Goal: Task Accomplishment & Management: Use online tool/utility

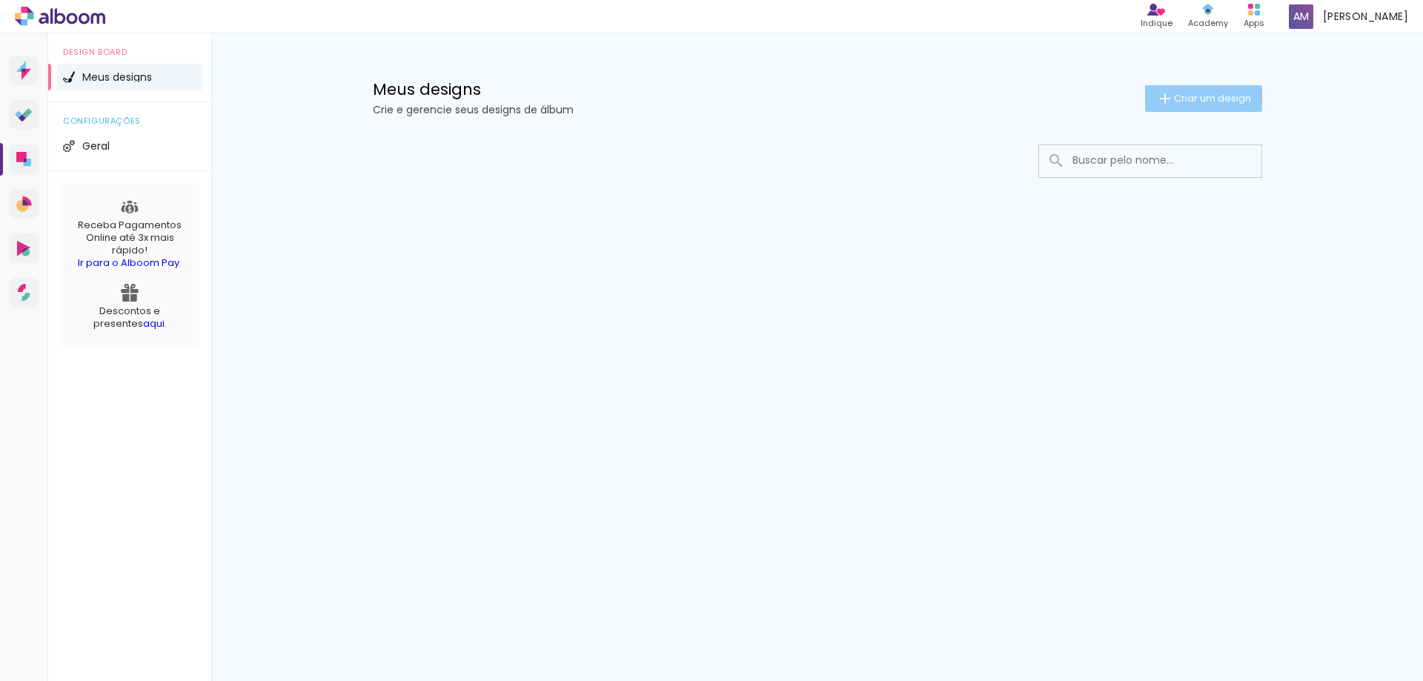
click at [1197, 99] on span "Criar um design" at bounding box center [1212, 98] width 77 height 10
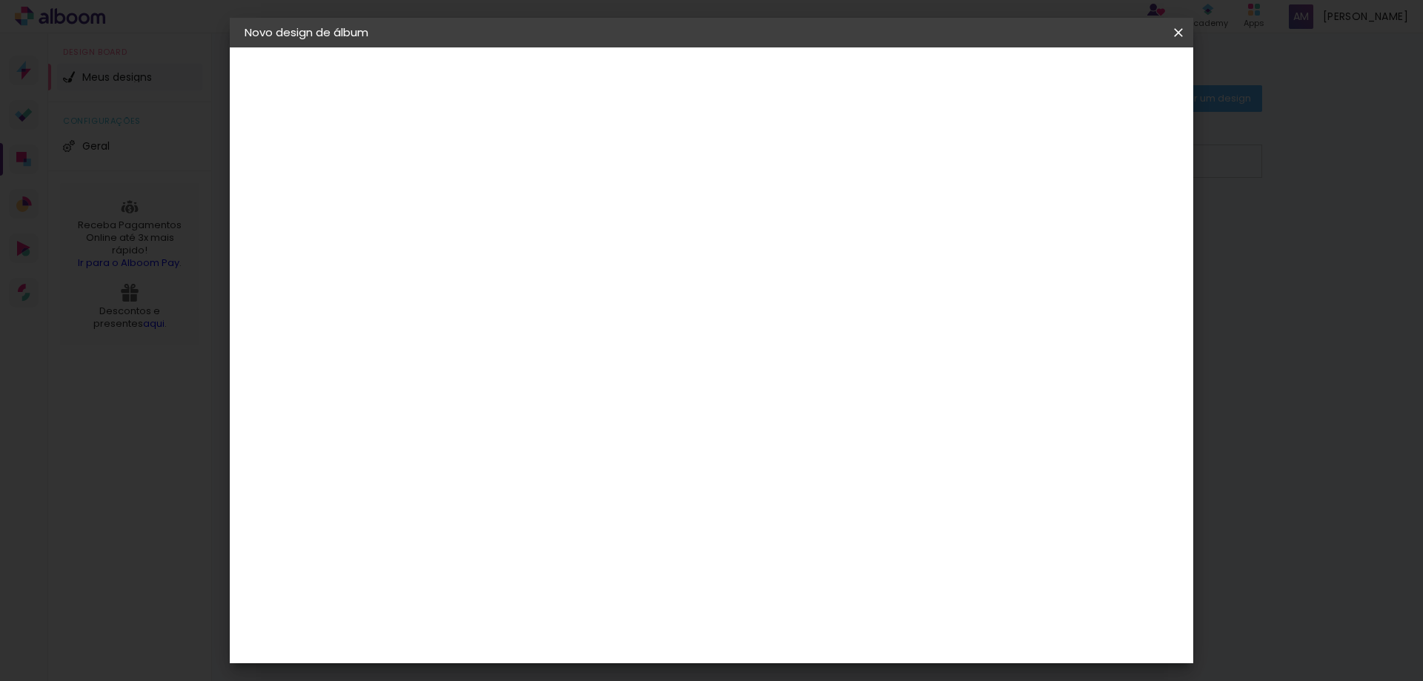
click at [487, 203] on input at bounding box center [487, 199] width 0 height 23
type input "Tainara"
type paper-input "Tainara"
click at [0, 0] on slot "Avançar" at bounding box center [0, 0] width 0 height 0
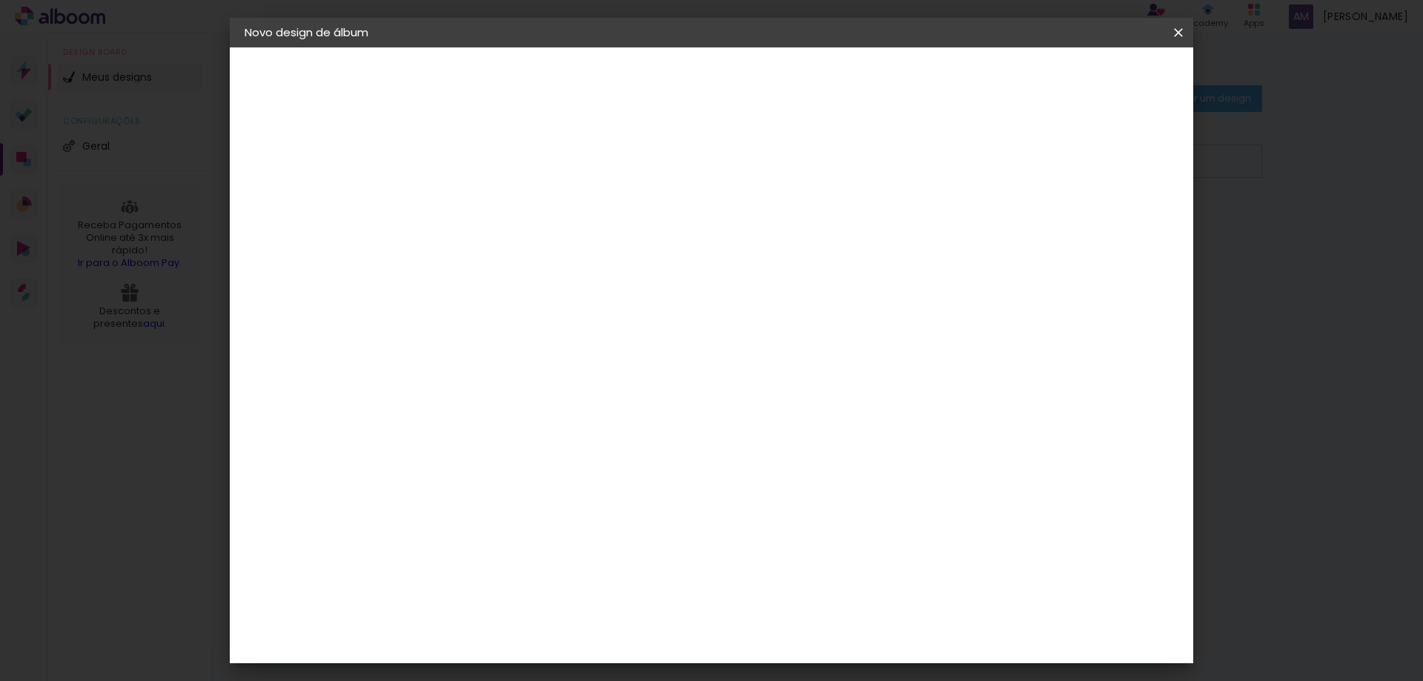
click at [514, 398] on div "Go image" at bounding box center [495, 410] width 36 height 24
click at [0, 0] on slot "Avançar" at bounding box center [0, 0] width 0 height 0
click at [563, 249] on iron-icon at bounding box center [554, 258] width 18 height 18
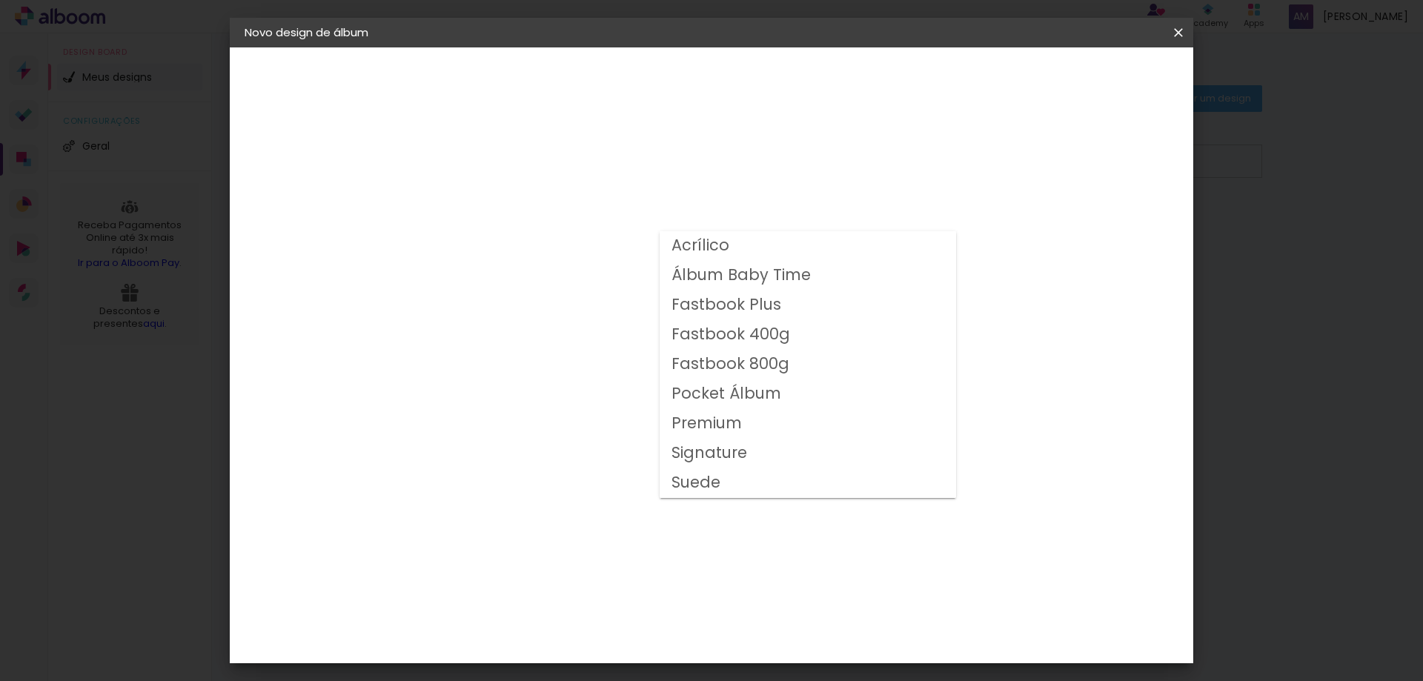
click at [0, 0] on slot "Fastbook 400g" at bounding box center [0, 0] width 0 height 0
type input "Fastbook 400g"
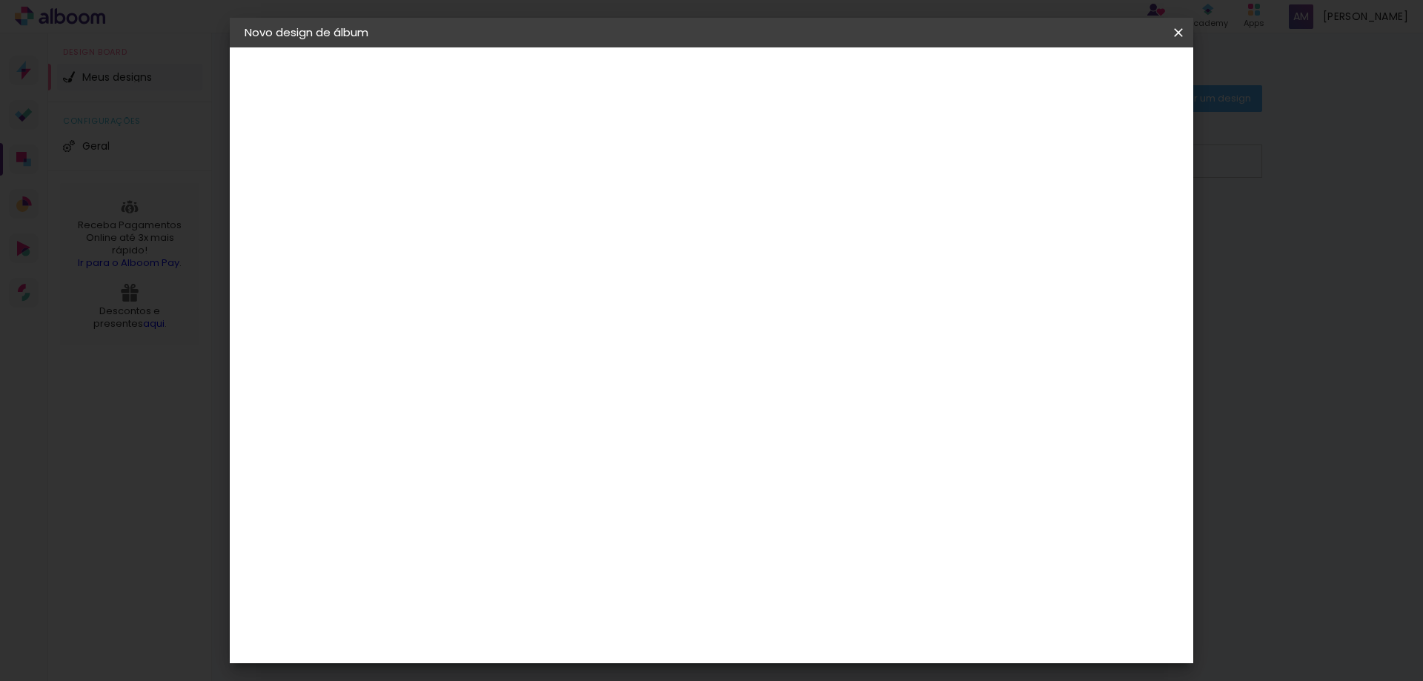
click at [686, 243] on iron-icon at bounding box center [678, 243] width 18 height 18
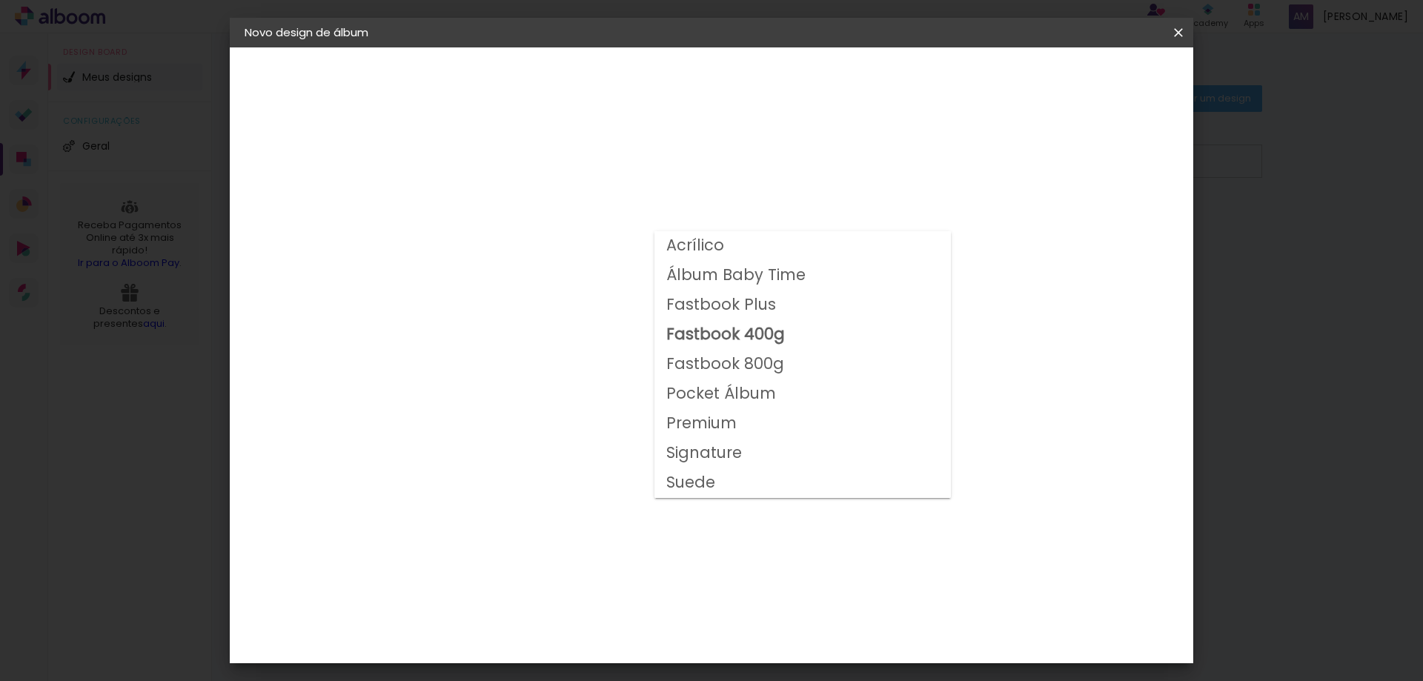
click at [0, 0] on slot "Fastbook 400g" at bounding box center [0, 0] width 0 height 0
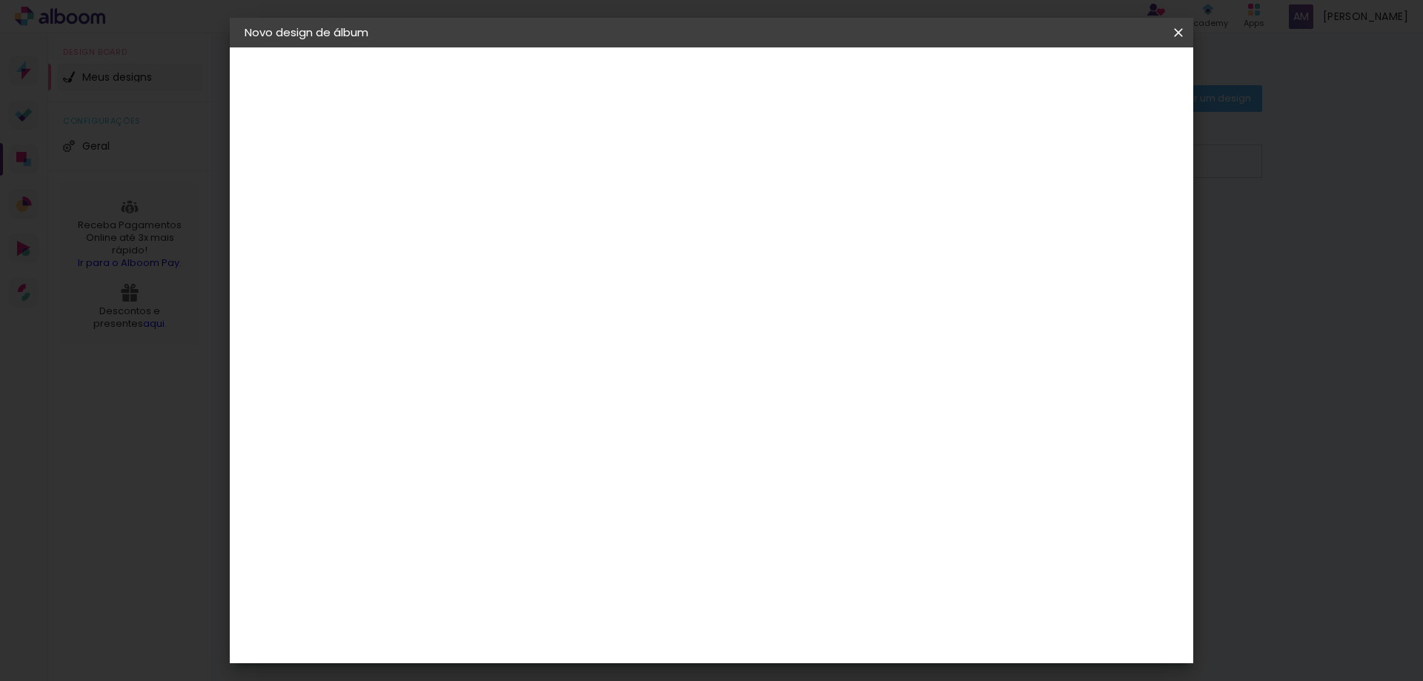
scroll to position [74, 0]
click at [587, 284] on span "20 × 15" at bounding box center [552, 288] width 69 height 39
click at [0, 0] on slot "Avançar" at bounding box center [0, 0] width 0 height 0
click at [1002, 159] on div at bounding box center [995, 159] width 13 height 13
type paper-checkbox "on"
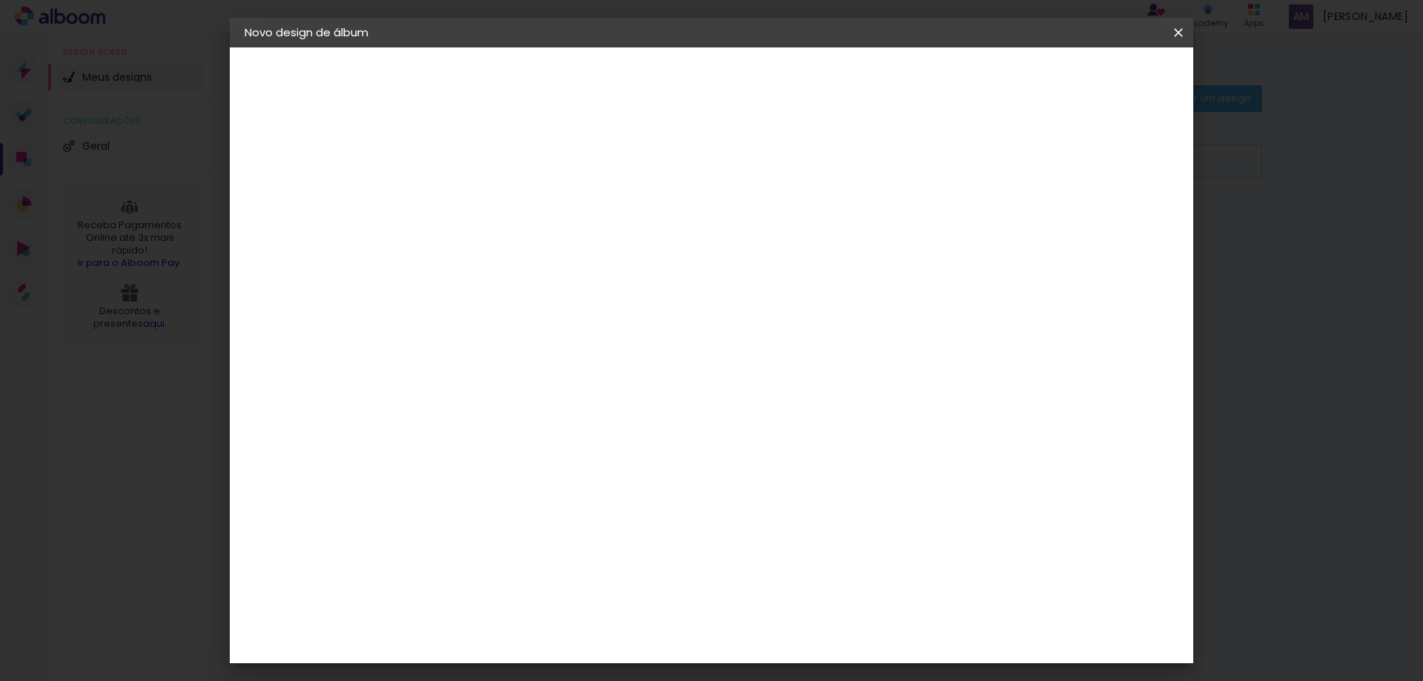
click at [0, 0] on slot "Voltar" at bounding box center [0, 0] width 0 height 0
click at [545, 247] on input "text" at bounding box center [516, 258] width 58 height 23
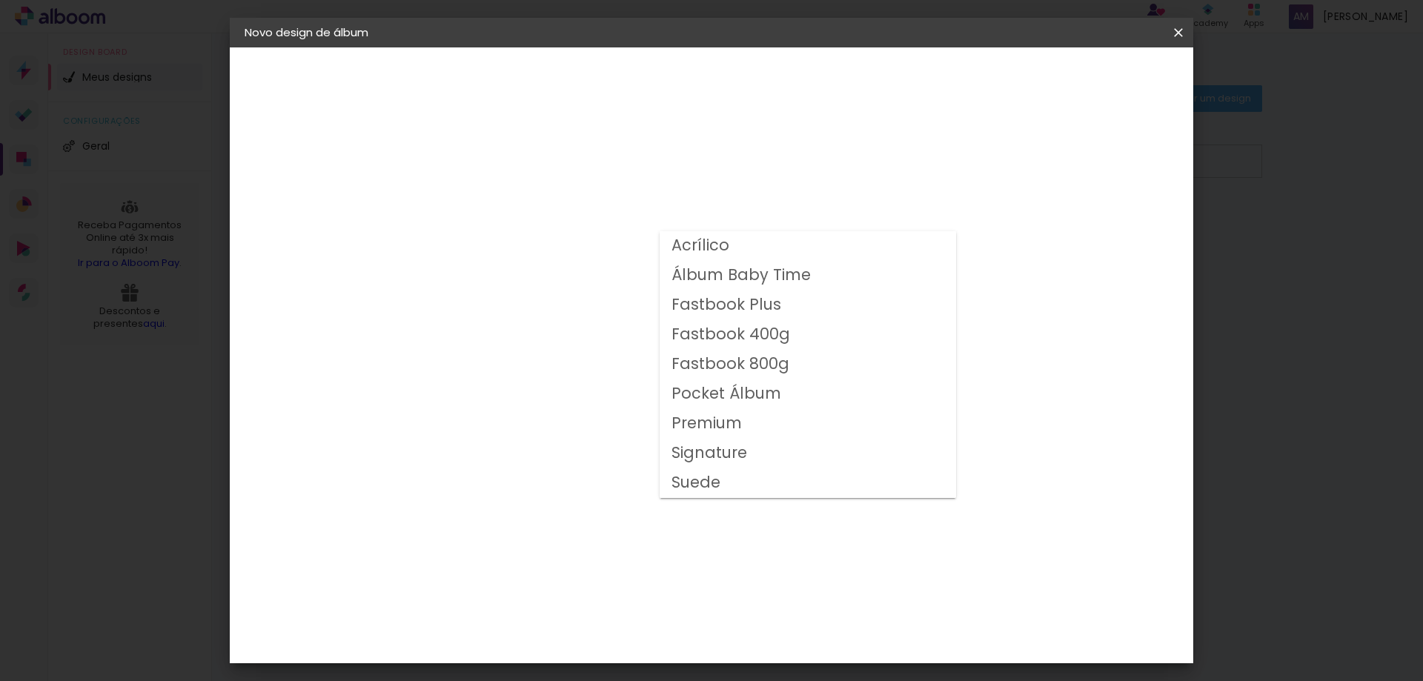
click at [0, 0] on slot "Fastbook 400g" at bounding box center [0, 0] width 0 height 0
type input "Fastbook 400g"
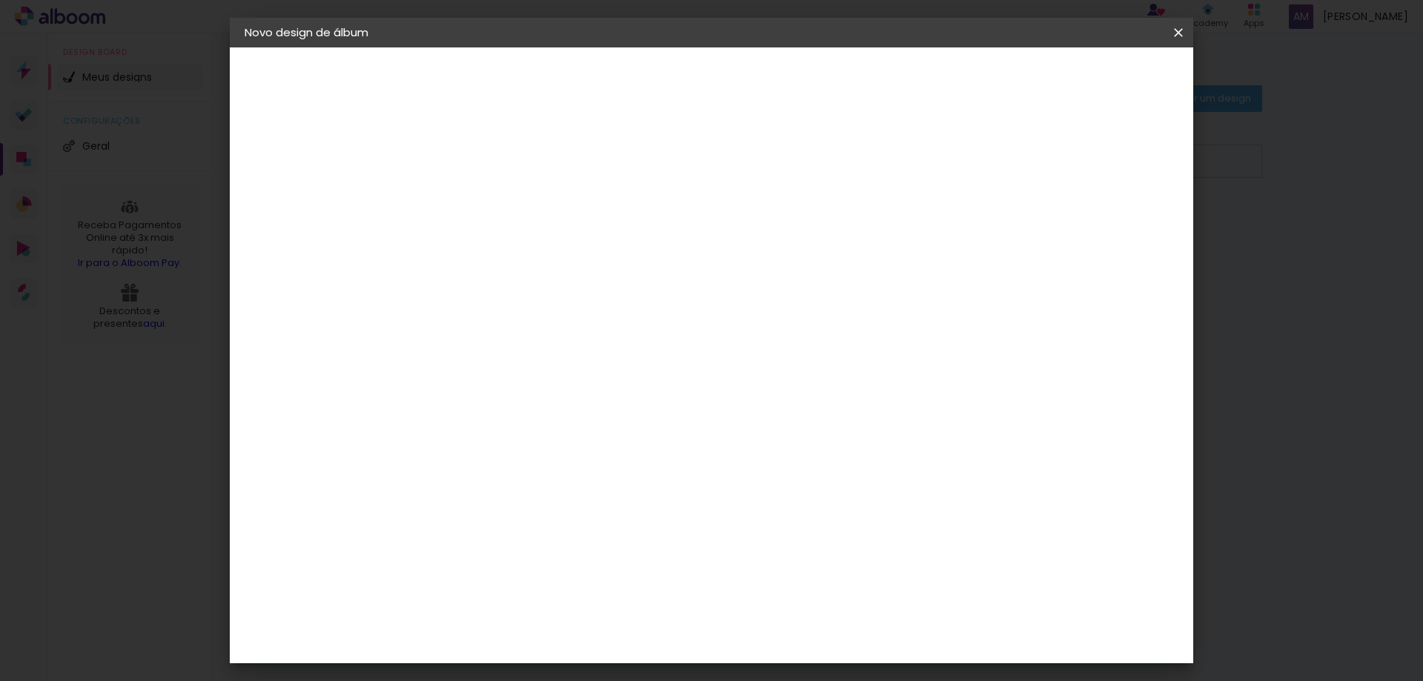
scroll to position [222, 0]
click at [587, 461] on span "20 × 20" at bounding box center [552, 485] width 69 height 48
click at [0, 0] on slot "Avançar" at bounding box center [0, 0] width 0 height 0
click at [1086, 79] on span "Iniciar design" at bounding box center [1051, 78] width 67 height 10
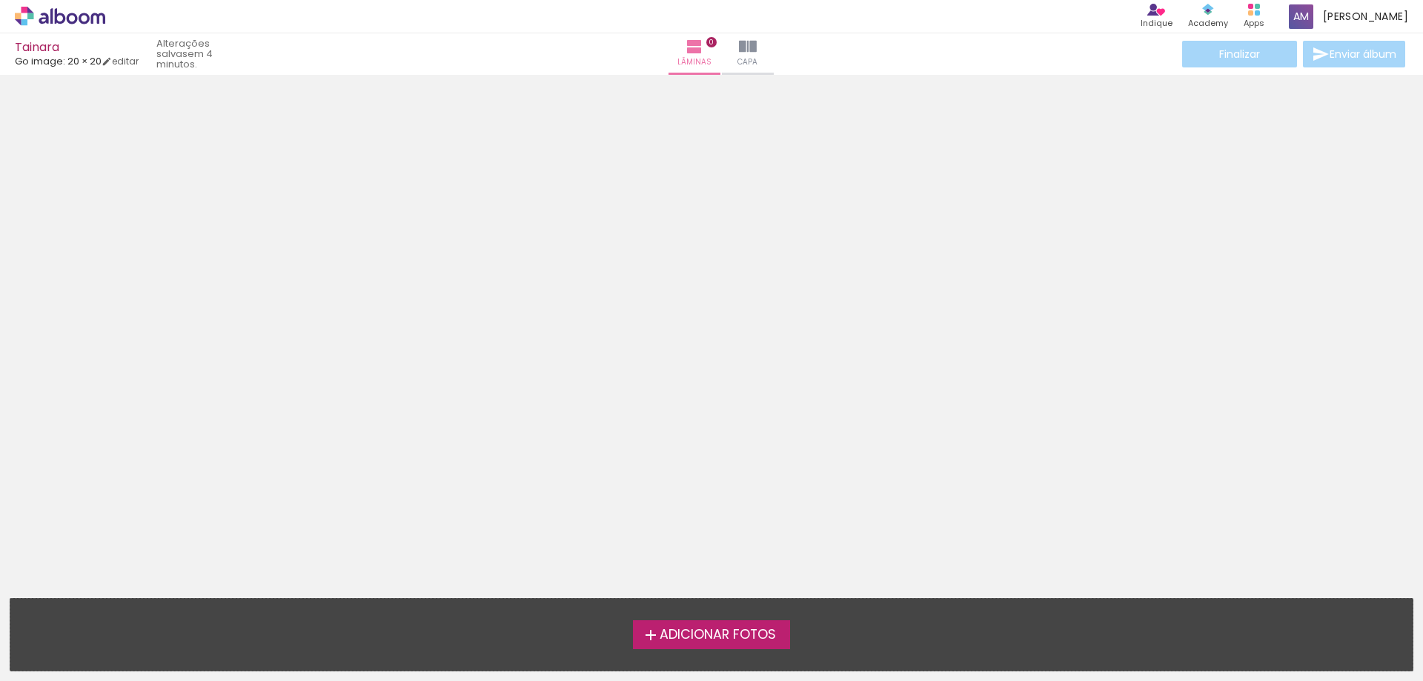
click at [713, 632] on span "Adicionar Fotos" at bounding box center [718, 635] width 116 height 13
click at [0, 0] on input "file" at bounding box center [0, 0] width 0 height 0
click at [739, 50] on iron-icon at bounding box center [748, 47] width 18 height 18
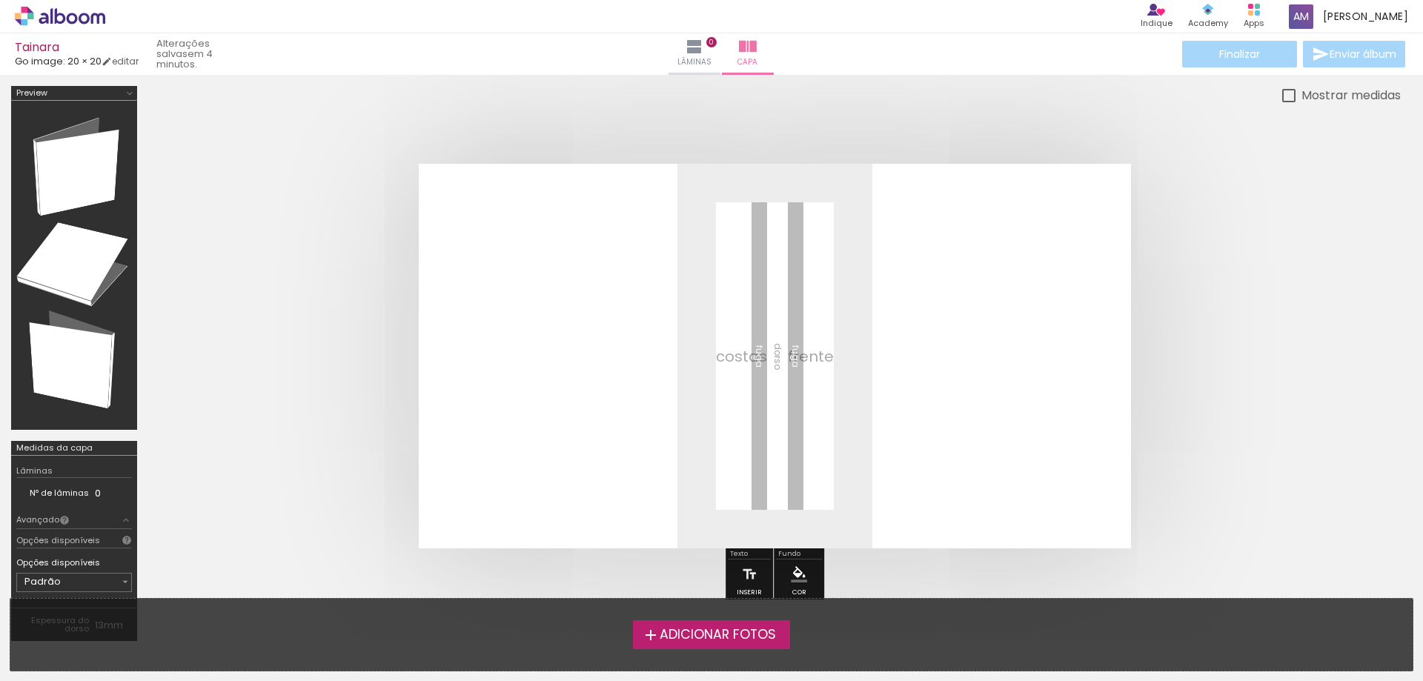
click at [706, 636] on span "Adicionar Fotos" at bounding box center [718, 635] width 116 height 13
click at [0, 0] on input "file" at bounding box center [0, 0] width 0 height 0
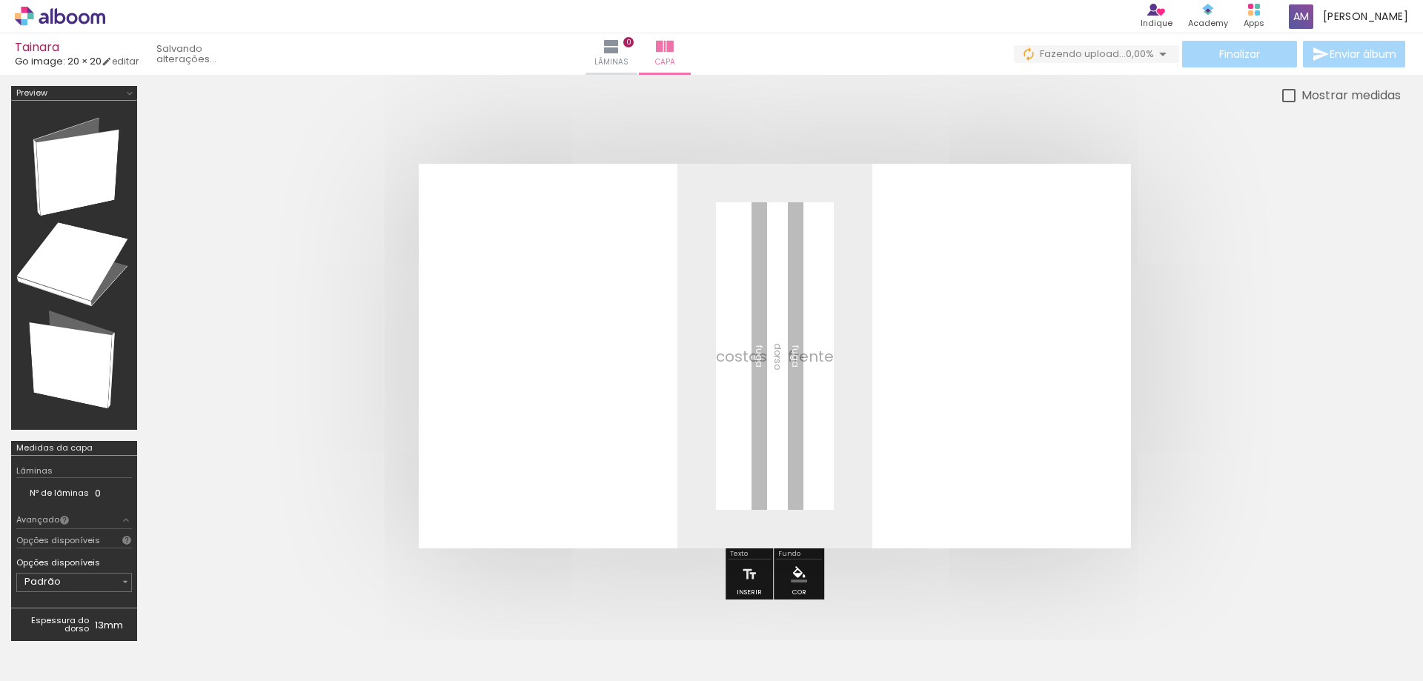
click at [794, 574] on iron-icon "color picker" at bounding box center [799, 574] width 16 height 16
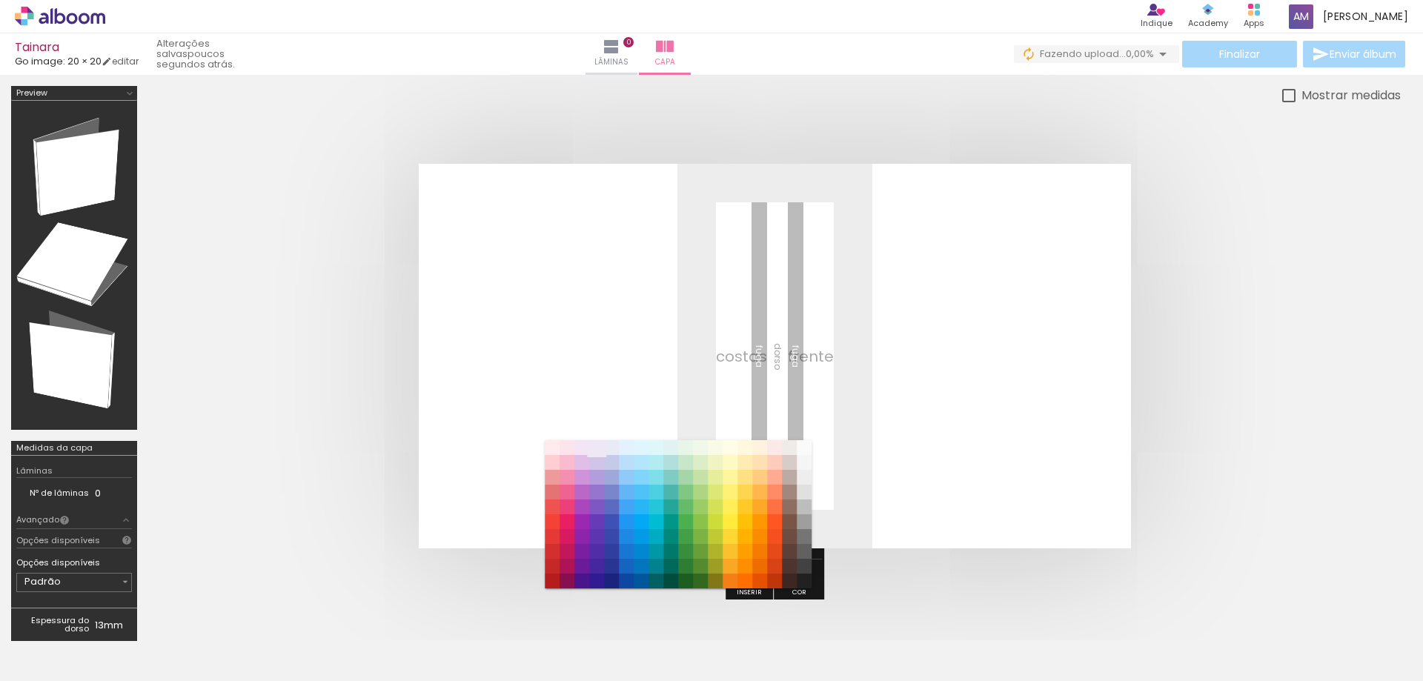
click at [597, 448] on paper-item "#ede7f6" at bounding box center [596, 447] width 15 height 15
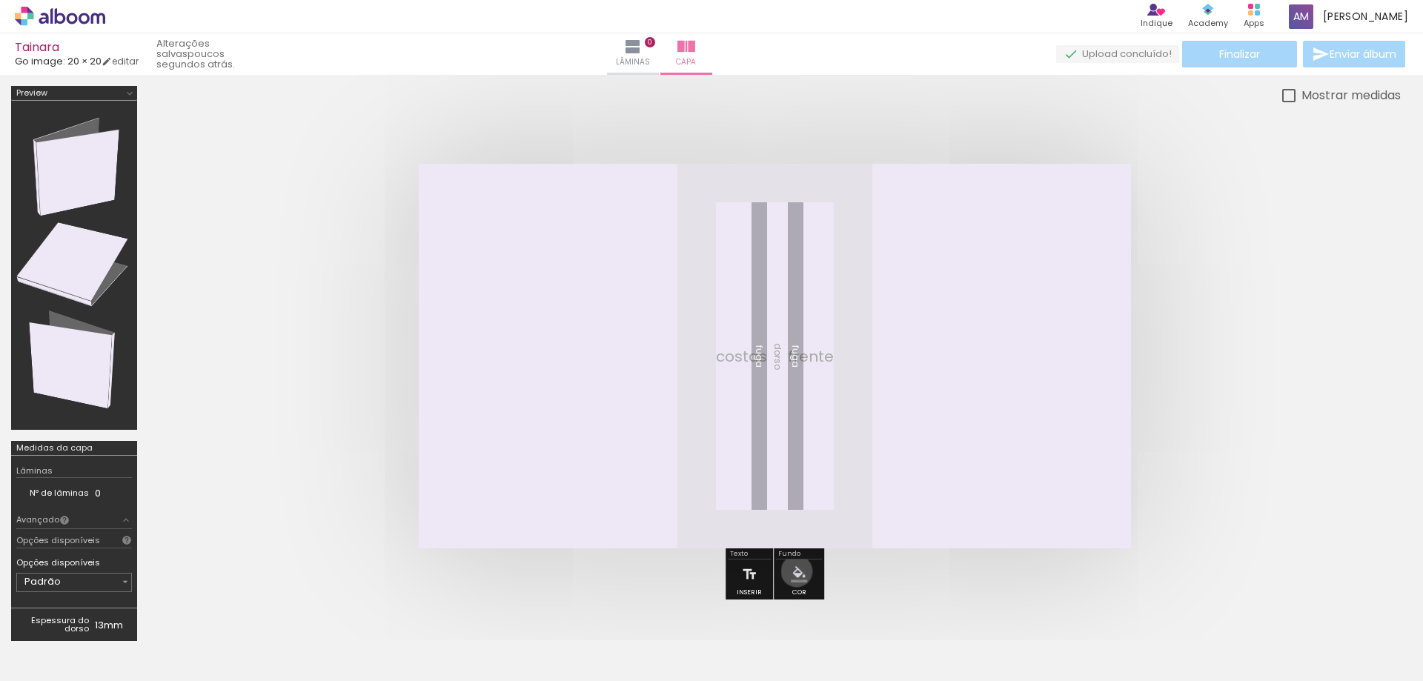
click at [795, 571] on iron-icon "color picker" at bounding box center [799, 574] width 16 height 16
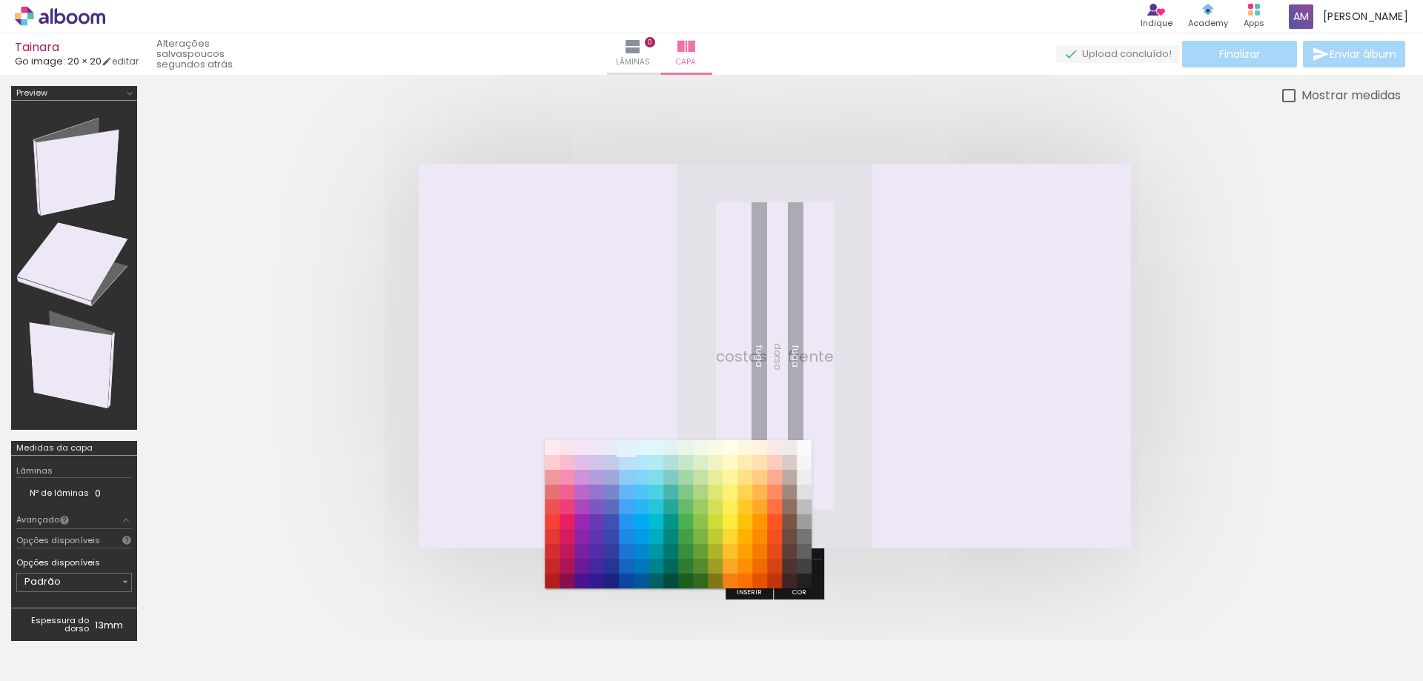
click at [626, 449] on paper-item "#e3f2fd" at bounding box center [626, 447] width 15 height 15
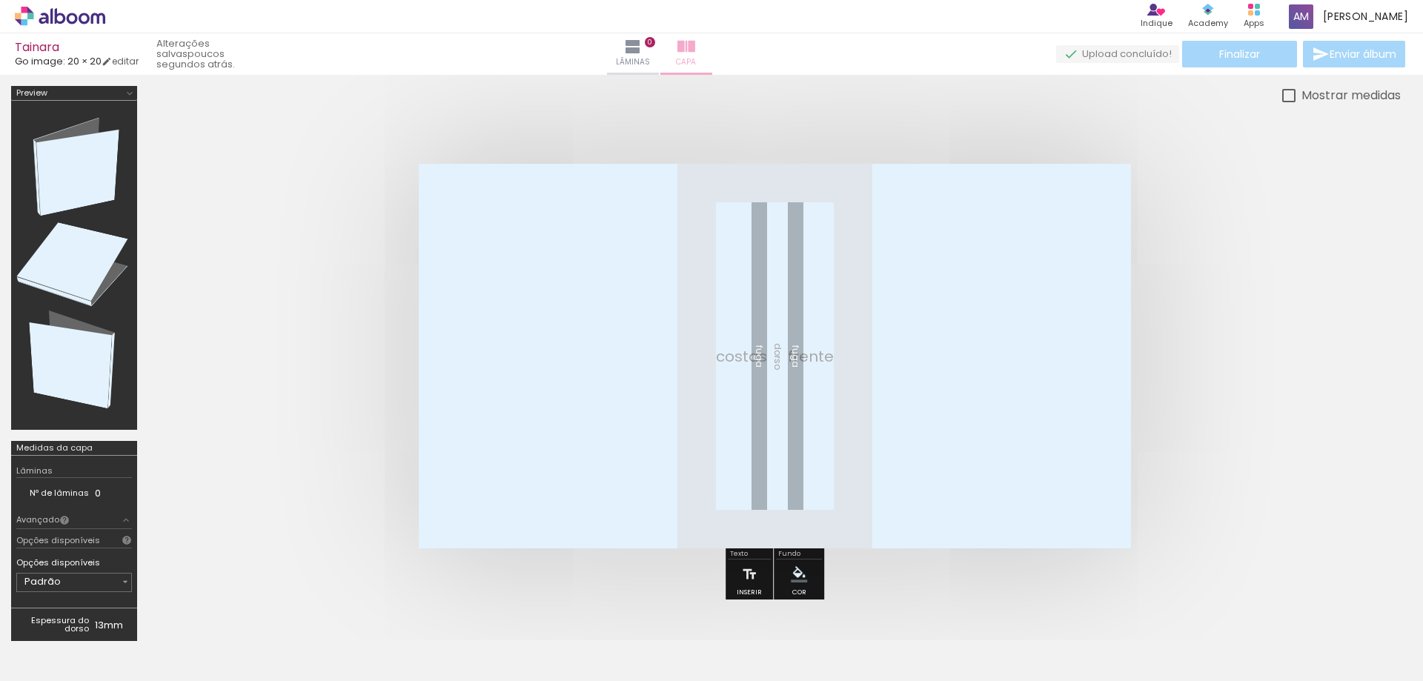
click at [695, 50] on iron-icon at bounding box center [686, 47] width 18 height 18
click at [898, 352] on quentale-layouter at bounding box center [775, 356] width 712 height 385
click at [695, 46] on iron-icon at bounding box center [686, 47] width 18 height 18
click at [642, 50] on iron-icon at bounding box center [633, 47] width 18 height 18
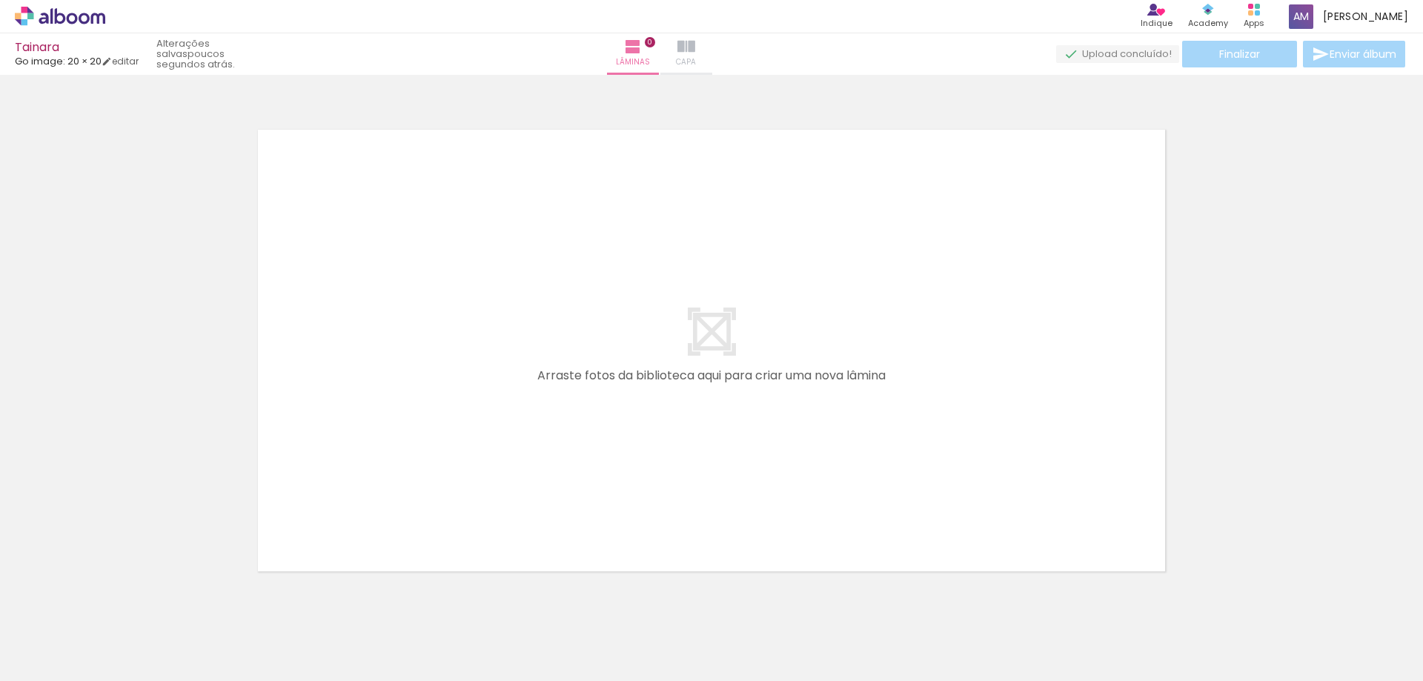
click at [695, 48] on iron-icon at bounding box center [686, 47] width 18 height 18
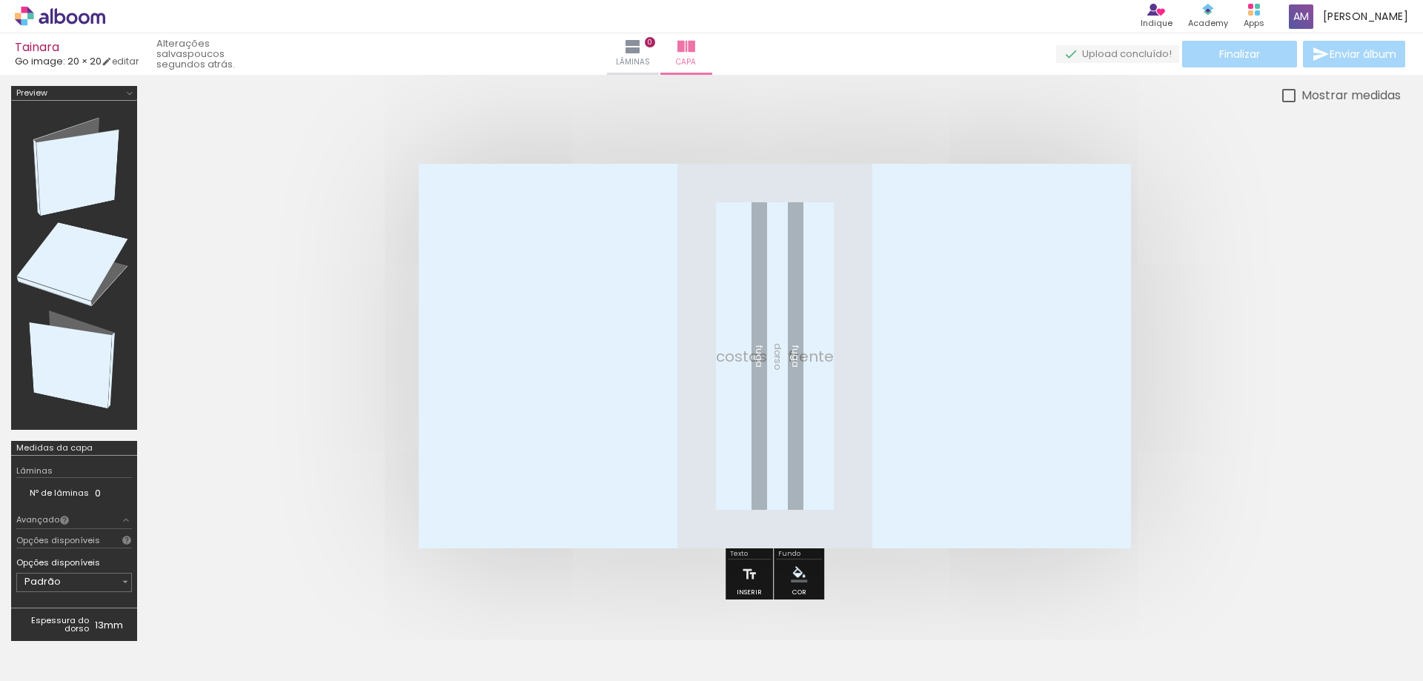
click at [867, 363] on quentale-layouter at bounding box center [775, 356] width 712 height 385
click at [868, 363] on quentale-layouter at bounding box center [775, 356] width 712 height 385
click at [55, 657] on span "Adicionar Fotos" at bounding box center [52, 661] width 44 height 16
click at [0, 0] on input "file" at bounding box center [0, 0] width 0 height 0
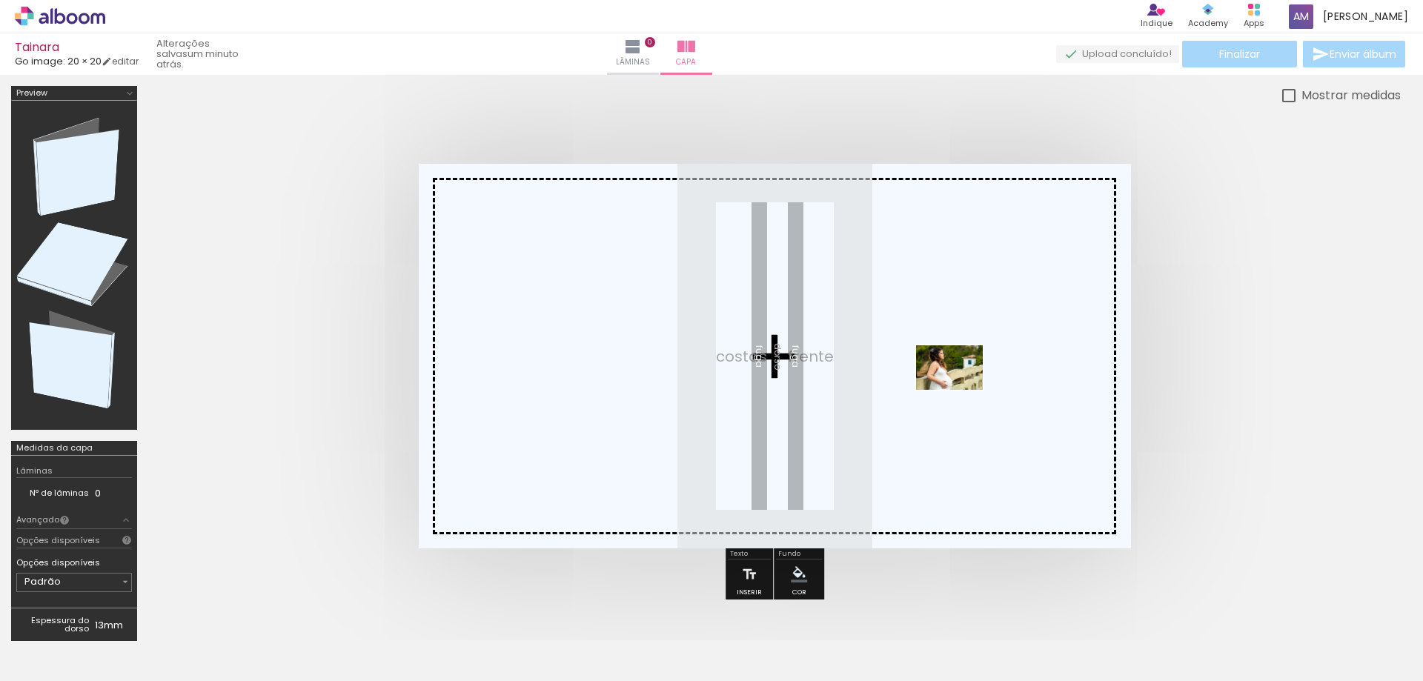
drag, startPoint x: 150, startPoint y: 640, endPoint x: 961, endPoint y: 390, distance: 848.5
click at [961, 390] on quentale-workspace at bounding box center [711, 340] width 1423 height 681
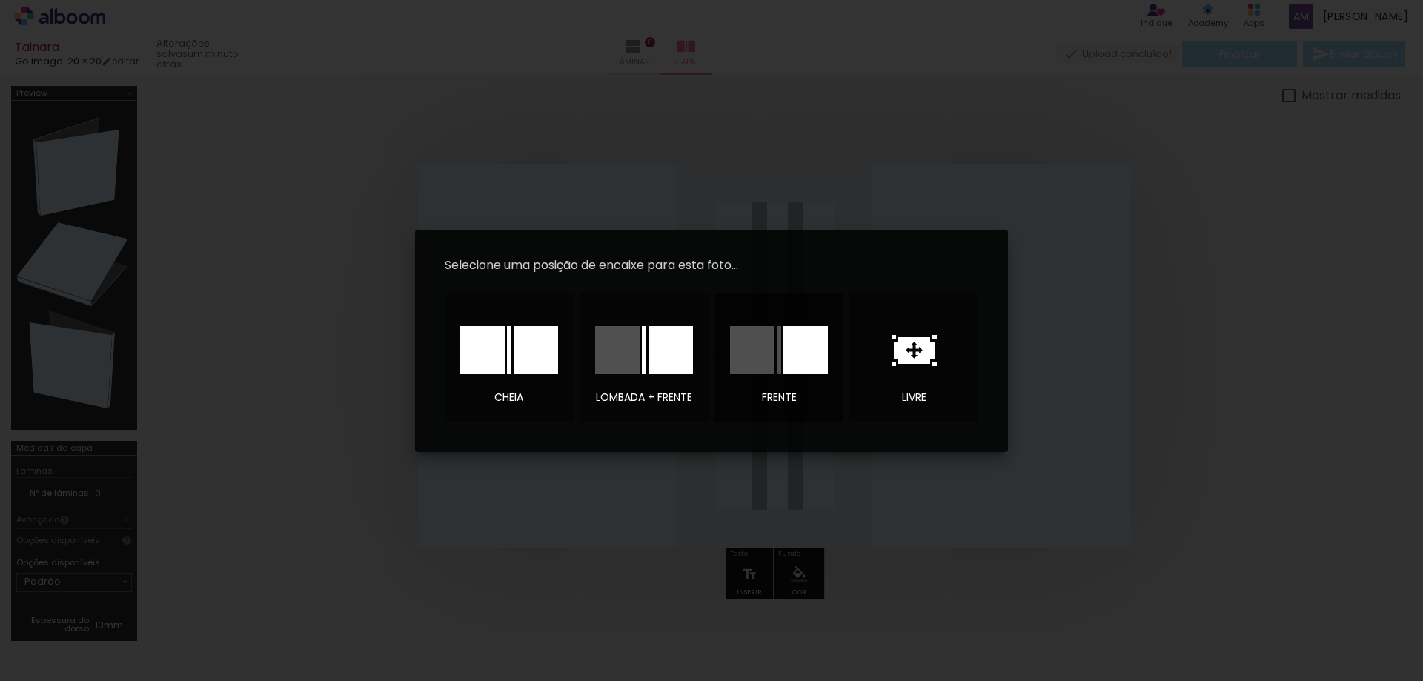
click at [758, 351] on div at bounding box center [752, 350] width 44 height 48
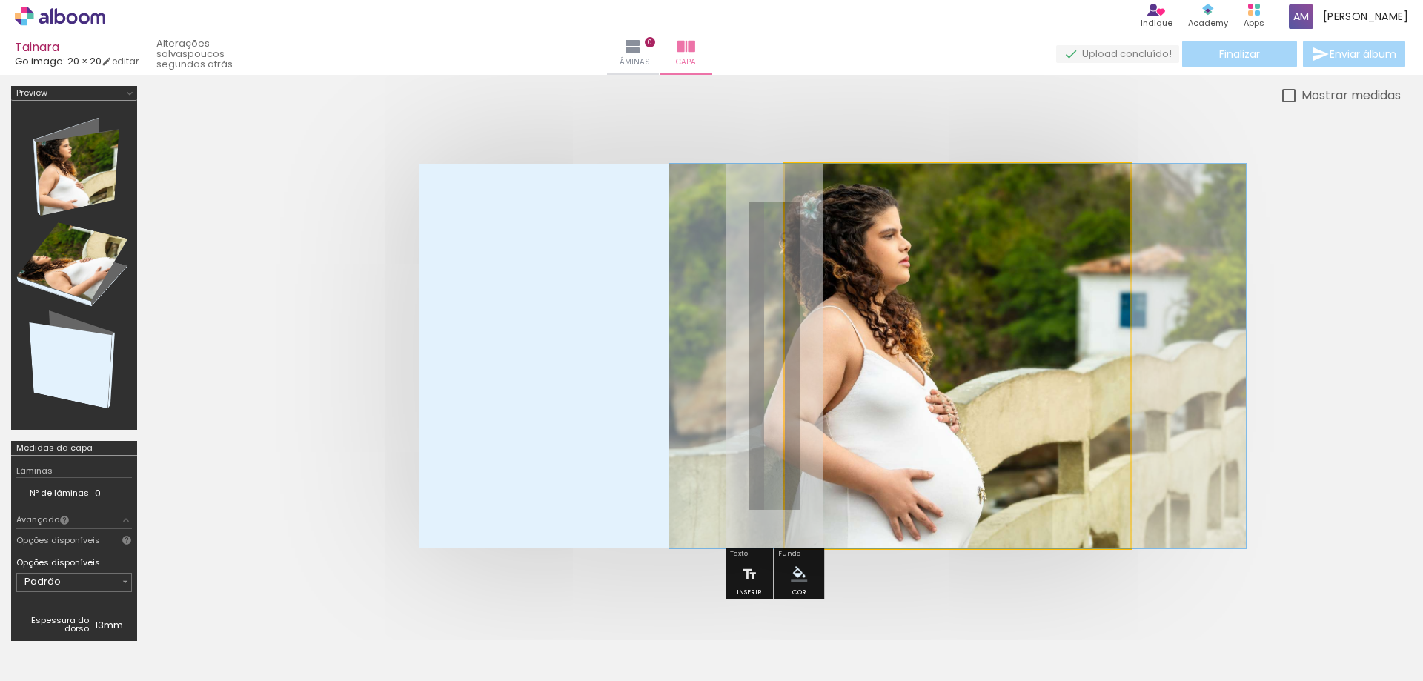
drag, startPoint x: 845, startPoint y: 202, endPoint x: 821, endPoint y: 205, distance: 24.6
type paper-slider "100"
click at [821, 205] on div at bounding box center [863, 201] width 103 height 22
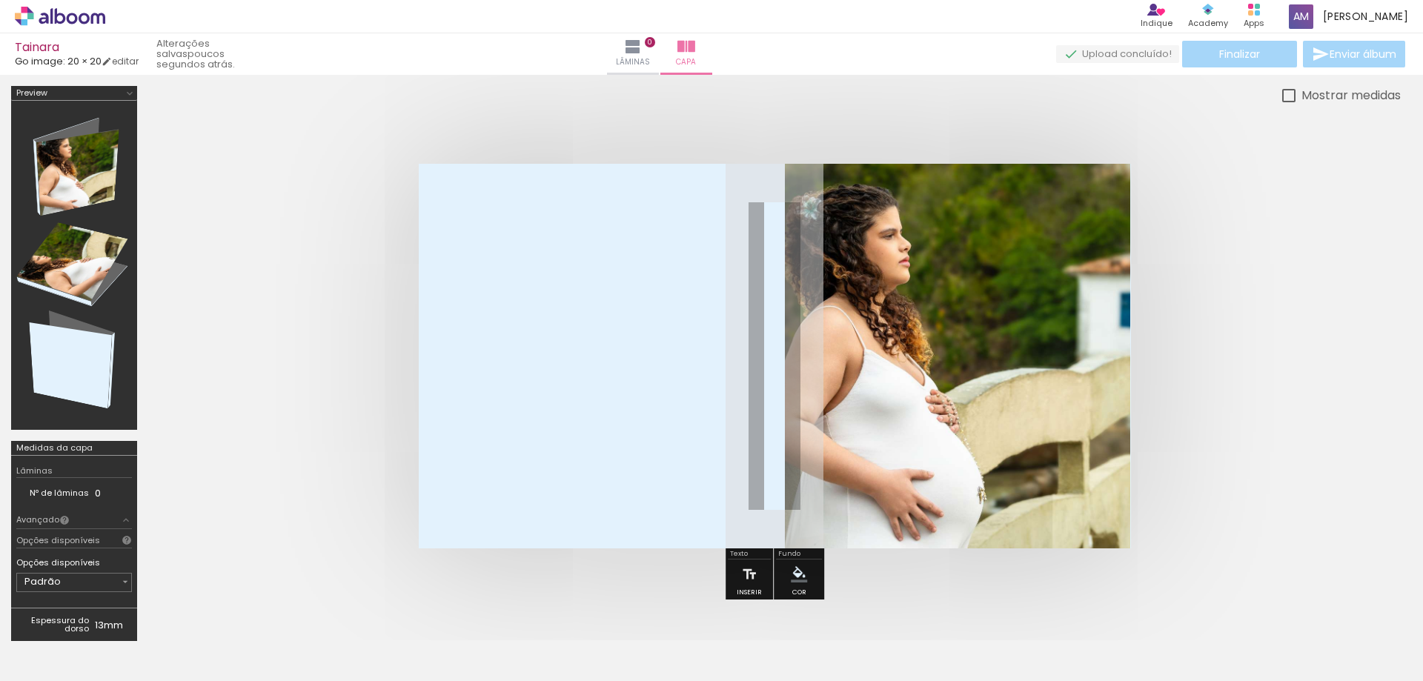
drag, startPoint x: 1007, startPoint y: 212, endPoint x: 1020, endPoint y: 213, distance: 13.4
type paper-slider "100"
click at [1020, 213] on quentale-photo at bounding box center [958, 356] width 346 height 385
click at [0, 0] on slot "P&B" at bounding box center [0, 0] width 0 height 0
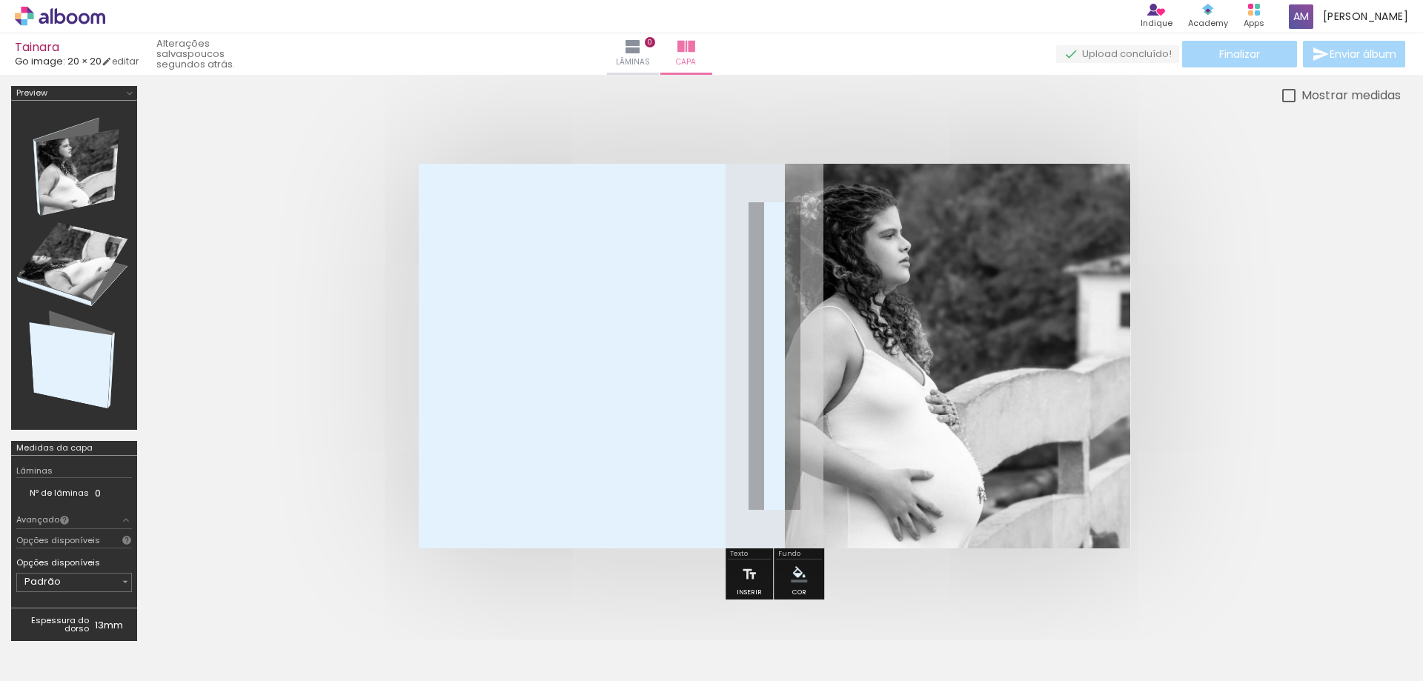
click at [0, 0] on slot "P&B" at bounding box center [0, 0] width 0 height 0
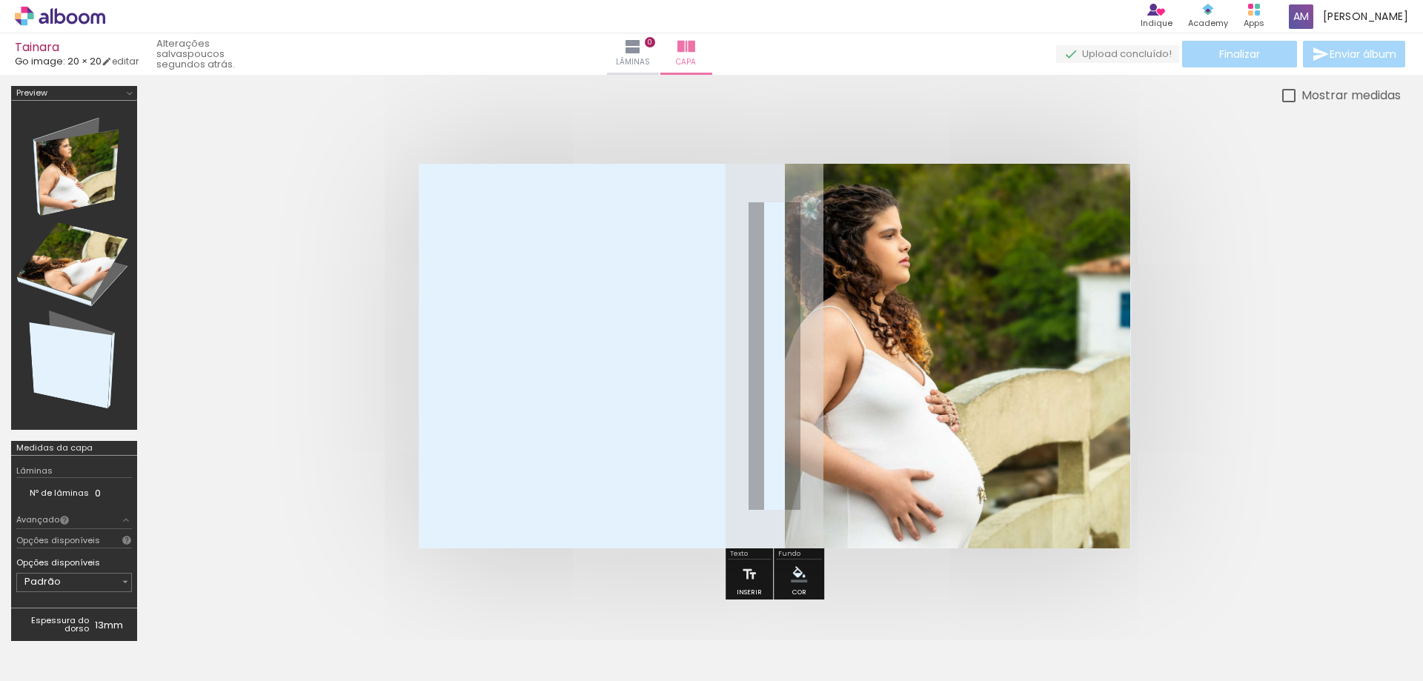
click at [703, 182] on quentale-layouter at bounding box center [775, 356] width 712 height 385
click at [66, 658] on span "Adicionar Fotos" at bounding box center [52, 661] width 44 height 16
click at [0, 0] on input "file" at bounding box center [0, 0] width 0 height 0
click at [892, 369] on quentale-photo at bounding box center [958, 356] width 346 height 385
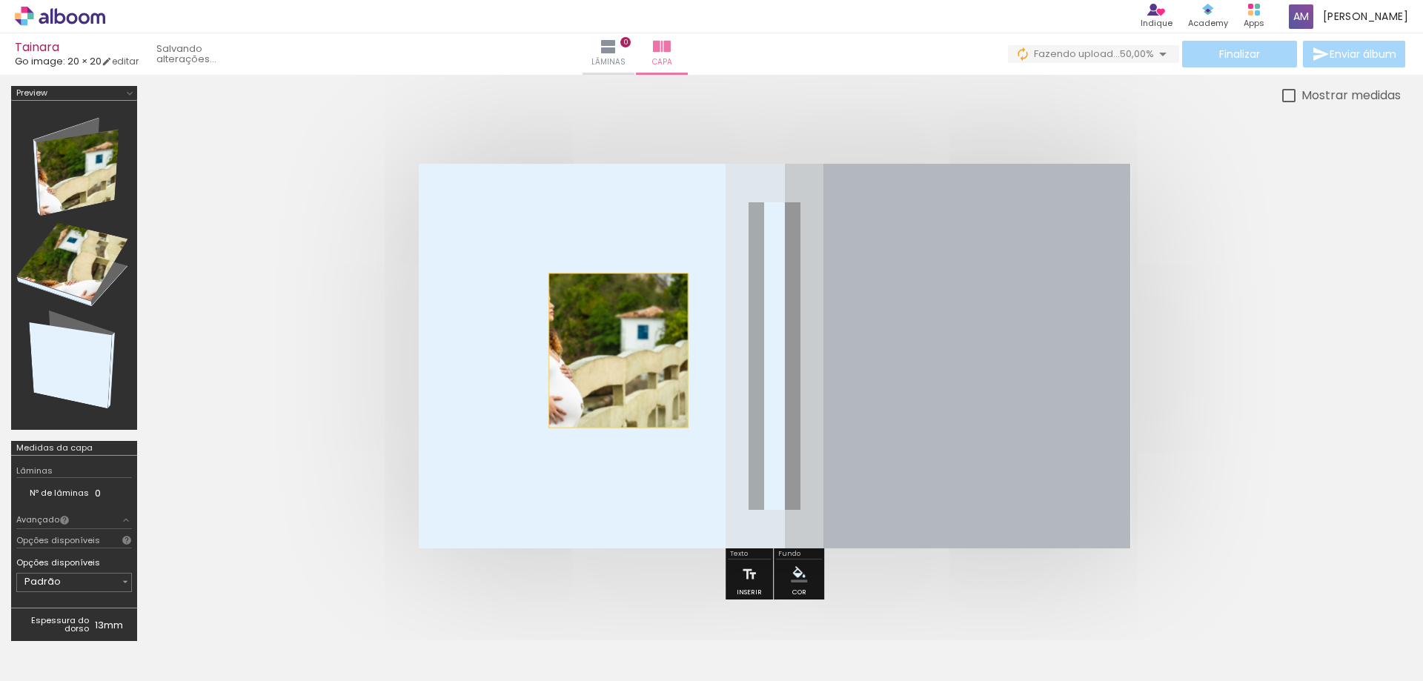
drag, startPoint x: 892, startPoint y: 369, endPoint x: 618, endPoint y: 351, distance: 274.1
click at [618, 351] on quentale-layouter at bounding box center [775, 356] width 712 height 385
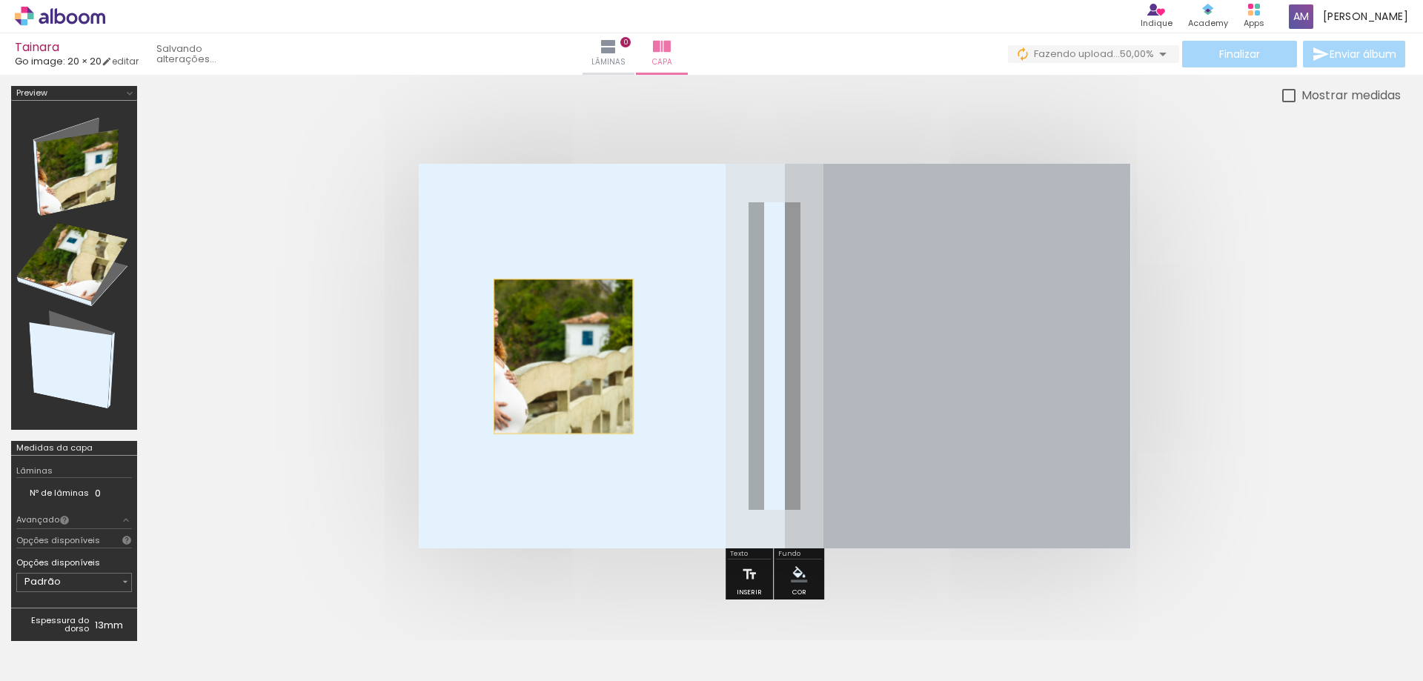
drag, startPoint x: 943, startPoint y: 348, endPoint x: 529, endPoint y: 355, distance: 413.7
click at [529, 355] on quentale-layouter at bounding box center [775, 356] width 712 height 385
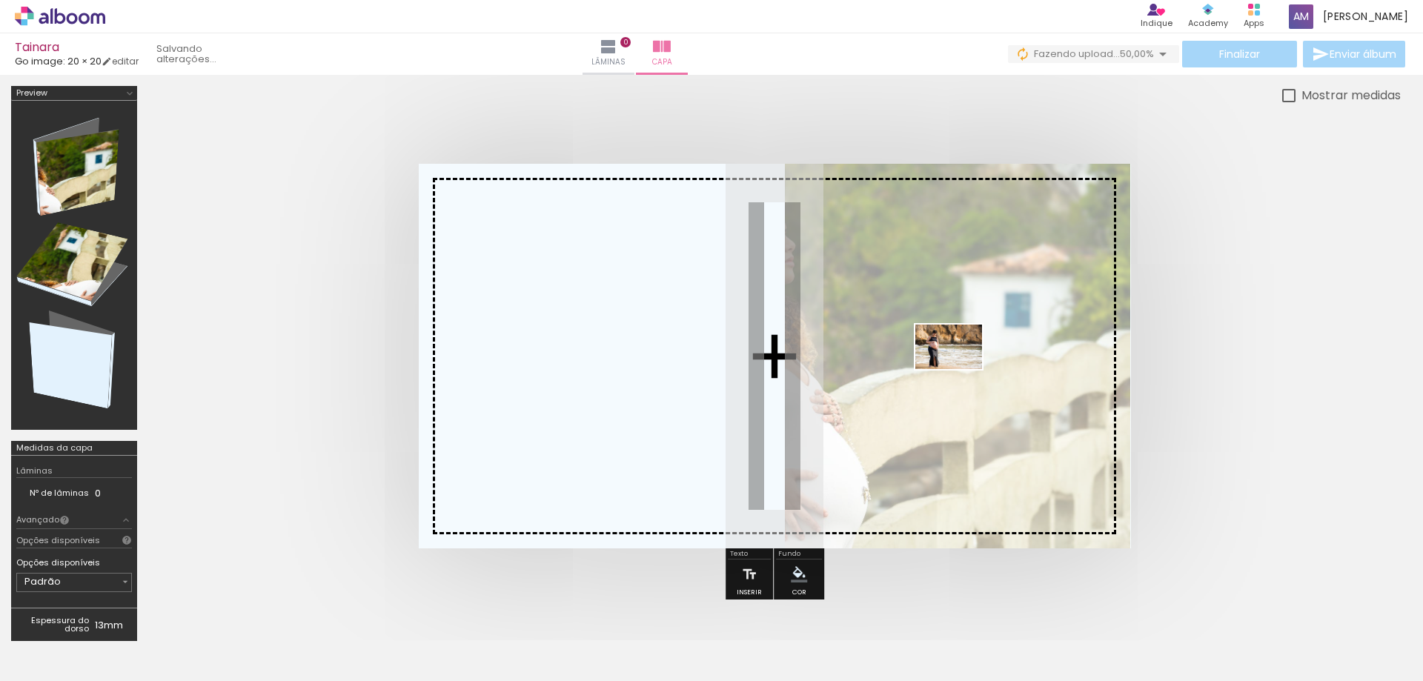
drag, startPoint x: 236, startPoint y: 631, endPoint x: 960, endPoint y: 369, distance: 769.3
click at [960, 369] on quentale-workspace at bounding box center [711, 340] width 1423 height 681
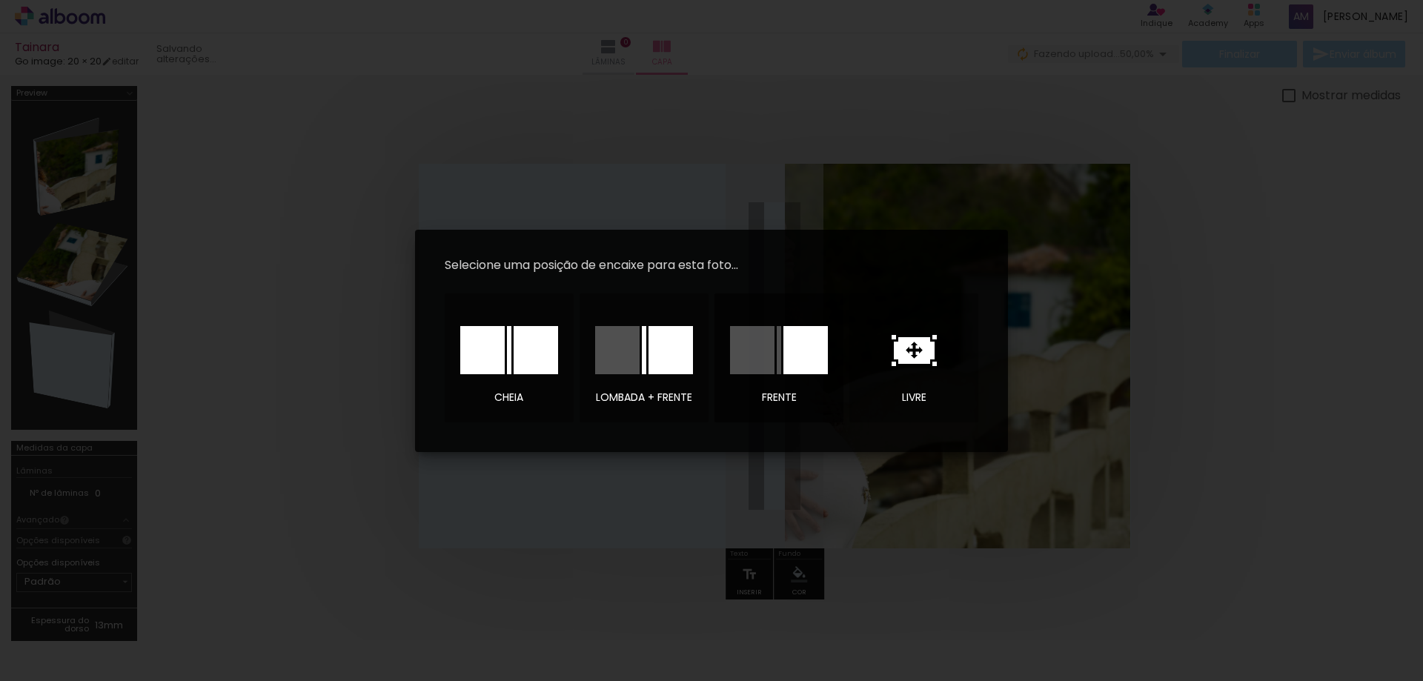
click at [761, 356] on div at bounding box center [752, 350] width 44 height 48
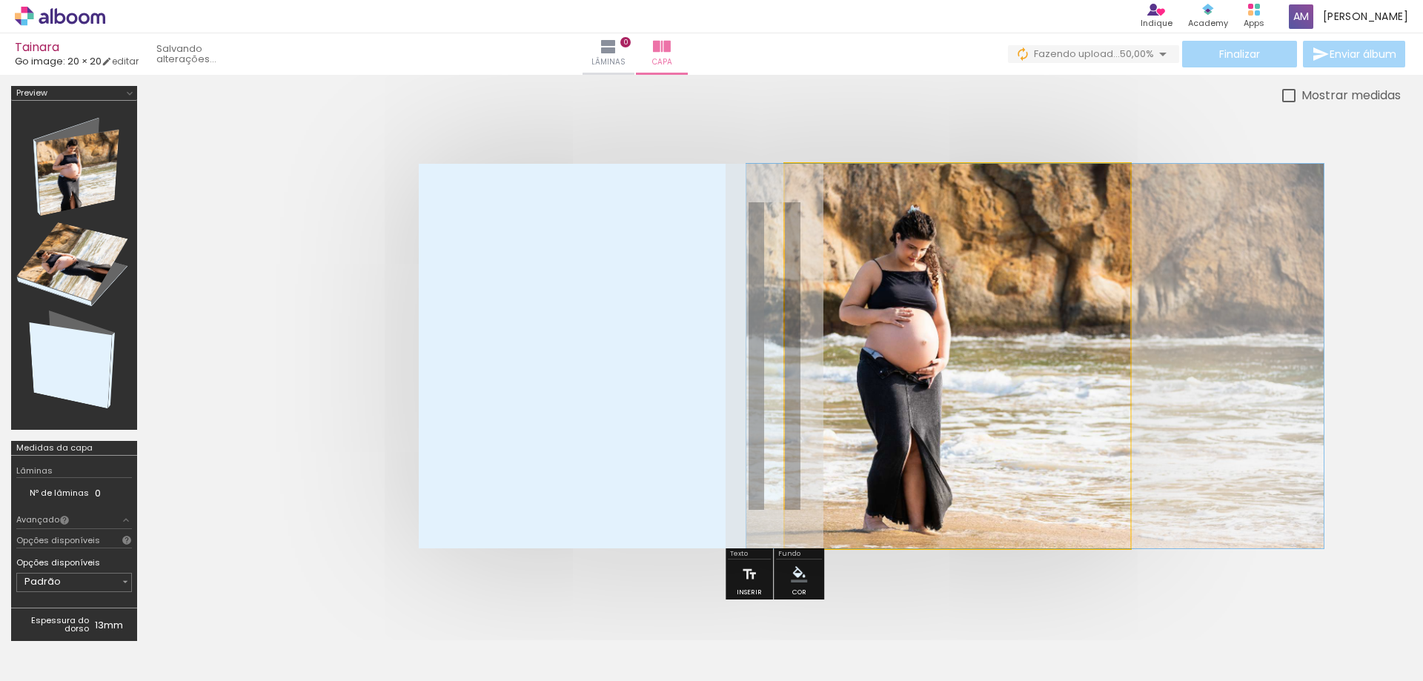
drag, startPoint x: 932, startPoint y: 348, endPoint x: 1004, endPoint y: 331, distance: 73.7
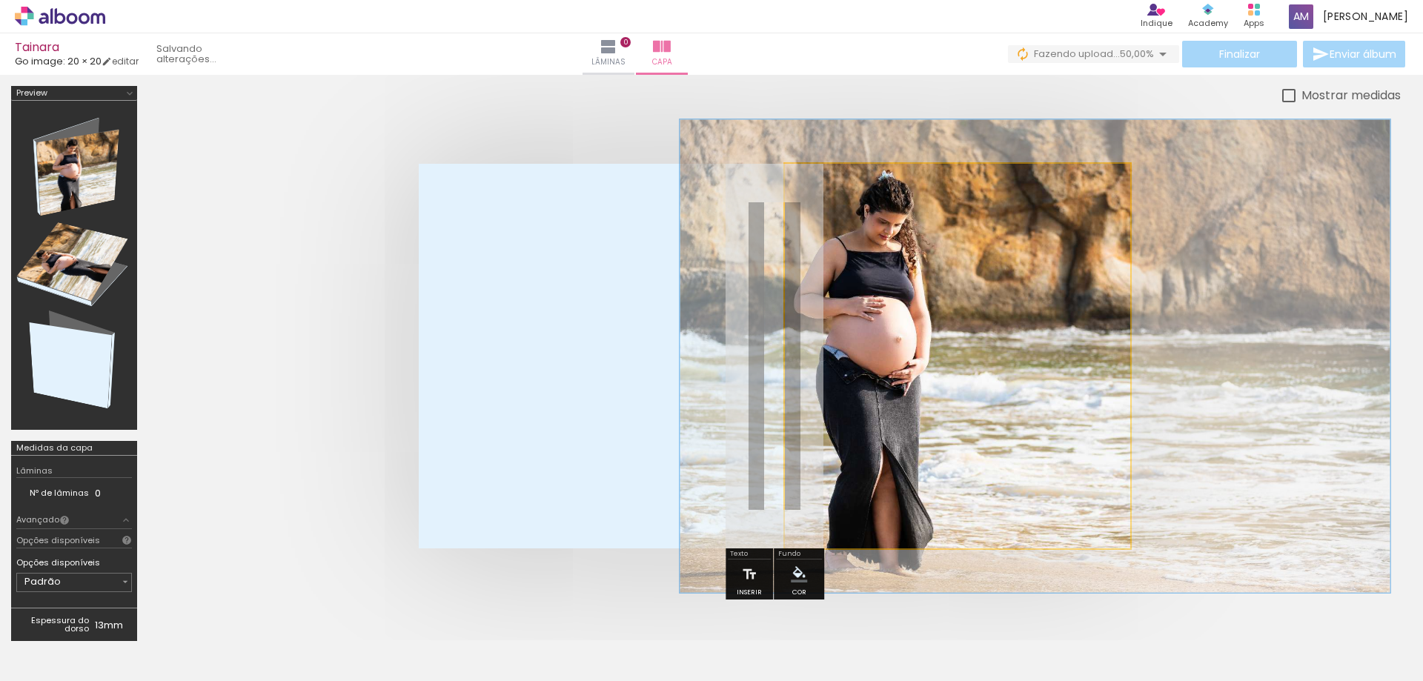
drag, startPoint x: 845, startPoint y: 202, endPoint x: 857, endPoint y: 202, distance: 11.9
click at [857, 202] on div at bounding box center [852, 201] width 13 height 13
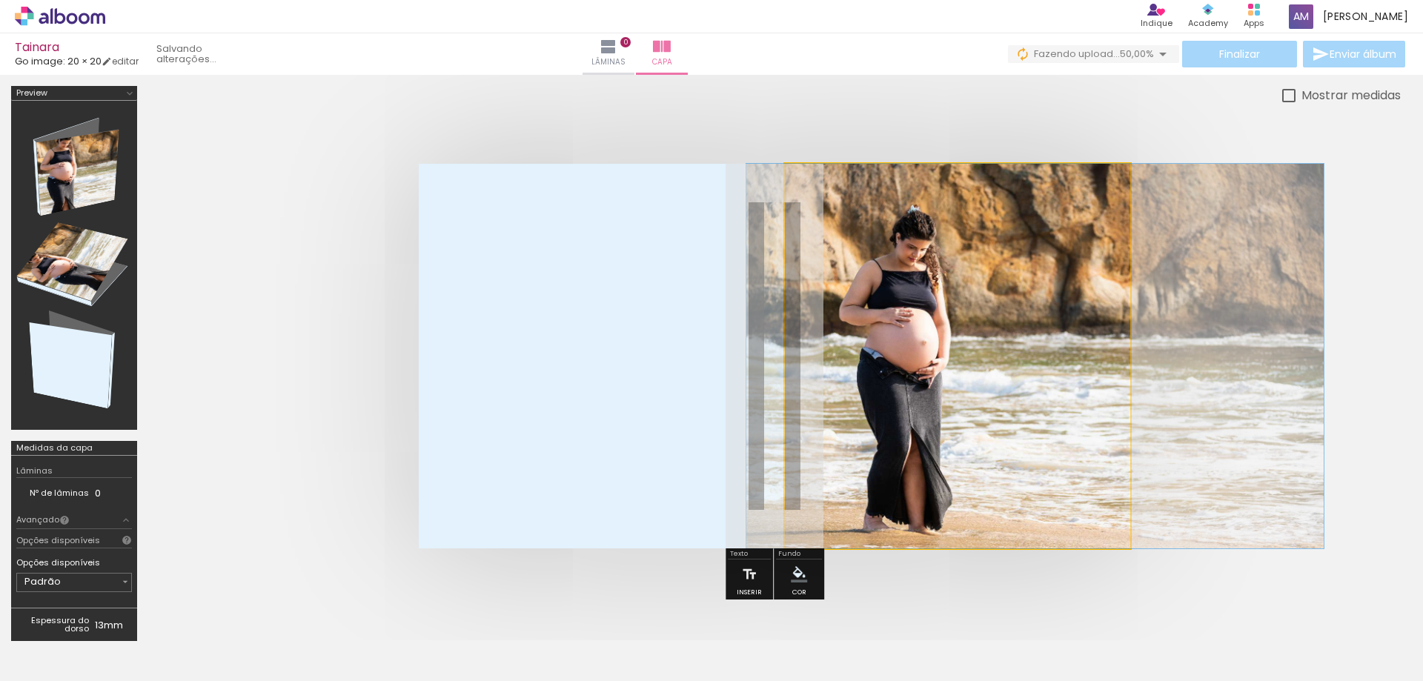
drag, startPoint x: 857, startPoint y: 202, endPoint x: 826, endPoint y: 201, distance: 30.4
type paper-slider "100"
click at [826, 201] on div at bounding box center [863, 201] width 103 height 22
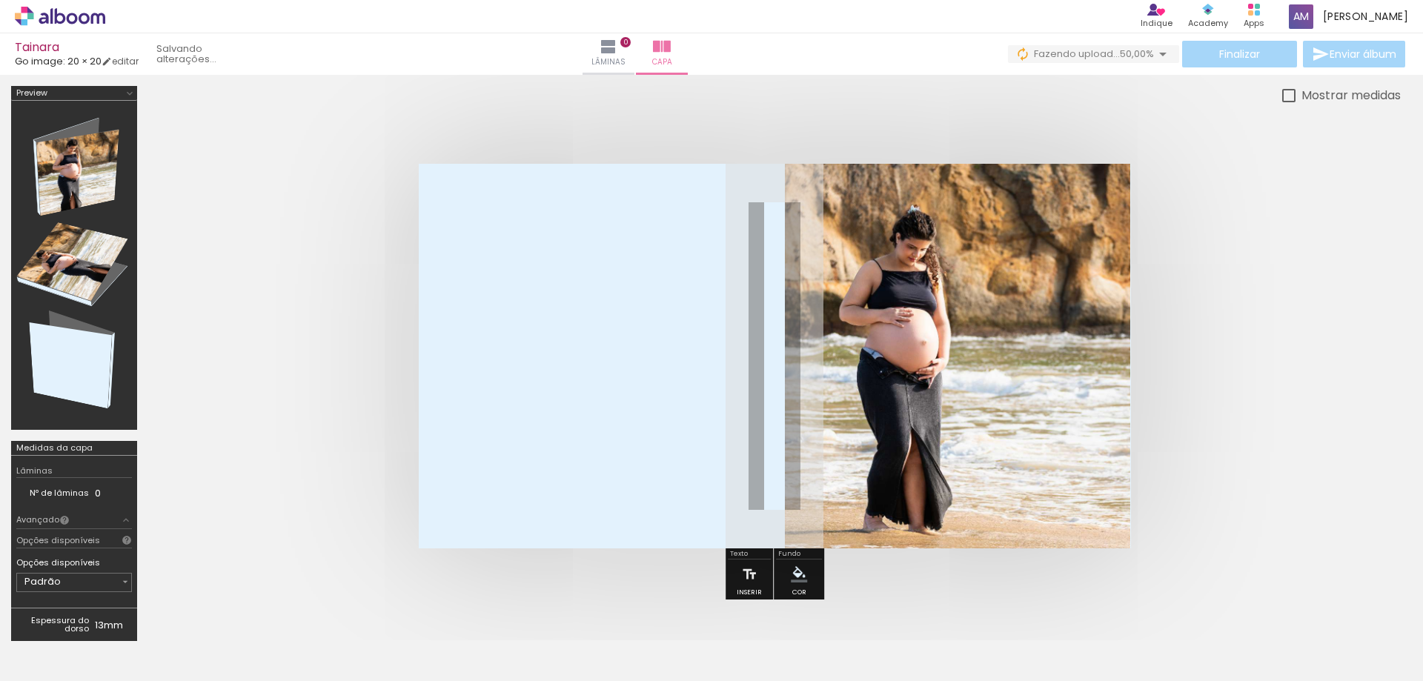
click at [608, 336] on quentale-layouter at bounding box center [775, 356] width 712 height 385
click at [863, 385] on quentale-photo at bounding box center [958, 356] width 346 height 385
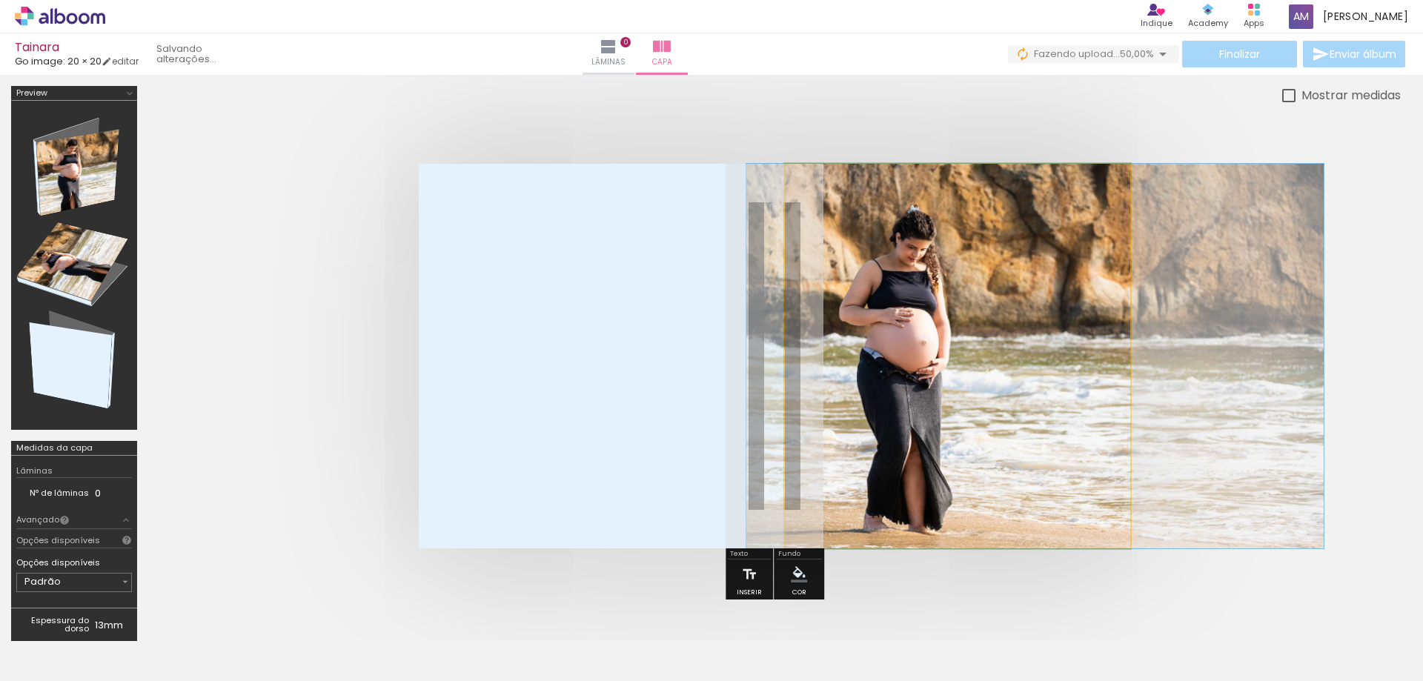
click at [863, 385] on quentale-photo at bounding box center [958, 356] width 346 height 385
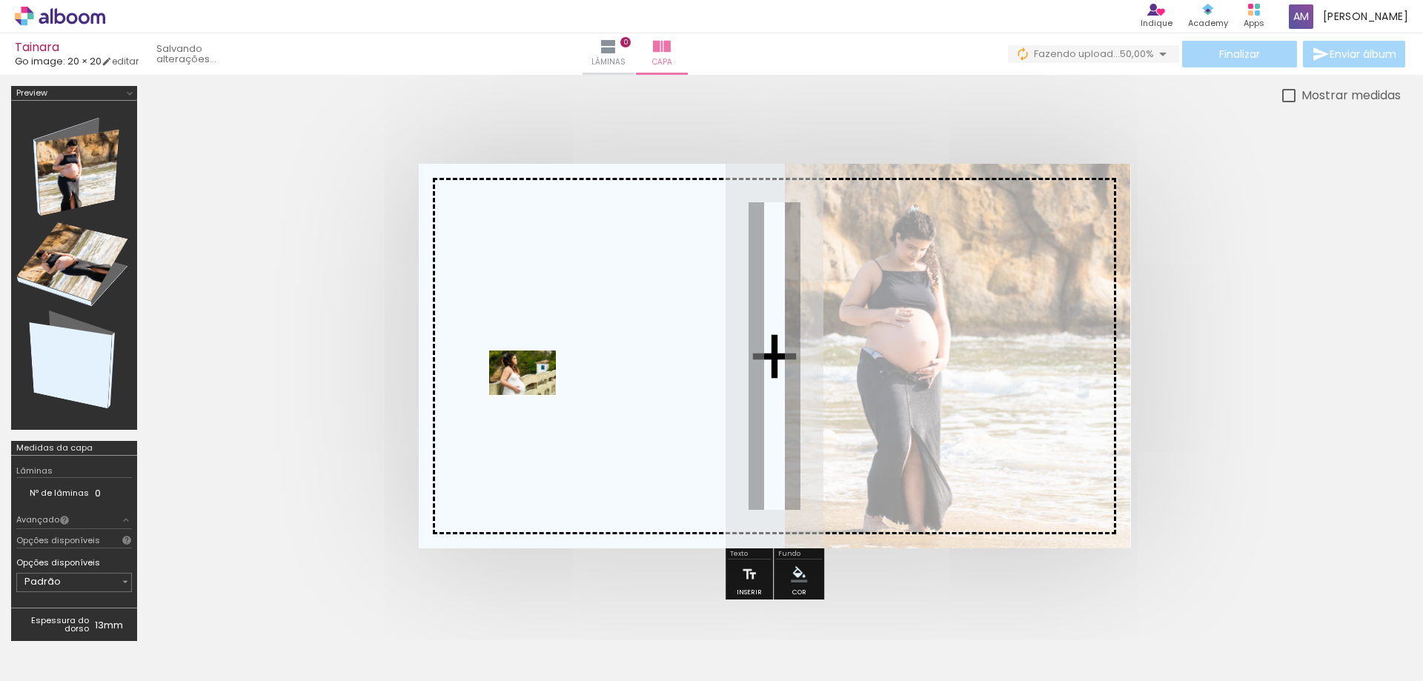
drag, startPoint x: 153, startPoint y: 640, endPoint x: 534, endPoint y: 395, distance: 453.2
click at [534, 395] on quentale-workspace at bounding box center [711, 340] width 1423 height 681
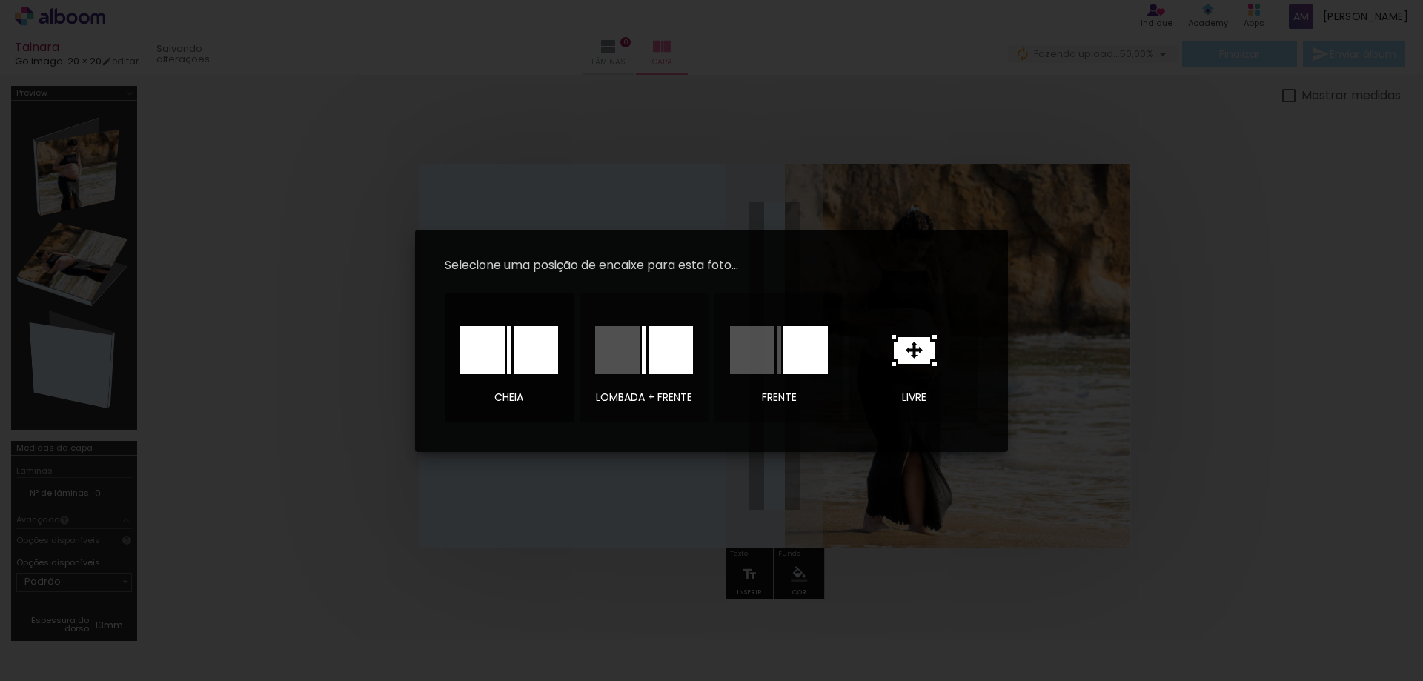
click at [543, 354] on div at bounding box center [536, 350] width 44 height 48
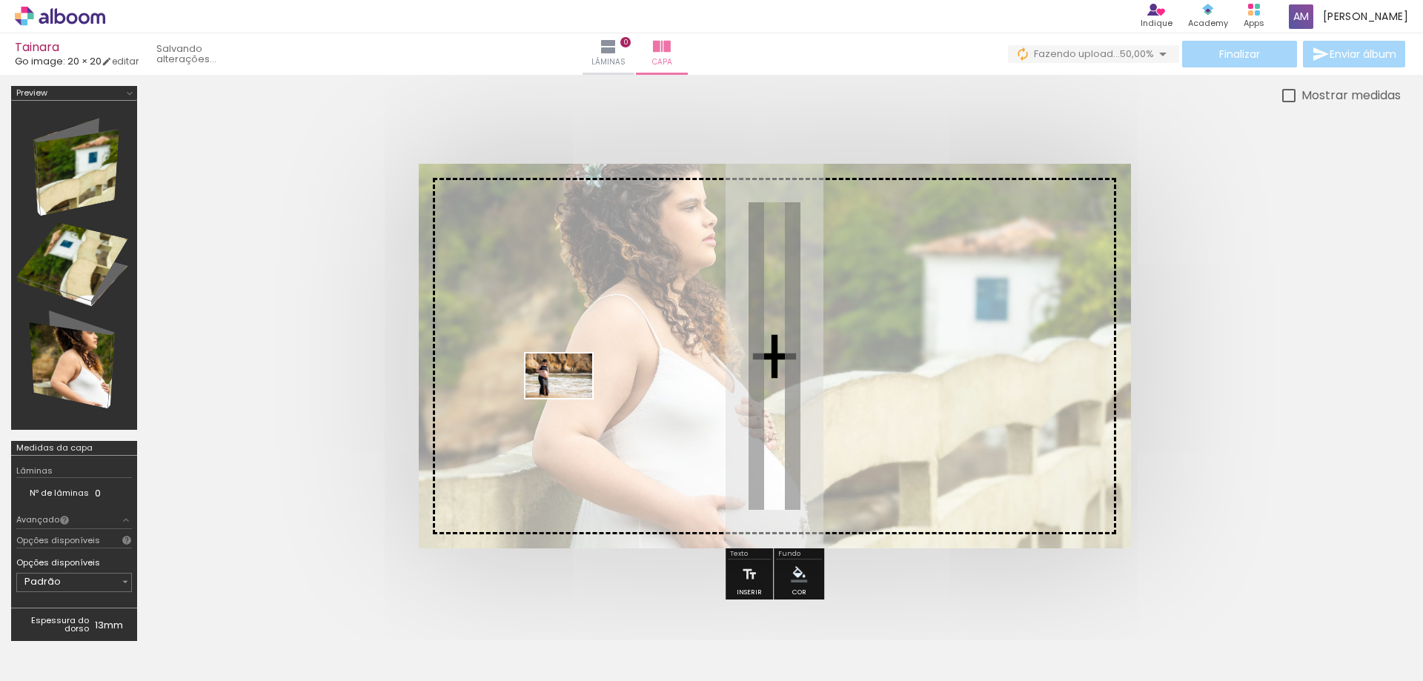
drag, startPoint x: 245, startPoint y: 636, endPoint x: 570, endPoint y: 398, distance: 402.5
click at [570, 398] on quentale-workspace at bounding box center [711, 340] width 1423 height 681
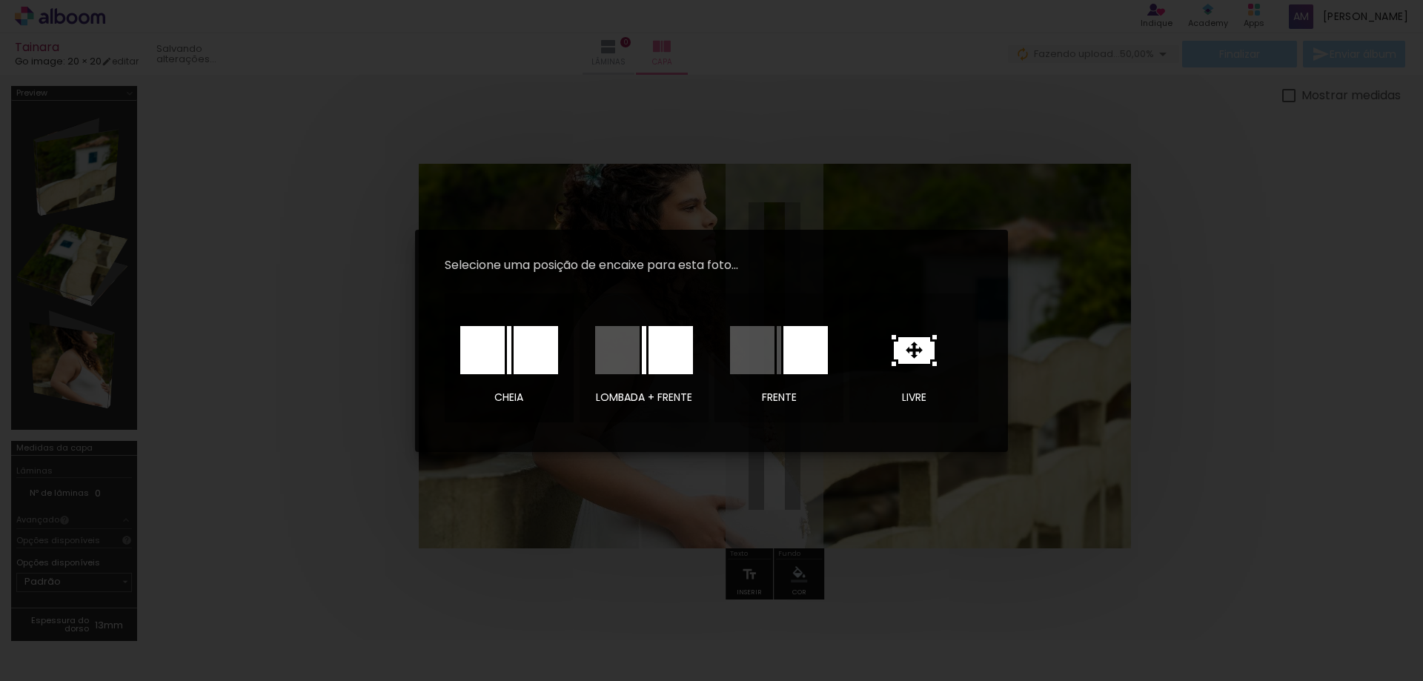
click at [523, 346] on div at bounding box center [536, 350] width 44 height 48
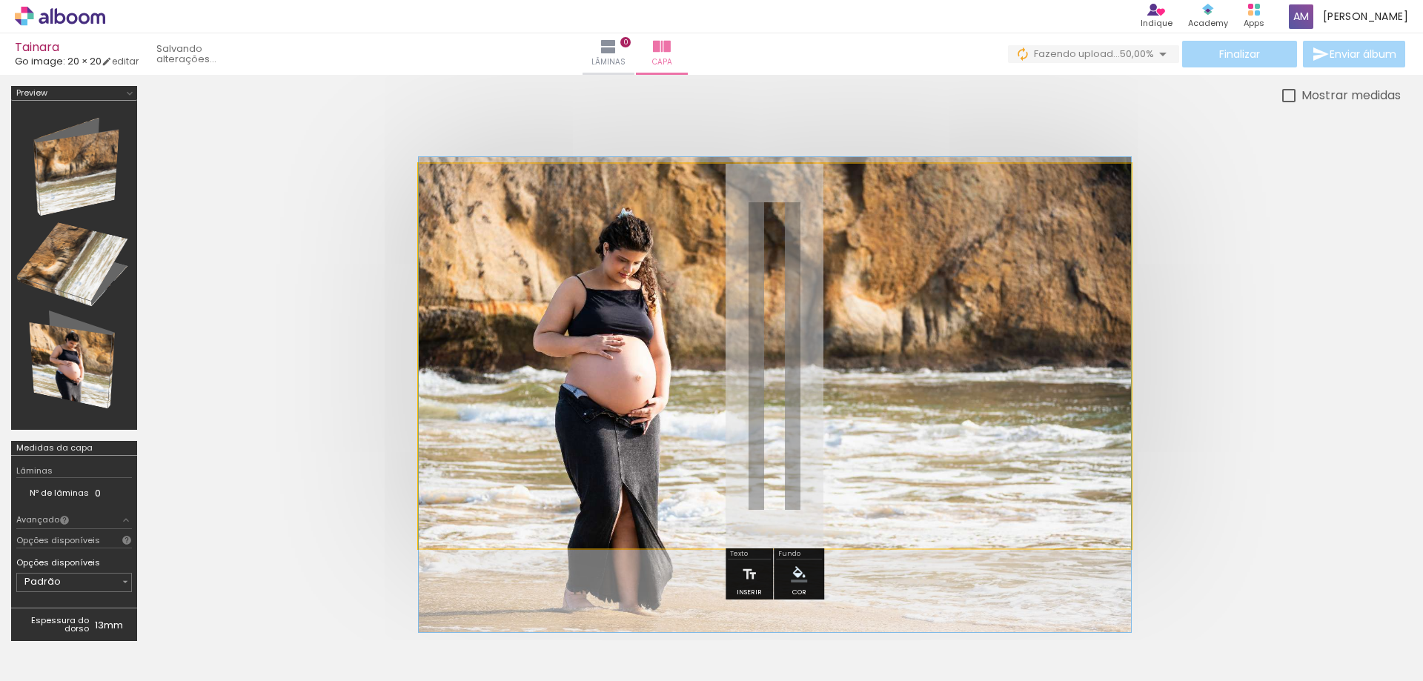
drag, startPoint x: 630, startPoint y: 294, endPoint x: 630, endPoint y: 332, distance: 38.5
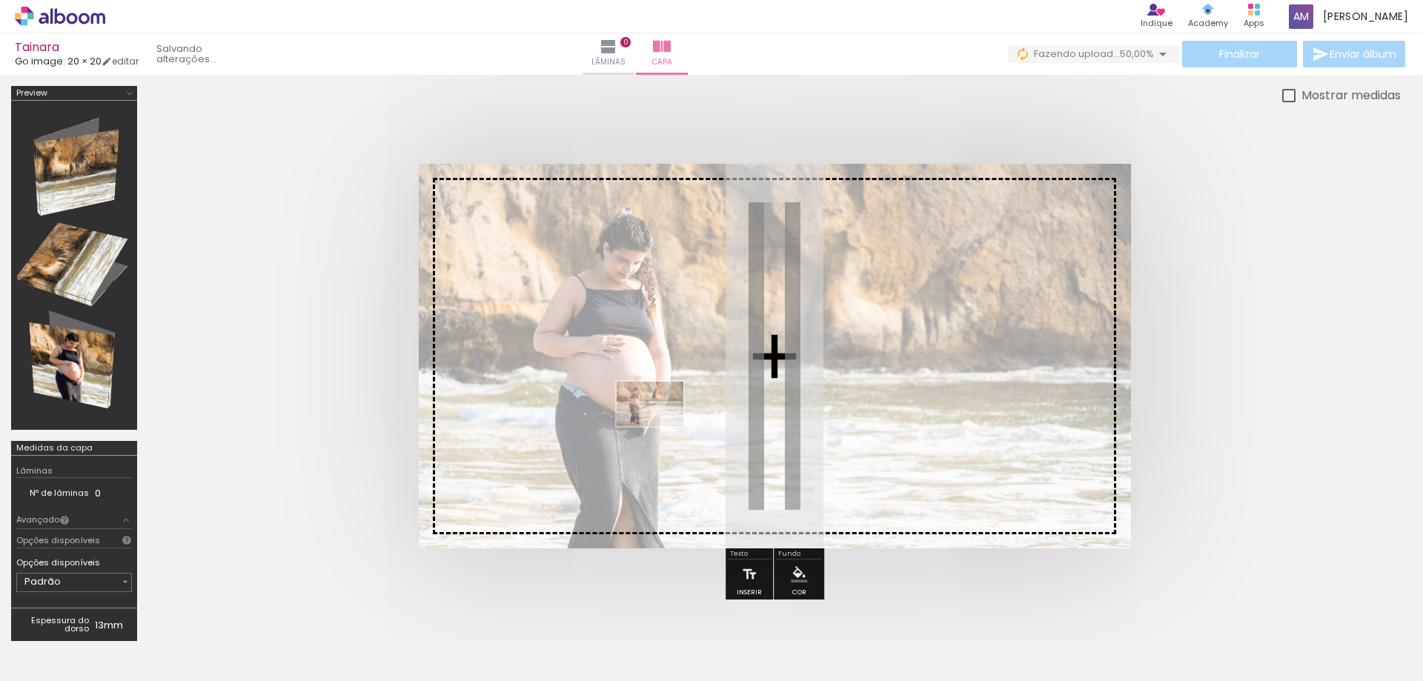
drag, startPoint x: 237, startPoint y: 642, endPoint x: 663, endPoint y: 424, distance: 478.0
click at [663, 424] on quentale-workspace at bounding box center [711, 340] width 1423 height 681
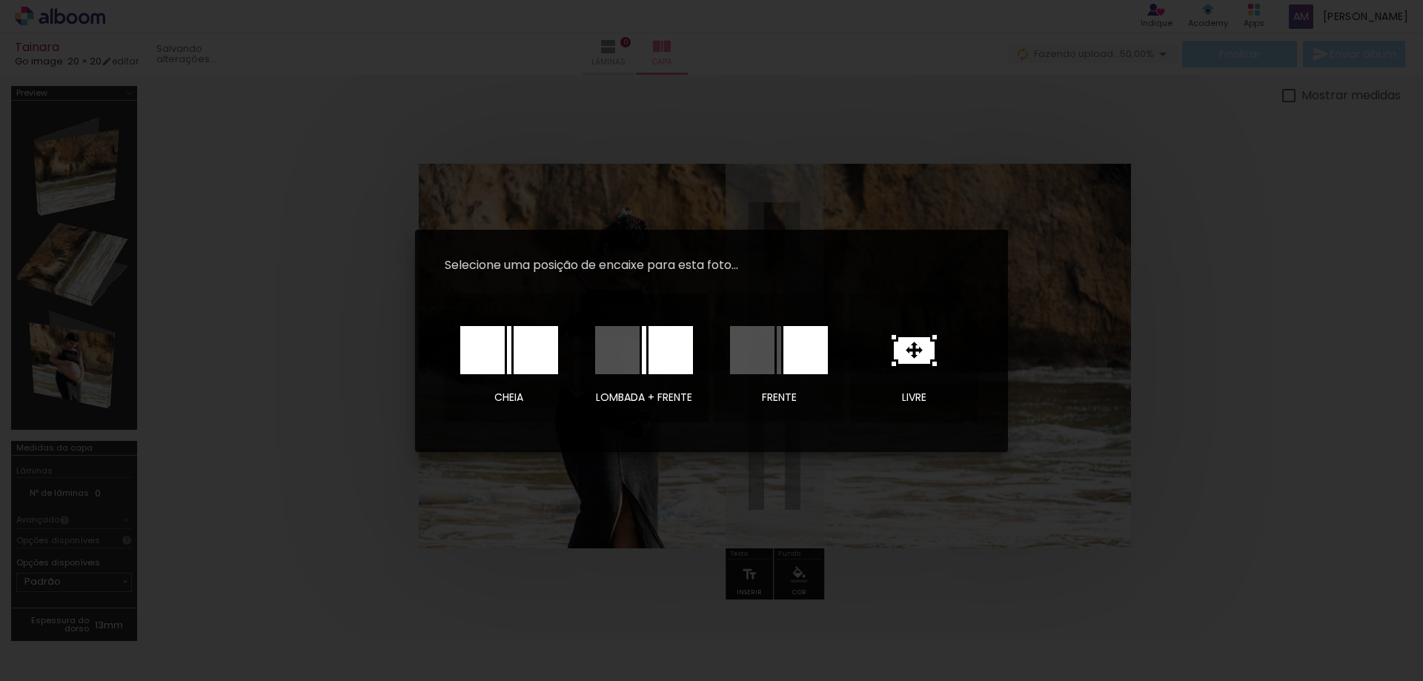
click at [669, 348] on div at bounding box center [671, 350] width 44 height 48
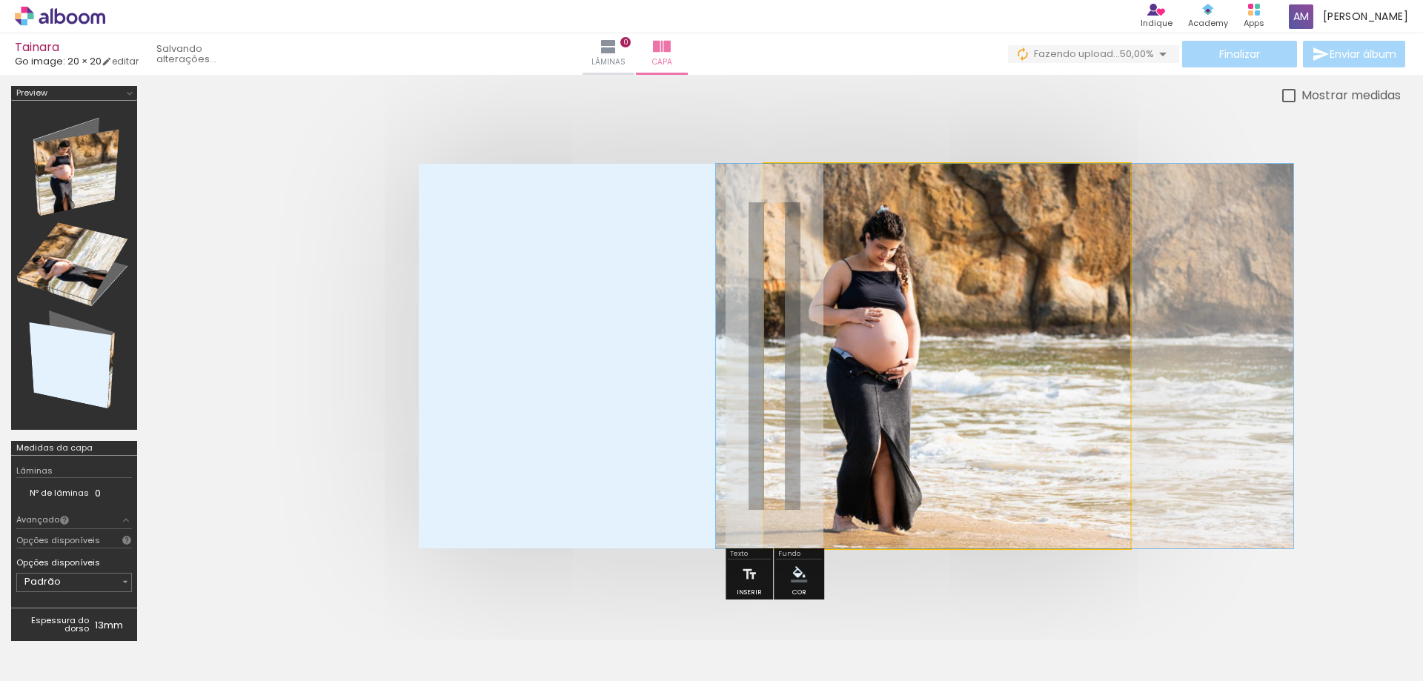
drag, startPoint x: 896, startPoint y: 361, endPoint x: 954, endPoint y: 375, distance: 59.5
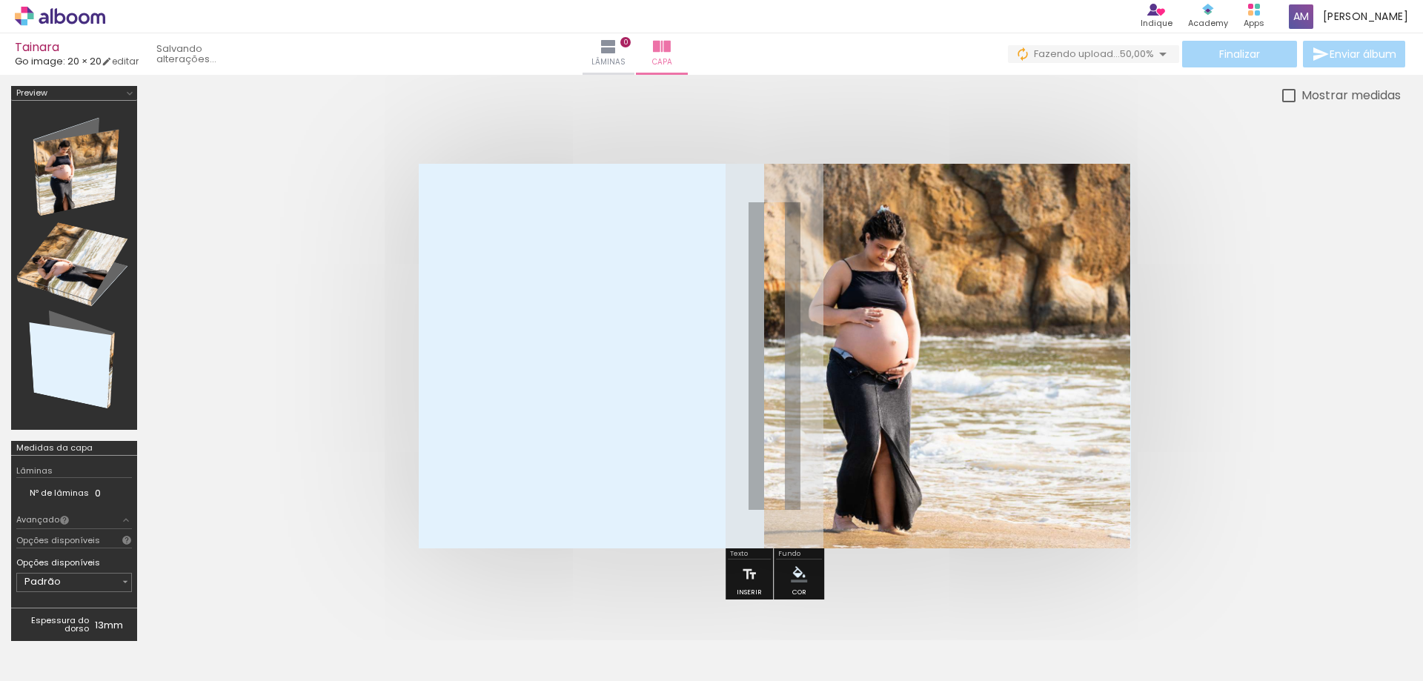
click at [64, 656] on span "Adicionar Fotos" at bounding box center [52, 661] width 44 height 16
click at [0, 0] on input "file" at bounding box center [0, 0] width 0 height 0
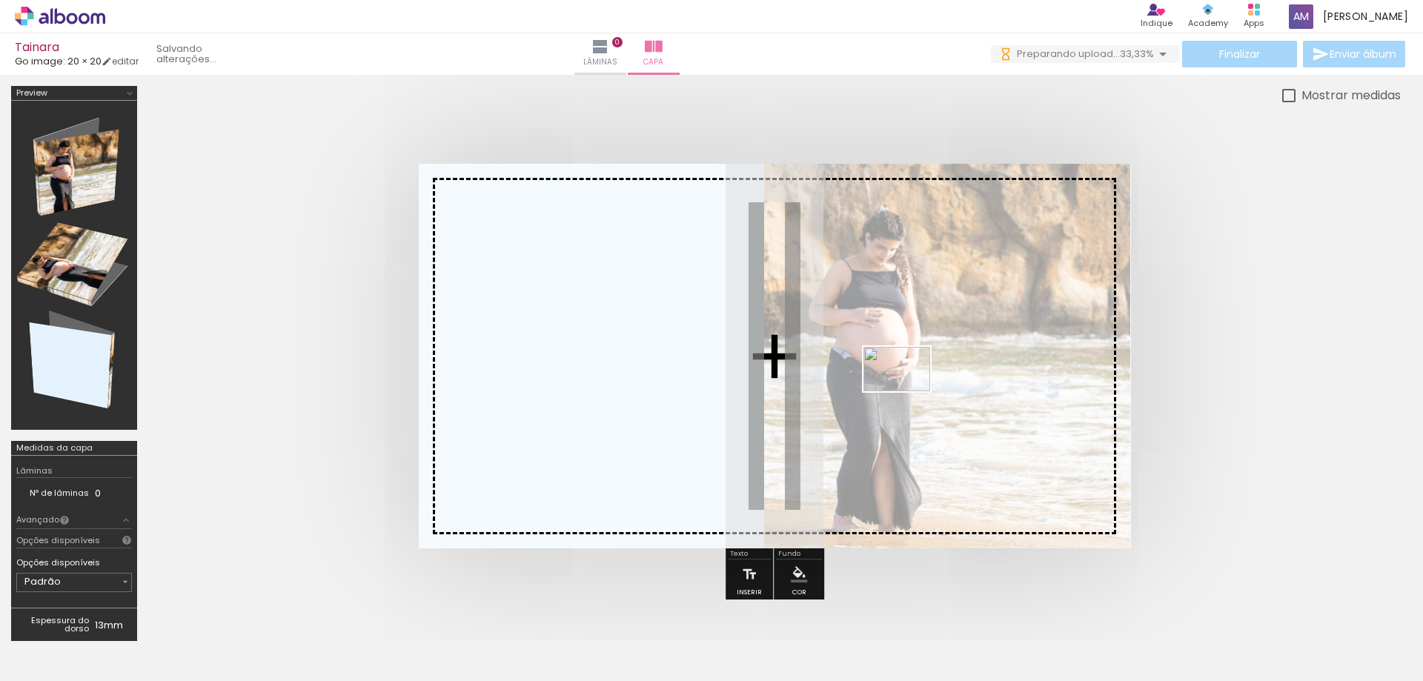
drag, startPoint x: 325, startPoint y: 637, endPoint x: 908, endPoint y: 391, distance: 632.2
click at [908, 391] on quentale-workspace at bounding box center [711, 340] width 1423 height 681
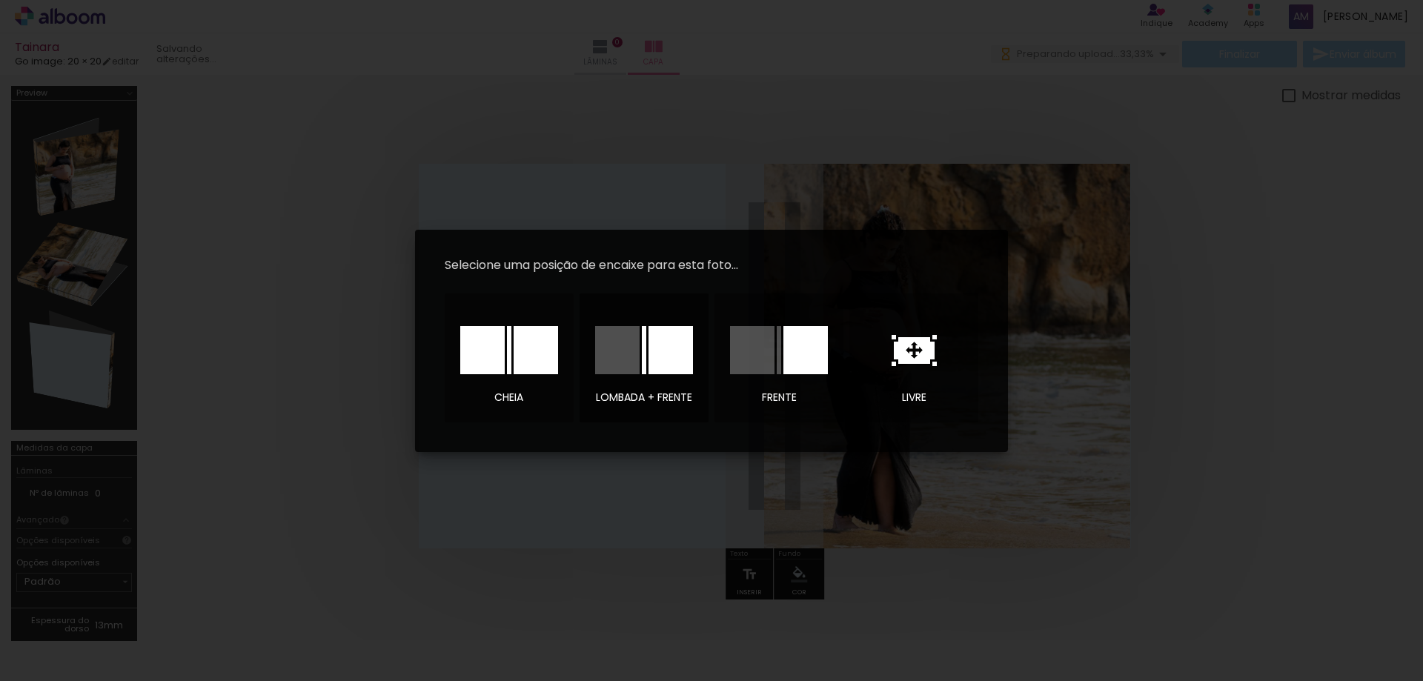
click at [626, 351] on div at bounding box center [617, 350] width 44 height 48
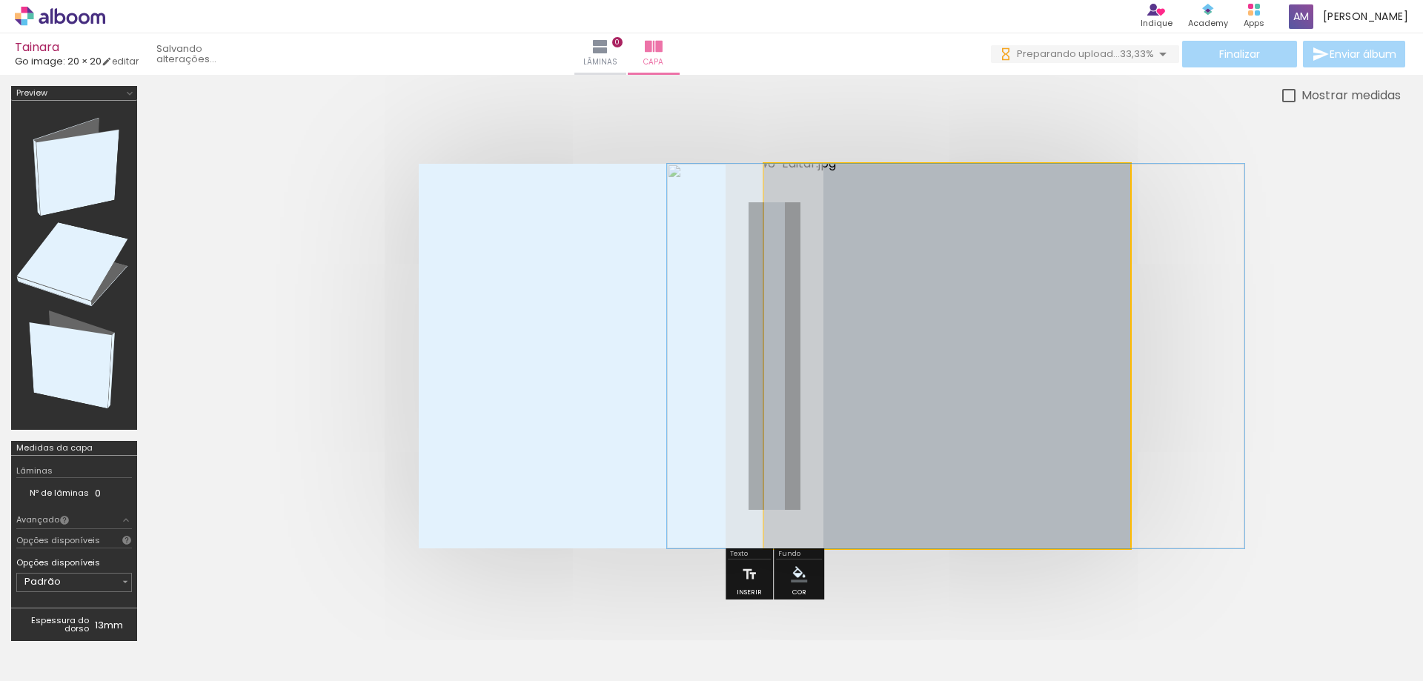
drag, startPoint x: 879, startPoint y: 308, endPoint x: 888, endPoint y: 356, distance: 48.3
drag, startPoint x: 916, startPoint y: 310, endPoint x: 887, endPoint y: 345, distance: 45.7
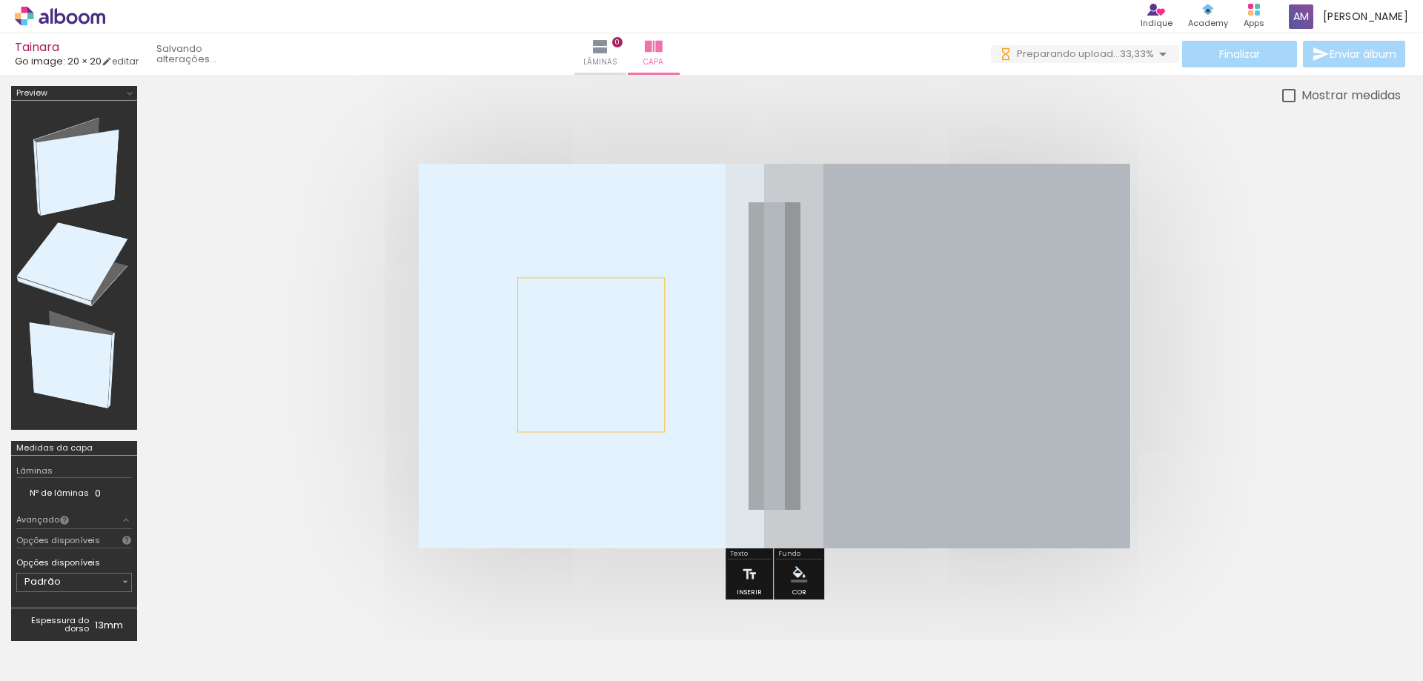
drag, startPoint x: 907, startPoint y: 339, endPoint x: 592, endPoint y: 355, distance: 316.2
click at [592, 355] on quentale-layouter at bounding box center [775, 356] width 712 height 385
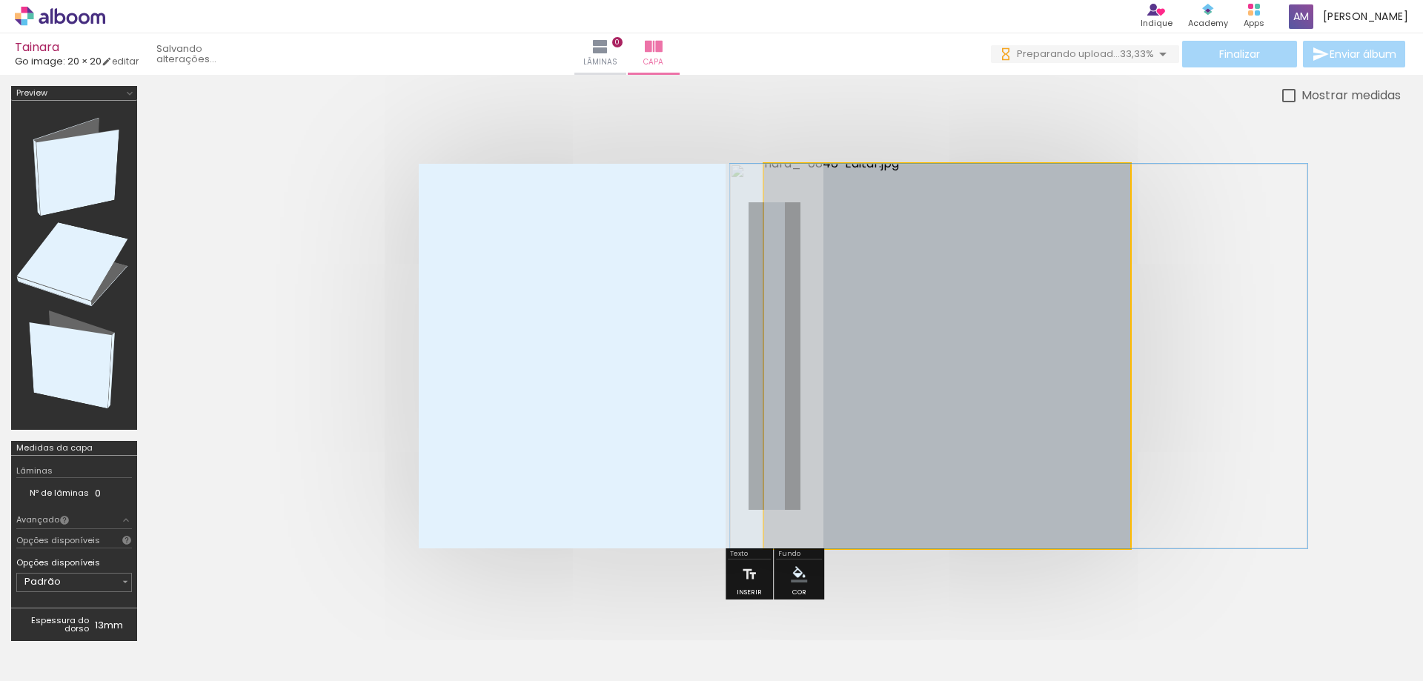
drag, startPoint x: 861, startPoint y: 348, endPoint x: 1038, endPoint y: 358, distance: 177.4
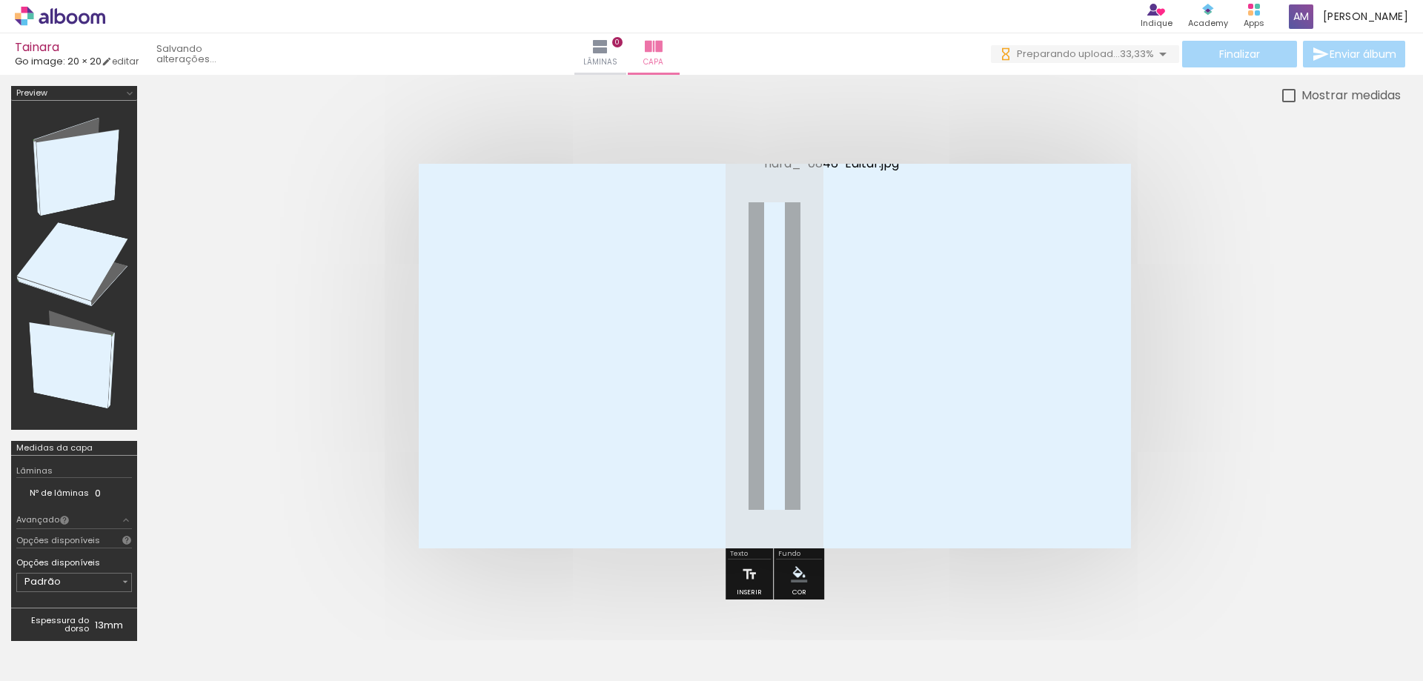
click at [60, 656] on span "Adicionar Fotos" at bounding box center [52, 661] width 44 height 16
click at [0, 0] on input "file" at bounding box center [0, 0] width 0 height 0
click at [609, 51] on iron-icon at bounding box center [601, 47] width 18 height 18
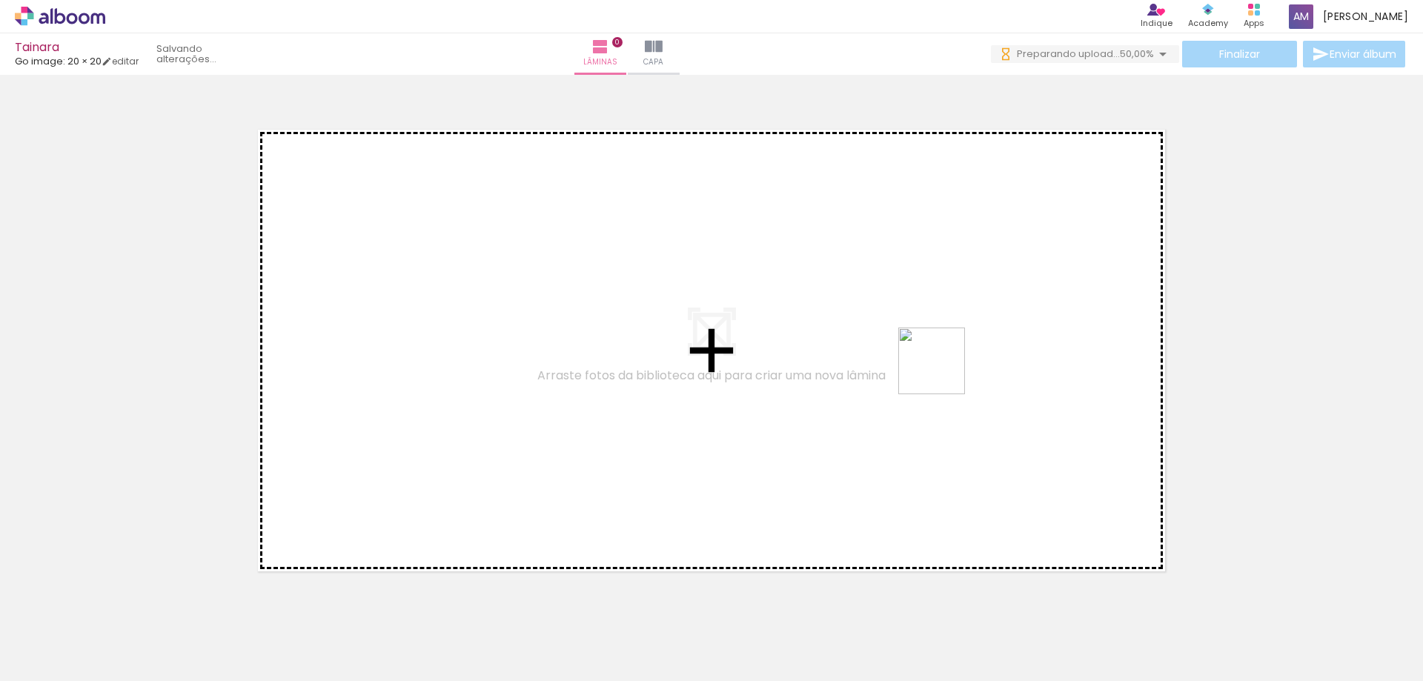
drag, startPoint x: 406, startPoint y: 645, endPoint x: 957, endPoint y: 364, distance: 618.3
click at [957, 364] on quentale-workspace at bounding box center [711, 340] width 1423 height 681
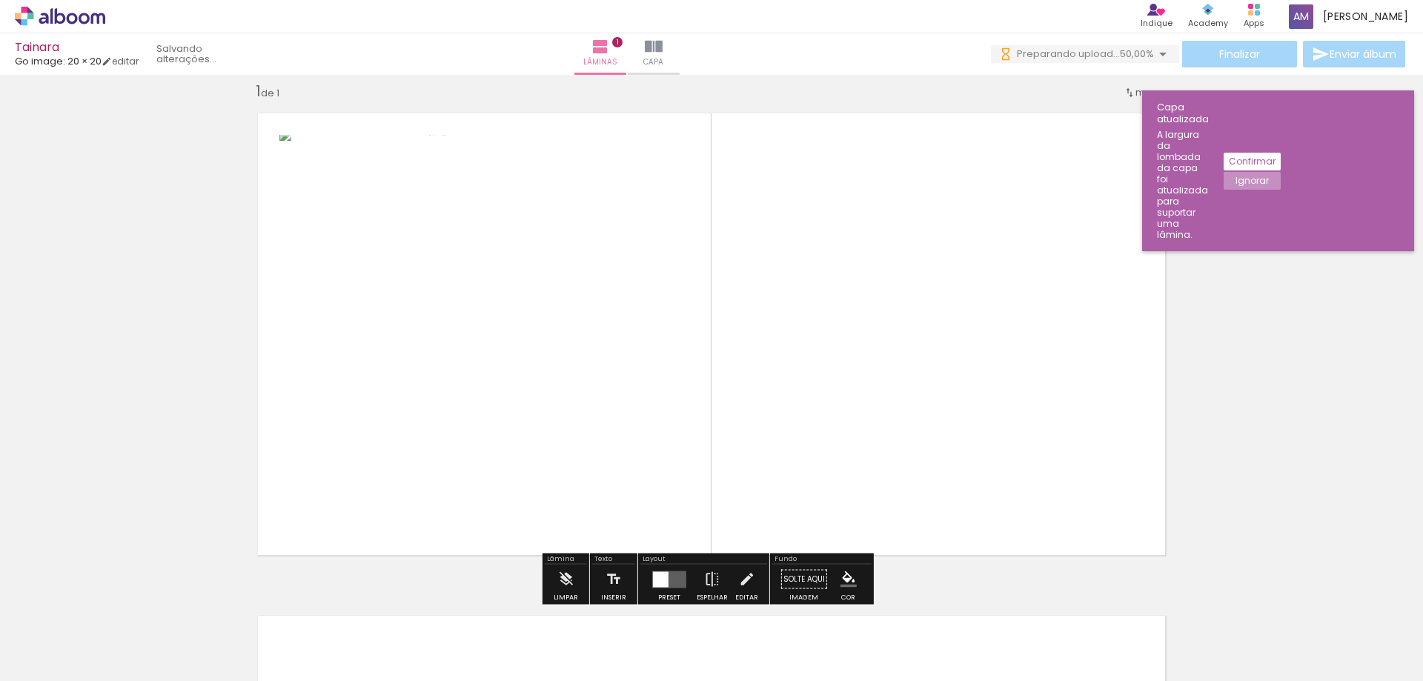
scroll to position [19, 0]
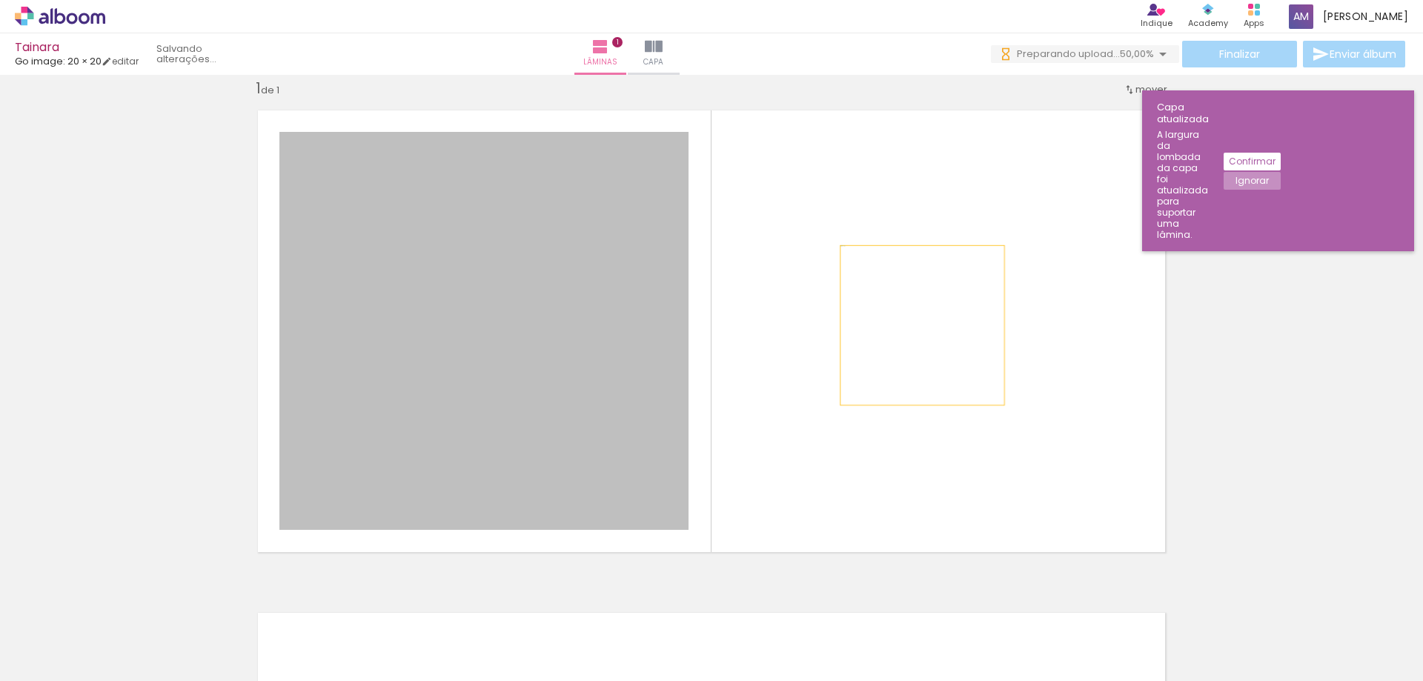
drag, startPoint x: 530, startPoint y: 355, endPoint x: 917, endPoint y: 325, distance: 388.1
click at [917, 325] on quentale-layouter at bounding box center [711, 332] width 931 height 466
drag, startPoint x: 566, startPoint y: 339, endPoint x: 1023, endPoint y: 299, distance: 459.2
click at [1023, 299] on quentale-layouter at bounding box center [711, 332] width 931 height 466
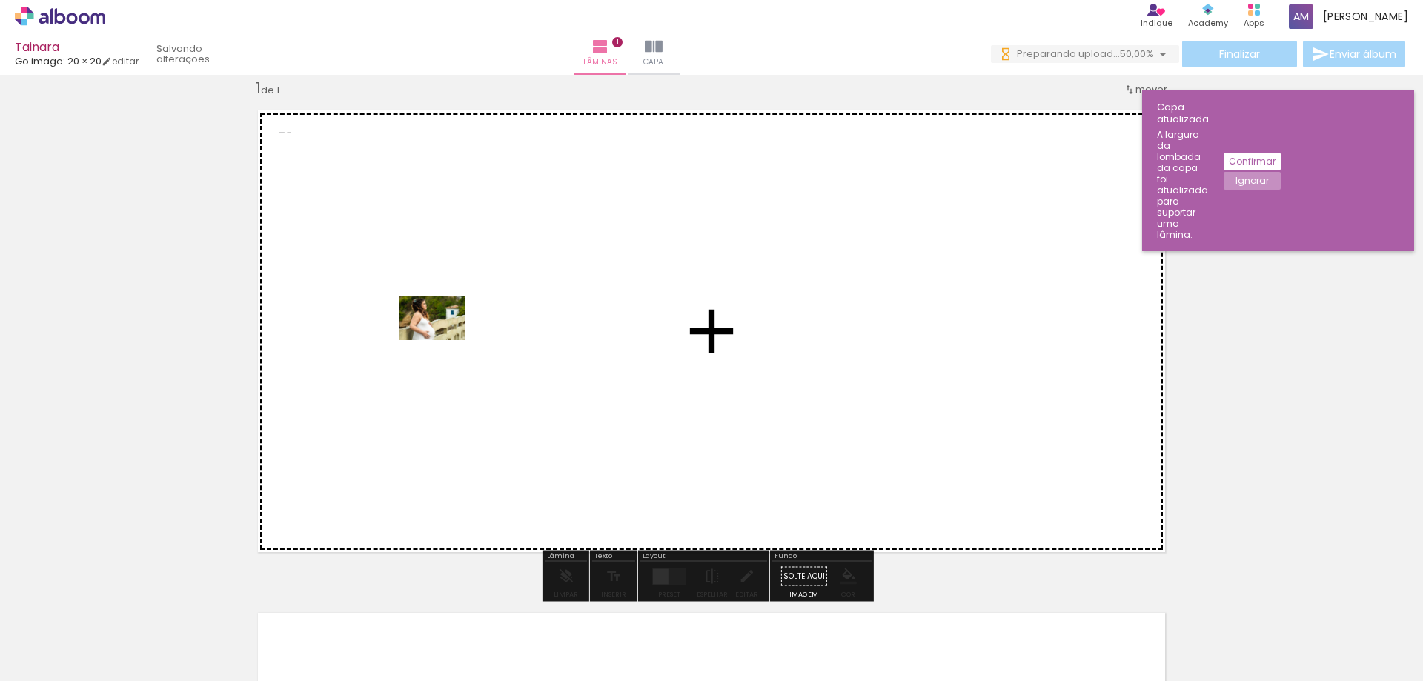
drag, startPoint x: 146, startPoint y: 638, endPoint x: 443, endPoint y: 340, distance: 420.9
click at [443, 340] on quentale-workspace at bounding box center [711, 340] width 1423 height 681
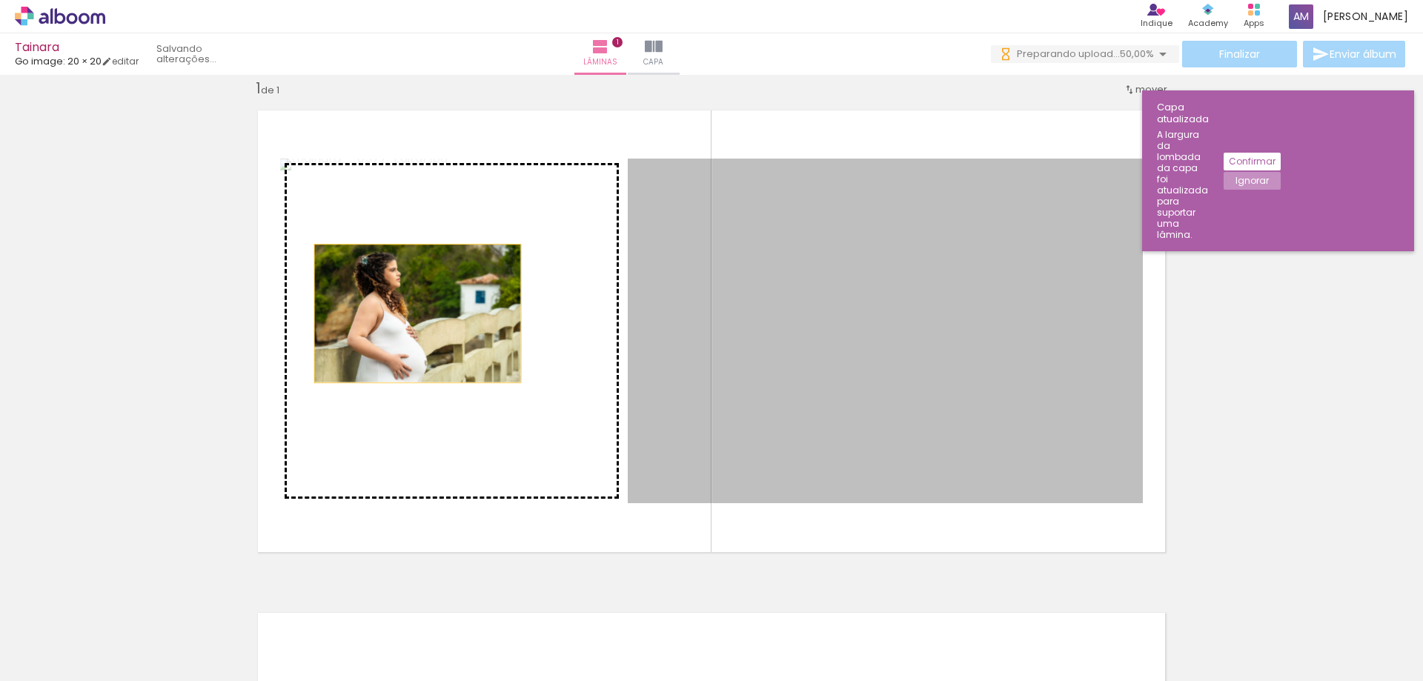
drag, startPoint x: 922, startPoint y: 314, endPoint x: 412, endPoint y: 314, distance: 510.0
click at [0, 0] on slot at bounding box center [0, 0] width 0 height 0
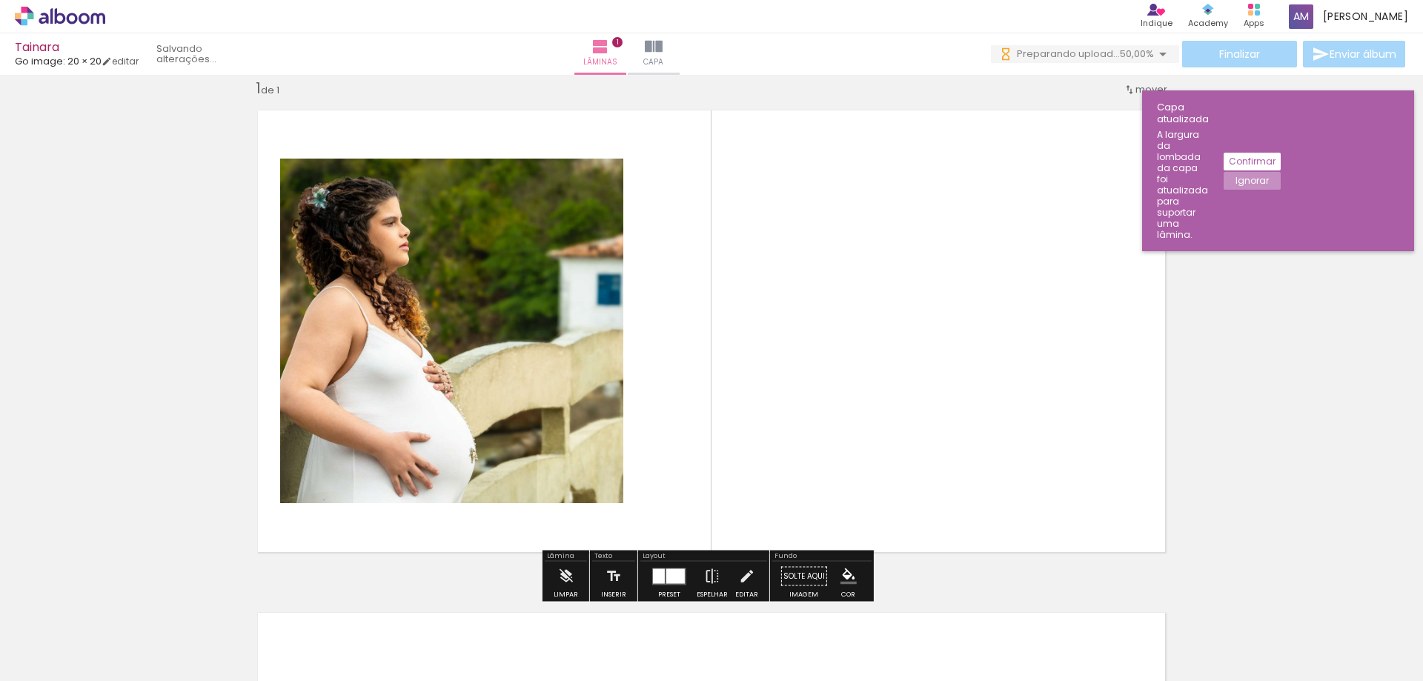
click at [841, 291] on quentale-photo at bounding box center [885, 331] width 515 height 345
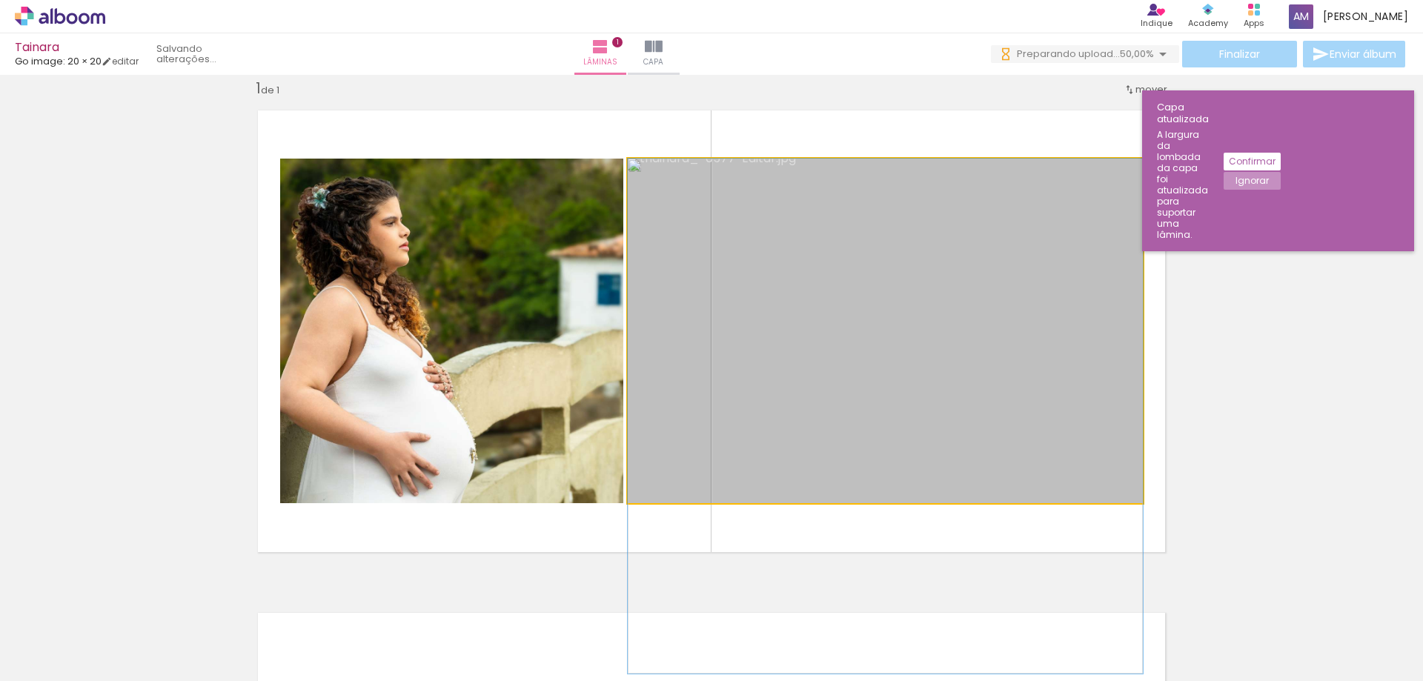
drag, startPoint x: 897, startPoint y: 255, endPoint x: 905, endPoint y: 345, distance: 90.8
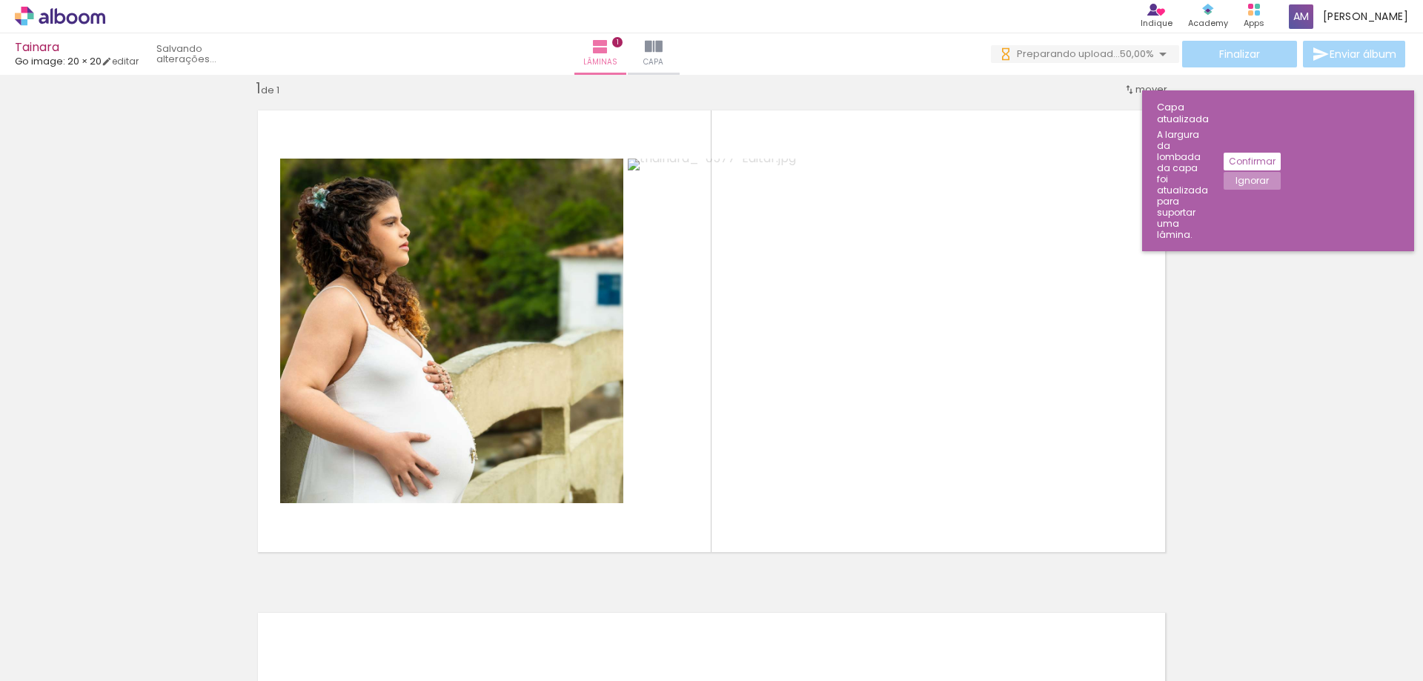
scroll to position [0, 0]
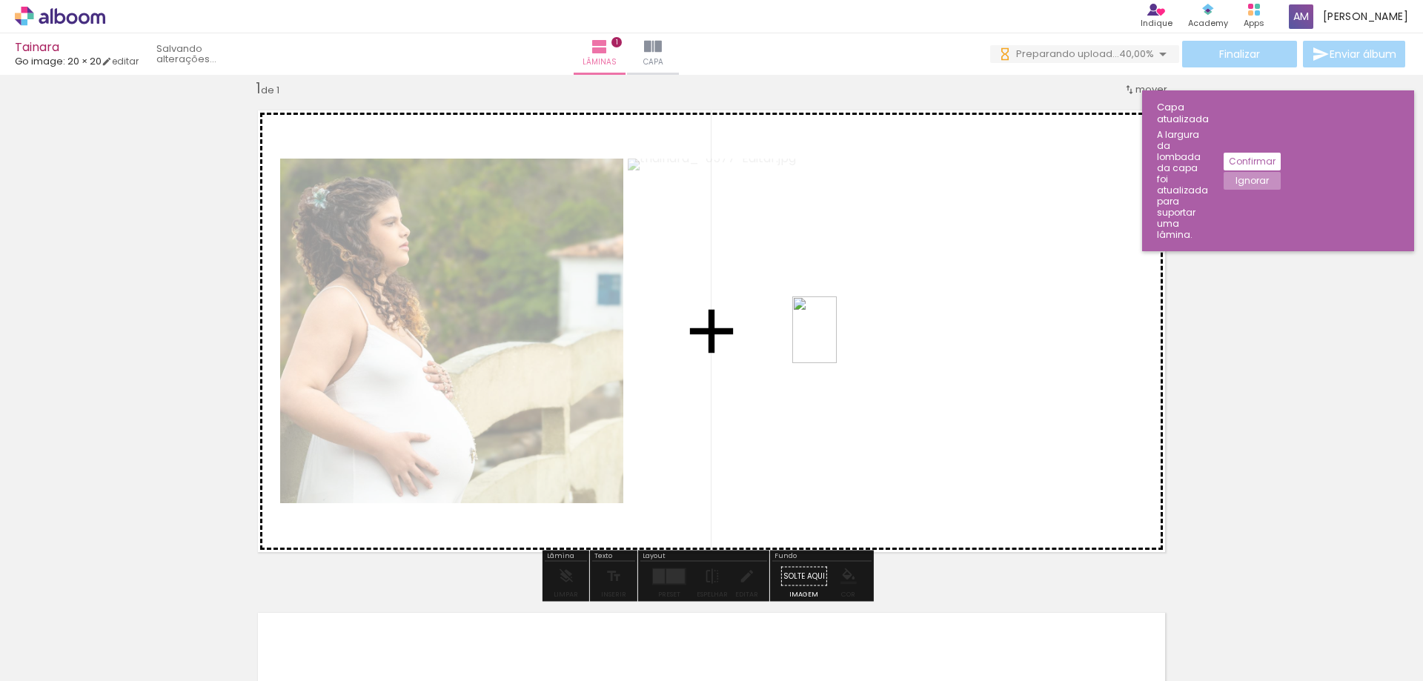
drag, startPoint x: 488, startPoint y: 641, endPoint x: 838, endPoint y: 341, distance: 461.0
click at [838, 341] on quentale-workspace at bounding box center [711, 340] width 1423 height 681
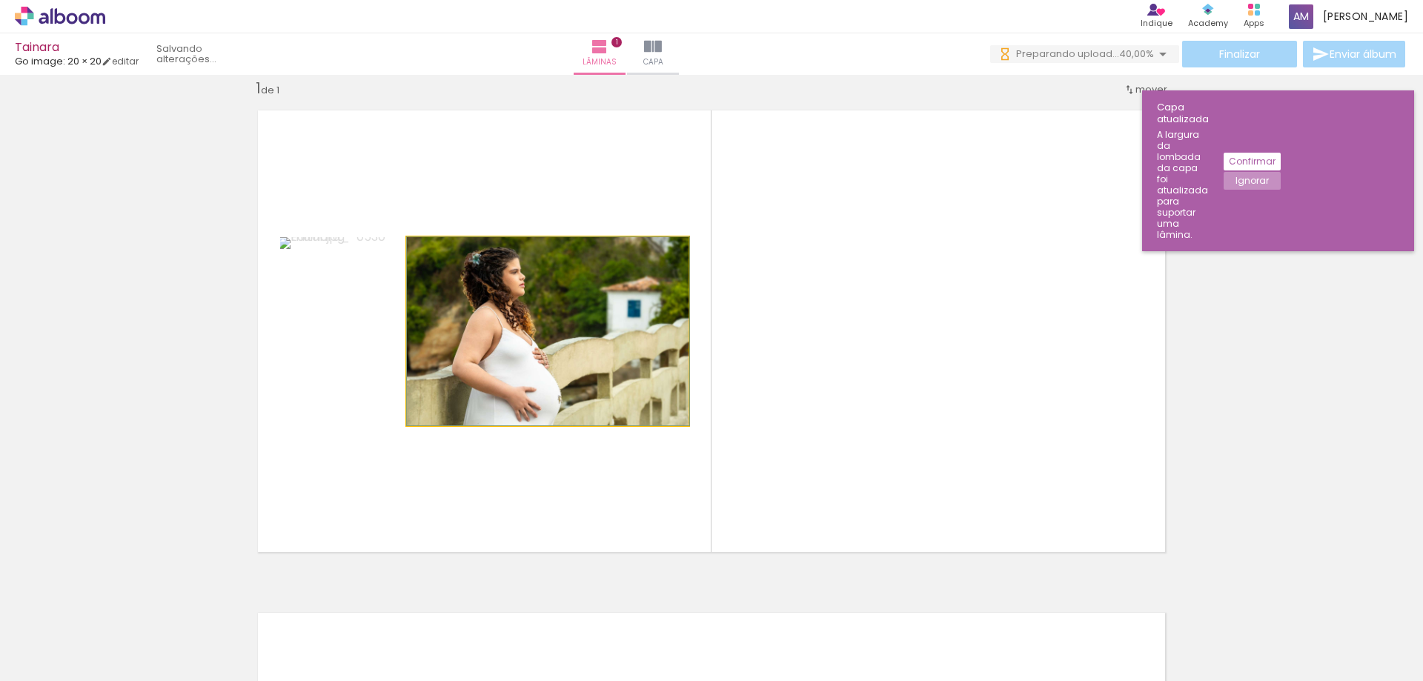
drag, startPoint x: 502, startPoint y: 340, endPoint x: 517, endPoint y: 347, distance: 16.9
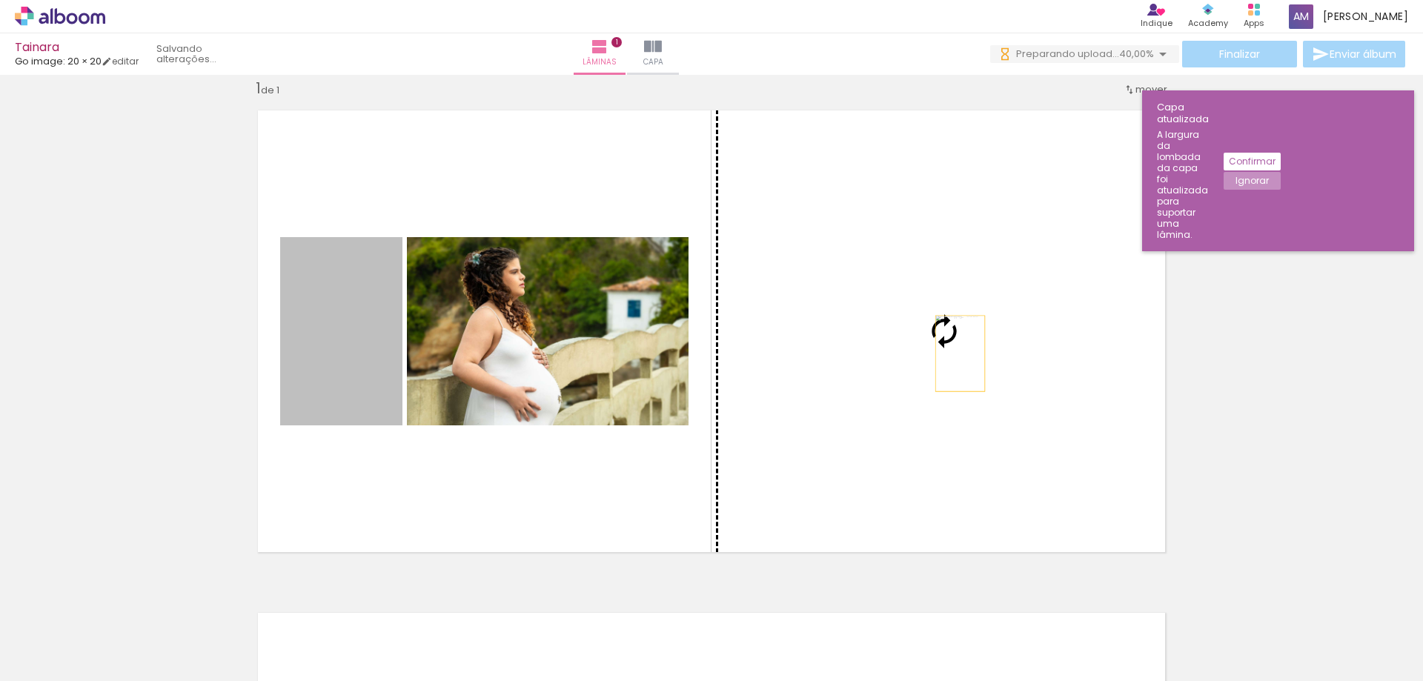
drag, startPoint x: 316, startPoint y: 366, endPoint x: 955, endPoint y: 354, distance: 639.1
click at [0, 0] on slot at bounding box center [0, 0] width 0 height 0
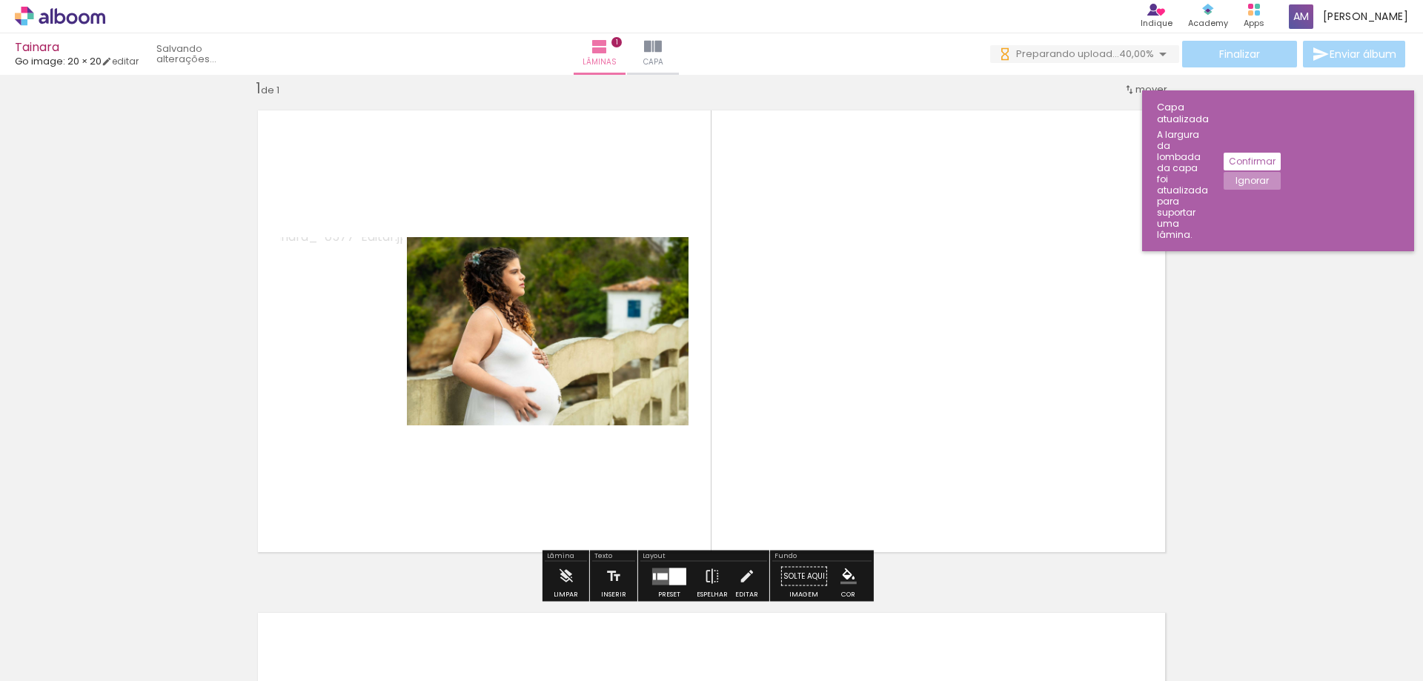
click at [657, 577] on div at bounding box center [662, 576] width 10 height 7
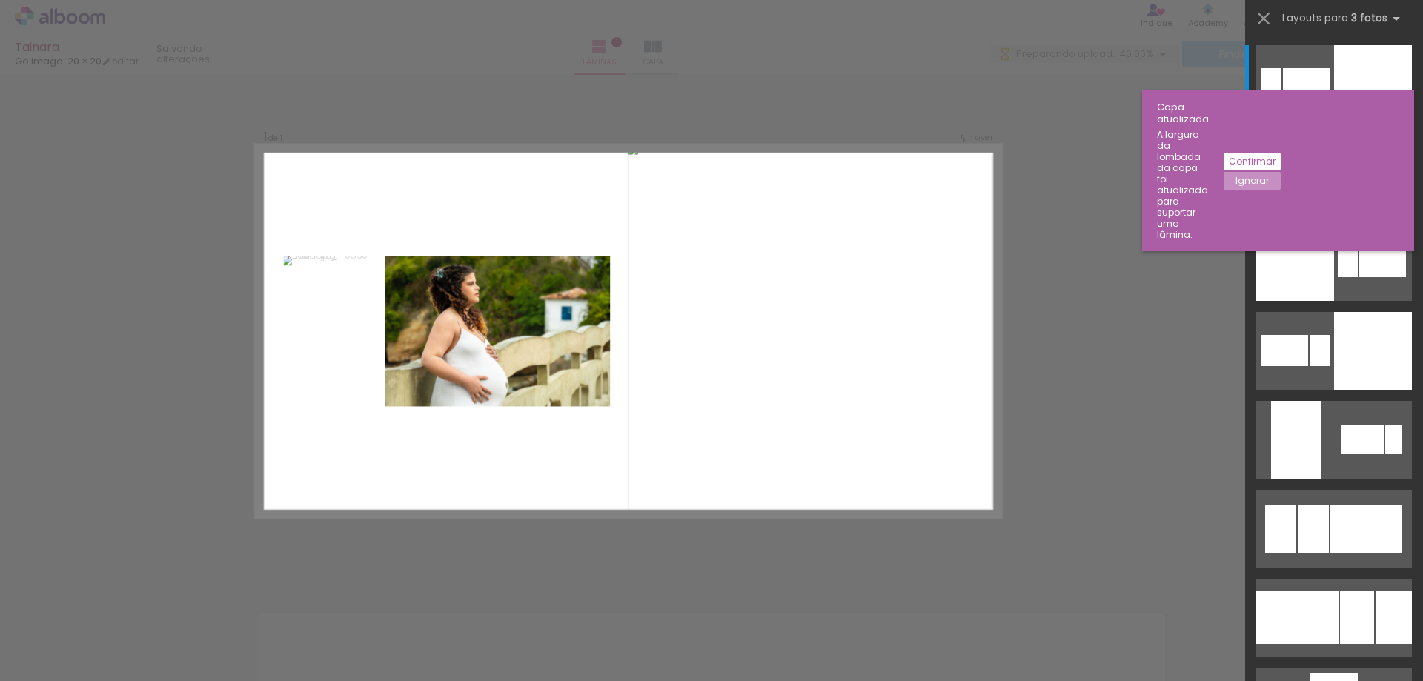
click at [0, 0] on slot "Ignorar" at bounding box center [0, 0] width 0 height 0
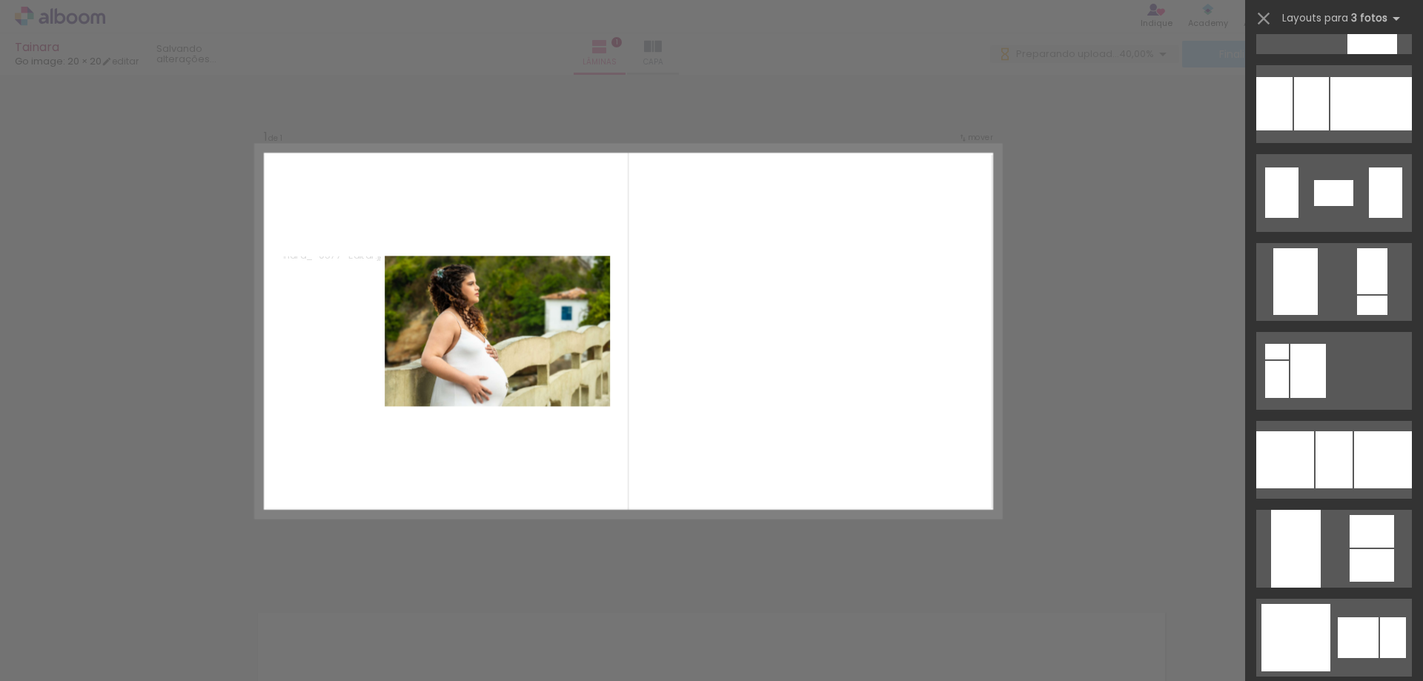
scroll to position [3410, 0]
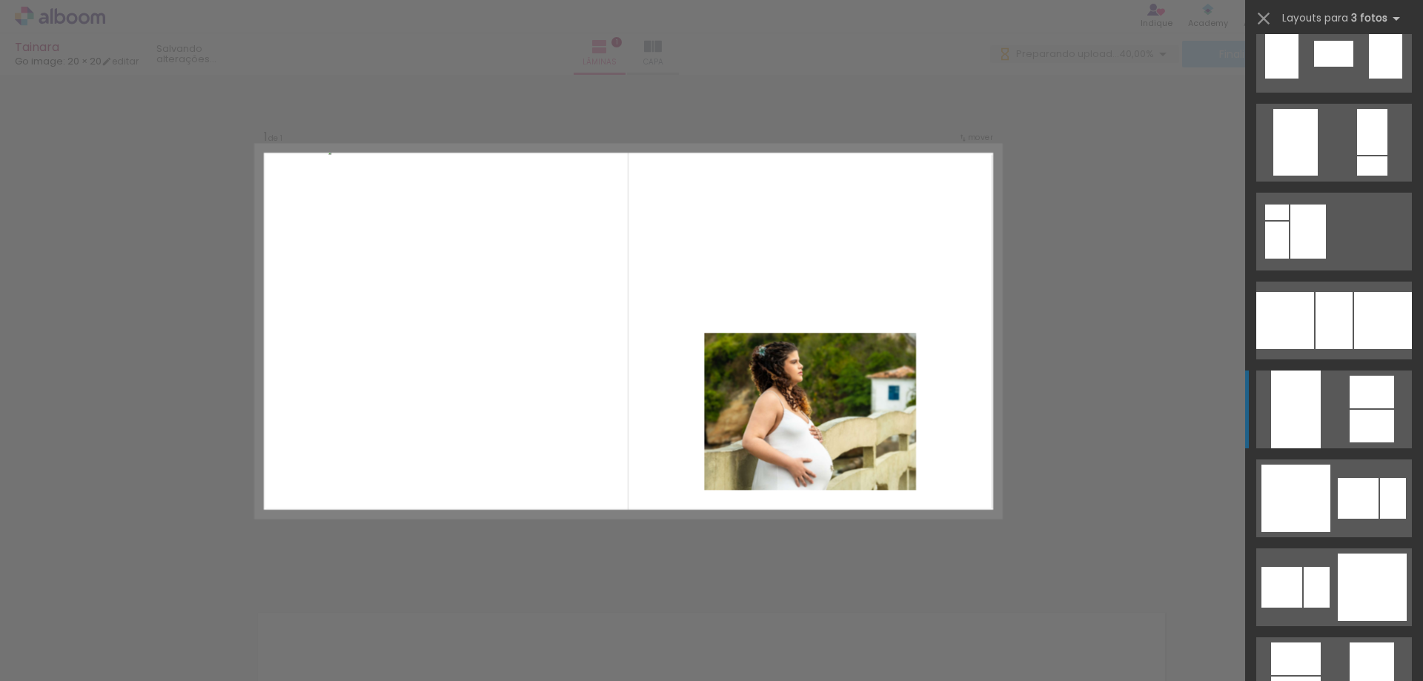
click at [1296, 408] on div at bounding box center [1296, 410] width 50 height 78
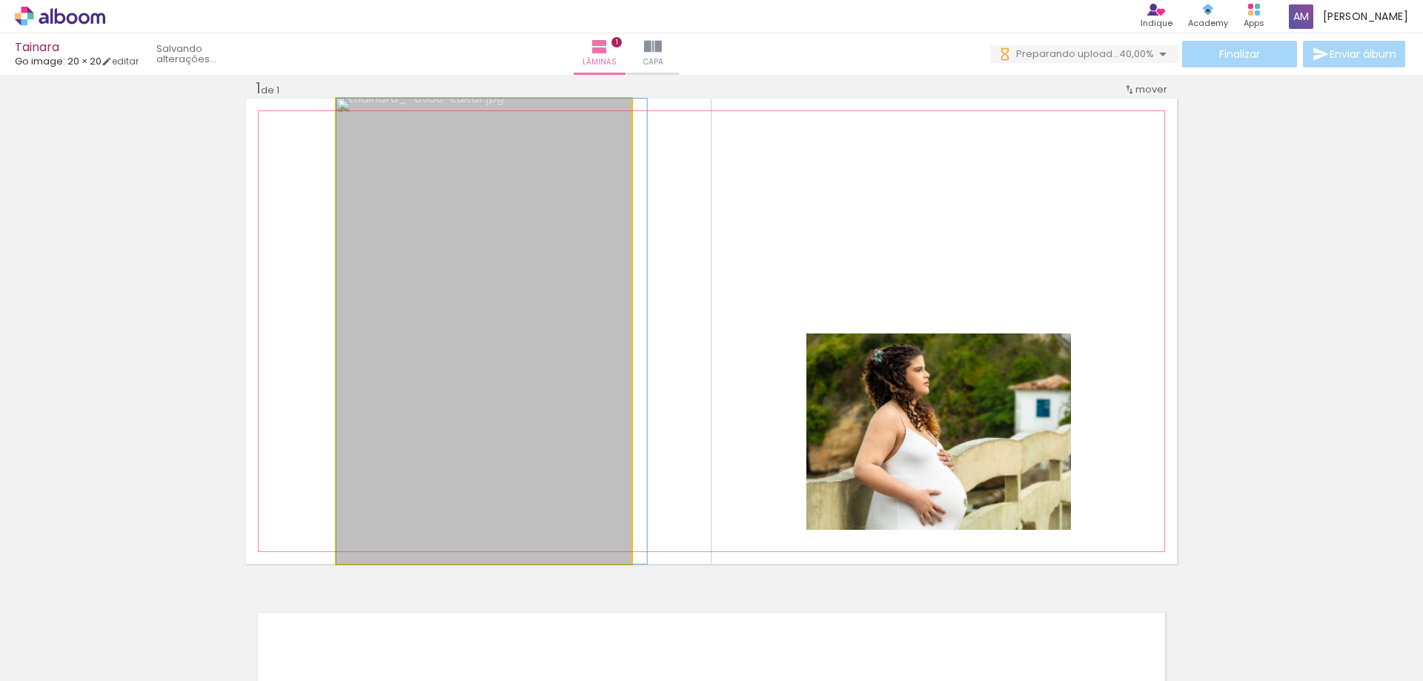
drag, startPoint x: 438, startPoint y: 270, endPoint x: 613, endPoint y: 264, distance: 175.0
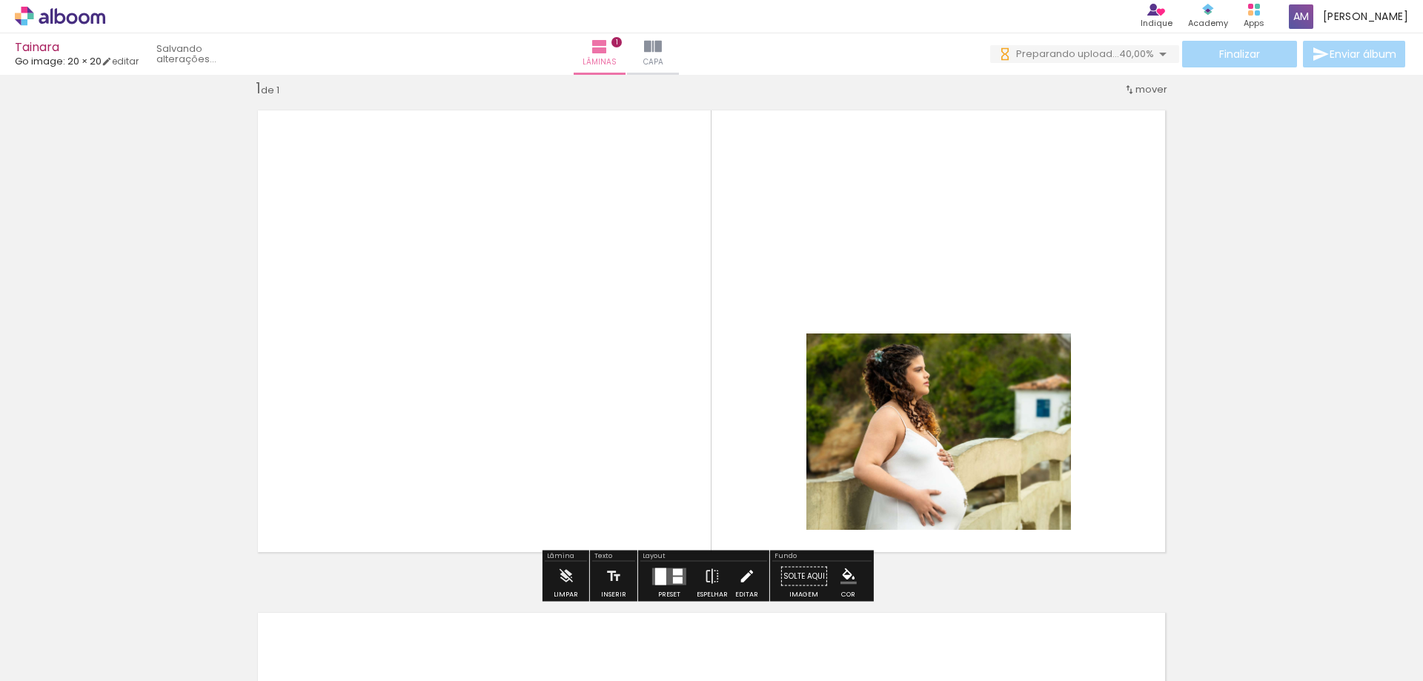
click at [738, 575] on iron-icon at bounding box center [746, 577] width 16 height 30
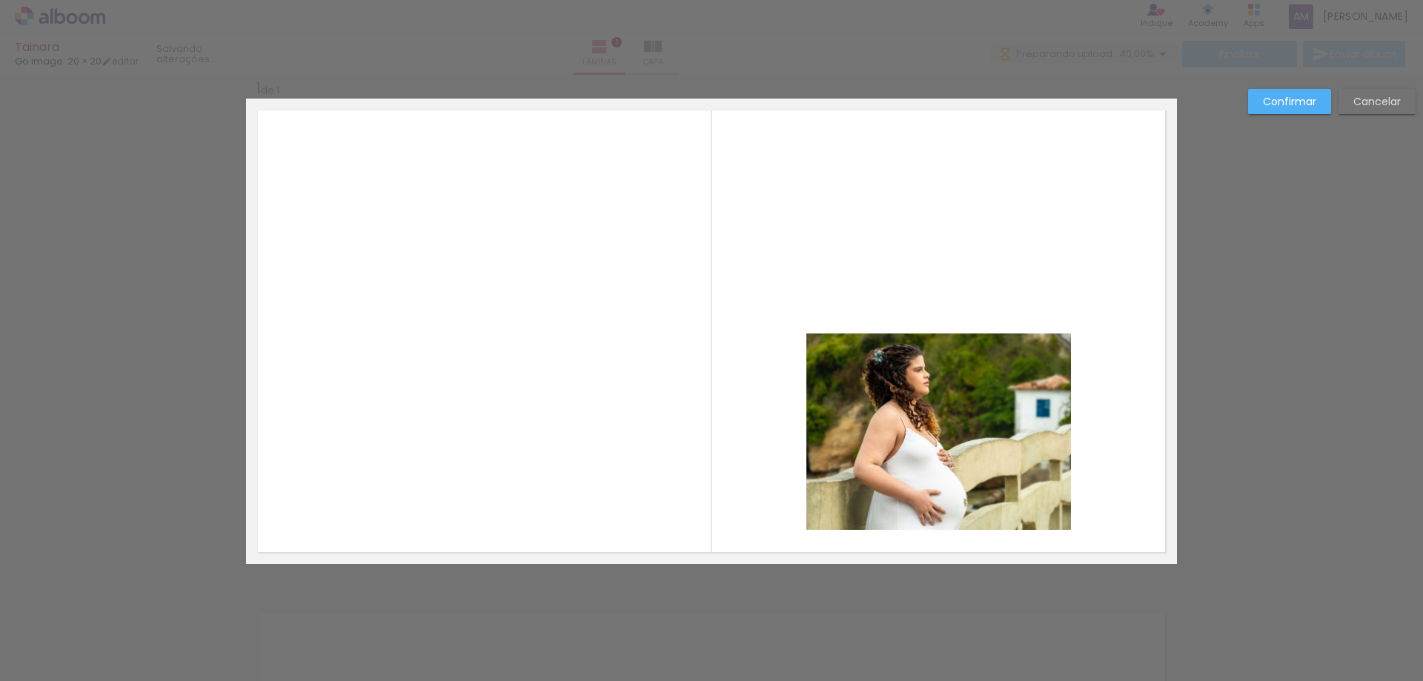
click at [0, 0] on slot "Cancelar" at bounding box center [0, 0] width 0 height 0
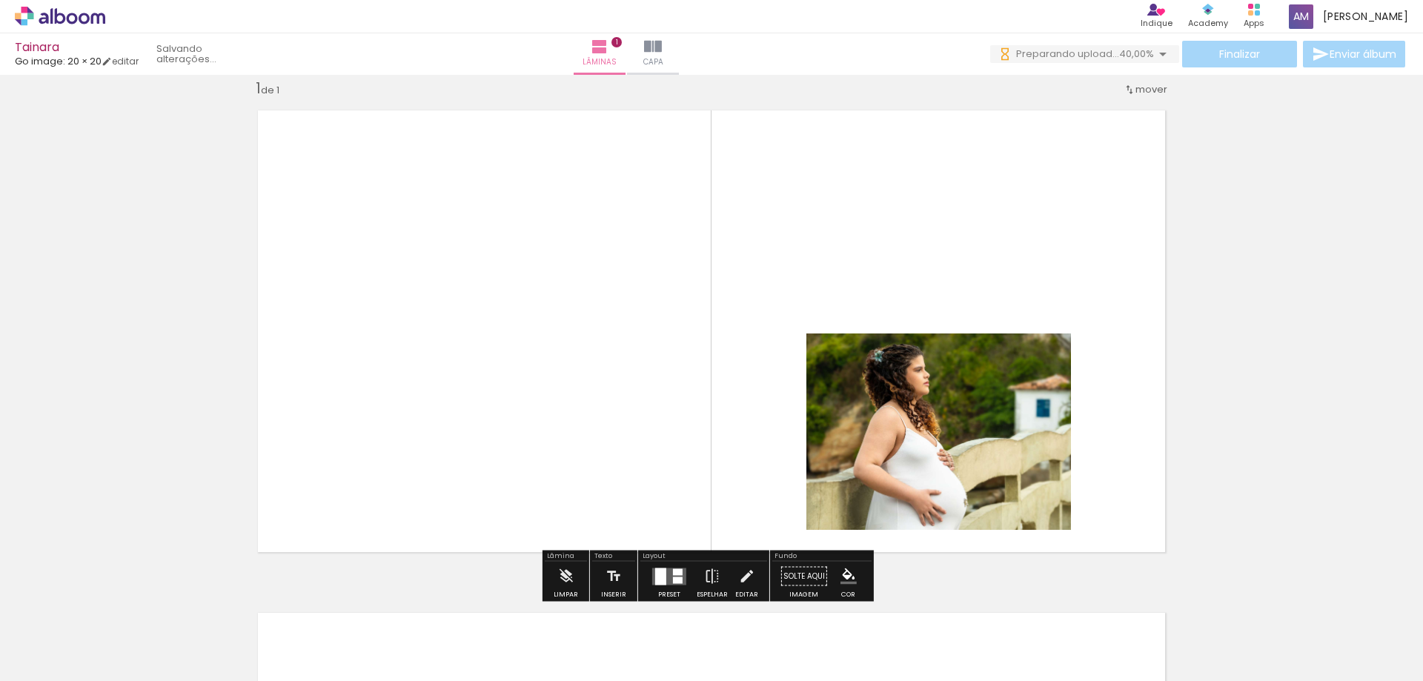
click at [665, 574] on quentale-layouter at bounding box center [669, 576] width 34 height 17
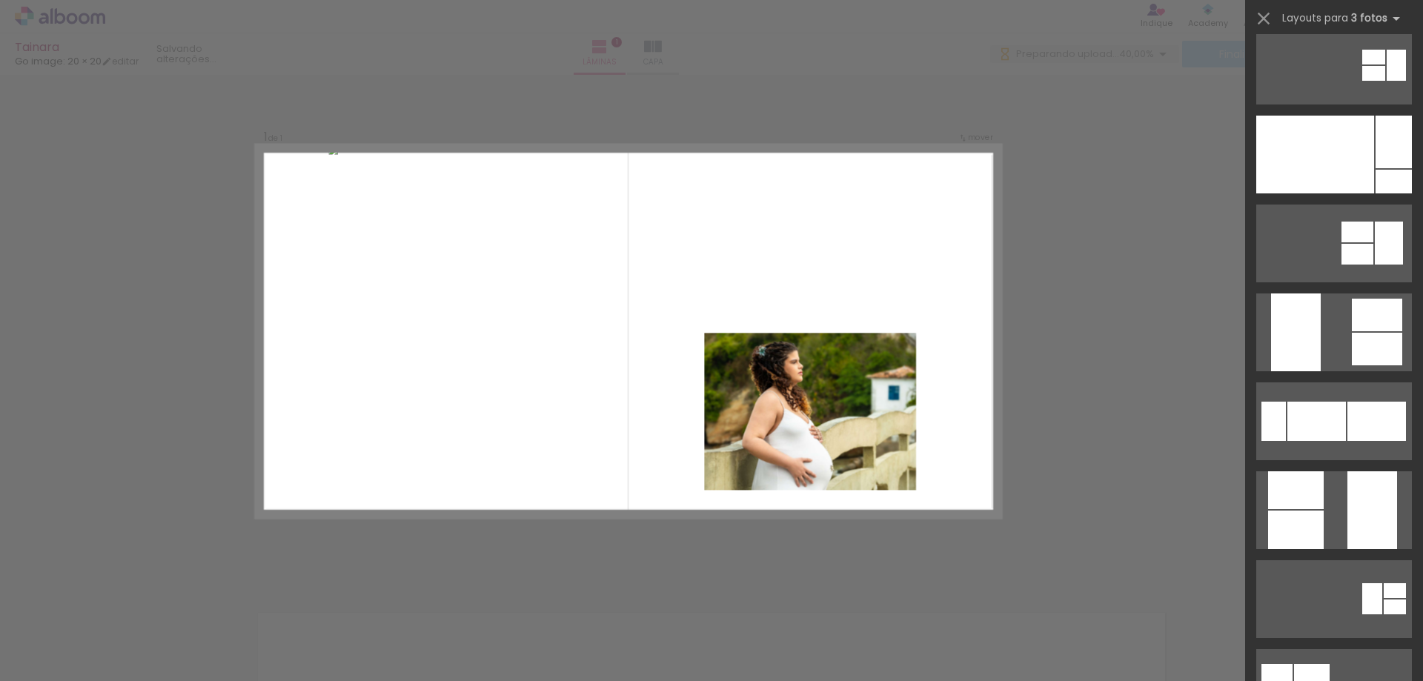
scroll to position [4222, 0]
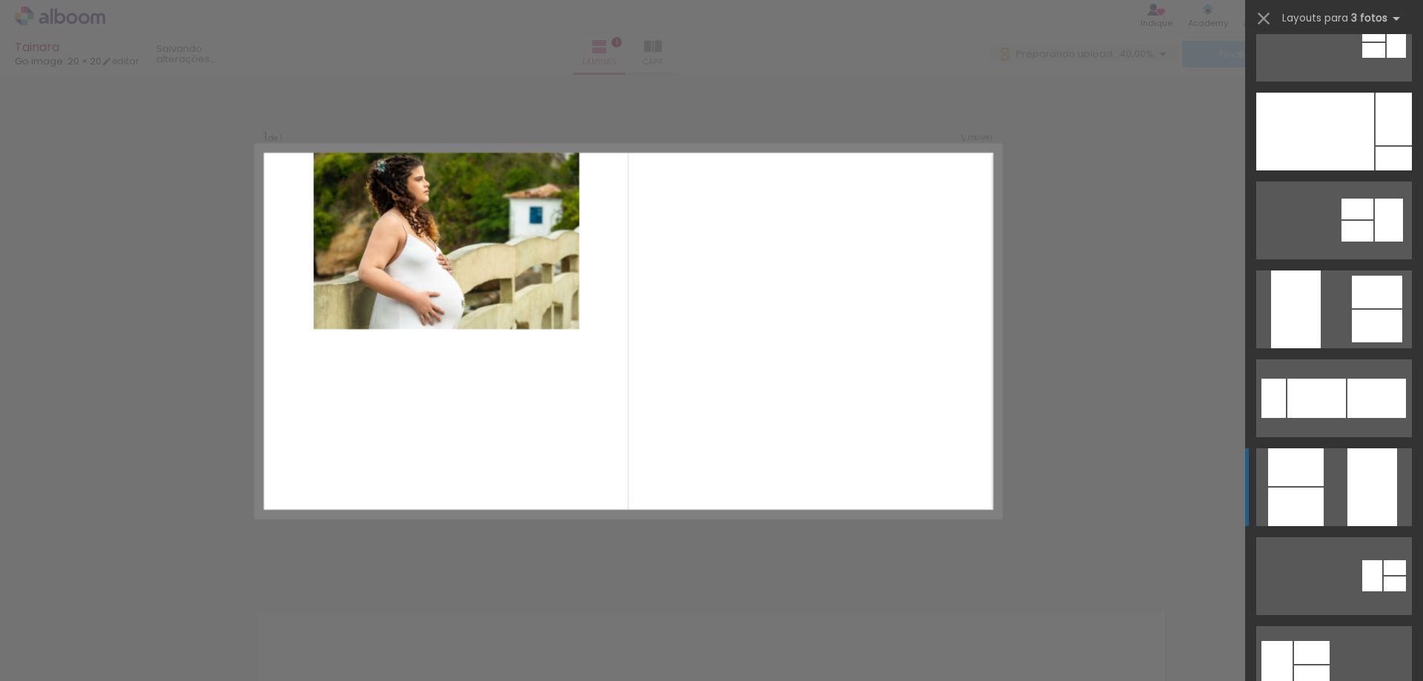
click at [1304, 506] on div at bounding box center [1296, 507] width 56 height 39
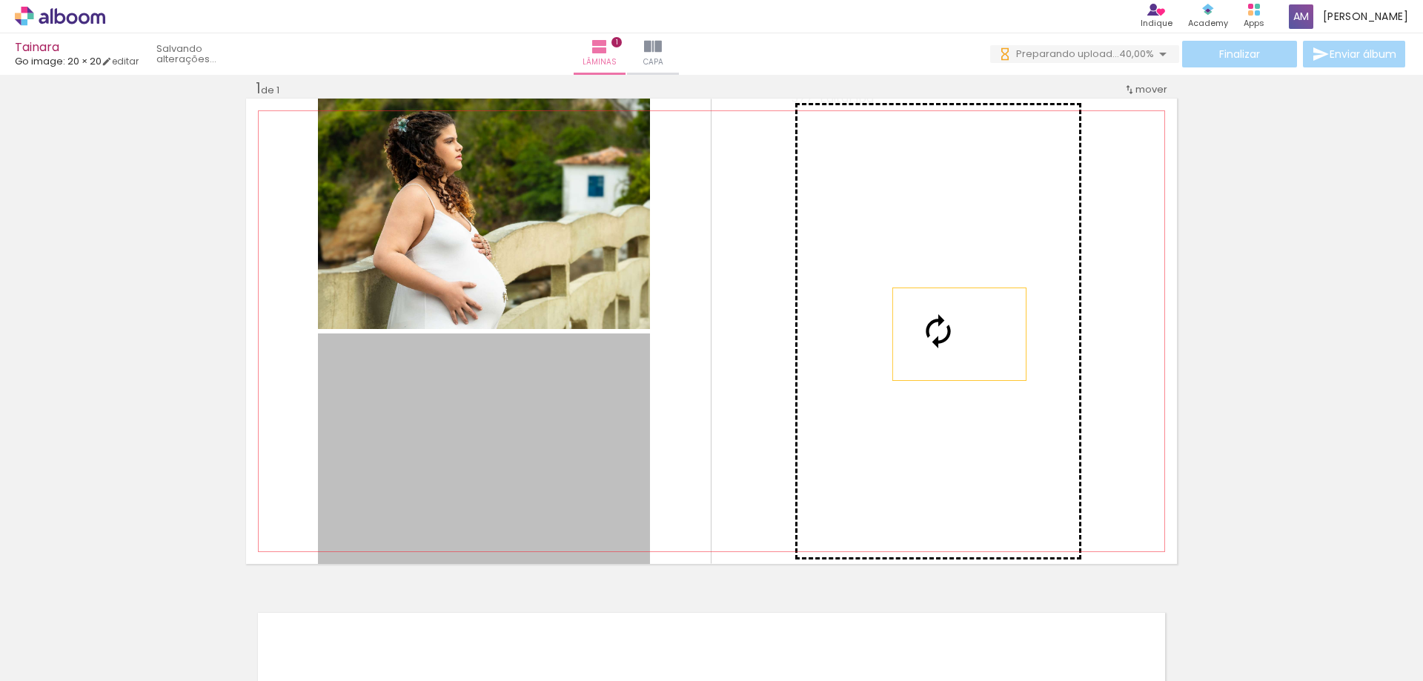
drag, startPoint x: 540, startPoint y: 438, endPoint x: 956, endPoint y: 333, distance: 429.7
click at [0, 0] on slot at bounding box center [0, 0] width 0 height 0
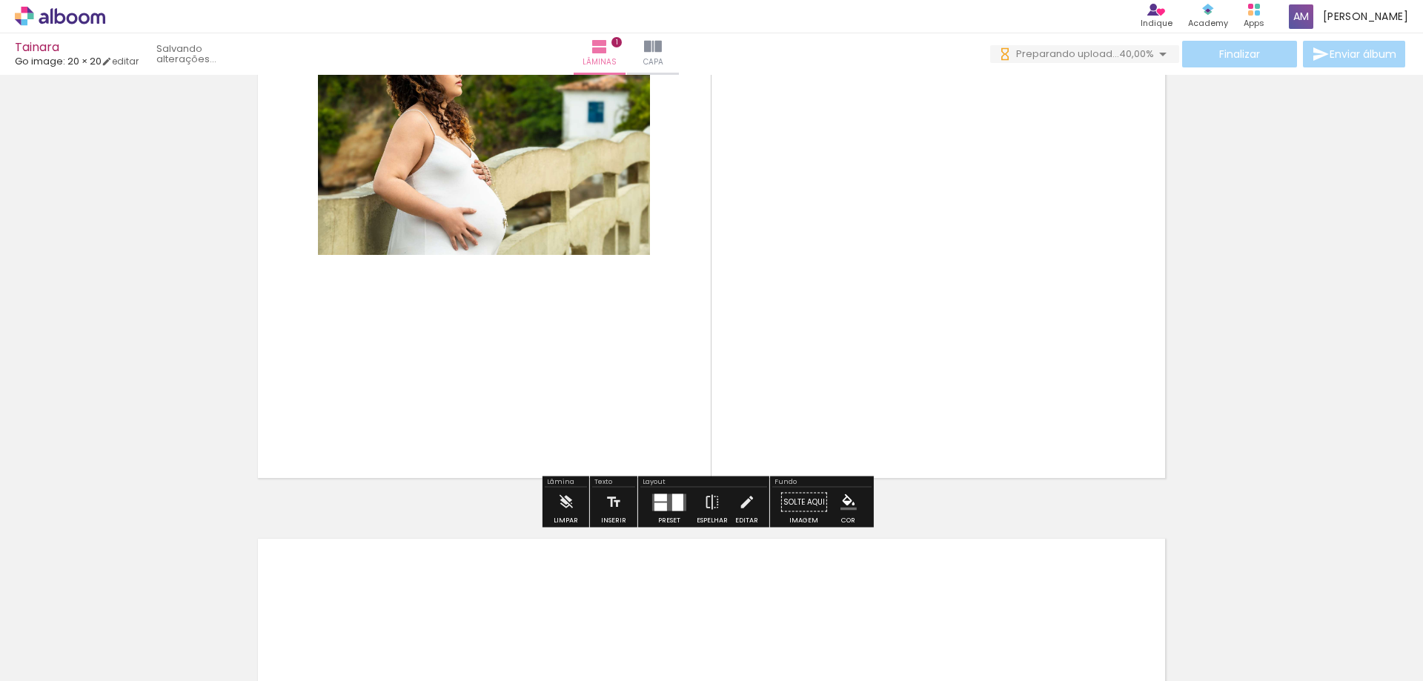
scroll to position [19, 0]
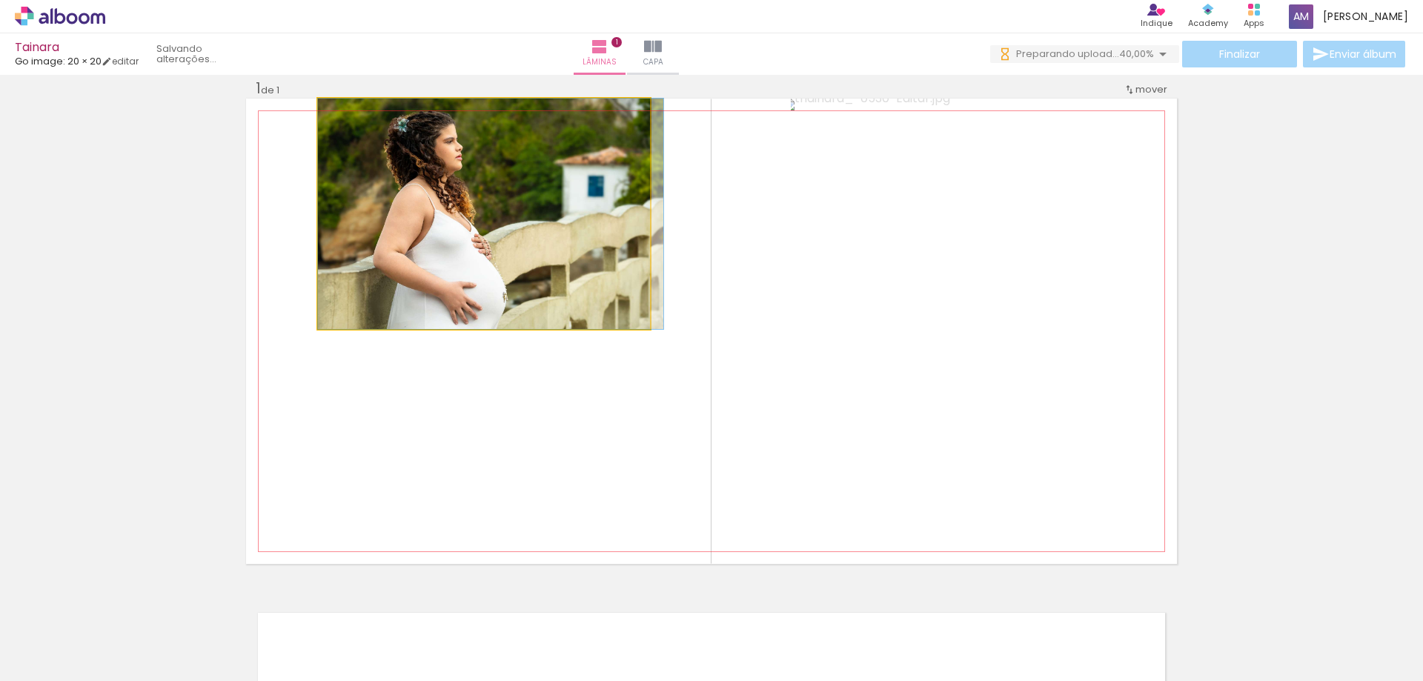
drag, startPoint x: 502, startPoint y: 207, endPoint x: 505, endPoint y: 228, distance: 21.7
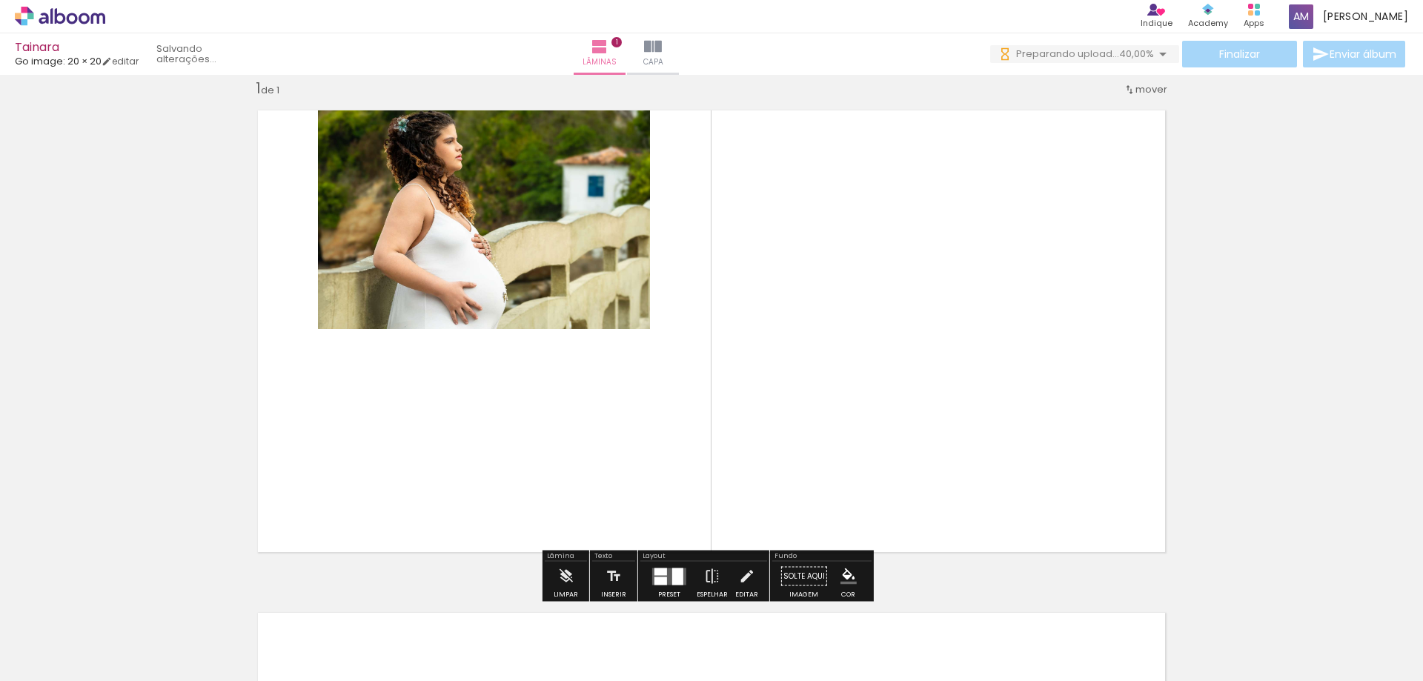
click at [502, 219] on quentale-photo at bounding box center [484, 214] width 332 height 231
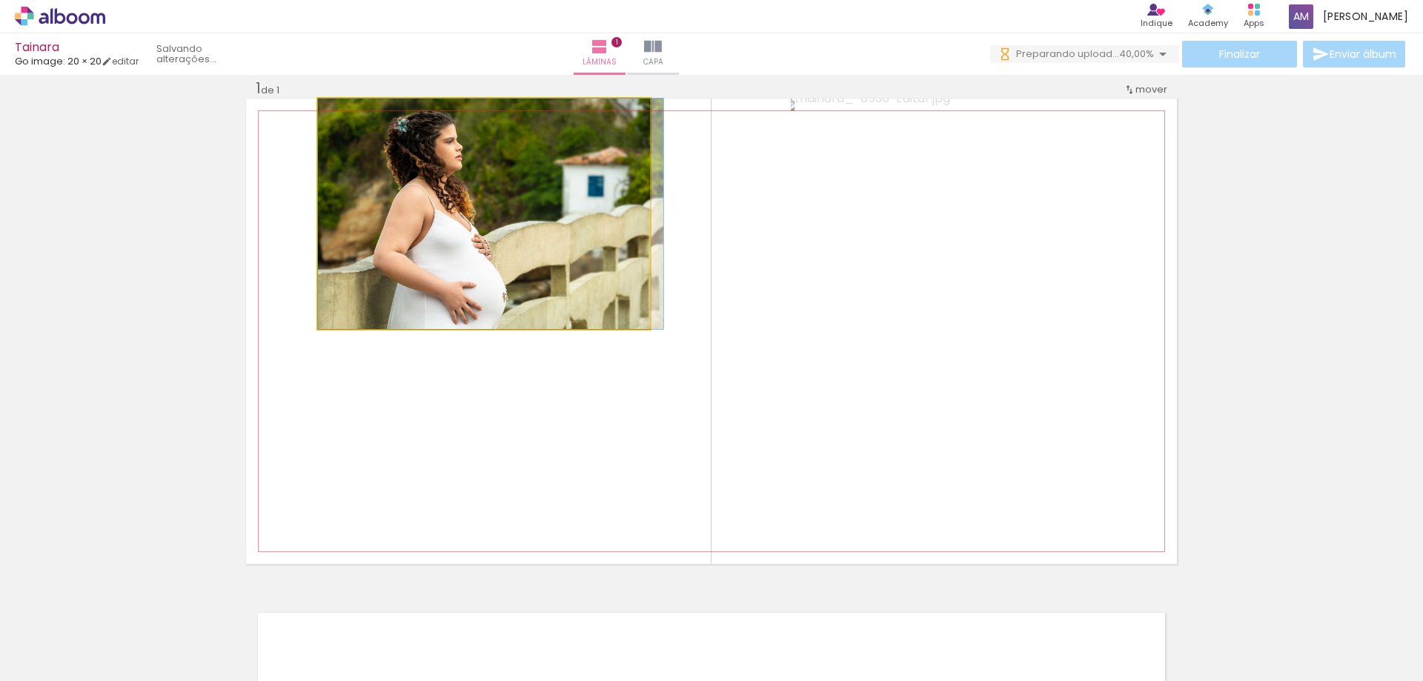
click at [502, 219] on quentale-photo at bounding box center [484, 214] width 332 height 231
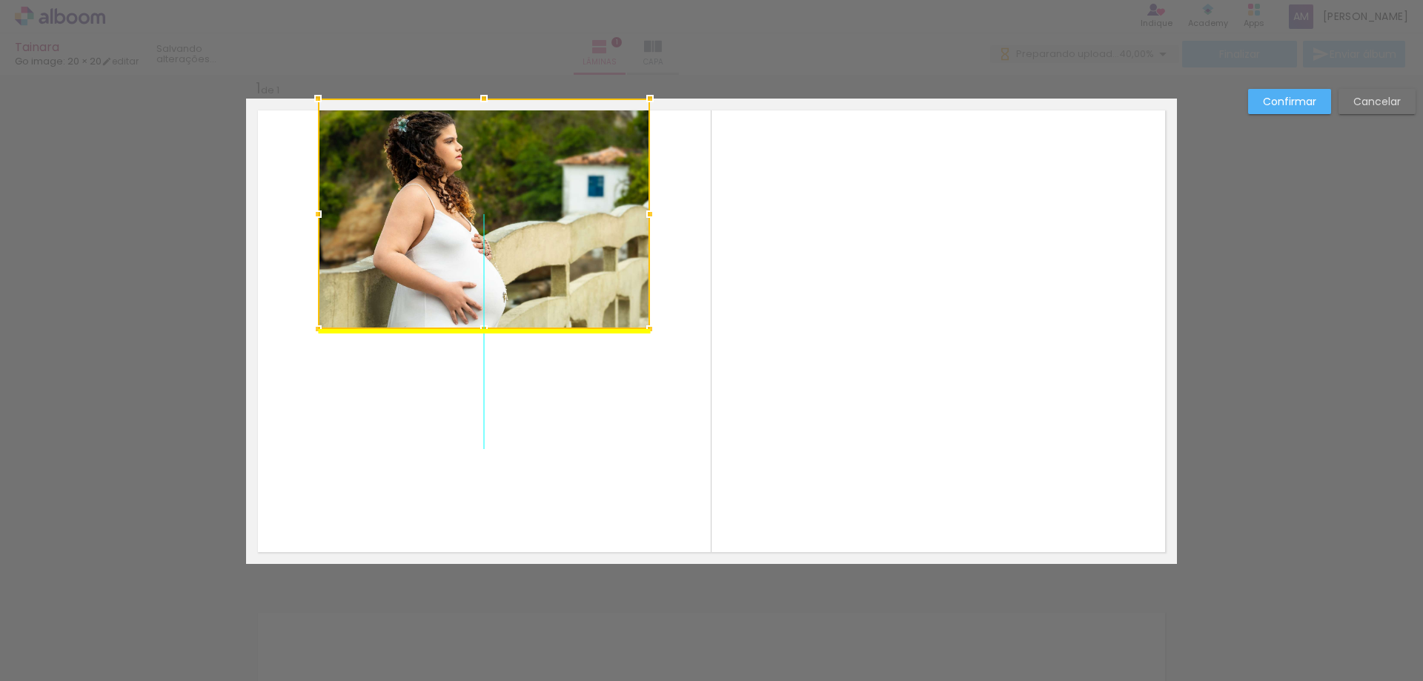
click at [505, 217] on div at bounding box center [484, 214] width 332 height 231
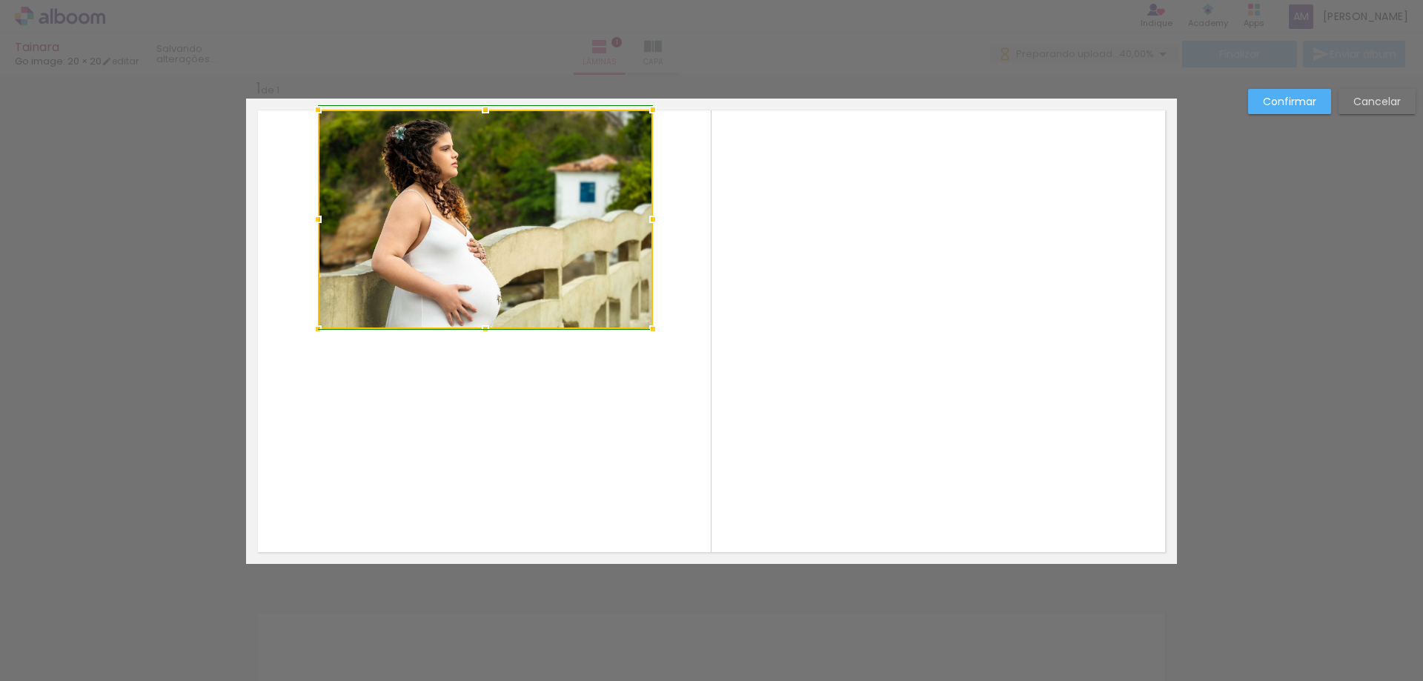
drag, startPoint x: 647, startPoint y: 93, endPoint x: 647, endPoint y: 107, distance: 13.3
click at [647, 107] on div at bounding box center [653, 110] width 30 height 30
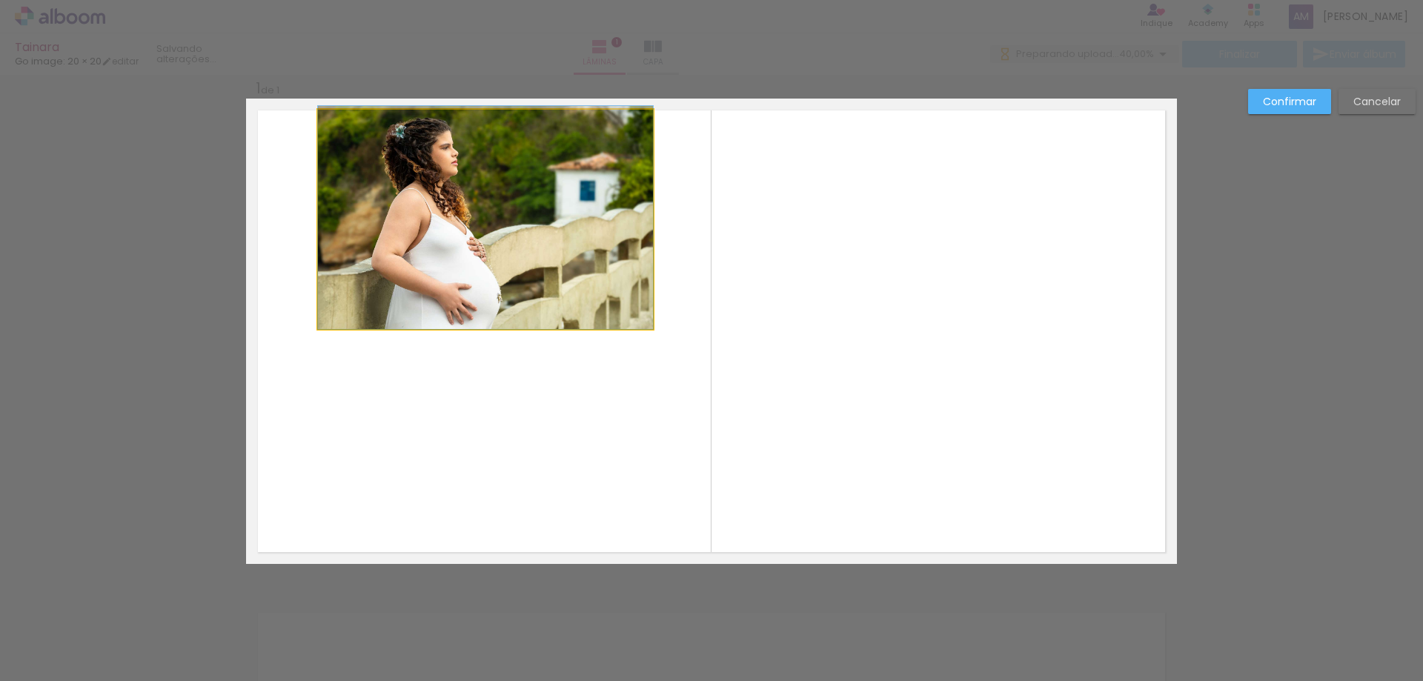
drag, startPoint x: 404, startPoint y: 190, endPoint x: 411, endPoint y: 174, distance: 16.9
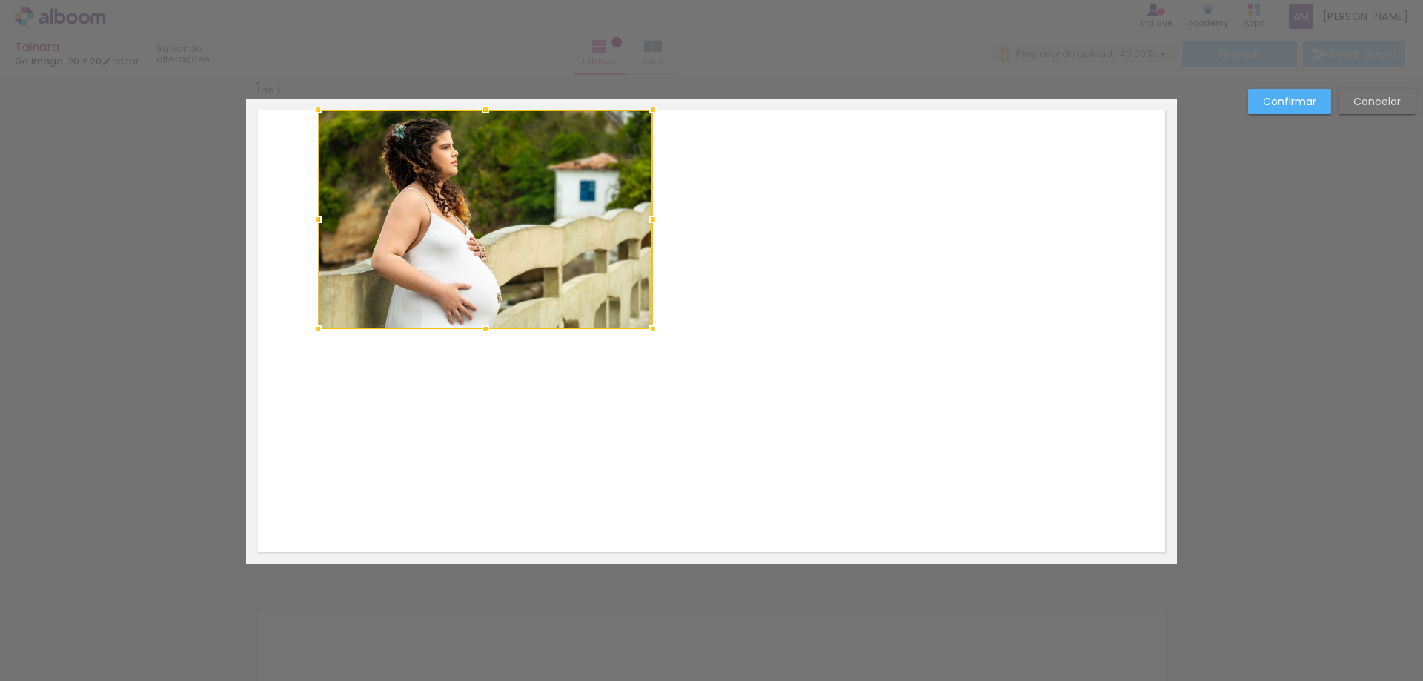
click at [402, 191] on div at bounding box center [485, 219] width 335 height 219
click at [296, 225] on quentale-layouter at bounding box center [711, 332] width 931 height 466
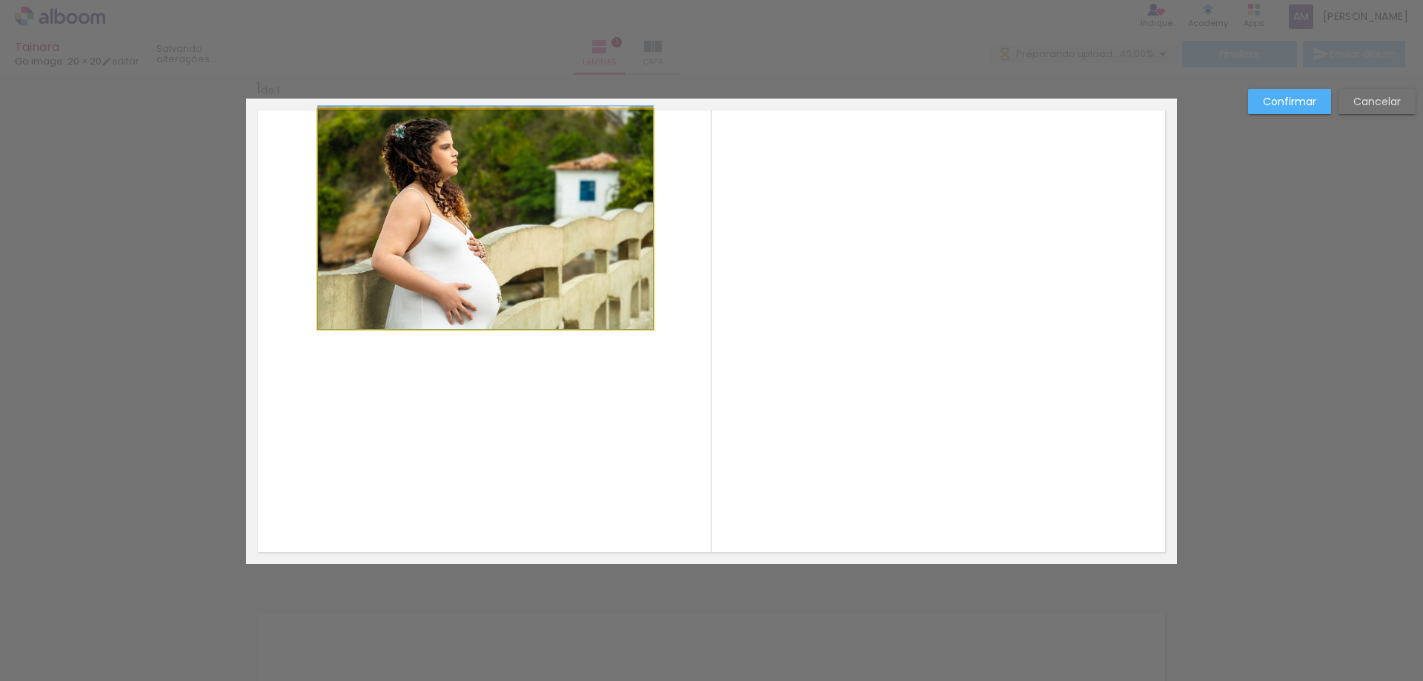
click at [535, 215] on quentale-photo at bounding box center [485, 219] width 335 height 219
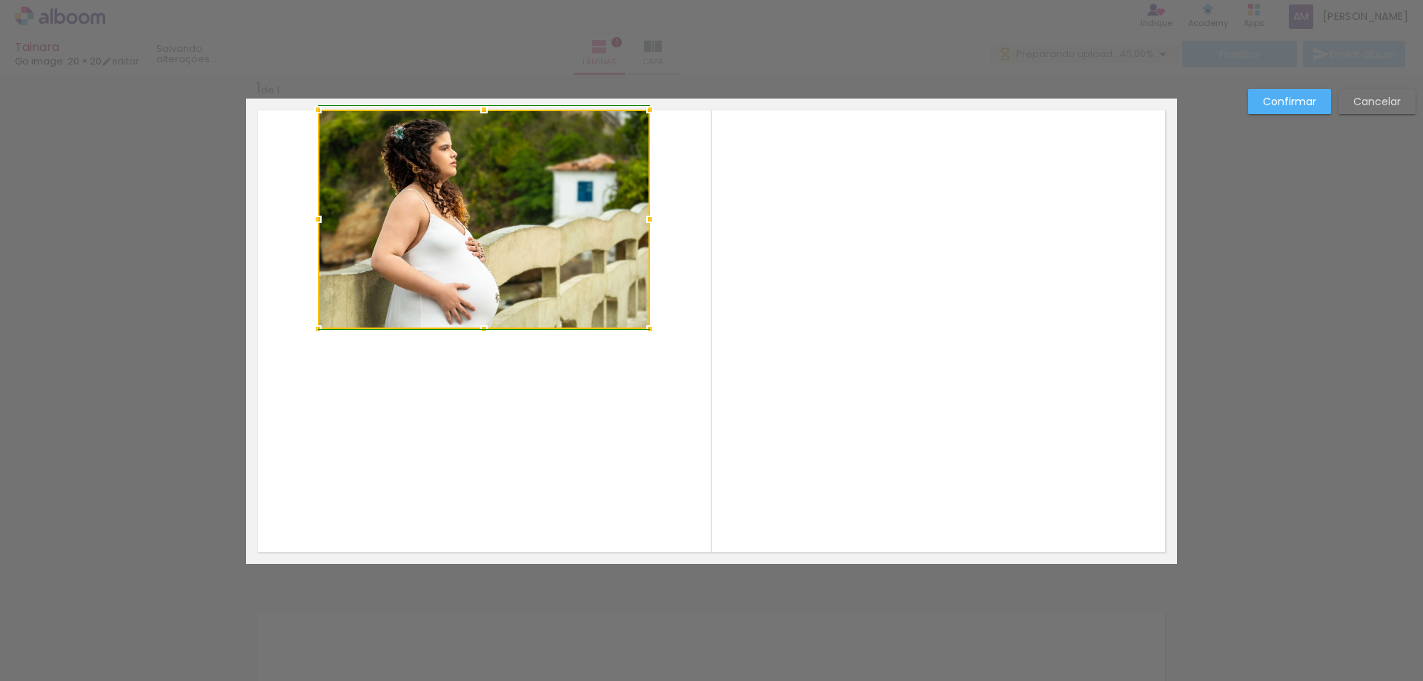
click at [639, 219] on div at bounding box center [650, 220] width 30 height 30
click at [587, 220] on div at bounding box center [484, 219] width 332 height 219
click at [692, 225] on quentale-layouter at bounding box center [711, 332] width 931 height 466
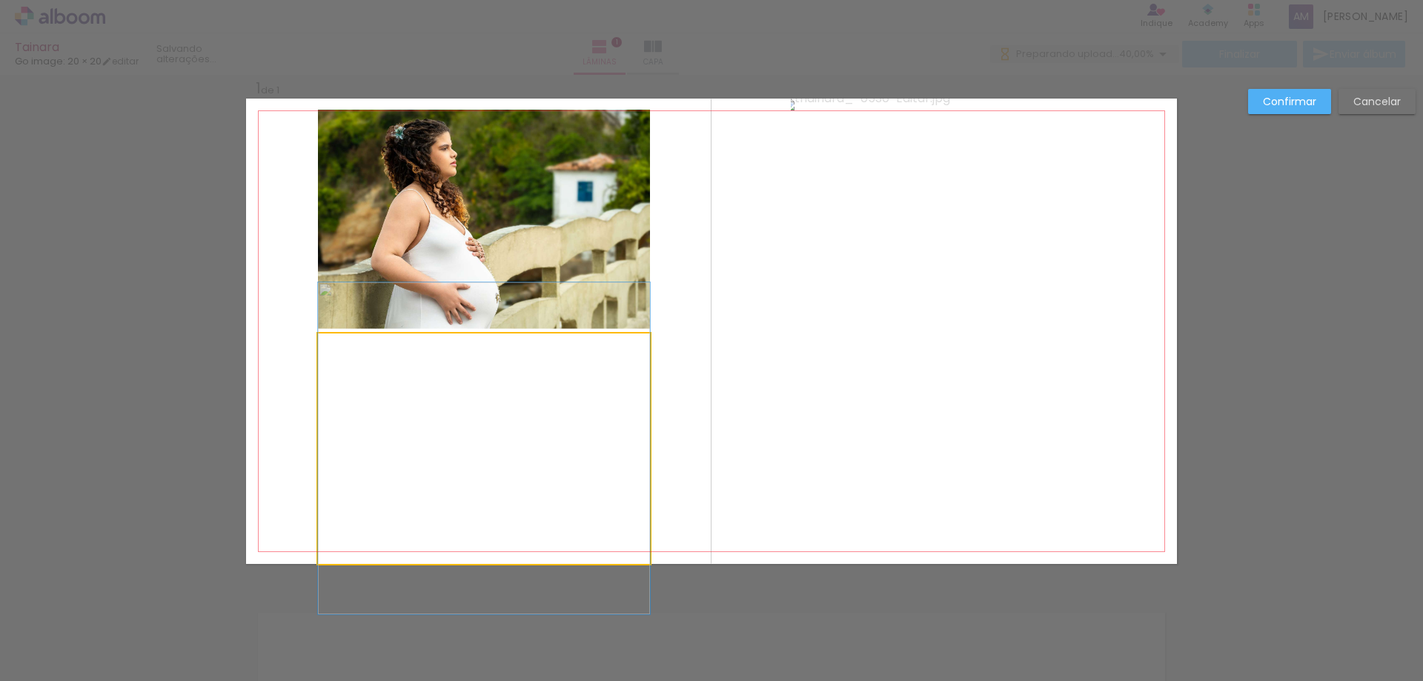
click at [446, 474] on quentale-photo at bounding box center [484, 449] width 332 height 231
click at [494, 606] on div "Confirmar Cancelar" at bounding box center [711, 576] width 1423 height 1041
click at [1259, 216] on div "Confirmar Cancelar" at bounding box center [711, 576] width 1423 height 1041
click at [0, 0] on slot "Confirmar" at bounding box center [0, 0] width 0 height 0
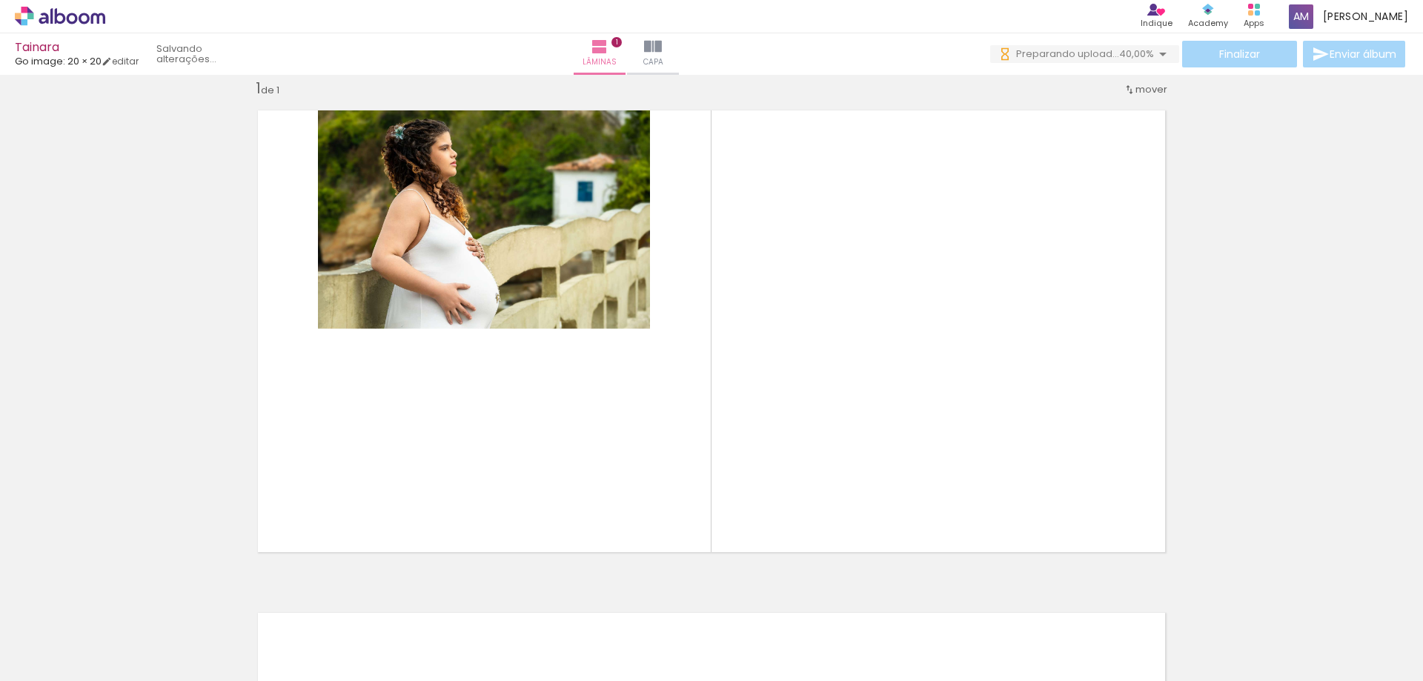
click at [63, 665] on span "Adicionar Fotos" at bounding box center [52, 661] width 44 height 16
click at [0, 0] on input "file" at bounding box center [0, 0] width 0 height 0
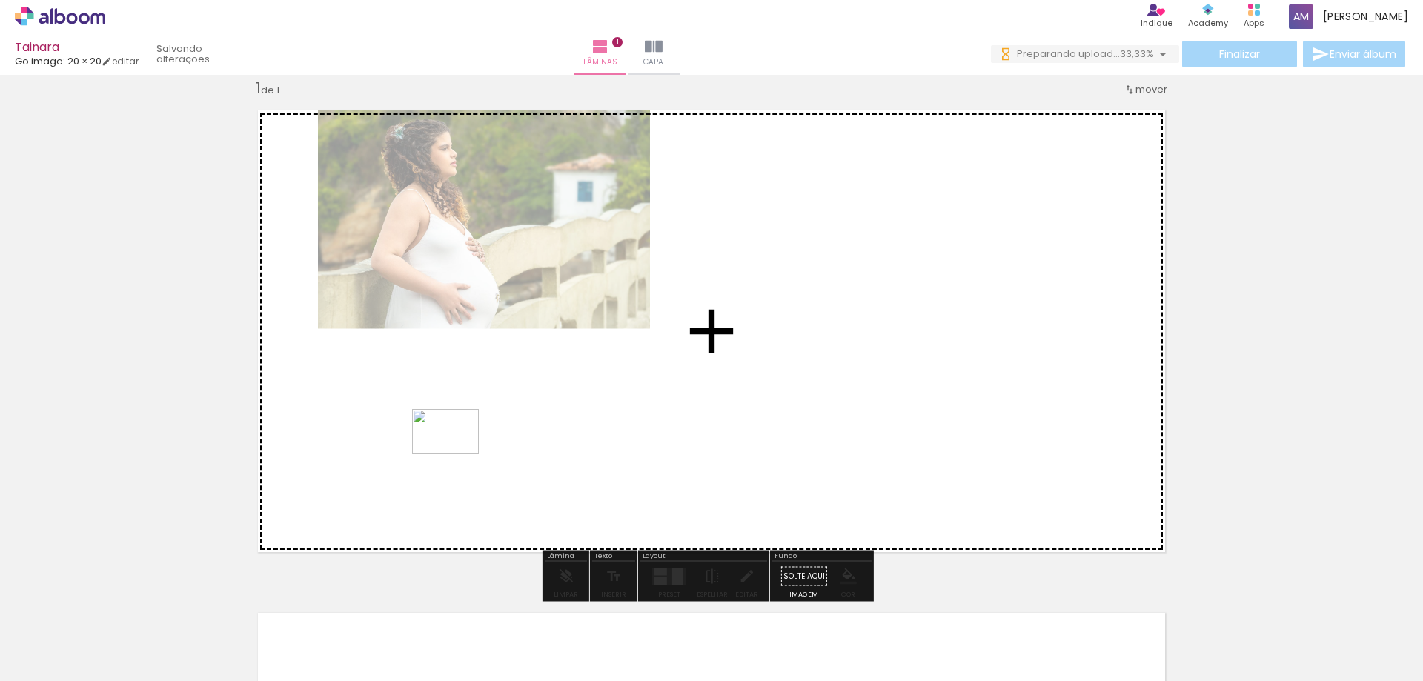
drag, startPoint x: 581, startPoint y: 641, endPoint x: 457, endPoint y: 454, distance: 225.1
click at [457, 454] on quentale-workspace at bounding box center [711, 340] width 1423 height 681
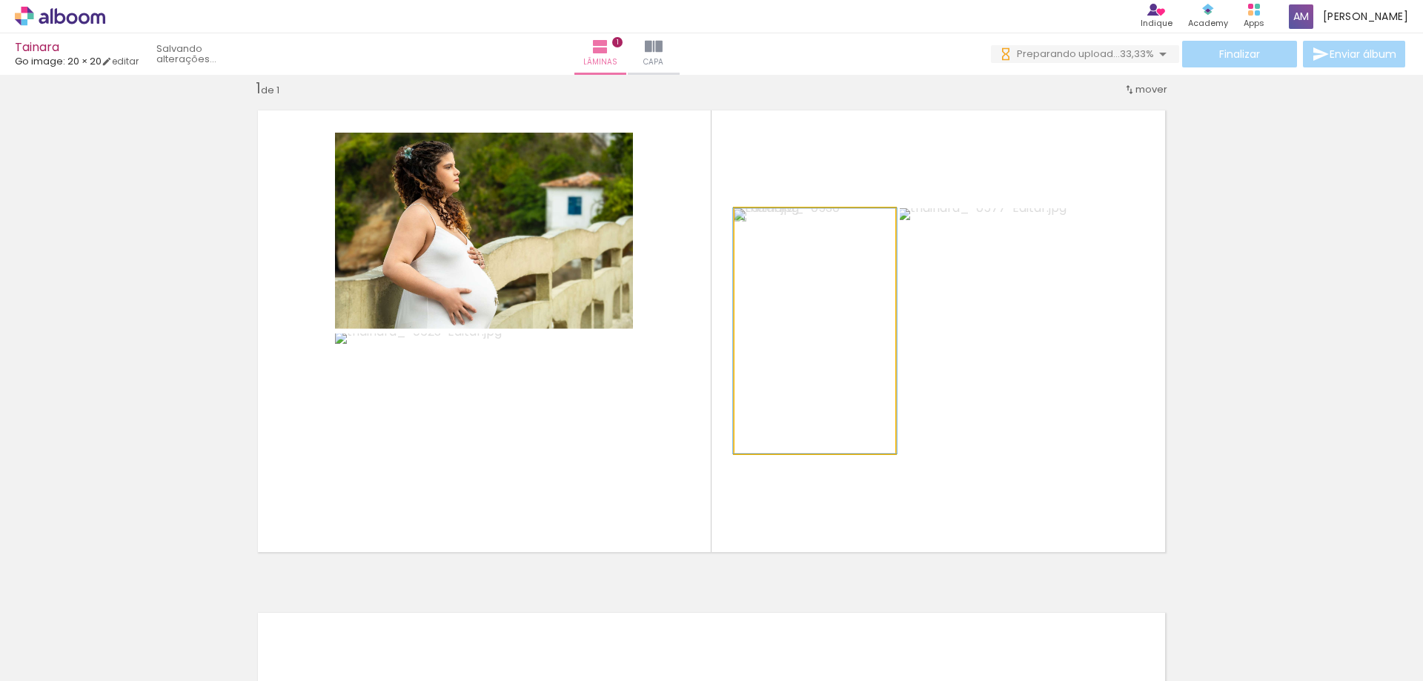
click at [747, 225] on iron-icon at bounding box center [750, 223] width 15 height 15
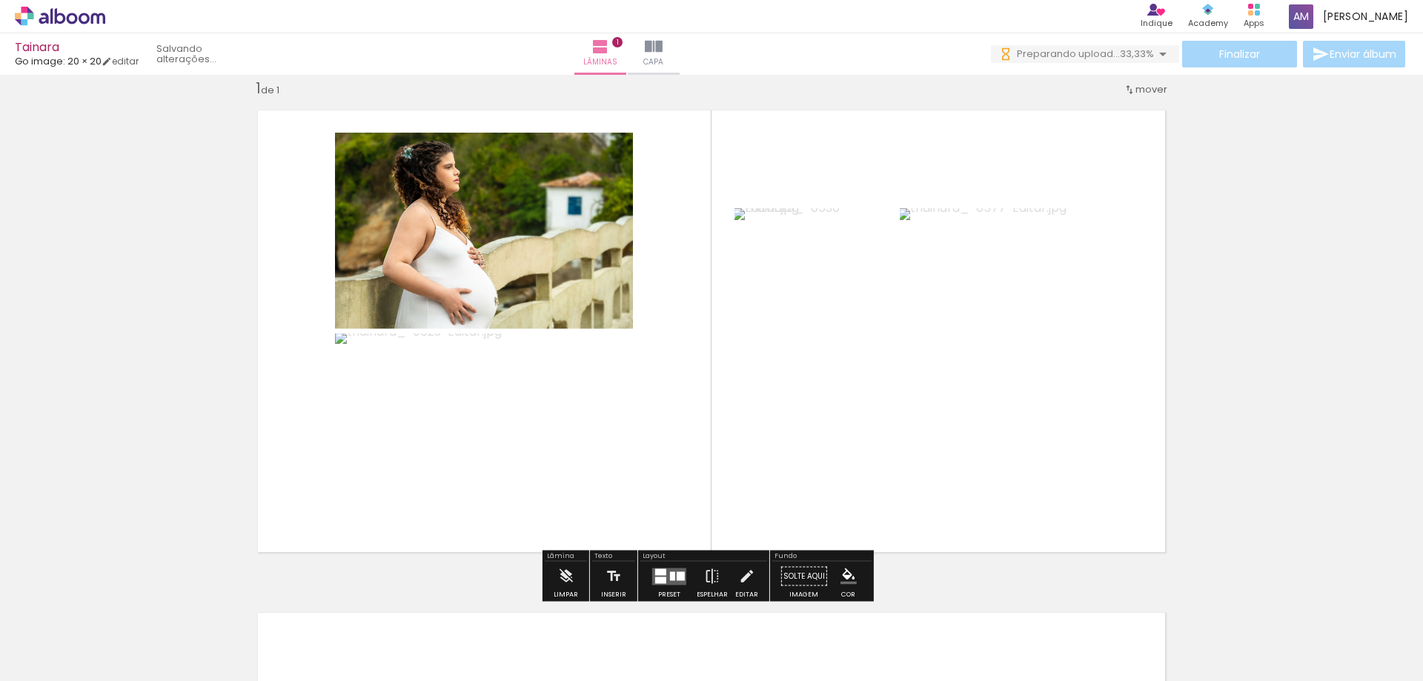
click at [747, 225] on iron-icon at bounding box center [750, 223] width 15 height 15
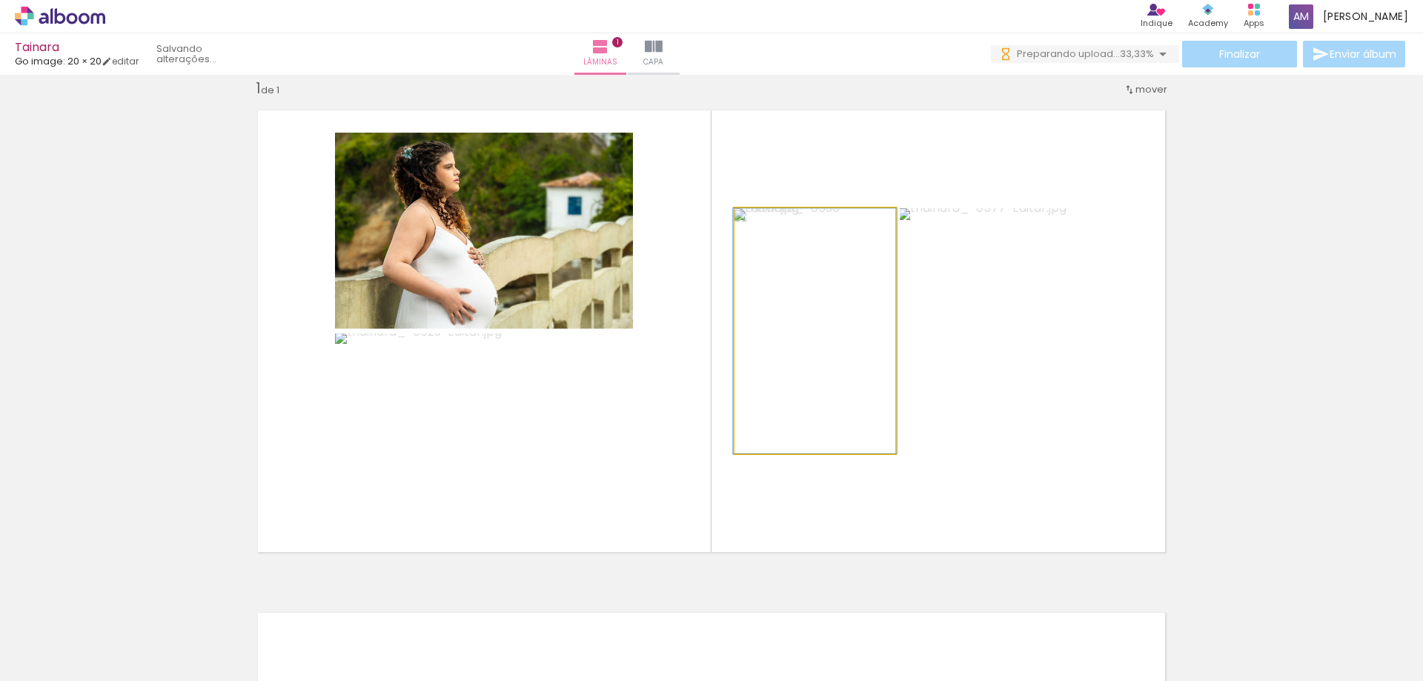
drag, startPoint x: 766, startPoint y: 222, endPoint x: 749, endPoint y: 219, distance: 16.6
type paper-slider "100"
click at [749, 219] on div at bounding box center [790, 224] width 103 height 22
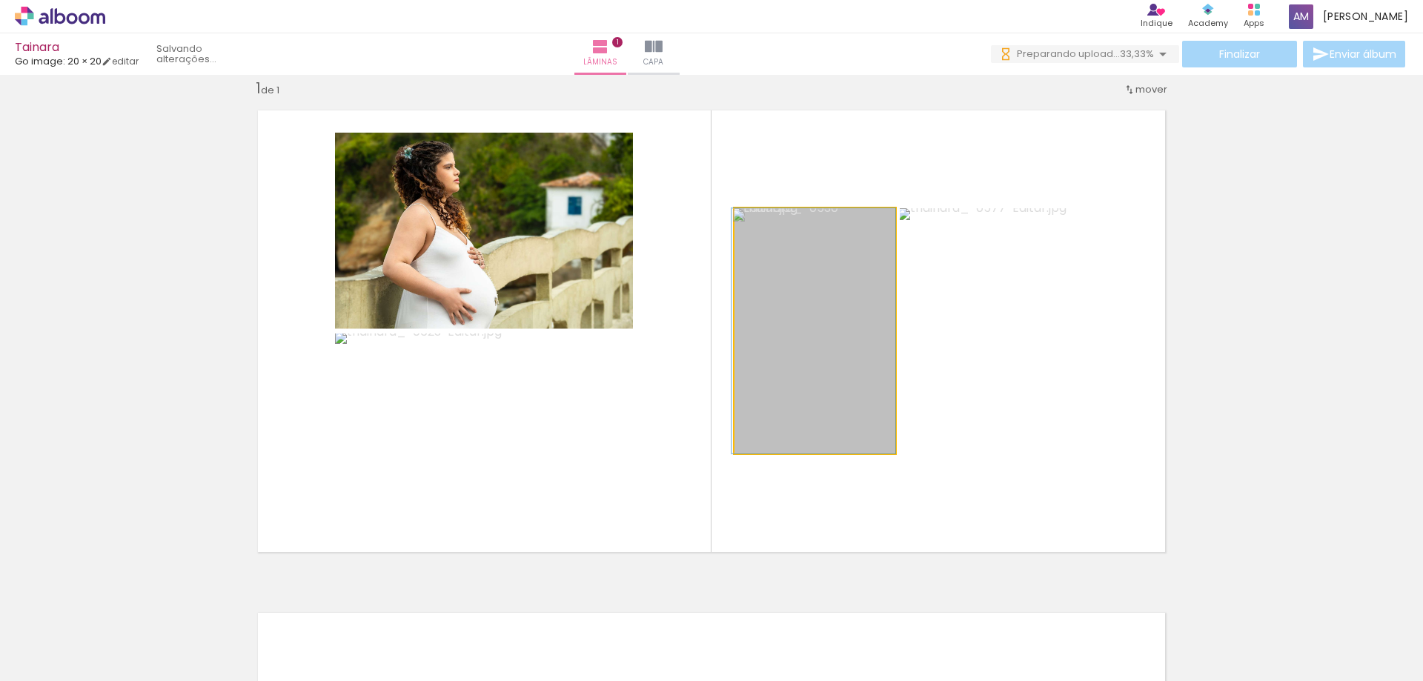
drag, startPoint x: 816, startPoint y: 300, endPoint x: 784, endPoint y: 389, distance: 94.5
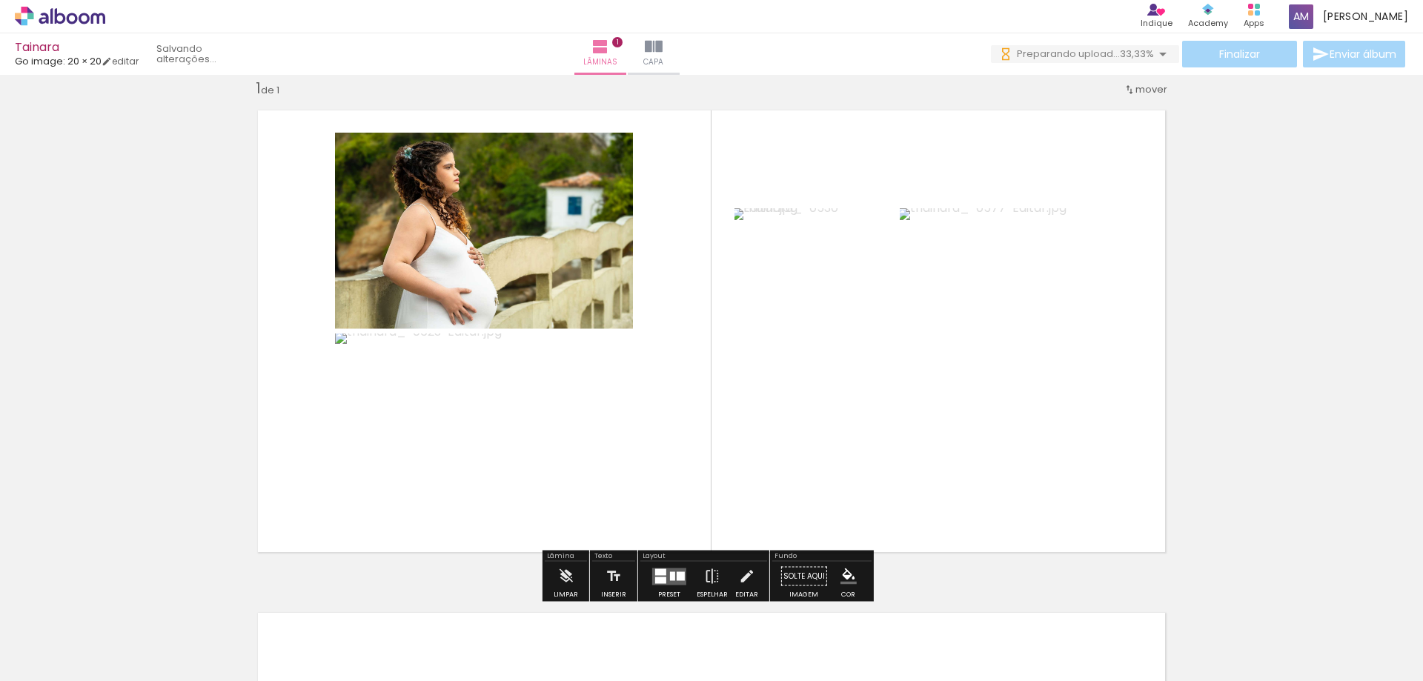
click at [877, 223] on div at bounding box center [886, 223] width 18 height 15
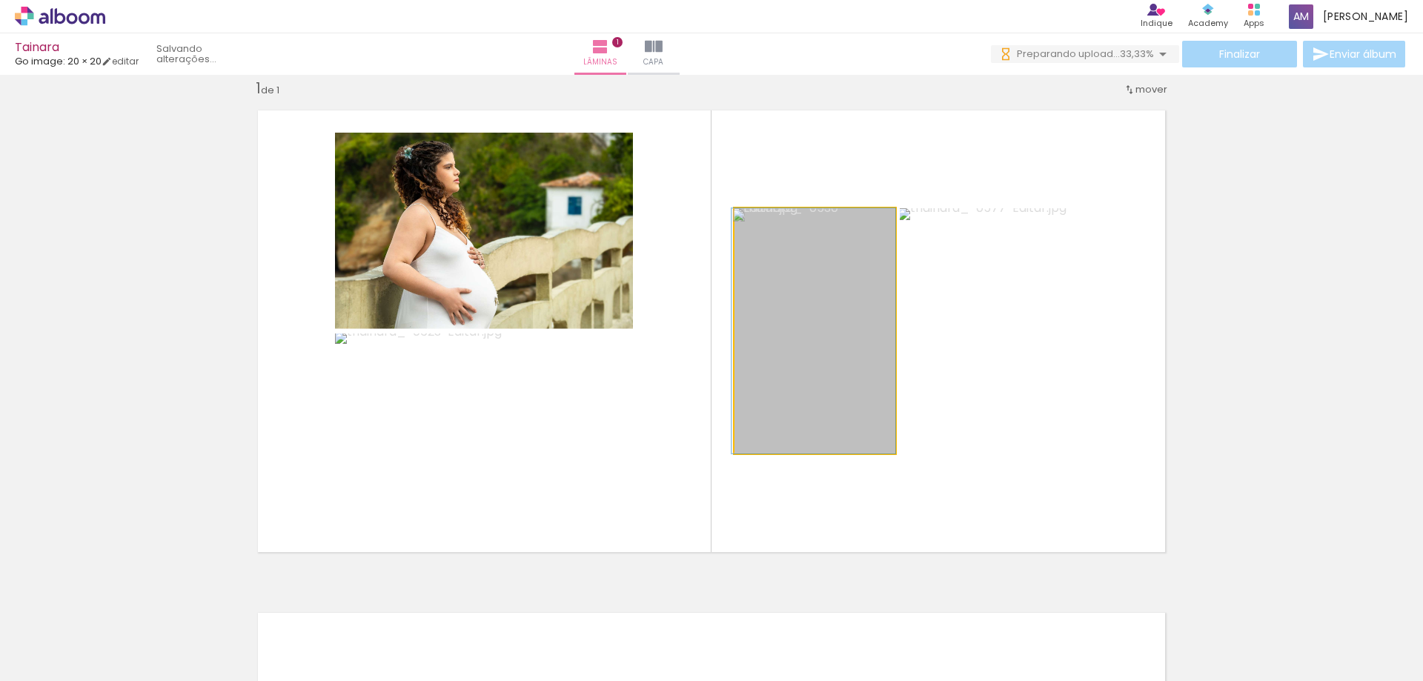
drag, startPoint x: 807, startPoint y: 300, endPoint x: 798, endPoint y: 356, distance: 56.4
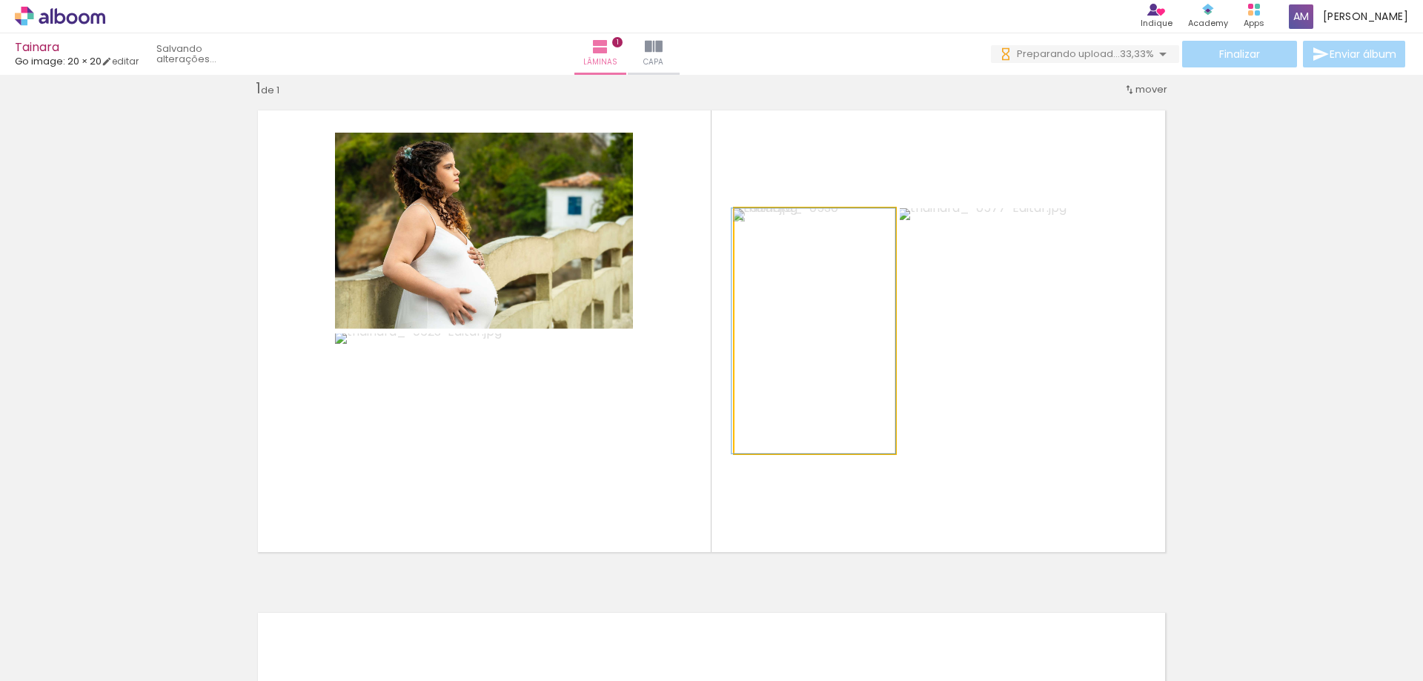
click at [805, 330] on quentale-photo at bounding box center [815, 330] width 161 height 245
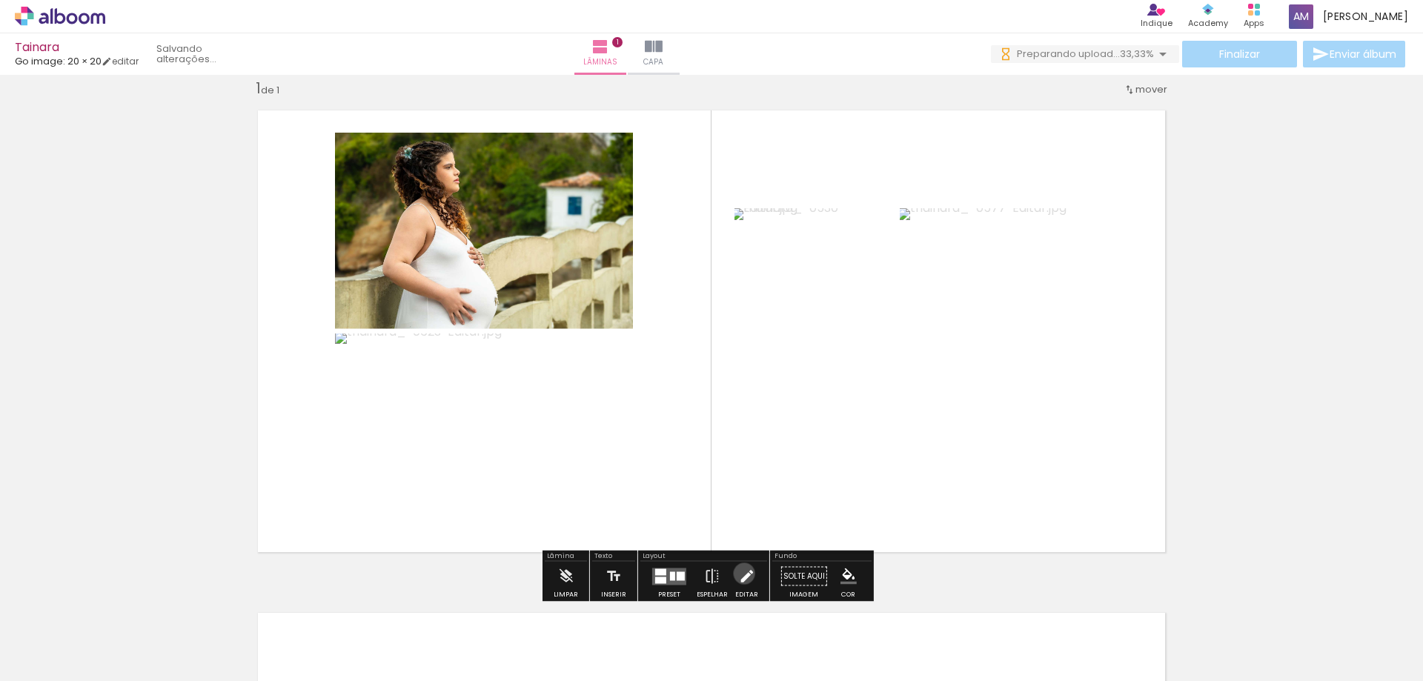
click at [741, 574] on iron-icon at bounding box center [746, 577] width 16 height 30
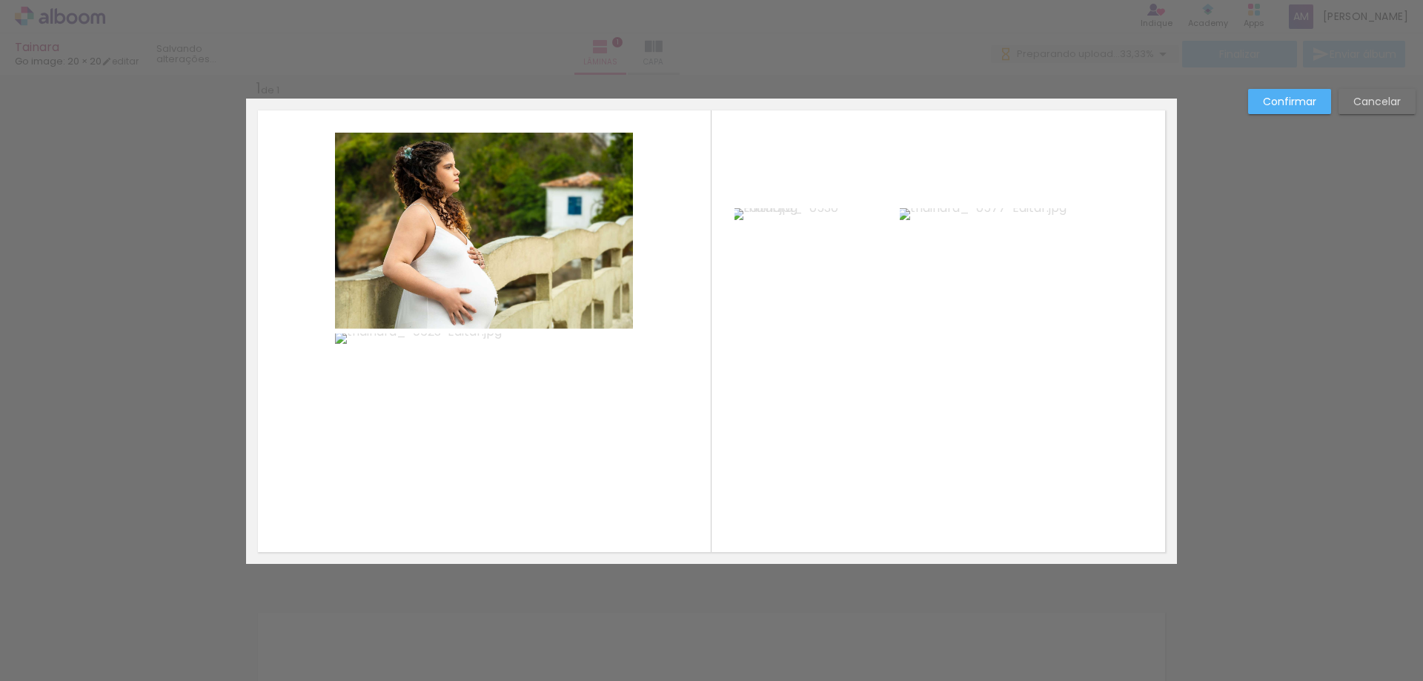
click at [741, 574] on div "Confirmar Cancelar" at bounding box center [711, 576] width 1423 height 1041
click at [0, 0] on slot "Cancelar" at bounding box center [0, 0] width 0 height 0
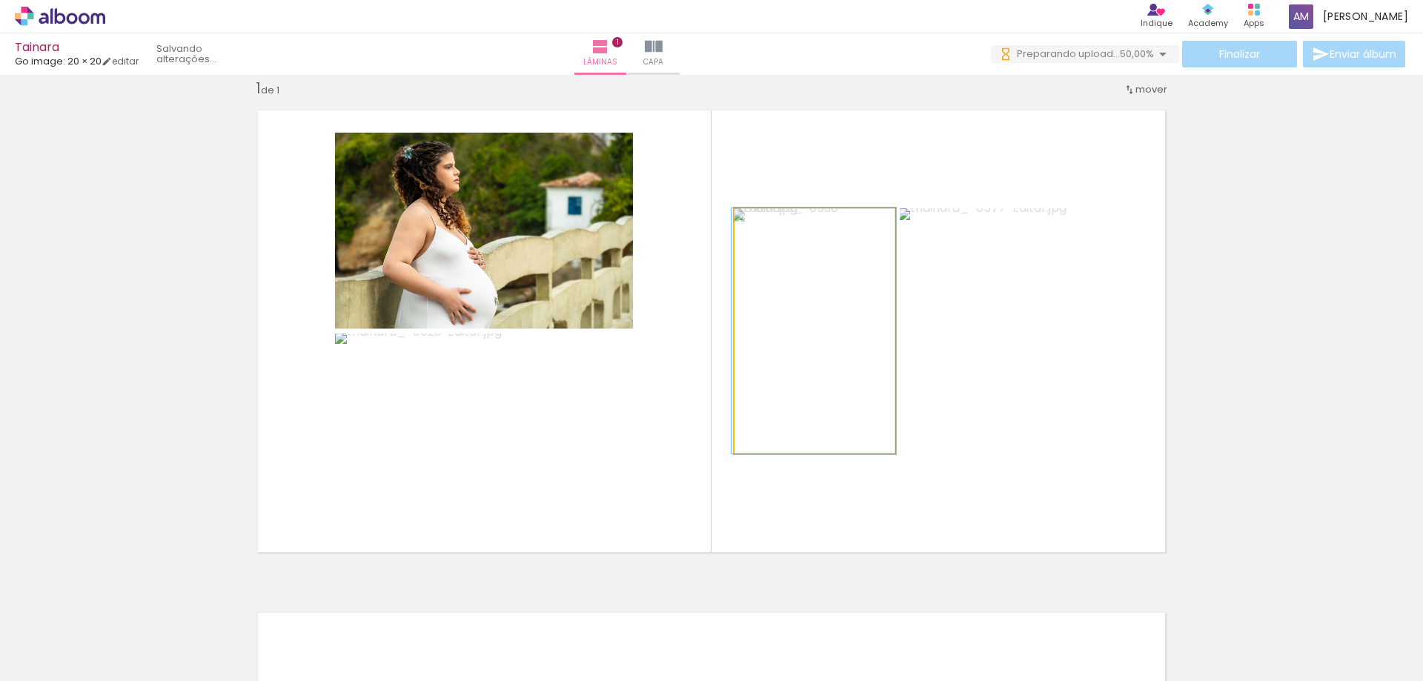
drag, startPoint x: 782, startPoint y: 367, endPoint x: 787, endPoint y: 334, distance: 33.0
click at [787, 334] on quentale-photo at bounding box center [815, 330] width 161 height 245
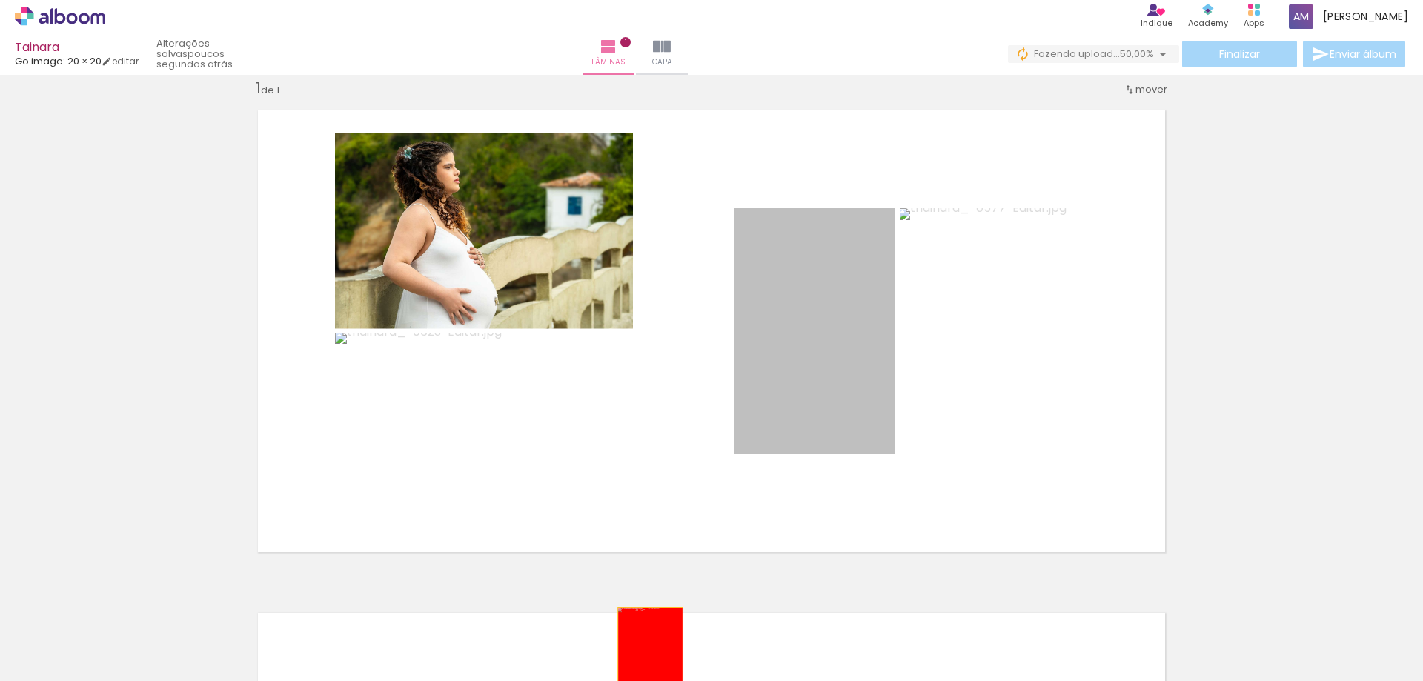
drag, startPoint x: 781, startPoint y: 322, endPoint x: 645, endPoint y: 657, distance: 360.8
click at [645, 657] on quentale-workspace at bounding box center [711, 340] width 1423 height 681
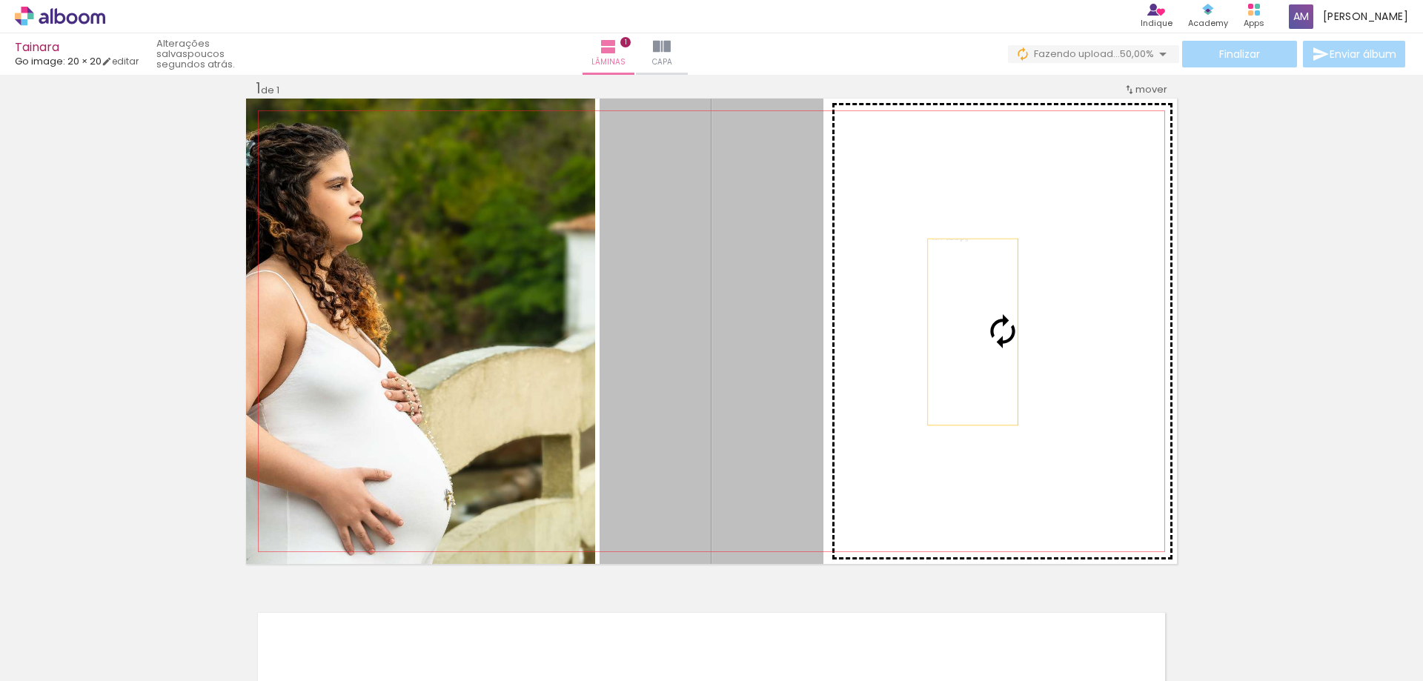
drag, startPoint x: 766, startPoint y: 332, endPoint x: 967, endPoint y: 332, distance: 200.9
click at [0, 0] on slot at bounding box center [0, 0] width 0 height 0
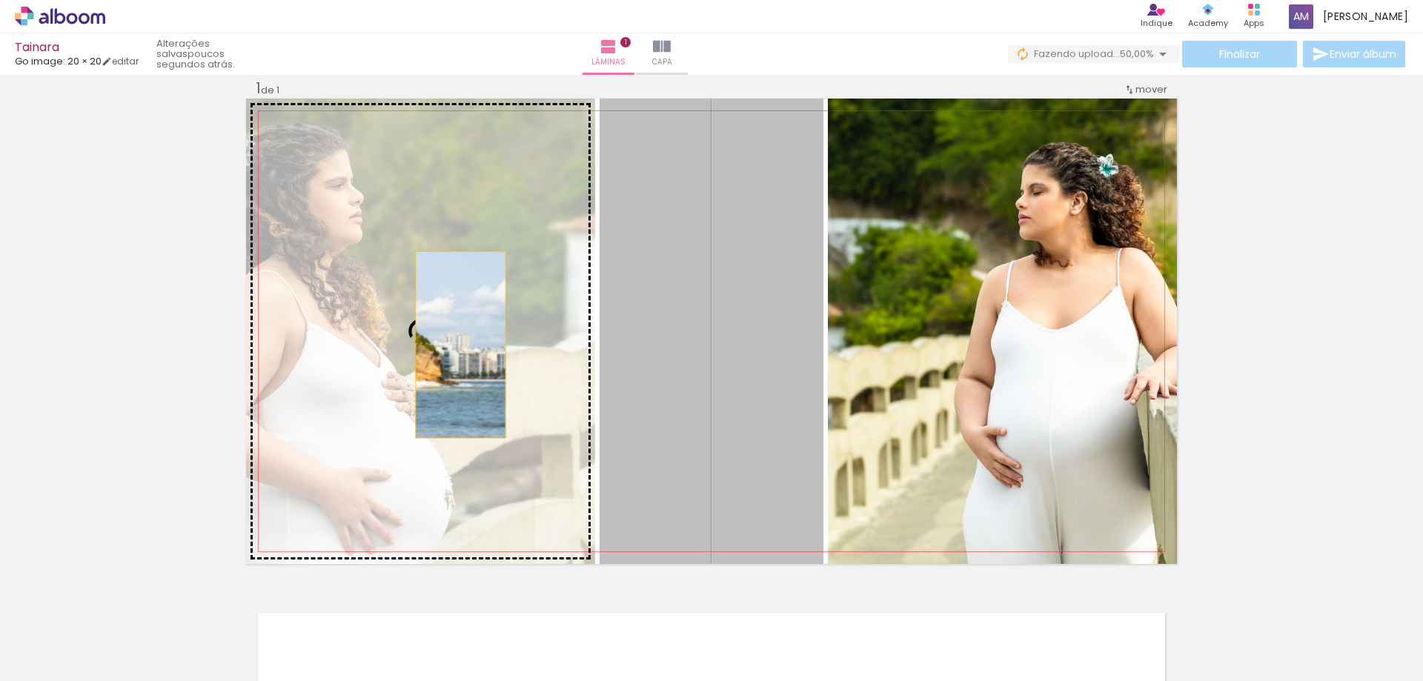
drag, startPoint x: 756, startPoint y: 371, endPoint x: 455, endPoint y: 345, distance: 302.1
click at [0, 0] on slot at bounding box center [0, 0] width 0 height 0
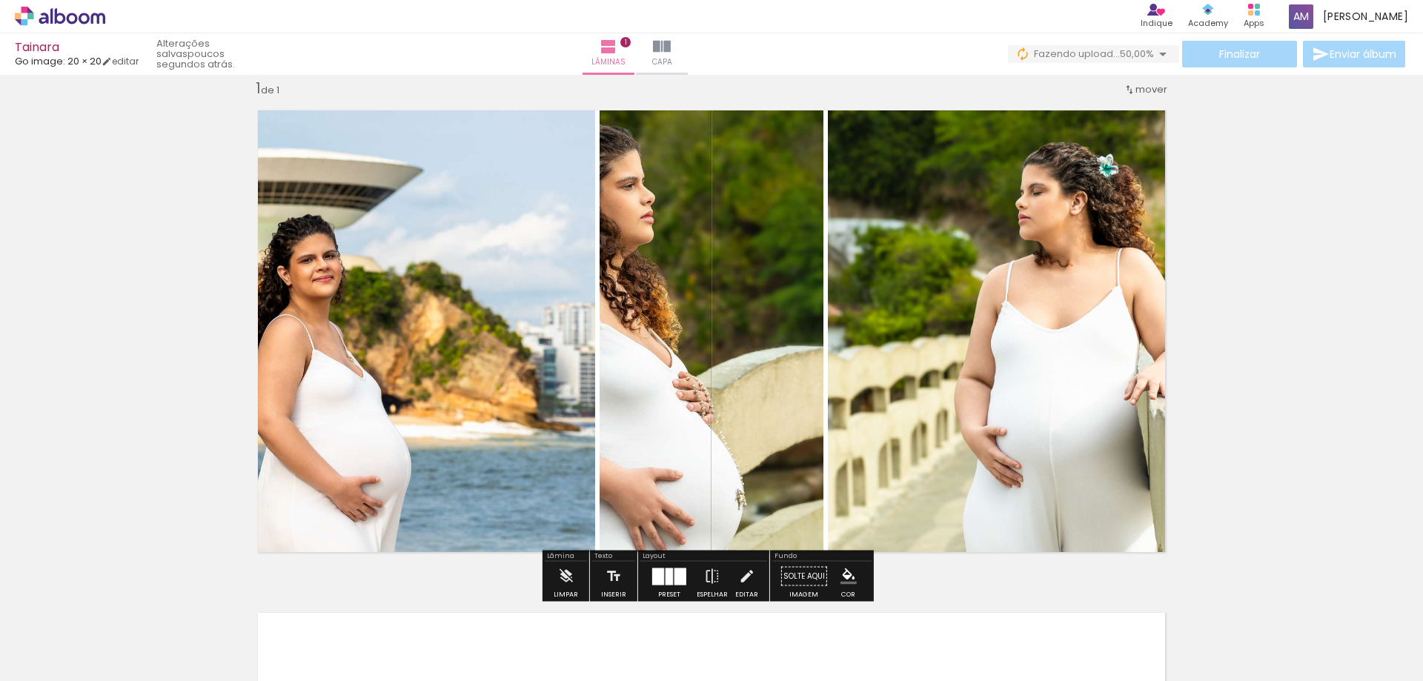
click at [676, 578] on div at bounding box center [681, 576] width 12 height 17
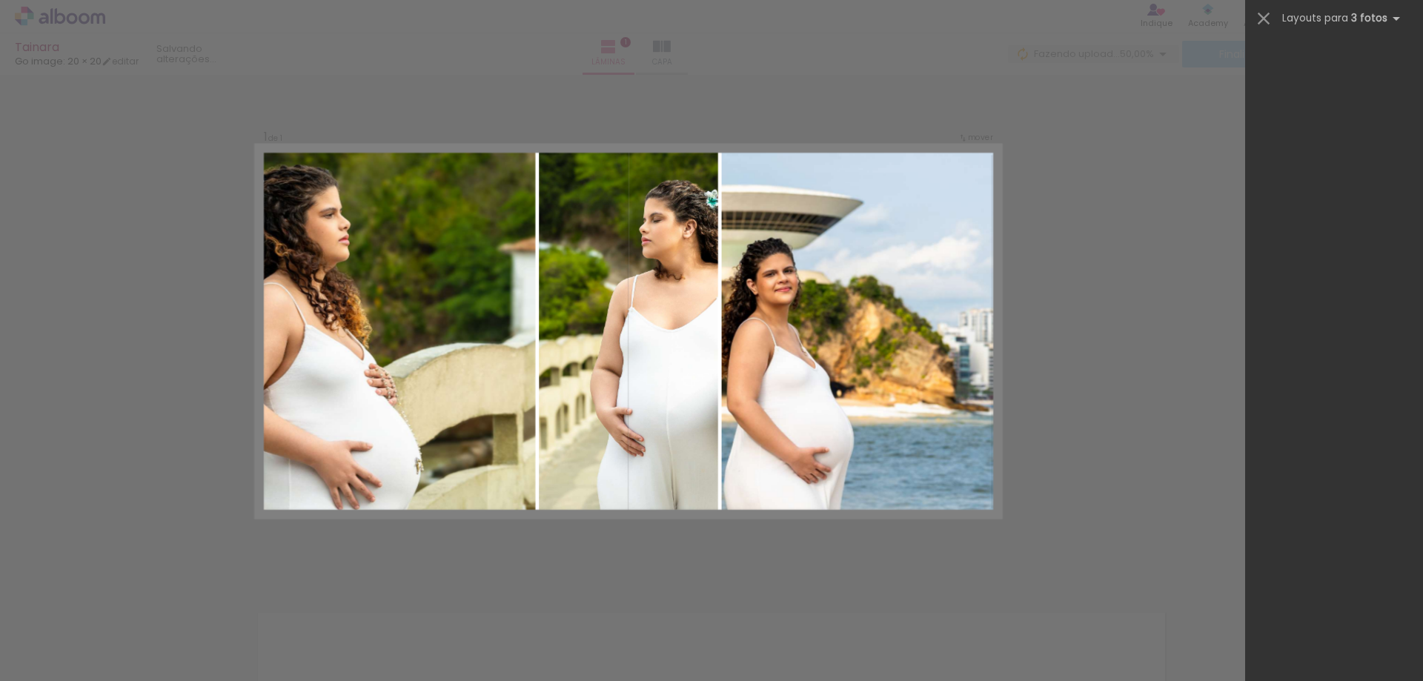
scroll to position [0, 0]
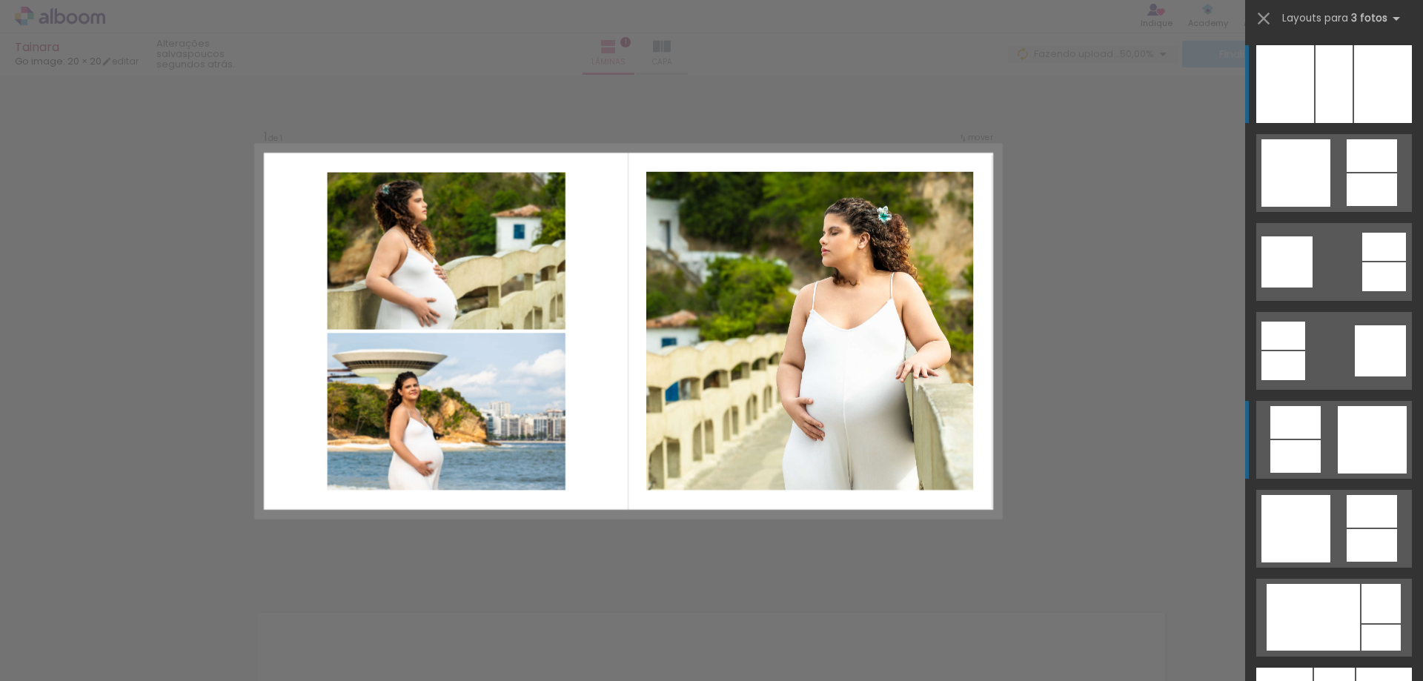
click at [1281, 451] on div at bounding box center [1295, 456] width 50 height 33
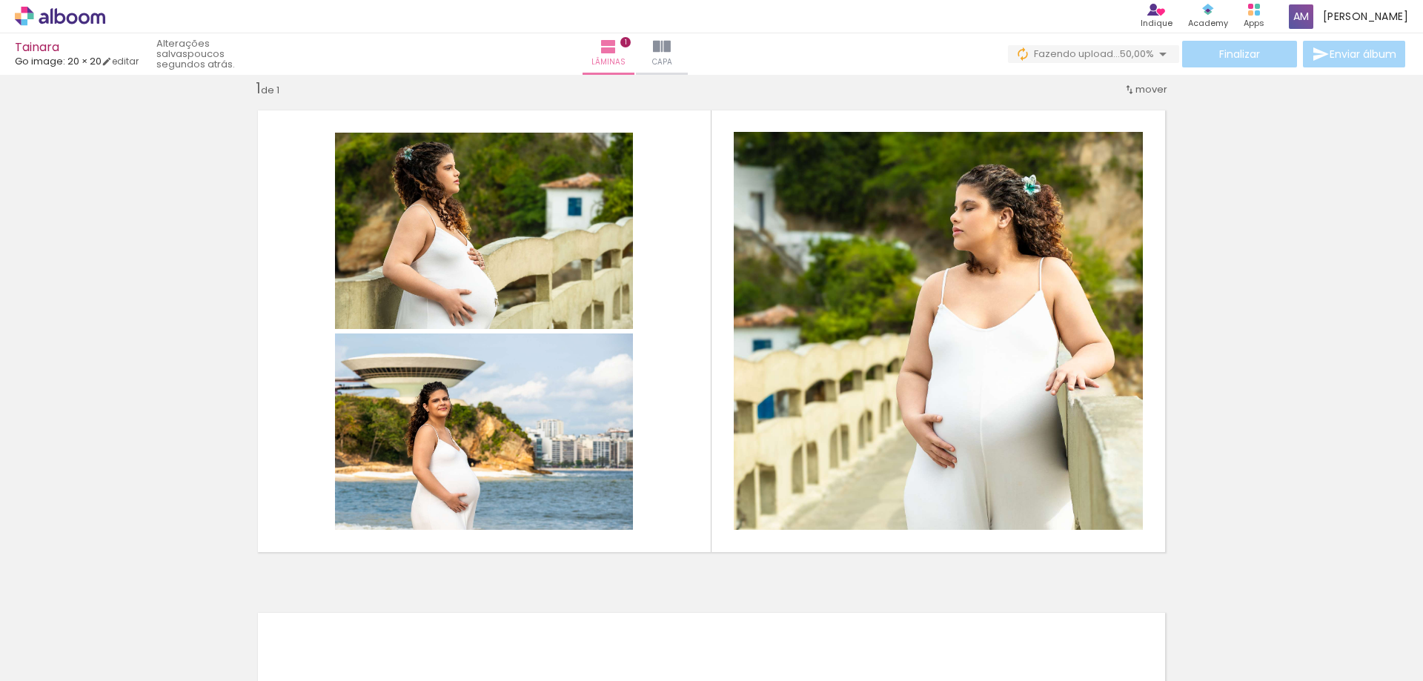
click at [1156, 53] on iron-icon at bounding box center [1163, 54] width 18 height 18
click at [689, 67] on div "Lâminas 1 Capa" at bounding box center [635, 54] width 107 height 42
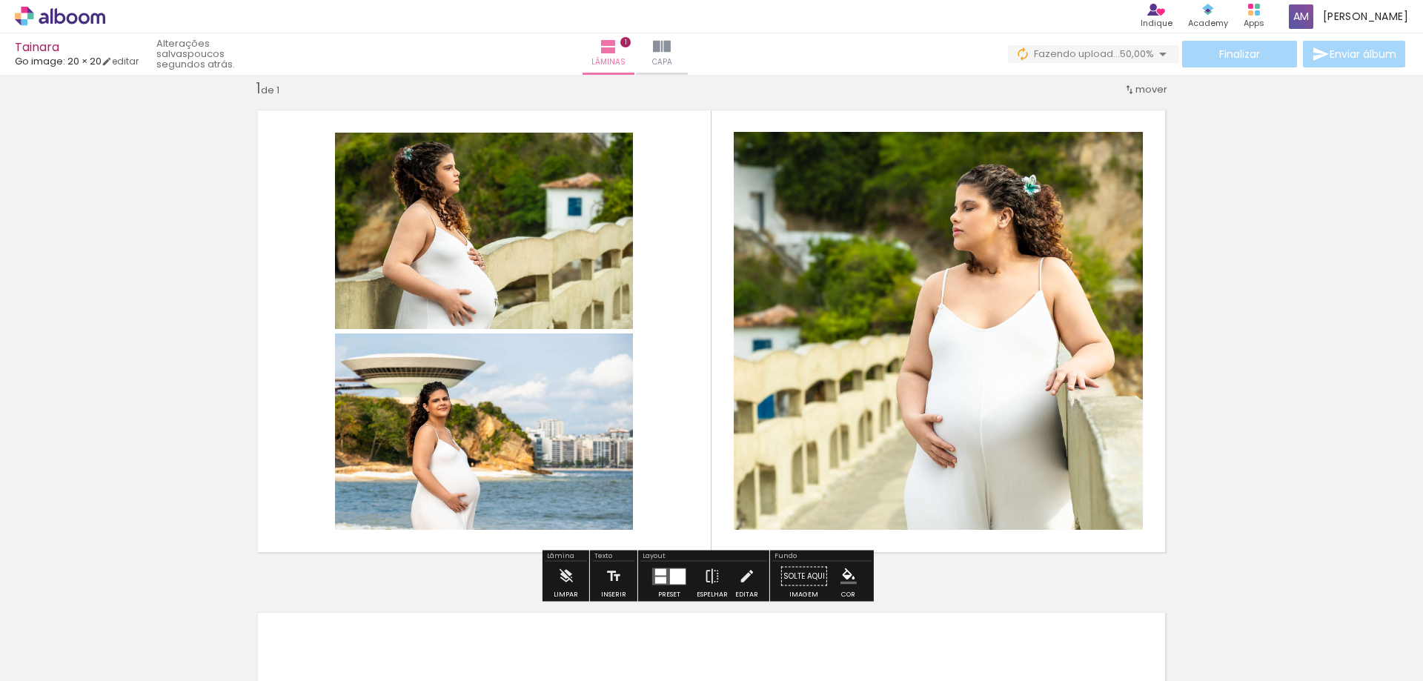
click at [1237, 209] on div "Inserir lâmina 1 de 1" at bounding box center [711, 564] width 1423 height 1006
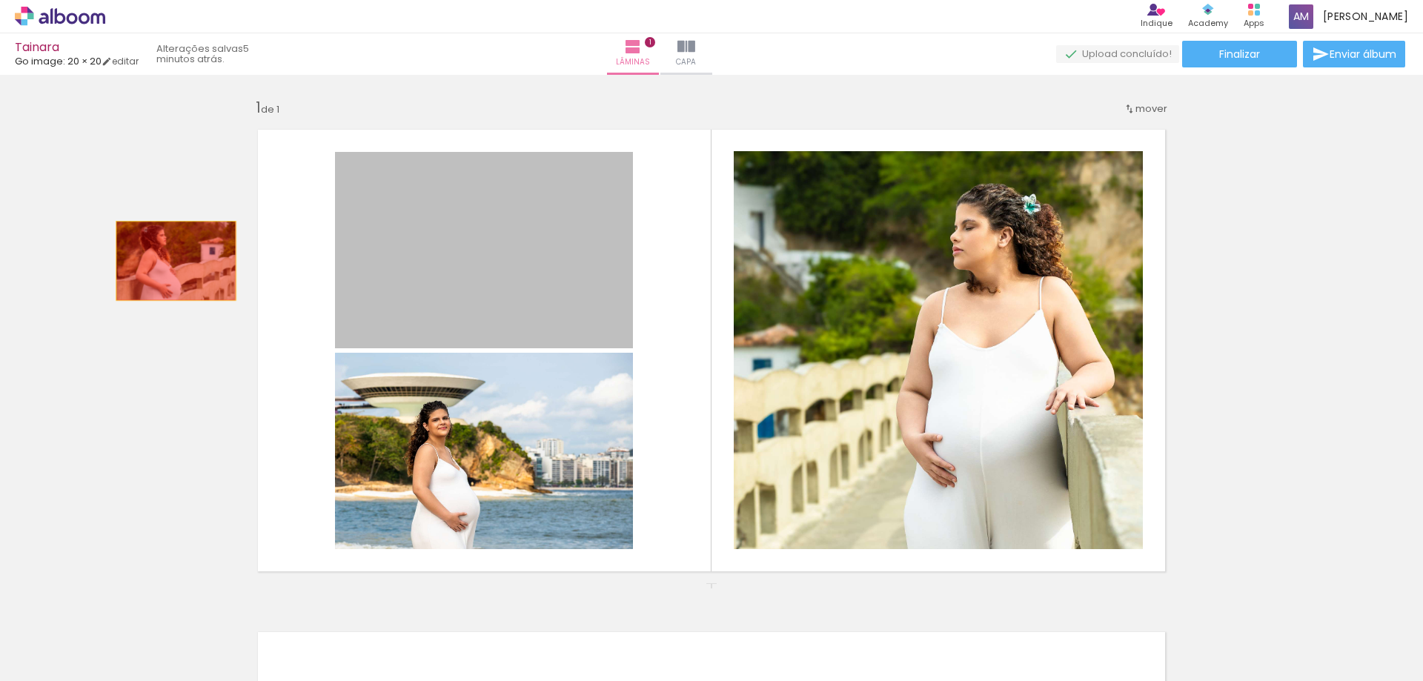
drag, startPoint x: 523, startPoint y: 274, endPoint x: 170, endPoint y: 261, distance: 353.1
click at [170, 261] on div "Inserir lâmina 1 de 1" at bounding box center [711, 583] width 1423 height 1006
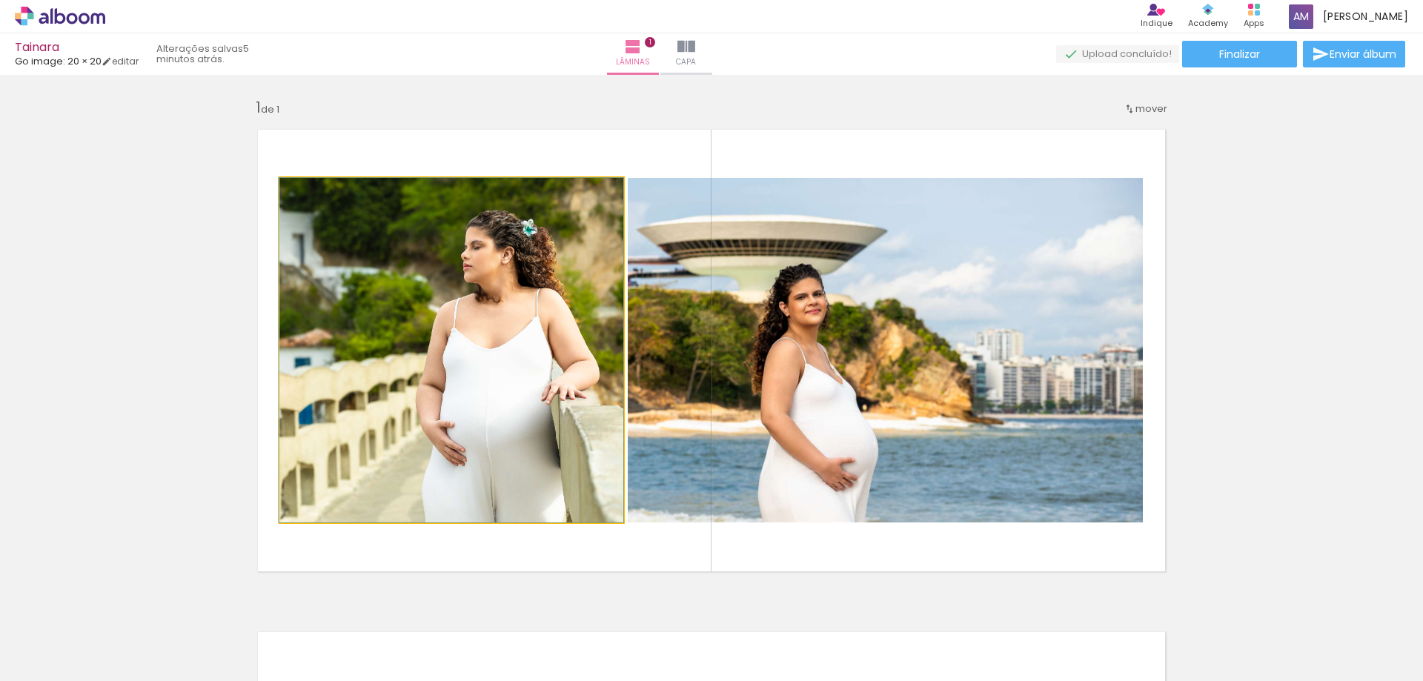
drag, startPoint x: 488, startPoint y: 339, endPoint x: 394, endPoint y: 342, distance: 93.4
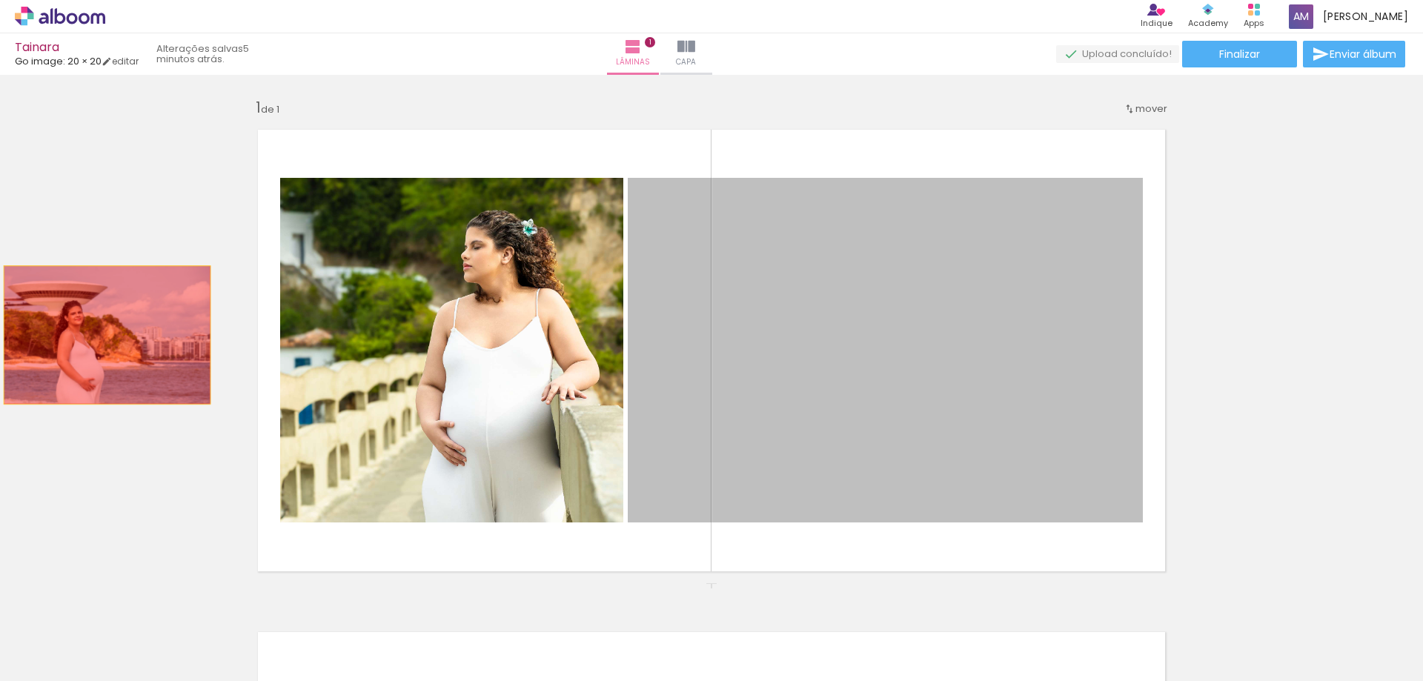
drag, startPoint x: 946, startPoint y: 325, endPoint x: 102, endPoint y: 335, distance: 844.3
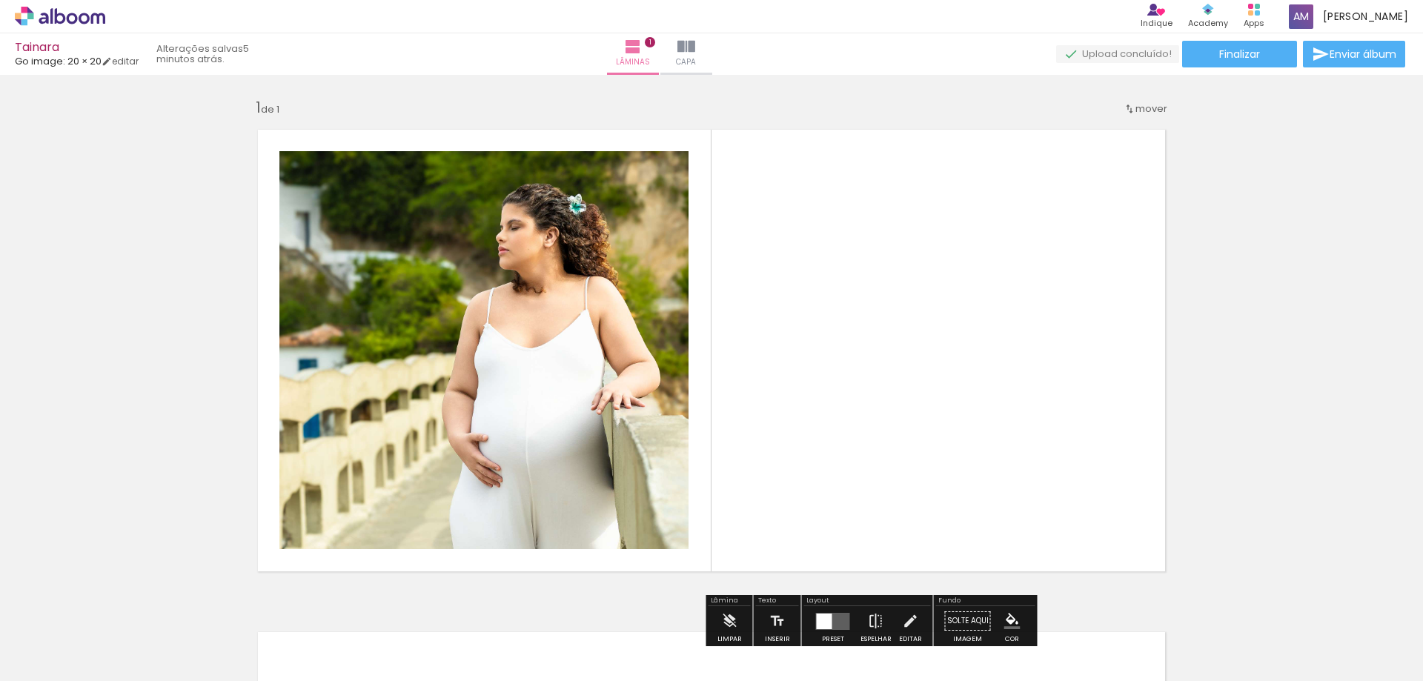
click at [612, 441] on quentale-photo at bounding box center [483, 350] width 409 height 398
click at [929, 218] on quentale-layouter at bounding box center [711, 351] width 931 height 466
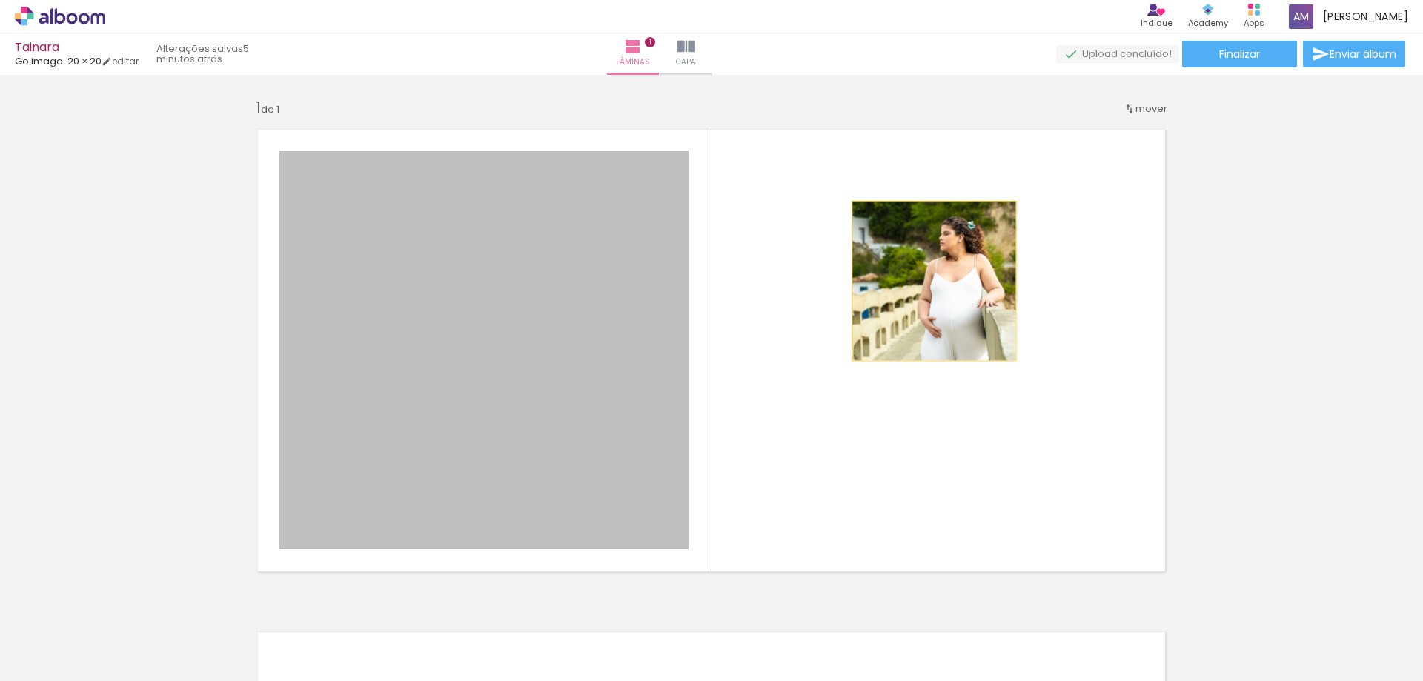
drag, startPoint x: 596, startPoint y: 268, endPoint x: 929, endPoint y: 281, distance: 333.1
click at [929, 281] on quentale-layouter at bounding box center [711, 351] width 931 height 466
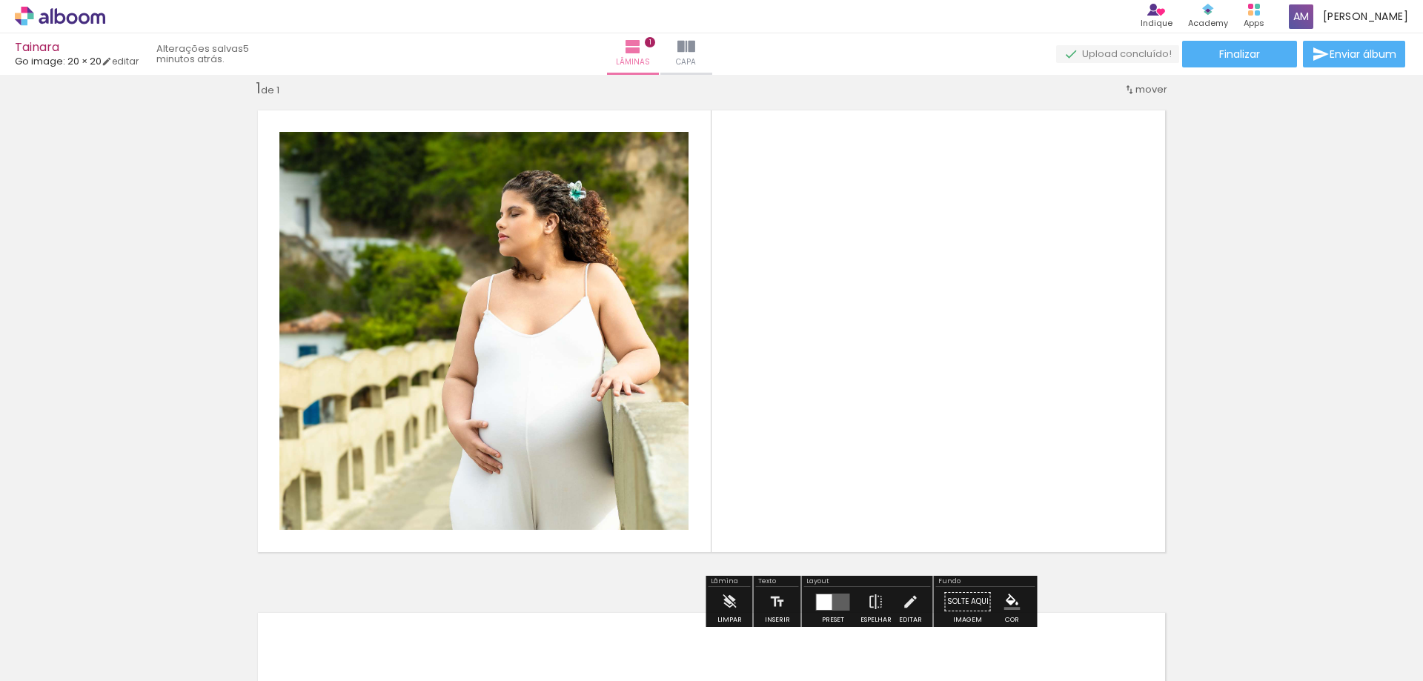
scroll to position [74, 0]
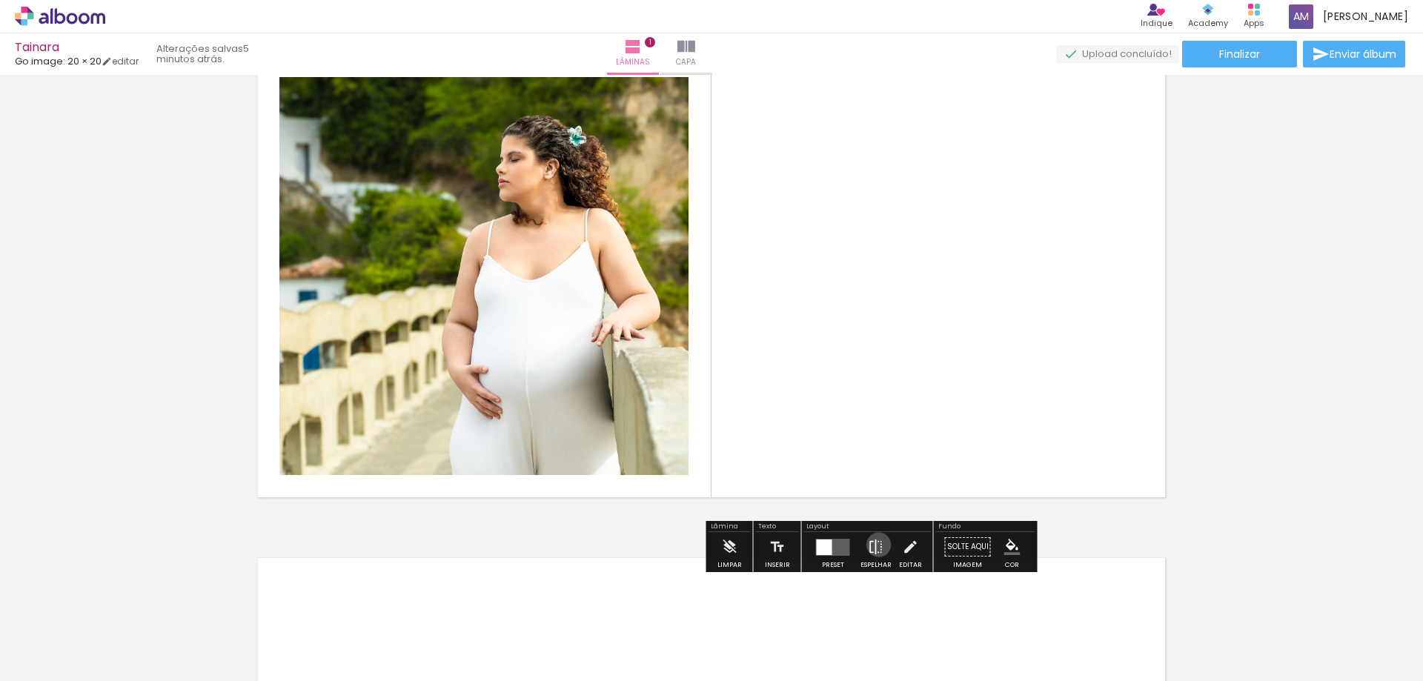
click at [875, 545] on iron-icon at bounding box center [876, 547] width 16 height 30
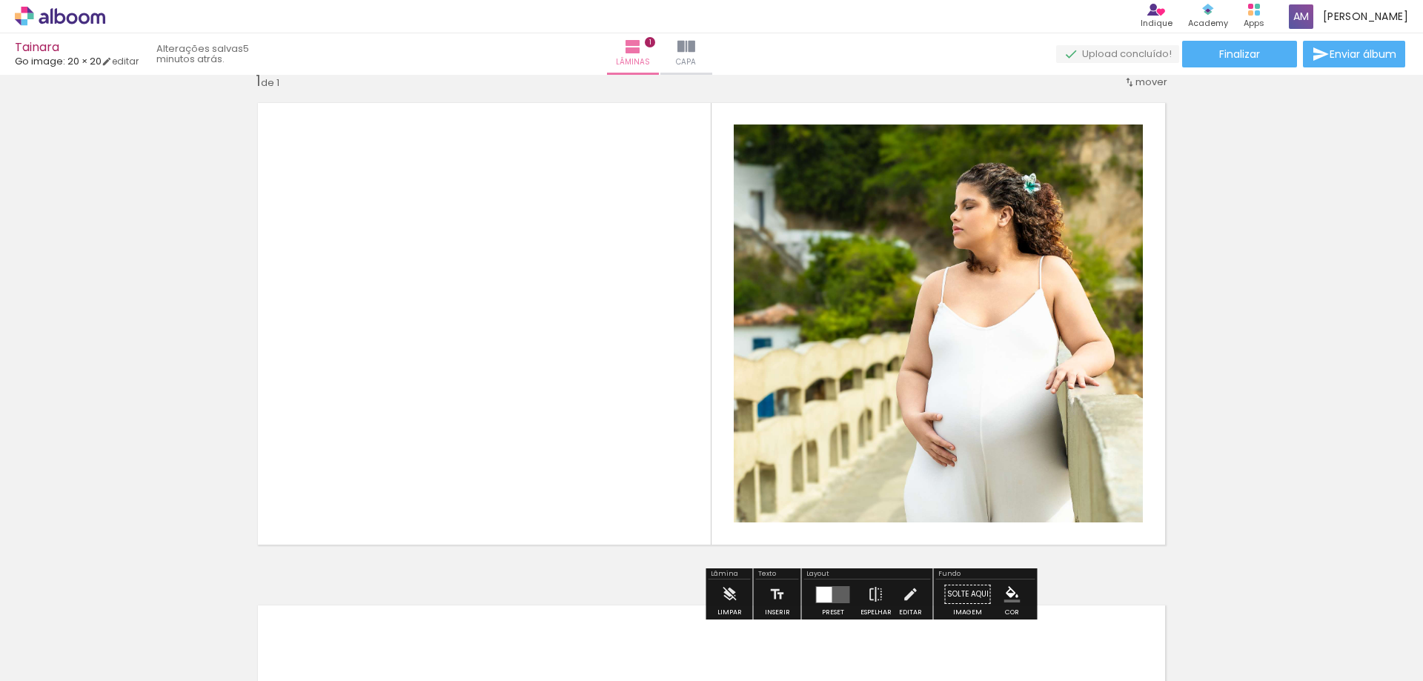
scroll to position [0, 0]
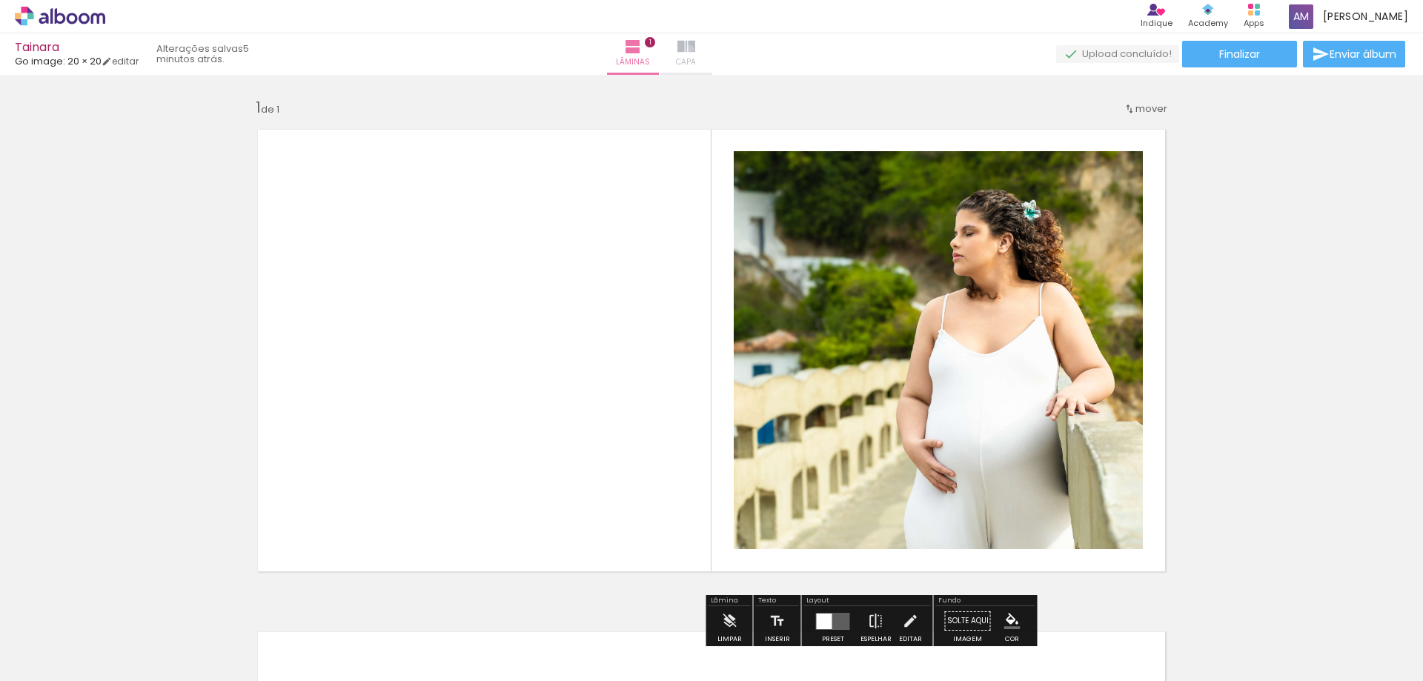
click at [695, 49] on iron-icon at bounding box center [686, 47] width 18 height 18
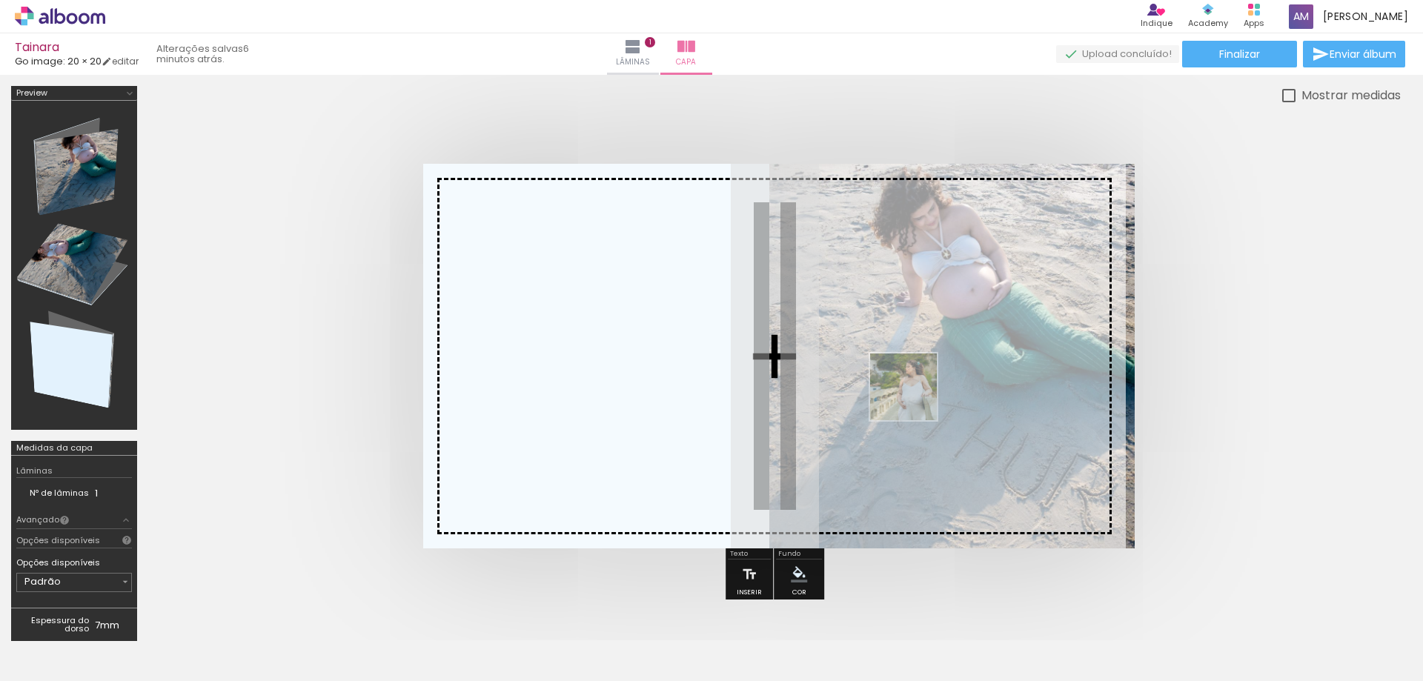
drag, startPoint x: 412, startPoint y: 643, endPoint x: 915, endPoint y: 398, distance: 558.9
click at [915, 398] on quentale-workspace at bounding box center [711, 340] width 1423 height 681
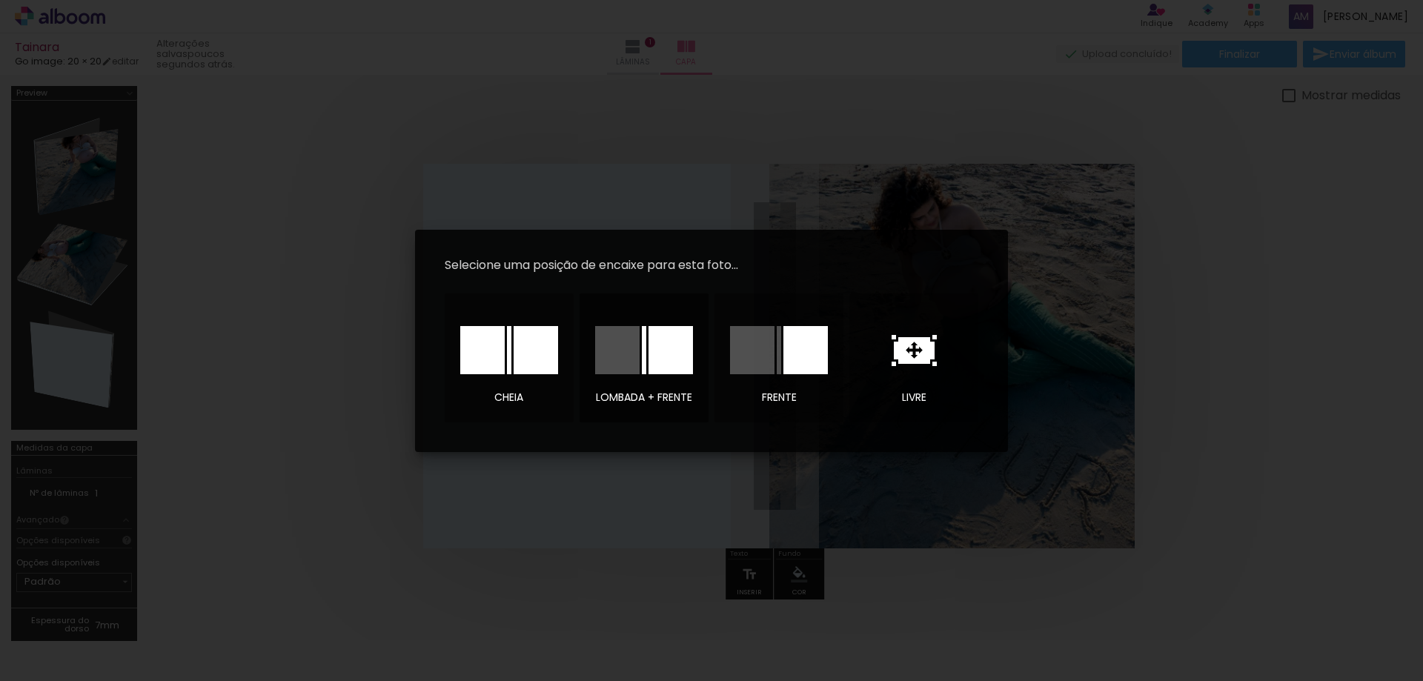
click at [624, 348] on div at bounding box center [617, 350] width 44 height 48
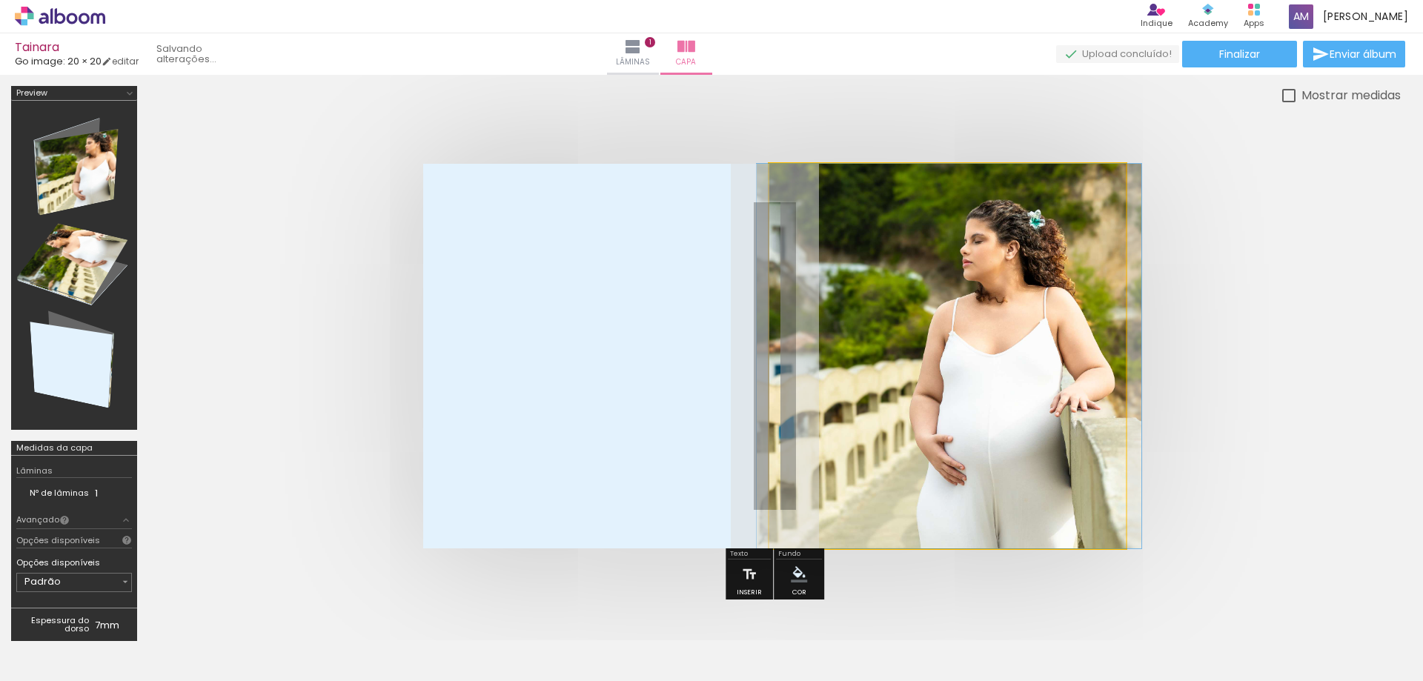
drag, startPoint x: 967, startPoint y: 350, endPoint x: 968, endPoint y: 365, distance: 14.9
click at [816, 454] on quentale-photo at bounding box center [947, 356] width 357 height 385
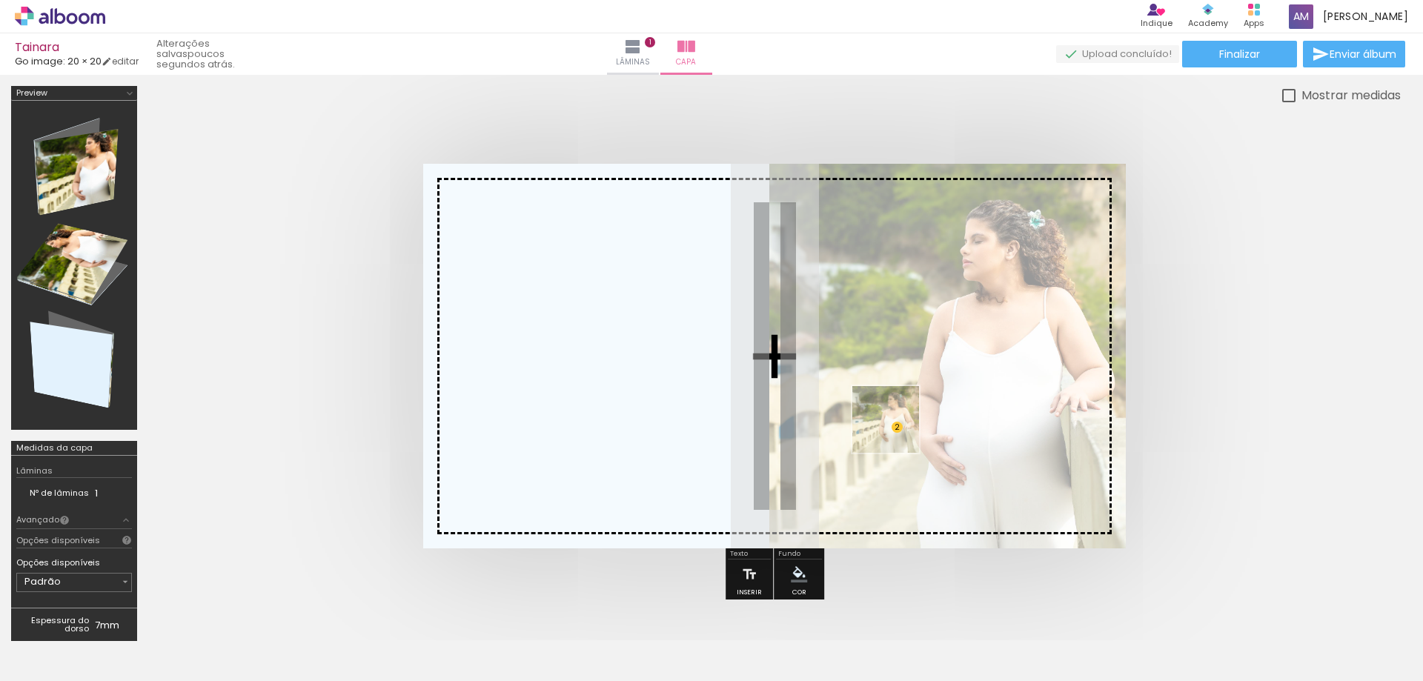
drag, startPoint x: 417, startPoint y: 651, endPoint x: 919, endPoint y: 418, distance: 553.8
click at [919, 418] on quentale-workspace at bounding box center [711, 340] width 1423 height 681
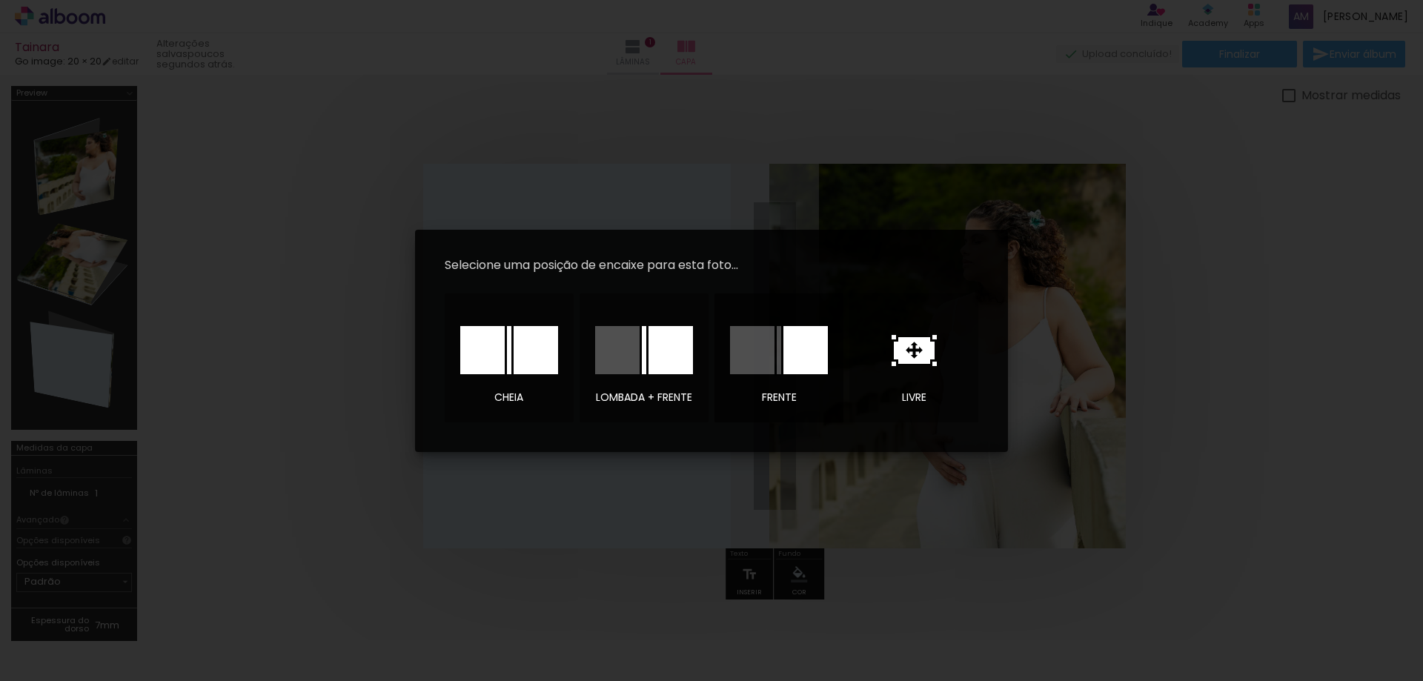
click at [806, 348] on div at bounding box center [805, 350] width 44 height 48
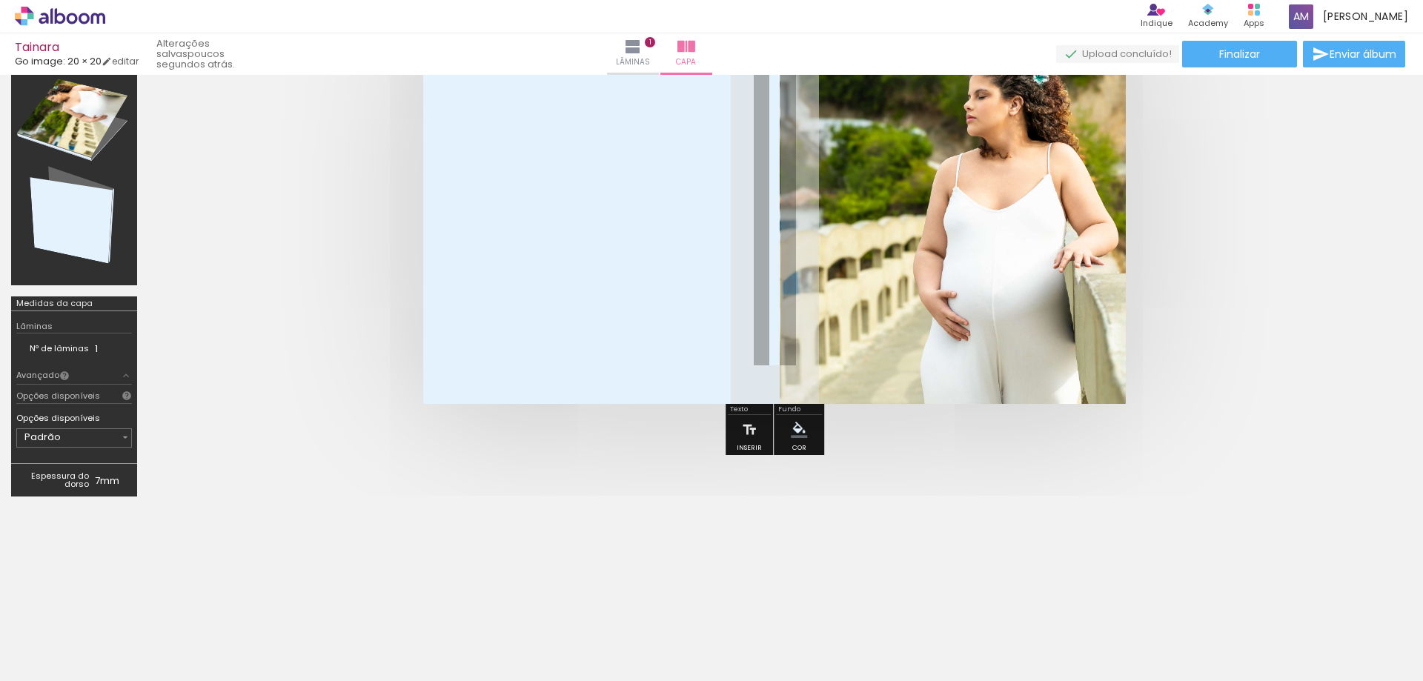
scroll to position [148, 0]
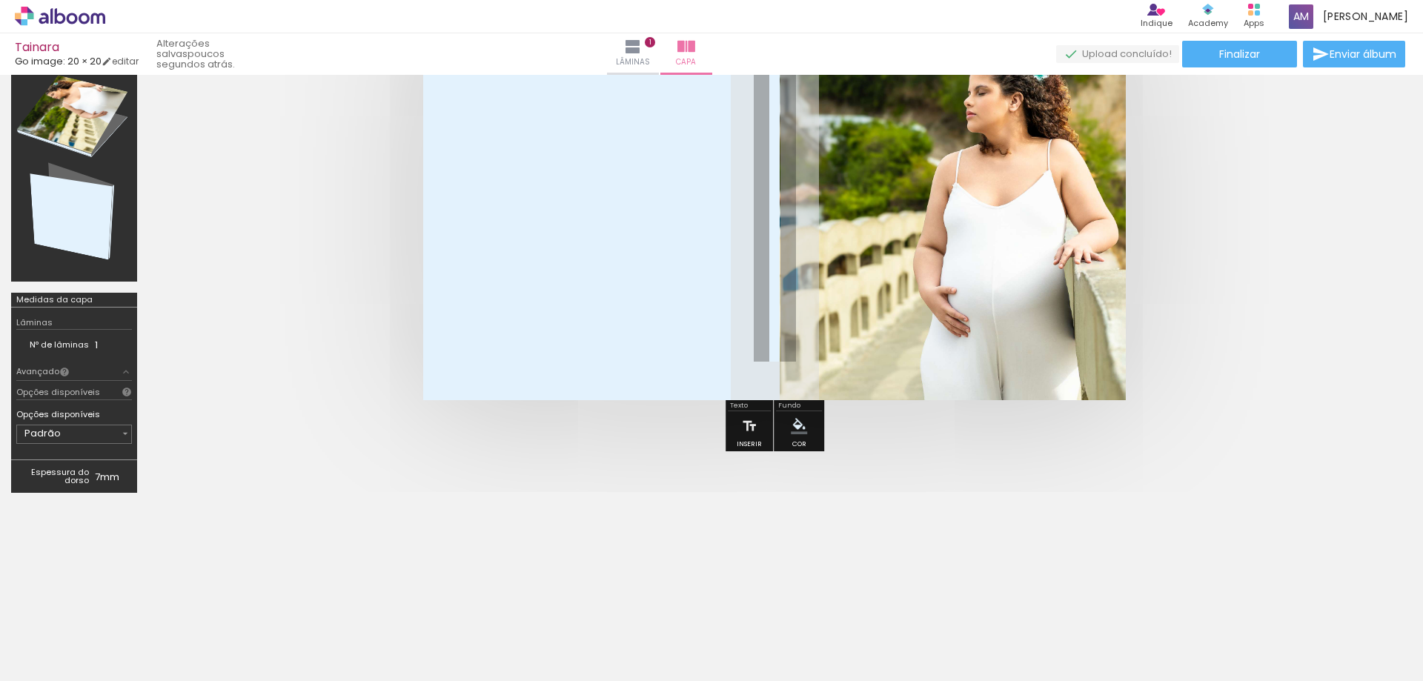
click at [870, 322] on quentale-photo at bounding box center [953, 208] width 346 height 385
click at [869, 322] on quentale-photo at bounding box center [953, 208] width 346 height 385
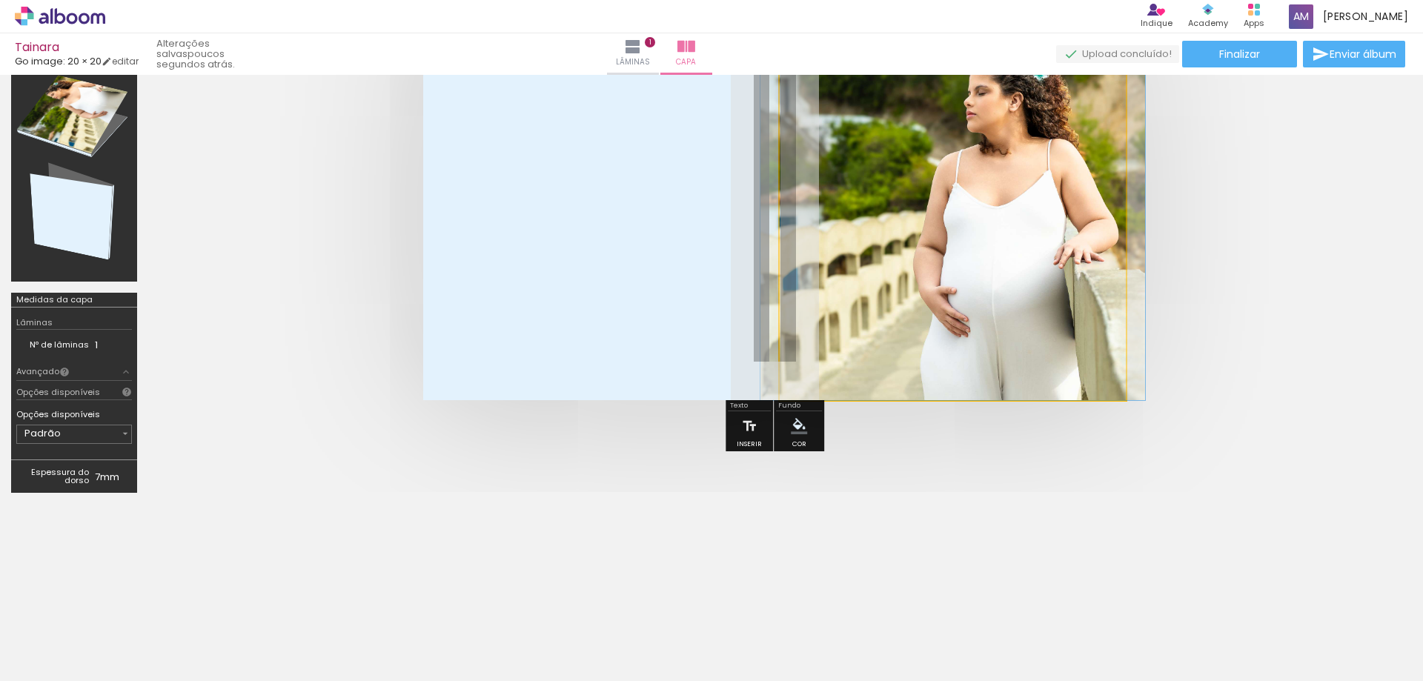
click at [869, 322] on quentale-photo at bounding box center [953, 208] width 346 height 385
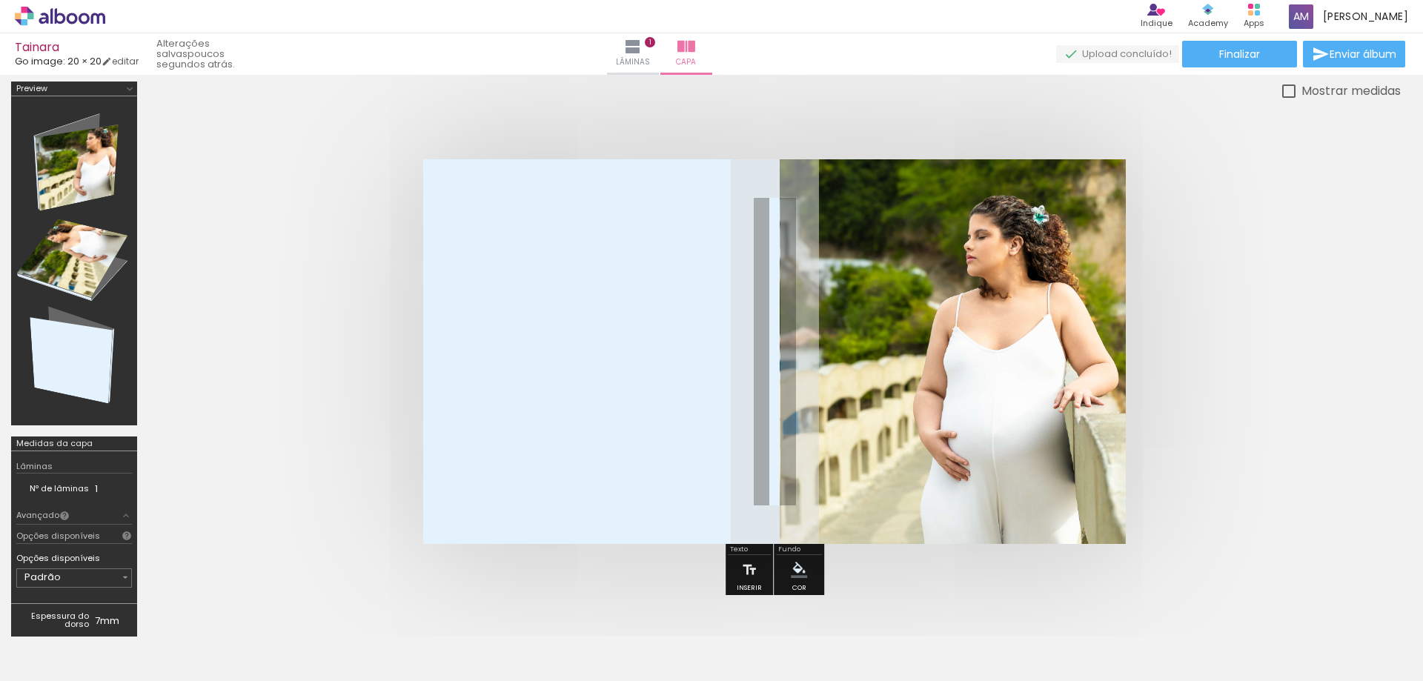
scroll to position [0, 0]
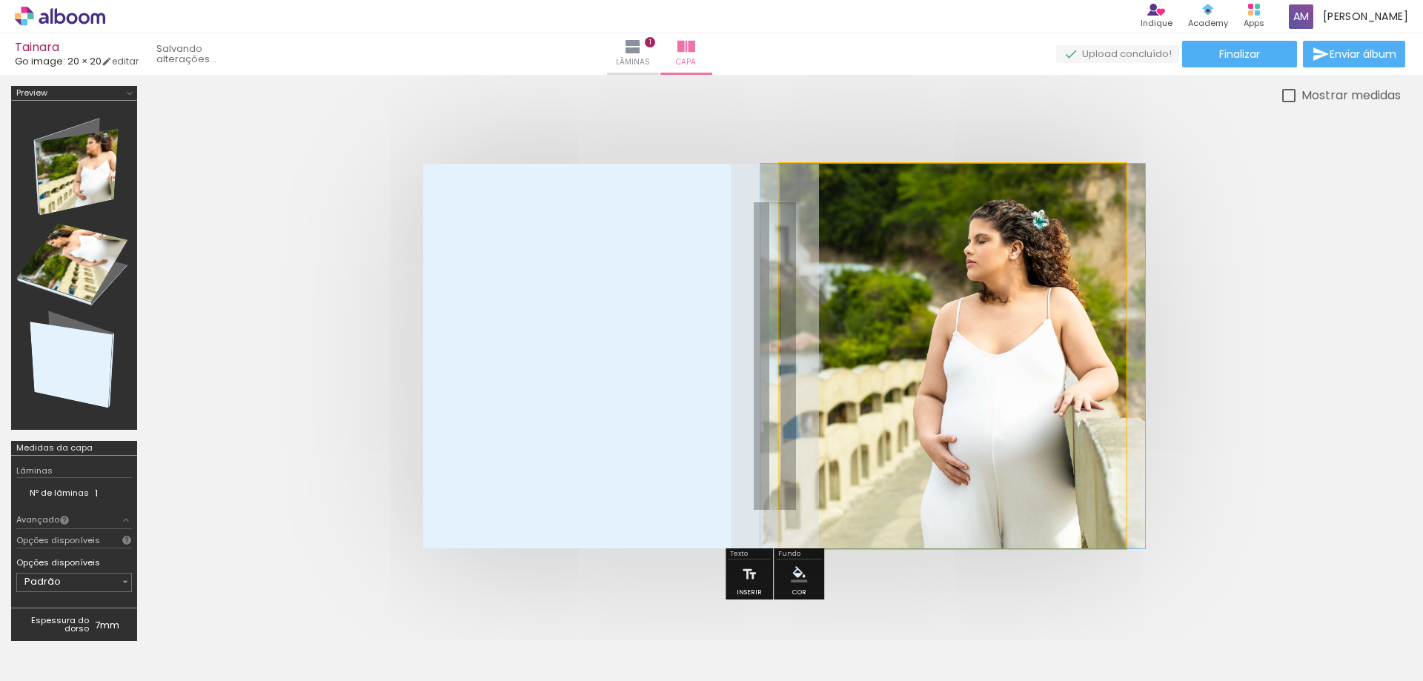
click at [853, 331] on quentale-photo at bounding box center [953, 356] width 346 height 385
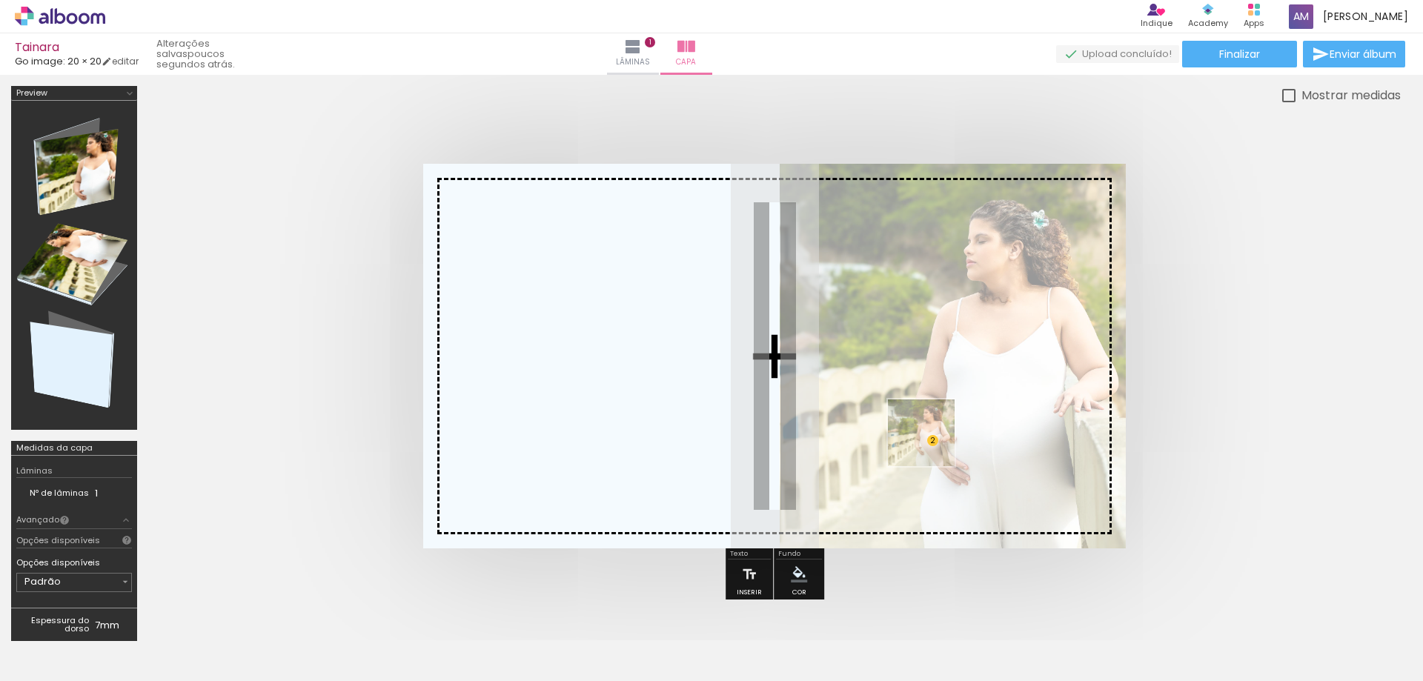
drag, startPoint x: 473, startPoint y: 594, endPoint x: 932, endPoint y: 444, distance: 483.3
click at [932, 444] on quentale-workspace at bounding box center [711, 340] width 1423 height 681
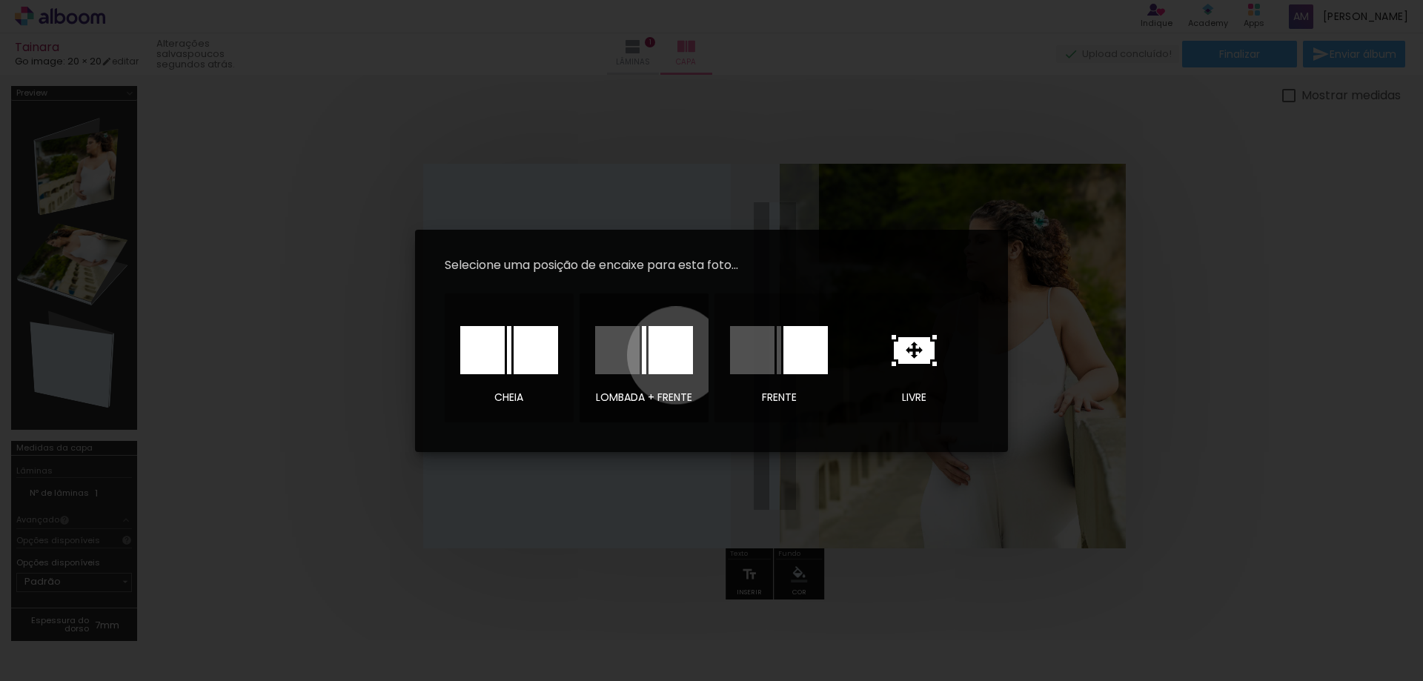
click at [676, 355] on div at bounding box center [671, 350] width 44 height 48
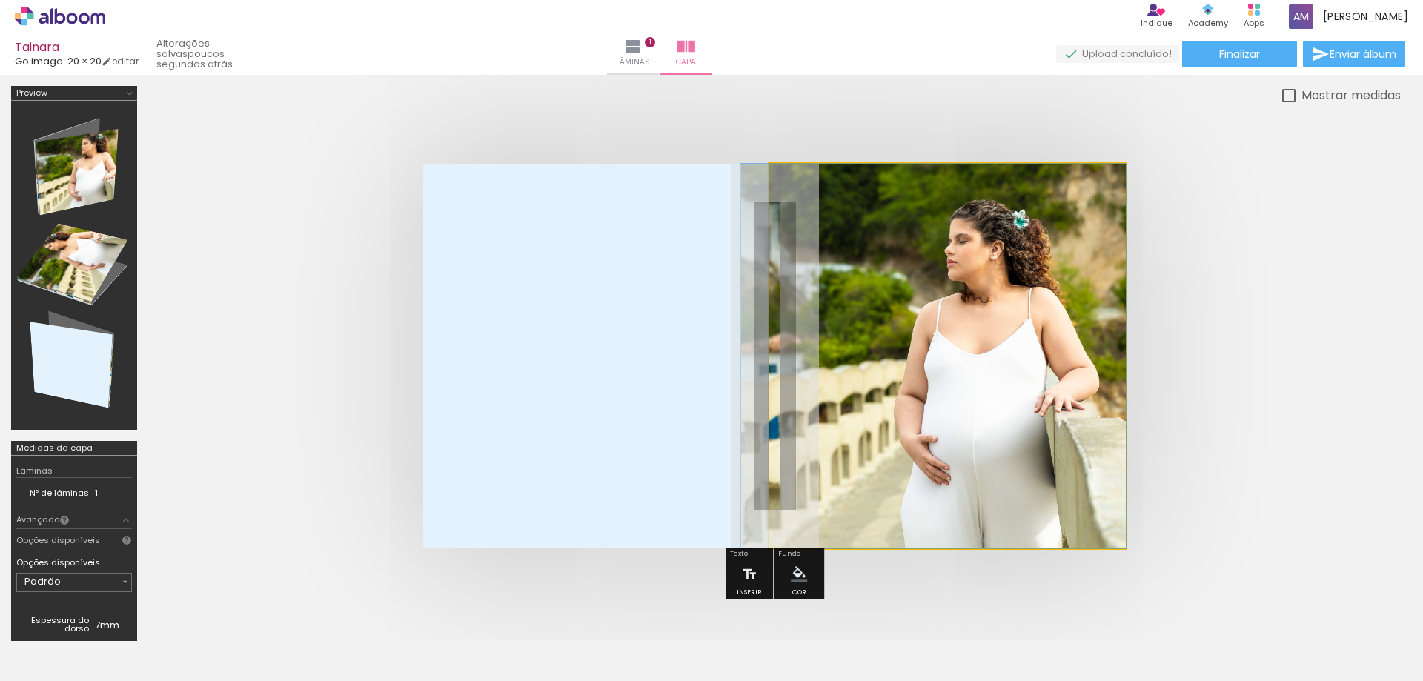
drag, startPoint x: 922, startPoint y: 351, endPoint x: 875, endPoint y: 351, distance: 47.4
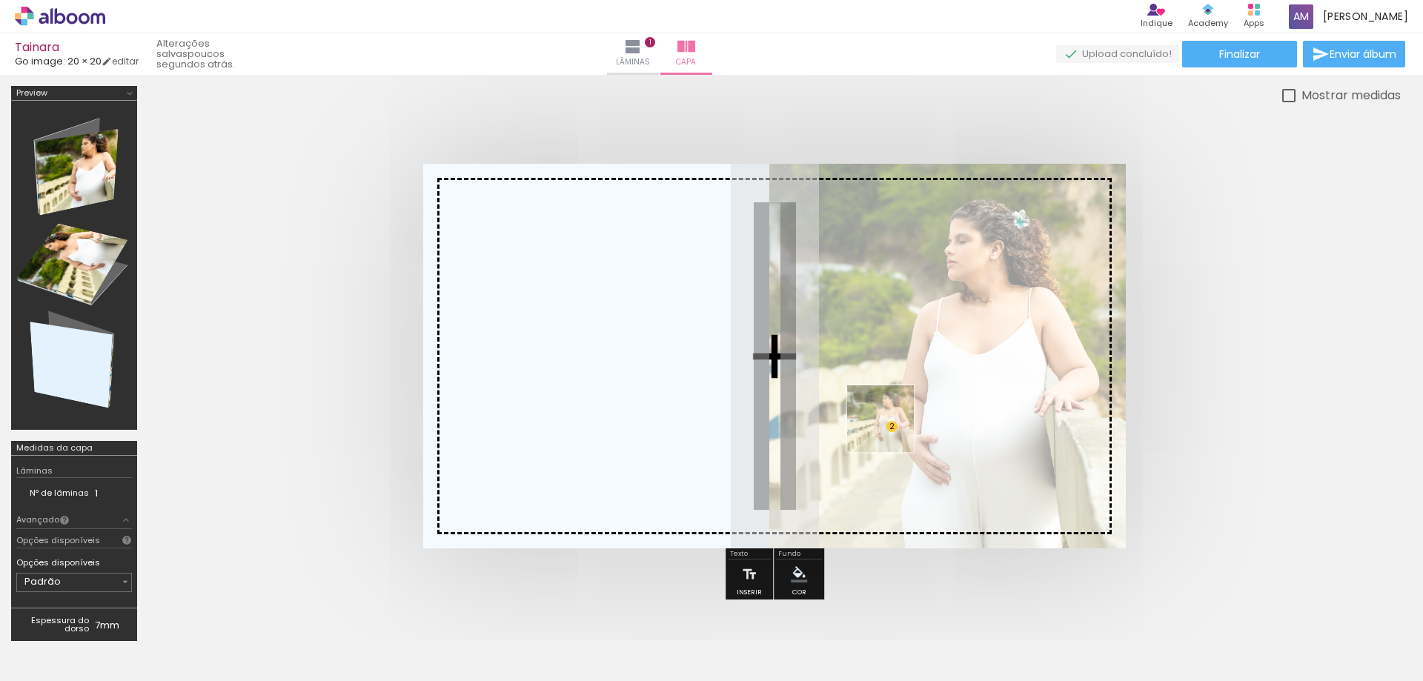
drag, startPoint x: 419, startPoint y: 639, endPoint x: 923, endPoint y: 428, distance: 546.2
click at [923, 428] on quentale-workspace at bounding box center [711, 340] width 1423 height 681
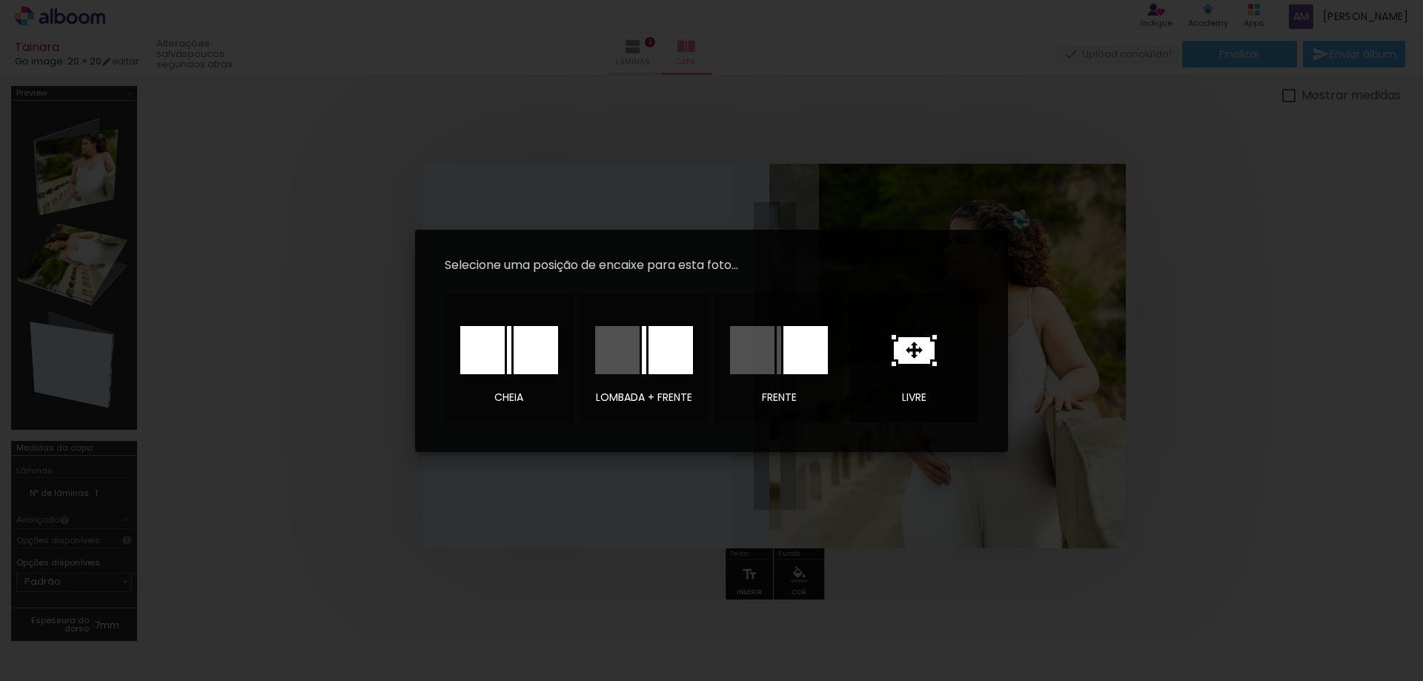
click at [911, 346] on icon at bounding box center [914, 350] width 41 height 27
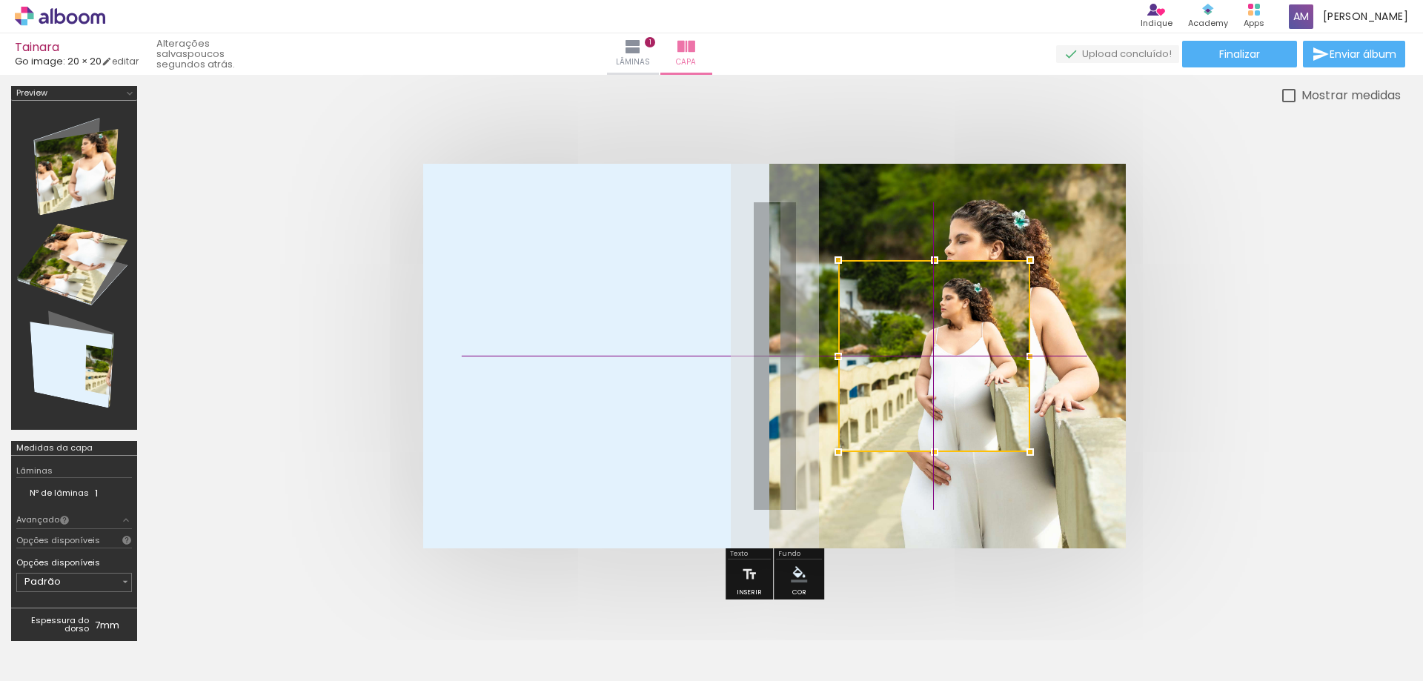
drag, startPoint x: 834, startPoint y: 341, endPoint x: 1000, endPoint y: 333, distance: 166.2
click at [1000, 333] on div at bounding box center [934, 356] width 192 height 192
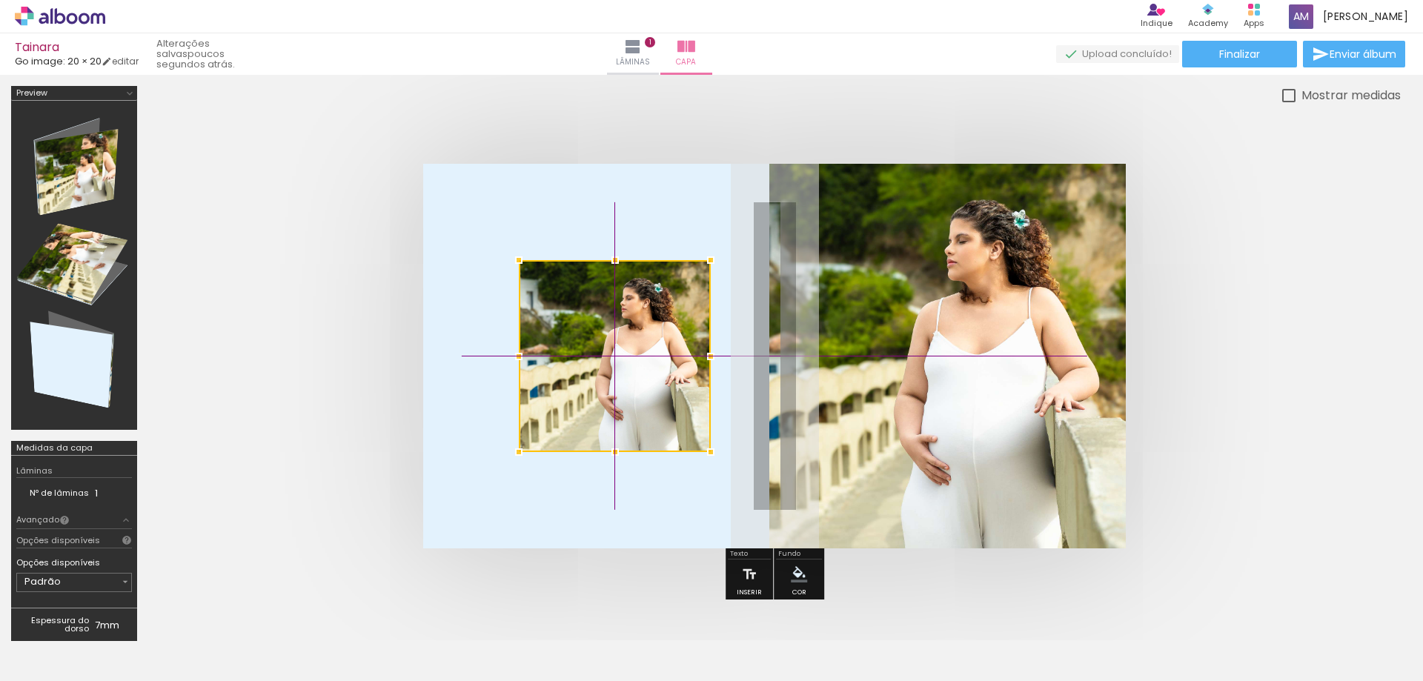
drag, startPoint x: 984, startPoint y: 304, endPoint x: 659, endPoint y: 301, distance: 324.7
click at [659, 301] on div at bounding box center [615, 356] width 192 height 192
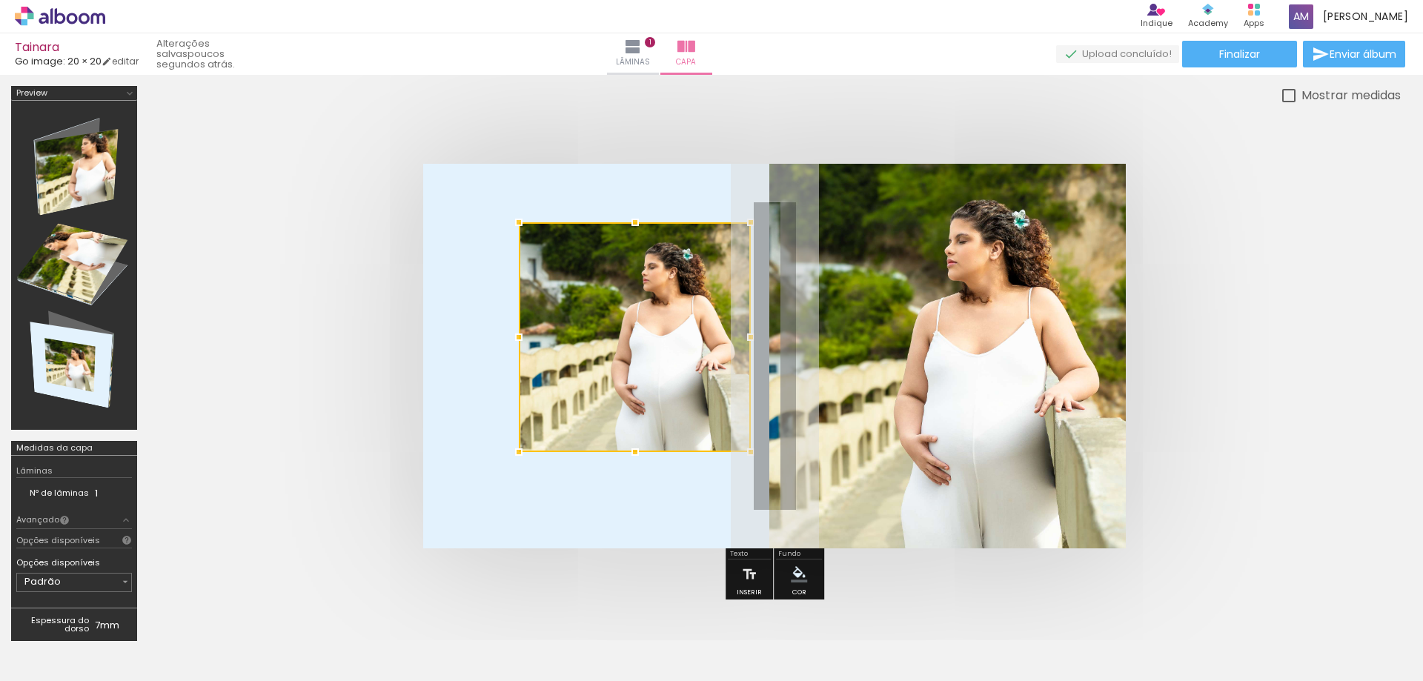
drag, startPoint x: 712, startPoint y: 262, endPoint x: 758, endPoint y: 228, distance: 57.1
click at [758, 228] on div at bounding box center [751, 223] width 30 height 30
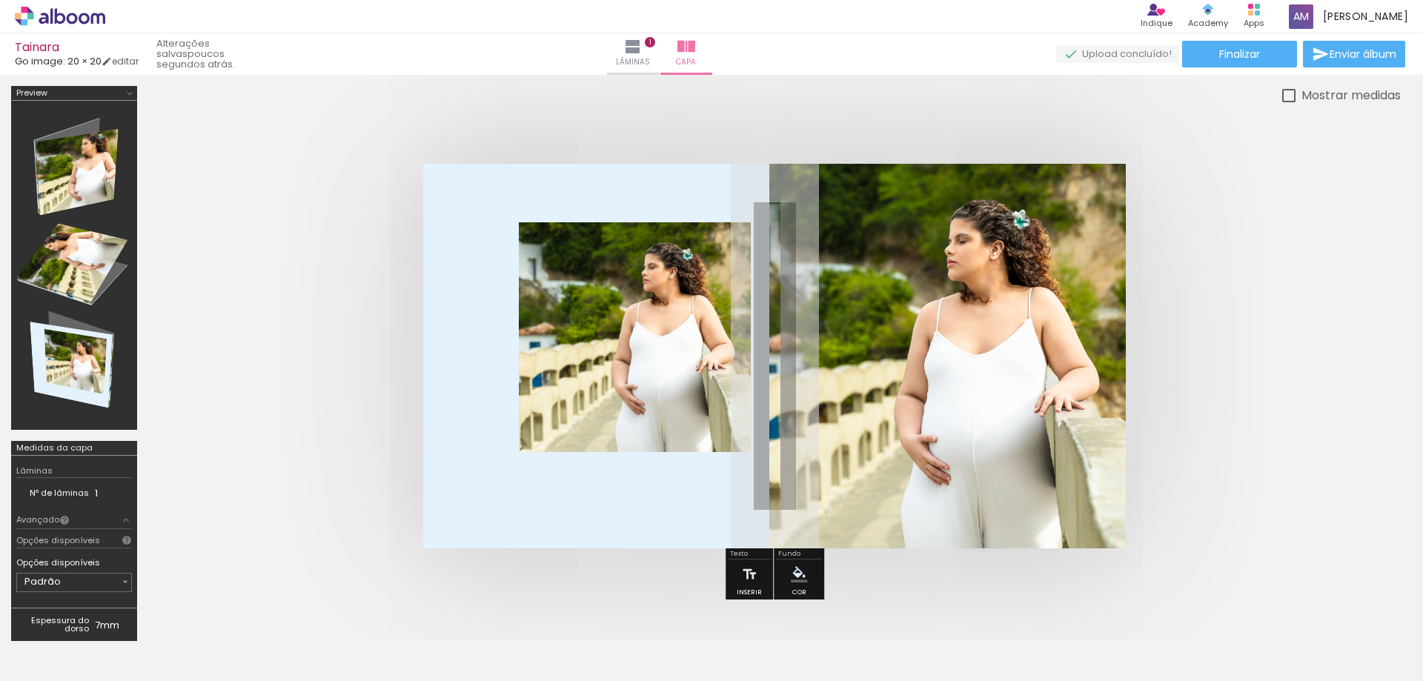
click at [543, 428] on quentale-photo at bounding box center [635, 337] width 232 height 230
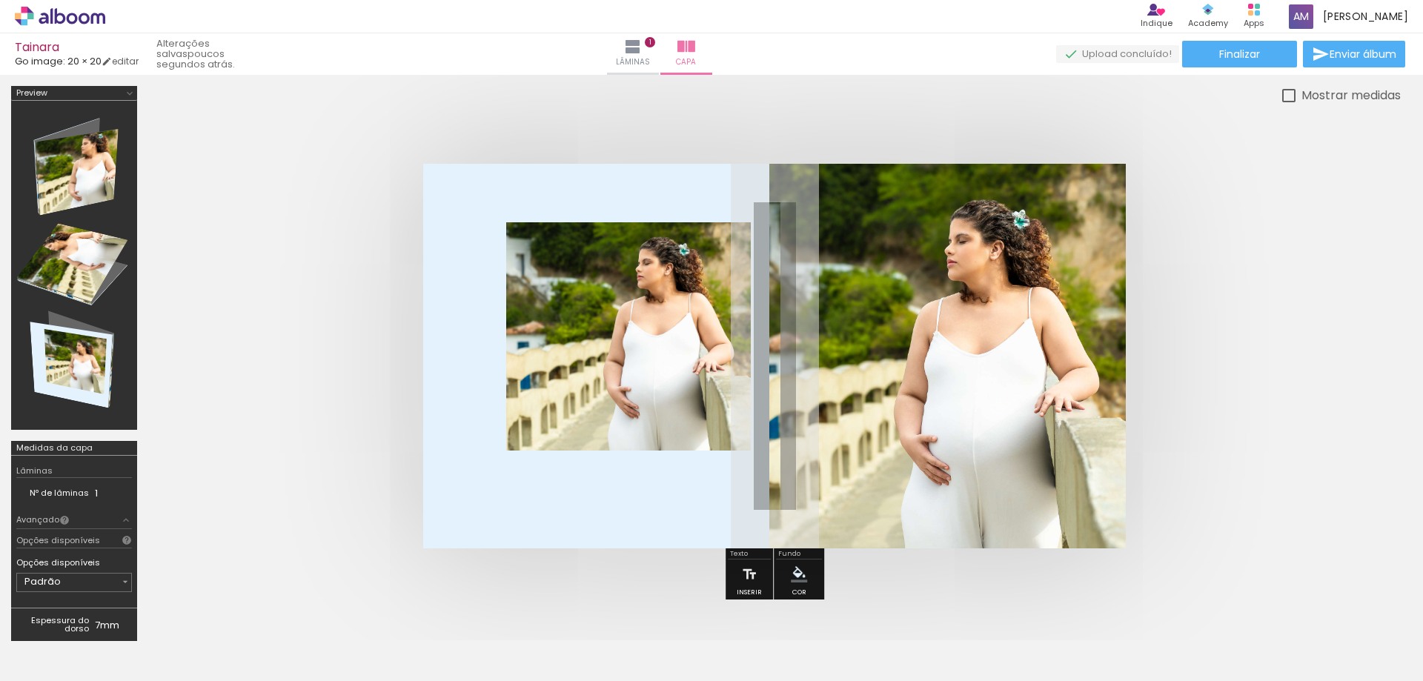
drag, startPoint x: 521, startPoint y: 451, endPoint x: 516, endPoint y: 443, distance: 9.0
click at [516, 443] on album-spread at bounding box center [774, 356] width 703 height 385
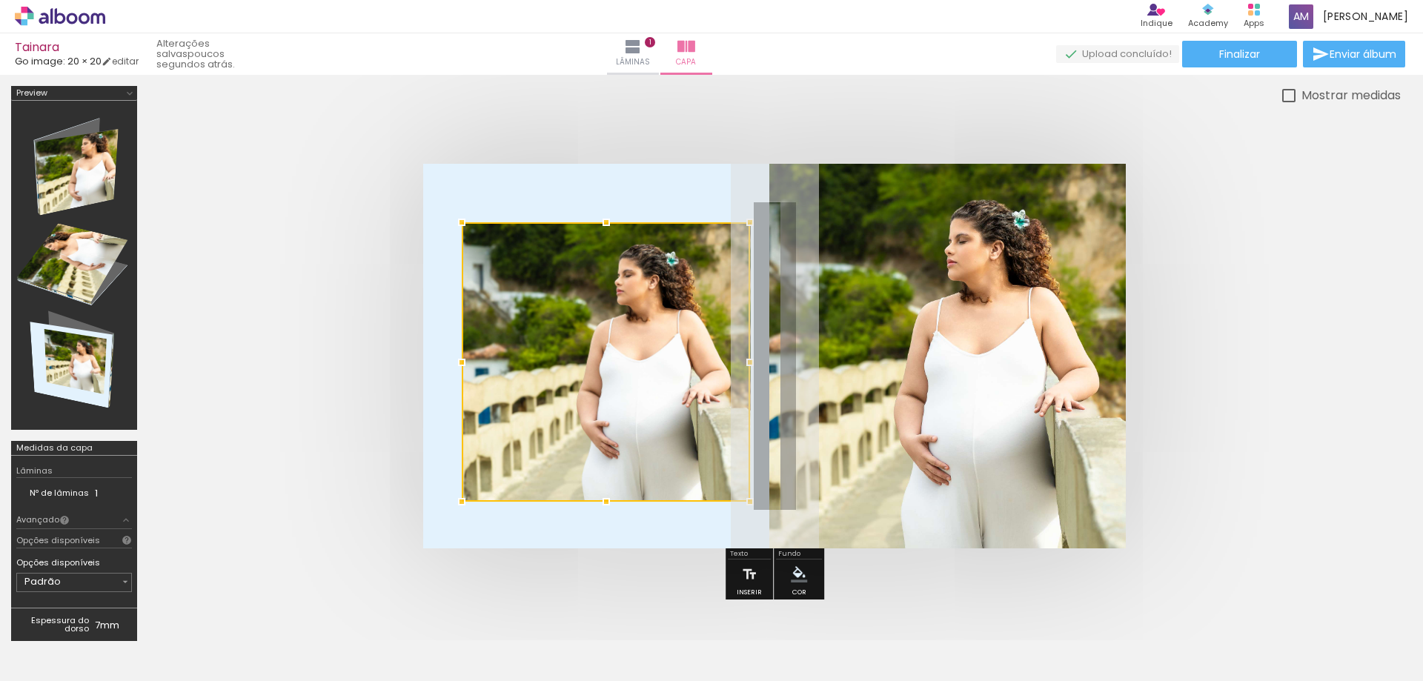
drag, startPoint x: 509, startPoint y: 450, endPoint x: 480, endPoint y: 496, distance: 54.3
click at [467, 500] on div at bounding box center [462, 502] width 30 height 30
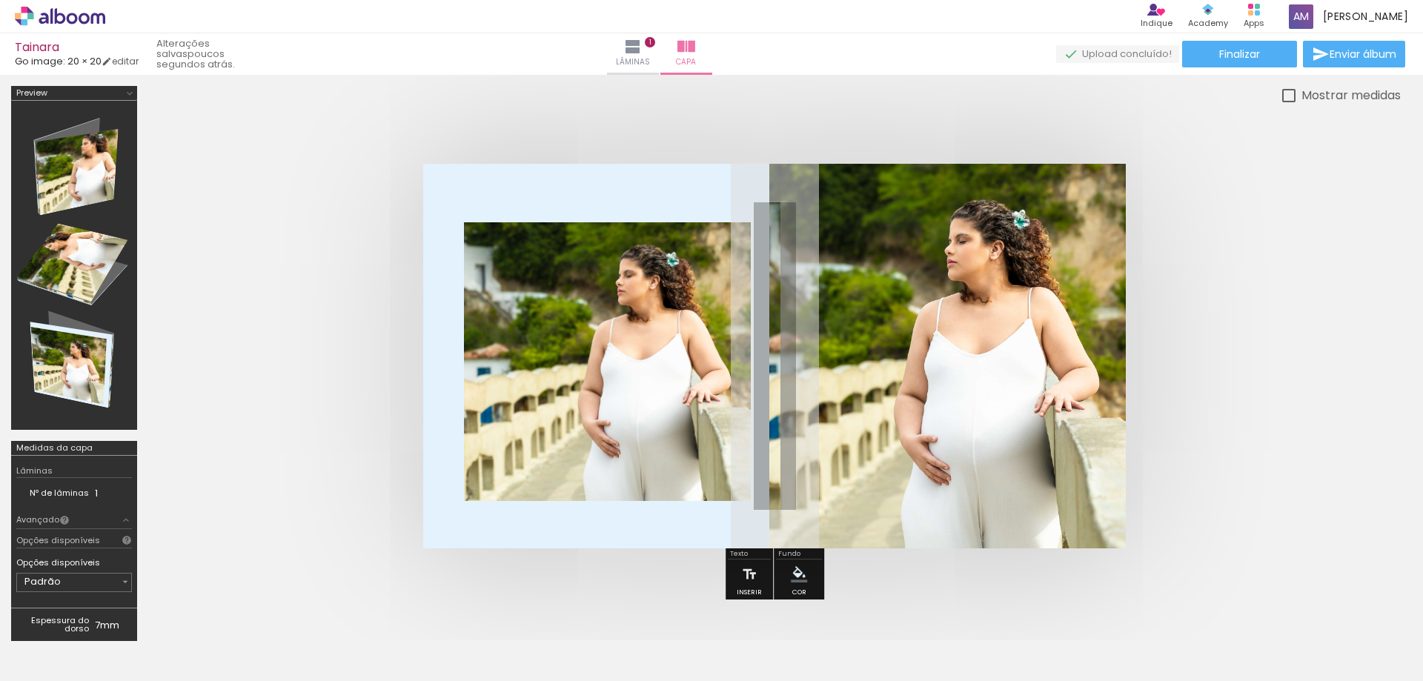
click at [737, 235] on quentale-photo at bounding box center [607, 361] width 287 height 279
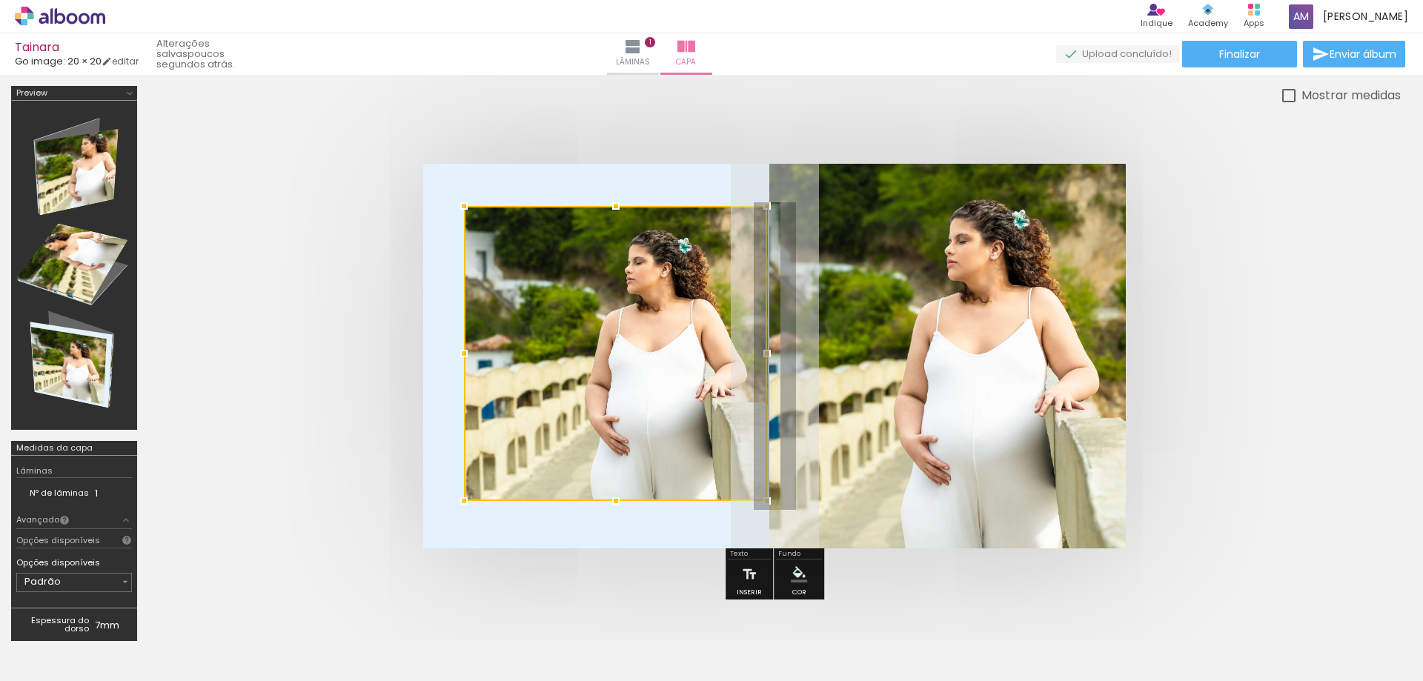
drag, startPoint x: 751, startPoint y: 220, endPoint x: 768, endPoint y: 204, distance: 23.6
click at [768, 204] on div at bounding box center [767, 206] width 30 height 30
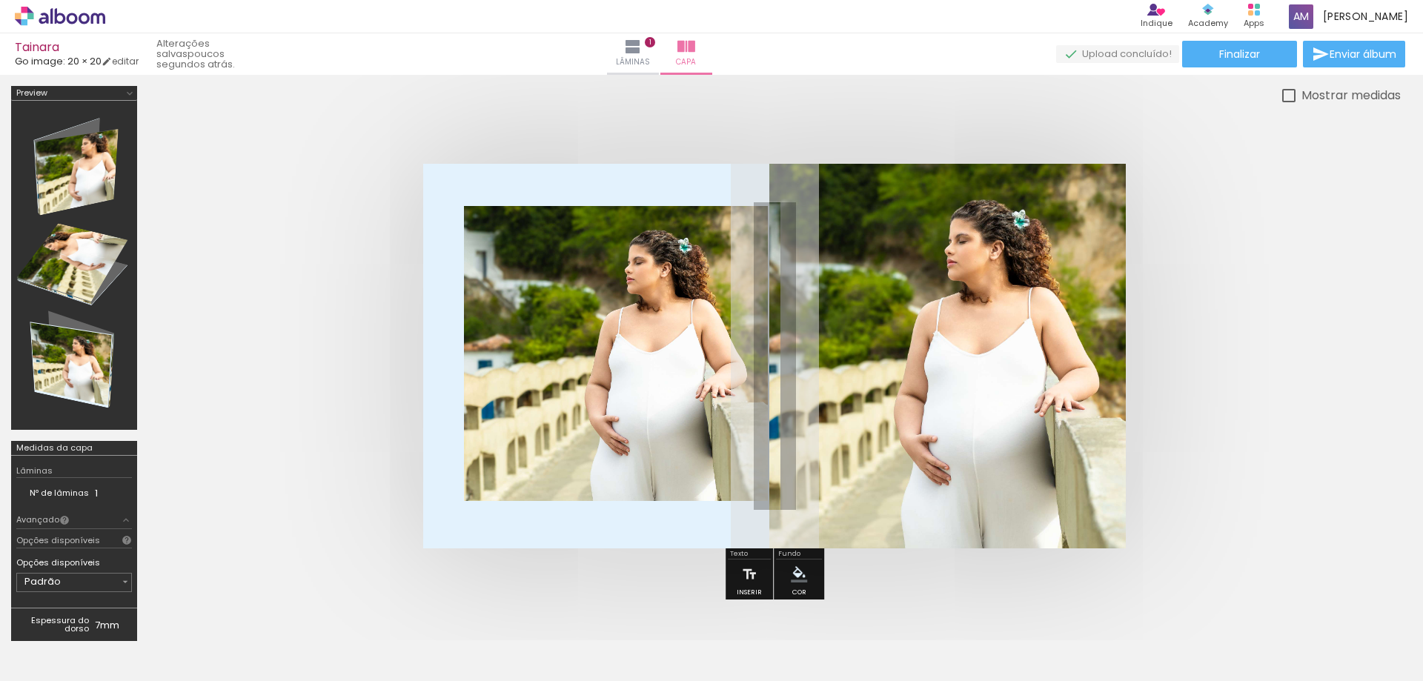
click at [488, 486] on quentale-photo at bounding box center [616, 353] width 304 height 295
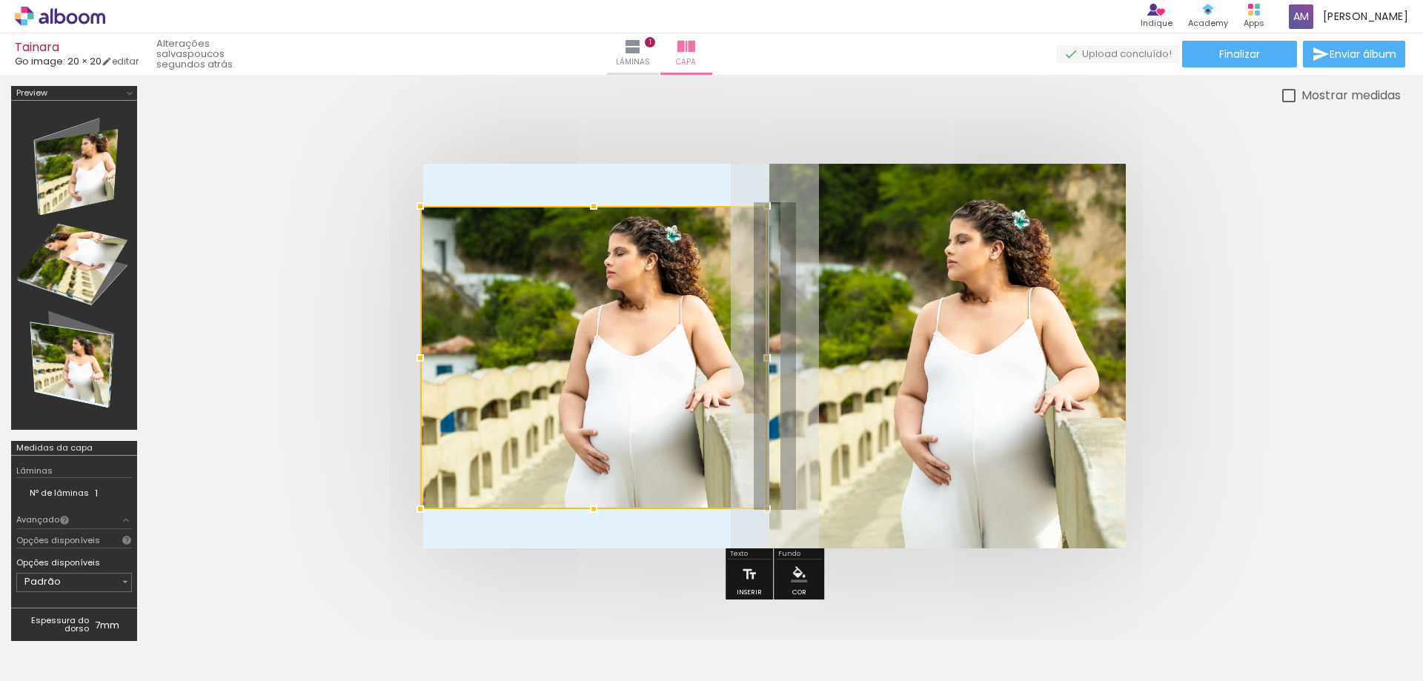
drag, startPoint x: 467, startPoint y: 497, endPoint x: 460, endPoint y: 505, distance: 10.5
click at [460, 505] on div at bounding box center [593, 357] width 347 height 303
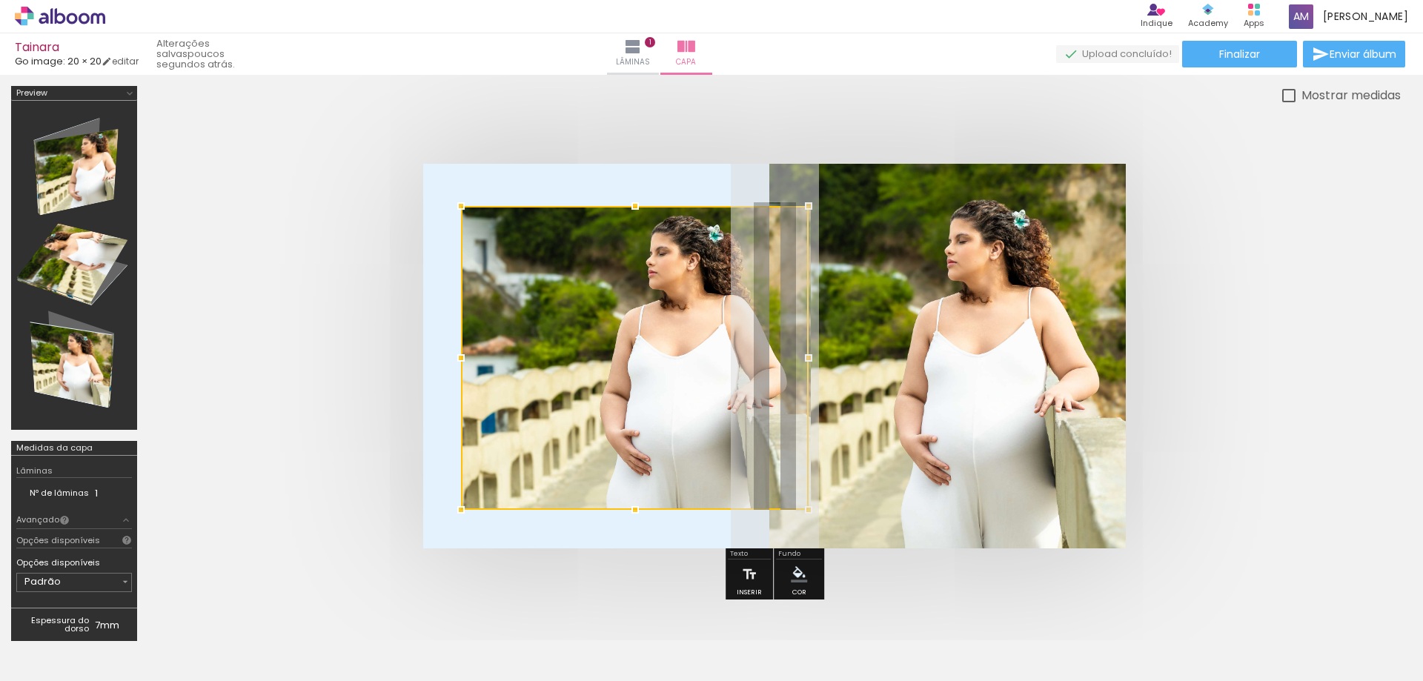
drag, startPoint x: 423, startPoint y: 508, endPoint x: 434, endPoint y: 508, distance: 11.9
click at [434, 508] on album-spread at bounding box center [774, 356] width 703 height 385
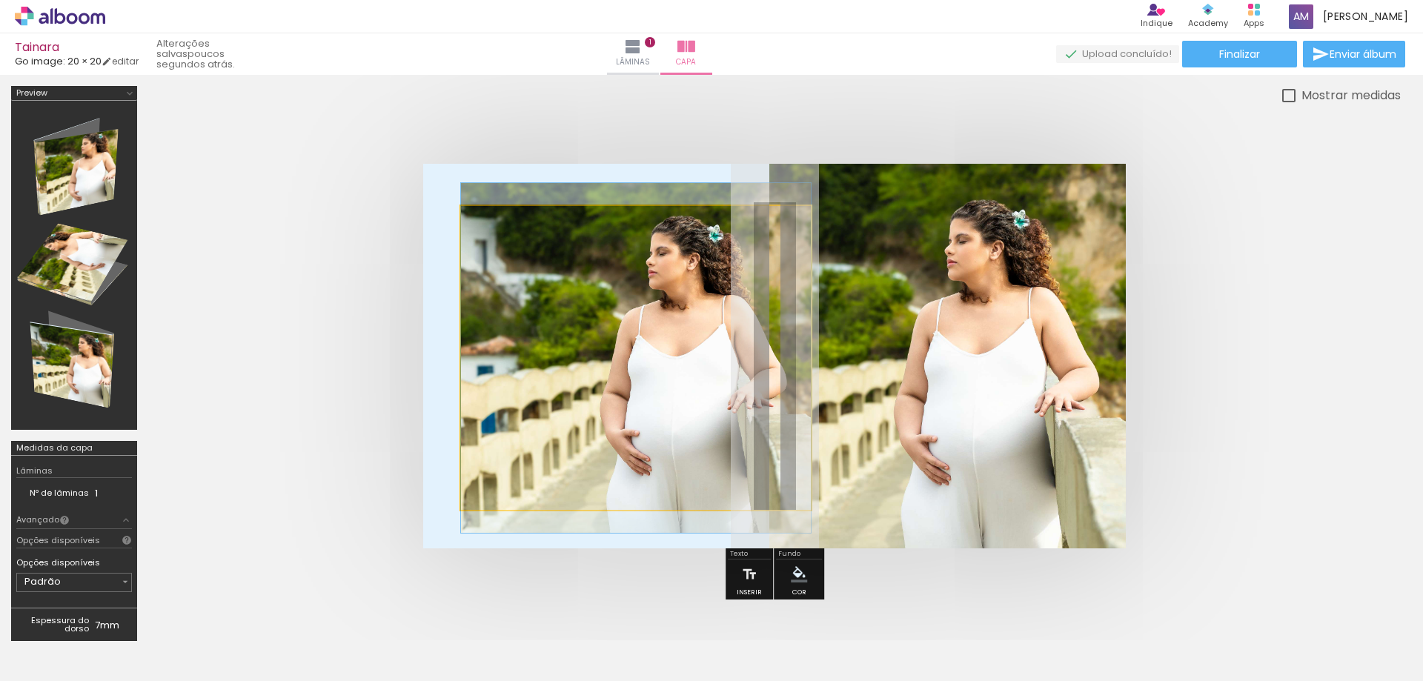
click at [478, 254] on quentale-photo at bounding box center [636, 358] width 350 height 304
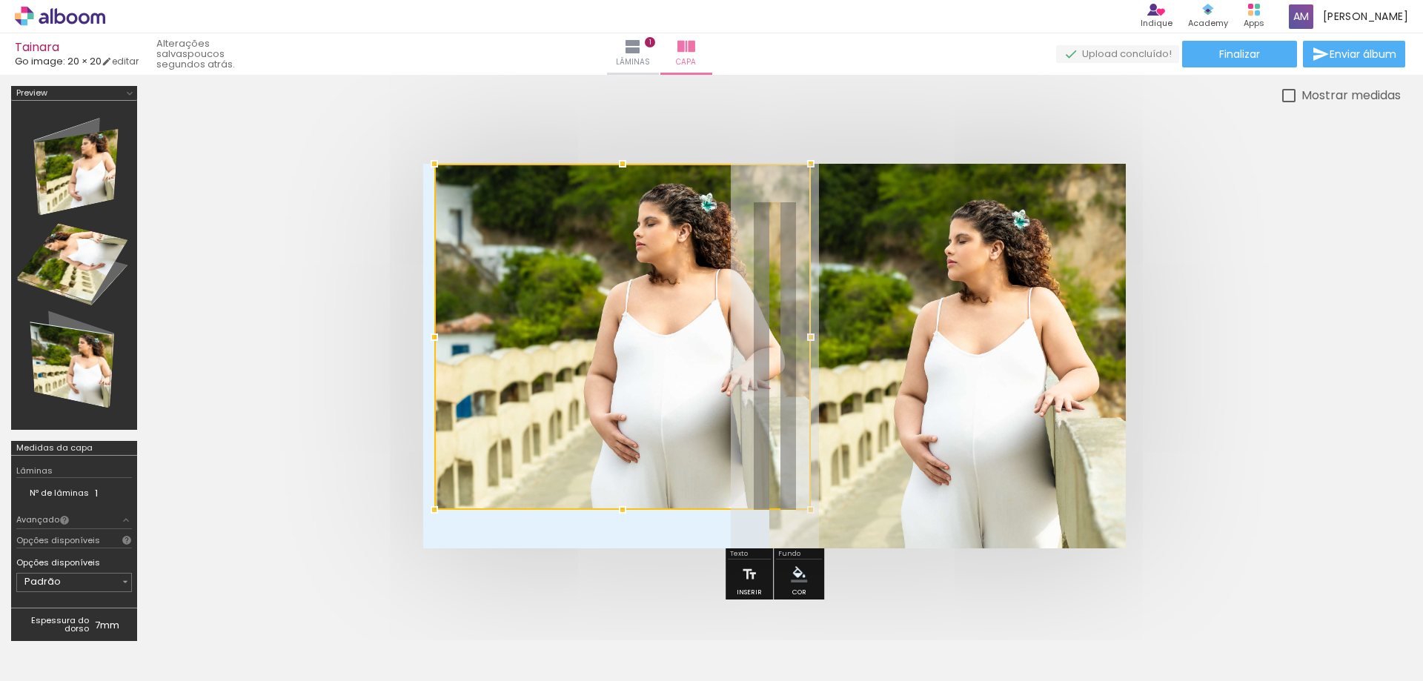
drag, startPoint x: 461, startPoint y: 206, endPoint x: 408, endPoint y: 155, distance: 73.9
click at [408, 155] on div at bounding box center [774, 356] width 1253 height 503
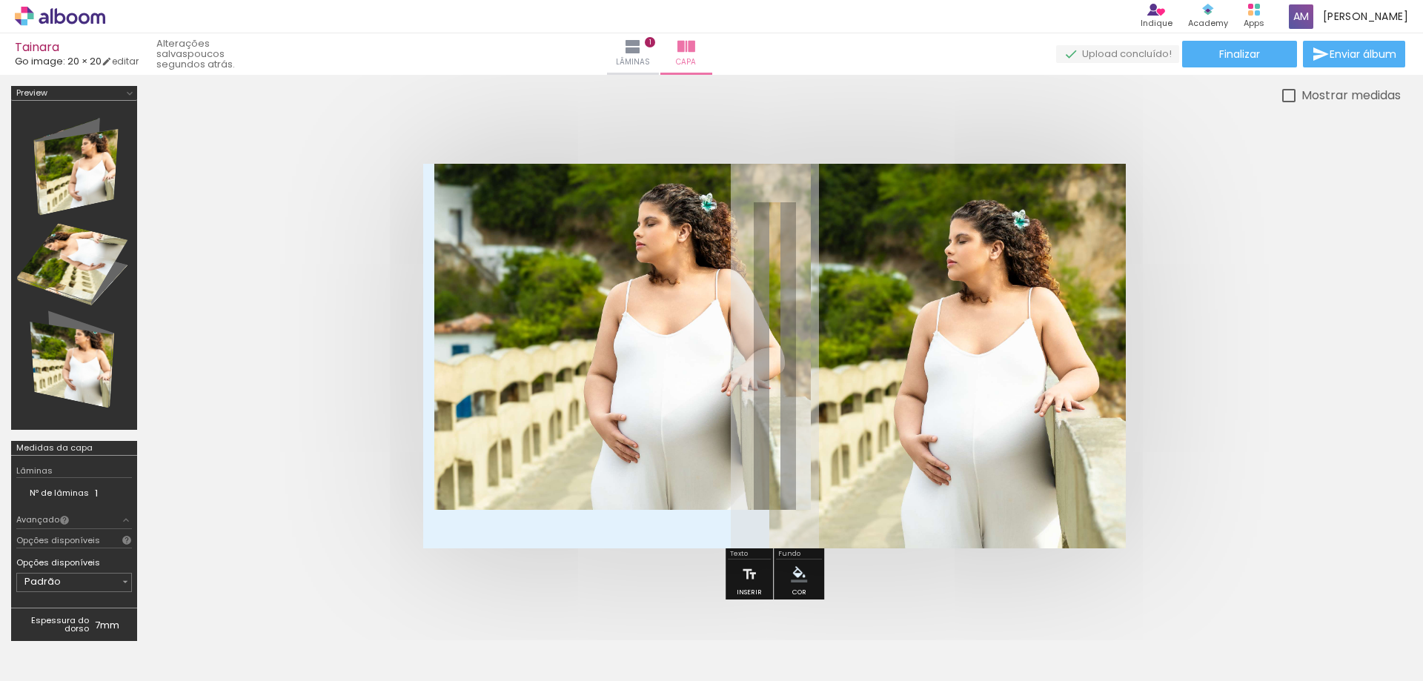
click at [480, 483] on quentale-photo at bounding box center [622, 337] width 377 height 346
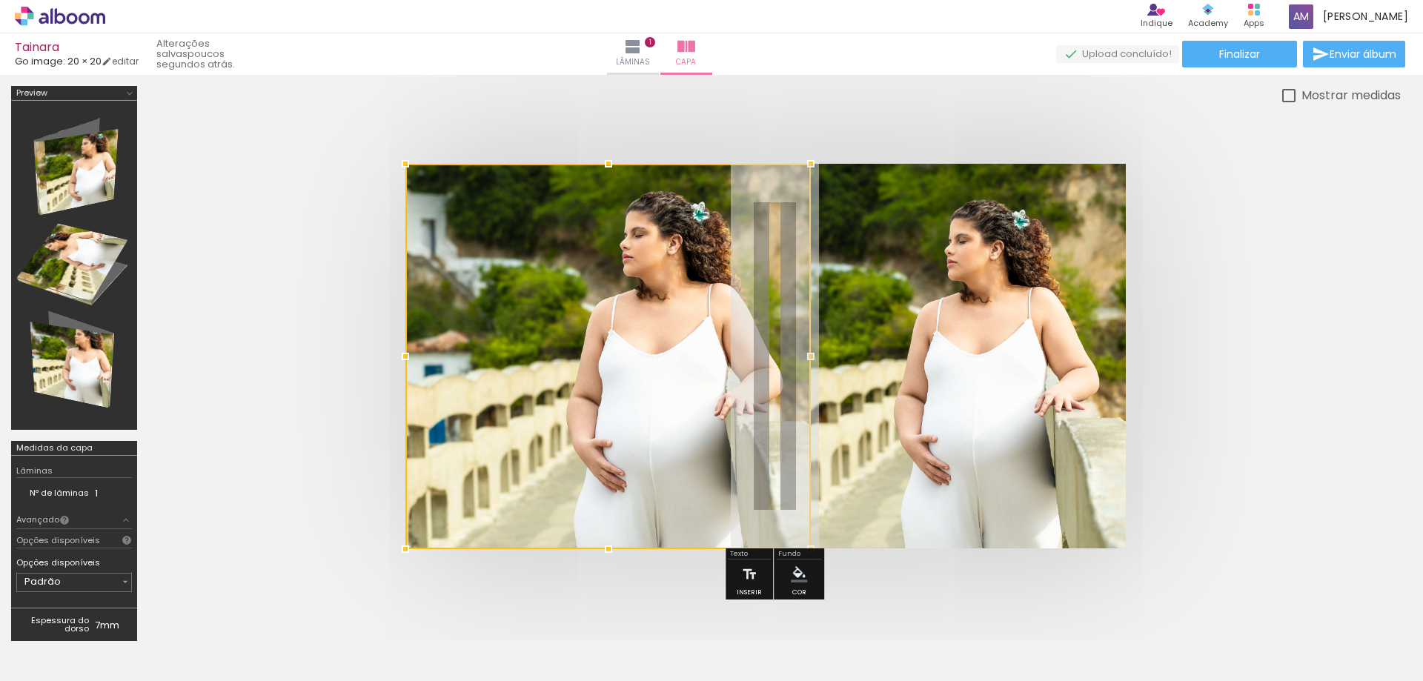
drag, startPoint x: 437, startPoint y: 507, endPoint x: 408, endPoint y: 549, distance: 50.2
click at [408, 549] on div at bounding box center [406, 549] width 30 height 30
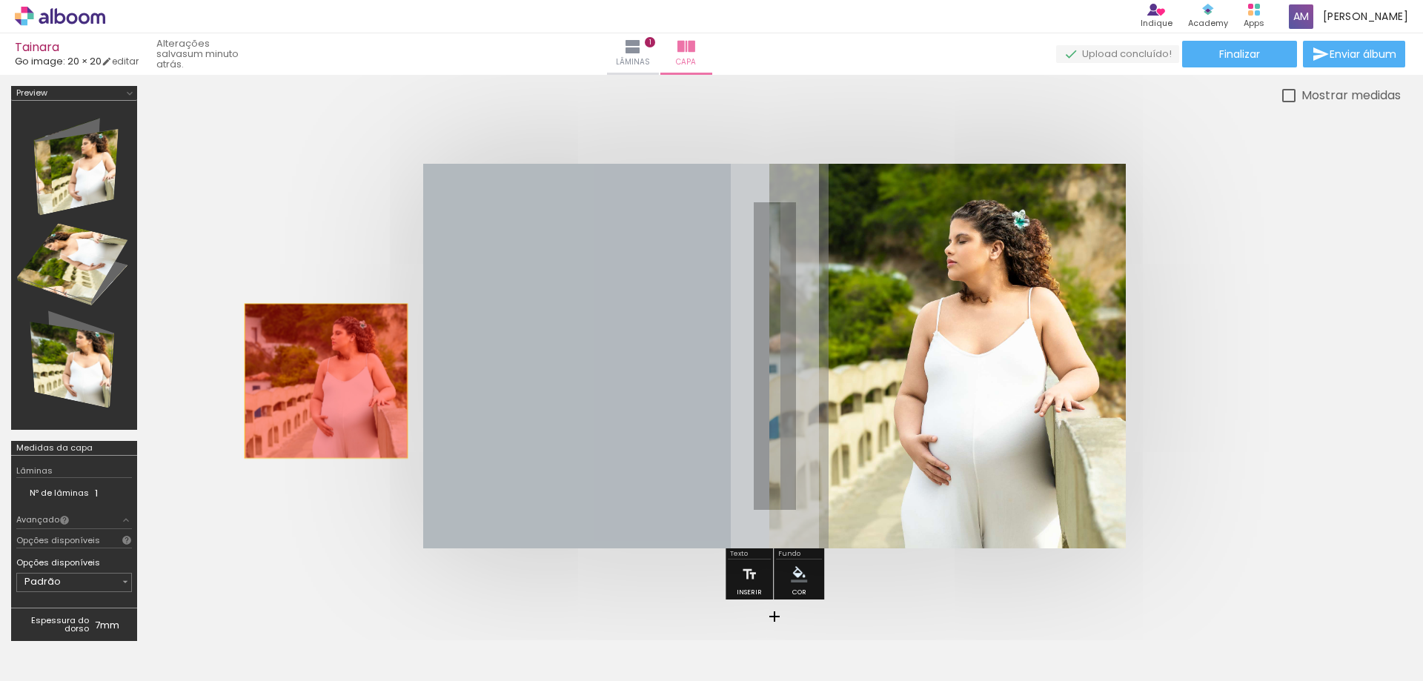
drag, startPoint x: 638, startPoint y: 382, endPoint x: 325, endPoint y: 381, distance: 312.8
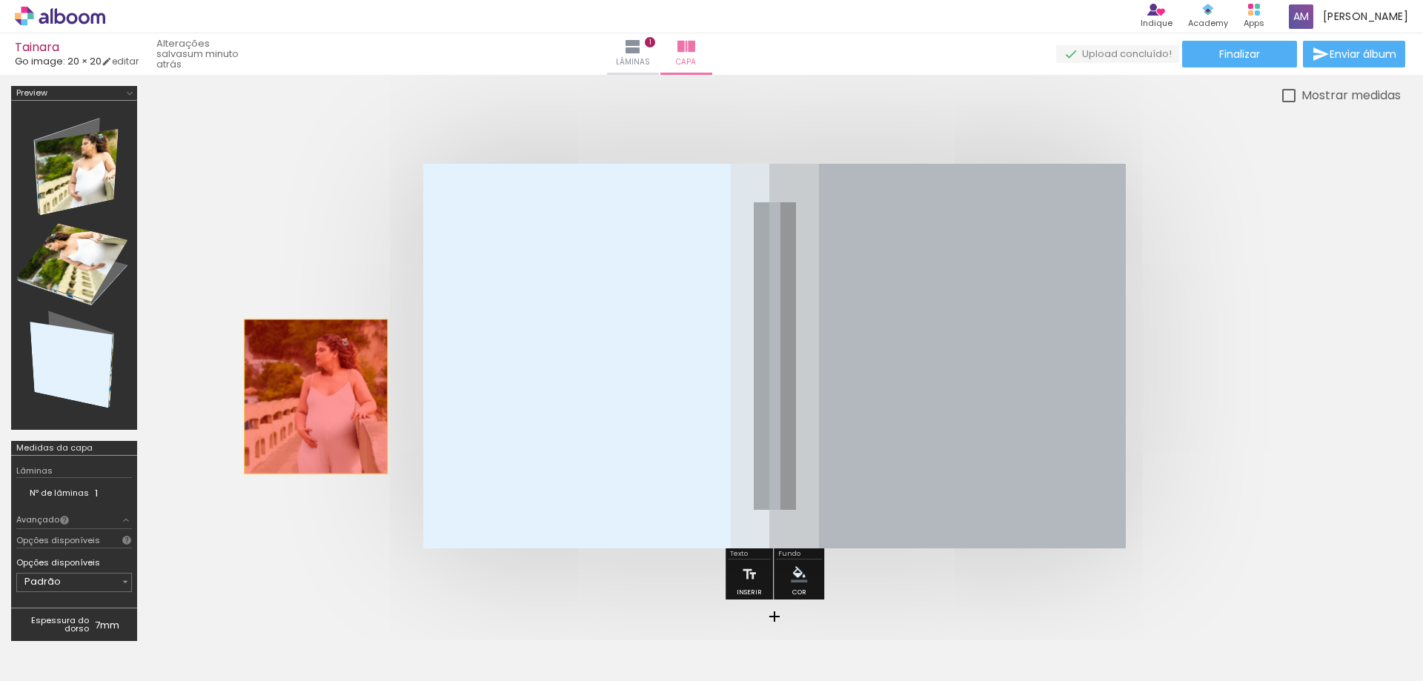
drag, startPoint x: 906, startPoint y: 302, endPoint x: 299, endPoint y: 390, distance: 613.3
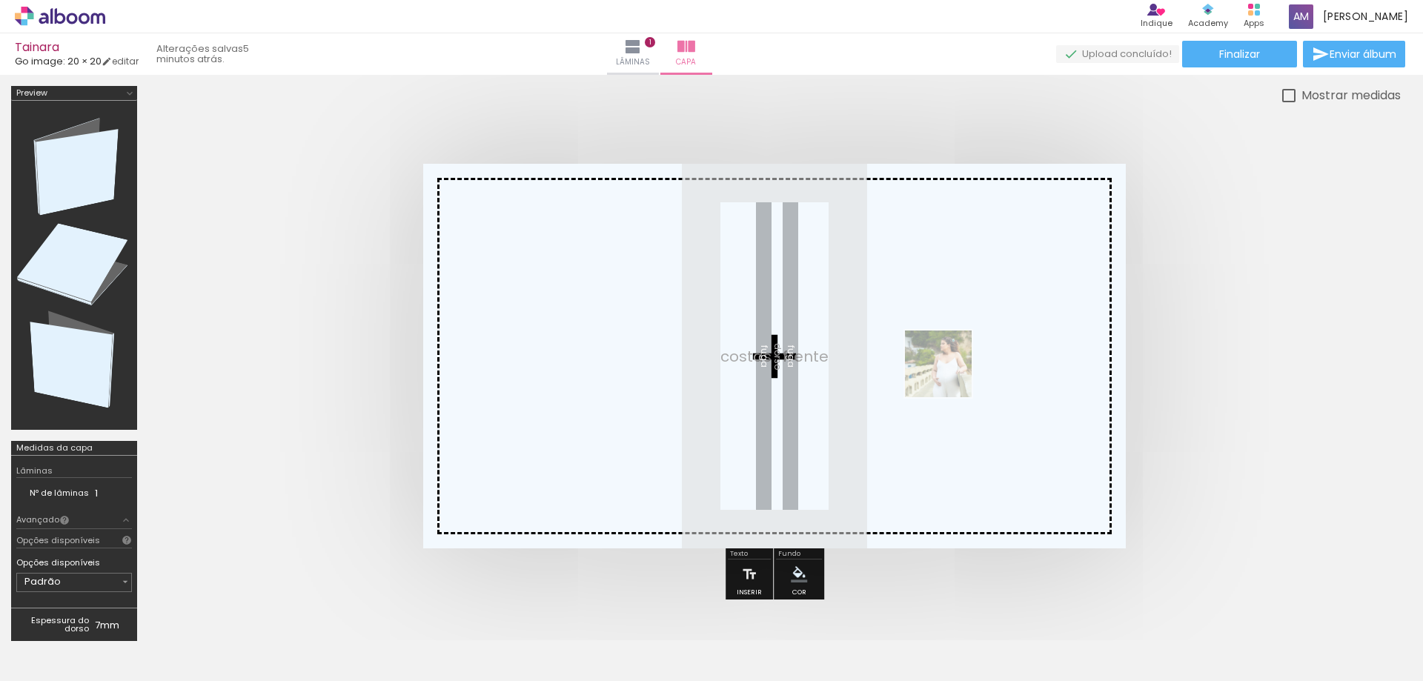
drag, startPoint x: 402, startPoint y: 637, endPoint x: 950, endPoint y: 374, distance: 606.7
click at [950, 374] on quentale-workspace at bounding box center [711, 340] width 1423 height 681
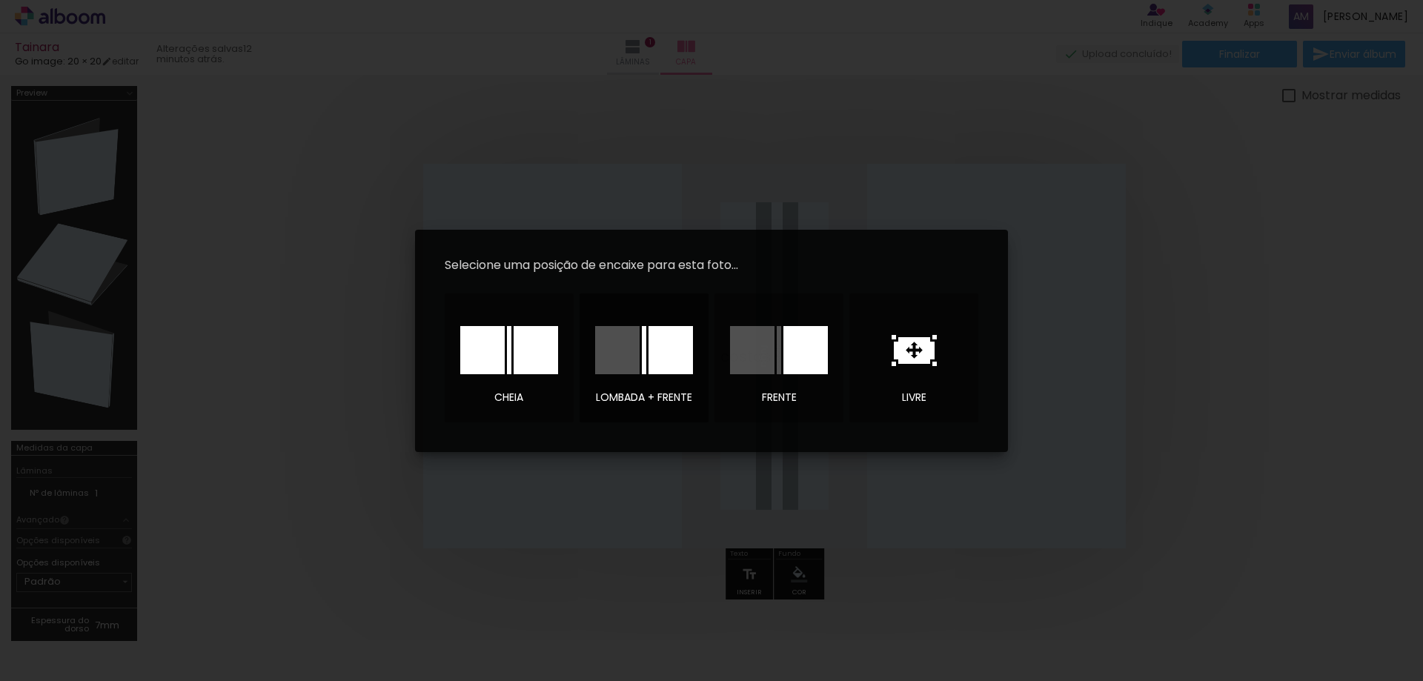
click at [622, 351] on div at bounding box center [617, 350] width 44 height 48
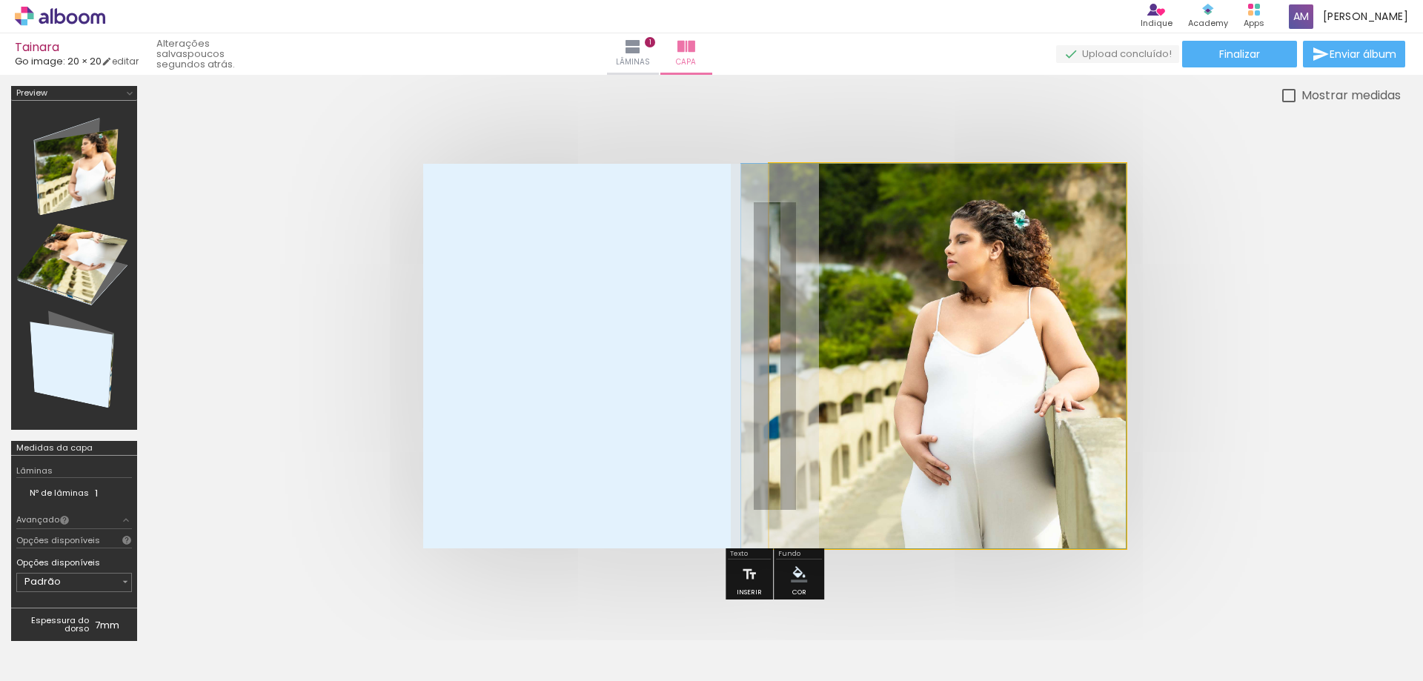
drag, startPoint x: 889, startPoint y: 371, endPoint x: 830, endPoint y: 391, distance: 61.9
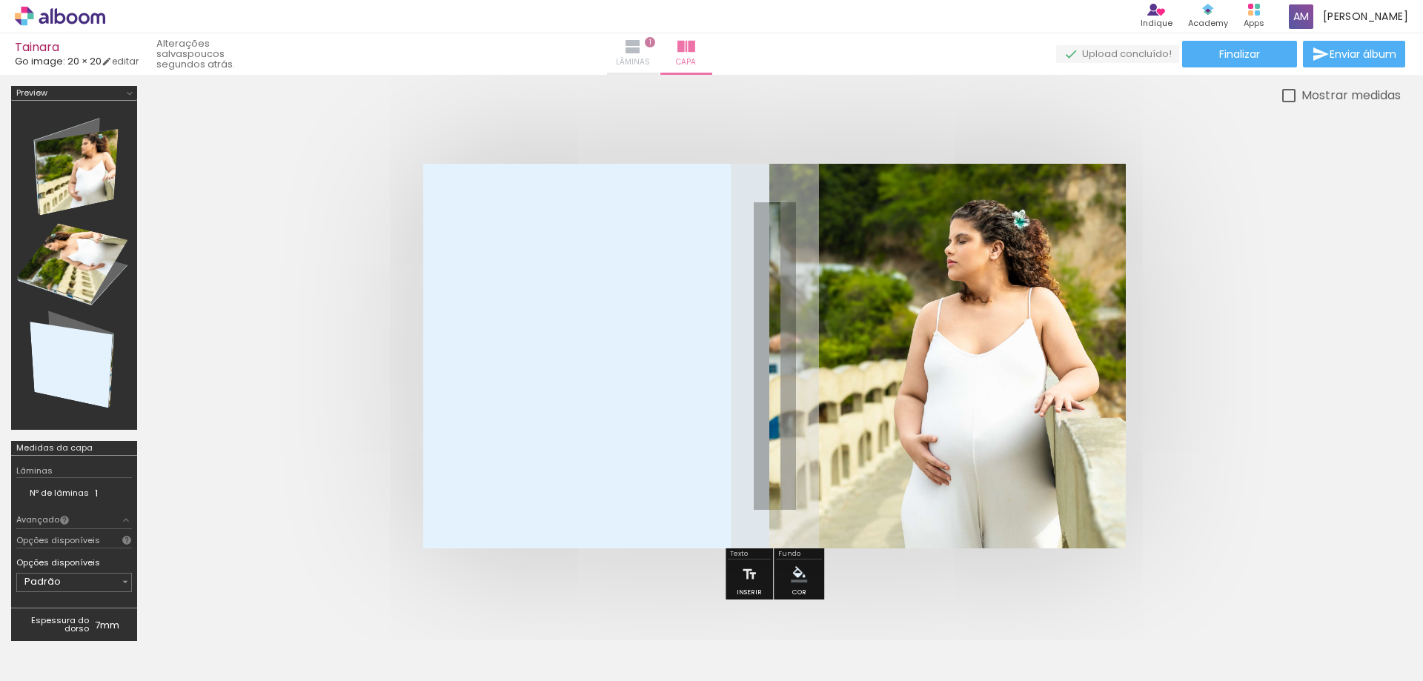
click at [642, 51] on iron-icon at bounding box center [633, 47] width 18 height 18
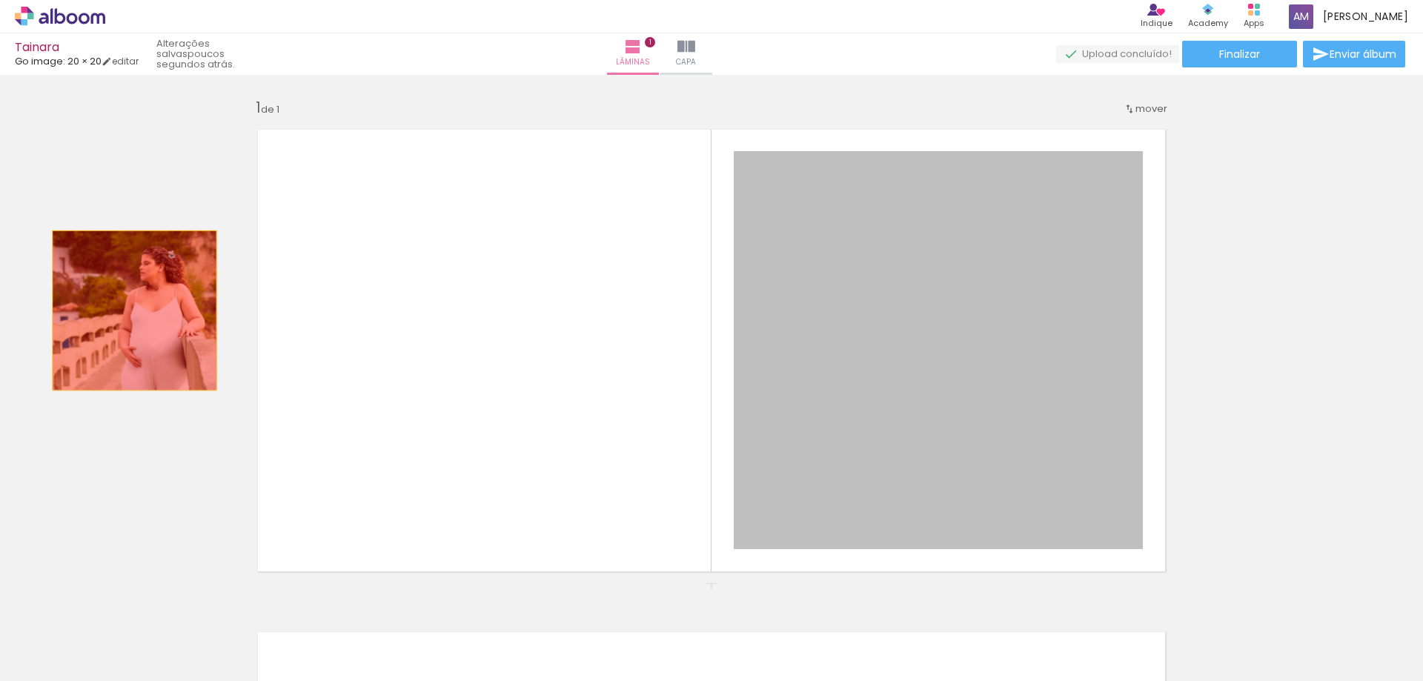
drag, startPoint x: 869, startPoint y: 308, endPoint x: 129, endPoint y: 311, distance: 740.5
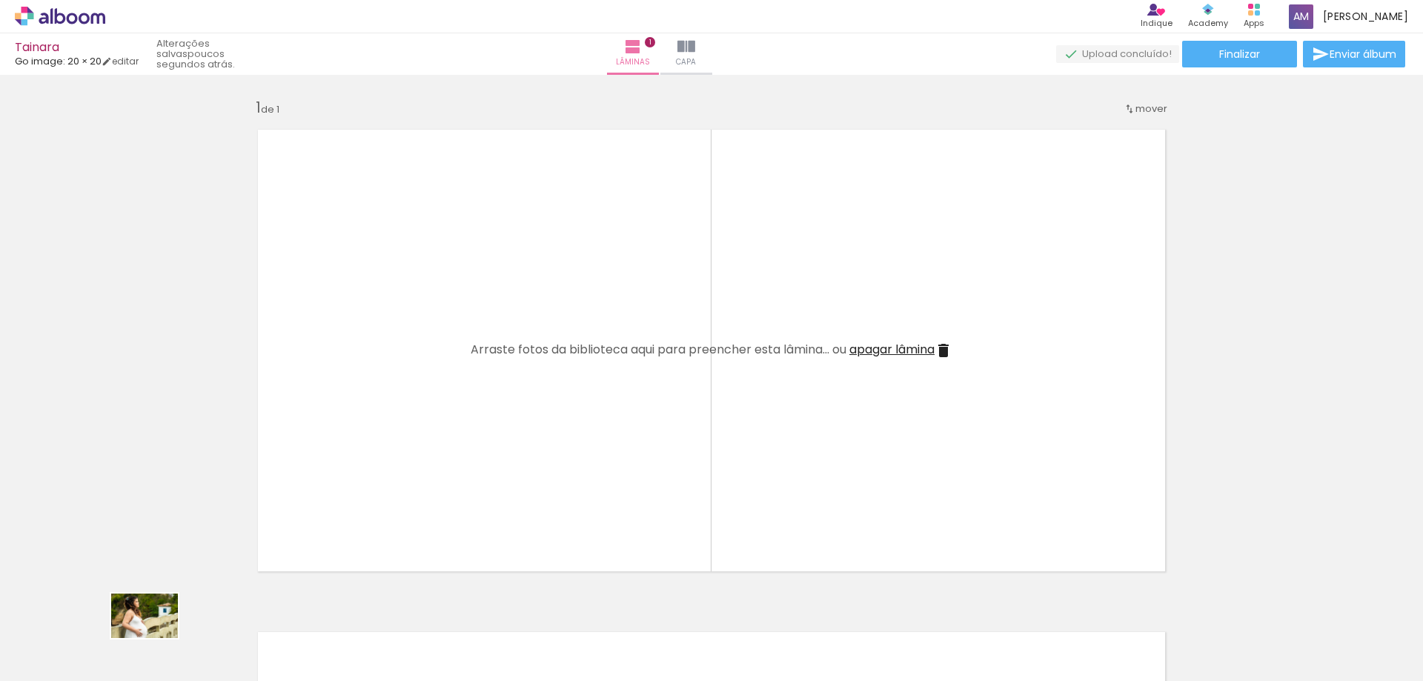
click at [156, 639] on div at bounding box center [148, 631] width 73 height 49
click at [70, 655] on span "Adicionar Fotos" at bounding box center [52, 661] width 44 height 16
click at [0, 0] on input "file" at bounding box center [0, 0] width 0 height 0
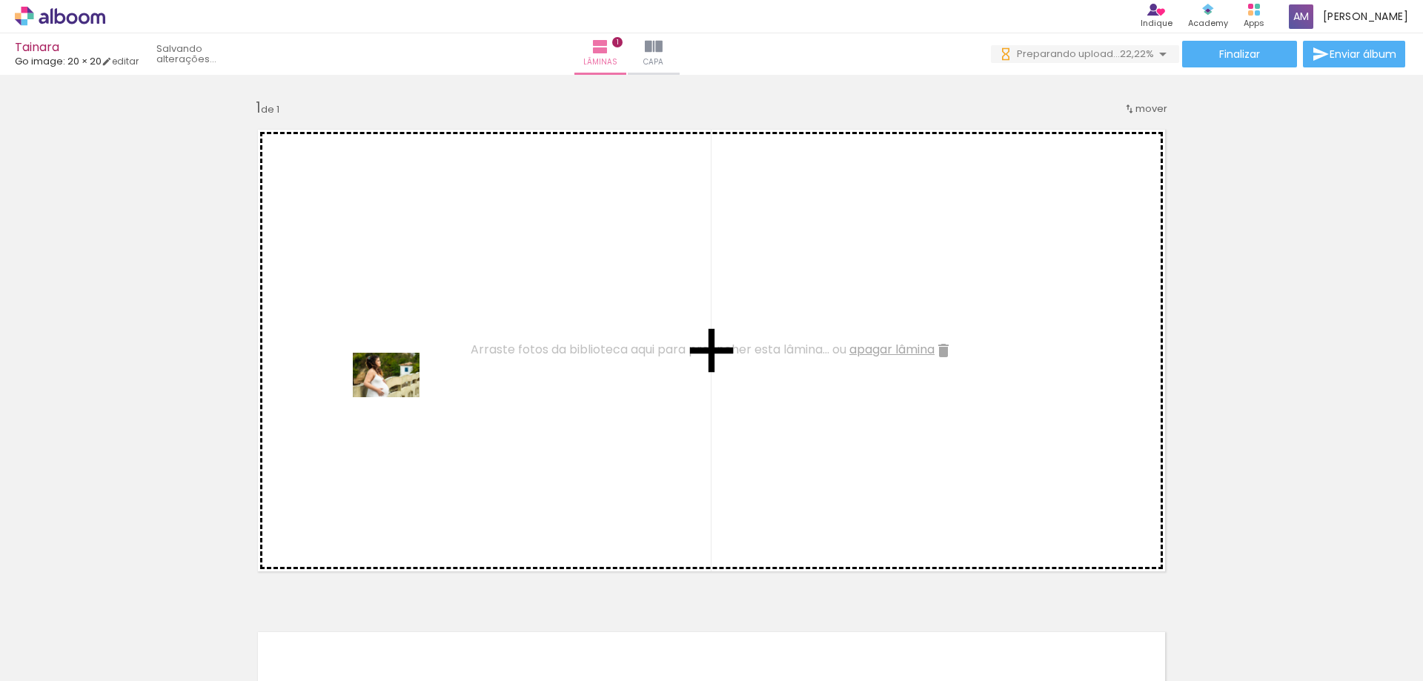
drag, startPoint x: 148, startPoint y: 637, endPoint x: 388, endPoint y: 375, distance: 355.7
click at [388, 375] on quentale-workspace at bounding box center [711, 340] width 1423 height 681
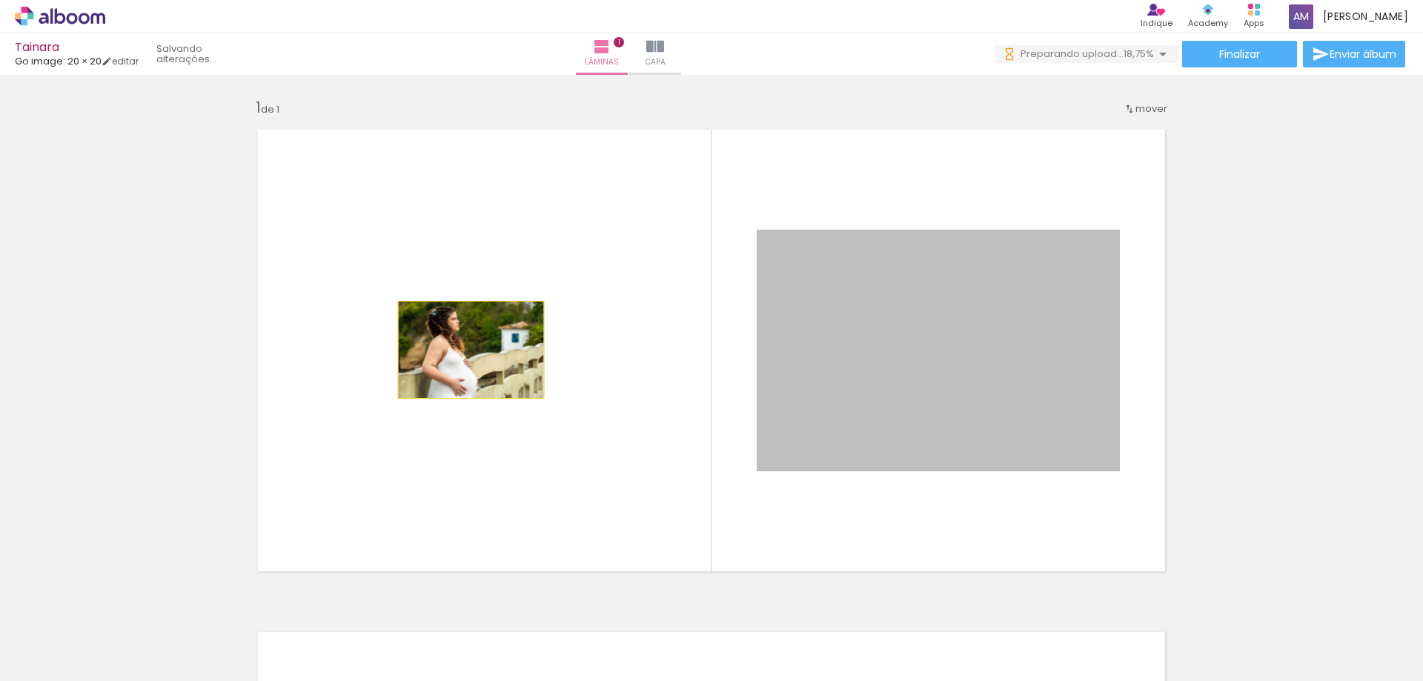
drag, startPoint x: 922, startPoint y: 361, endPoint x: 454, endPoint y: 350, distance: 468.6
click at [456, 350] on quentale-layouter at bounding box center [711, 351] width 931 height 466
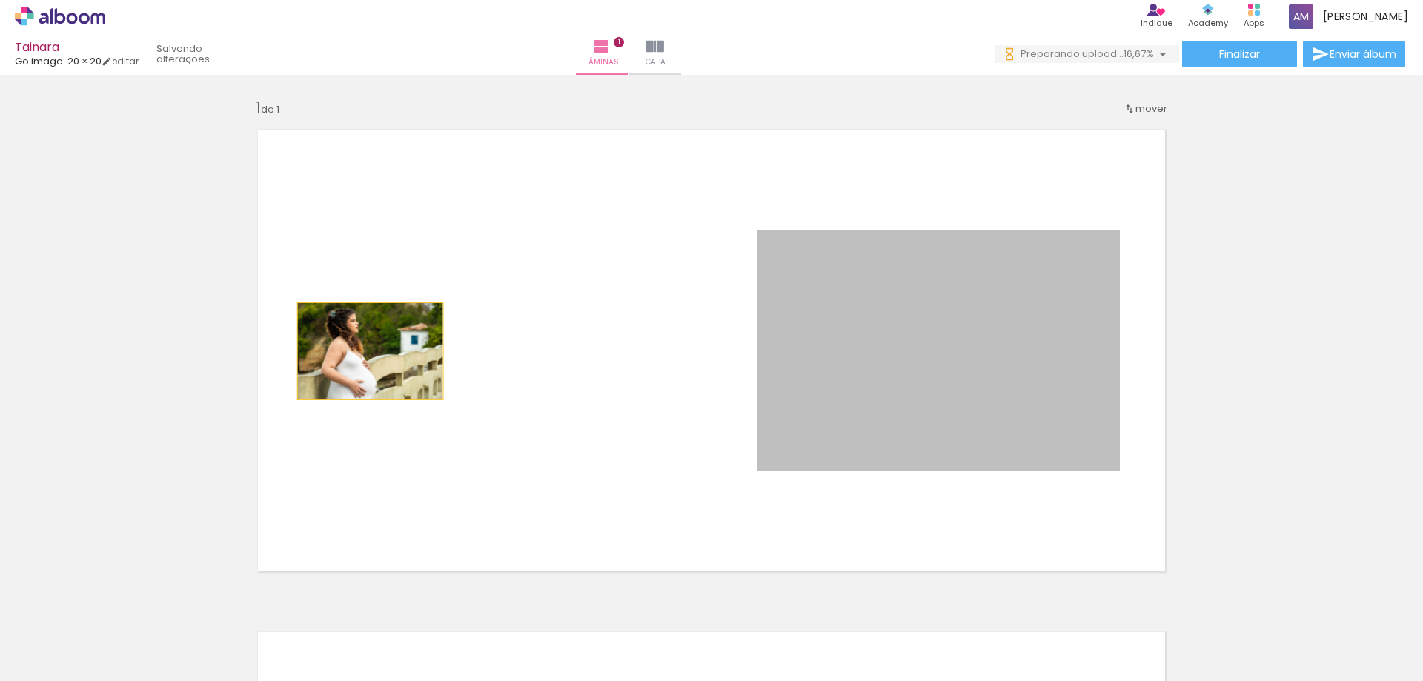
drag, startPoint x: 870, startPoint y: 339, endPoint x: 365, endPoint y: 351, distance: 505.7
click at [365, 351] on quentale-layouter at bounding box center [711, 351] width 931 height 466
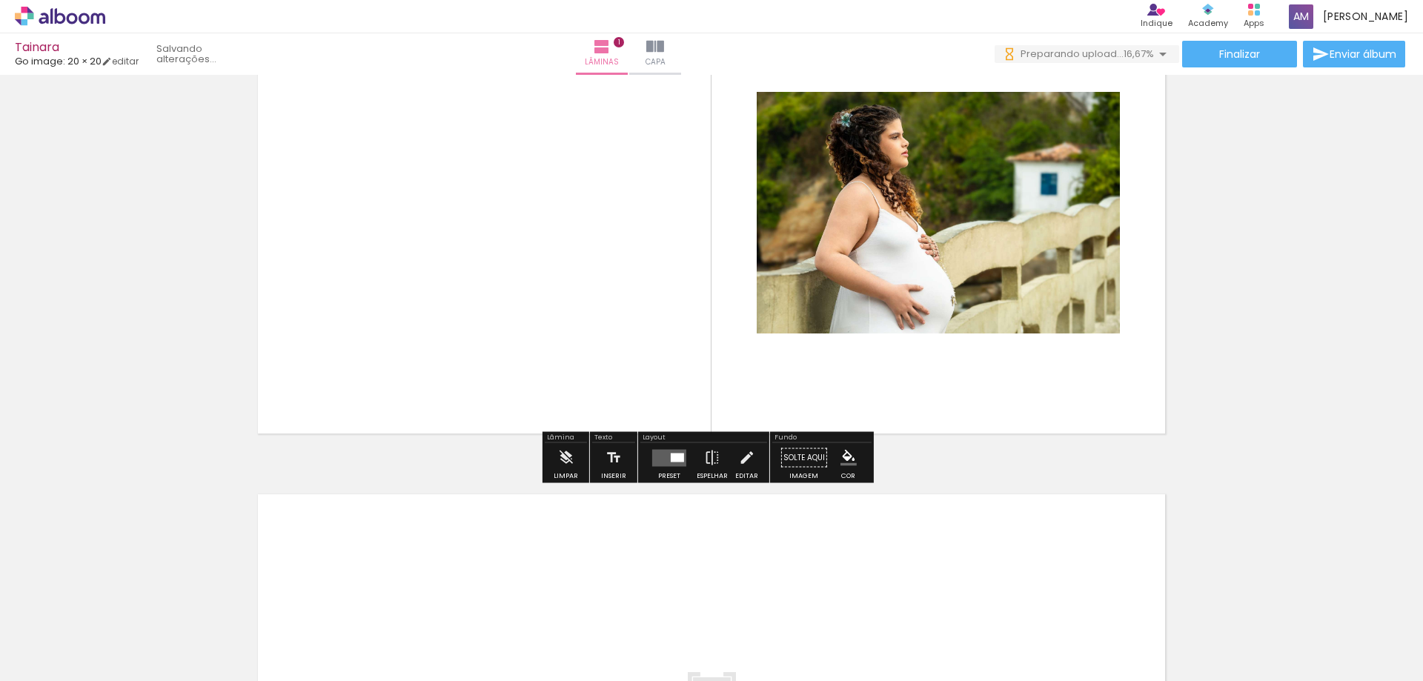
scroll to position [148, 0]
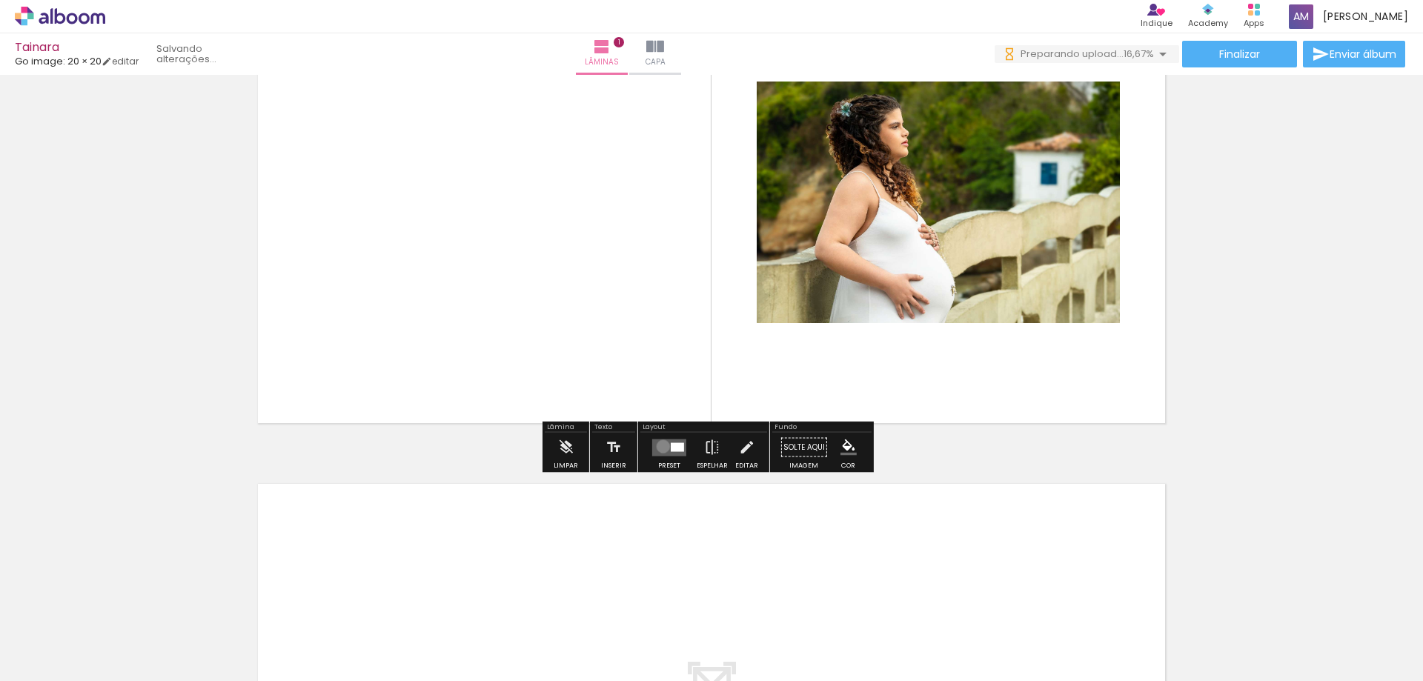
click at [660, 446] on quentale-layouter at bounding box center [669, 447] width 34 height 17
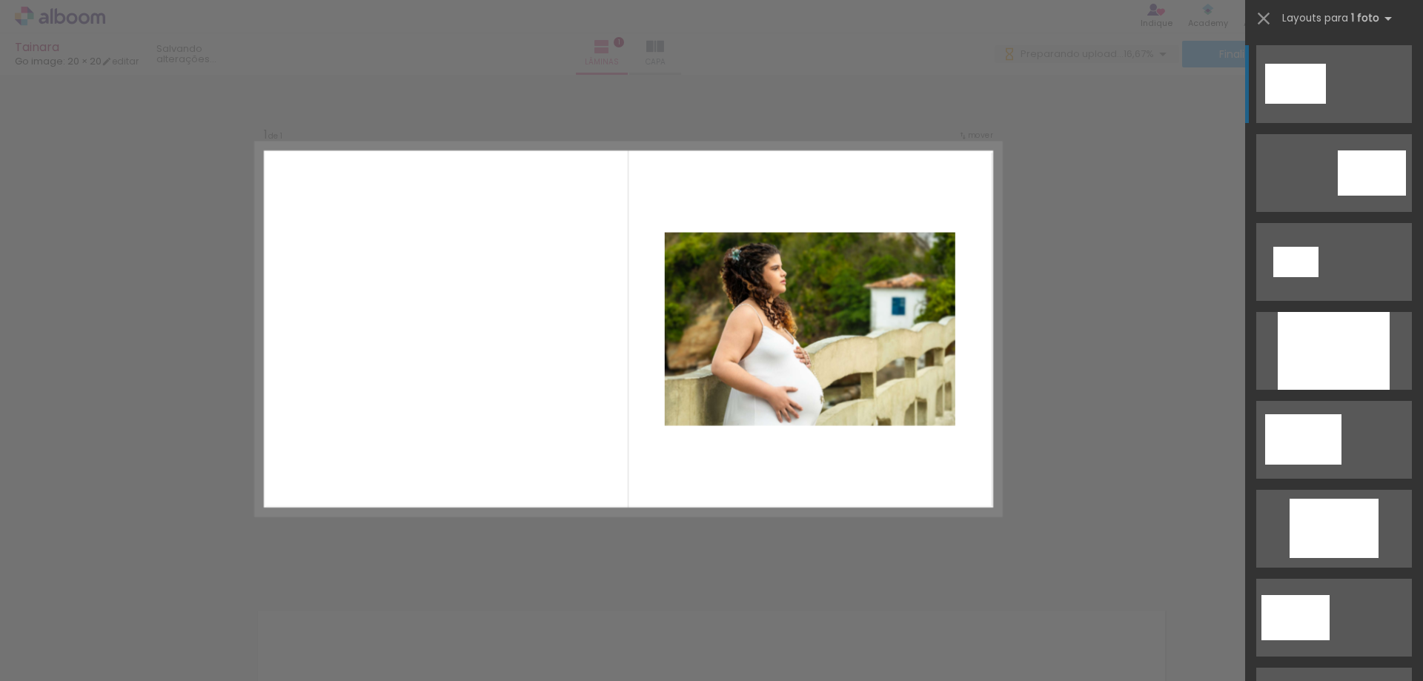
scroll to position [19, 0]
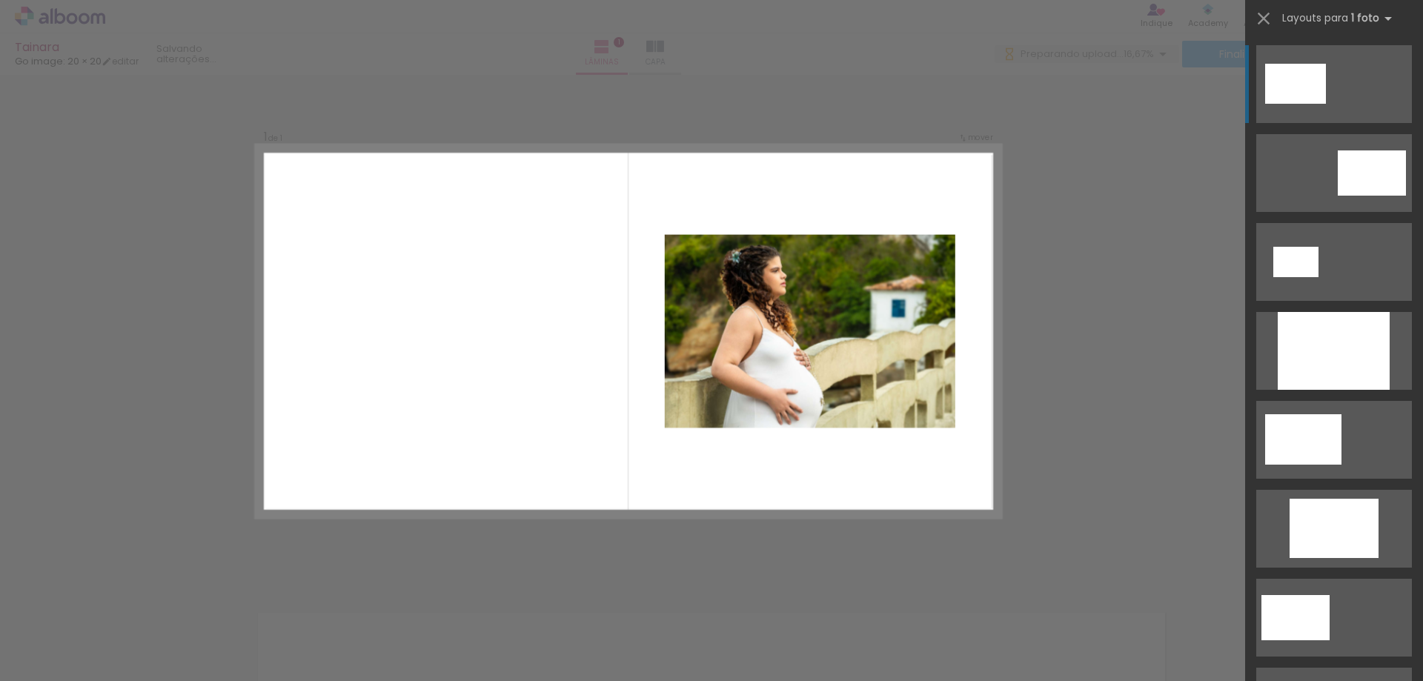
click at [511, 534] on div "Confirmar Cancelar" at bounding box center [711, 576] width 1423 height 1041
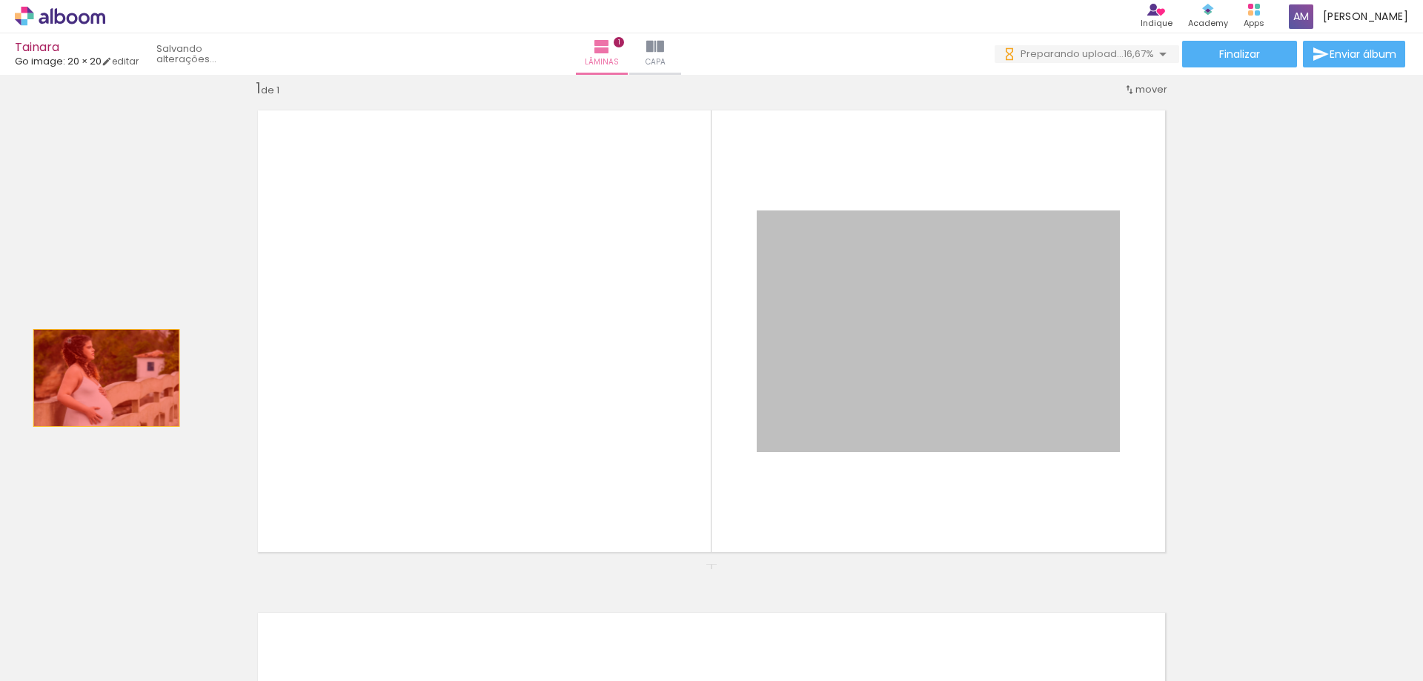
drag, startPoint x: 884, startPoint y: 360, endPoint x: 101, endPoint y: 378, distance: 783.0
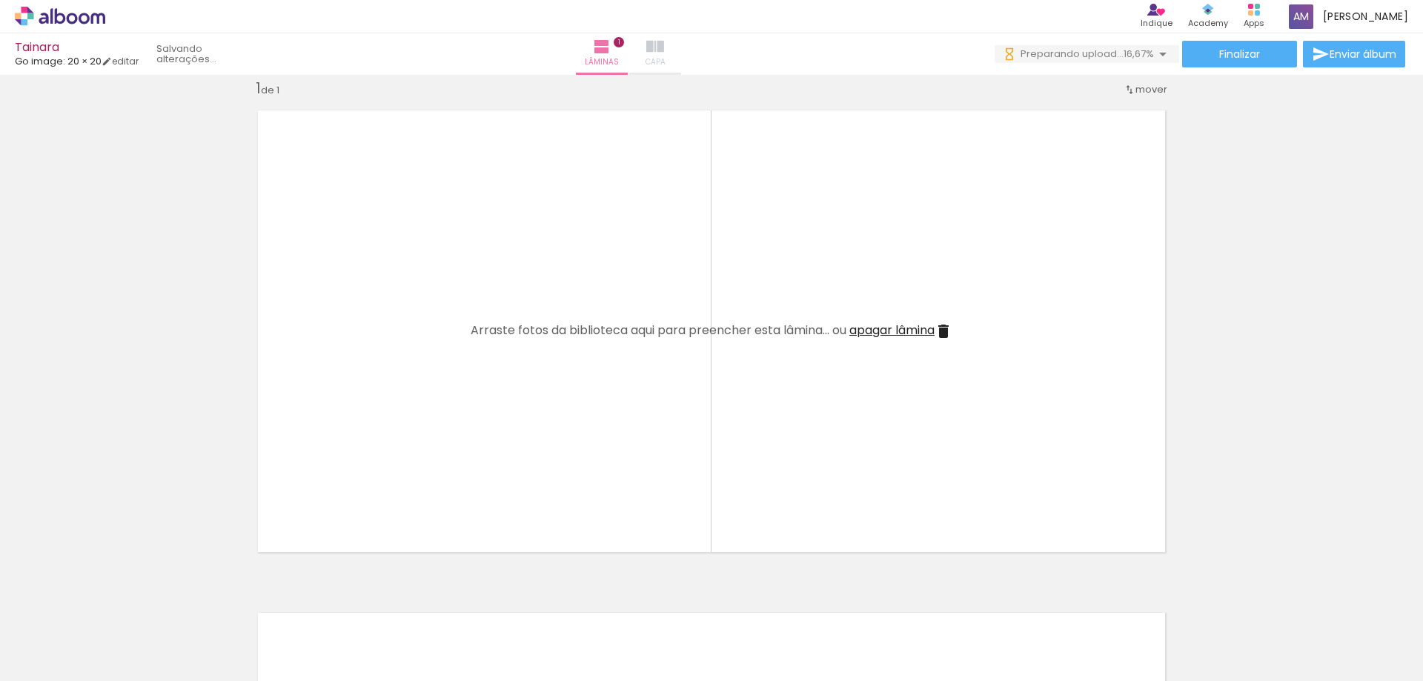
click at [664, 49] on iron-icon at bounding box center [655, 47] width 18 height 18
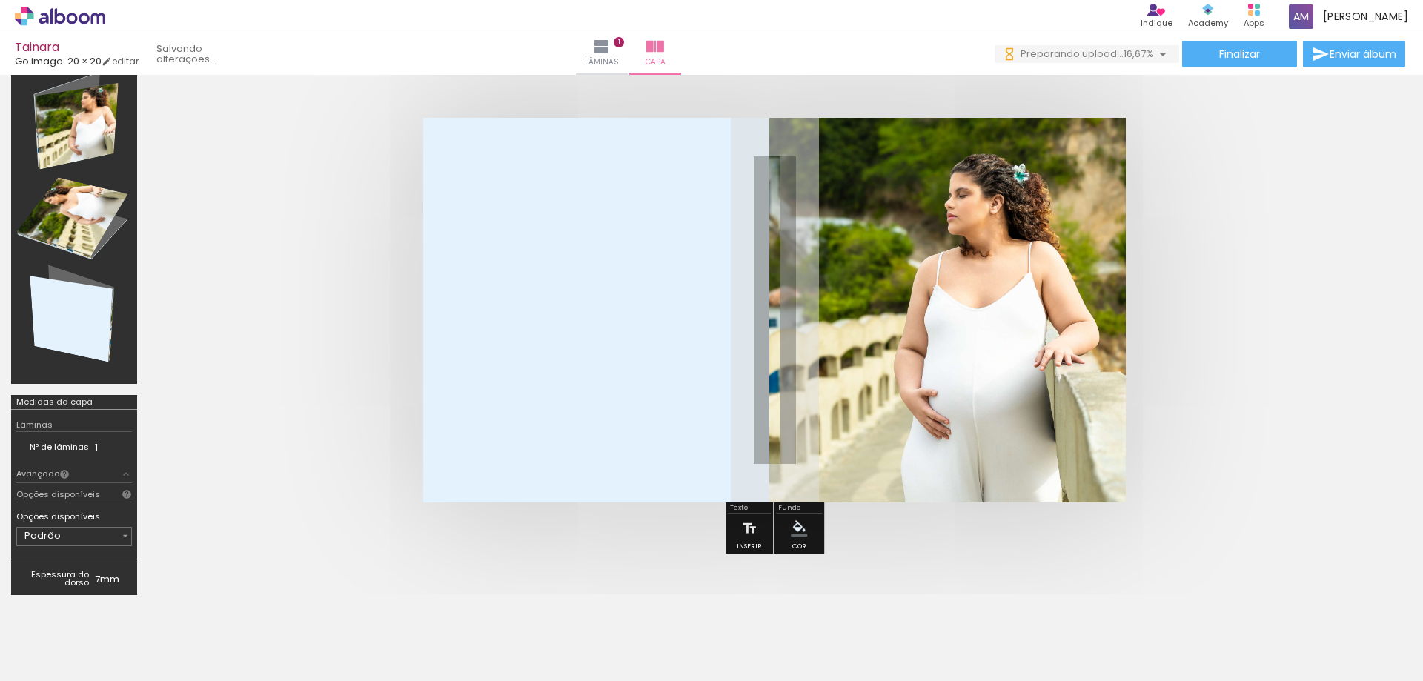
scroll to position [19, 0]
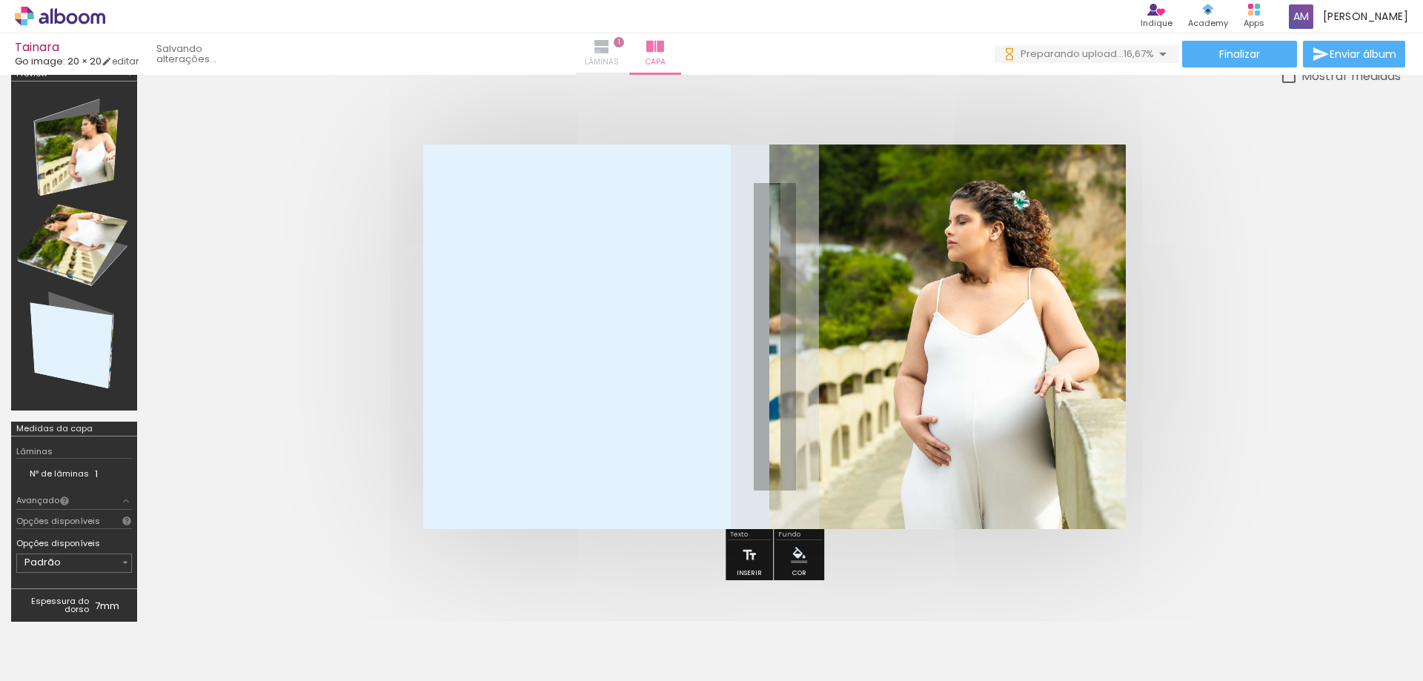
click at [611, 53] on iron-icon at bounding box center [602, 47] width 18 height 18
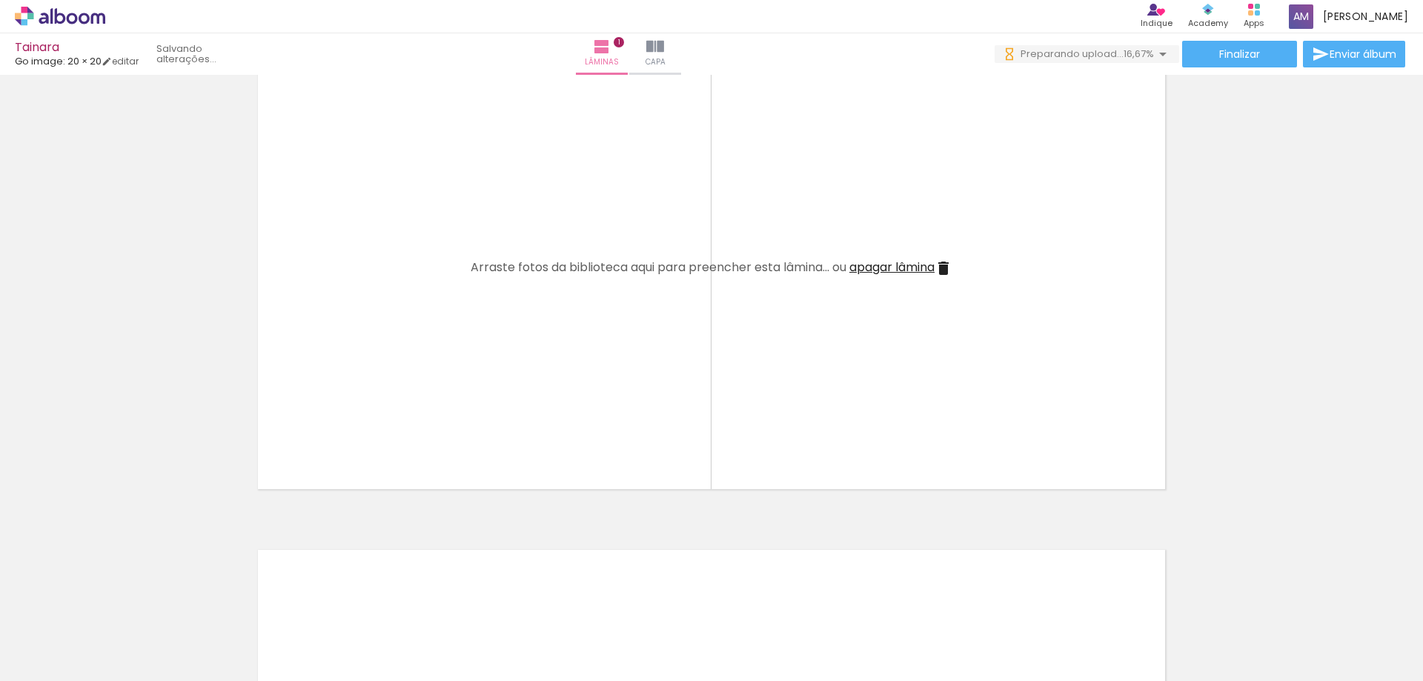
scroll to position [168, 0]
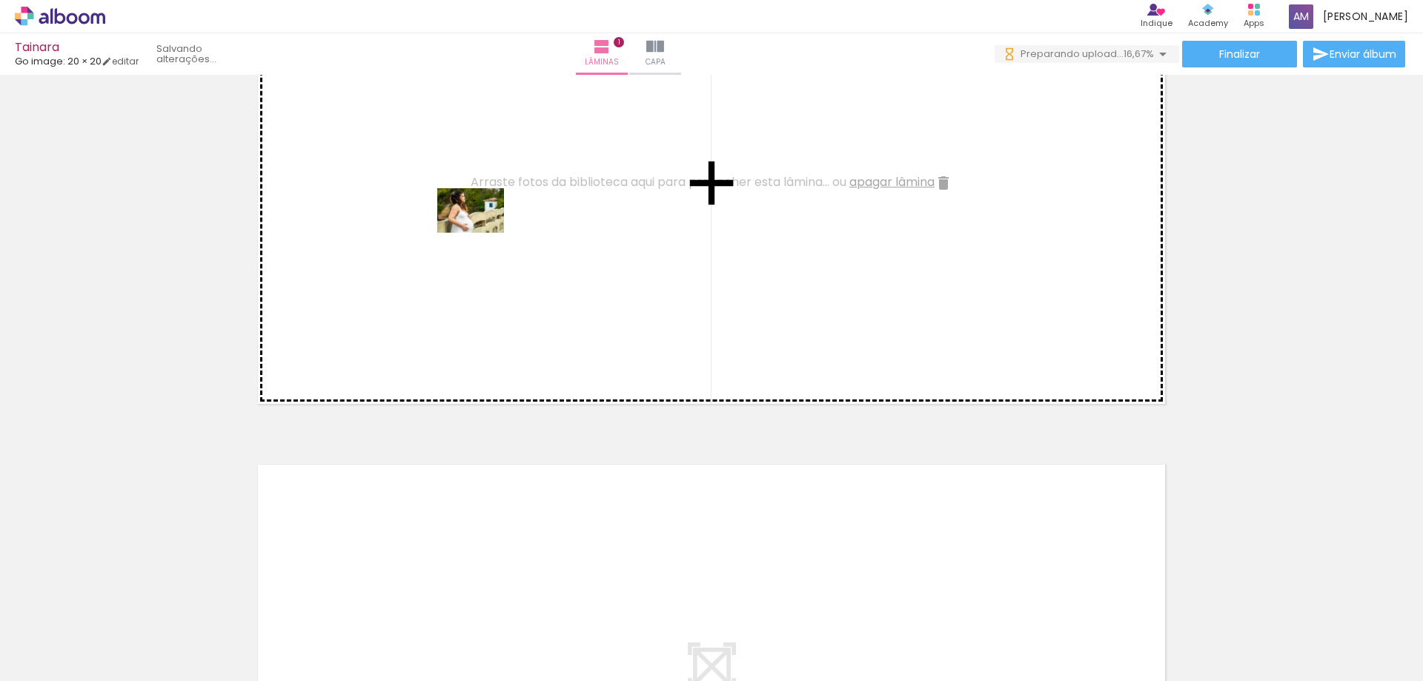
drag, startPoint x: 155, startPoint y: 643, endPoint x: 482, endPoint y: 233, distance: 524.9
click at [482, 233] on quentale-workspace at bounding box center [711, 340] width 1423 height 681
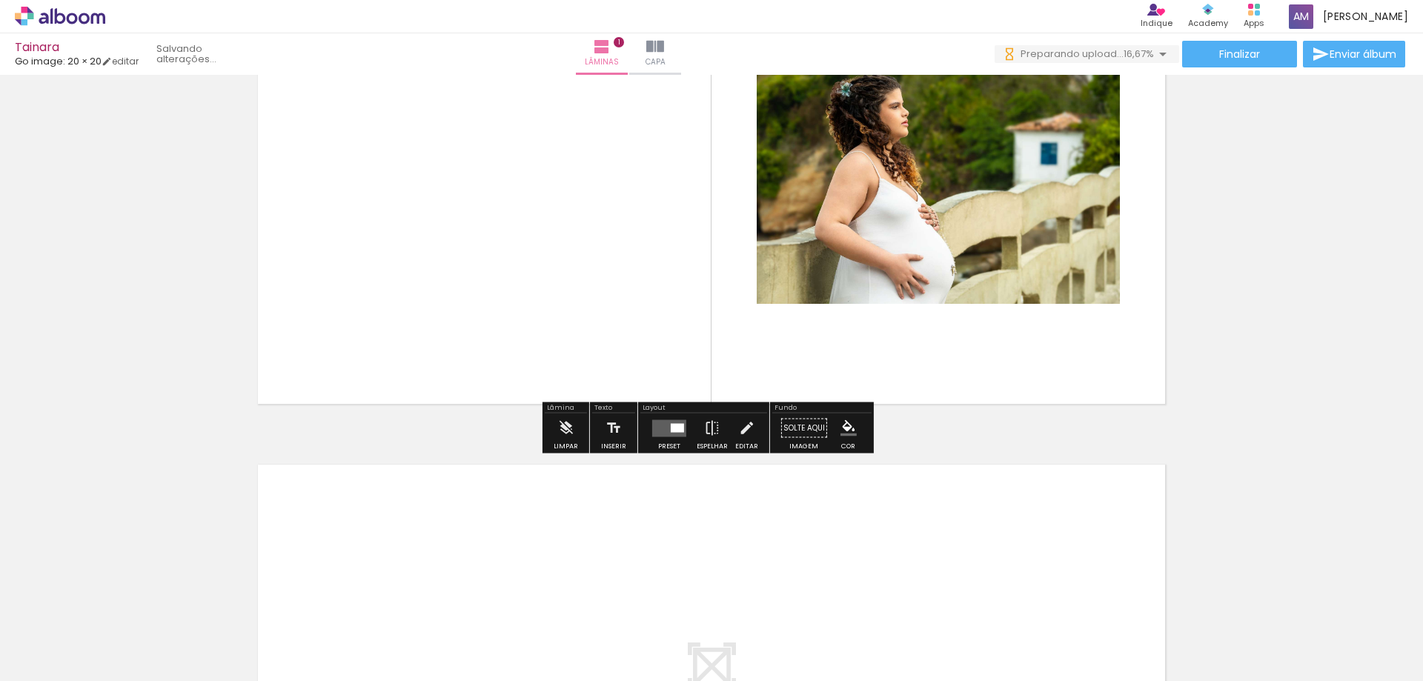
click at [661, 425] on quentale-layouter at bounding box center [669, 428] width 34 height 17
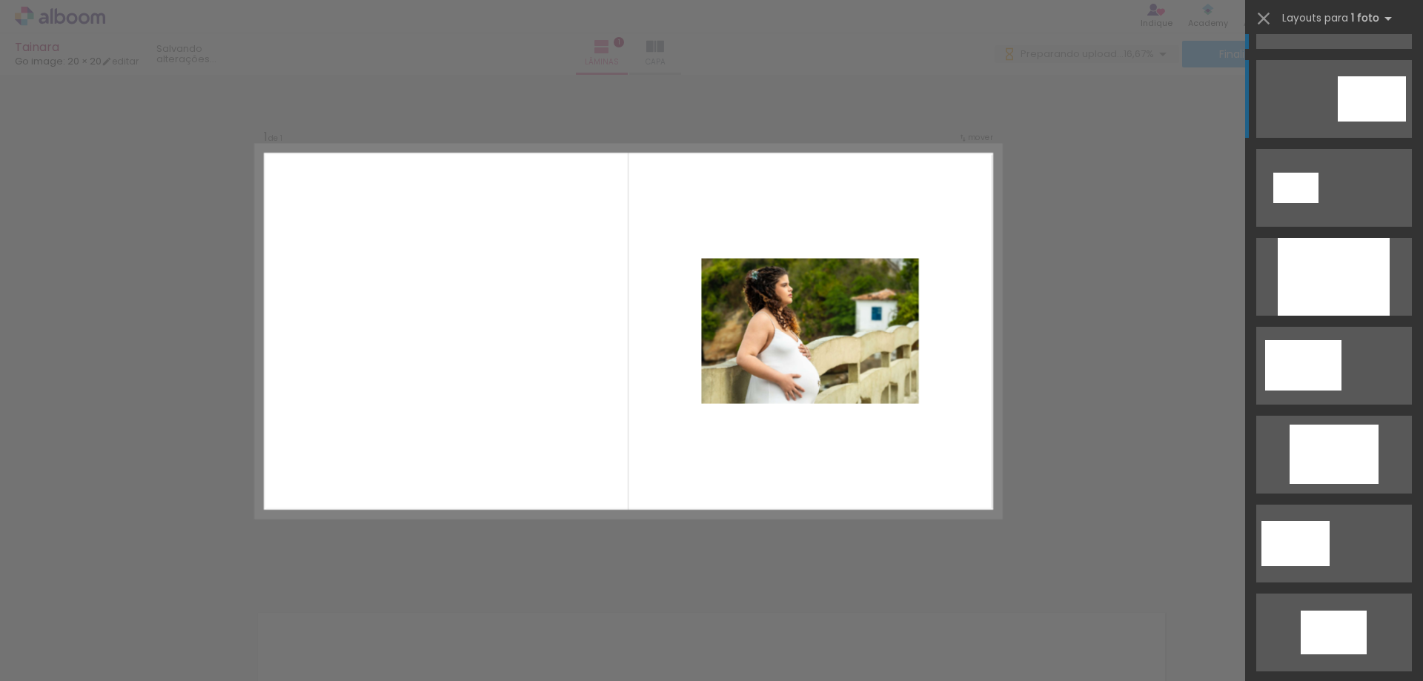
scroll to position [148, 0]
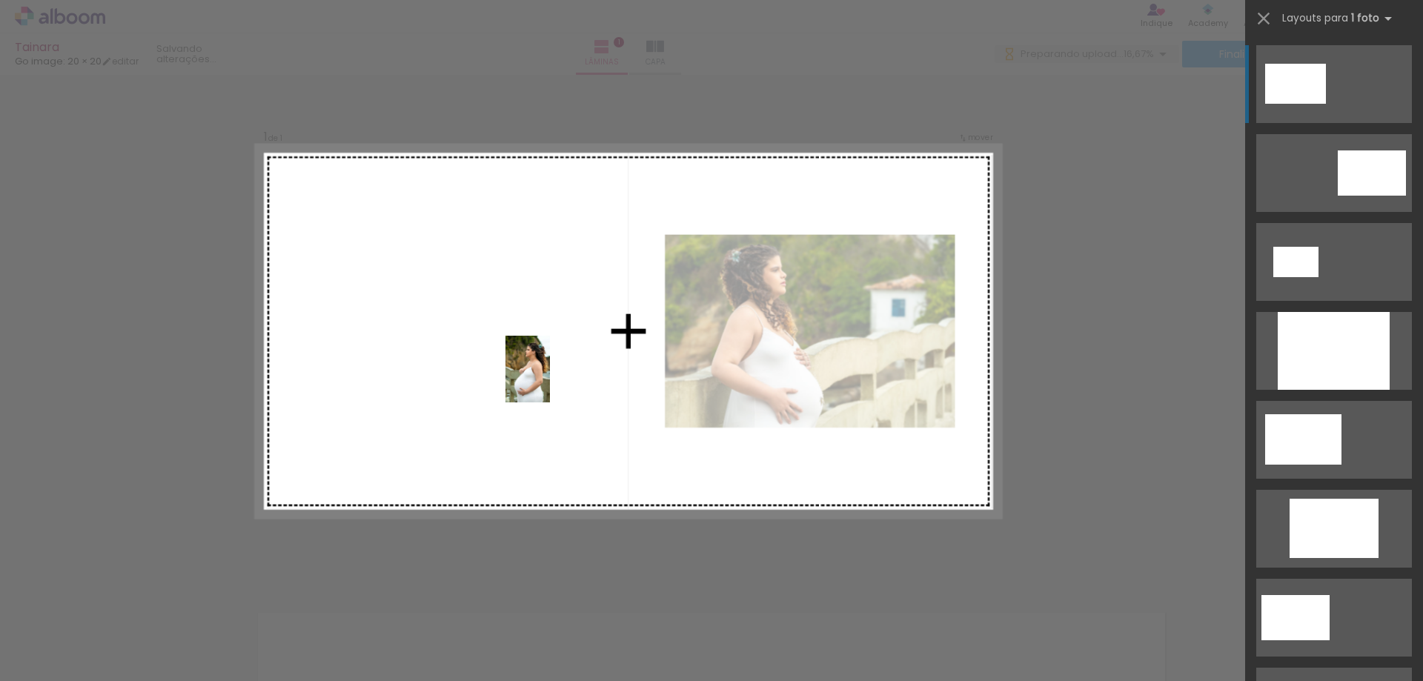
drag, startPoint x: 812, startPoint y: 649, endPoint x: 543, endPoint y: 375, distance: 383.7
click at [543, 375] on quentale-workspace at bounding box center [711, 340] width 1423 height 681
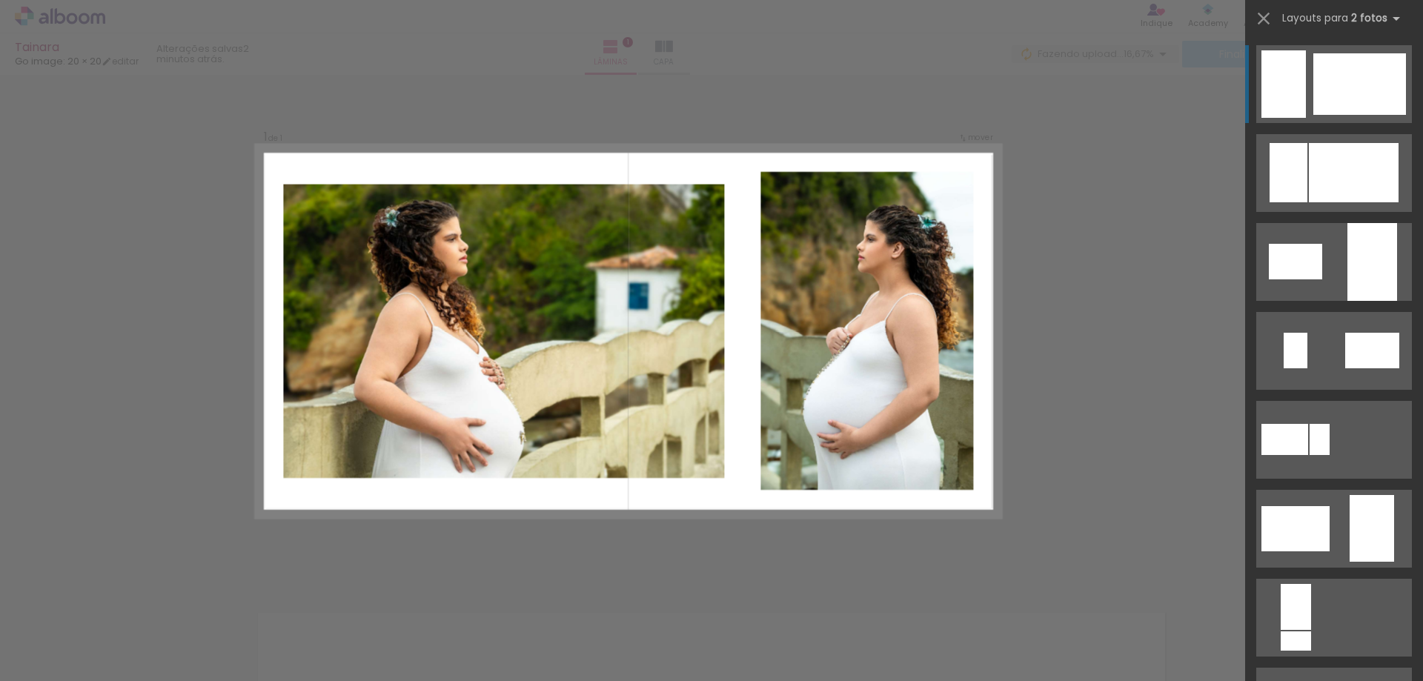
scroll to position [0, 191]
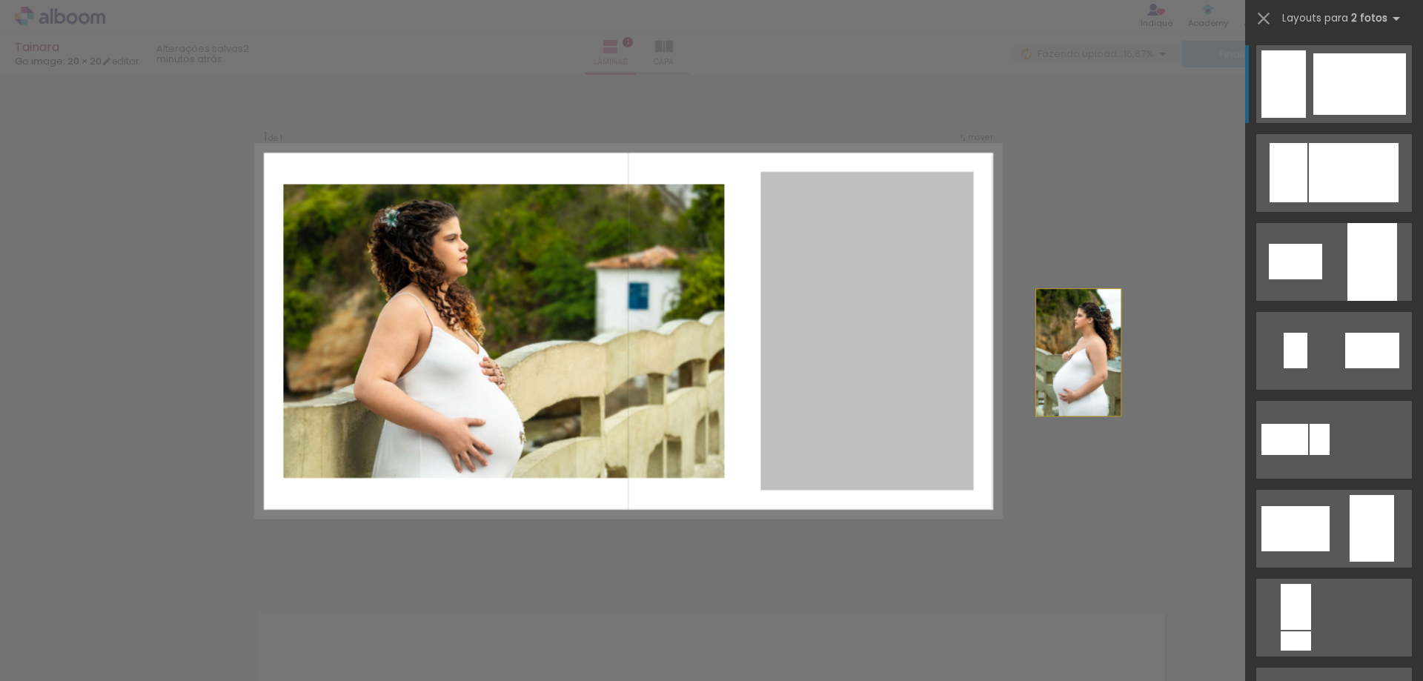
drag, startPoint x: 889, startPoint y: 373, endPoint x: 1126, endPoint y: 358, distance: 236.9
click at [1126, 358] on div "Inserir lâmina 1 de 1 Confirmar Cancelar" at bounding box center [711, 576] width 1423 height 1041
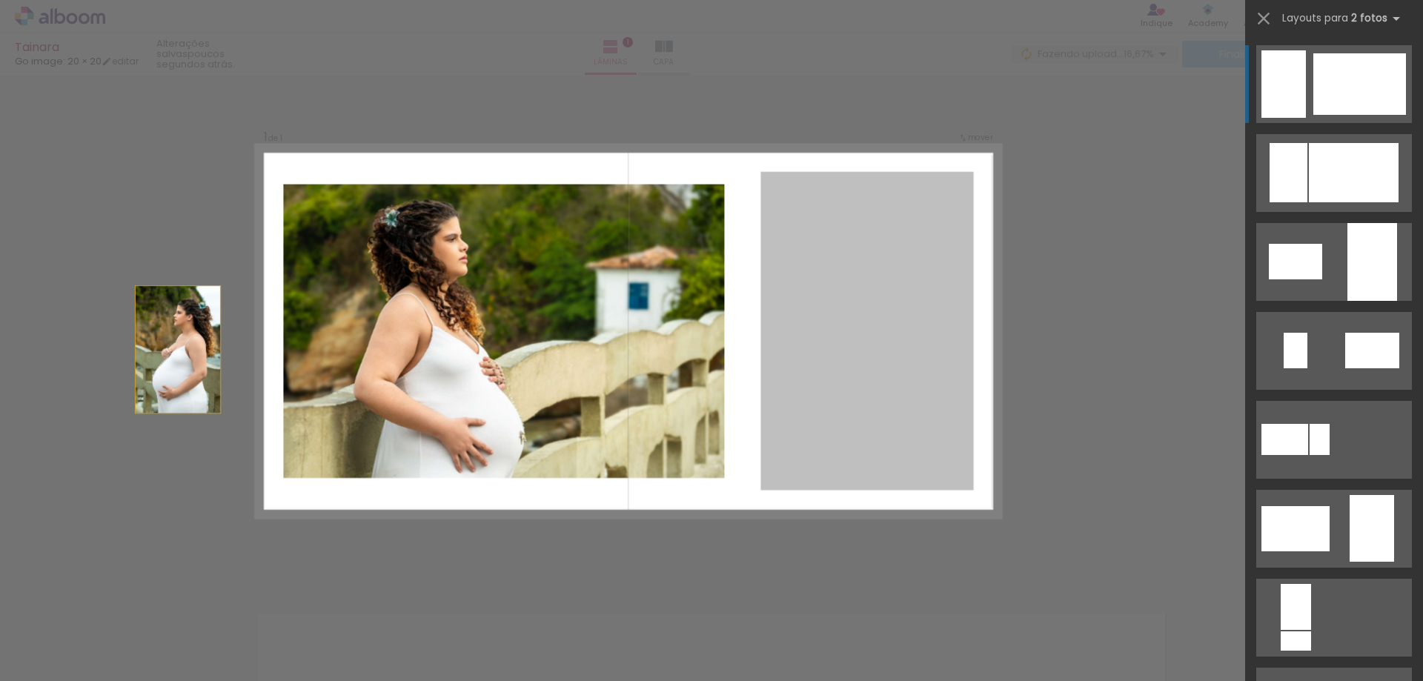
drag, startPoint x: 875, startPoint y: 385, endPoint x: 0, endPoint y: 354, distance: 875.2
click at [0, 354] on div "Inserir lâmina 1 de 1 Confirmar Cancelar" at bounding box center [711, 576] width 1423 height 1041
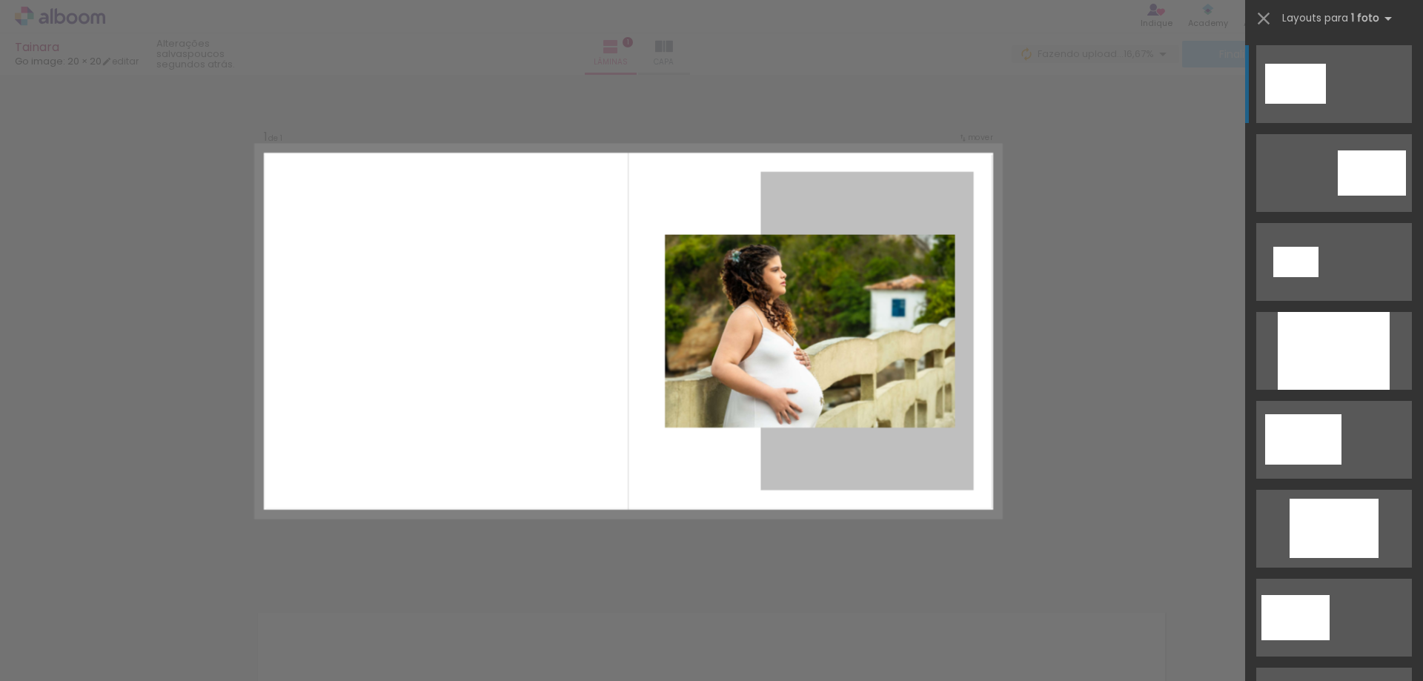
drag, startPoint x: 826, startPoint y: 374, endPoint x: 139, endPoint y: 321, distance: 689.9
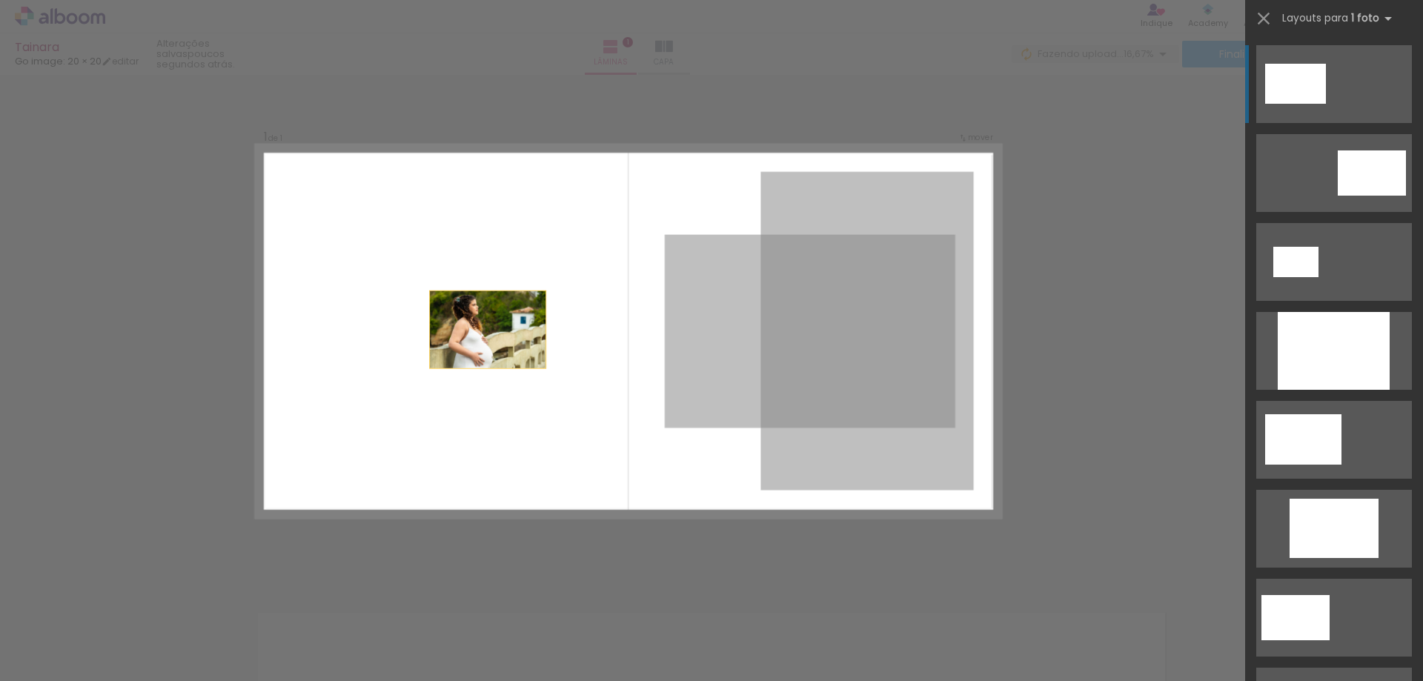
drag, startPoint x: 829, startPoint y: 333, endPoint x: 342, endPoint y: 329, distance: 486.3
click at [342, 329] on quentale-layouter at bounding box center [628, 331] width 745 height 372
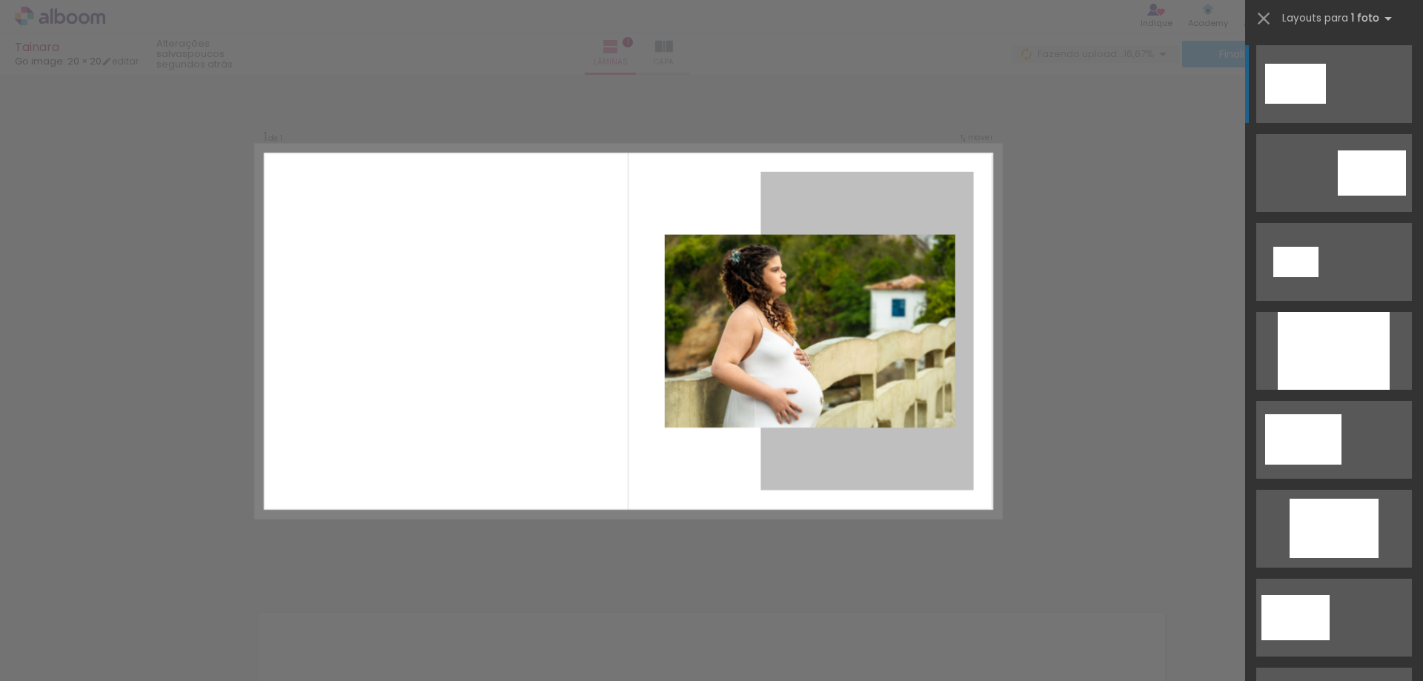
click at [818, 345] on quentale-photo at bounding box center [810, 331] width 291 height 193
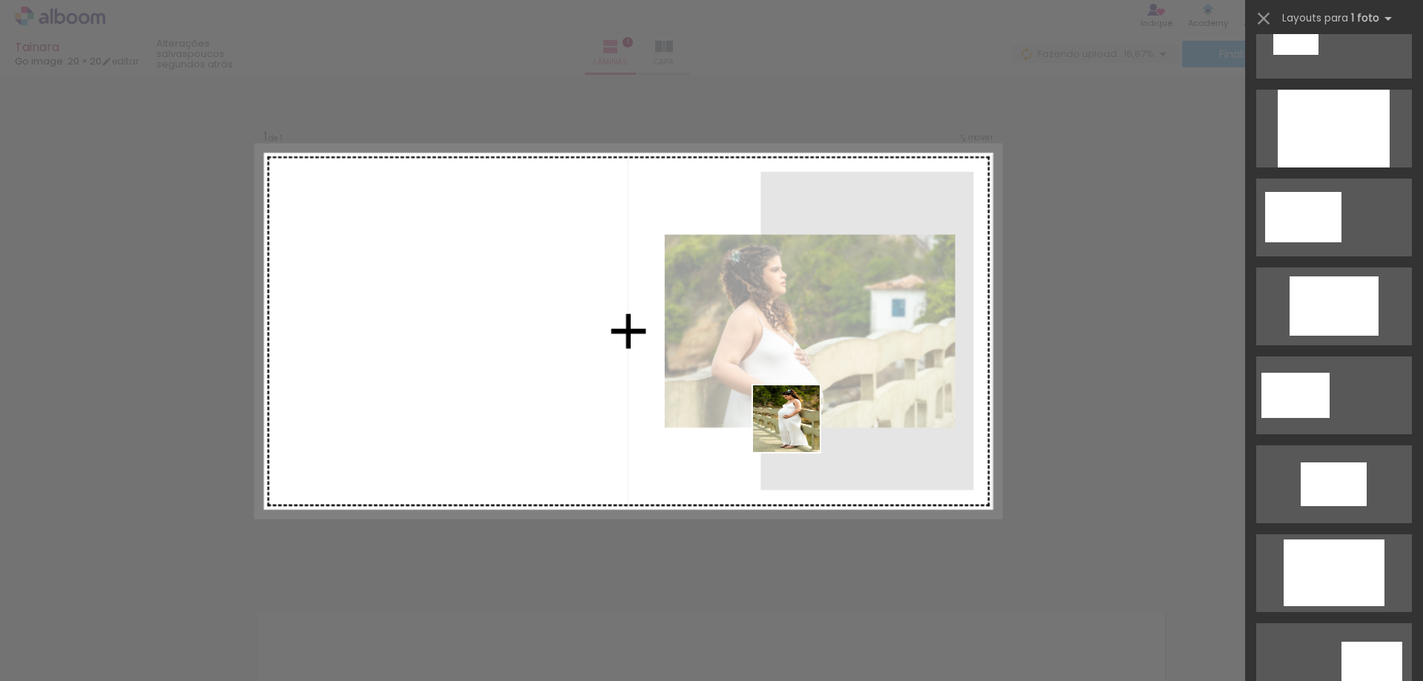
scroll to position [0, 0]
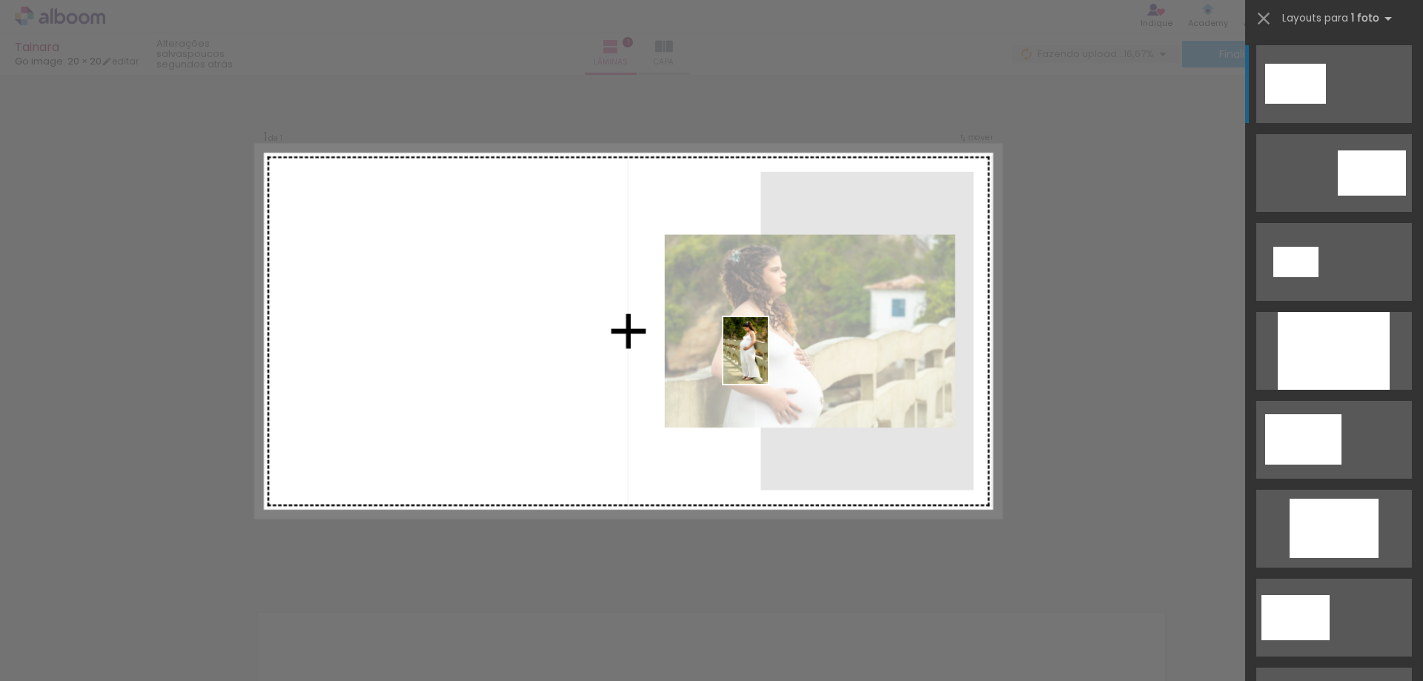
drag, startPoint x: 875, startPoint y: 646, endPoint x: 768, endPoint y: 362, distance: 303.6
click at [768, 362] on quentale-workspace at bounding box center [711, 340] width 1423 height 681
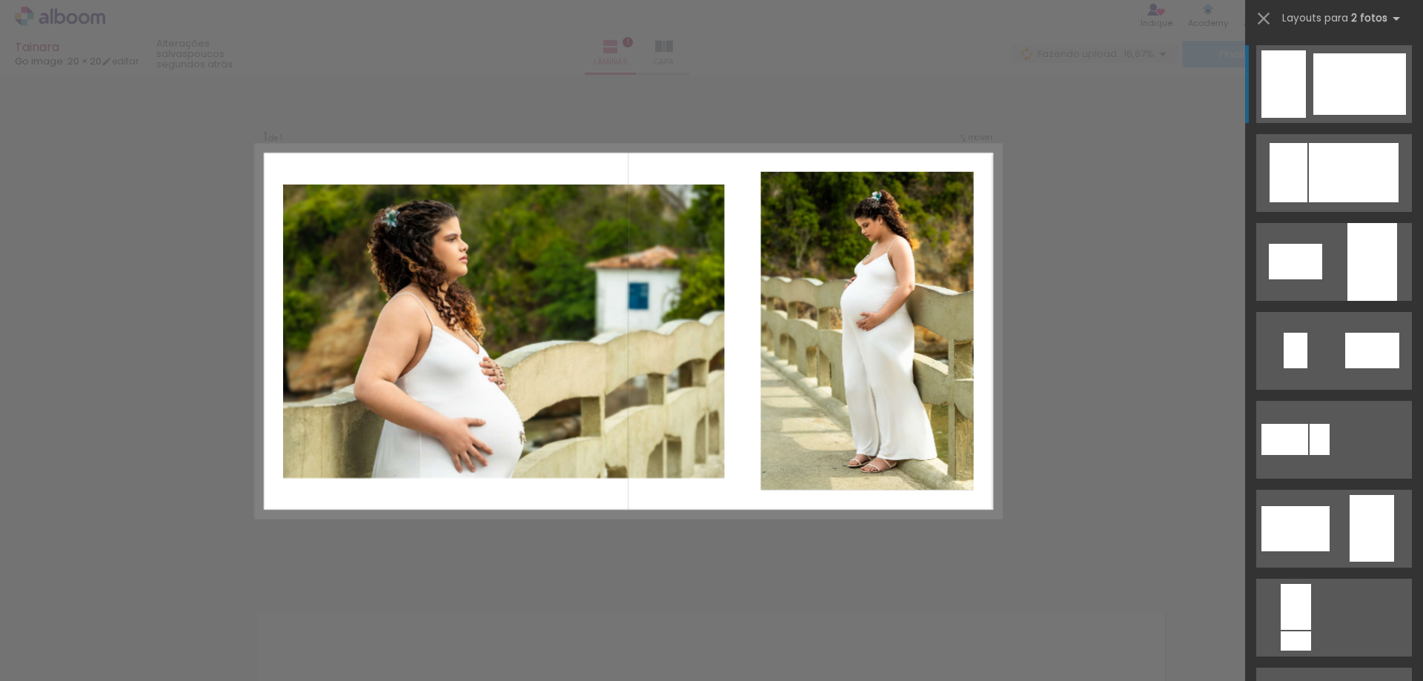
click at [1076, 301] on div "Confirmar Cancelar" at bounding box center [711, 576] width 1423 height 1041
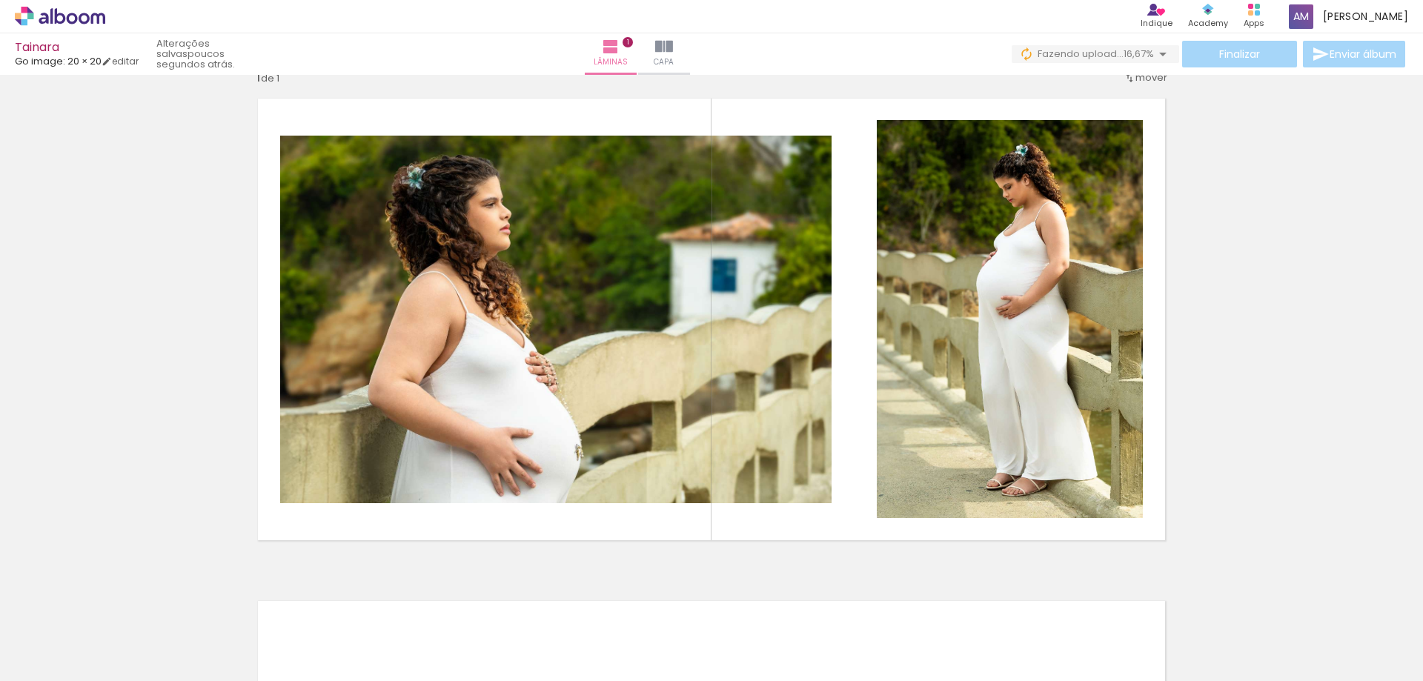
scroll to position [19, 0]
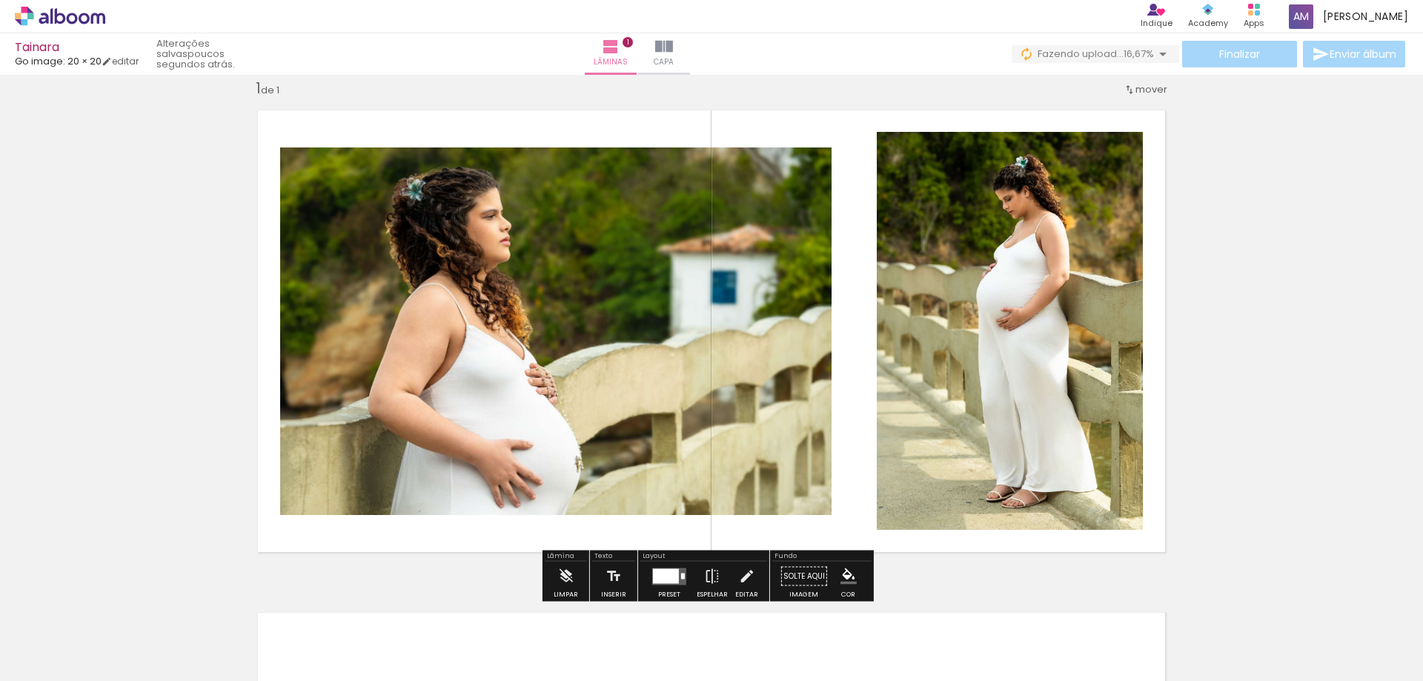
click at [846, 574] on iron-icon "color picker" at bounding box center [849, 577] width 16 height 16
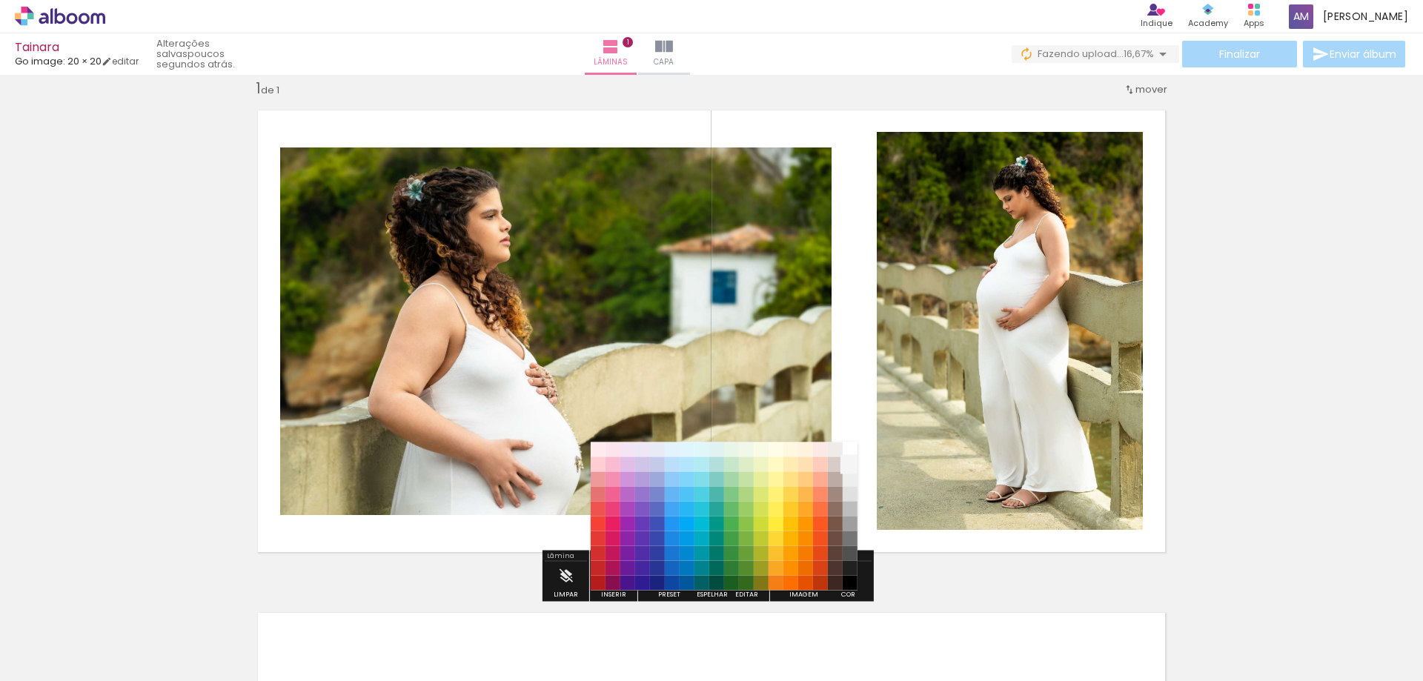
click at [850, 466] on paper-item "#f5f5f5" at bounding box center [850, 464] width 15 height 15
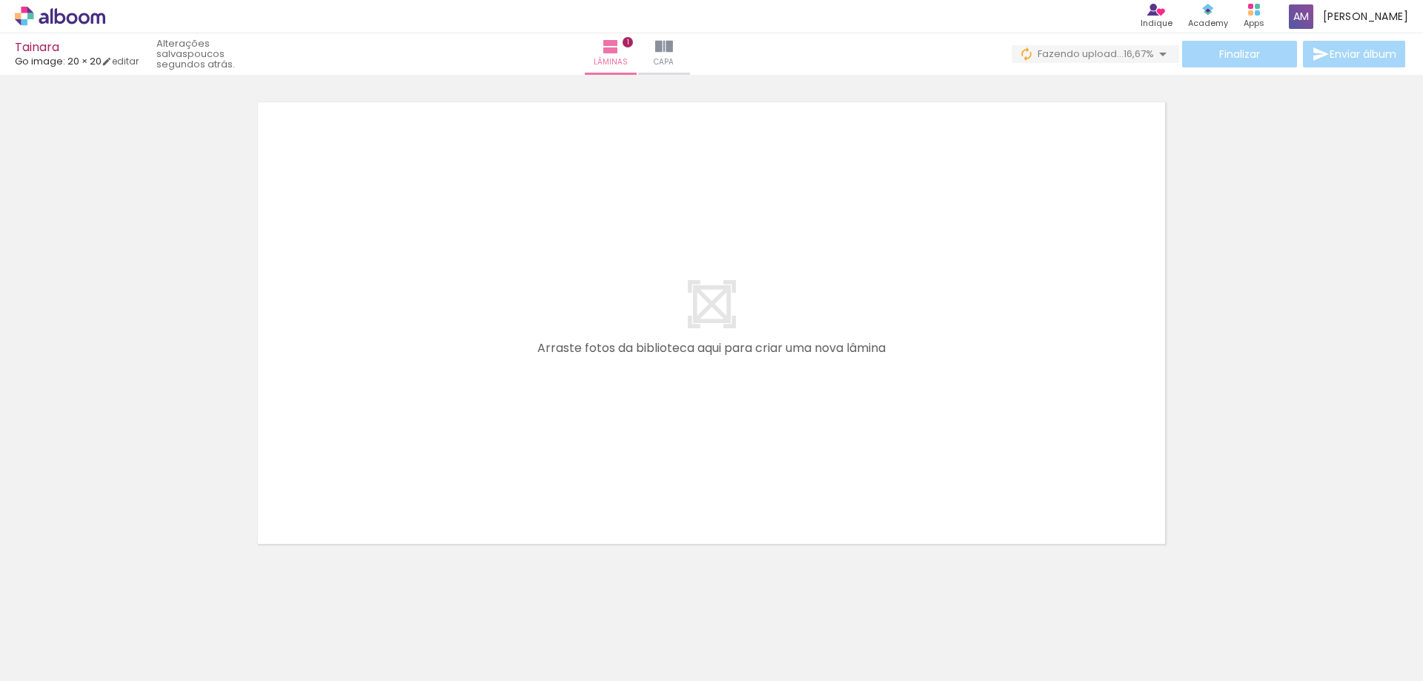
scroll to position [549, 0]
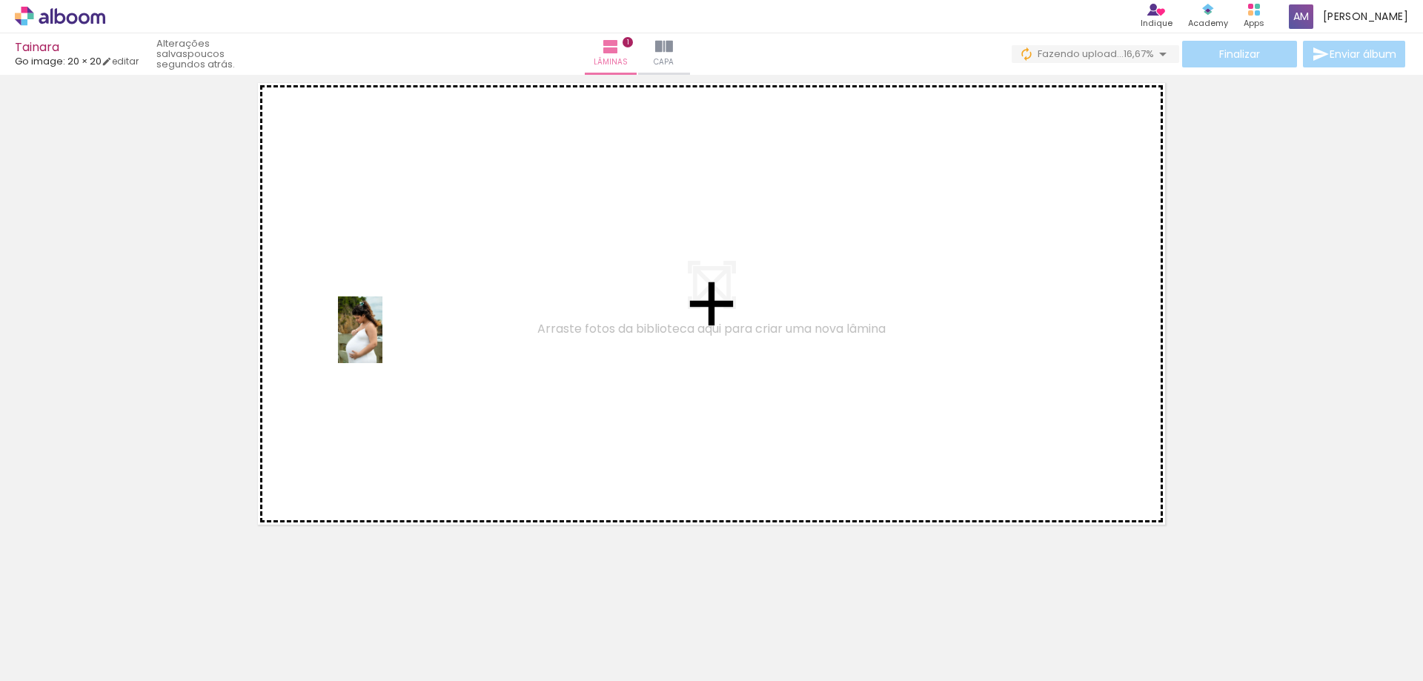
drag, startPoint x: 306, startPoint y: 647, endPoint x: 382, endPoint y: 341, distance: 315.5
click at [382, 341] on quentale-workspace at bounding box center [711, 340] width 1423 height 681
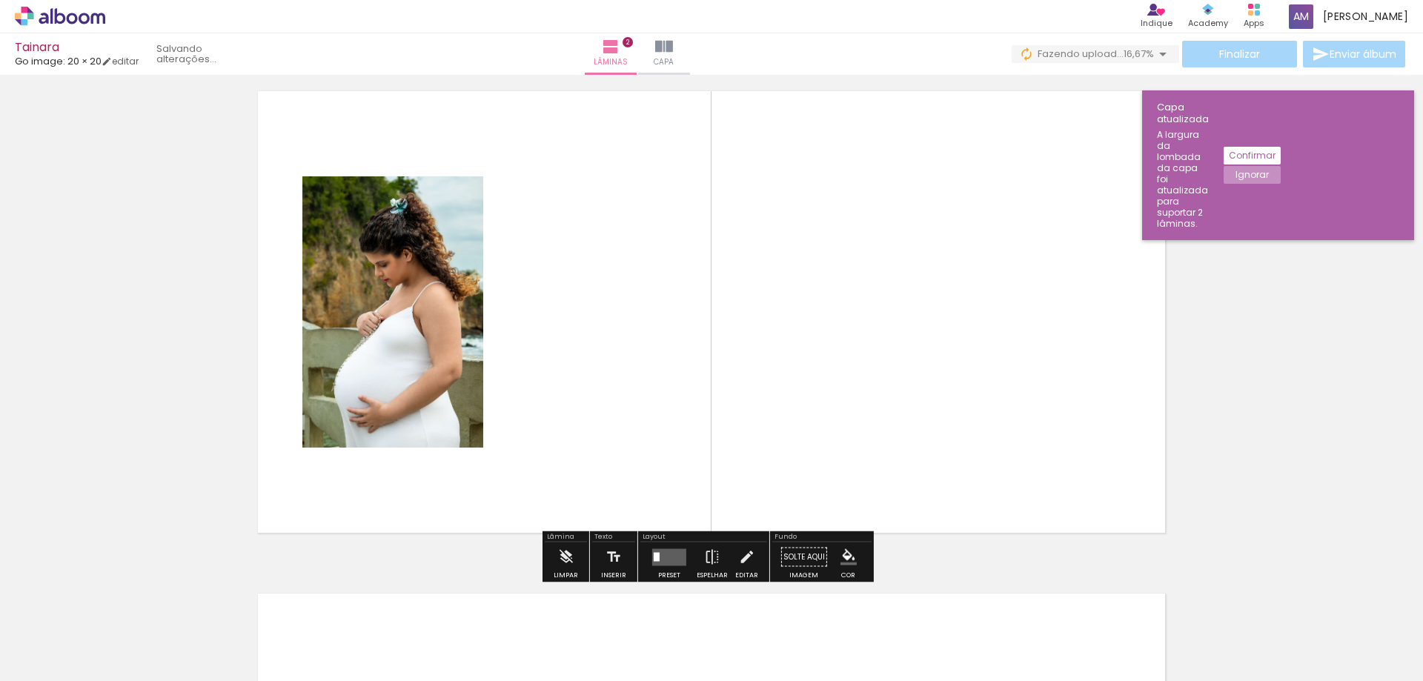
scroll to position [522, 0]
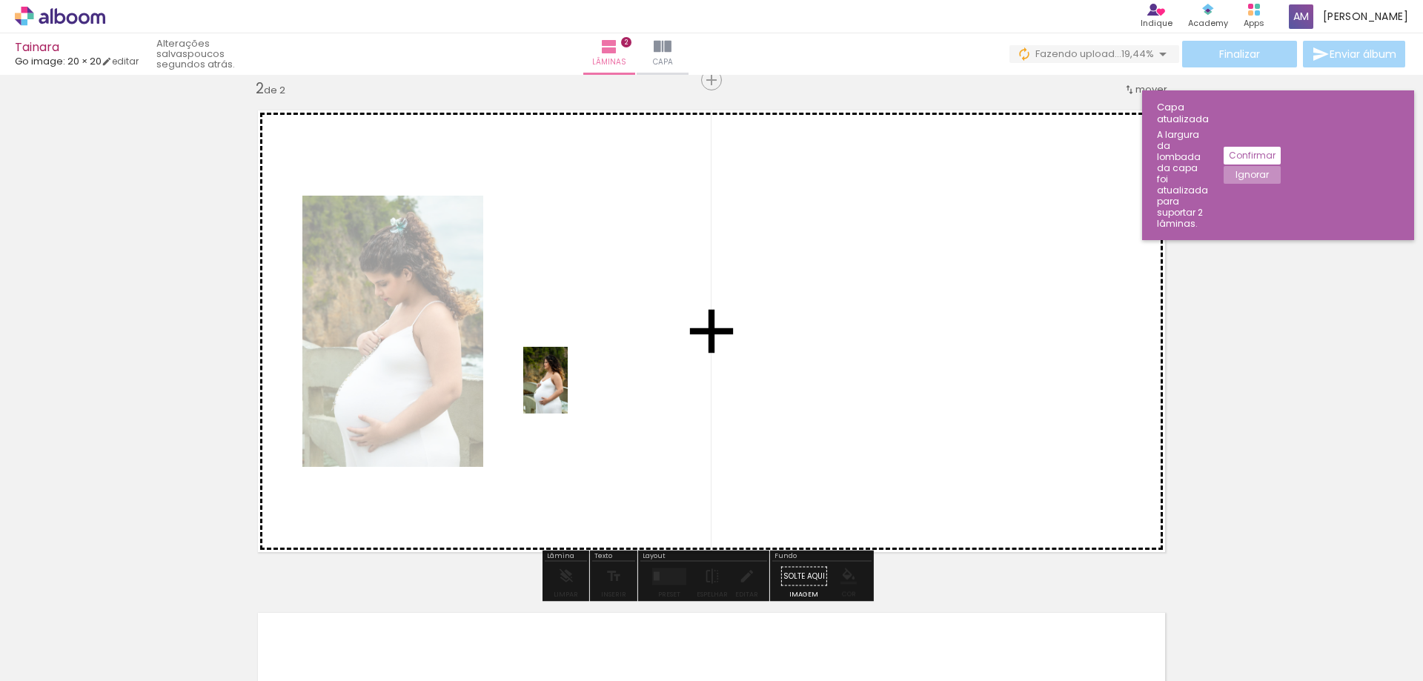
drag, startPoint x: 546, startPoint y: 645, endPoint x: 568, endPoint y: 391, distance: 254.5
click at [568, 391] on quentale-workspace at bounding box center [711, 340] width 1423 height 681
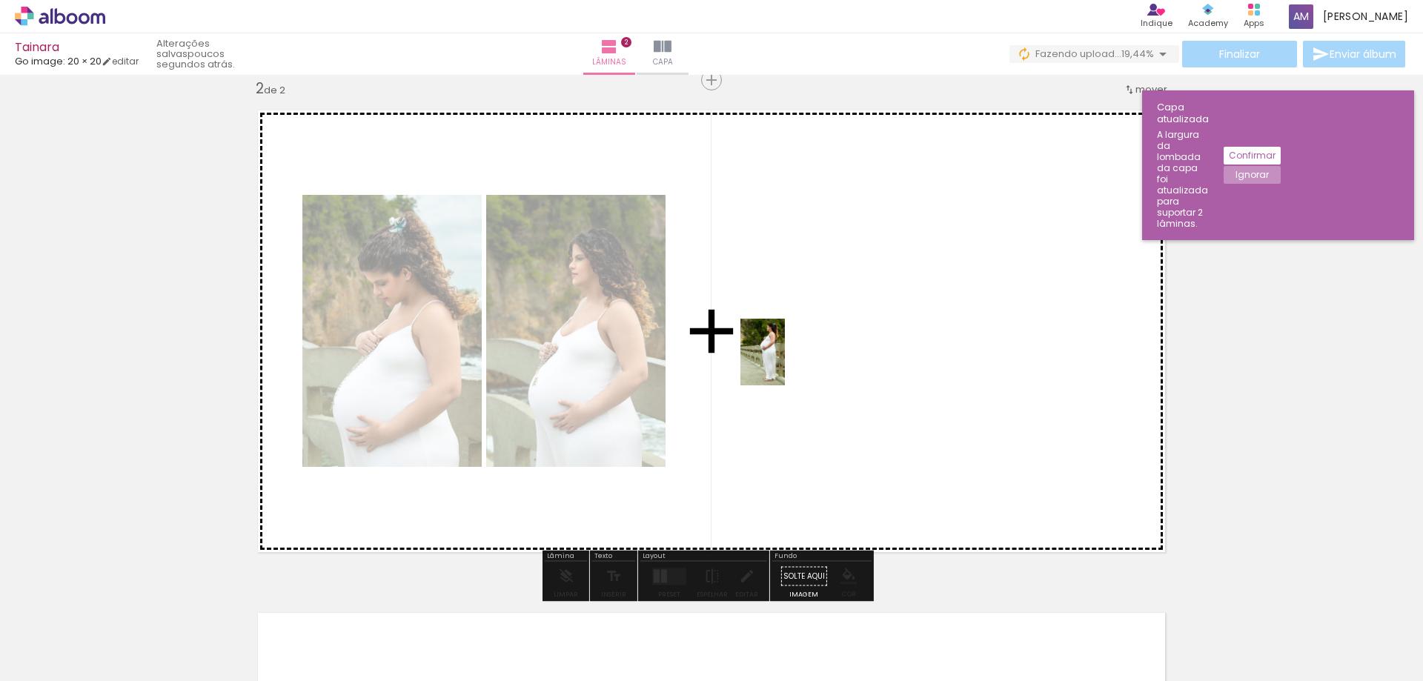
drag, startPoint x: 718, startPoint y: 652, endPoint x: 785, endPoint y: 363, distance: 296.0
click at [785, 363] on quentale-workspace at bounding box center [711, 340] width 1423 height 681
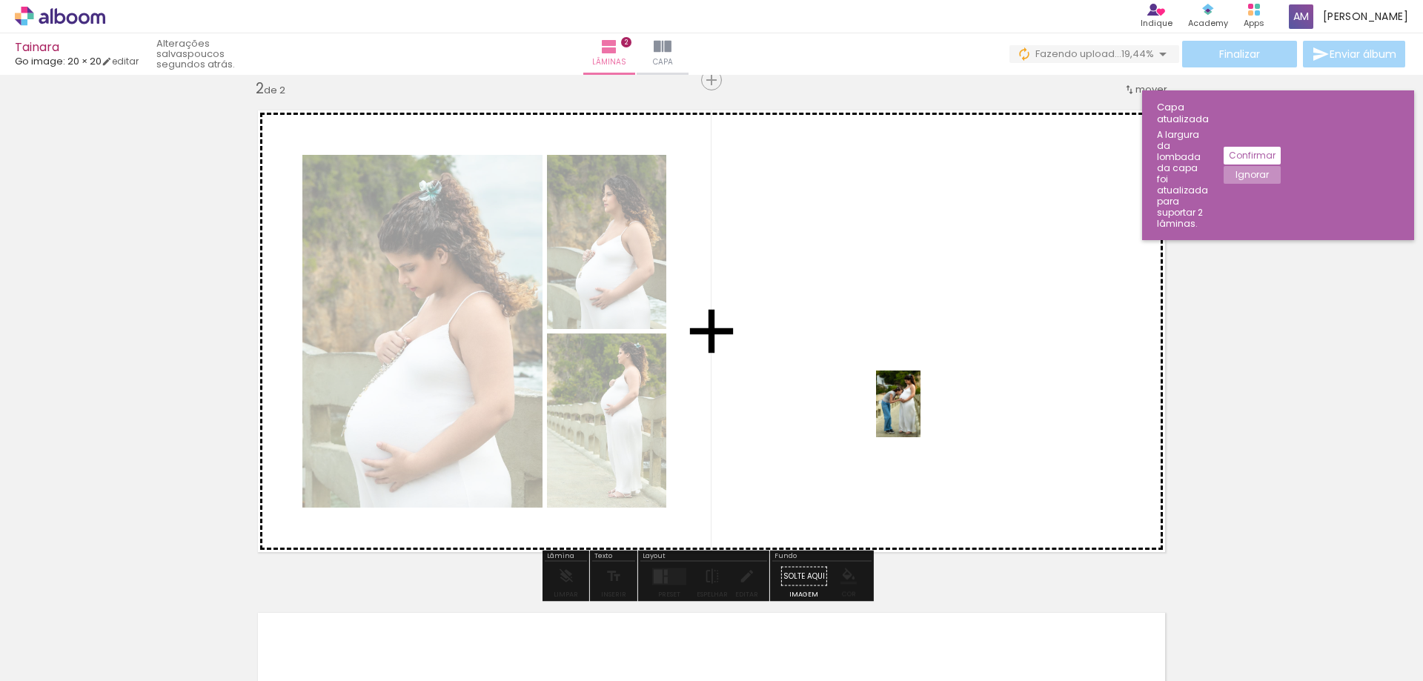
drag, startPoint x: 1210, startPoint y: 637, endPoint x: 915, endPoint y: 409, distance: 372.0
click at [915, 409] on quentale-workspace at bounding box center [711, 340] width 1423 height 681
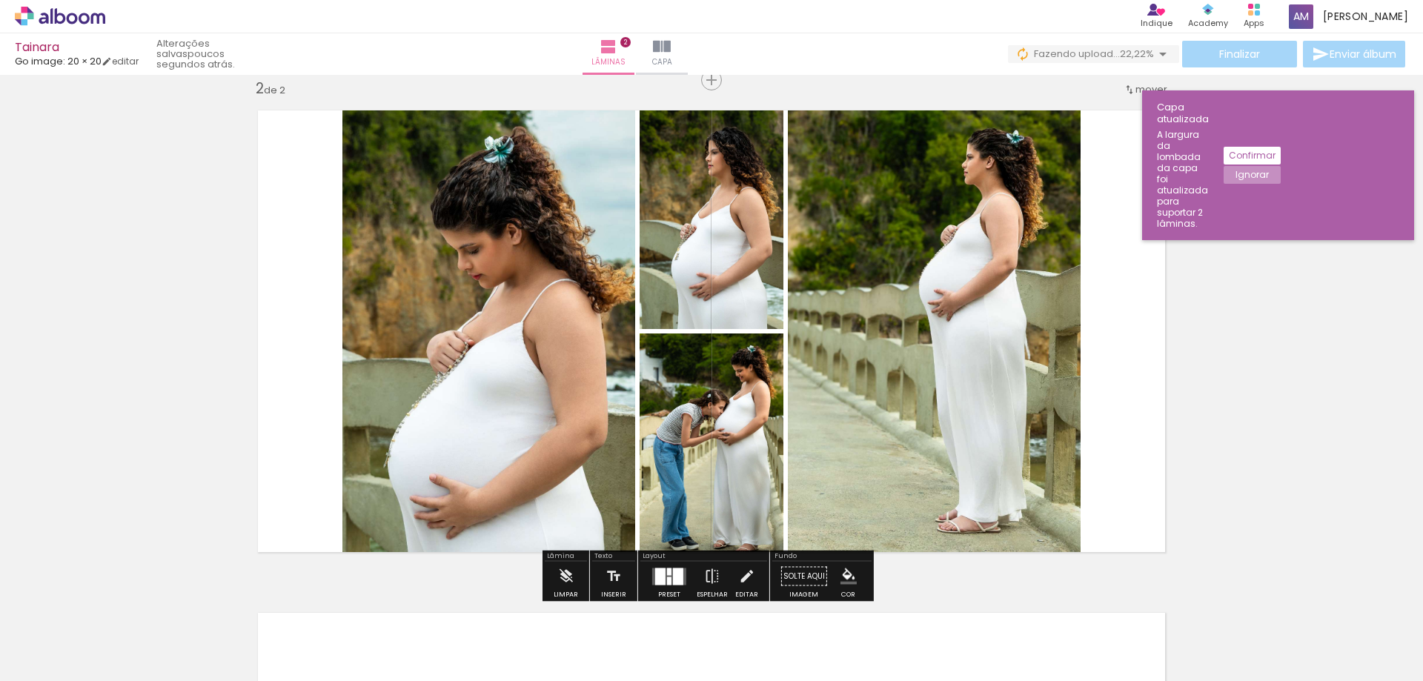
click at [673, 576] on div at bounding box center [678, 576] width 10 height 17
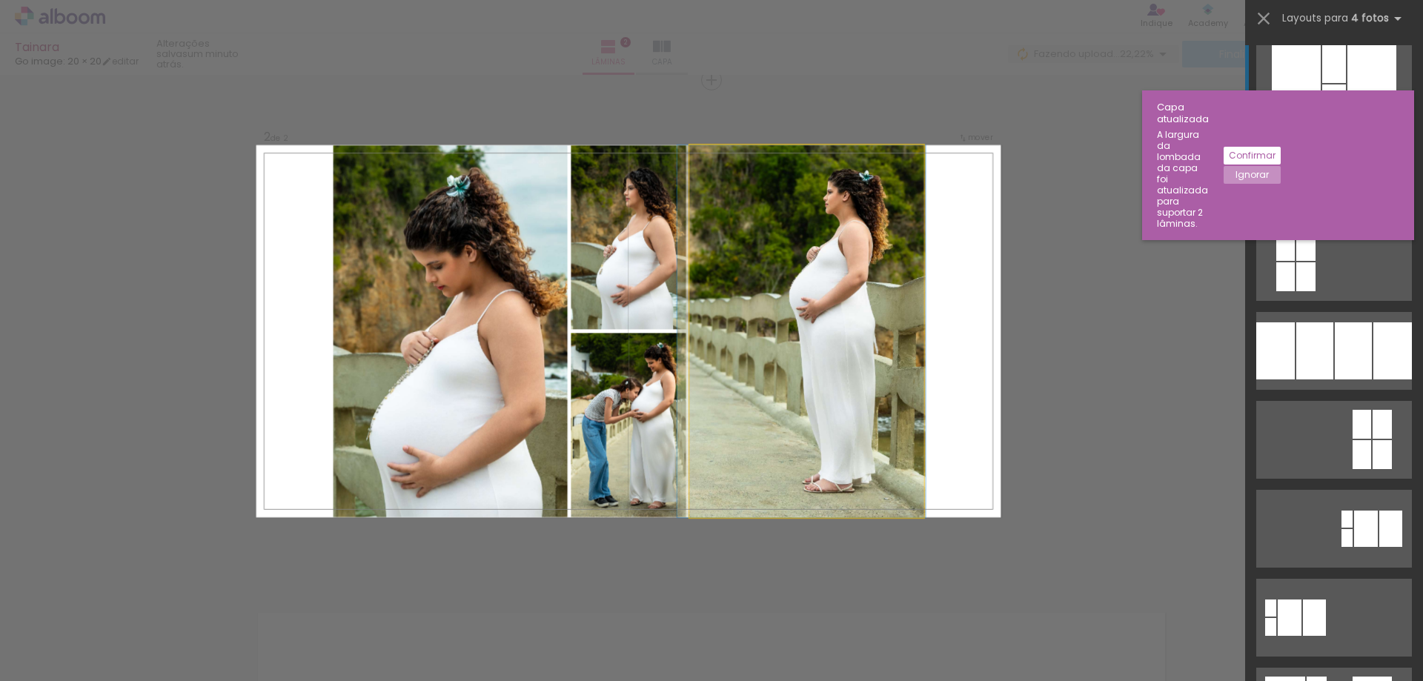
drag, startPoint x: 841, startPoint y: 272, endPoint x: 794, endPoint y: 276, distance: 46.9
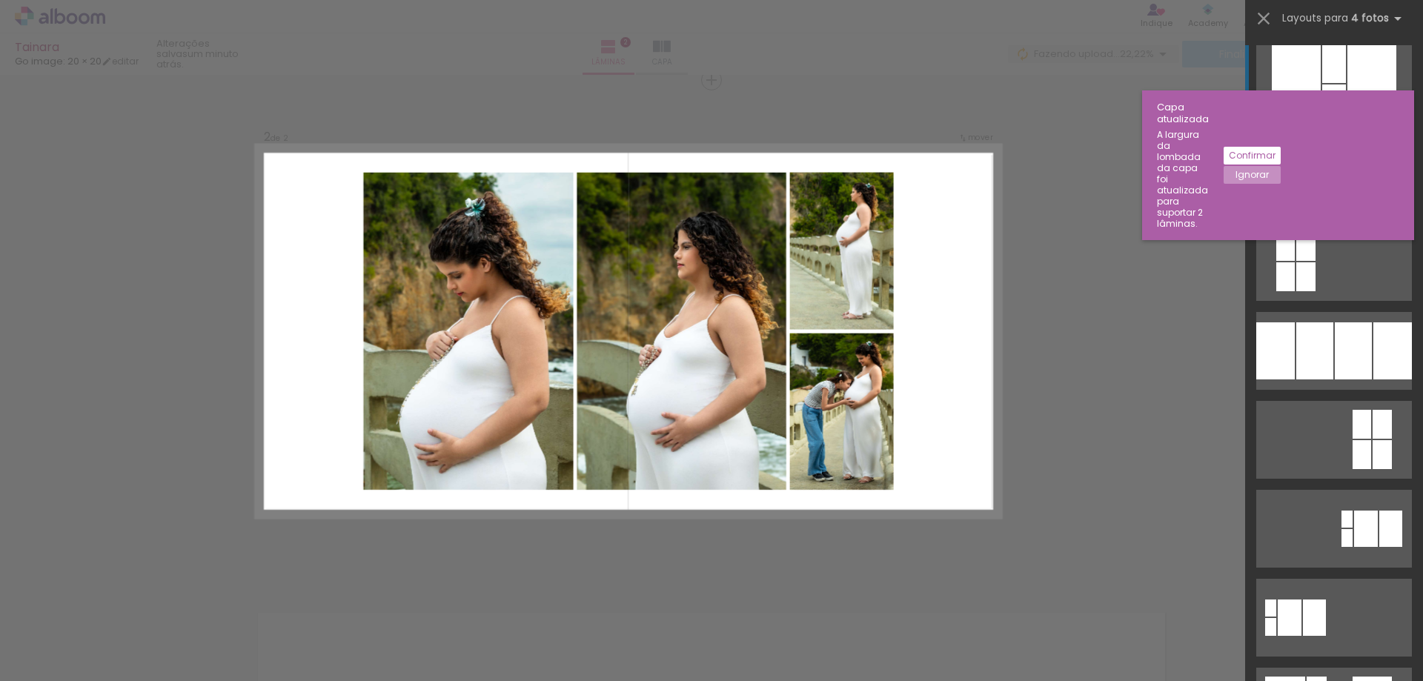
click at [1332, 176] on div at bounding box center [1345, 172] width 44 height 67
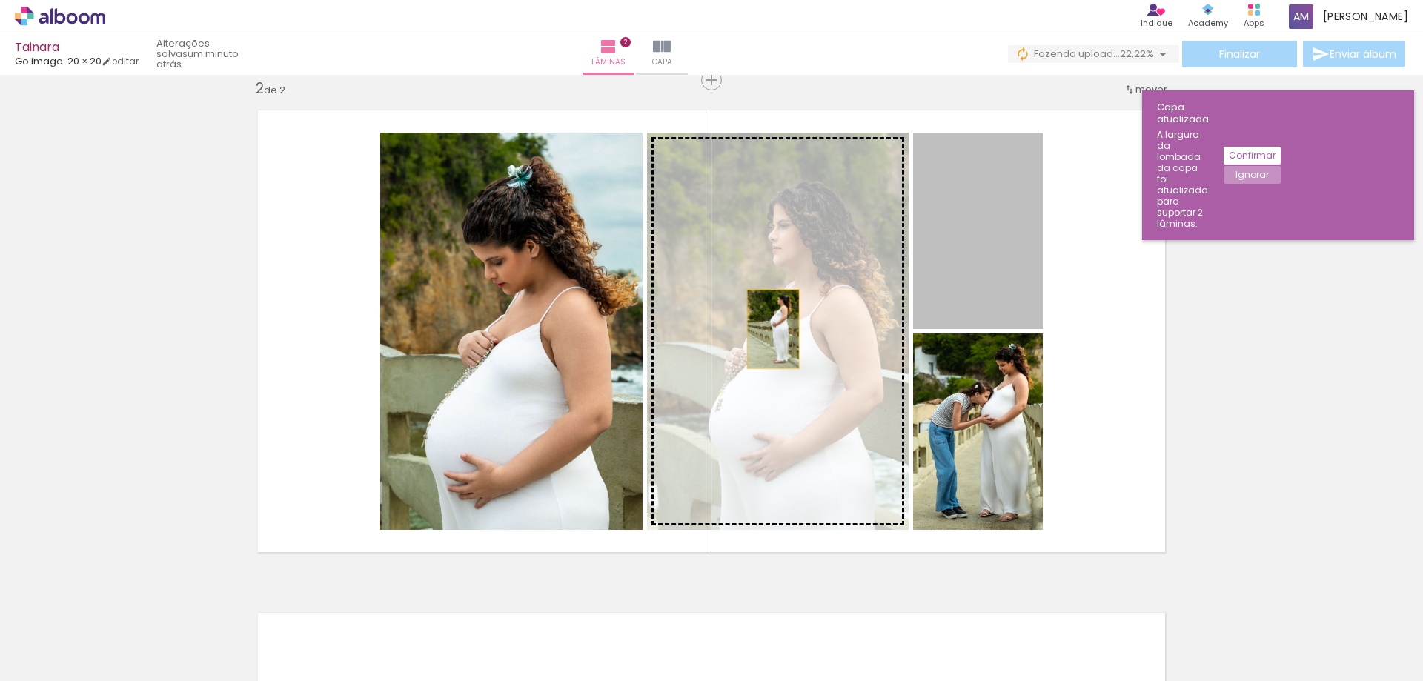
drag, startPoint x: 974, startPoint y: 239, endPoint x: 767, endPoint y: 330, distance: 225.7
click at [0, 0] on slot at bounding box center [0, 0] width 0 height 0
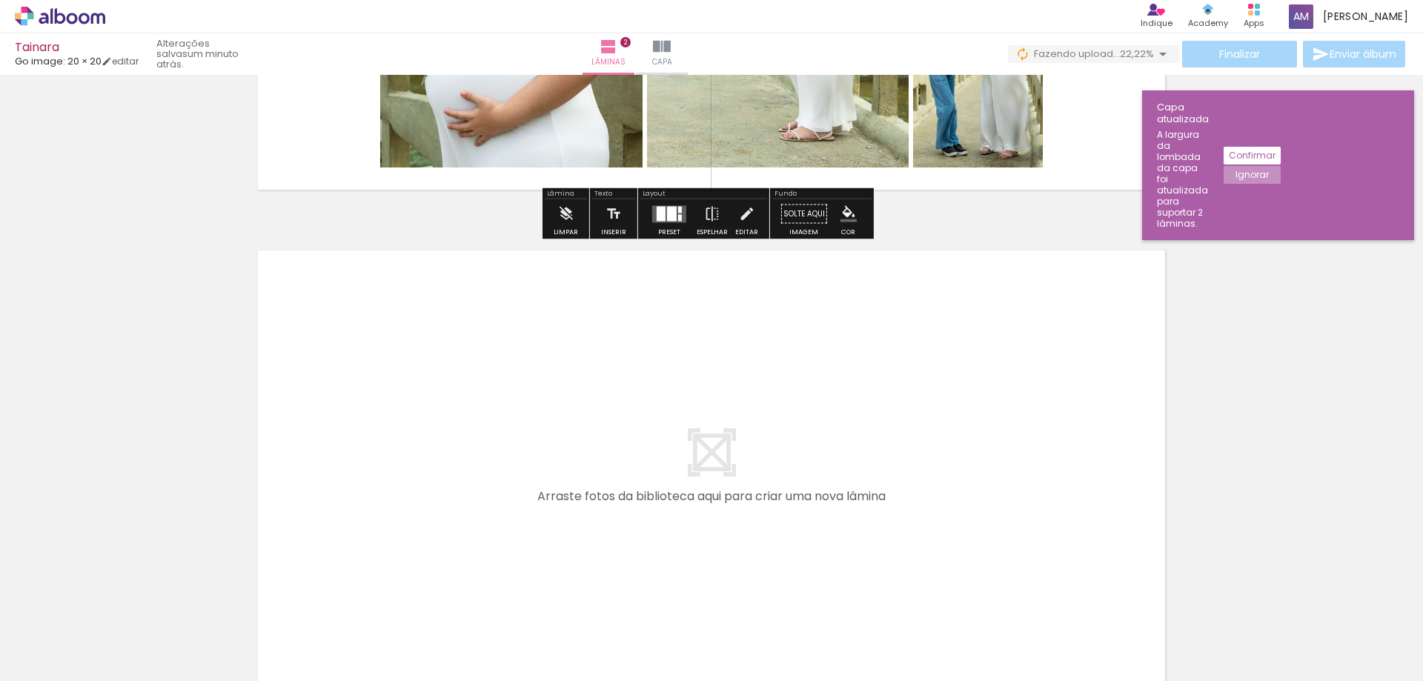
scroll to position [967, 0]
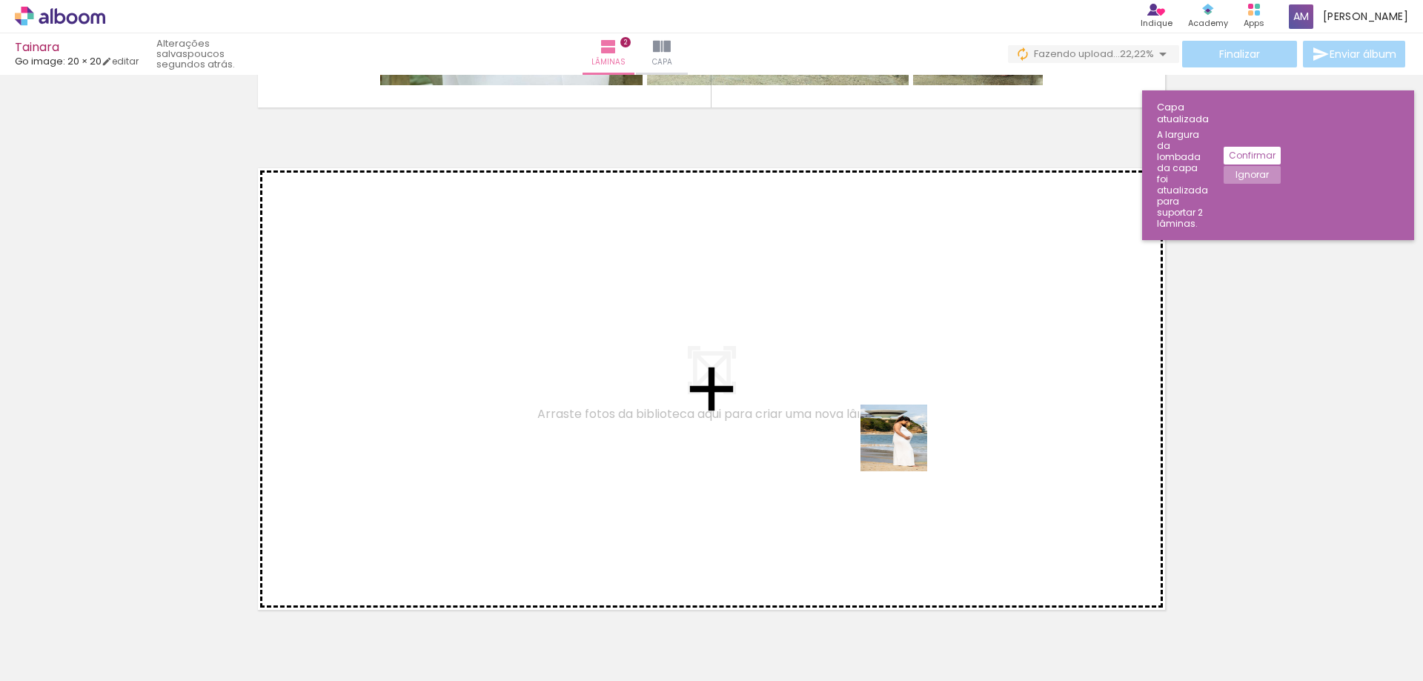
drag, startPoint x: 1292, startPoint y: 636, endPoint x: 723, endPoint y: 425, distance: 607.2
click at [723, 425] on quentale-workspace at bounding box center [711, 340] width 1423 height 681
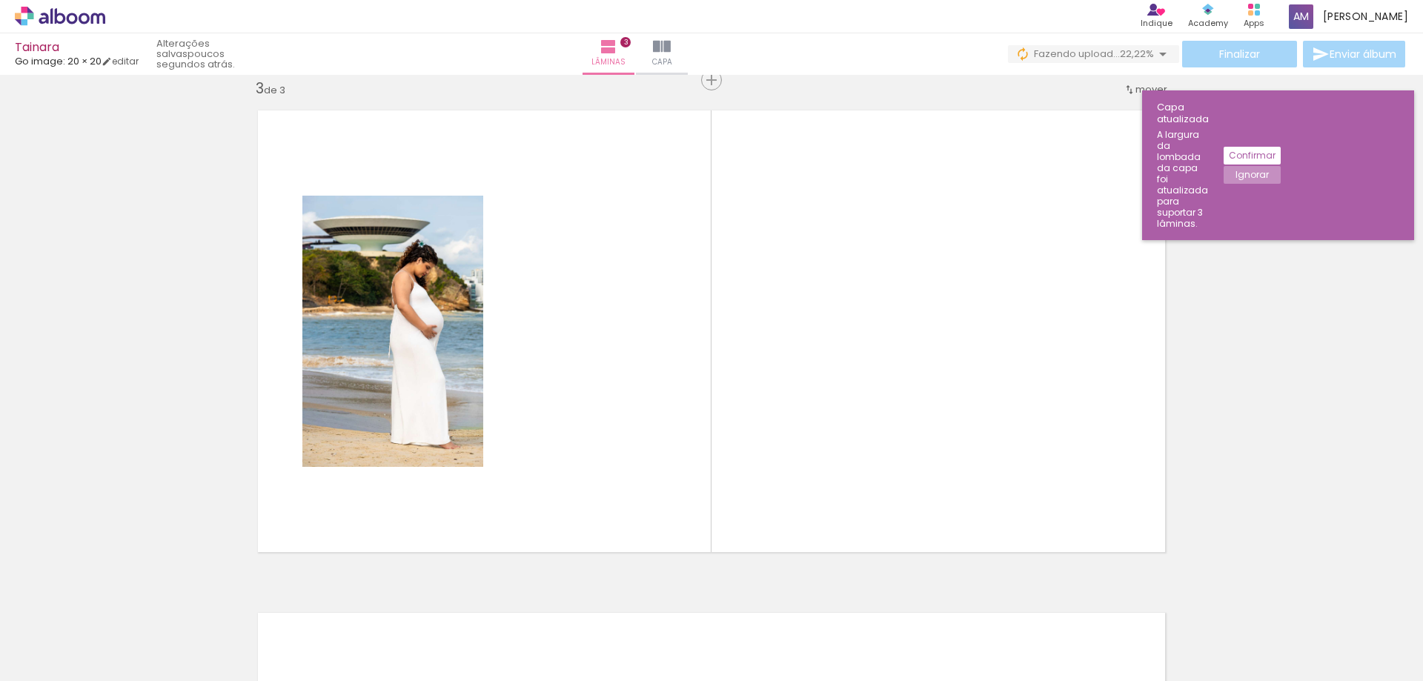
scroll to position [0, 1016]
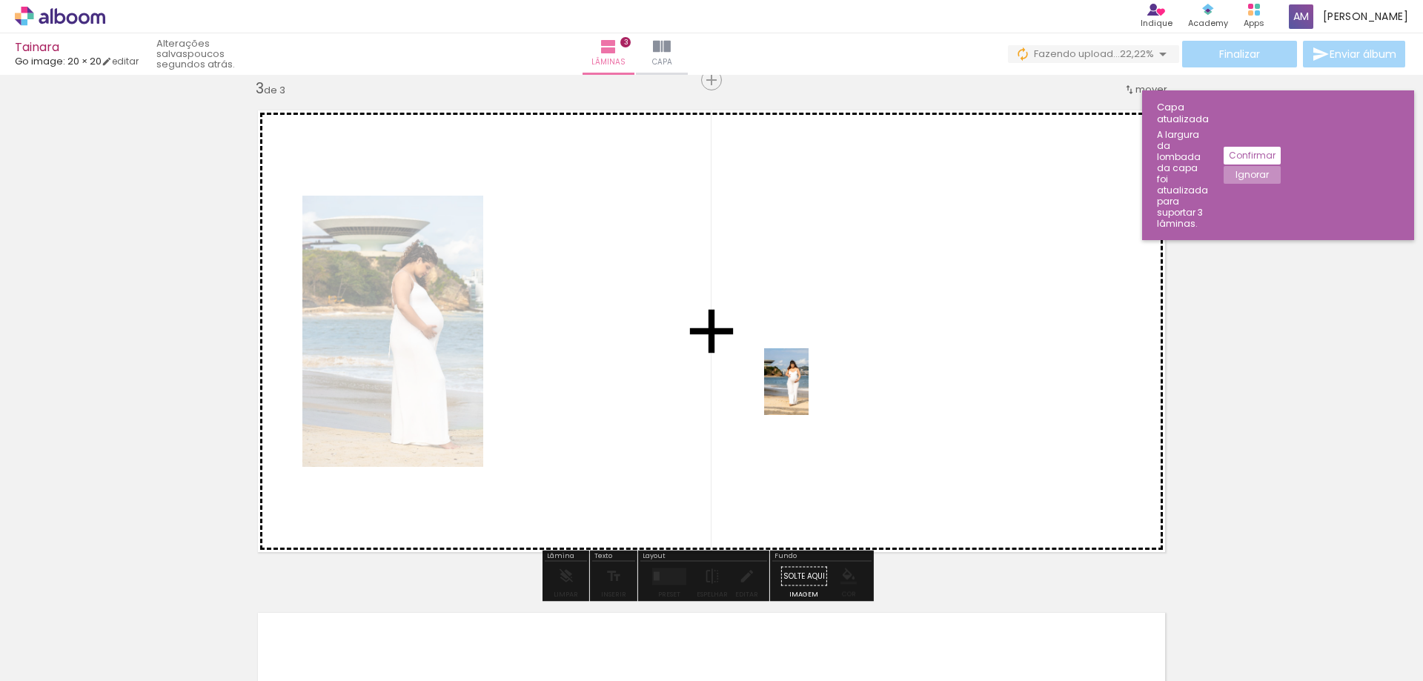
drag, startPoint x: 887, startPoint y: 640, endPoint x: 808, endPoint y: 393, distance: 260.0
click at [808, 393] on quentale-workspace at bounding box center [711, 340] width 1423 height 681
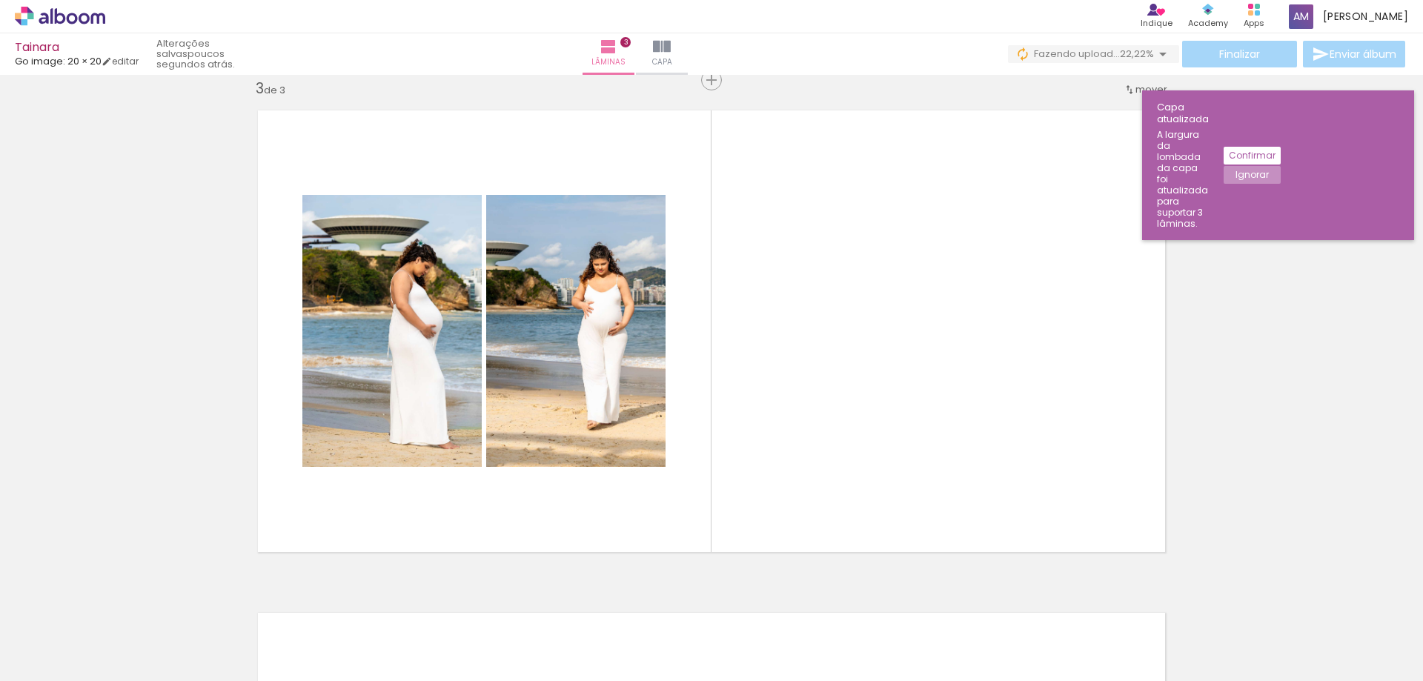
scroll to position [0, 1692]
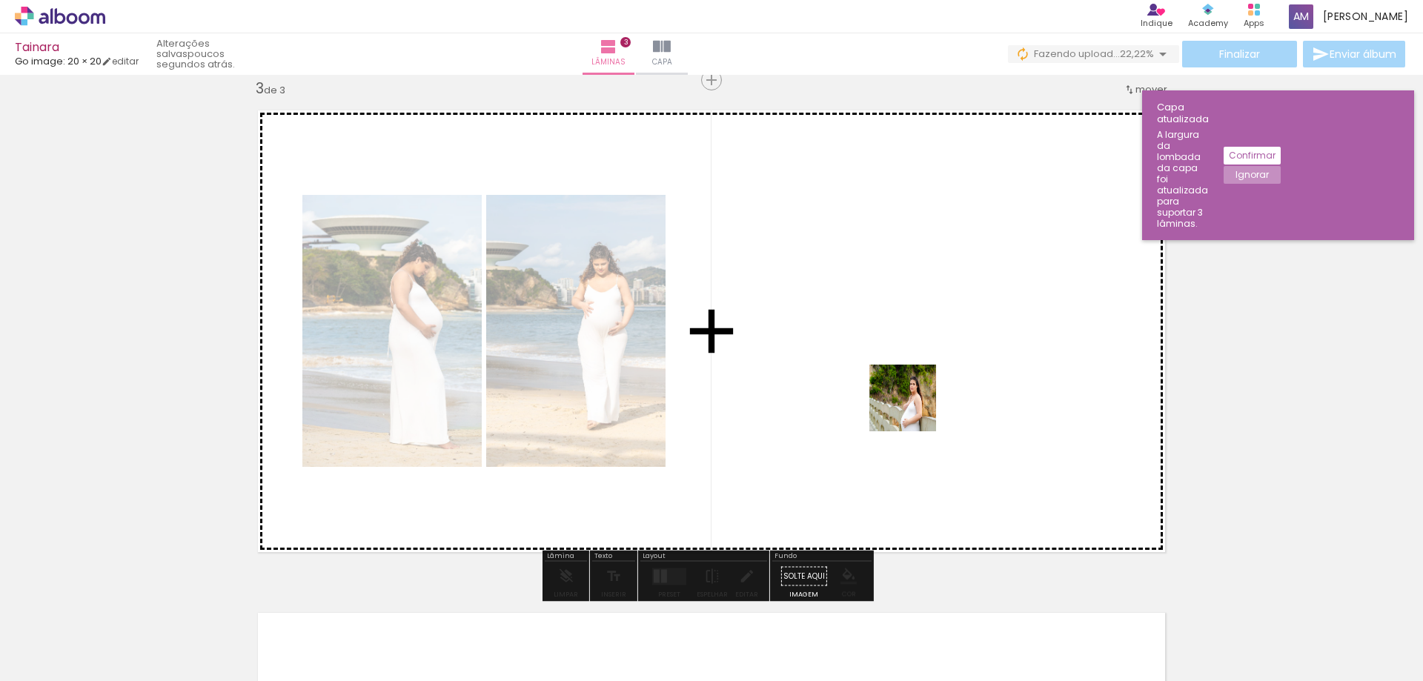
drag, startPoint x: 875, startPoint y: 644, endPoint x: 914, endPoint y: 391, distance: 255.8
click at [914, 391] on quentale-workspace at bounding box center [711, 340] width 1423 height 681
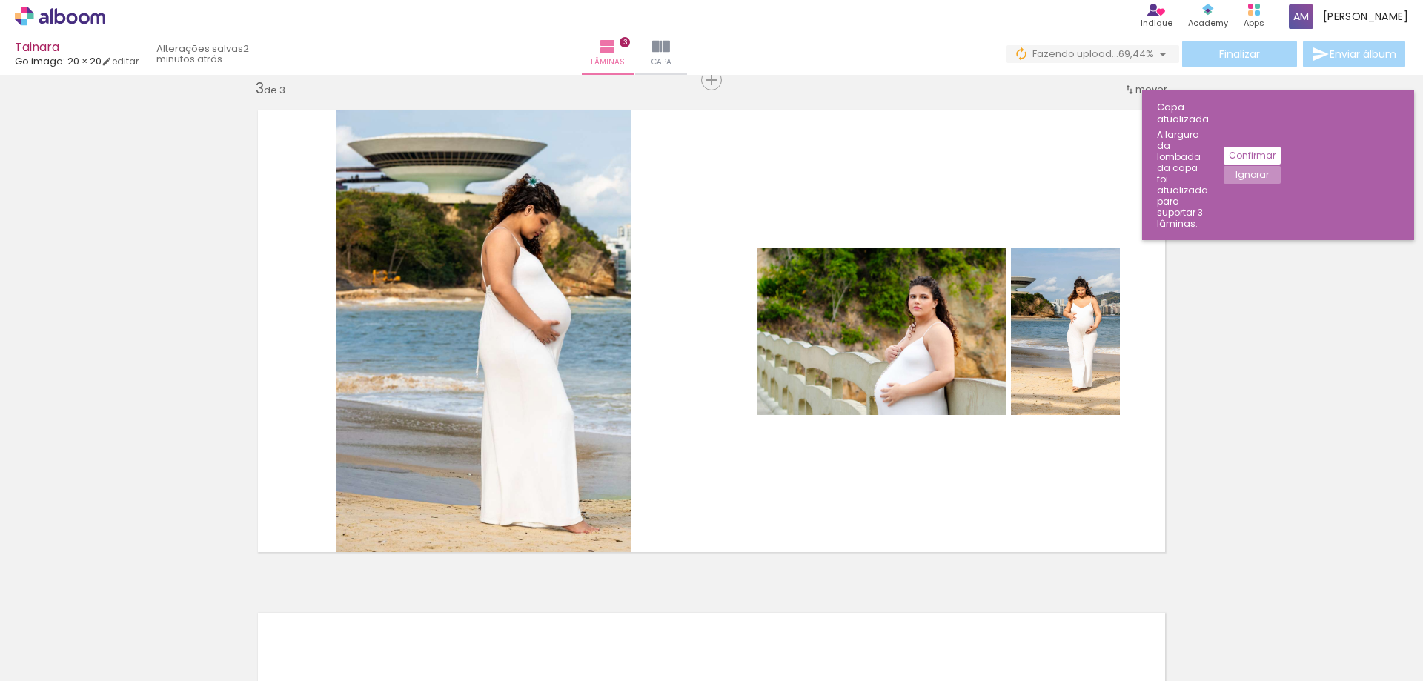
scroll to position [0, 1302]
drag, startPoint x: 912, startPoint y: 675, endPoint x: 768, endPoint y: 658, distance: 145.5
click at [768, 658] on div at bounding box center [755, 630] width 49 height 73
click at [70, 635] on input "Todas as fotos" at bounding box center [41, 636] width 56 height 13
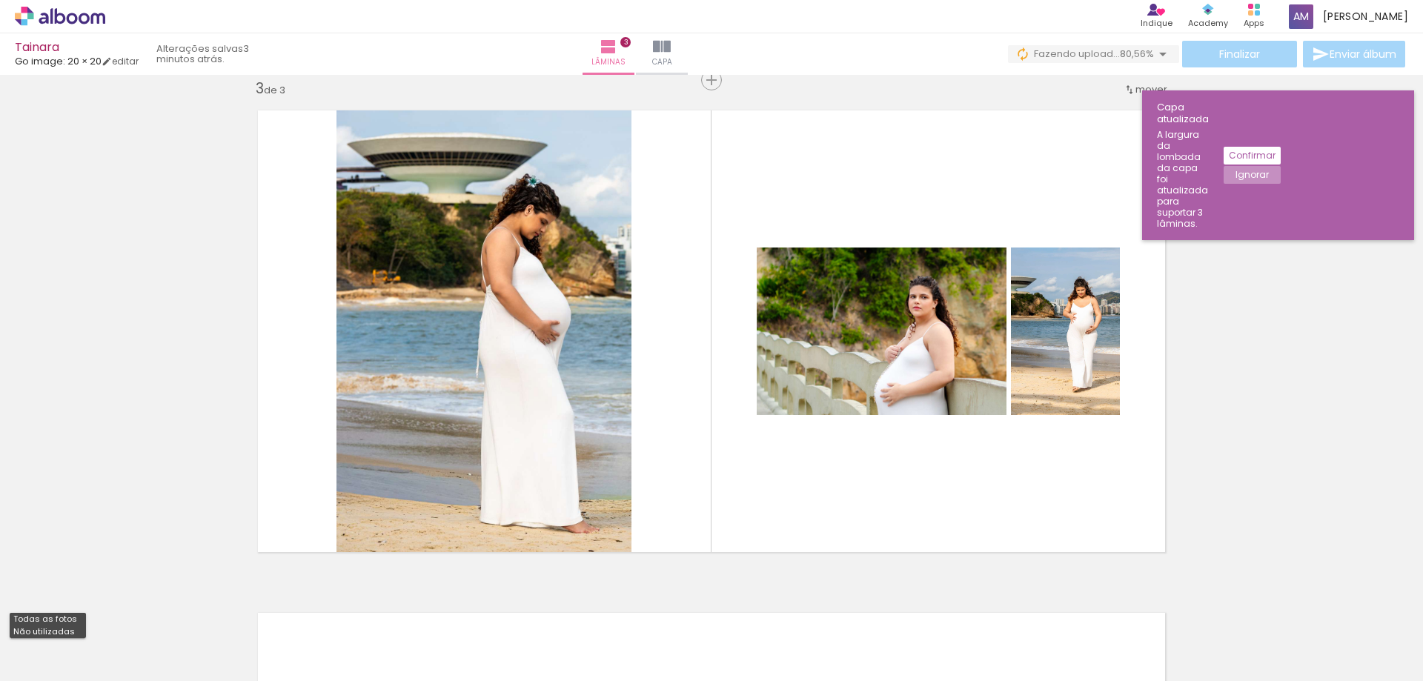
click at [0, 0] on slot "Não utilizadas" at bounding box center [0, 0] width 0 height 0
type input "Não utilizadas"
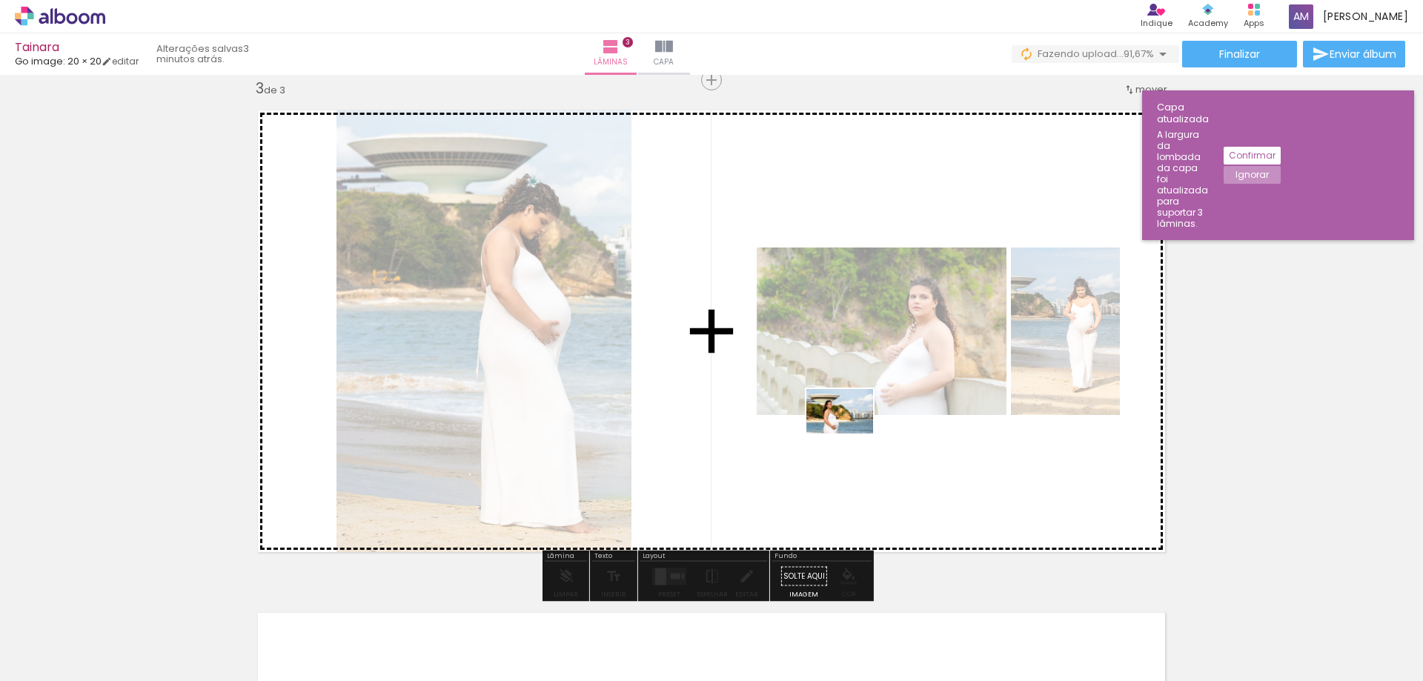
drag, startPoint x: 317, startPoint y: 649, endPoint x: 851, endPoint y: 434, distance: 575.6
click at [851, 434] on quentale-workspace at bounding box center [711, 340] width 1423 height 681
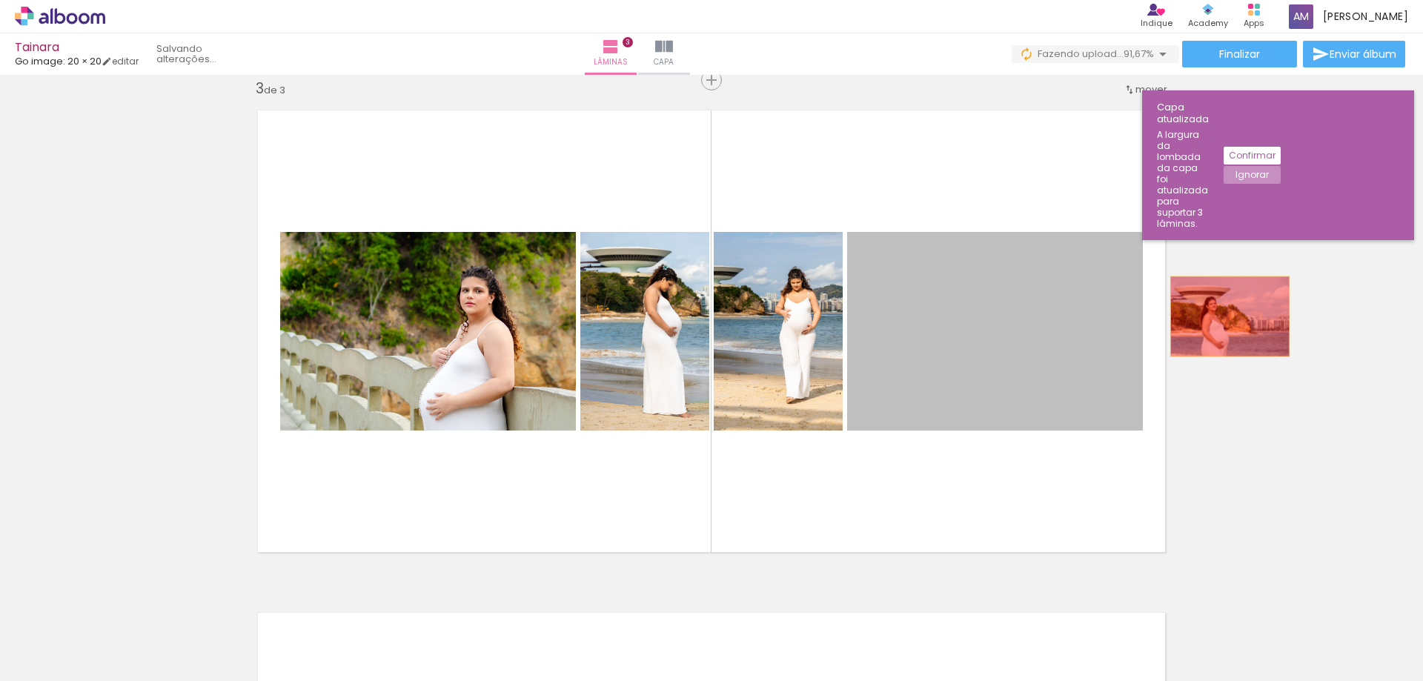
drag, startPoint x: 973, startPoint y: 365, endPoint x: 1225, endPoint y: 317, distance: 256.0
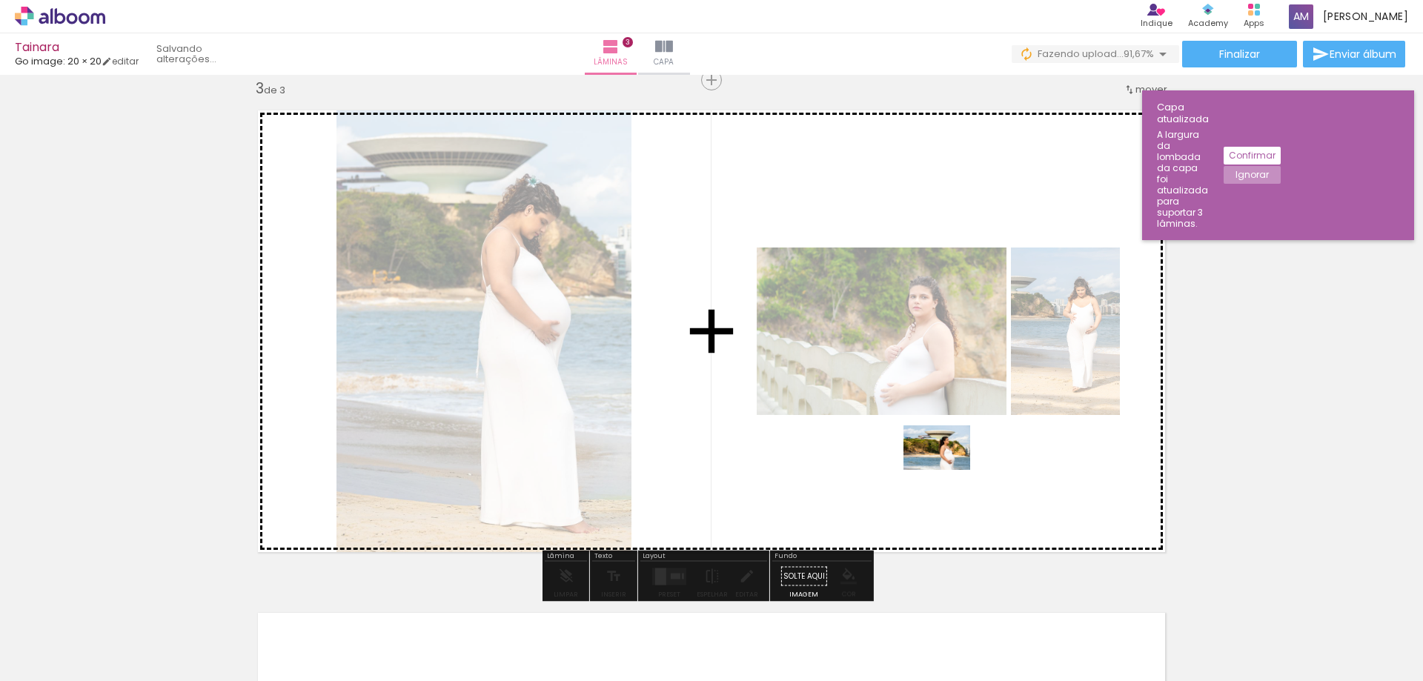
drag, startPoint x: 1149, startPoint y: 648, endPoint x: 948, endPoint y: 470, distance: 268.3
click at [948, 470] on quentale-workspace at bounding box center [711, 340] width 1423 height 681
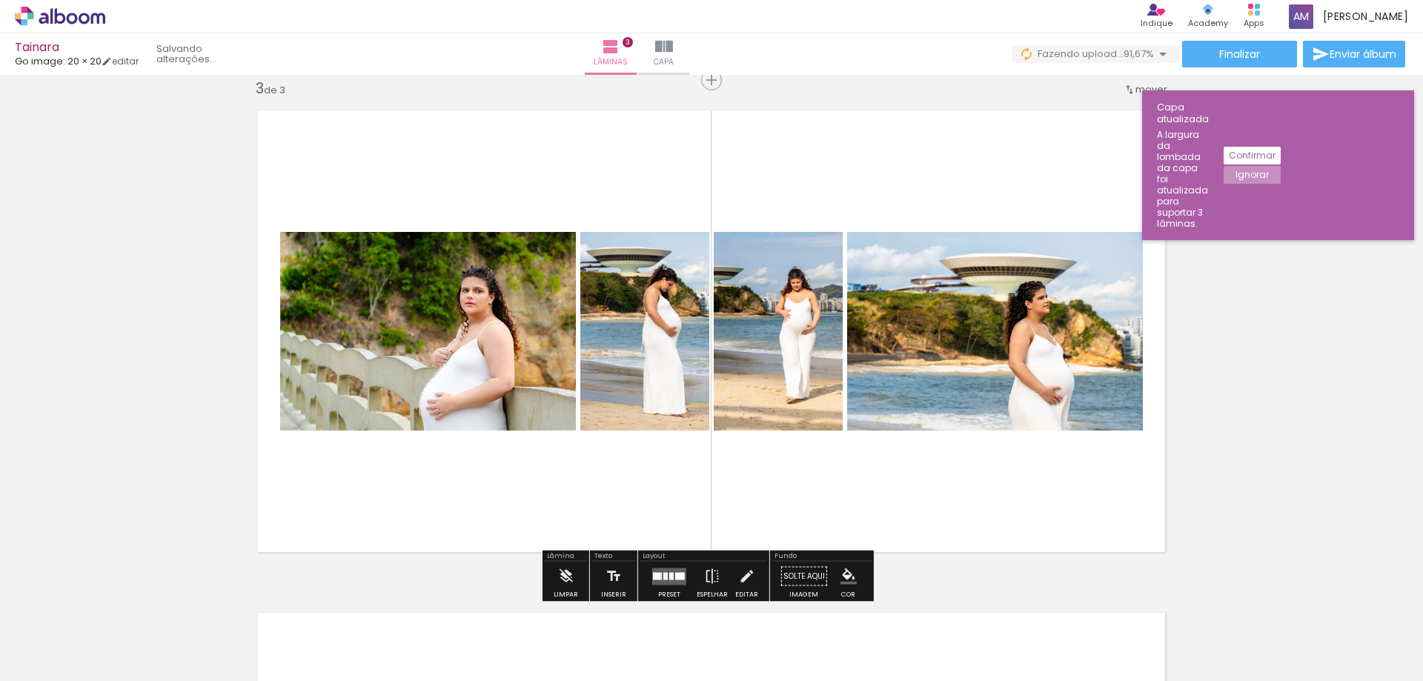
click at [928, 350] on quentale-photo at bounding box center [995, 331] width 296 height 199
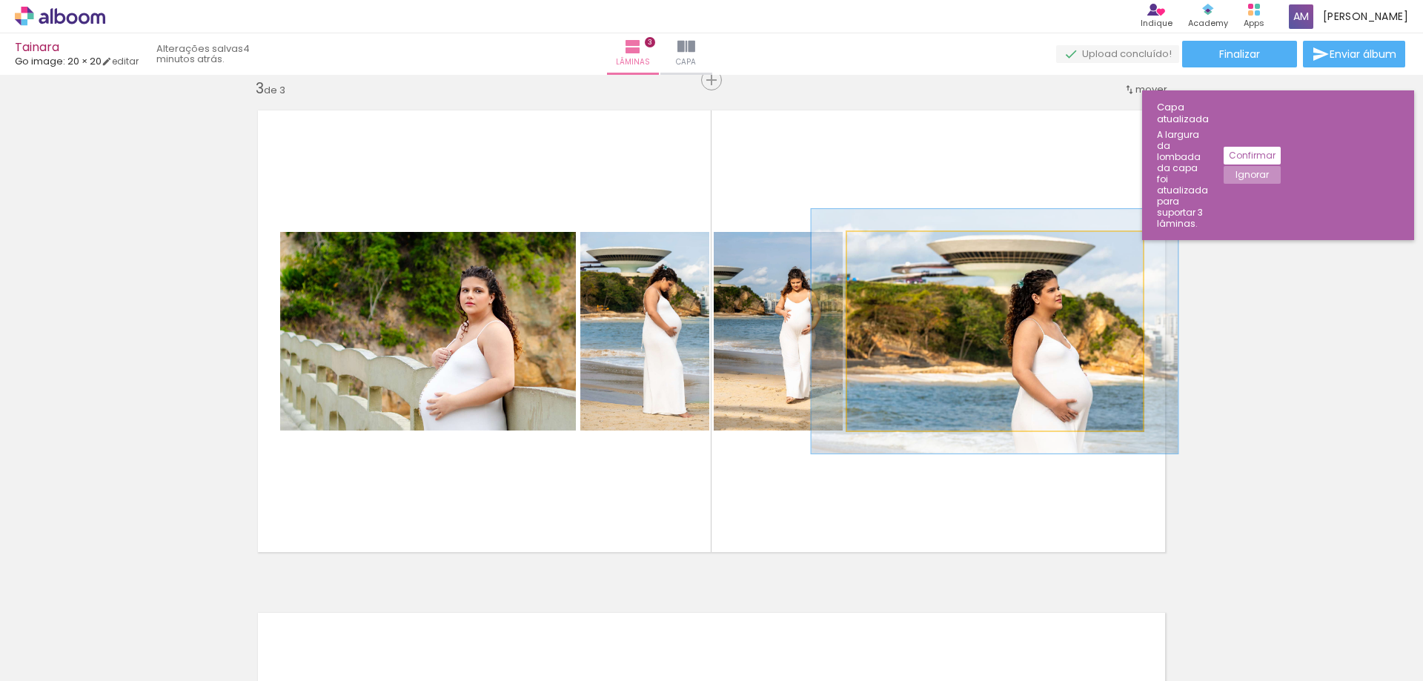
drag, startPoint x: 879, startPoint y: 248, endPoint x: 891, endPoint y: 246, distance: 12.1
click at [891, 246] on div at bounding box center [893, 247] width 13 height 13
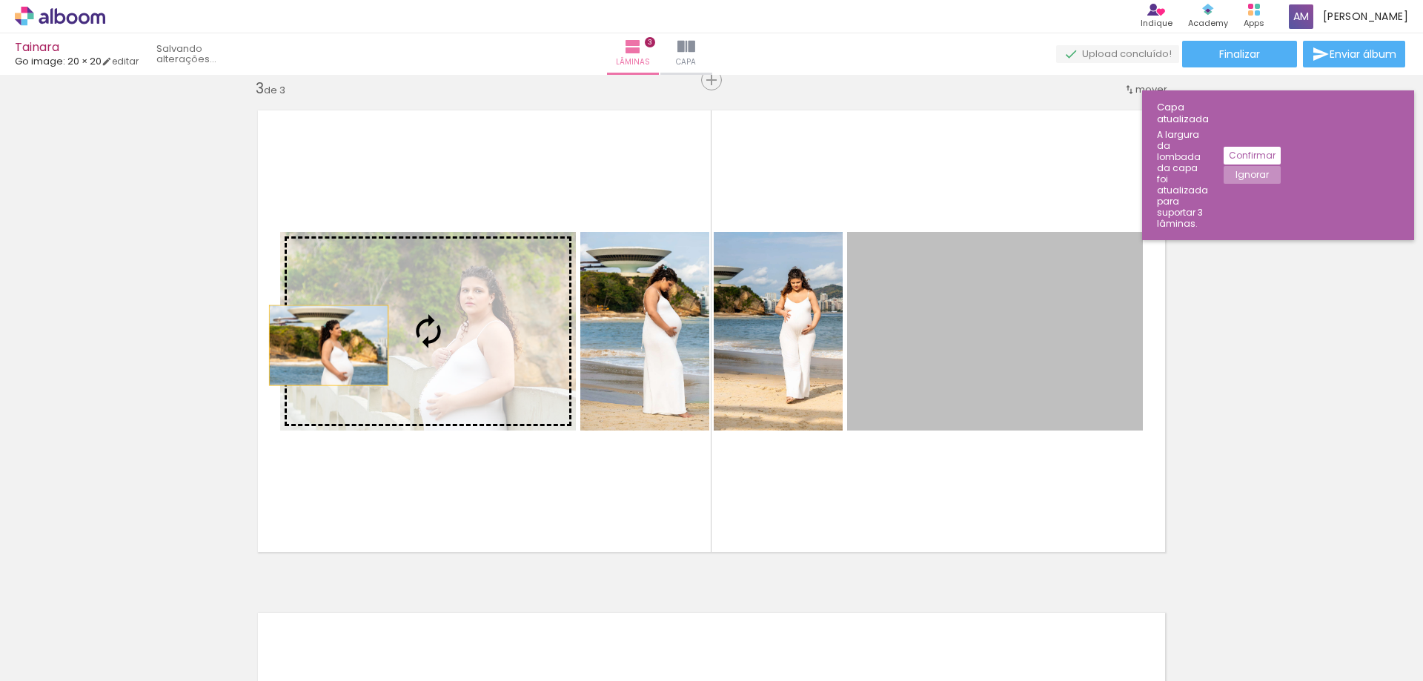
drag, startPoint x: 964, startPoint y: 357, endPoint x: 323, endPoint y: 345, distance: 641.3
click at [0, 0] on slot at bounding box center [0, 0] width 0 height 0
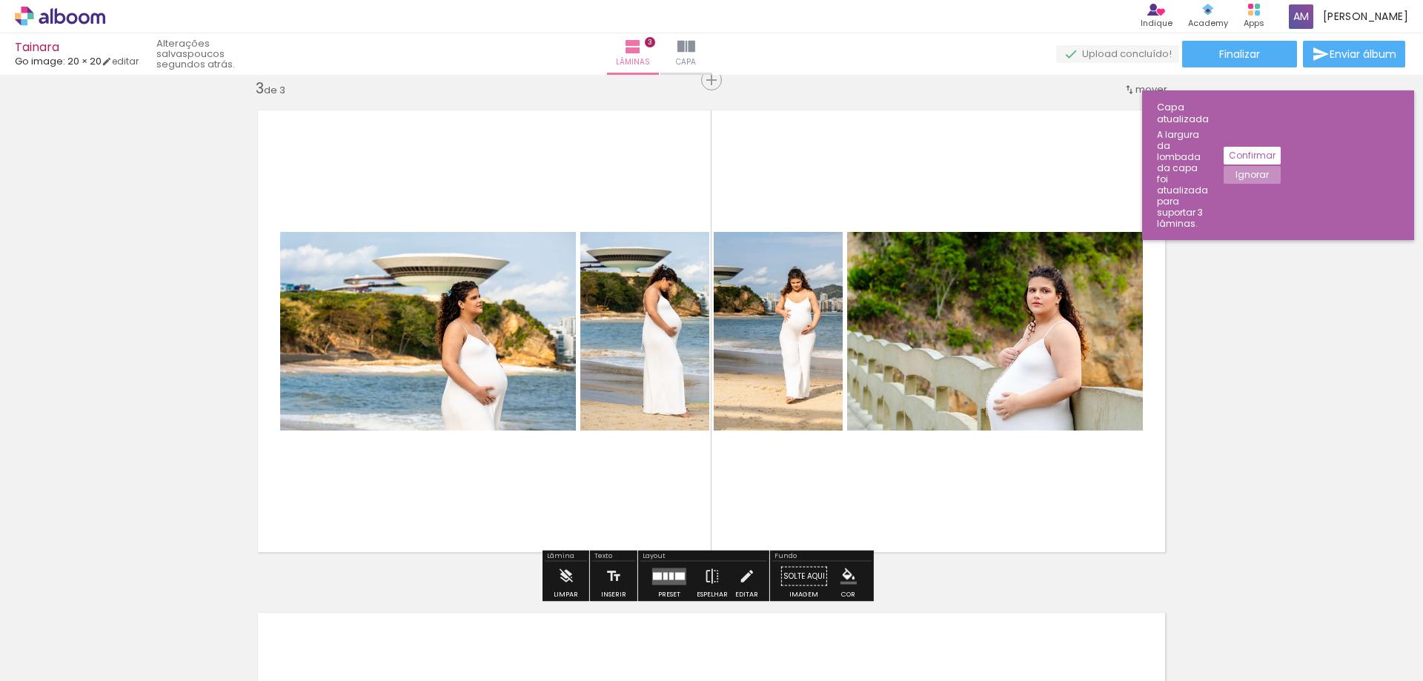
click at [378, 343] on quentale-photo at bounding box center [428, 331] width 296 height 199
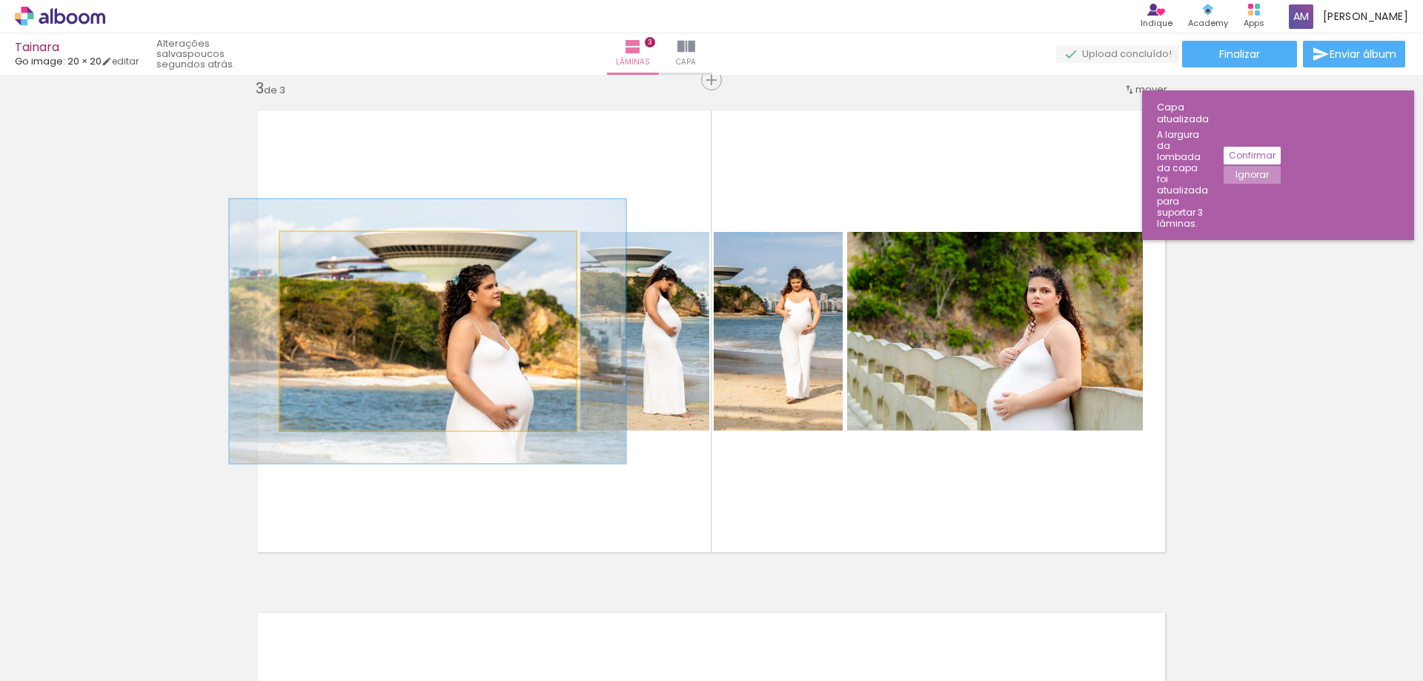
drag, startPoint x: 308, startPoint y: 245, endPoint x: 325, endPoint y: 242, distance: 17.2
type paper-slider "133"
click at [325, 242] on div at bounding box center [331, 247] width 13 height 13
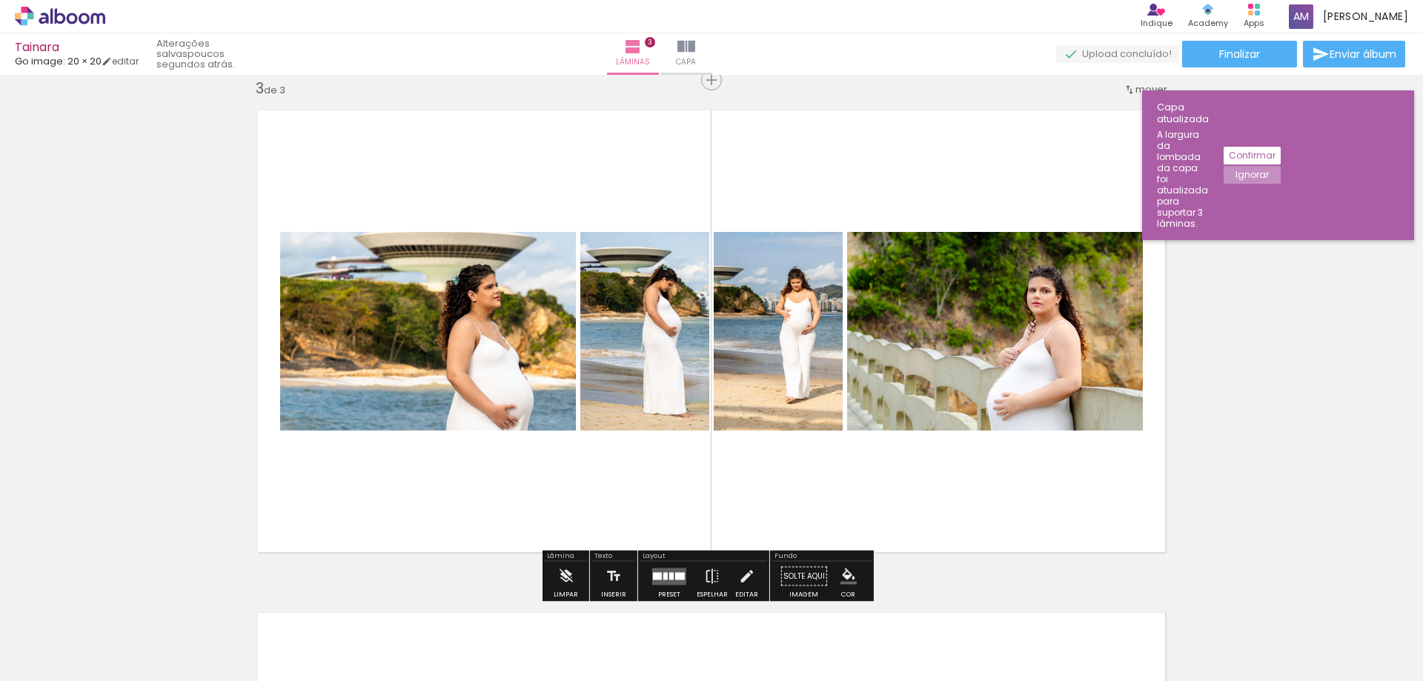
click at [311, 506] on quentale-layouter at bounding box center [711, 332] width 931 height 466
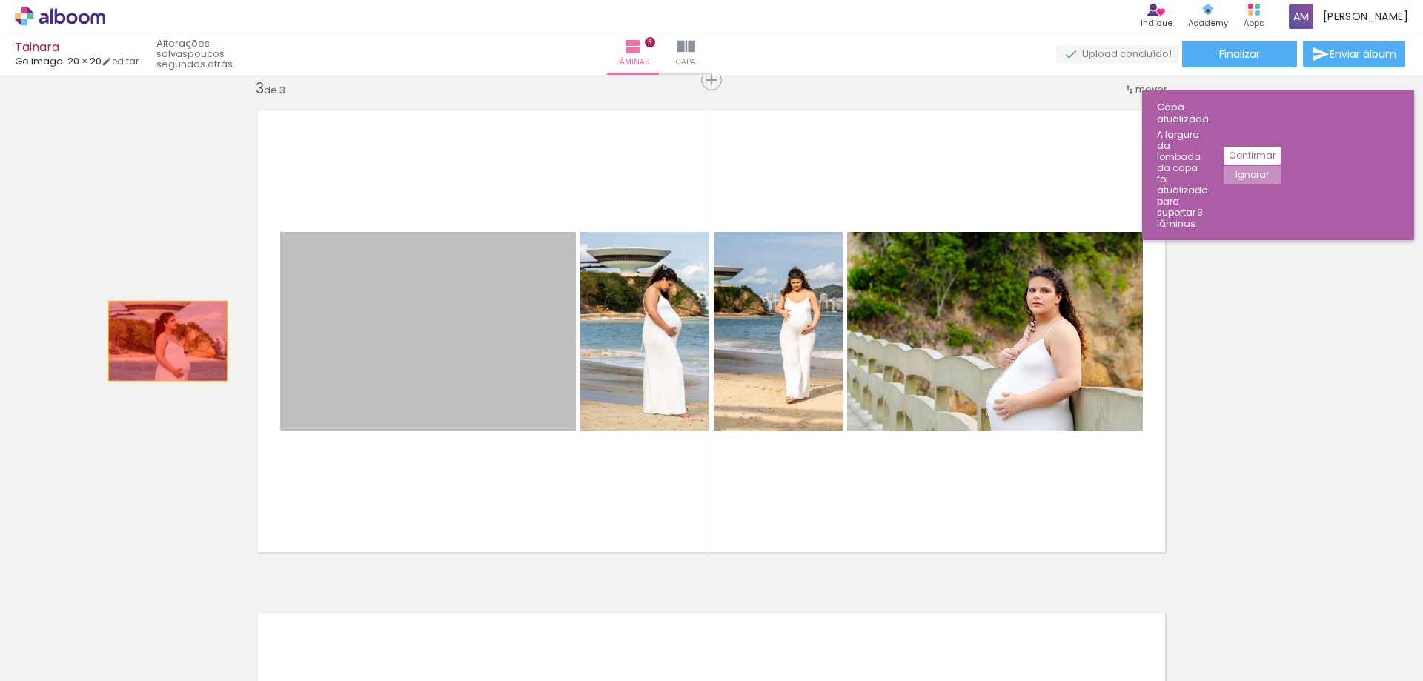
drag, startPoint x: 381, startPoint y: 356, endPoint x: 162, endPoint y: 341, distance: 219.2
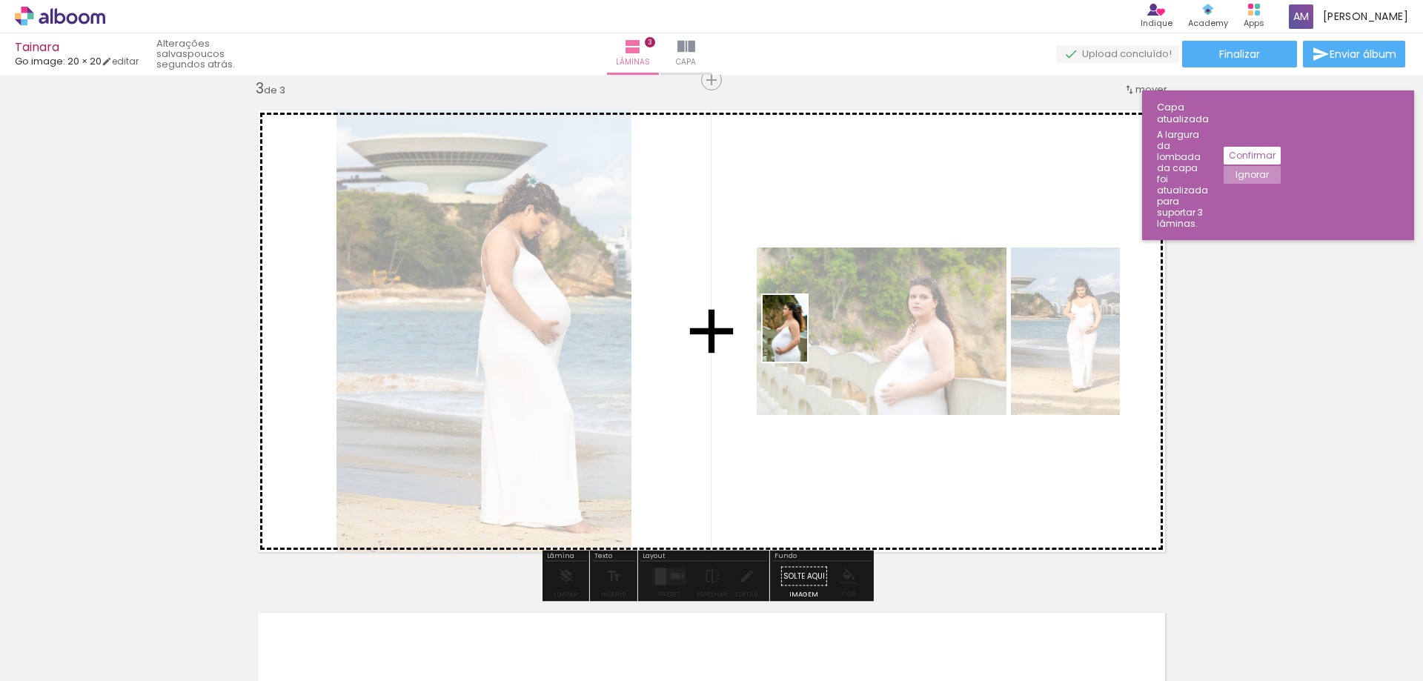
drag, startPoint x: 480, startPoint y: 639, endPoint x: 807, endPoint y: 339, distance: 443.3
click at [807, 339] on quentale-workspace at bounding box center [711, 340] width 1423 height 681
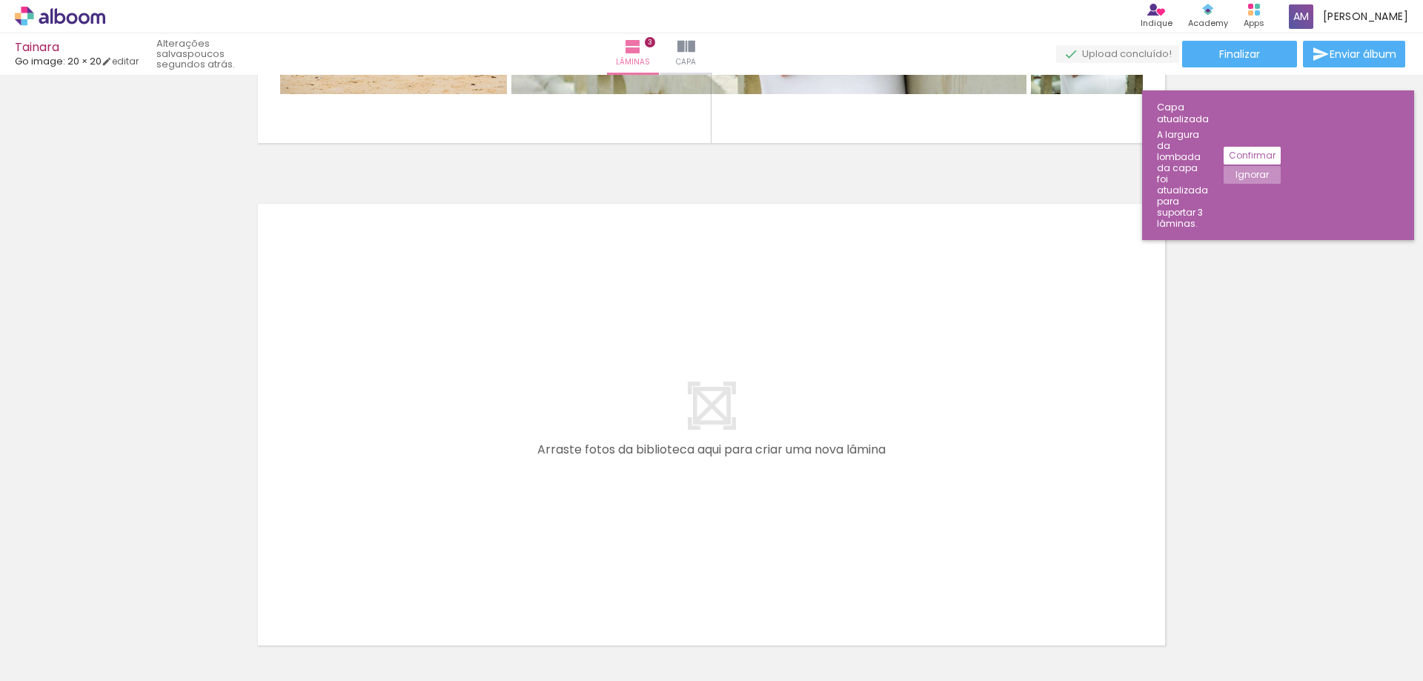
scroll to position [1469, 0]
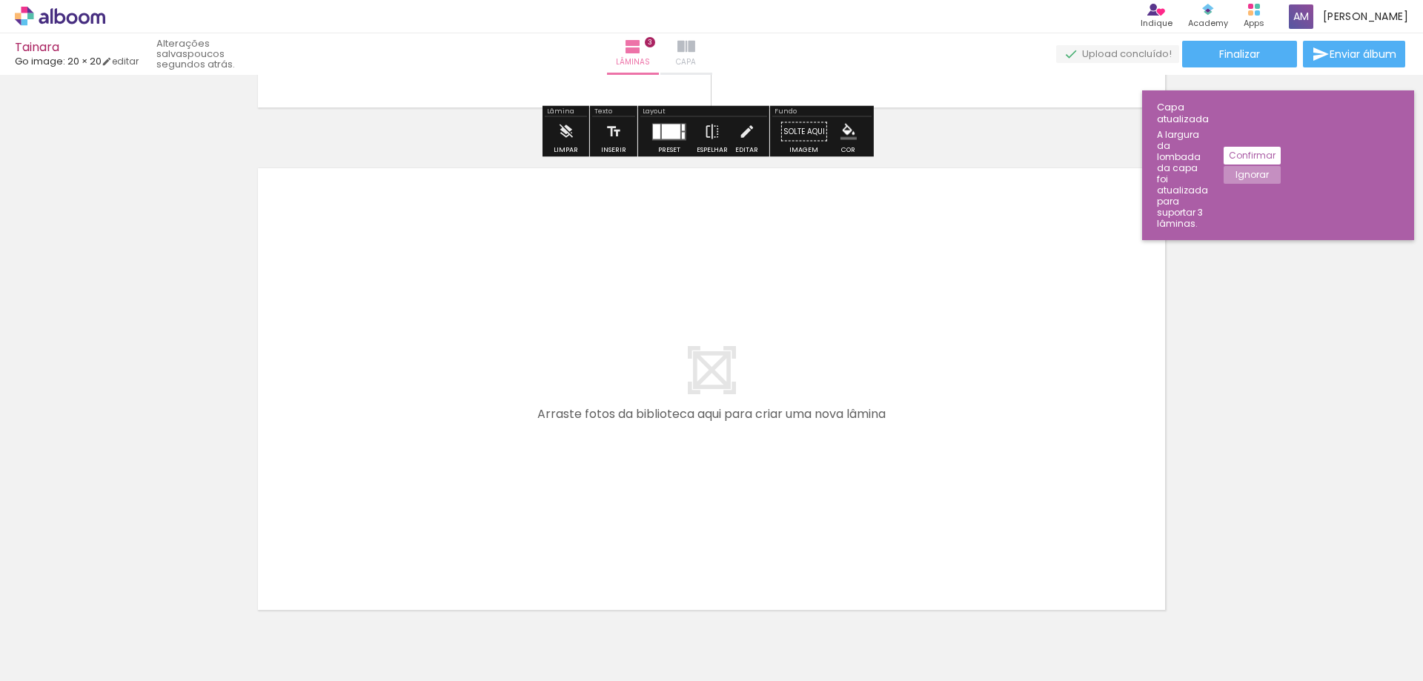
click at [695, 45] on iron-icon at bounding box center [686, 47] width 18 height 18
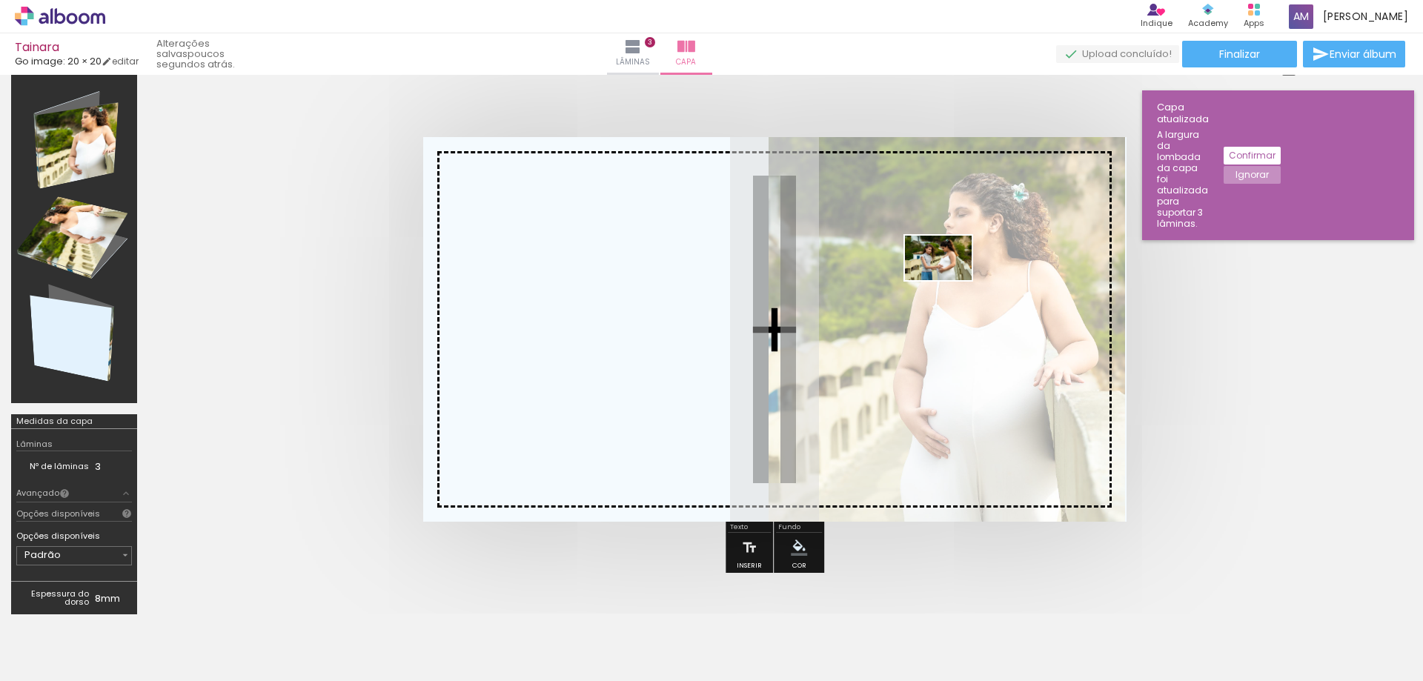
drag, startPoint x: 719, startPoint y: 643, endPoint x: 950, endPoint y: 280, distance: 430.2
click at [950, 280] on quentale-workspace at bounding box center [711, 340] width 1423 height 681
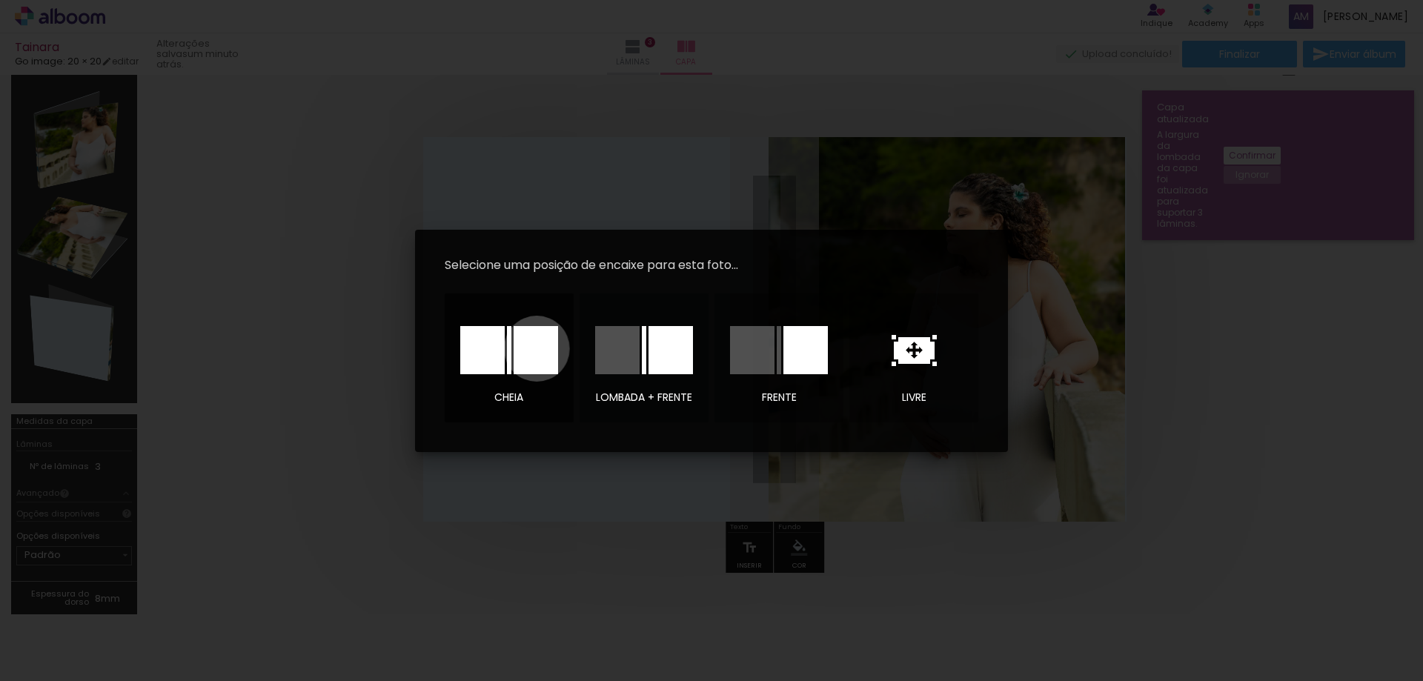
click at [537, 348] on div at bounding box center [536, 350] width 44 height 48
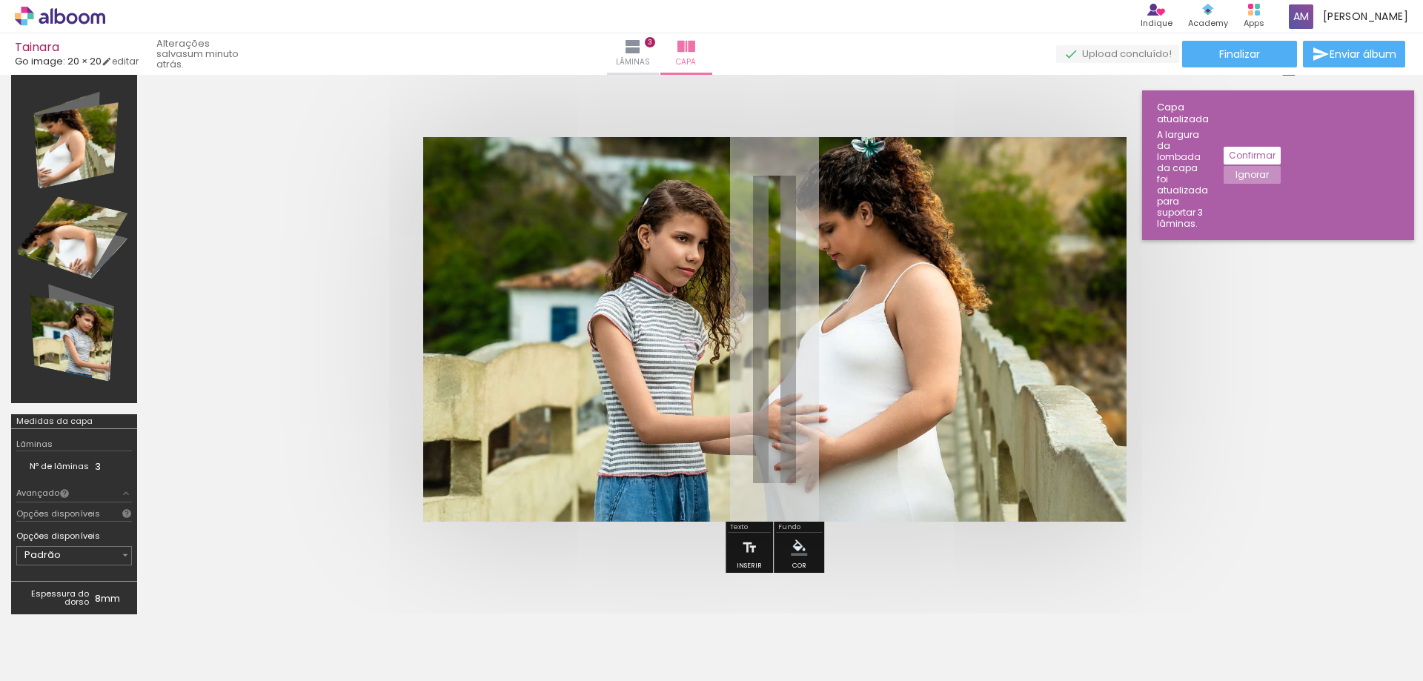
drag, startPoint x: 684, startPoint y: 337, endPoint x: 629, endPoint y: 351, distance: 57.2
click at [629, 351] on div at bounding box center [607, 329] width 405 height 385
click at [602, 308] on div at bounding box center [607, 329] width 405 height 385
click at [0, 0] on slot "Ignorar" at bounding box center [0, 0] width 0 height 0
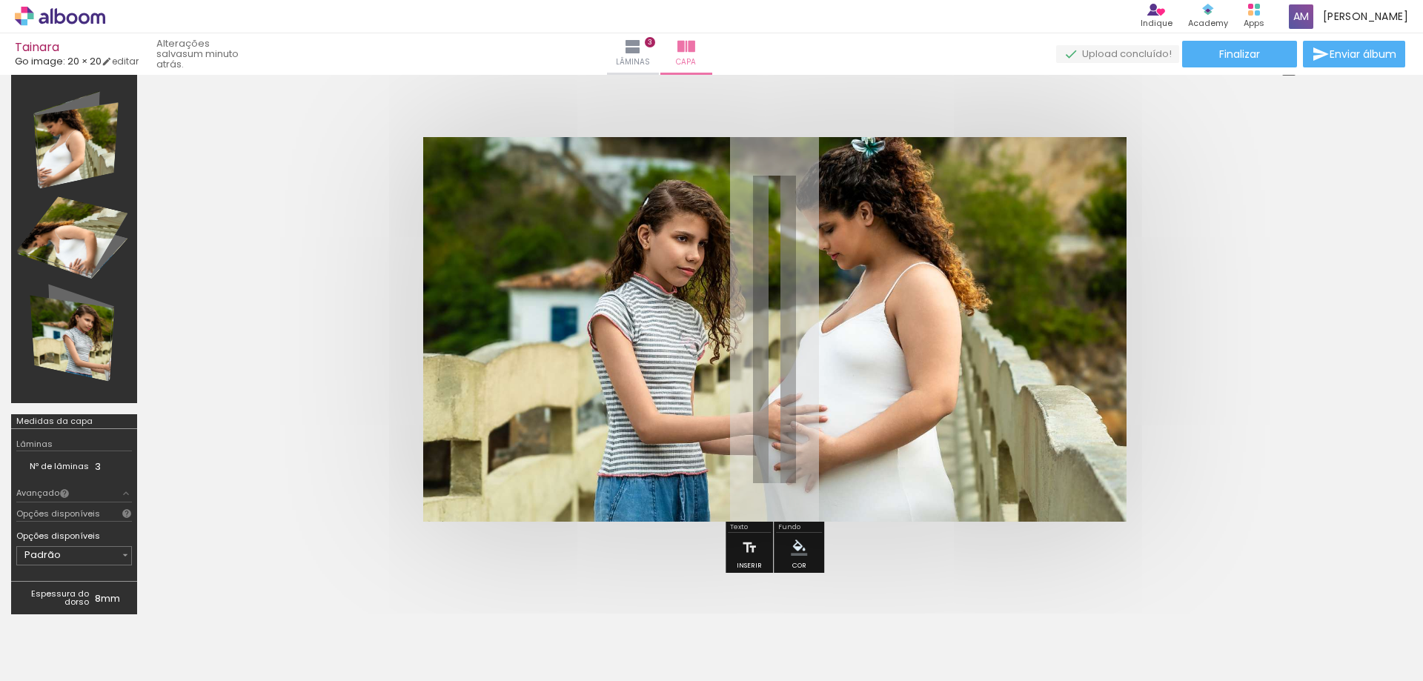
drag, startPoint x: 667, startPoint y: 358, endPoint x: 617, endPoint y: 354, distance: 50.6
click at [596, 373] on div at bounding box center [607, 329] width 405 height 385
click at [643, 329] on div at bounding box center [607, 329] width 405 height 385
click at [345, 342] on quentale-cover at bounding box center [775, 329] width 1134 height 385
click at [1309, 268] on quentale-cover at bounding box center [775, 329] width 1134 height 385
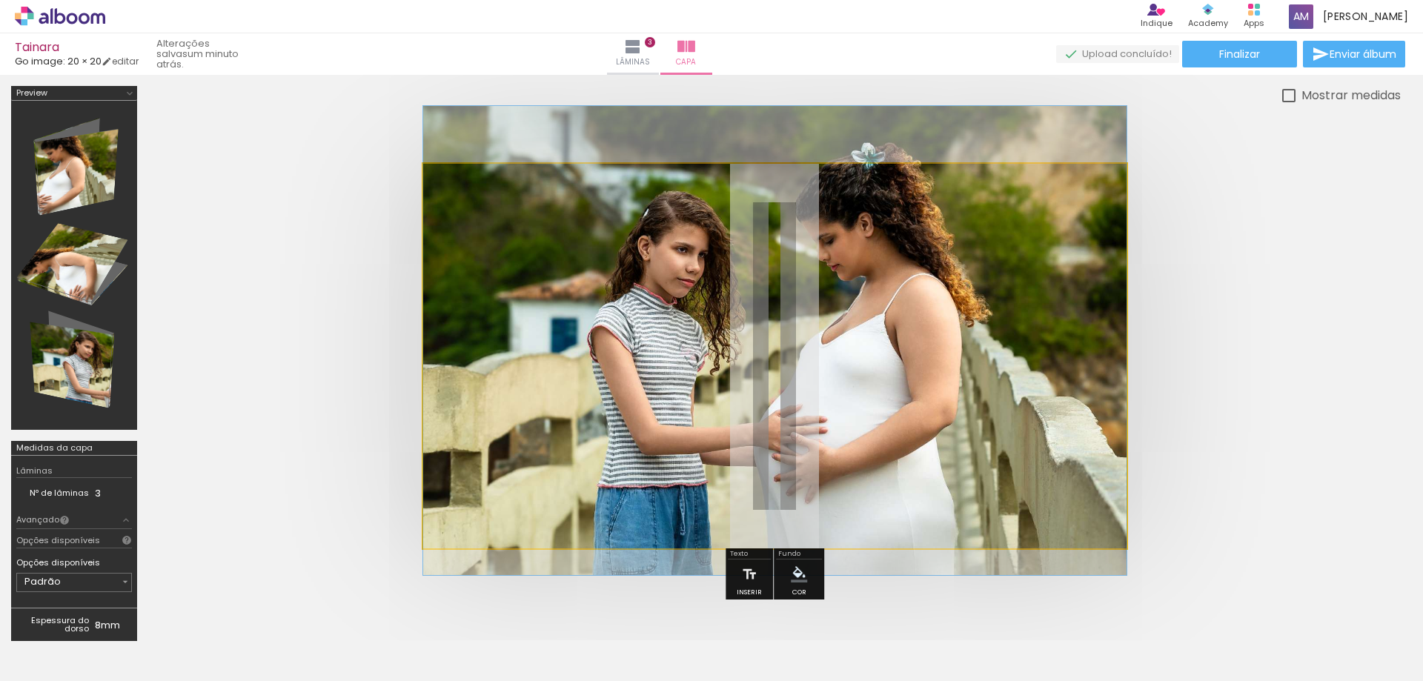
drag, startPoint x: 996, startPoint y: 329, endPoint x: 967, endPoint y: 307, distance: 37.1
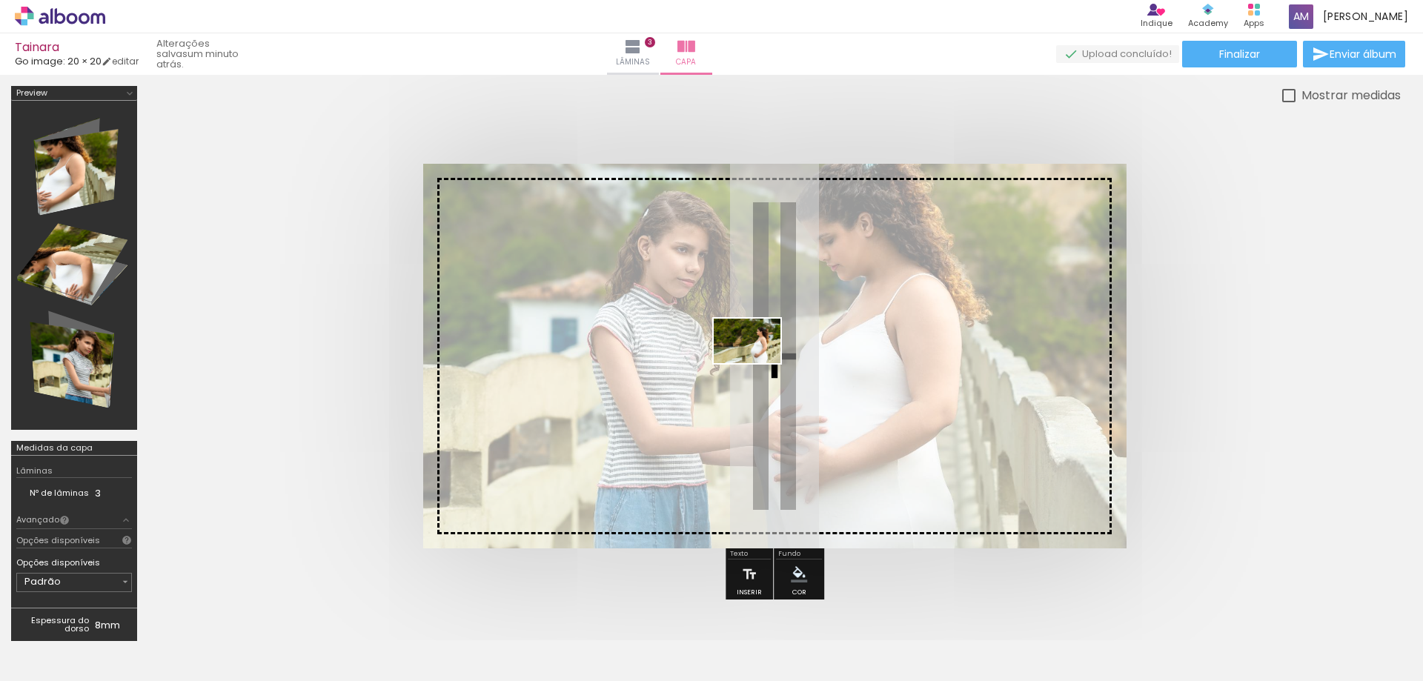
drag, startPoint x: 649, startPoint y: 641, endPoint x: 758, endPoint y: 362, distance: 300.2
click at [758, 362] on quentale-workspace at bounding box center [711, 340] width 1423 height 681
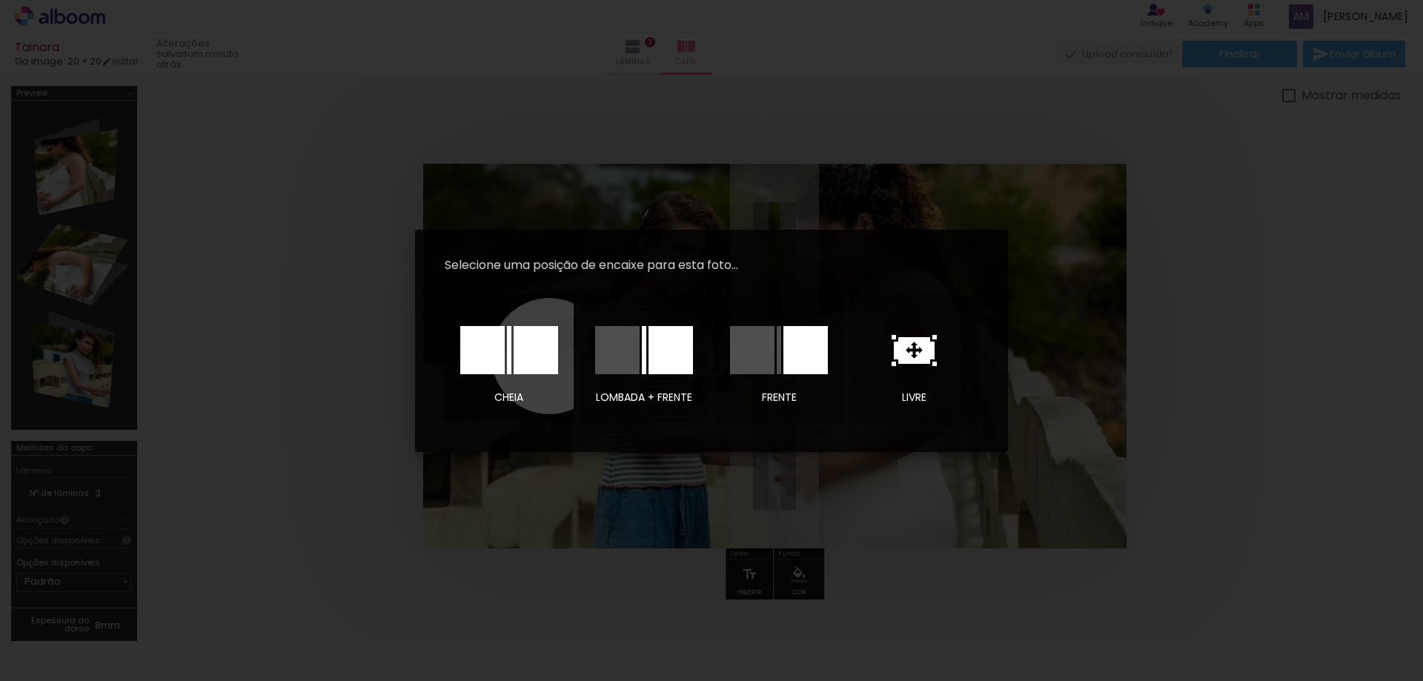
click at [549, 356] on div at bounding box center [536, 350] width 44 height 48
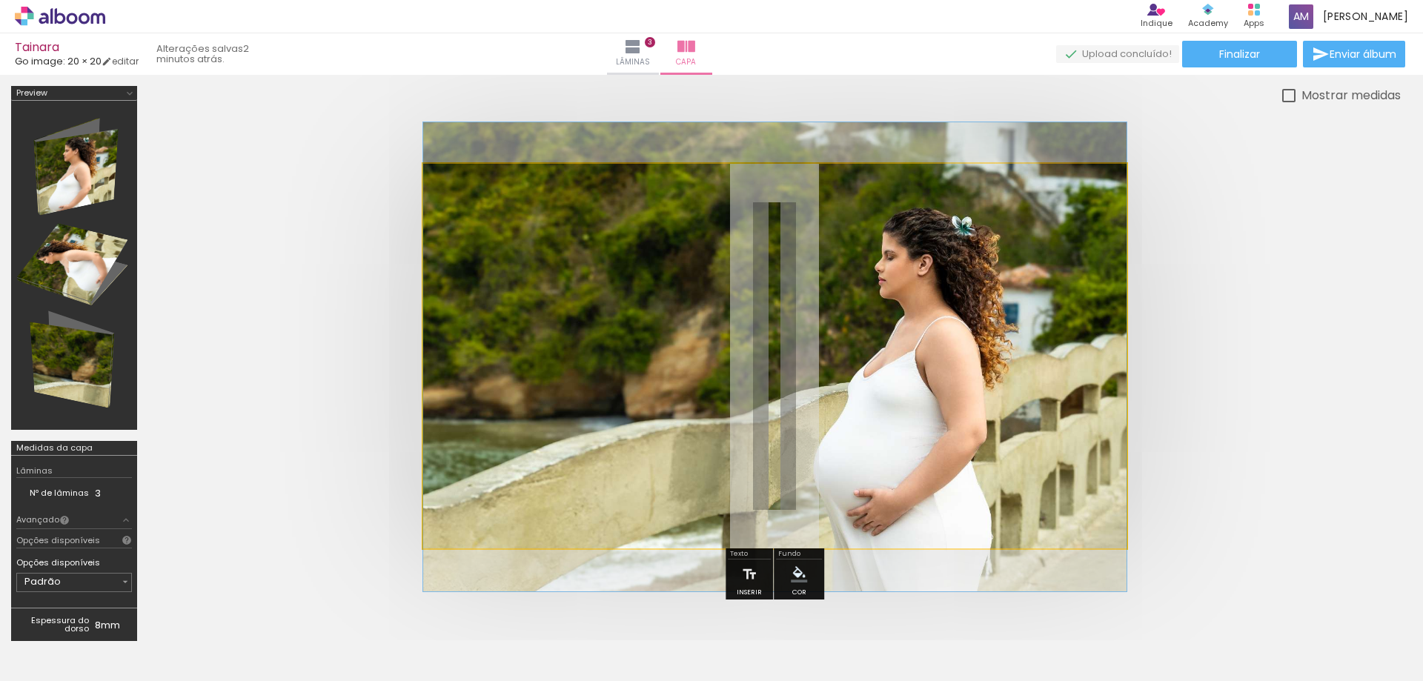
drag, startPoint x: 904, startPoint y: 359, endPoint x: 913, endPoint y: 360, distance: 9.7
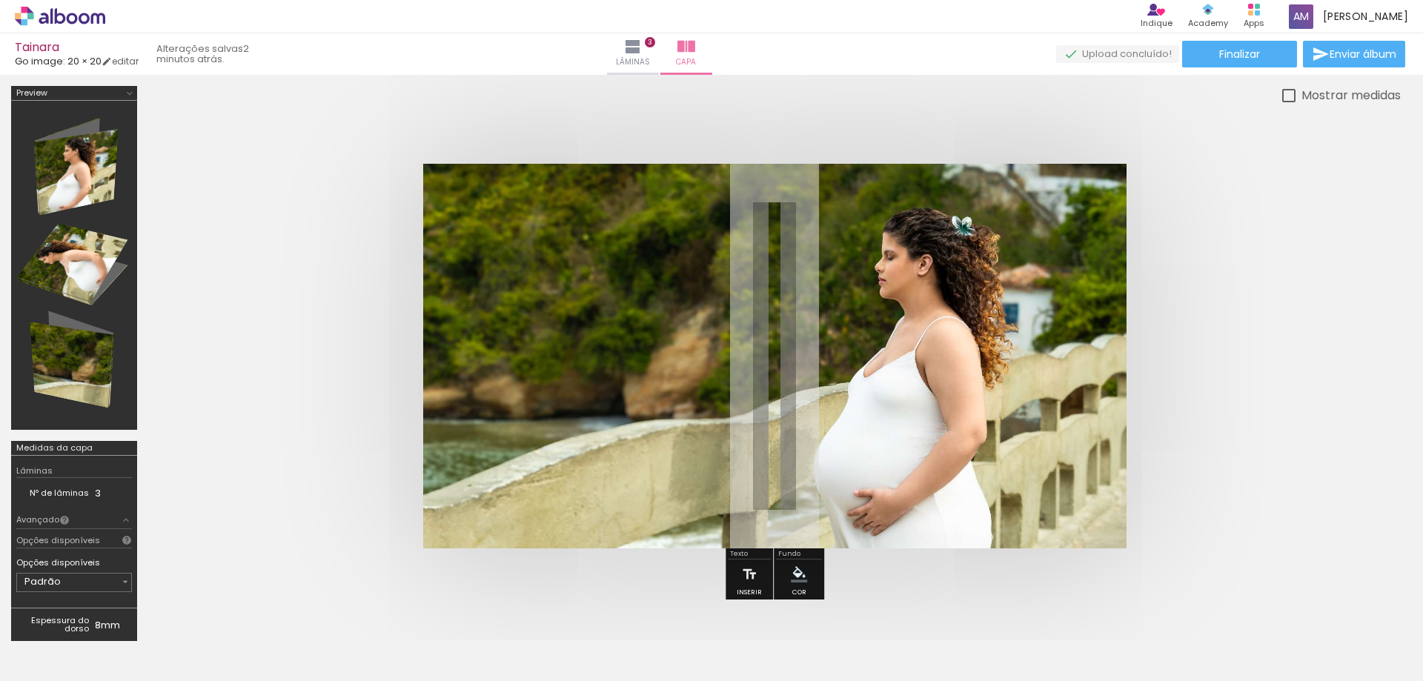
click at [323, 345] on quentale-cover at bounding box center [775, 356] width 1134 height 385
click at [642, 47] on iron-icon at bounding box center [633, 47] width 18 height 18
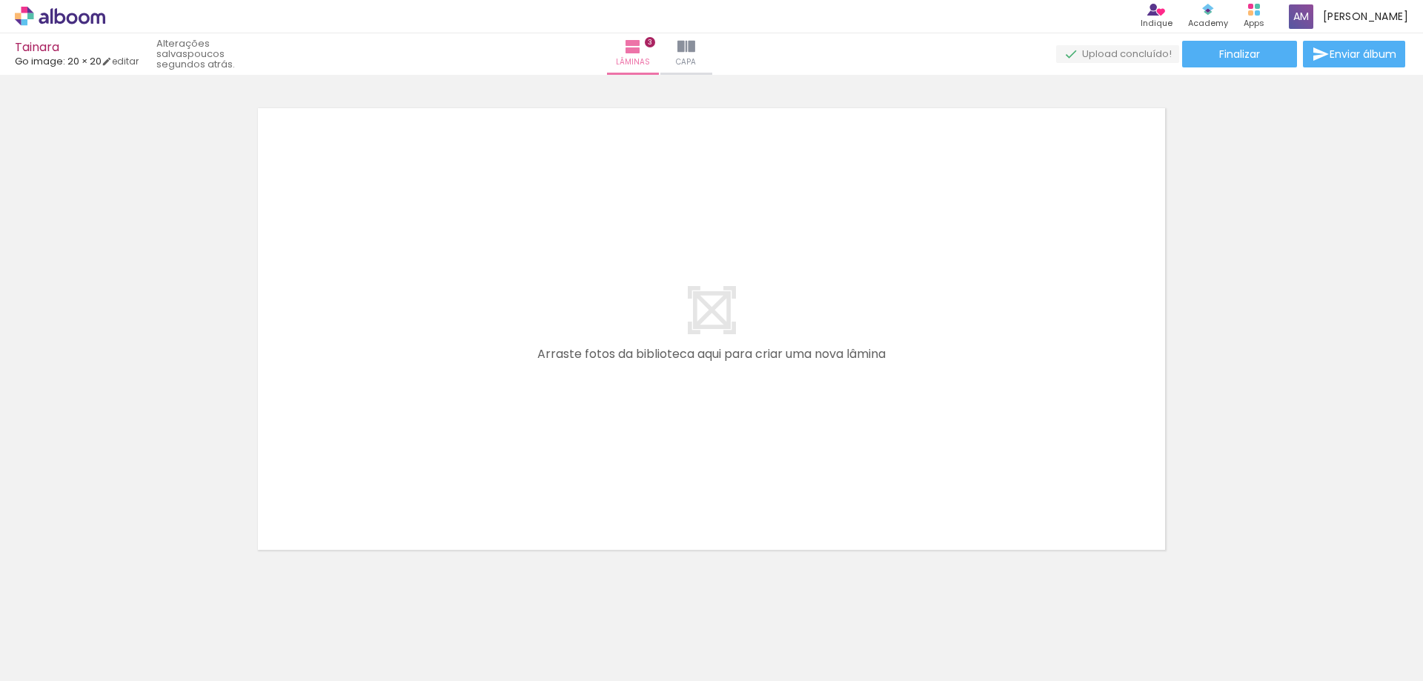
scroll to position [1554, 0]
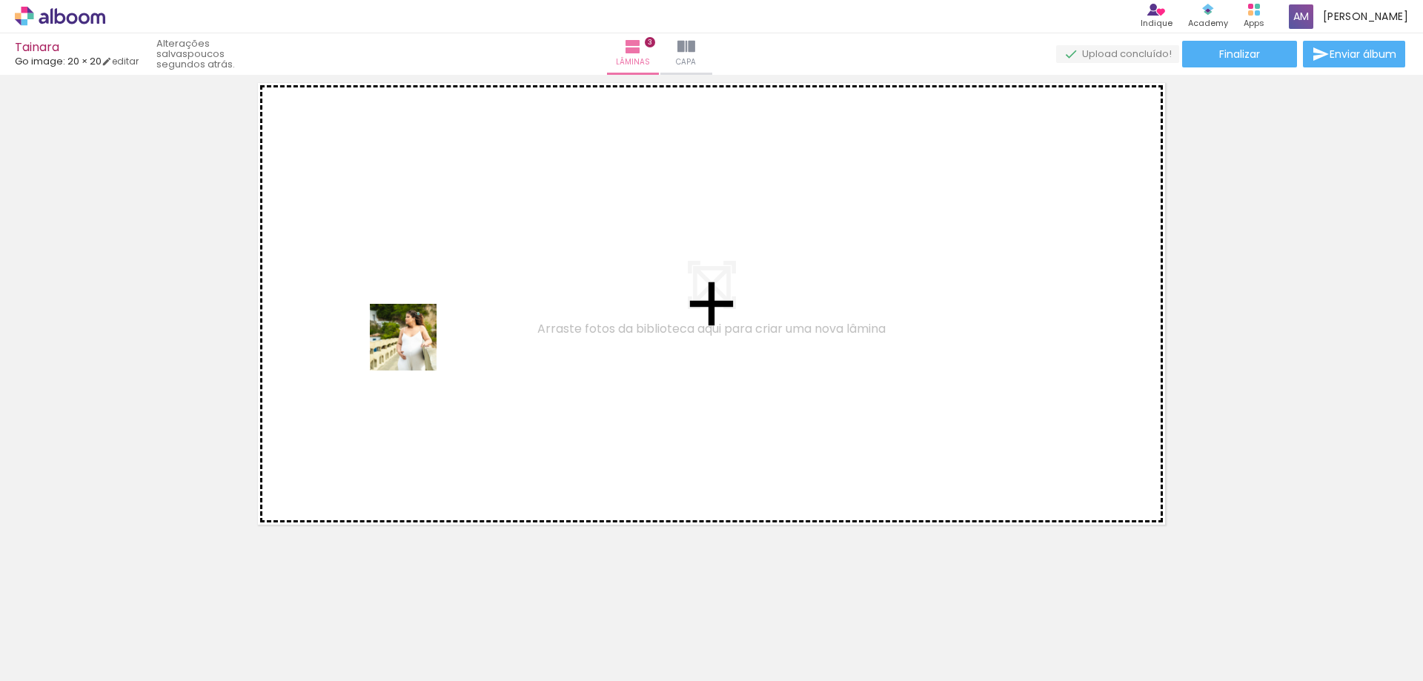
drag, startPoint x: 319, startPoint y: 632, endPoint x: 414, endPoint y: 348, distance: 299.6
click at [414, 348] on quentale-workspace at bounding box center [711, 340] width 1423 height 681
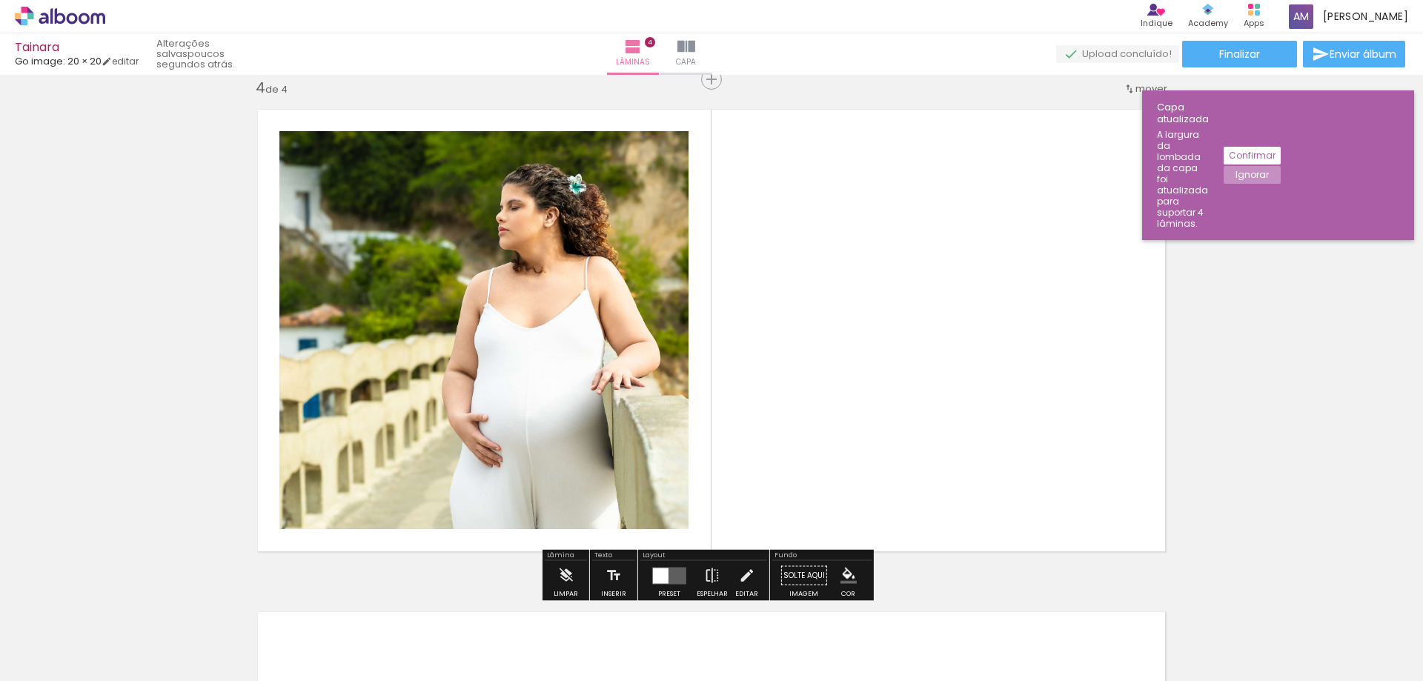
scroll to position [1527, 0]
click at [0, 0] on slot "Confirmar" at bounding box center [0, 0] width 0 height 0
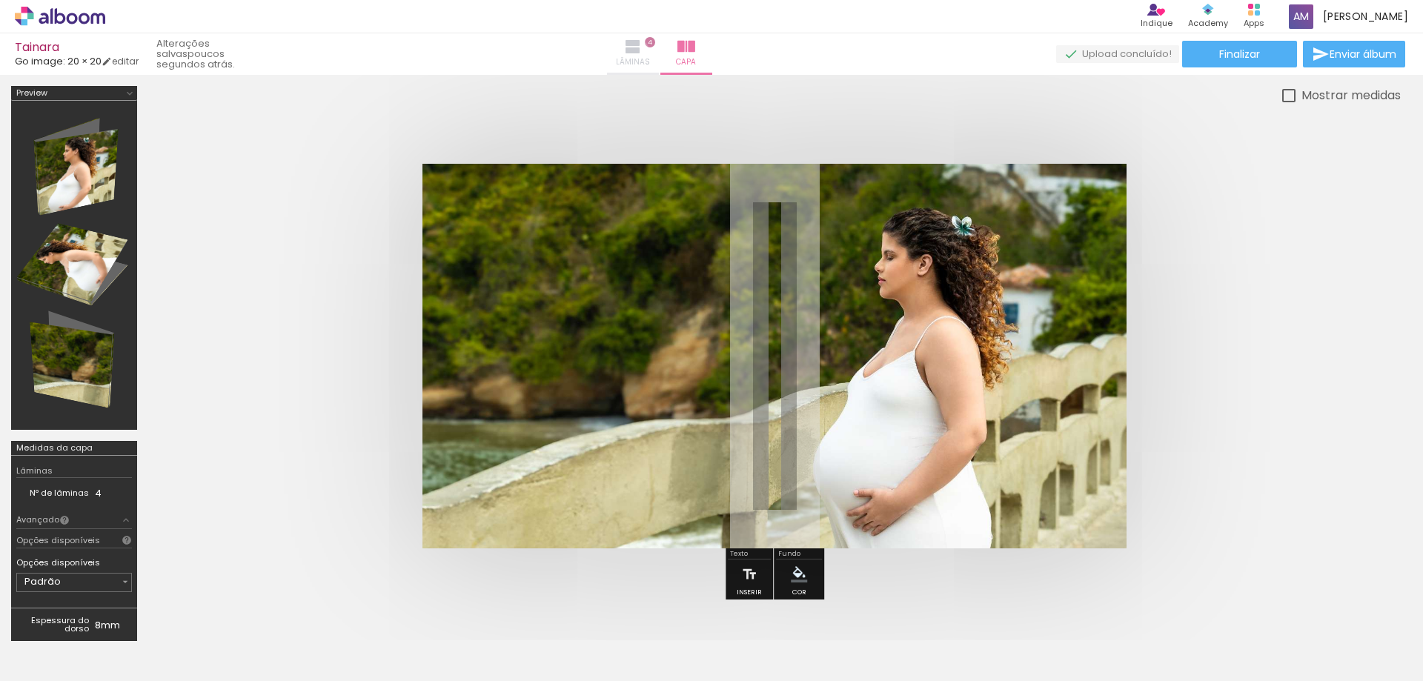
click at [642, 53] on iron-icon at bounding box center [633, 47] width 18 height 18
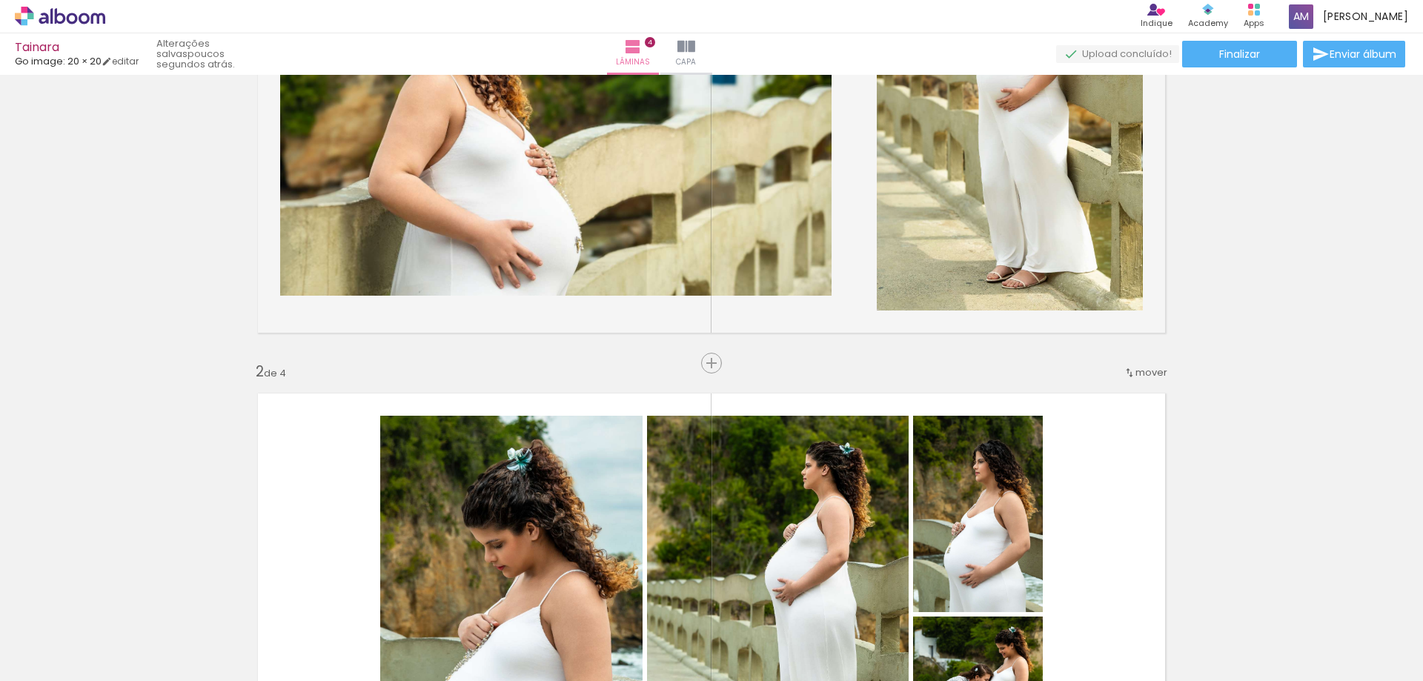
scroll to position [371, 0]
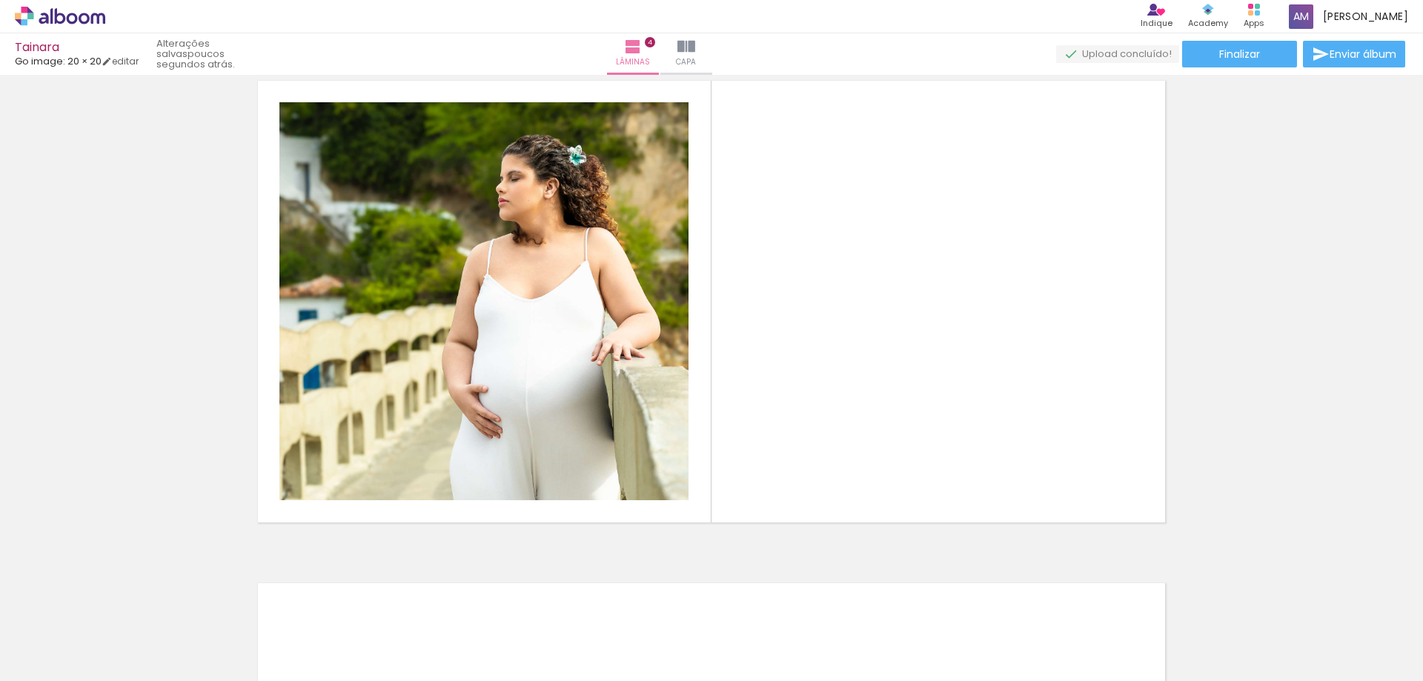
scroll to position [0, 482]
click at [61, 645] on input "Não utilizadas" at bounding box center [41, 648] width 56 height 13
click at [0, 0] on slot "Todas as fotos" at bounding box center [0, 0] width 0 height 0
click at [60, 635] on input "Todas as fotos" at bounding box center [41, 636] width 56 height 13
click at [0, 0] on slot "Não utilizadas" at bounding box center [0, 0] width 0 height 0
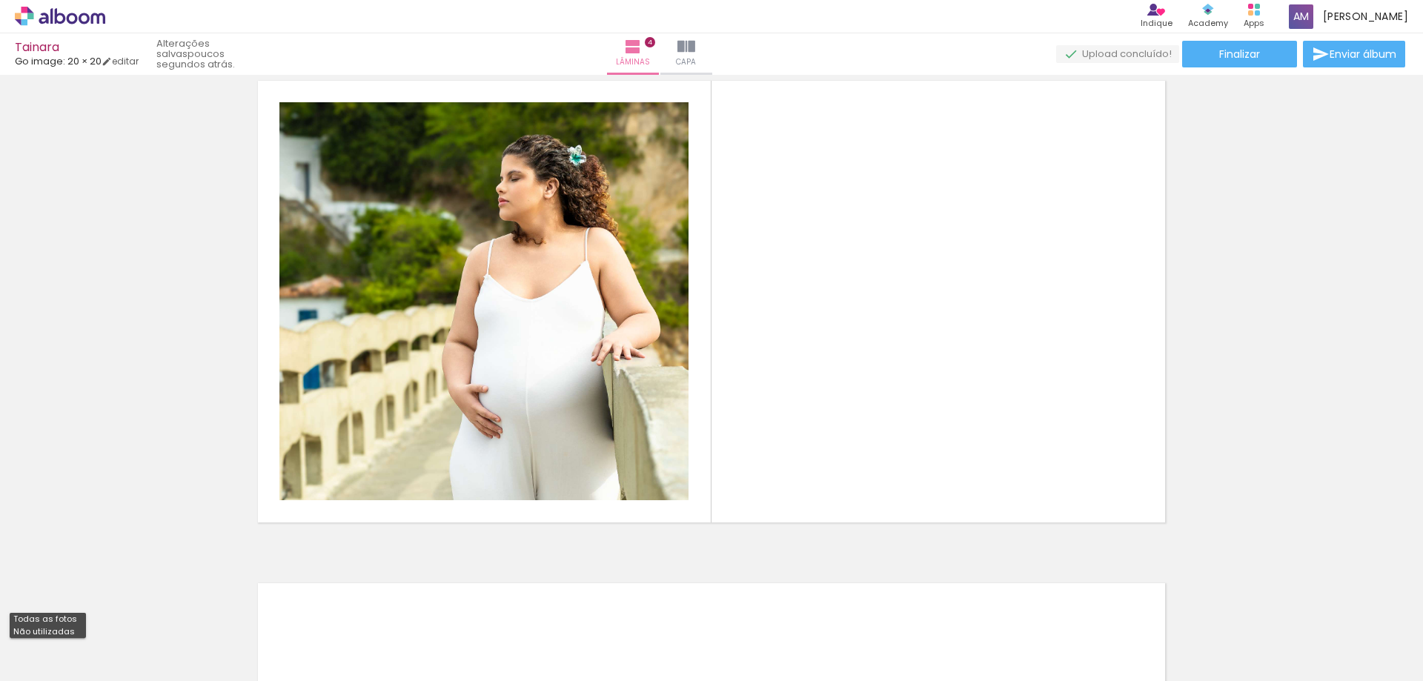
type input "Não utilizadas"
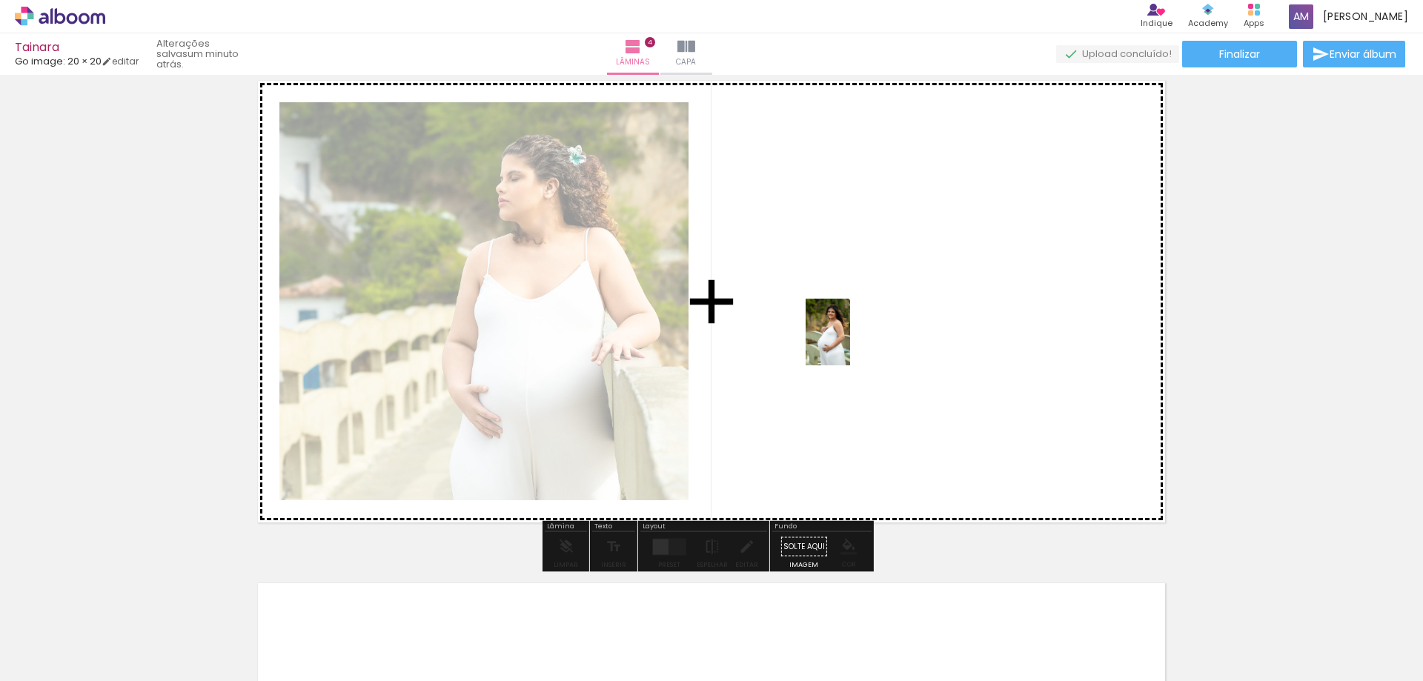
drag, startPoint x: 332, startPoint y: 642, endPoint x: 867, endPoint y: 329, distance: 619.9
click at [867, 329] on quentale-workspace at bounding box center [711, 340] width 1423 height 681
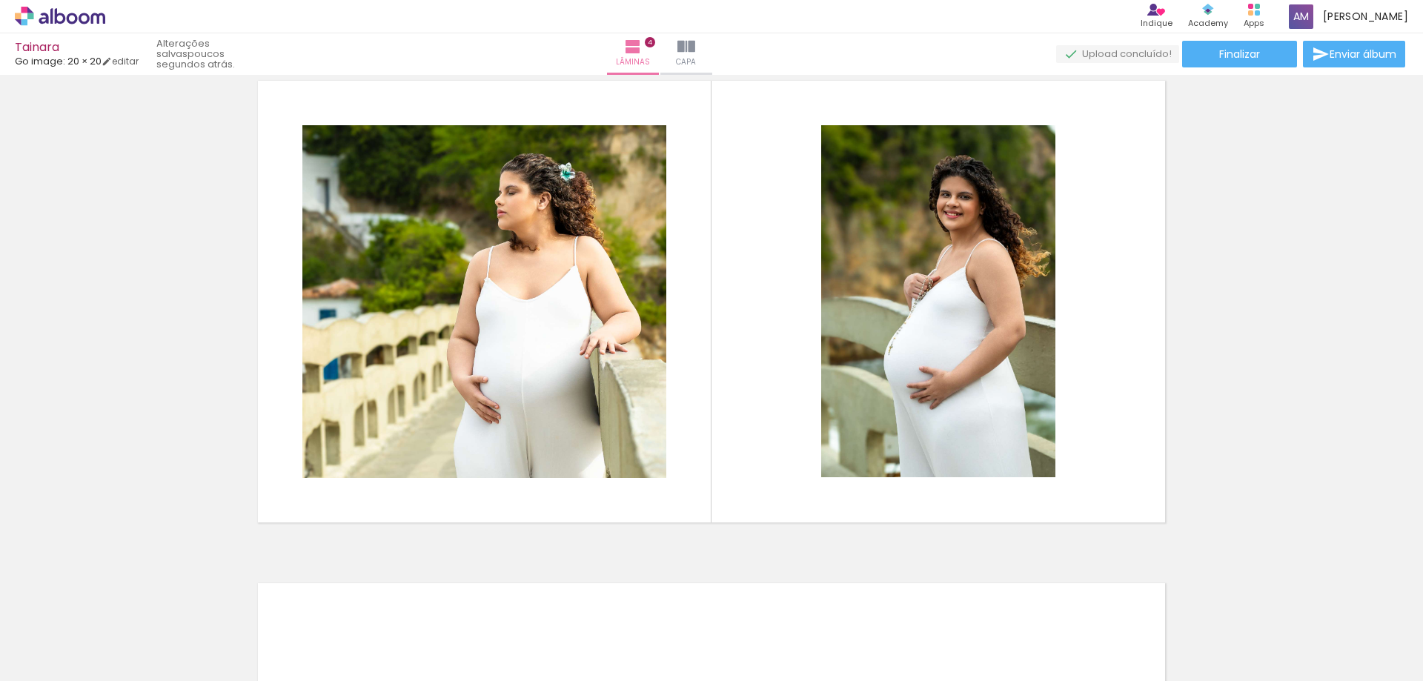
scroll to position [0, 612]
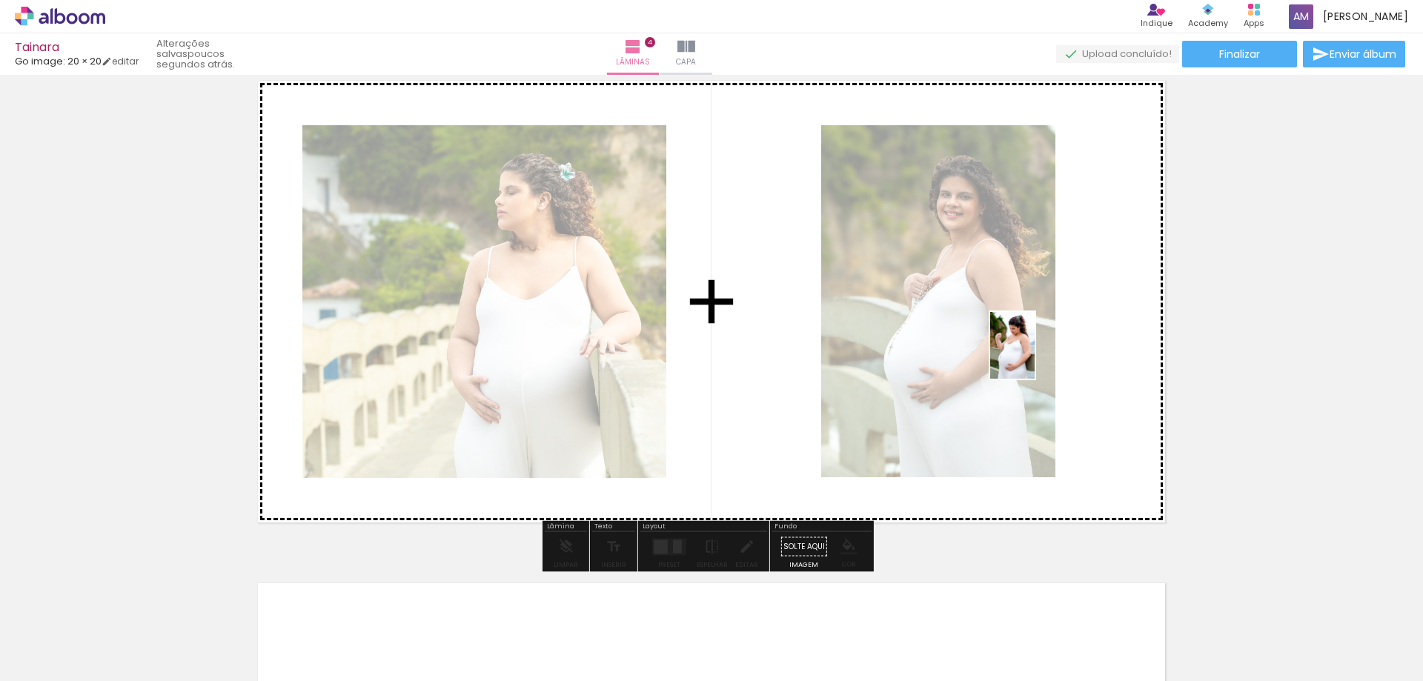
drag, startPoint x: 1033, startPoint y: 641, endPoint x: 1025, endPoint y: 311, distance: 329.9
click at [1030, 317] on quentale-workspace at bounding box center [711, 340] width 1423 height 681
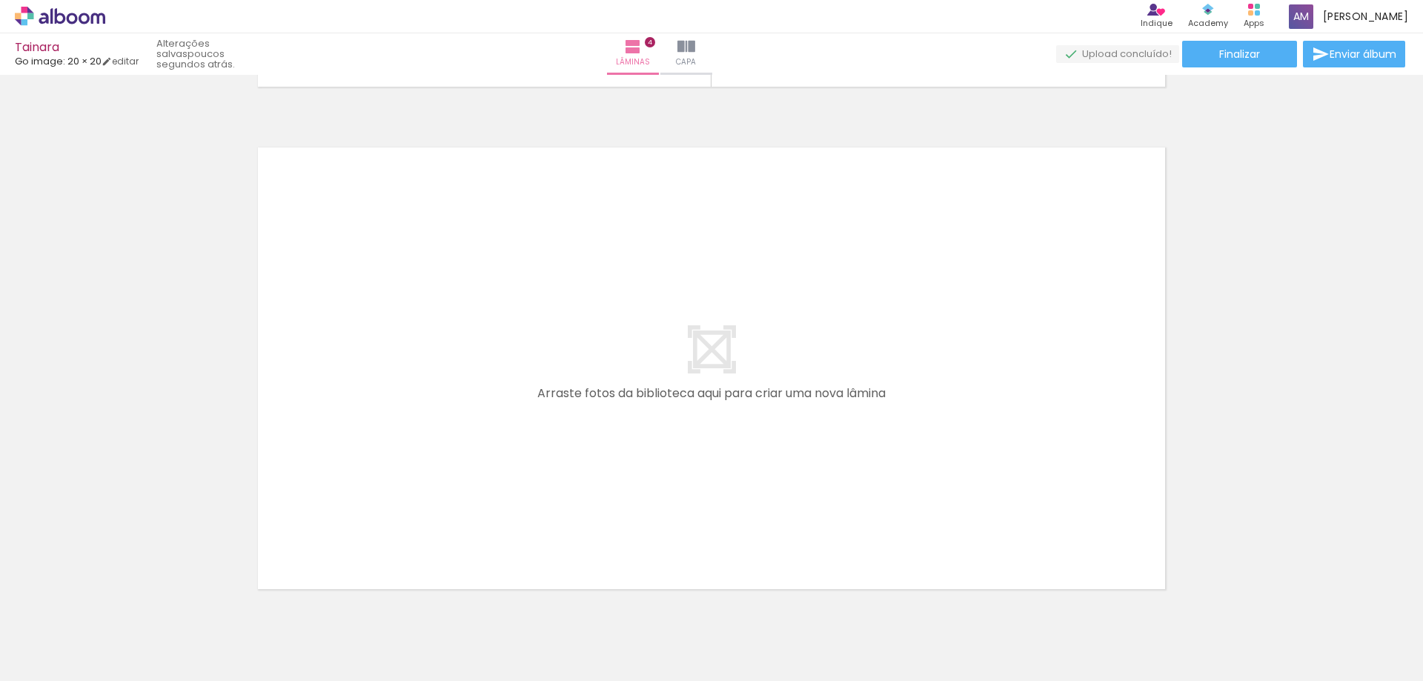
scroll to position [2057, 0]
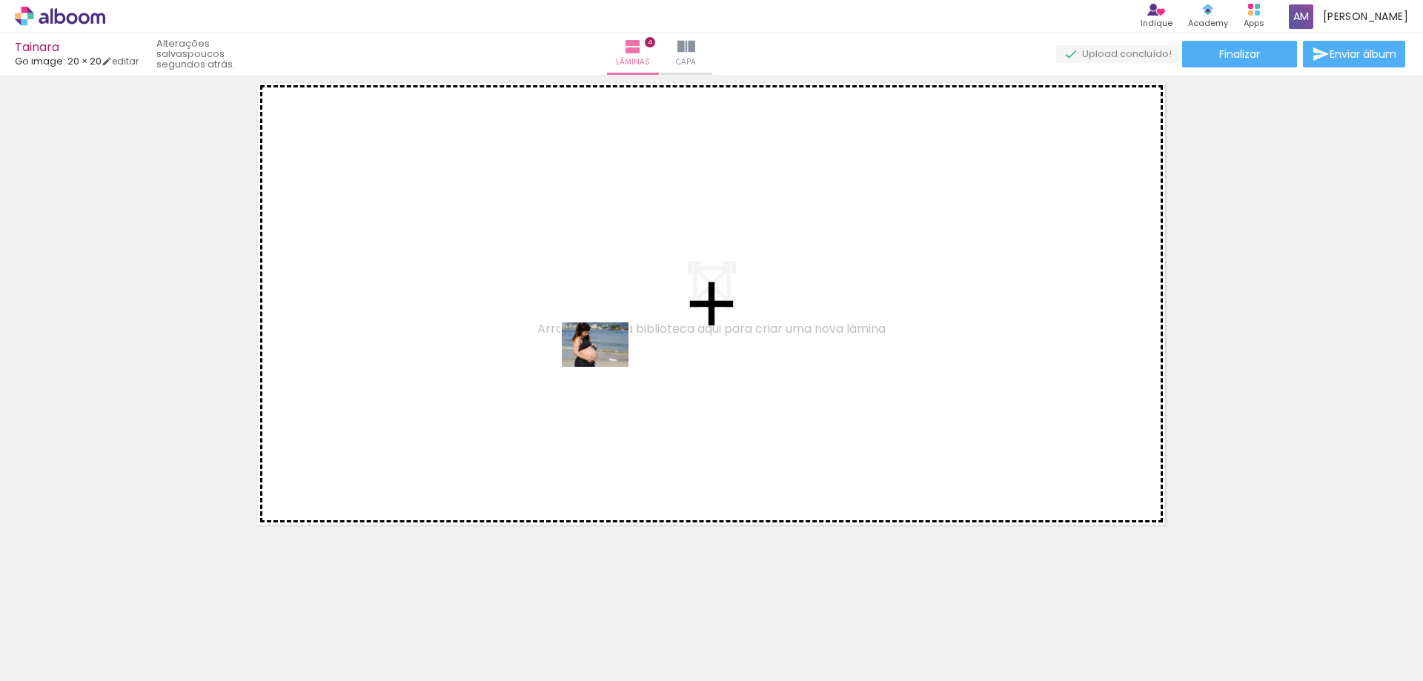
drag, startPoint x: 1193, startPoint y: 632, endPoint x: 606, endPoint y: 367, distance: 643.6
click at [606, 367] on quentale-workspace at bounding box center [711, 340] width 1423 height 681
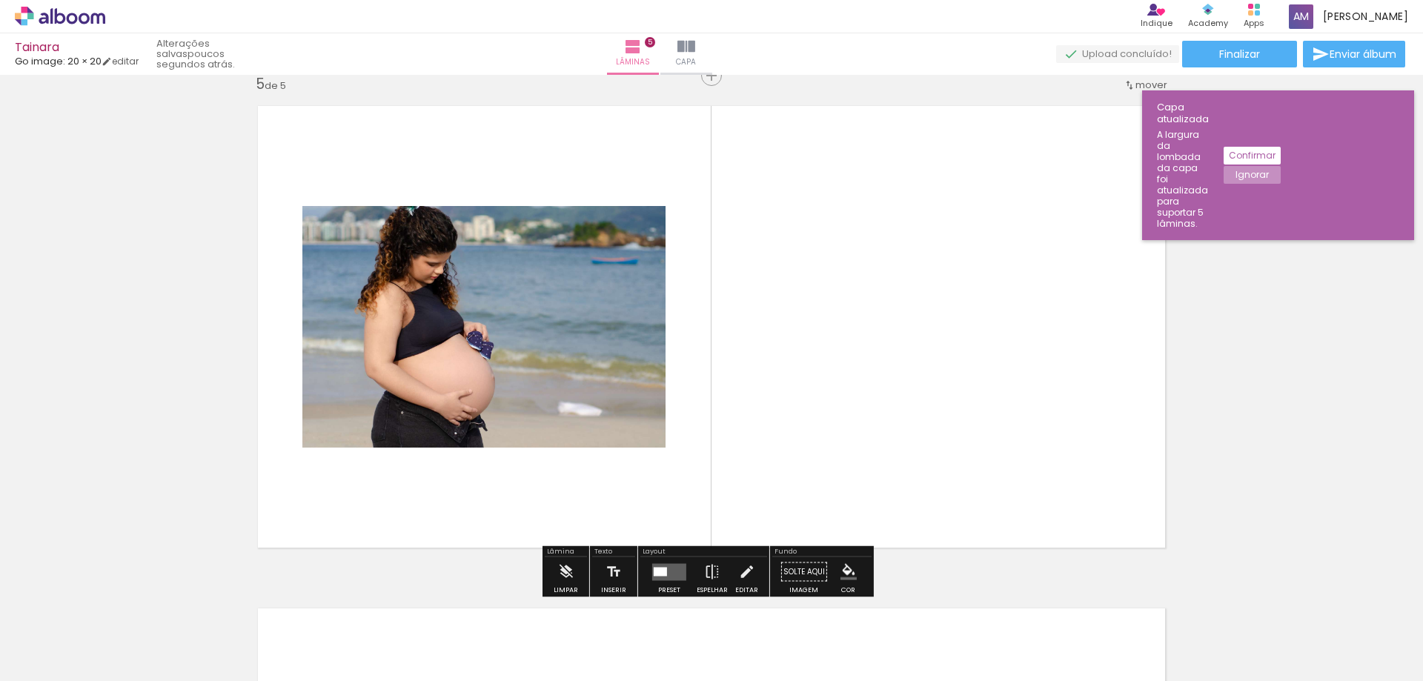
scroll to position [2030, 0]
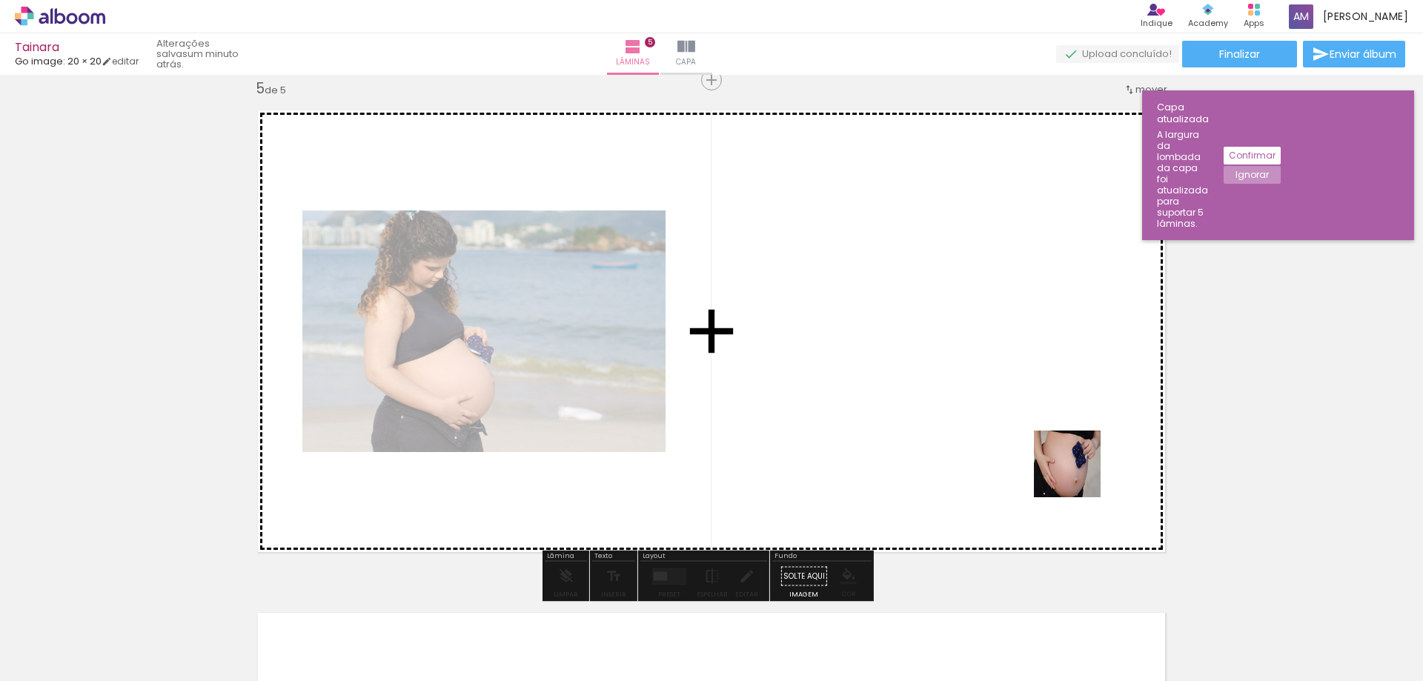
drag, startPoint x: 1285, startPoint y: 642, endPoint x: 895, endPoint y: 344, distance: 491.3
click at [895, 344] on quentale-workspace at bounding box center [711, 340] width 1423 height 681
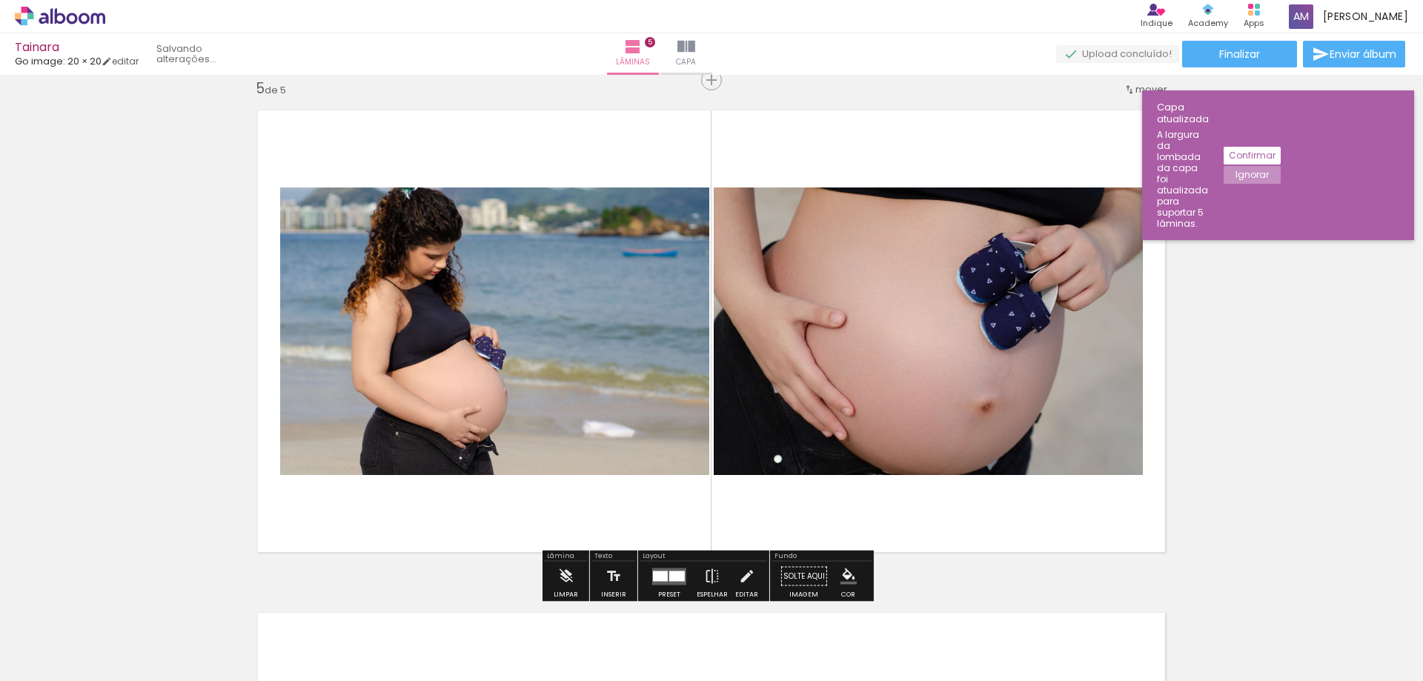
scroll to position [0, 363]
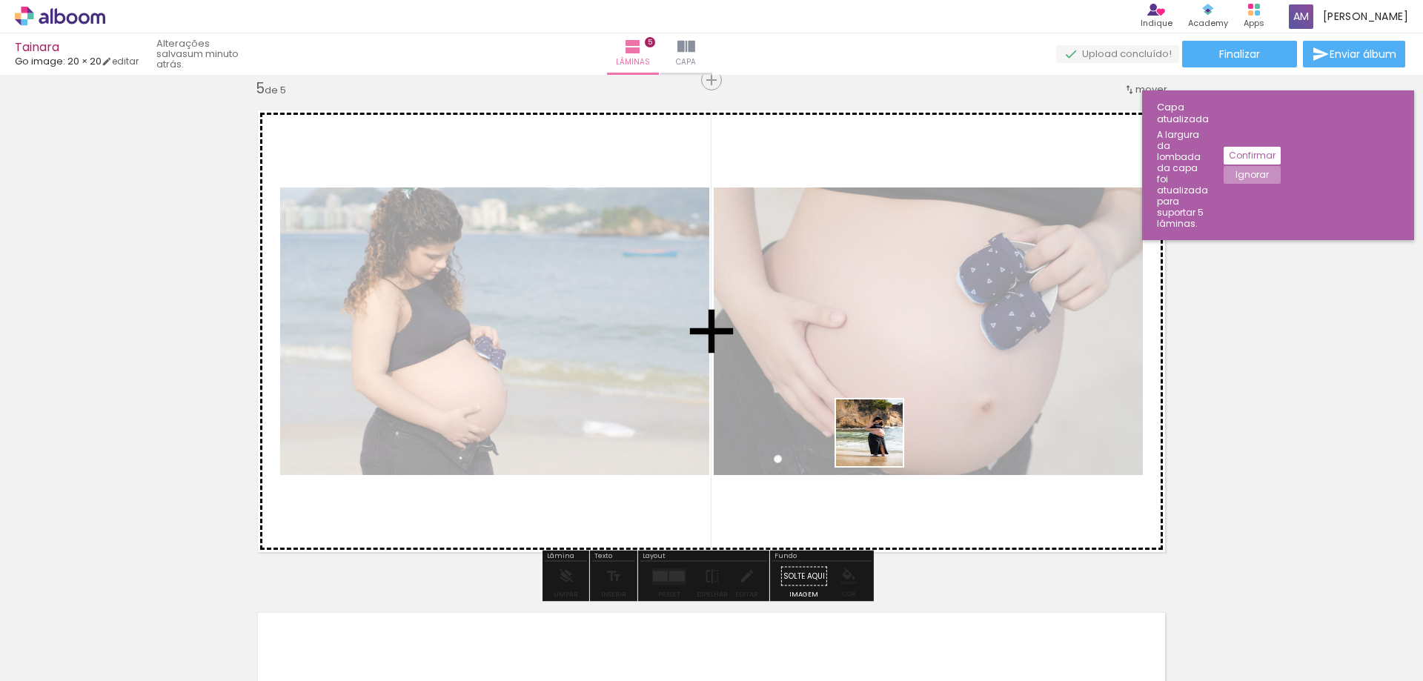
drag, startPoint x: 875, startPoint y: 649, endPoint x: 889, endPoint y: 405, distance: 245.0
click at [889, 405] on quentale-workspace at bounding box center [711, 340] width 1423 height 681
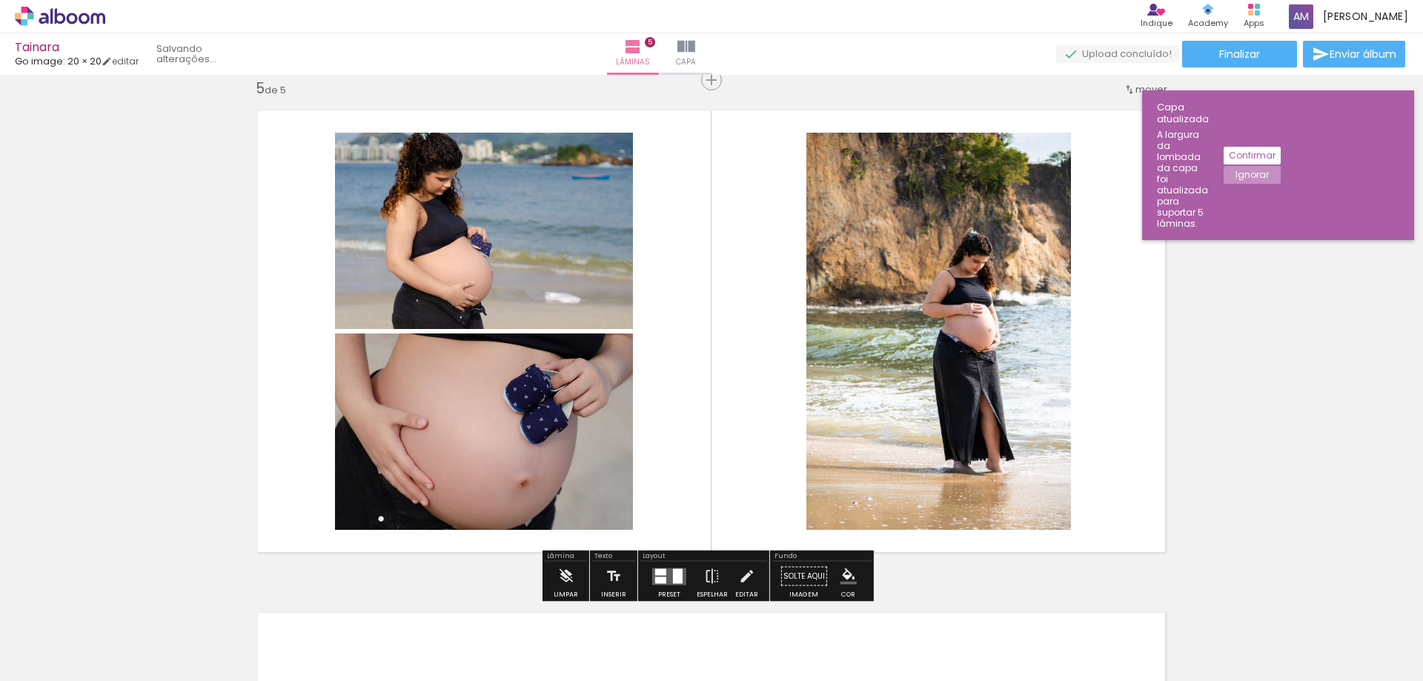
scroll to position [0, 280]
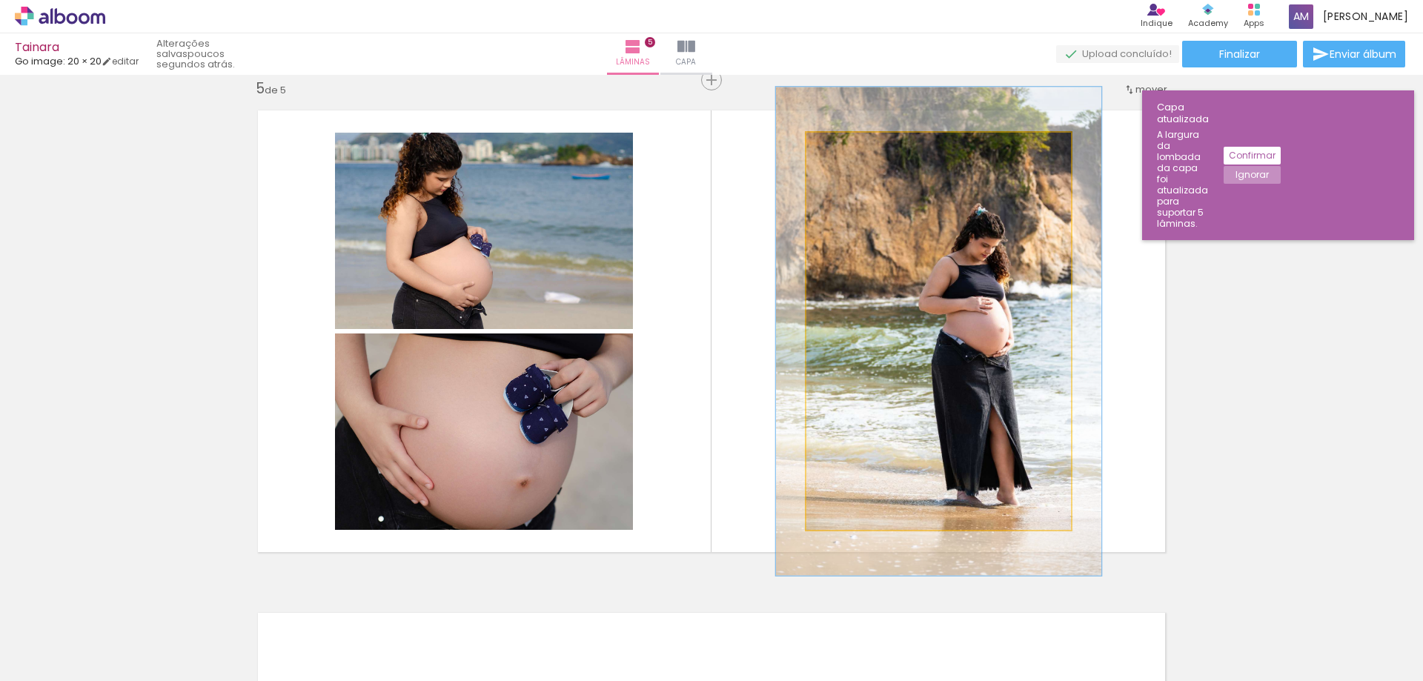
drag, startPoint x: 835, startPoint y: 148, endPoint x: 847, endPoint y: 148, distance: 11.9
click at [847, 148] on div at bounding box center [852, 148] width 13 height 13
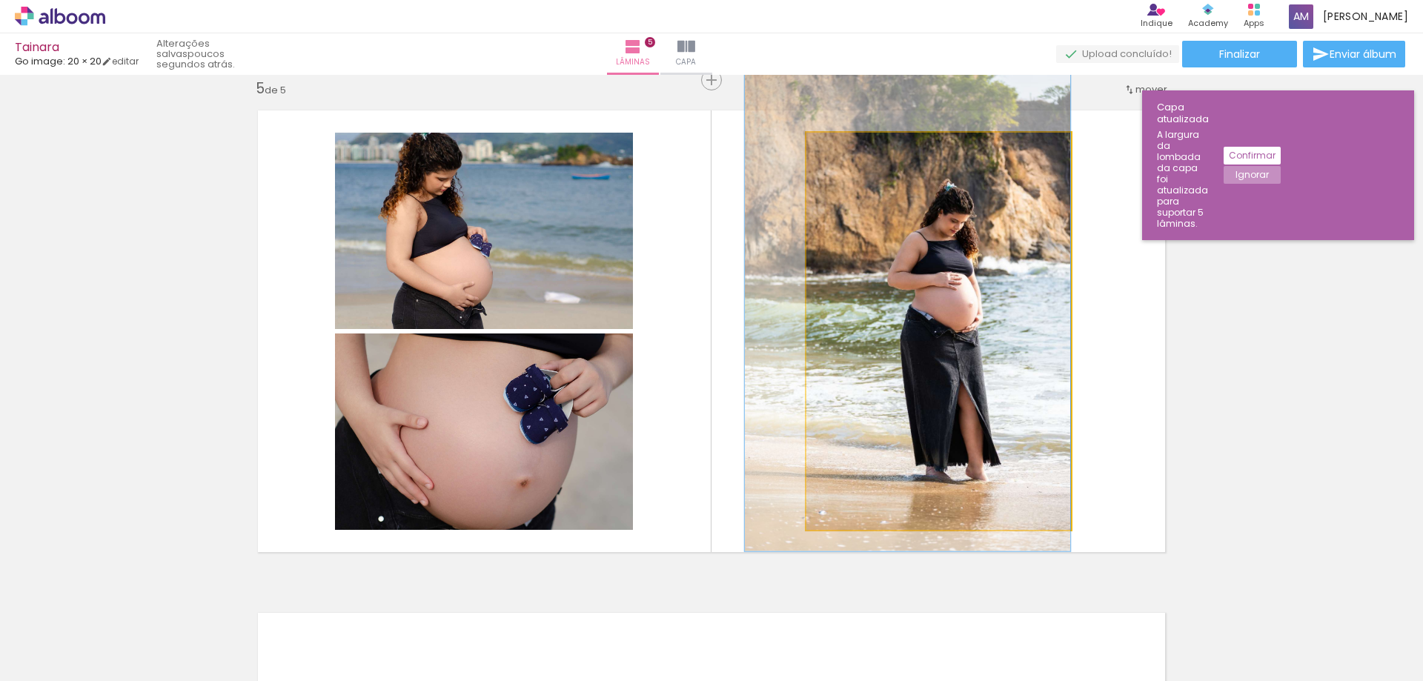
drag, startPoint x: 895, startPoint y: 290, endPoint x: 829, endPoint y: 265, distance: 70.4
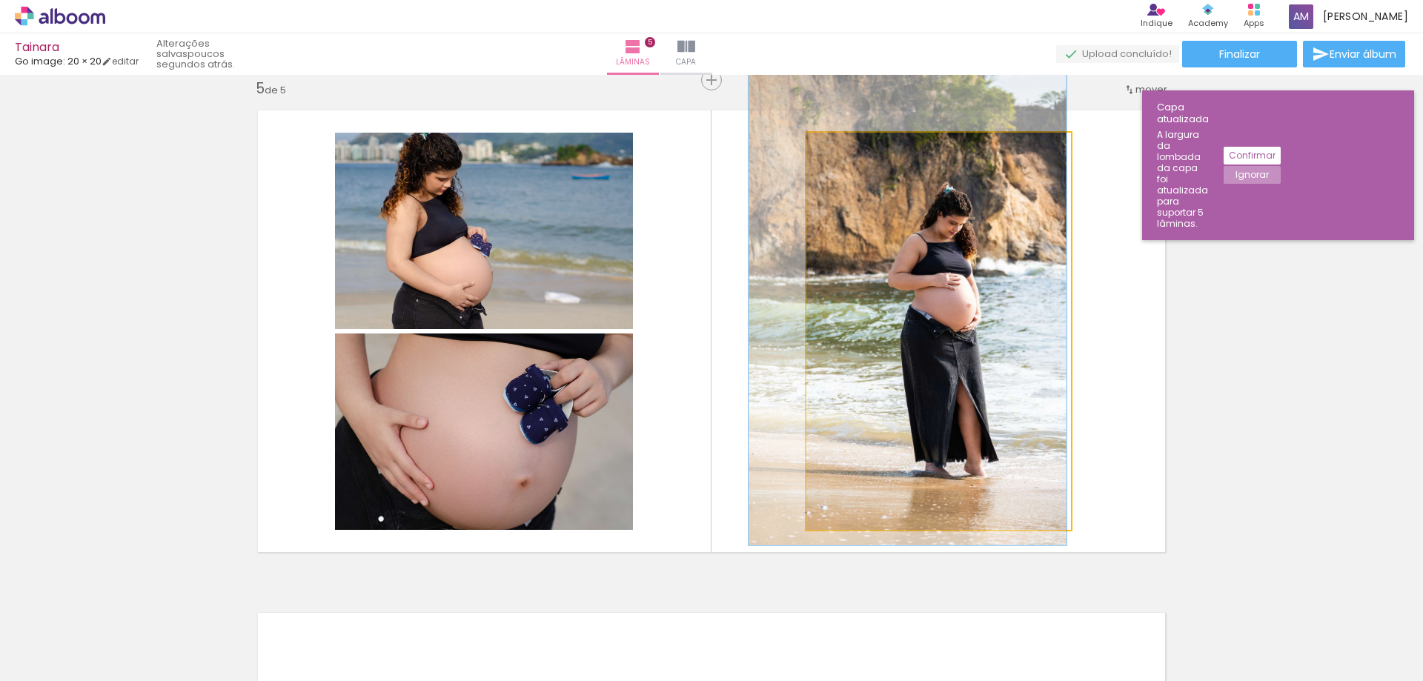
type paper-slider "120"
click at [846, 147] on div at bounding box center [852, 148] width 13 height 13
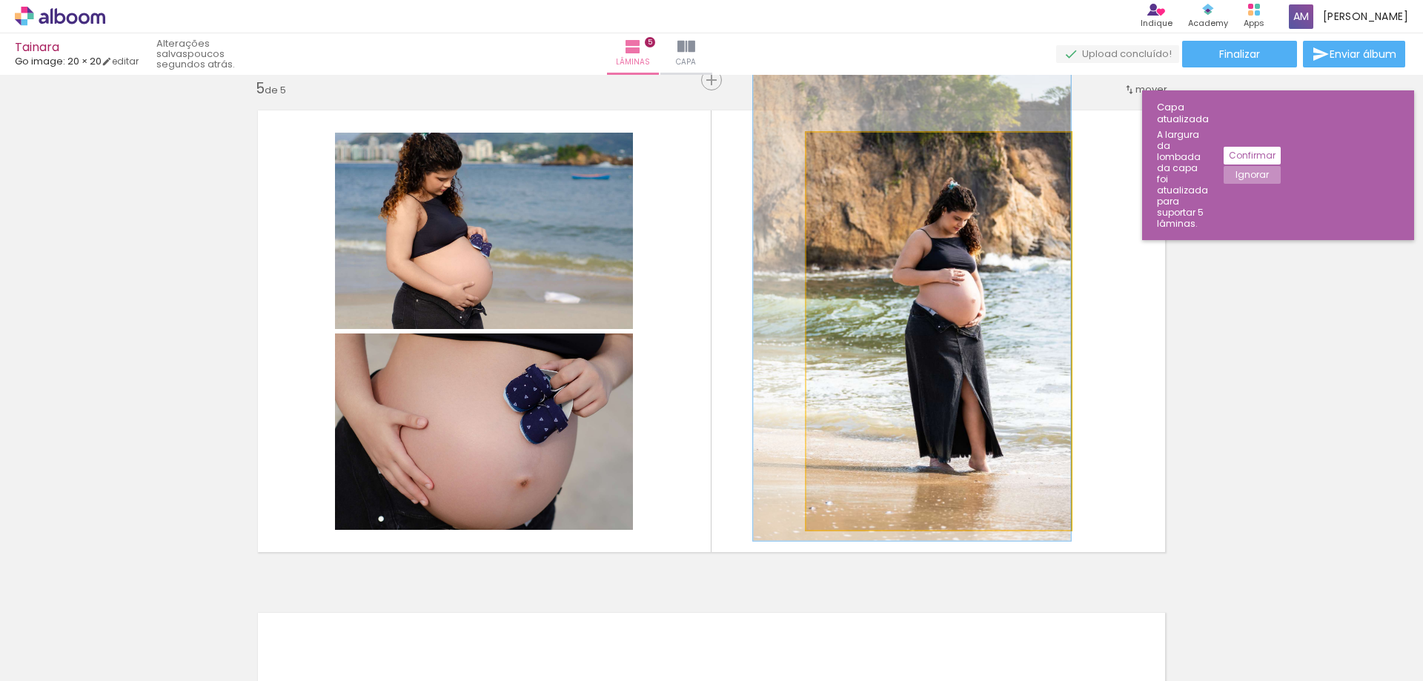
drag, startPoint x: 884, startPoint y: 248, endPoint x: 852, endPoint y: 244, distance: 32.9
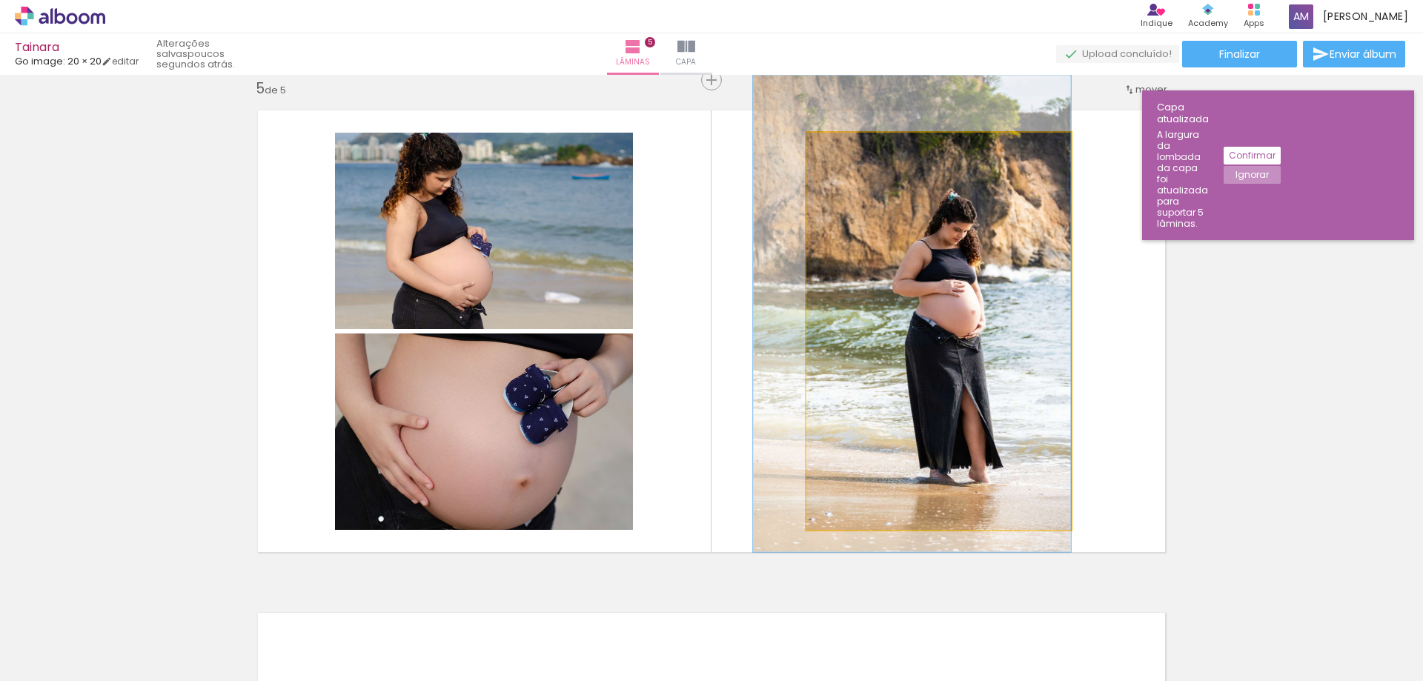
drag, startPoint x: 889, startPoint y: 205, endPoint x: 857, endPoint y: 216, distance: 34.5
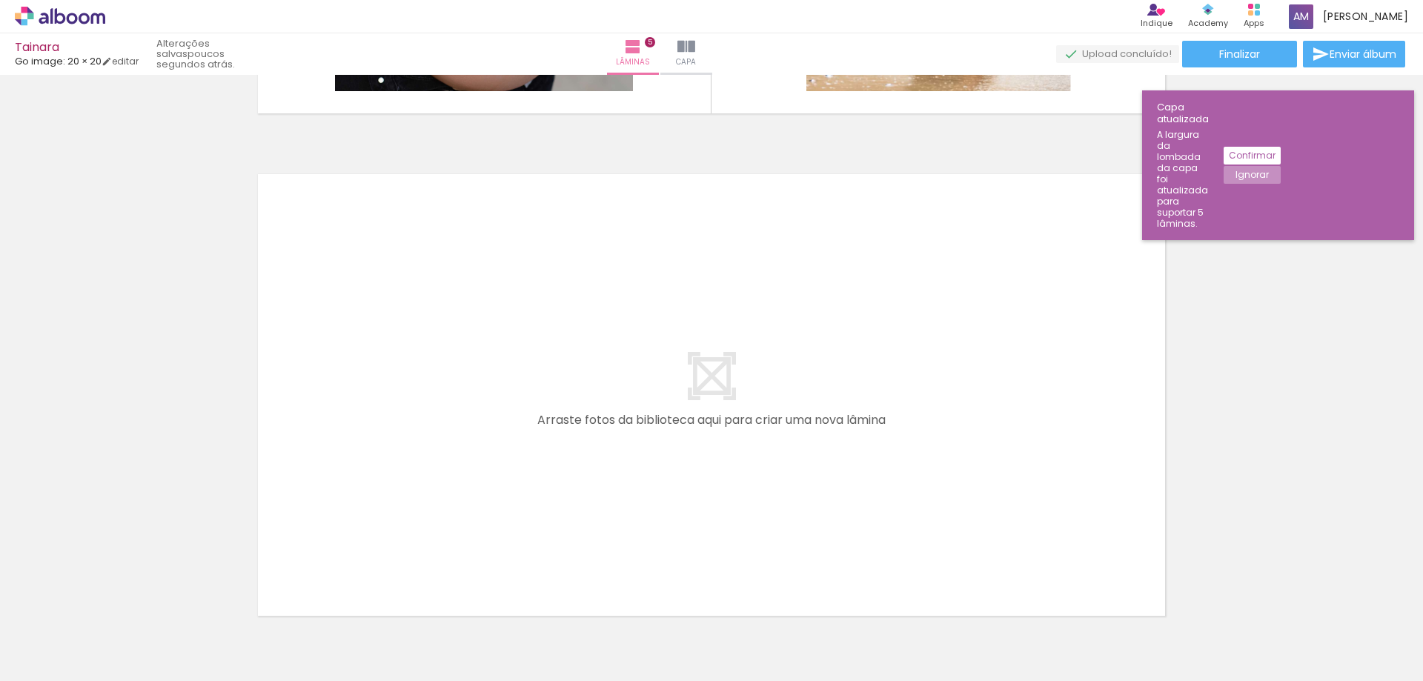
scroll to position [2485, 0]
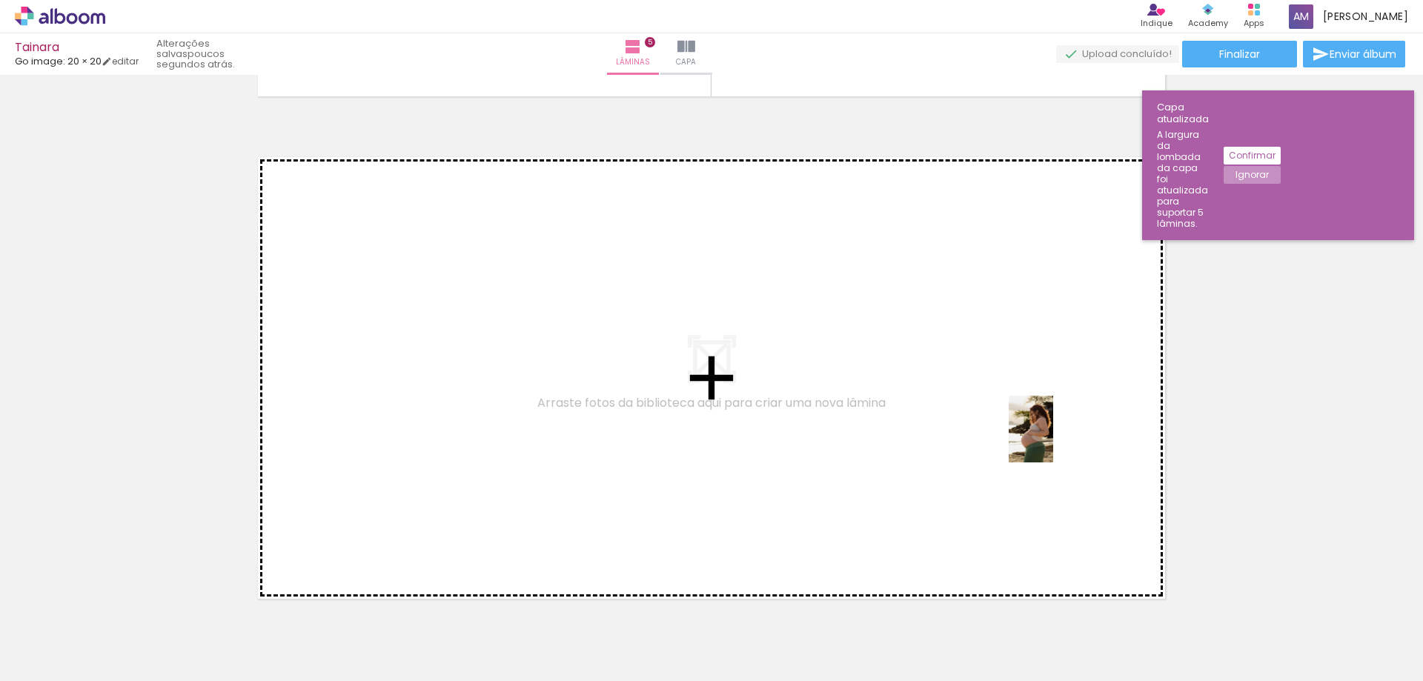
drag, startPoint x: 1365, startPoint y: 641, endPoint x: 1053, endPoint y: 440, distance: 370.5
click at [1053, 440] on quentale-workspace at bounding box center [711, 340] width 1423 height 681
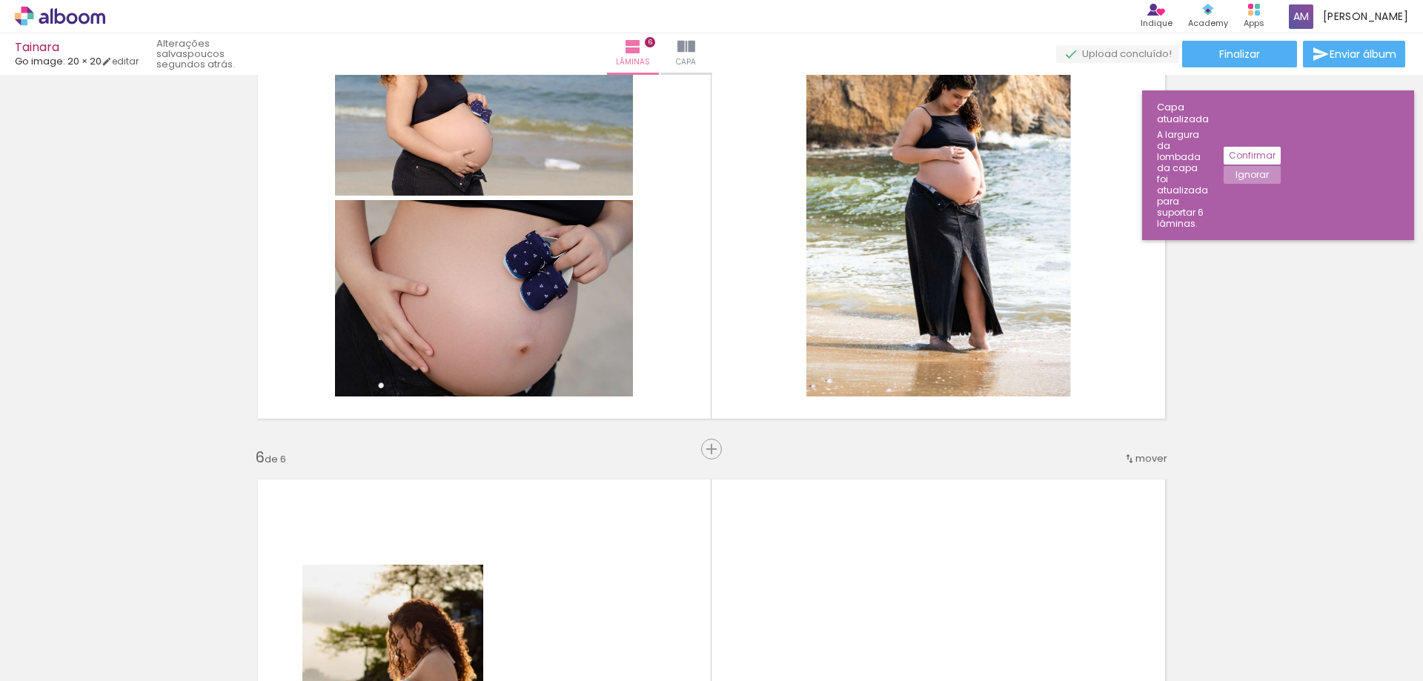
scroll to position [2161, 0]
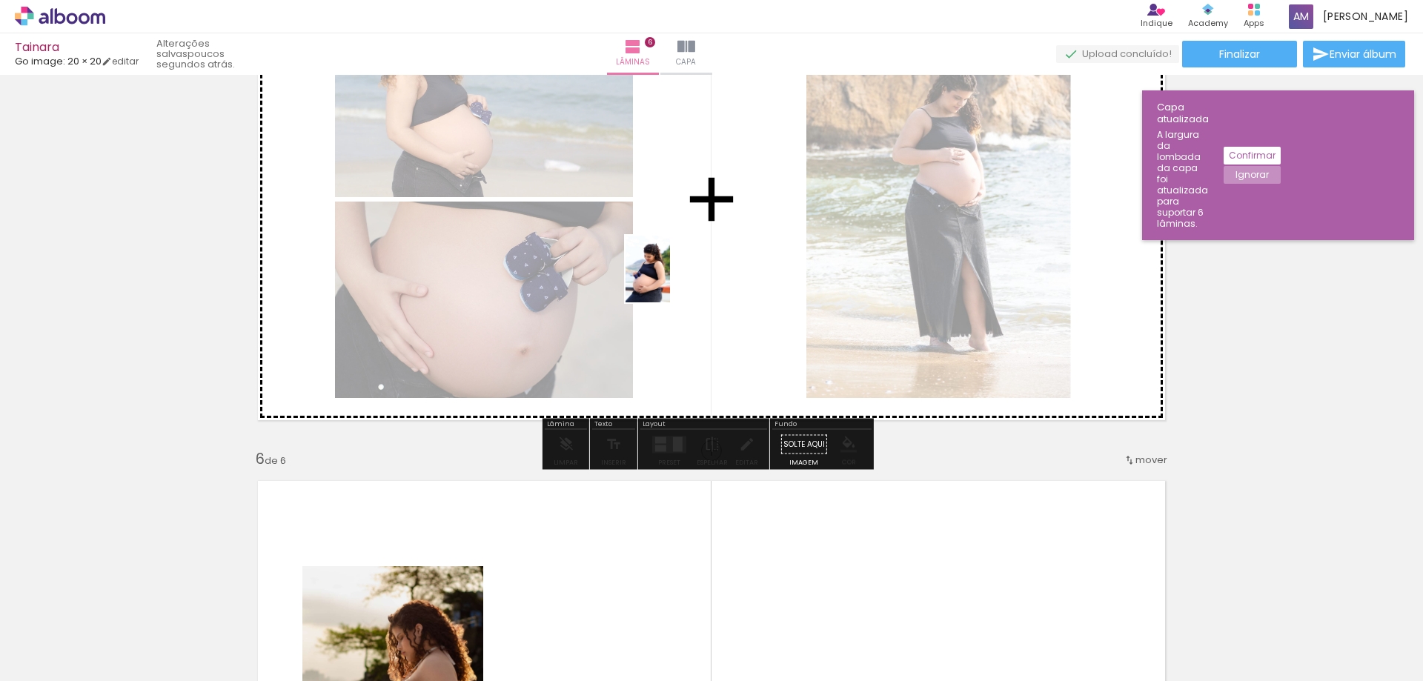
drag, startPoint x: 1365, startPoint y: 653, endPoint x: 670, endPoint y: 280, distance: 788.9
click at [670, 280] on quentale-workspace at bounding box center [711, 340] width 1423 height 681
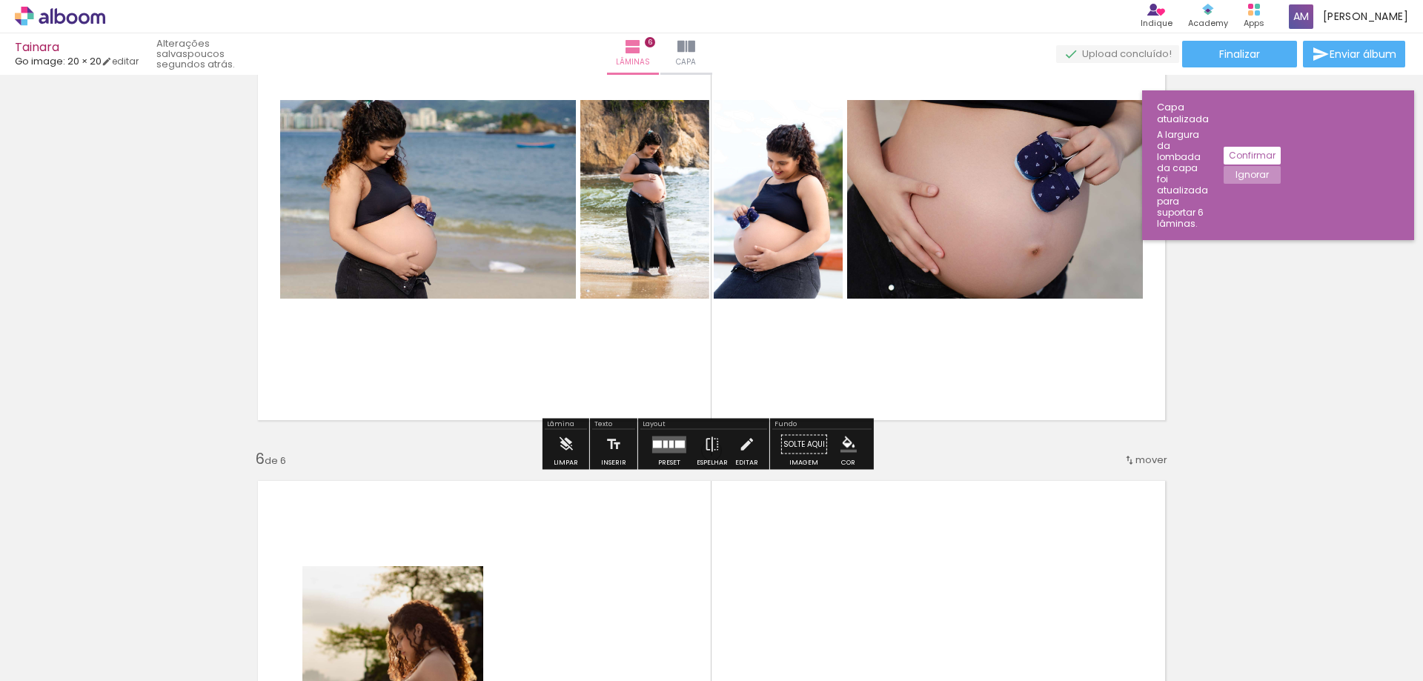
scroll to position [2087, 0]
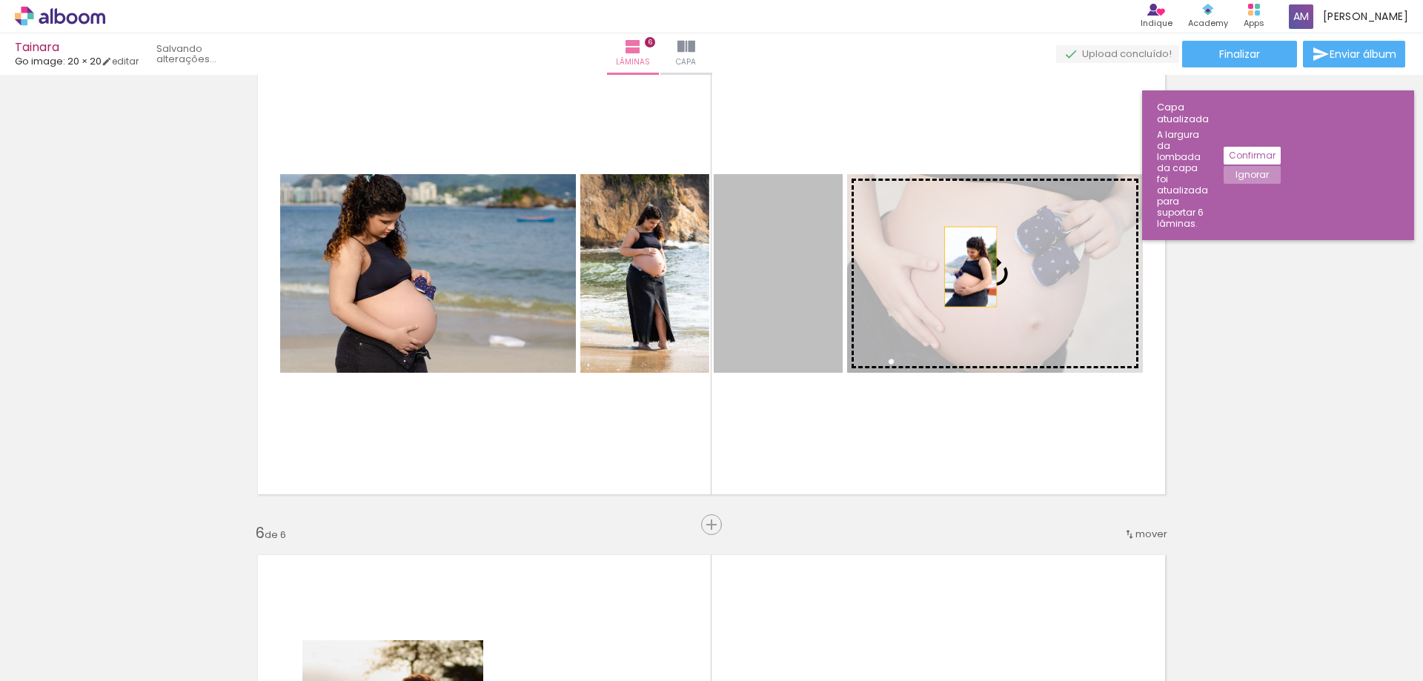
drag, startPoint x: 767, startPoint y: 289, endPoint x: 965, endPoint y: 267, distance: 199.2
click at [0, 0] on slot at bounding box center [0, 0] width 0 height 0
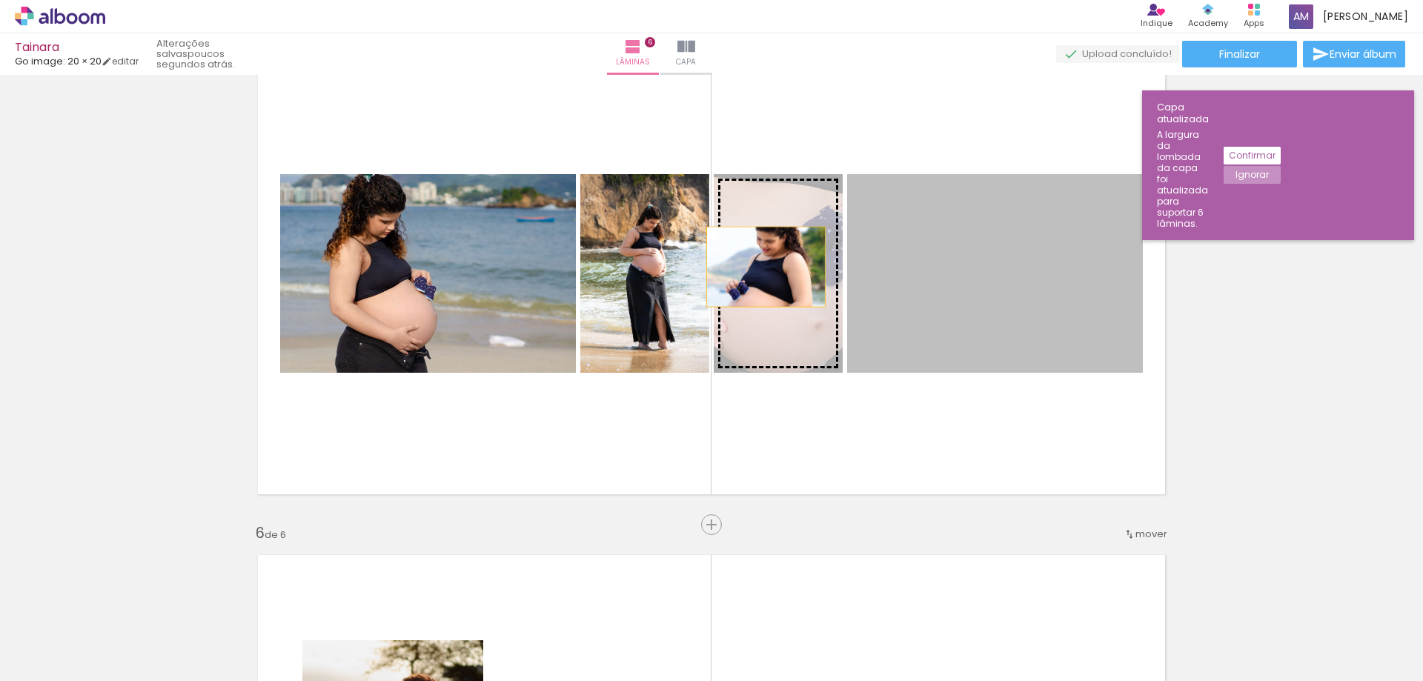
drag, startPoint x: 1026, startPoint y: 240, endPoint x: 760, endPoint y: 267, distance: 267.4
click at [0, 0] on slot at bounding box center [0, 0] width 0 height 0
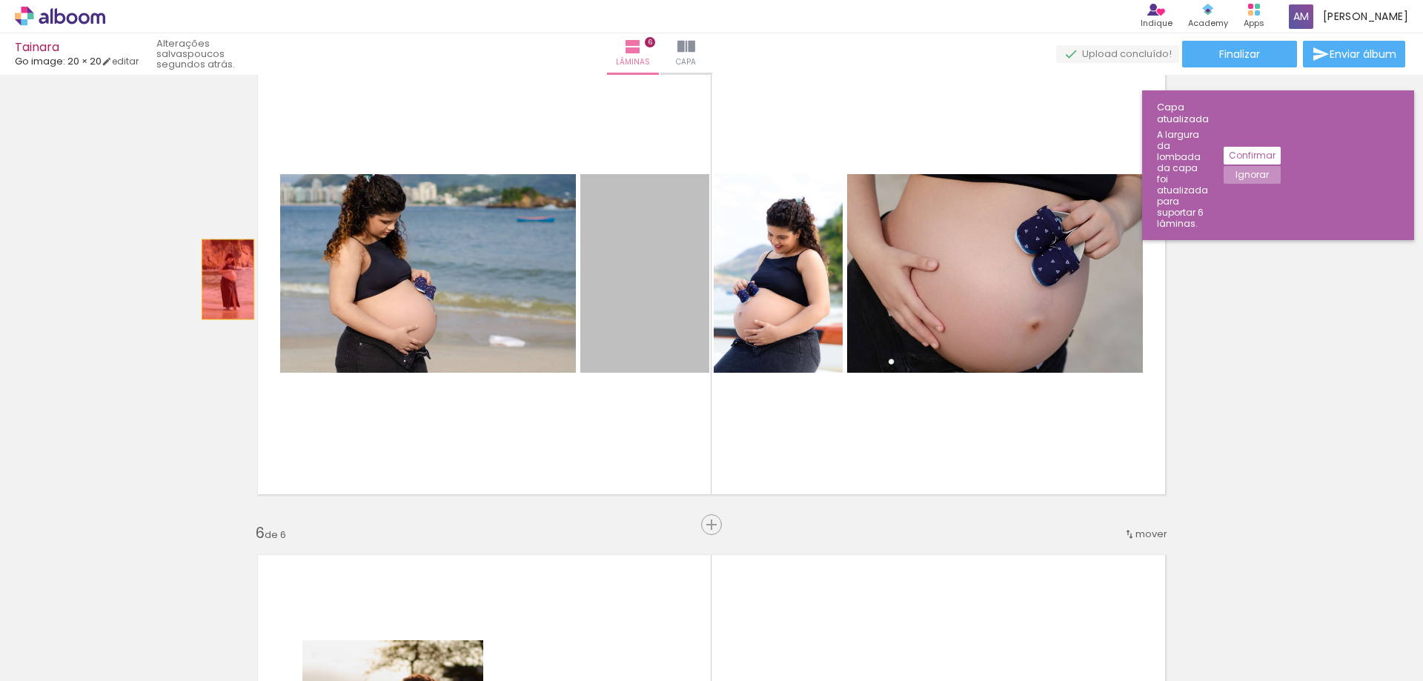
drag, startPoint x: 672, startPoint y: 291, endPoint x: 222, endPoint y: 279, distance: 450.1
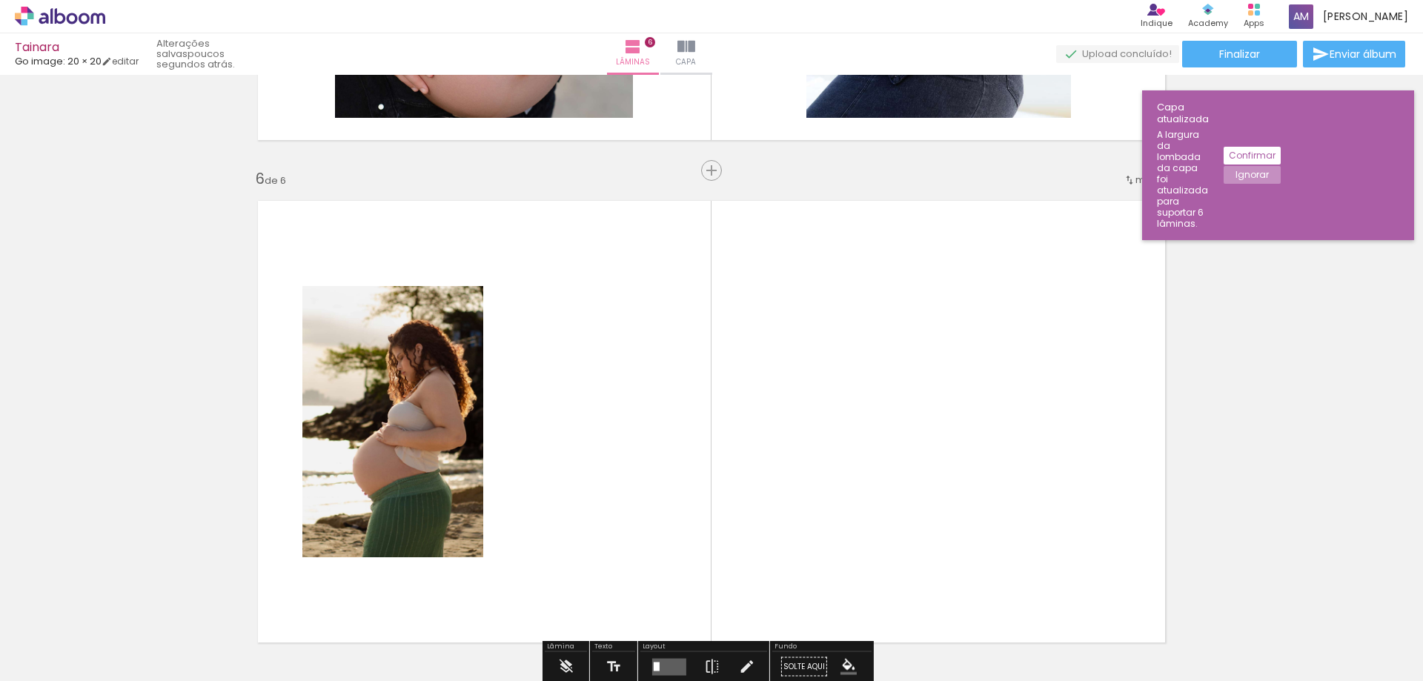
scroll to position [2532, 0]
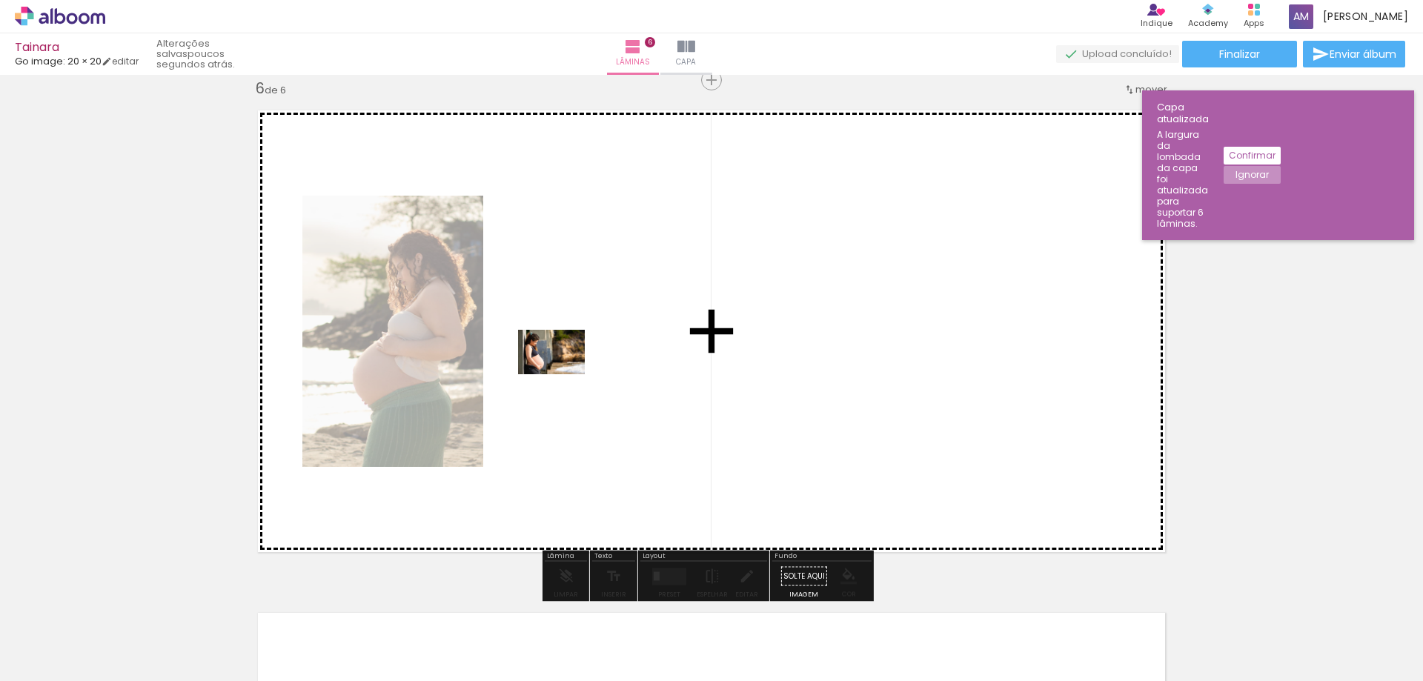
drag, startPoint x: 1283, startPoint y: 646, endPoint x: 563, endPoint y: 374, distance: 769.9
click at [563, 374] on quentale-workspace at bounding box center [711, 340] width 1423 height 681
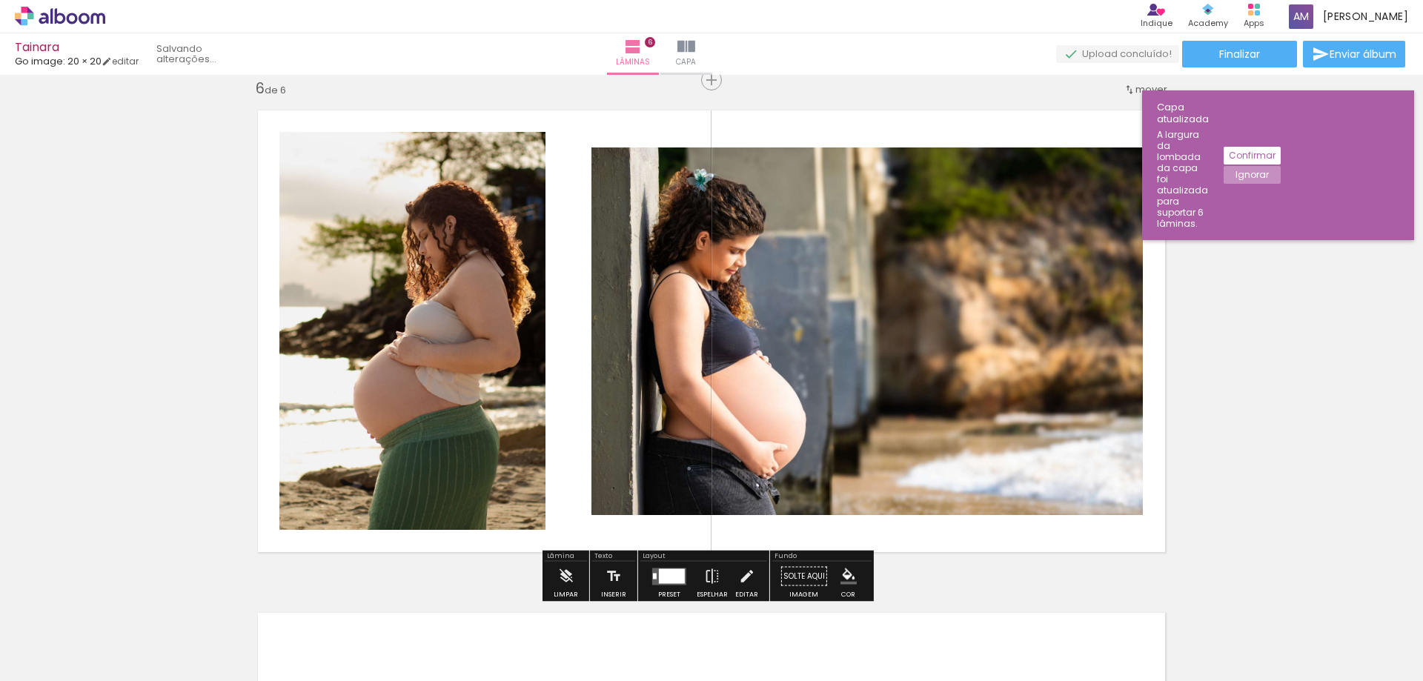
scroll to position [0, 114]
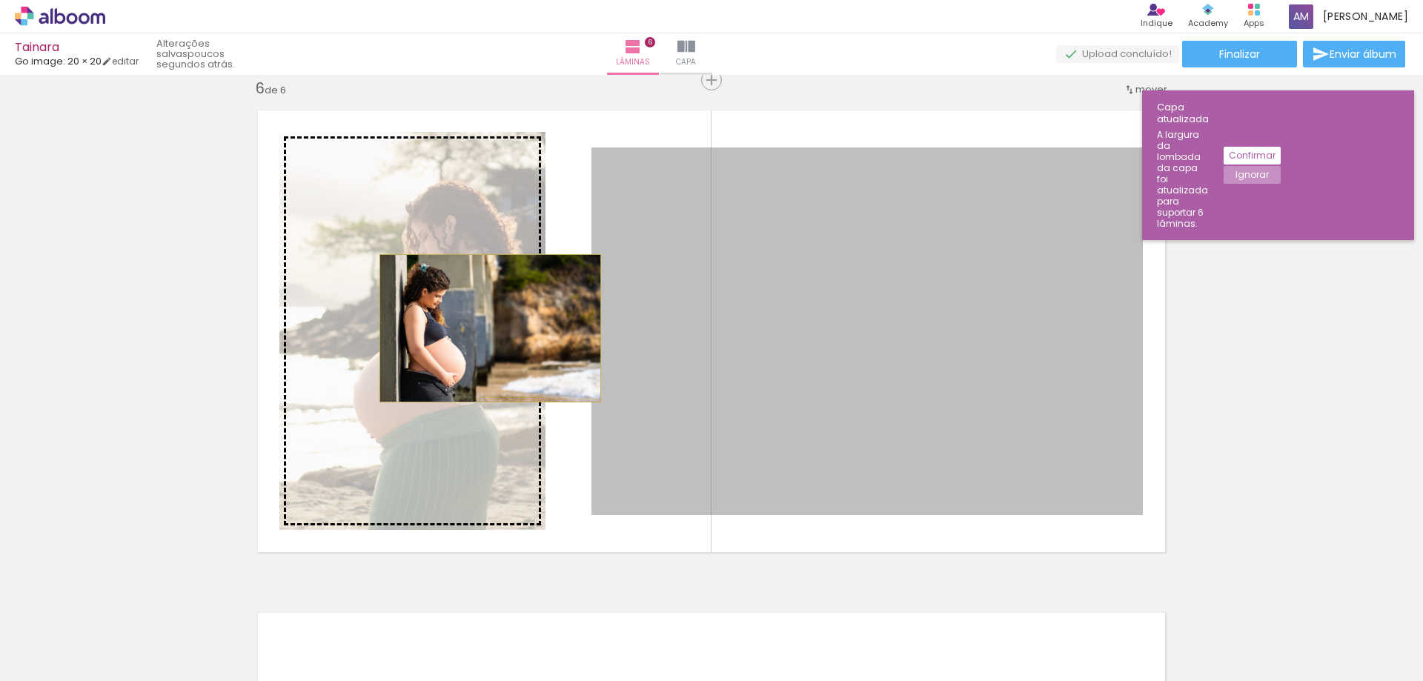
drag, startPoint x: 804, startPoint y: 325, endPoint x: 455, endPoint y: 330, distance: 348.4
click at [0, 0] on slot at bounding box center [0, 0] width 0 height 0
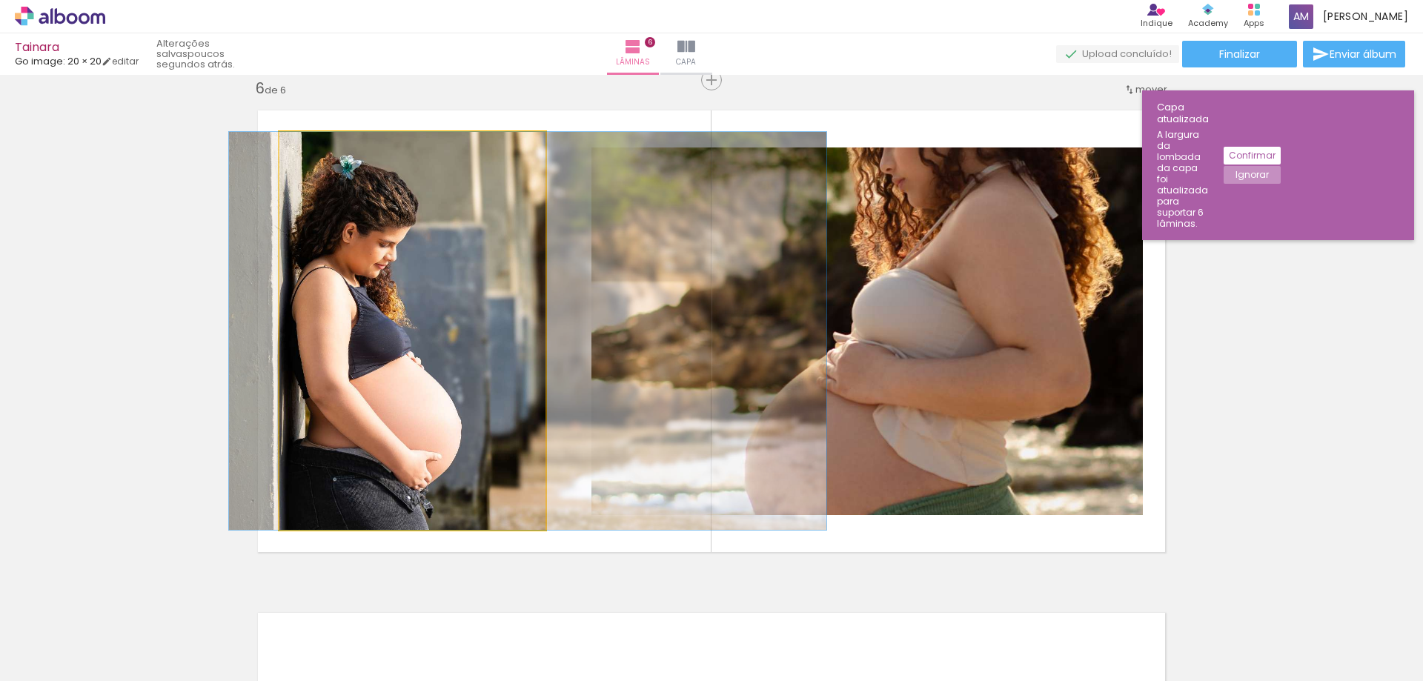
drag, startPoint x: 361, startPoint y: 341, endPoint x: 477, endPoint y: 345, distance: 115.7
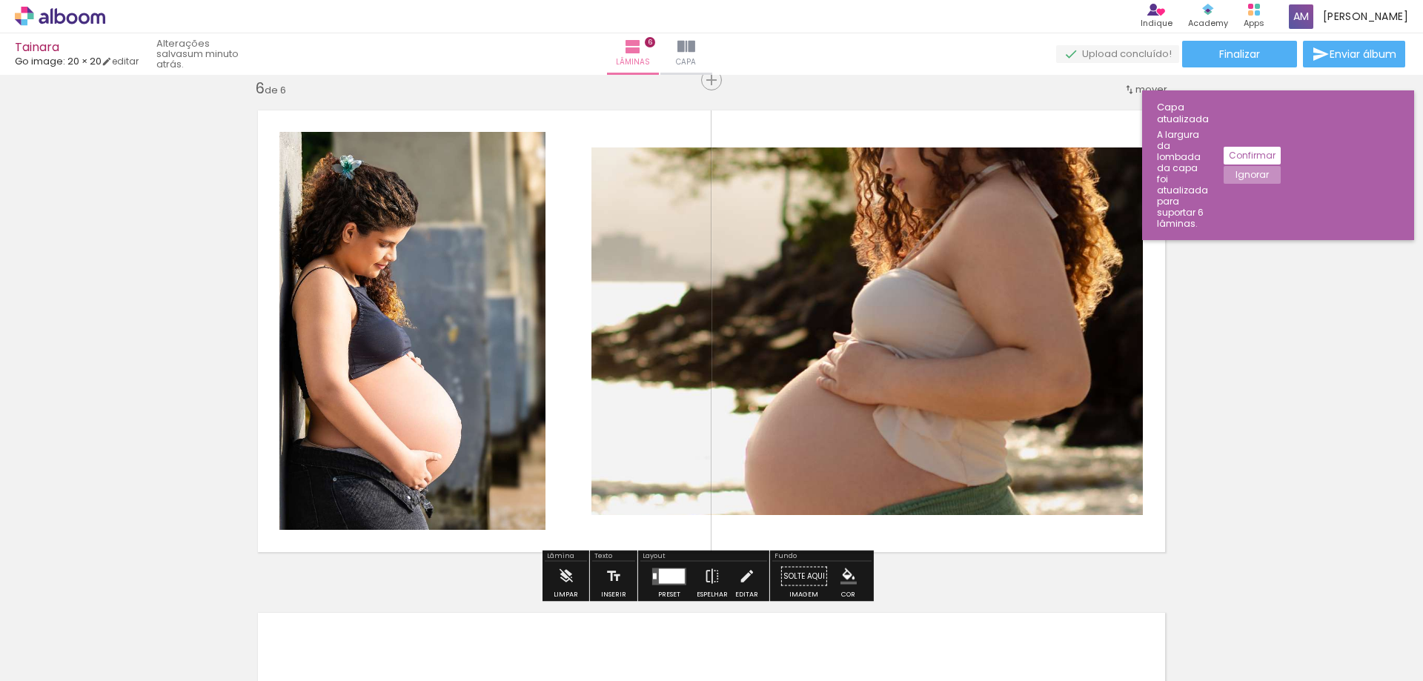
click at [779, 328] on quentale-photo at bounding box center [867, 332] width 551 height 368
click at [663, 576] on div at bounding box center [672, 576] width 26 height 15
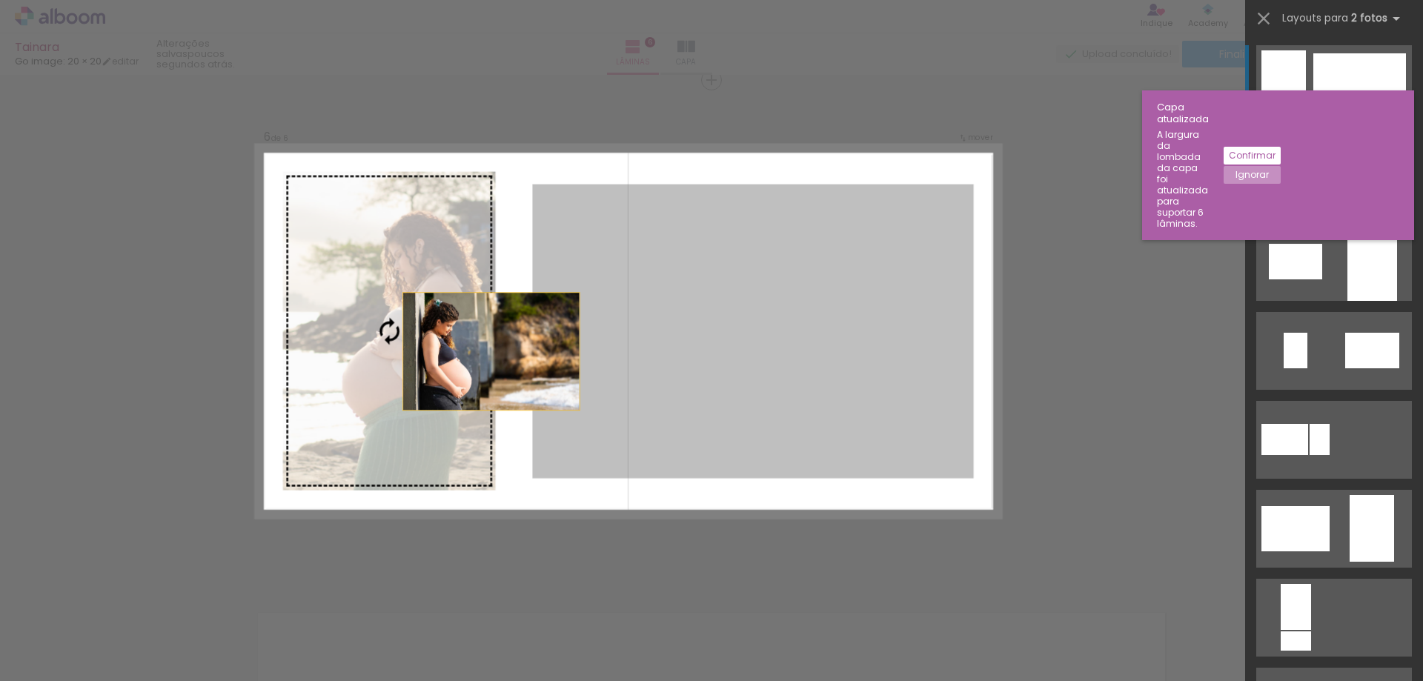
drag, startPoint x: 865, startPoint y: 360, endPoint x: 478, endPoint y: 348, distance: 387.1
click at [0, 0] on slot at bounding box center [0, 0] width 0 height 0
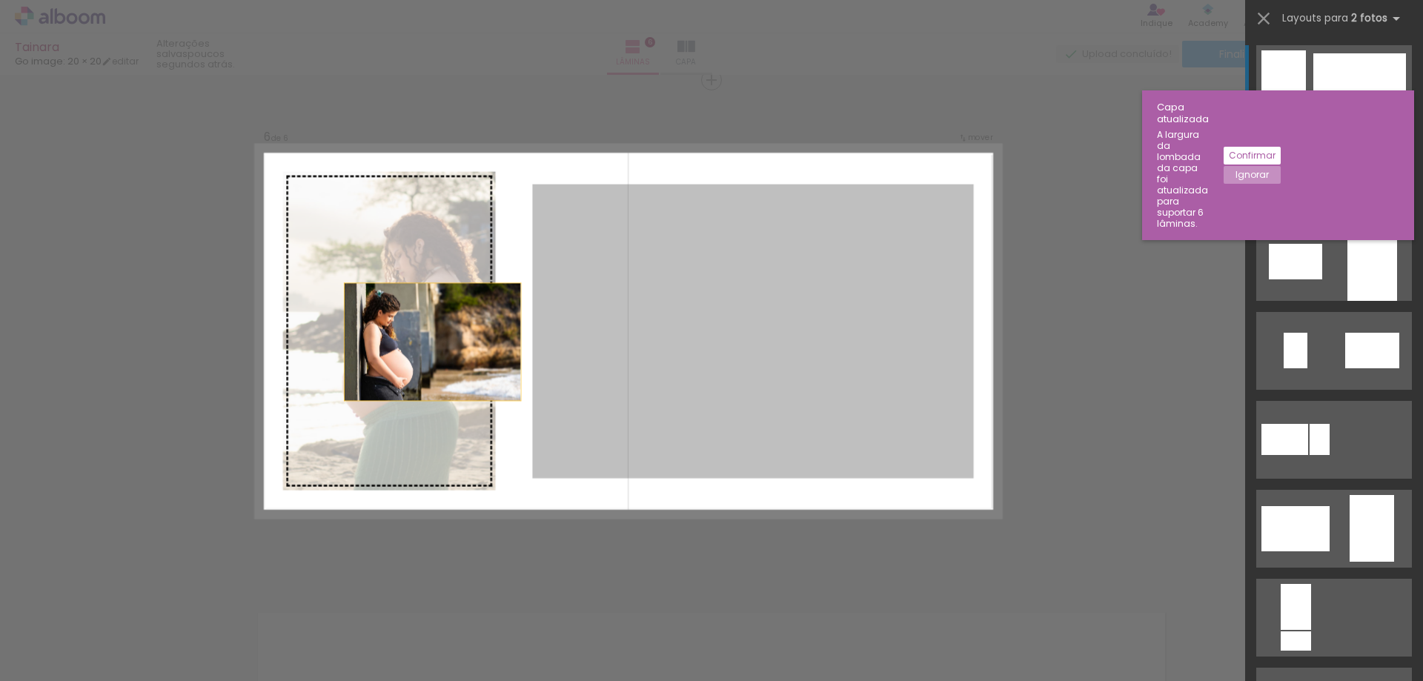
drag, startPoint x: 780, startPoint y: 345, endPoint x: 345, endPoint y: 345, distance: 435.1
click at [0, 0] on slot at bounding box center [0, 0] width 0 height 0
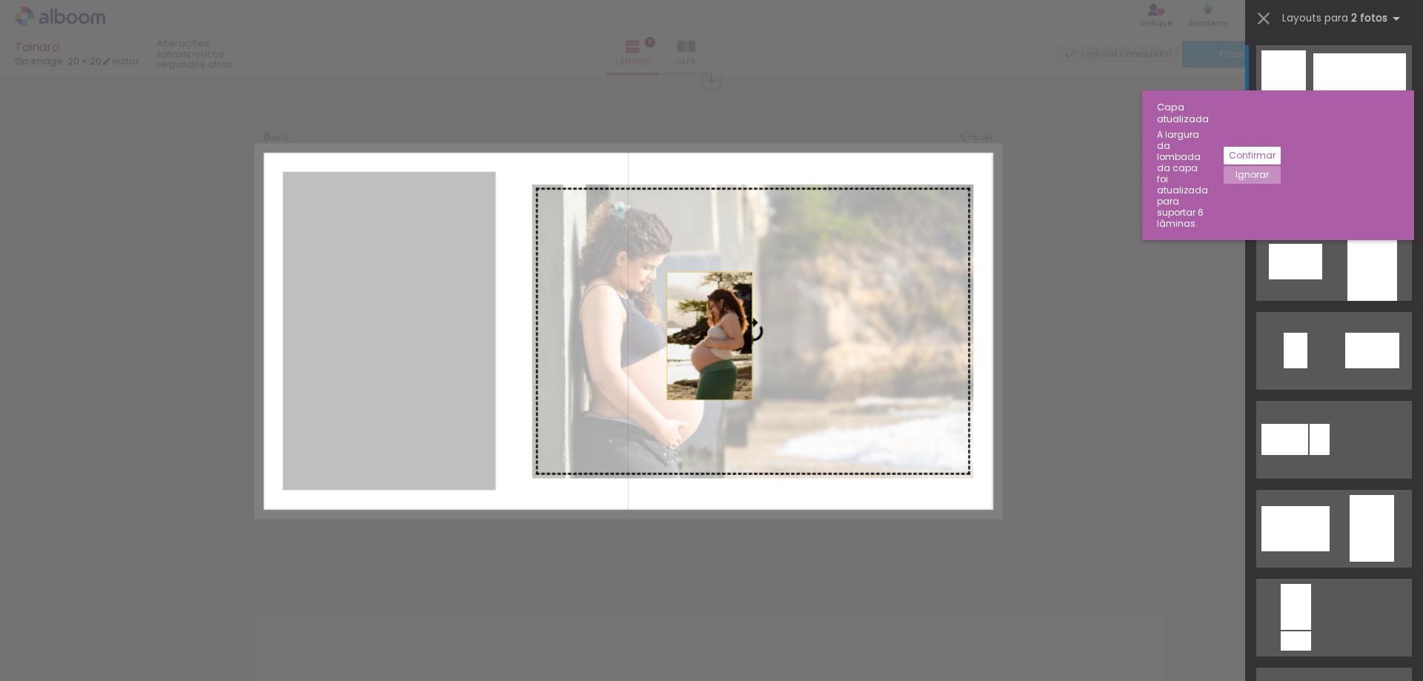
drag, startPoint x: 345, startPoint y: 345, endPoint x: 784, endPoint y: 337, distance: 439.6
click at [0, 0] on slot at bounding box center [0, 0] width 0 height 0
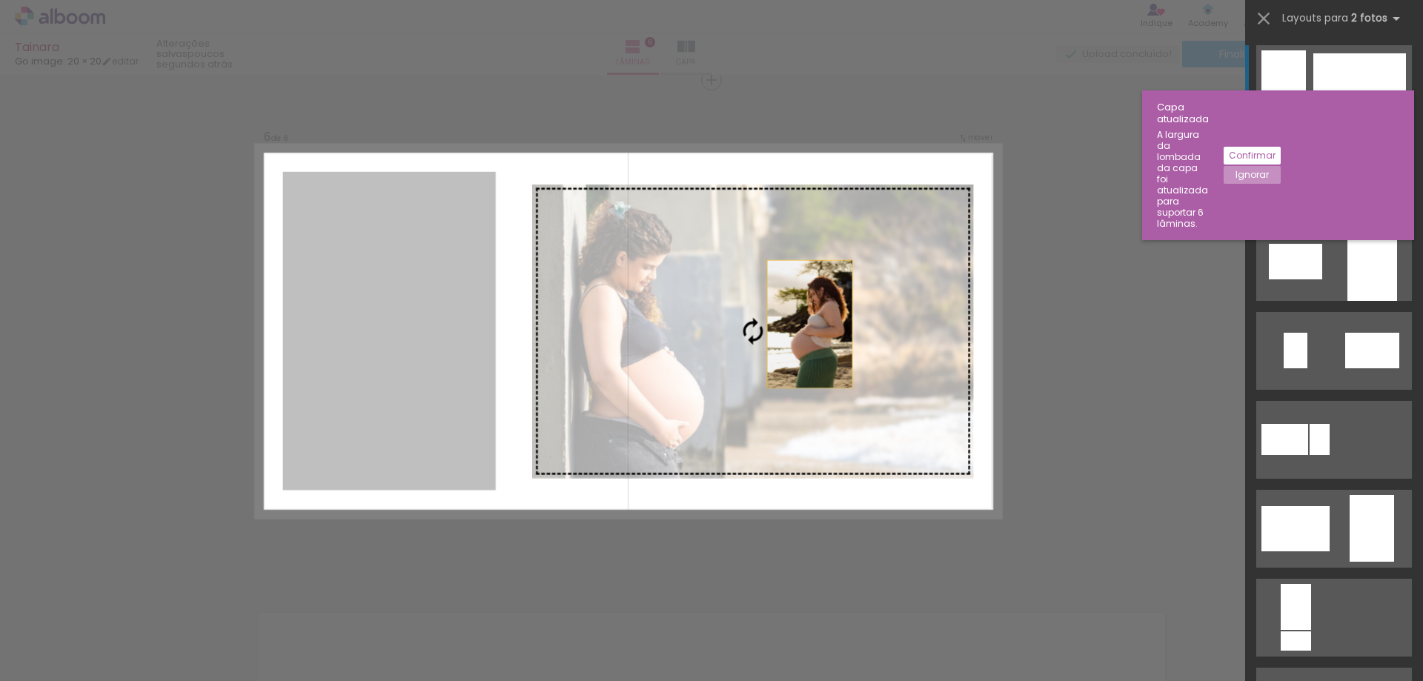
drag, startPoint x: 692, startPoint y: 331, endPoint x: 910, endPoint y: 322, distance: 218.1
click at [0, 0] on slot at bounding box center [0, 0] width 0 height 0
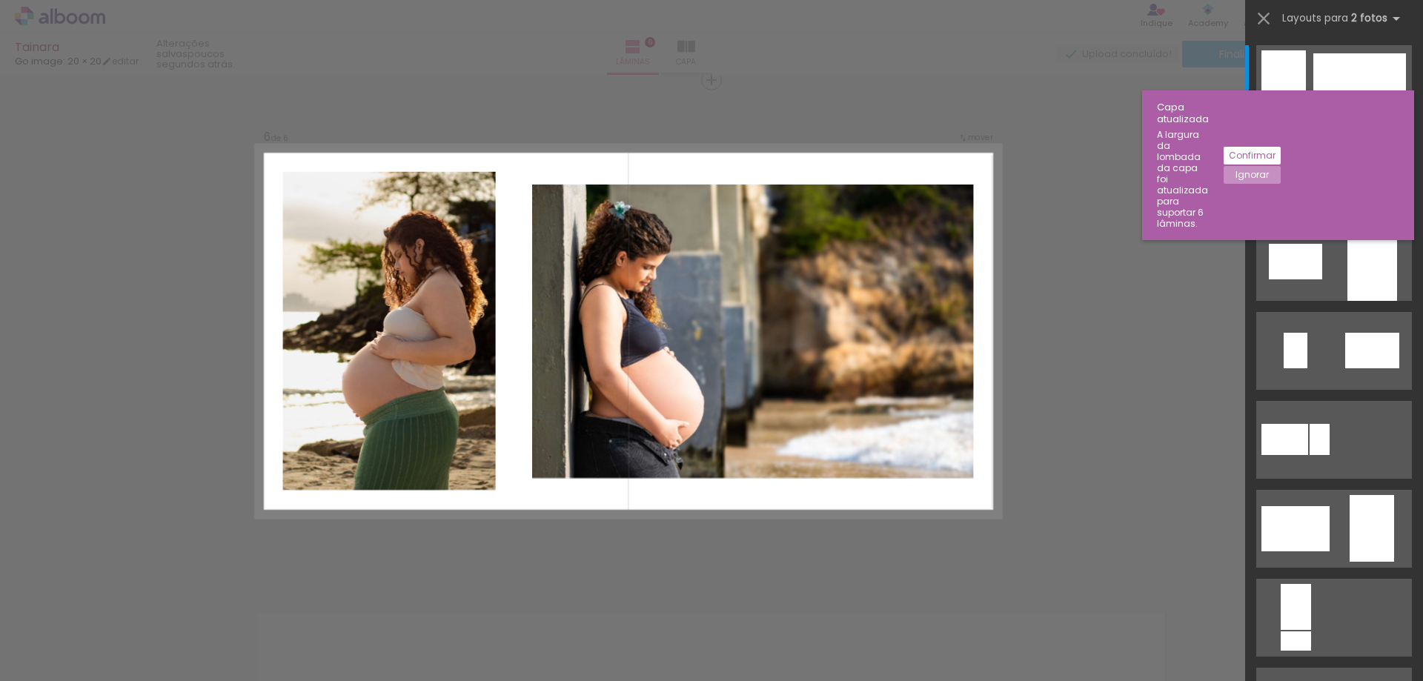
scroll to position [0, 114]
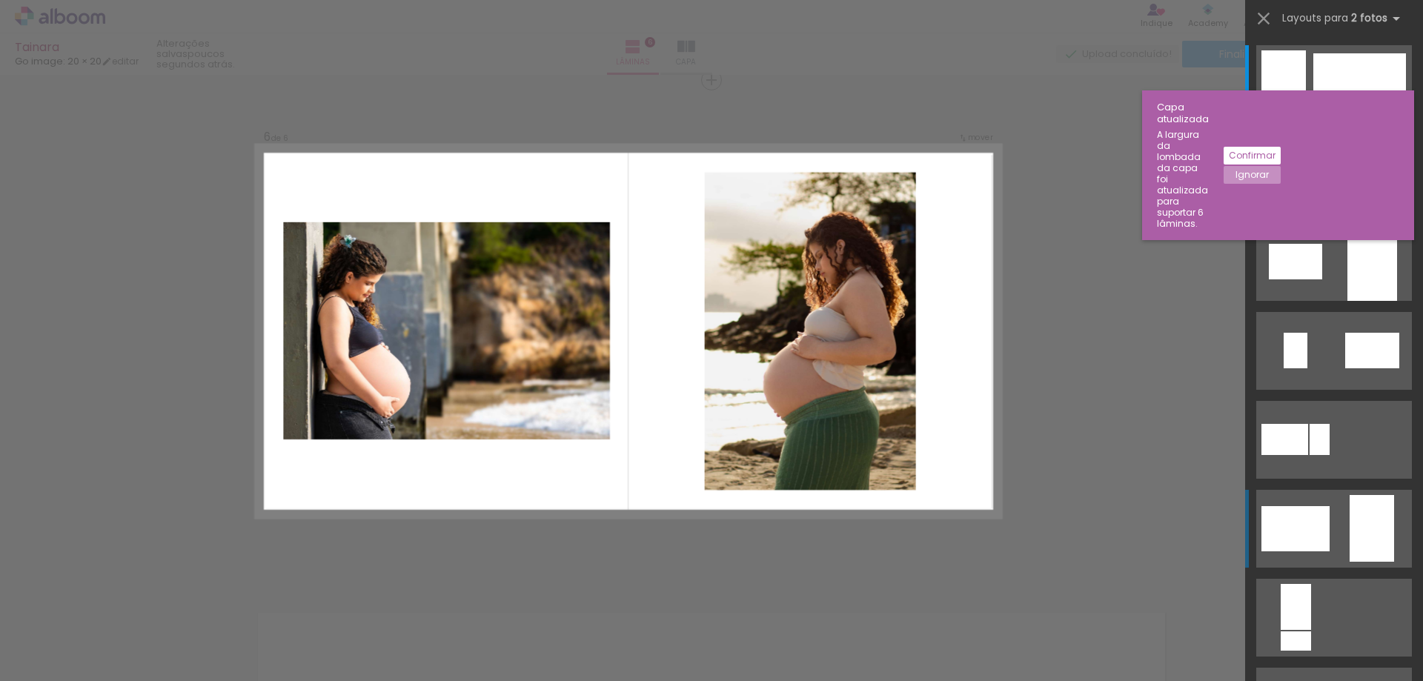
click at [1279, 521] on div at bounding box center [1296, 528] width 68 height 45
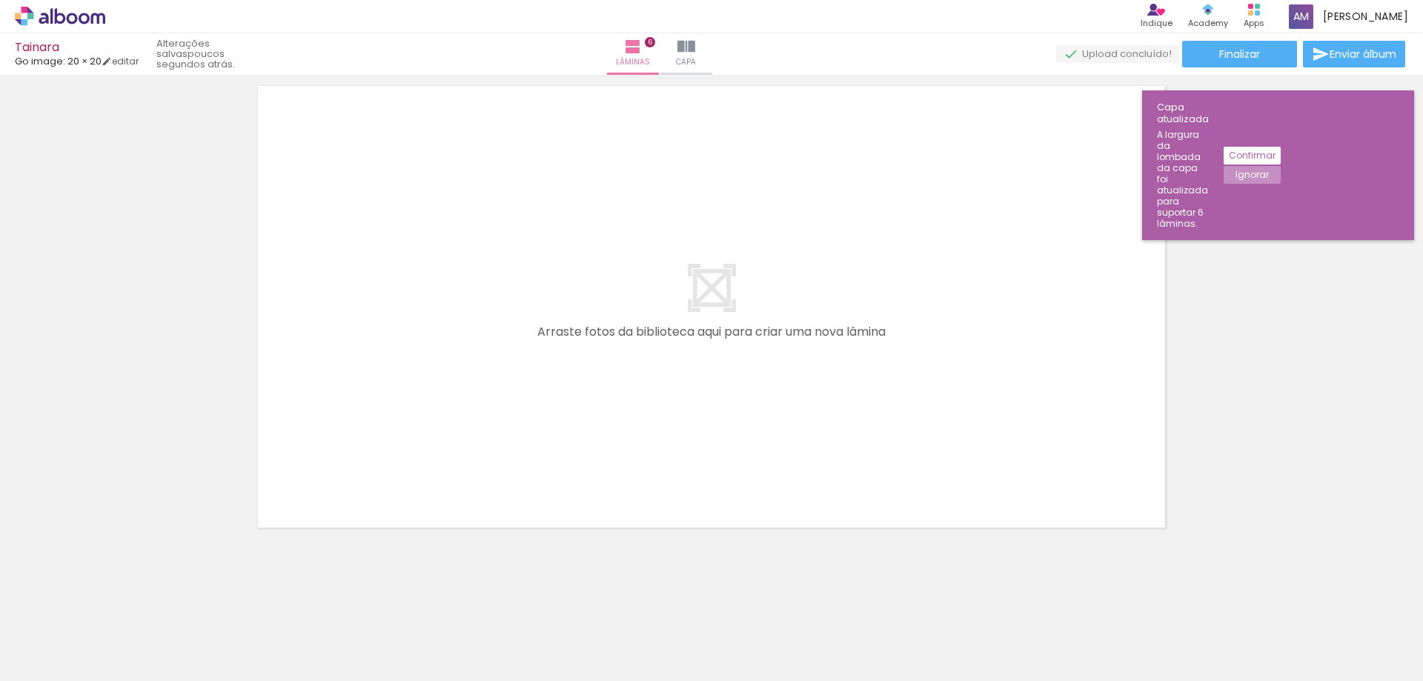
scroll to position [3062, 0]
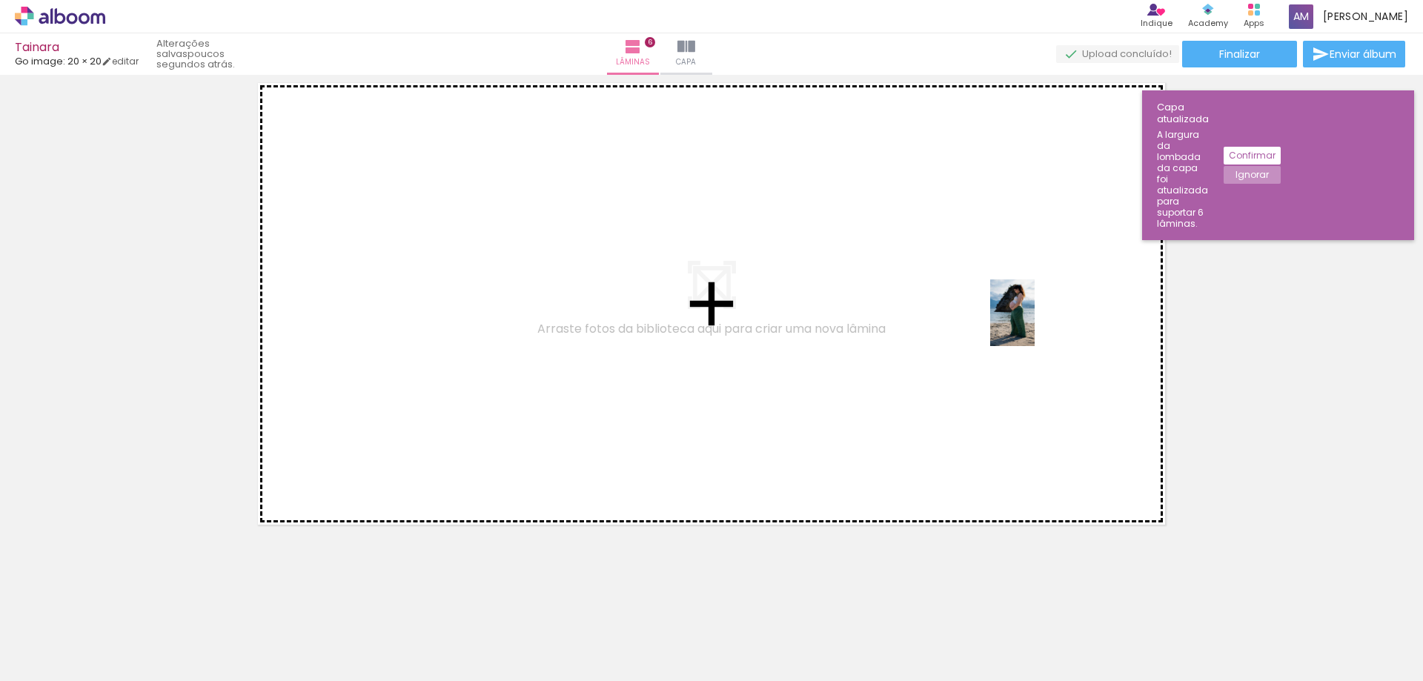
drag, startPoint x: 1287, startPoint y: 643, endPoint x: 1035, endPoint y: 324, distance: 406.3
click at [1035, 324] on quentale-workspace at bounding box center [711, 340] width 1423 height 681
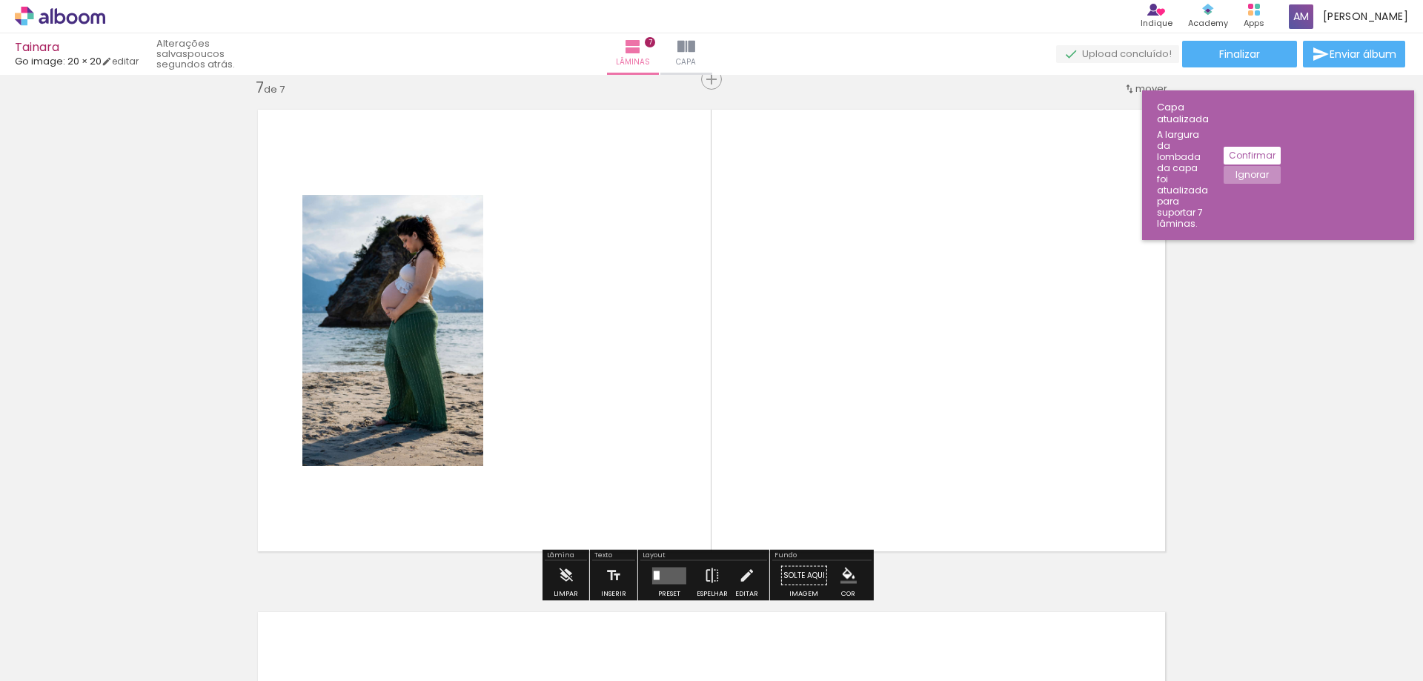
scroll to position [3035, 0]
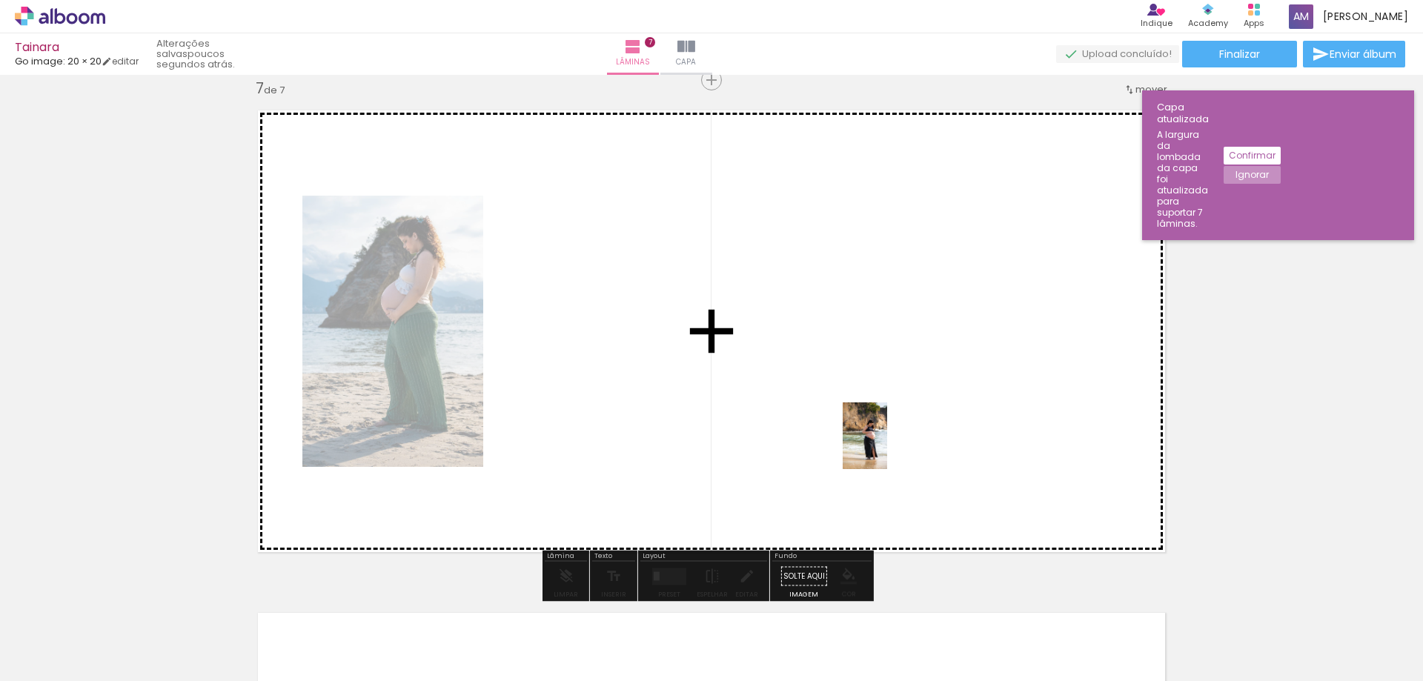
drag, startPoint x: 1199, startPoint y: 648, endPoint x: 872, endPoint y: 436, distance: 390.2
click at [872, 436] on quentale-workspace at bounding box center [711, 340] width 1423 height 681
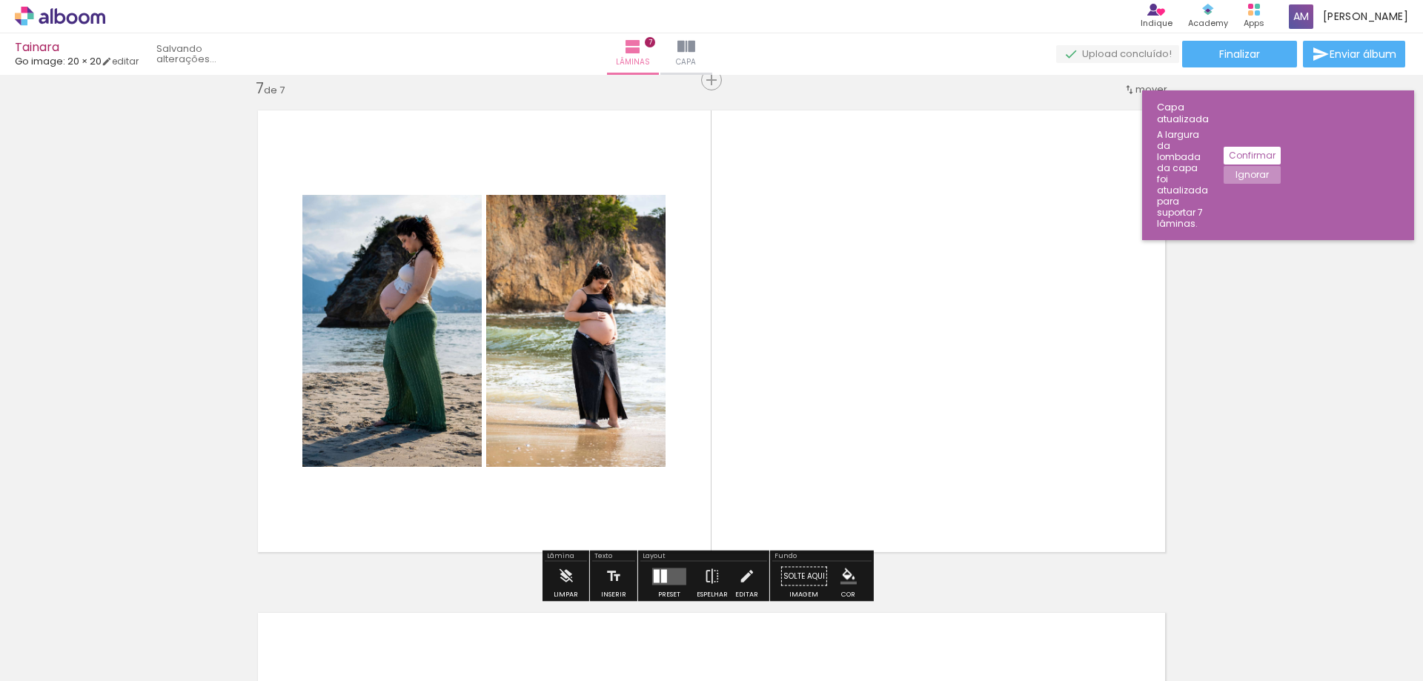
scroll to position [0, 0]
click at [709, 577] on iron-icon at bounding box center [712, 577] width 16 height 30
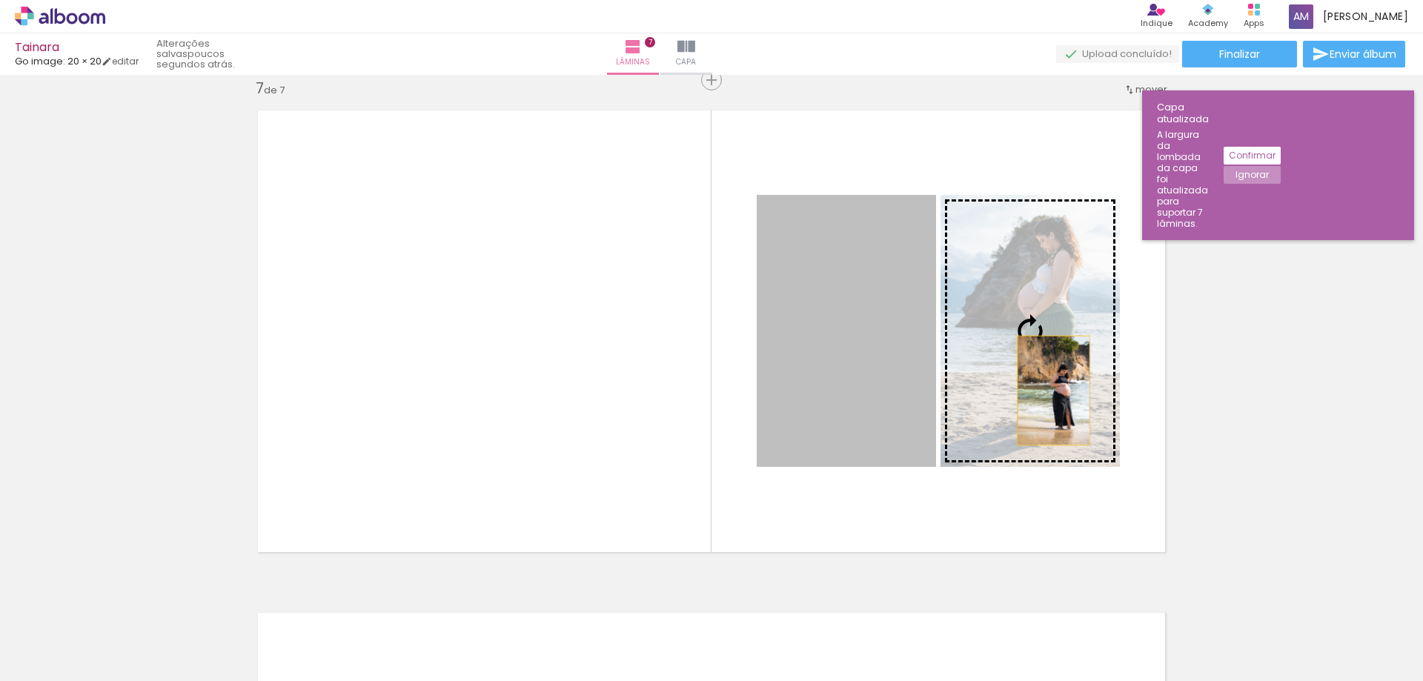
drag, startPoint x: 826, startPoint y: 408, endPoint x: 1048, endPoint y: 391, distance: 222.3
click at [0, 0] on slot at bounding box center [0, 0] width 0 height 0
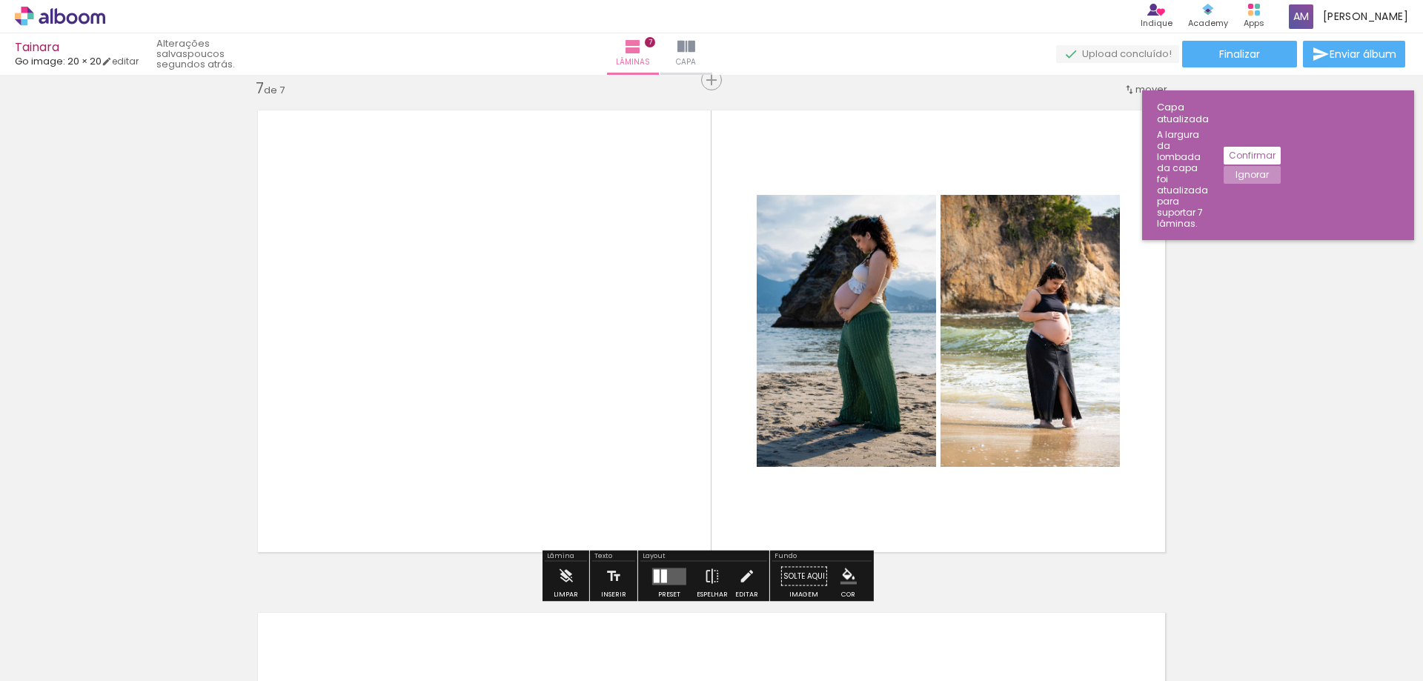
click at [1017, 335] on quentale-photo at bounding box center [1030, 331] width 179 height 272
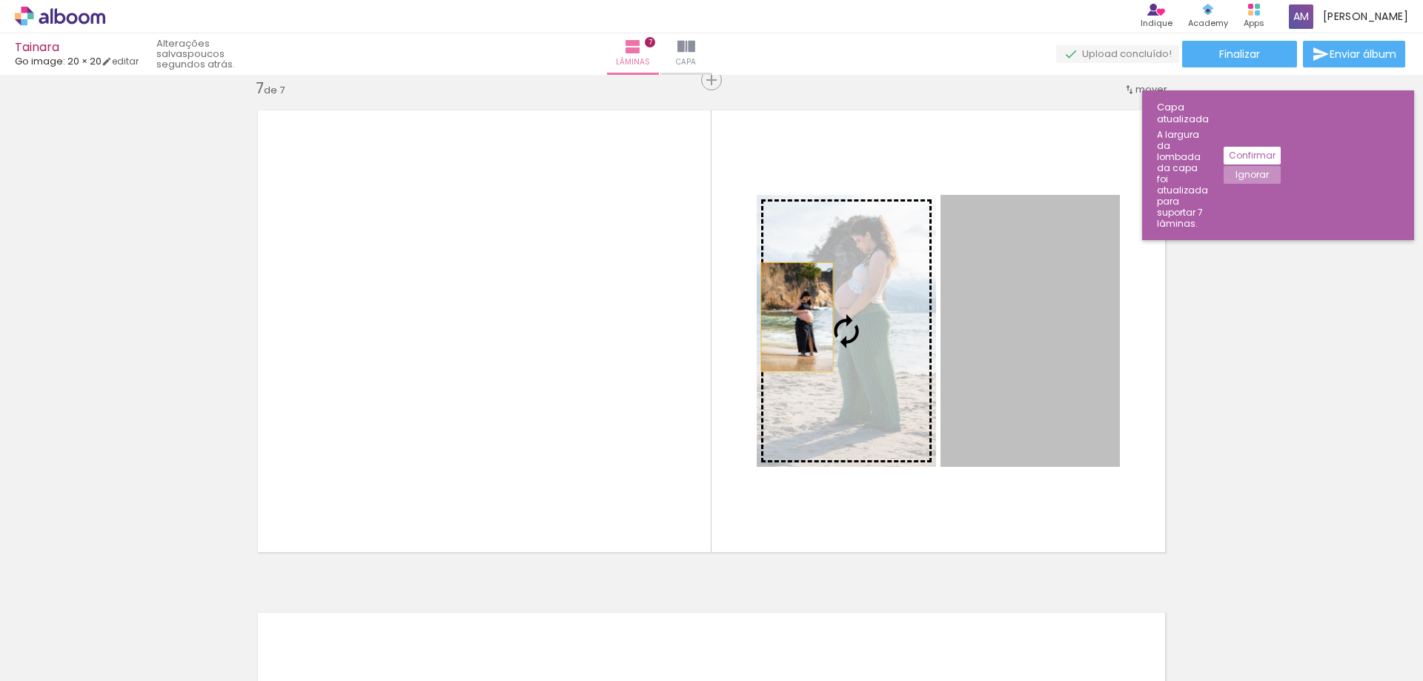
drag, startPoint x: 846, startPoint y: 349, endPoint x: 803, endPoint y: 317, distance: 54.0
click at [0, 0] on slot at bounding box center [0, 0] width 0 height 0
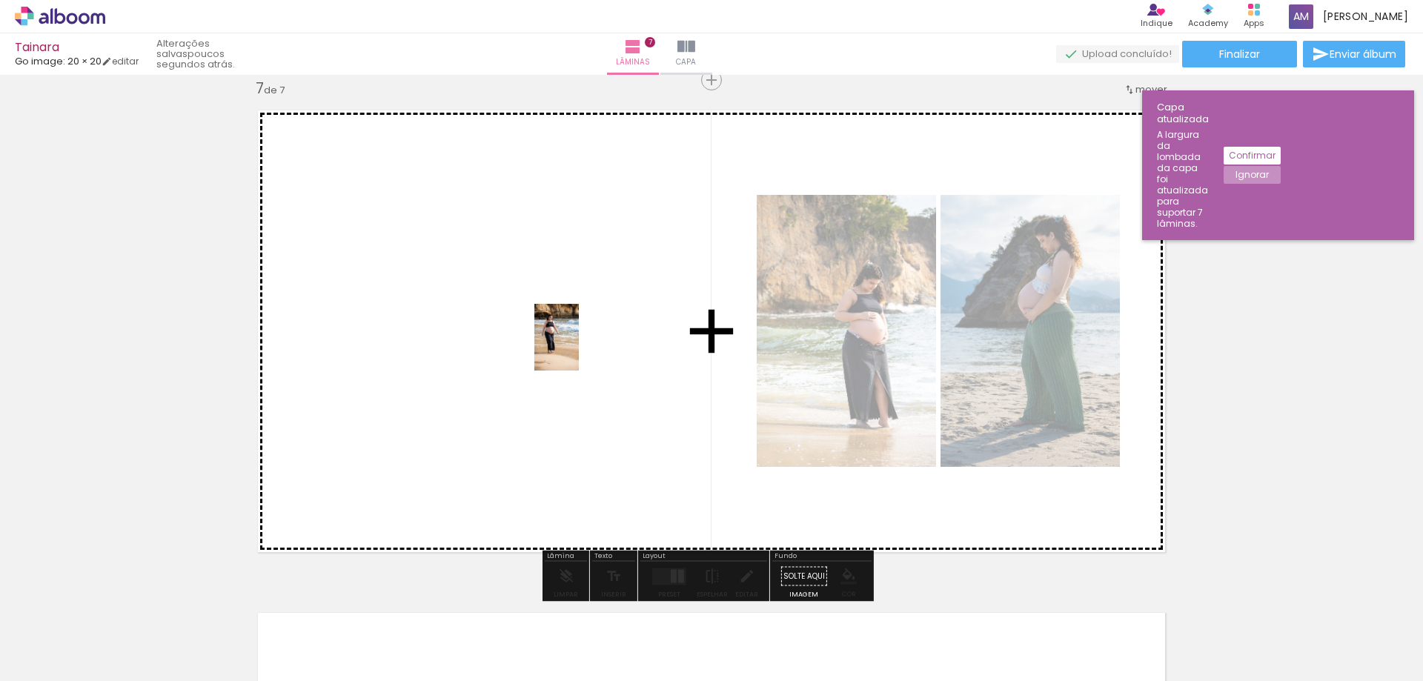
drag, startPoint x: 1236, startPoint y: 650, endPoint x: 579, endPoint y: 348, distance: 723.4
click at [579, 348] on quentale-workspace at bounding box center [711, 340] width 1423 height 681
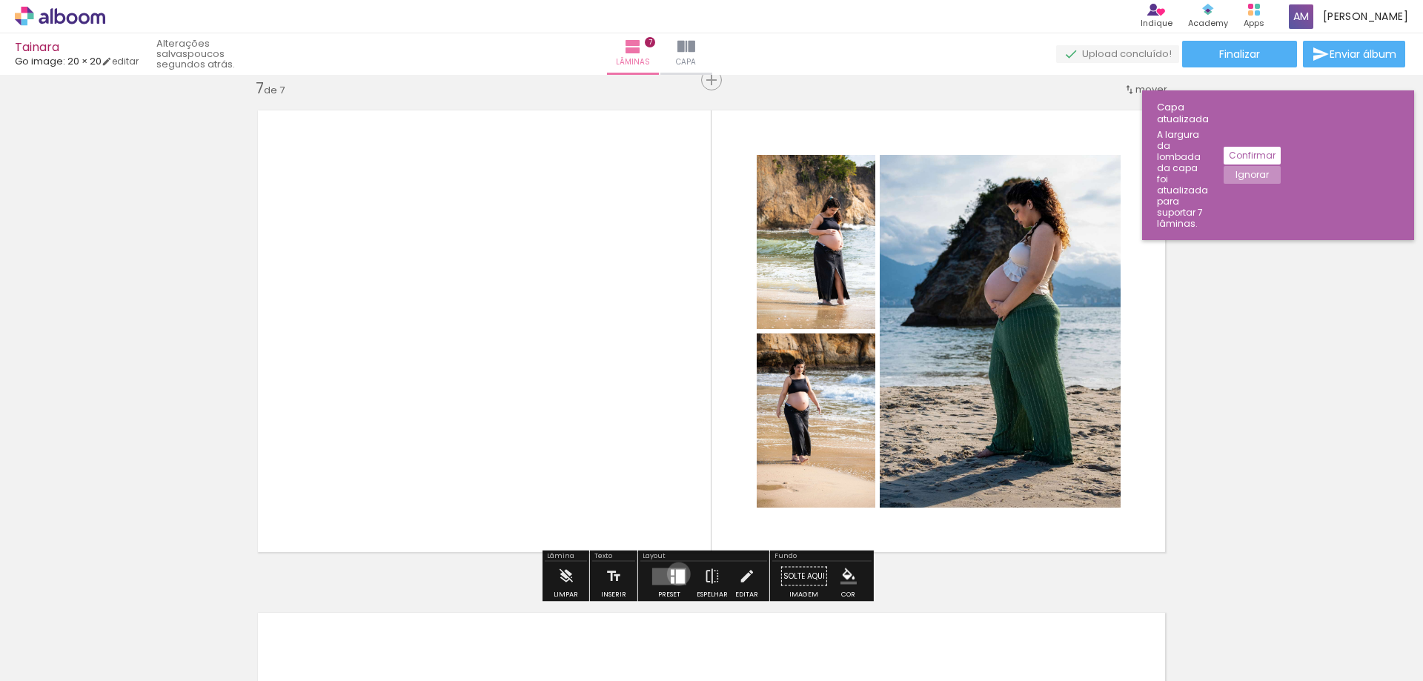
click at [676, 574] on div at bounding box center [680, 576] width 9 height 14
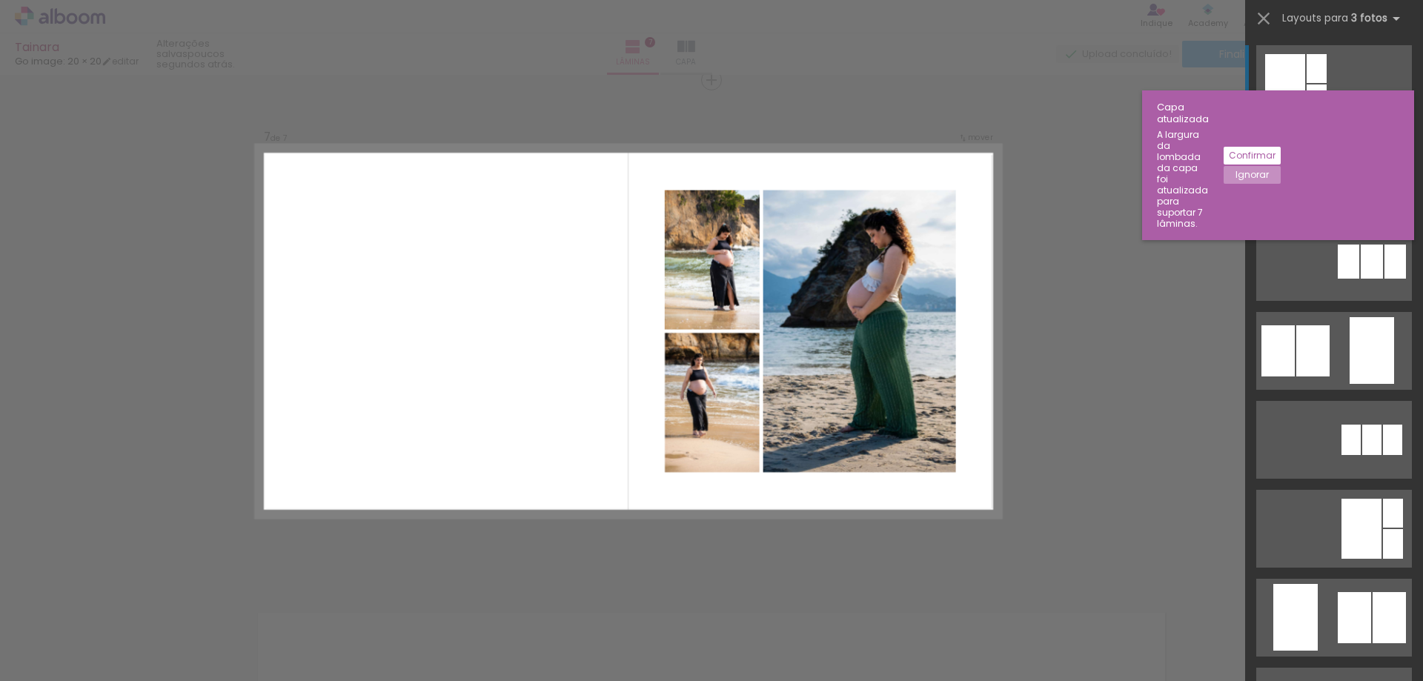
scroll to position [3034, 0]
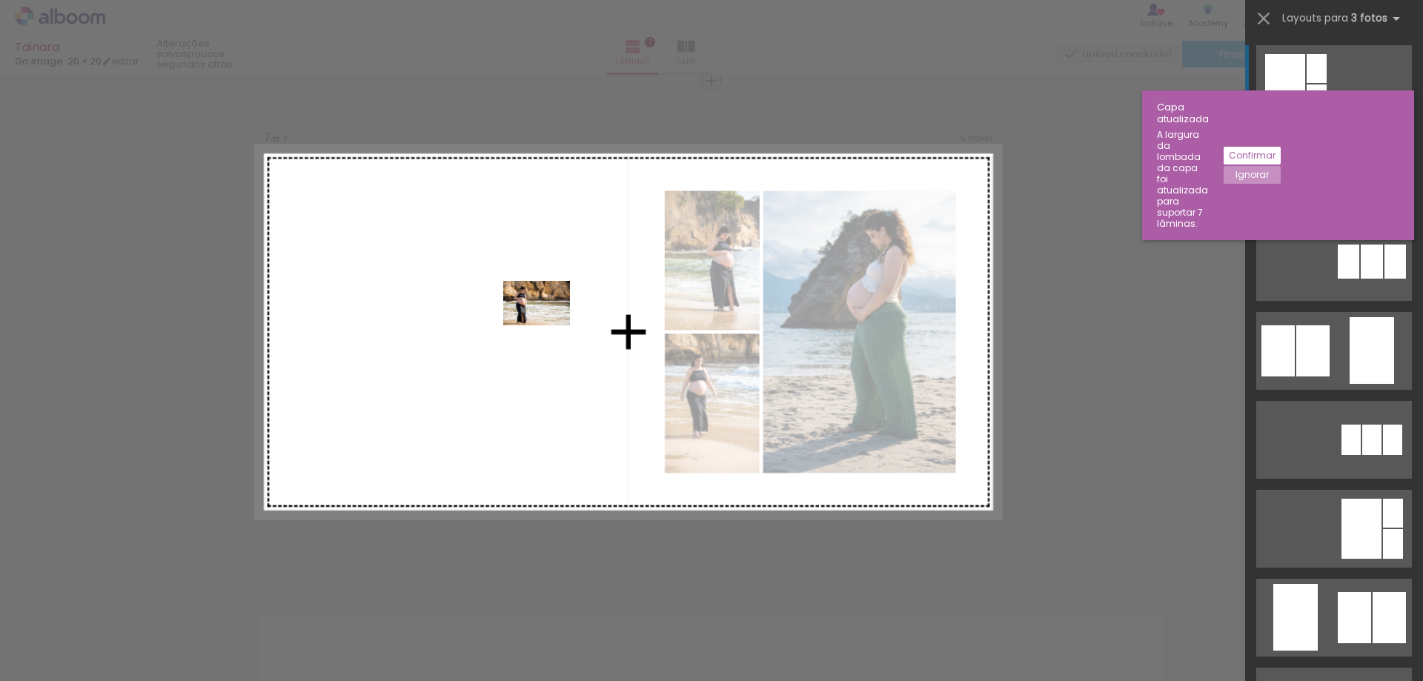
drag, startPoint x: 159, startPoint y: 641, endPoint x: 548, endPoint y: 325, distance: 500.6
click at [548, 325] on quentale-workspace at bounding box center [711, 340] width 1423 height 681
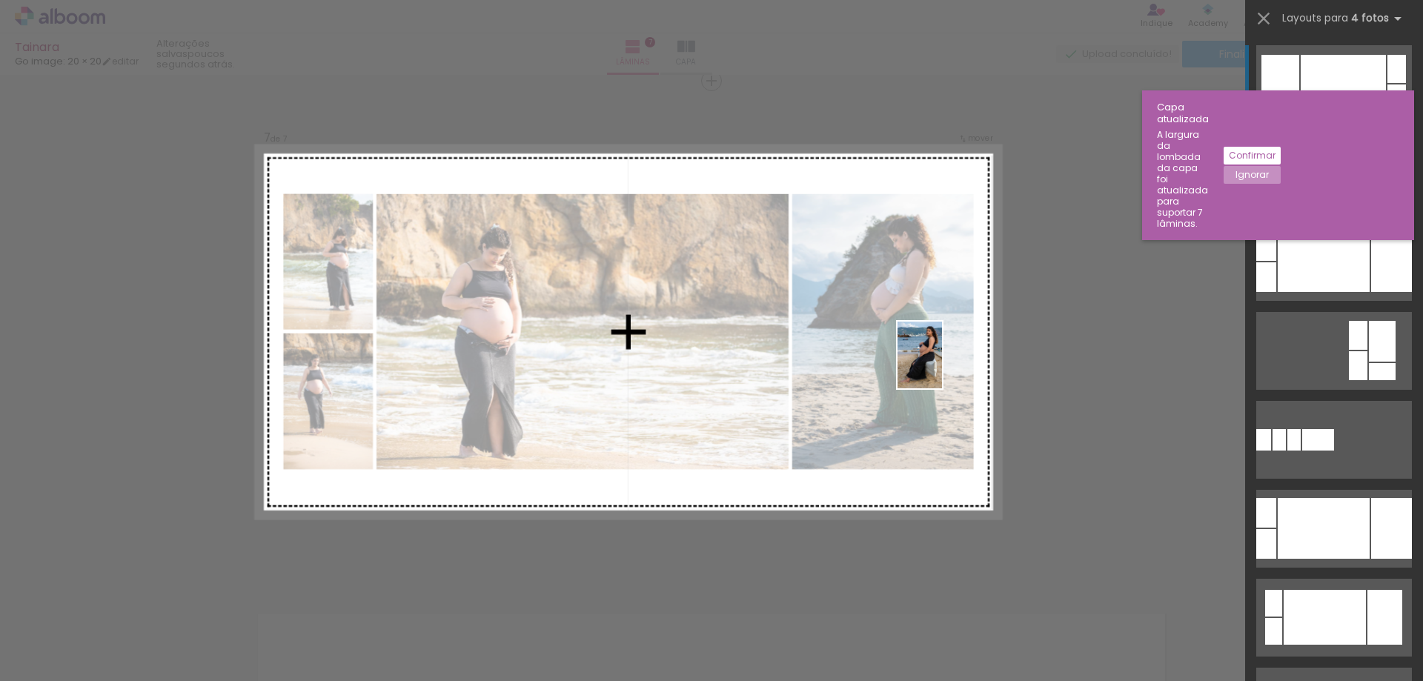
drag, startPoint x: 996, startPoint y: 635, endPoint x: 942, endPoint y: 366, distance: 273.7
click at [942, 366] on quentale-workspace at bounding box center [711, 340] width 1423 height 681
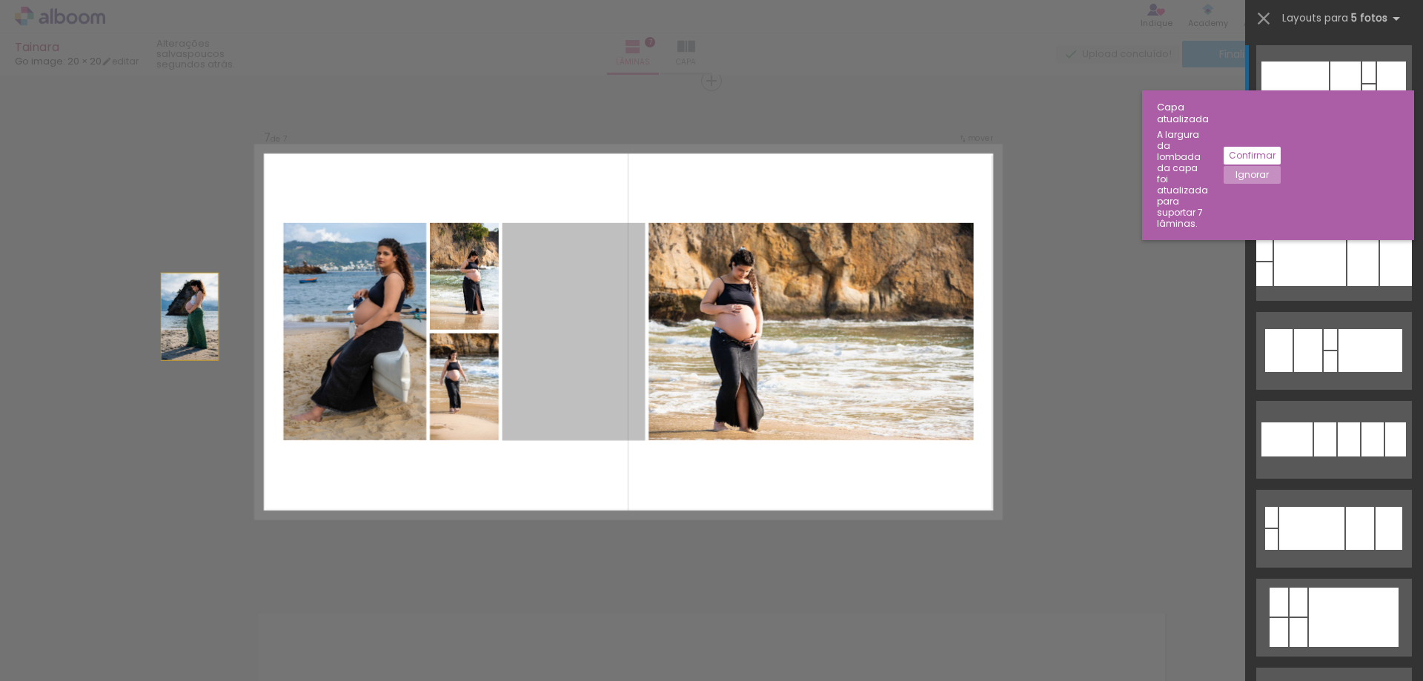
drag, startPoint x: 577, startPoint y: 326, endPoint x: 88, endPoint y: 313, distance: 489.4
drag, startPoint x: 560, startPoint y: 341, endPoint x: 532, endPoint y: 85, distance: 257.3
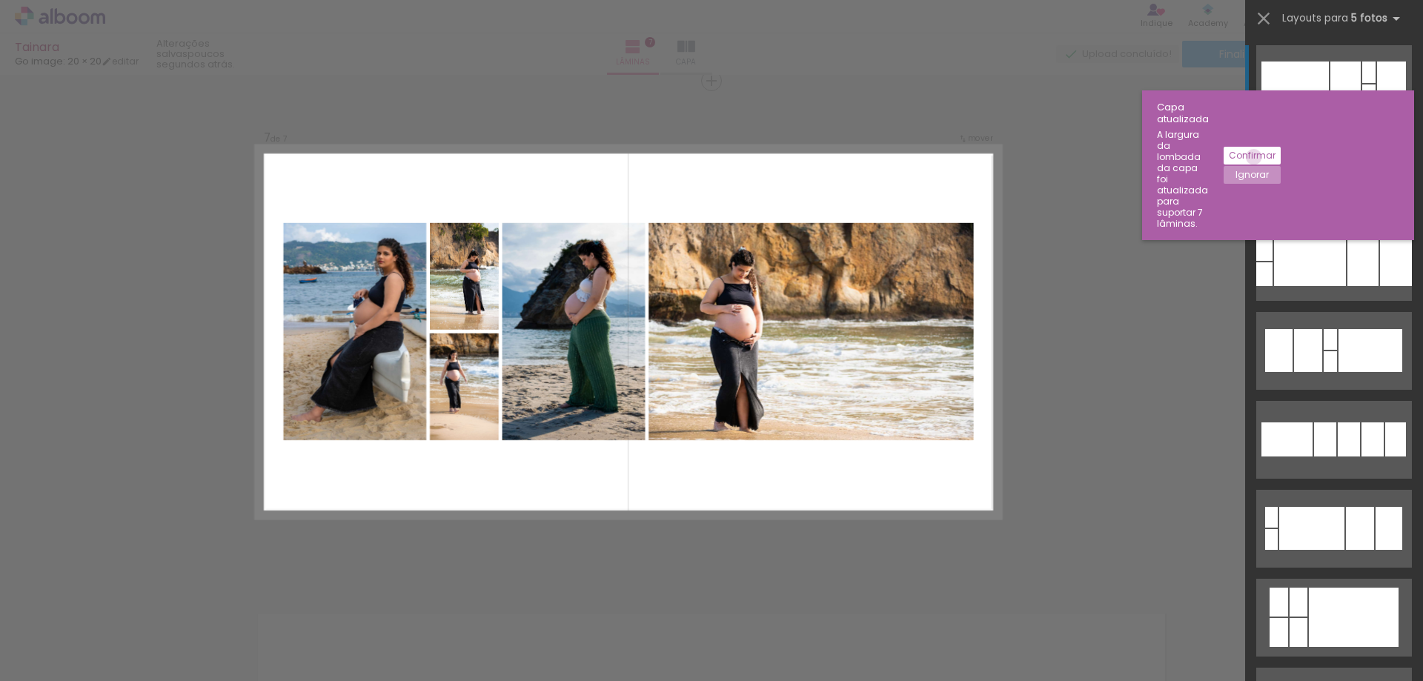
click at [0, 0] on slot "Confirmar" at bounding box center [0, 0] width 0 height 0
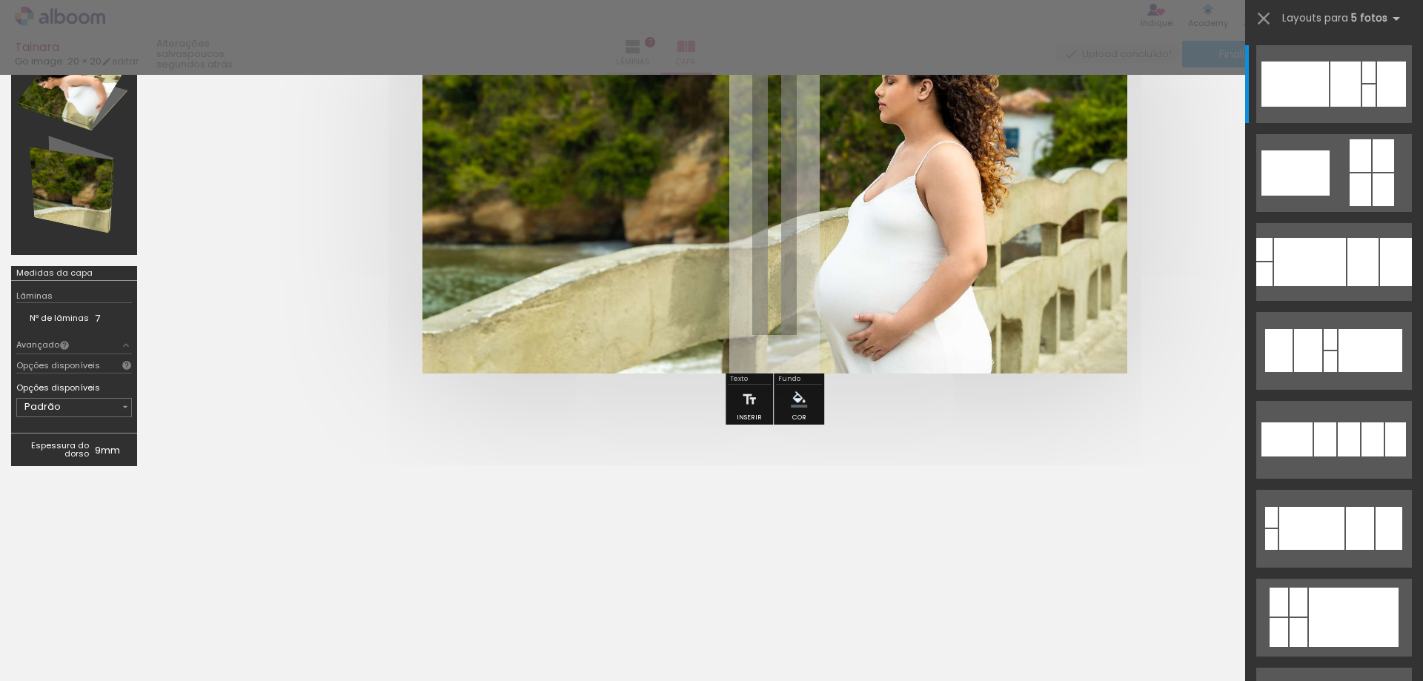
click at [682, 49] on div at bounding box center [711, 37] width 1423 height 75
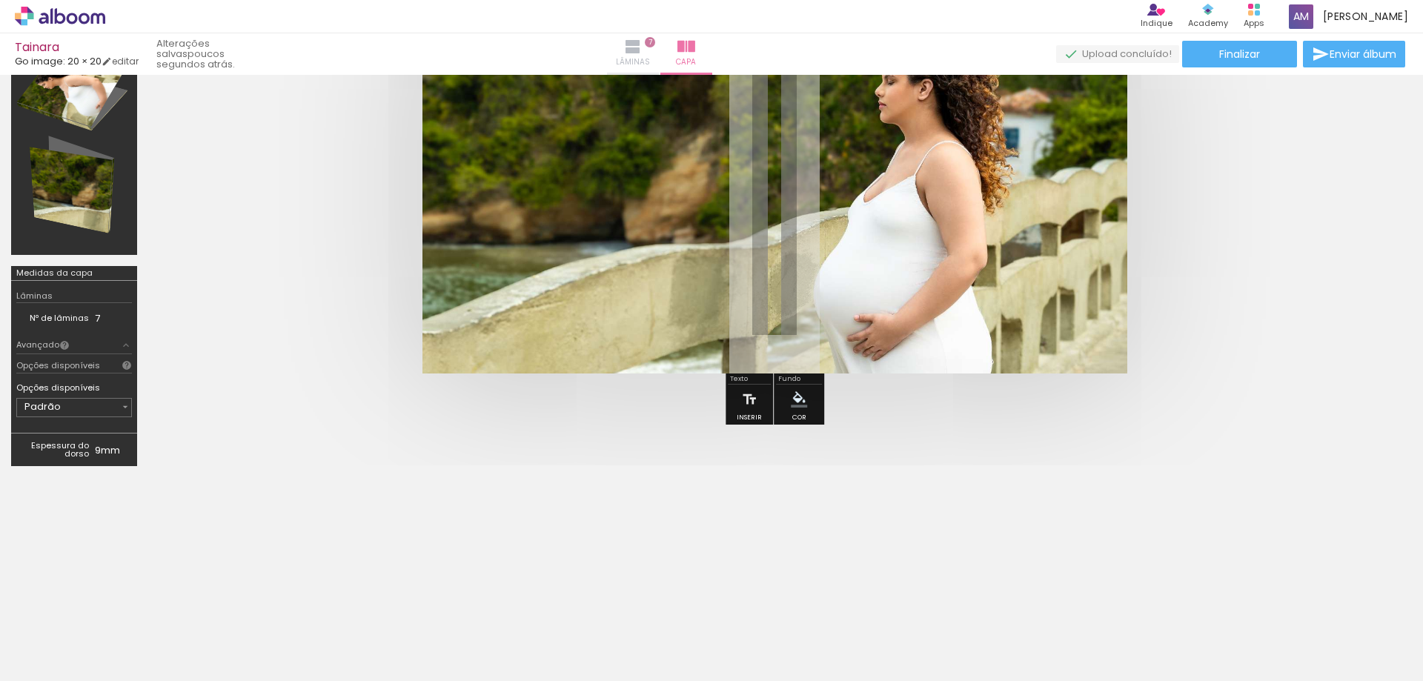
click at [642, 50] on iron-icon at bounding box center [633, 47] width 18 height 18
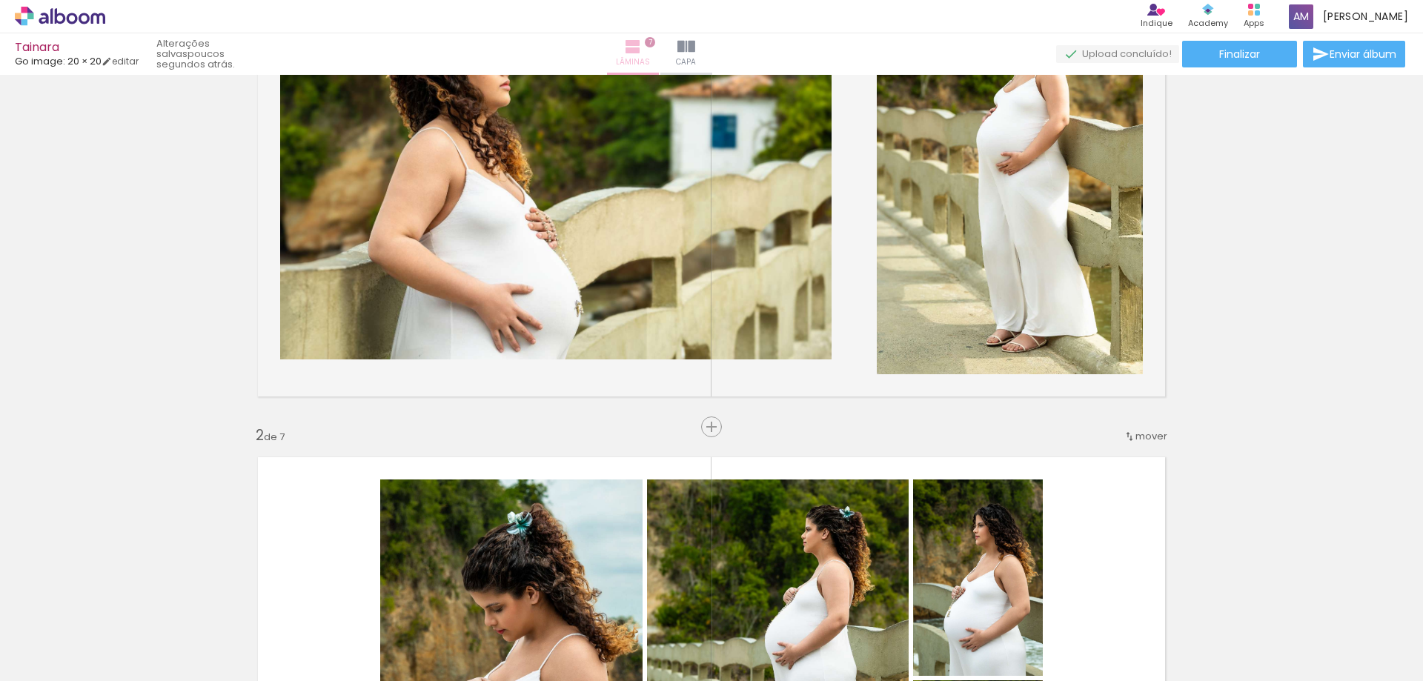
scroll to position [3034, 0]
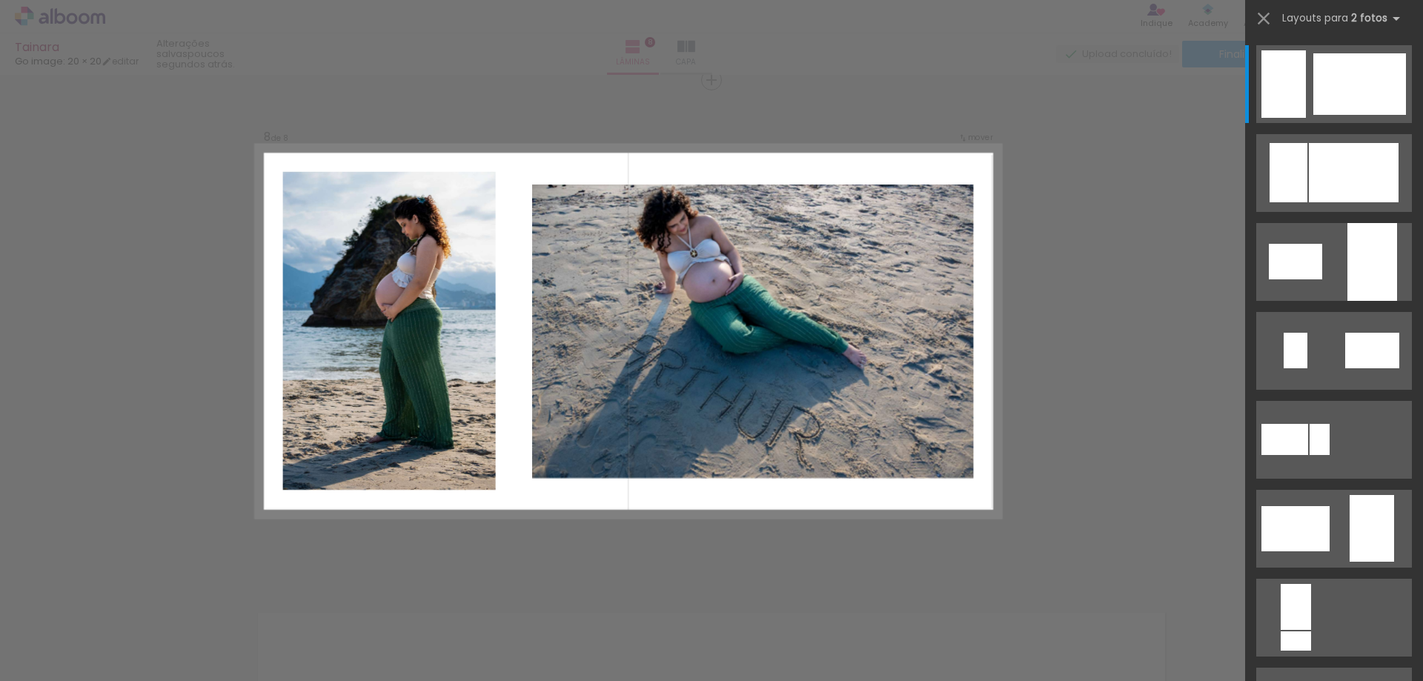
scroll to position [0, 1692]
click at [55, 660] on span "Adicionar Fotos" at bounding box center [52, 661] width 44 height 16
click at [0, 0] on input "file" at bounding box center [0, 0] width 0 height 0
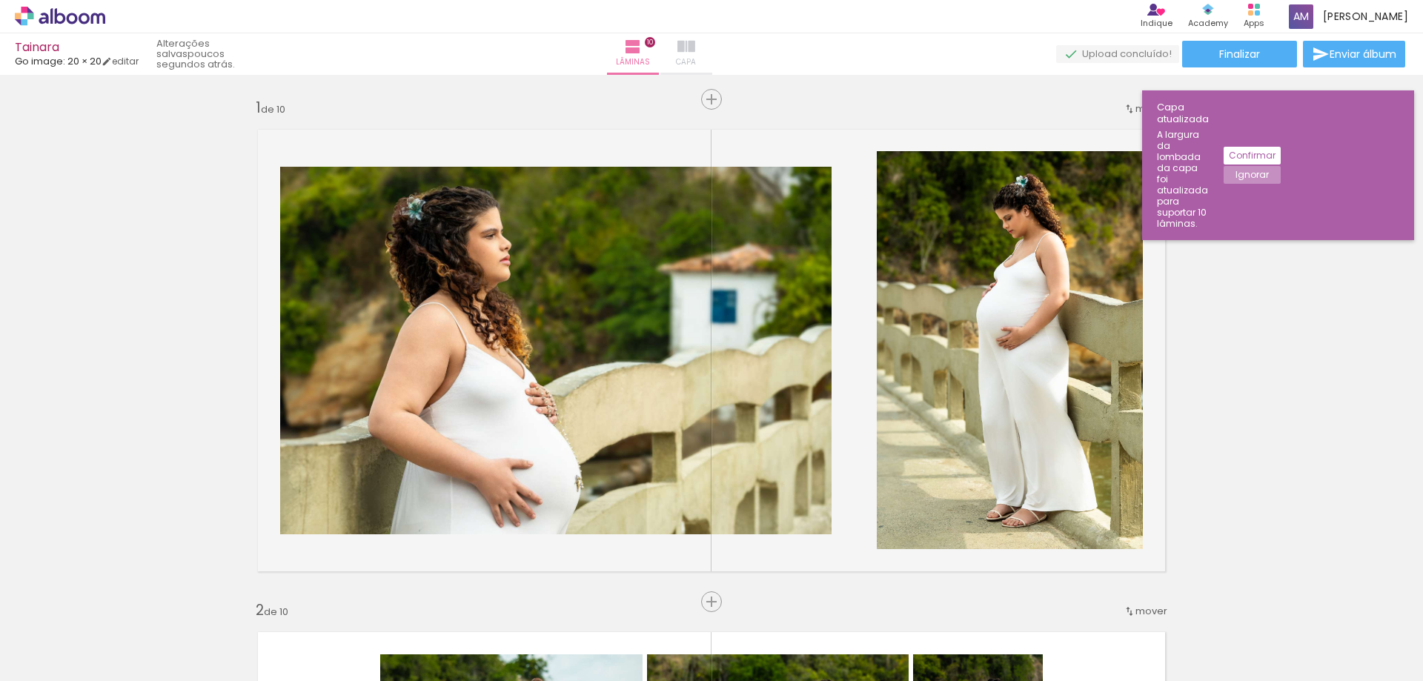
click at [695, 47] on iron-icon at bounding box center [686, 47] width 18 height 18
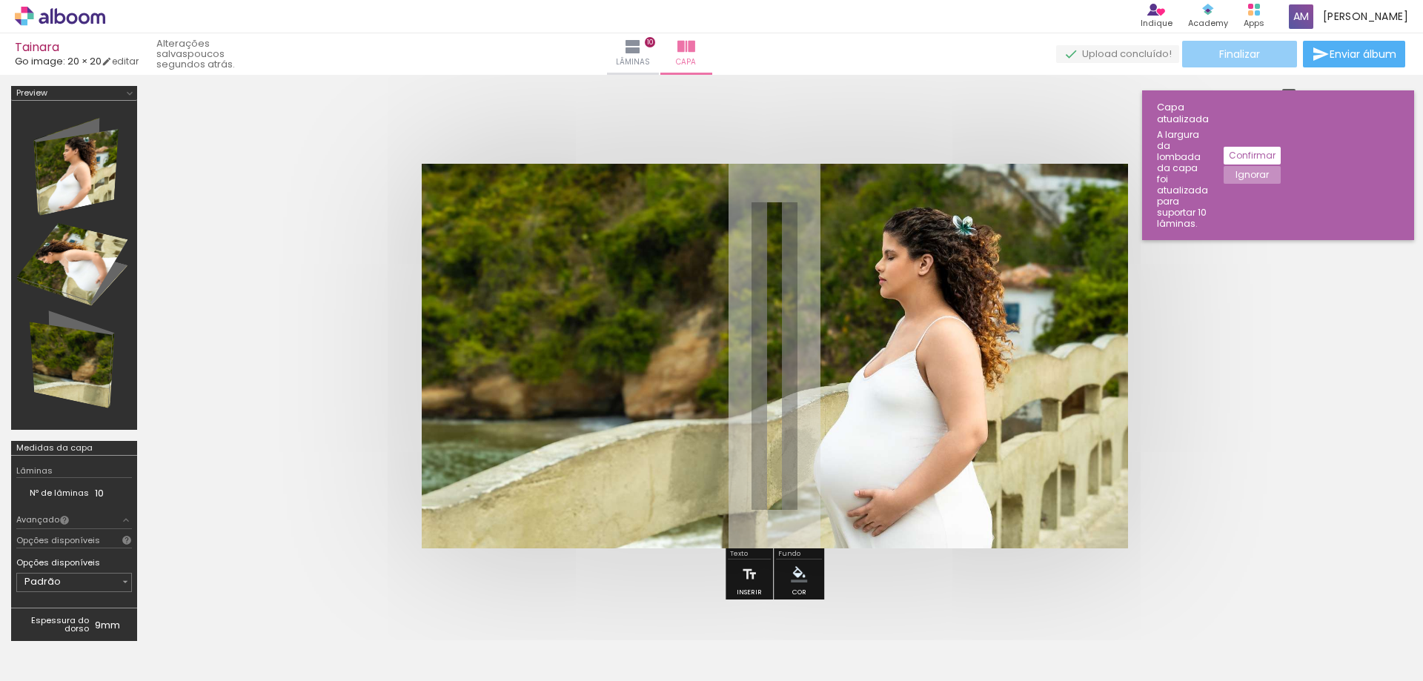
click at [1219, 56] on span "Finalizar" at bounding box center [1239, 54] width 41 height 10
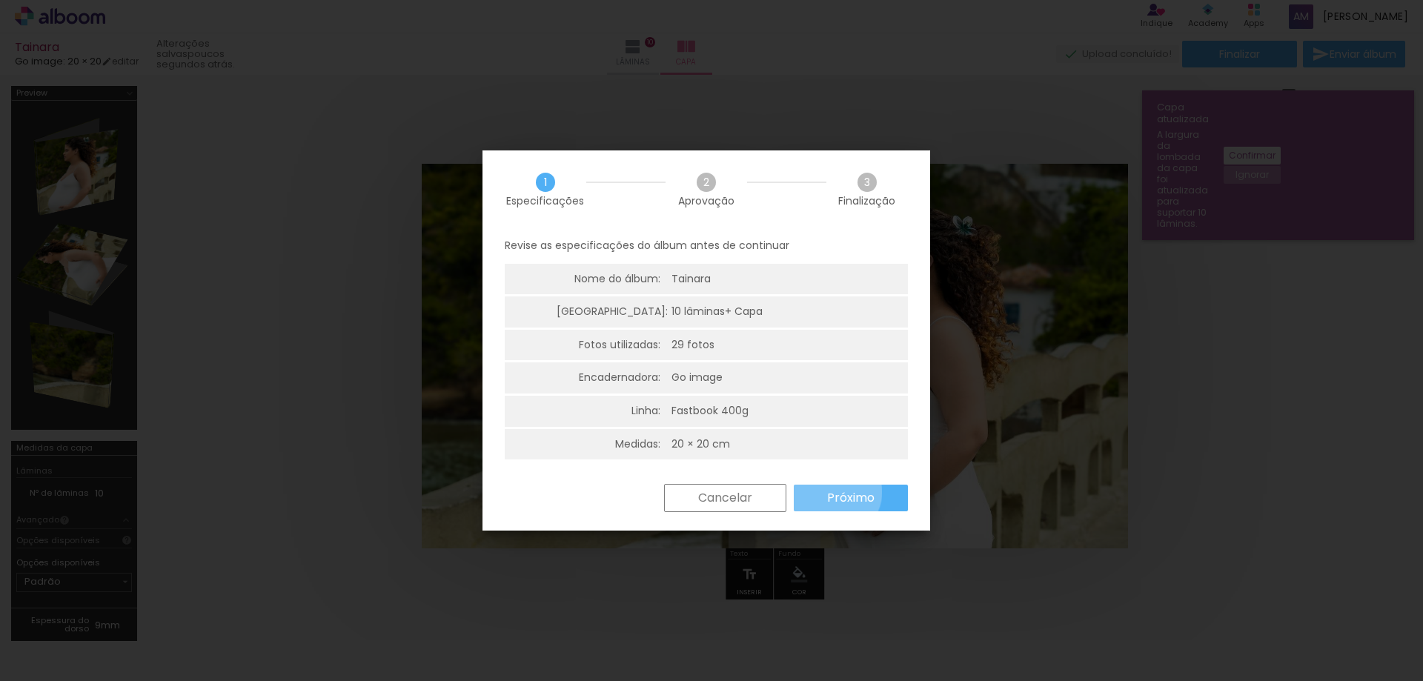
click at [0, 0] on slot "Próximo" at bounding box center [0, 0] width 0 height 0
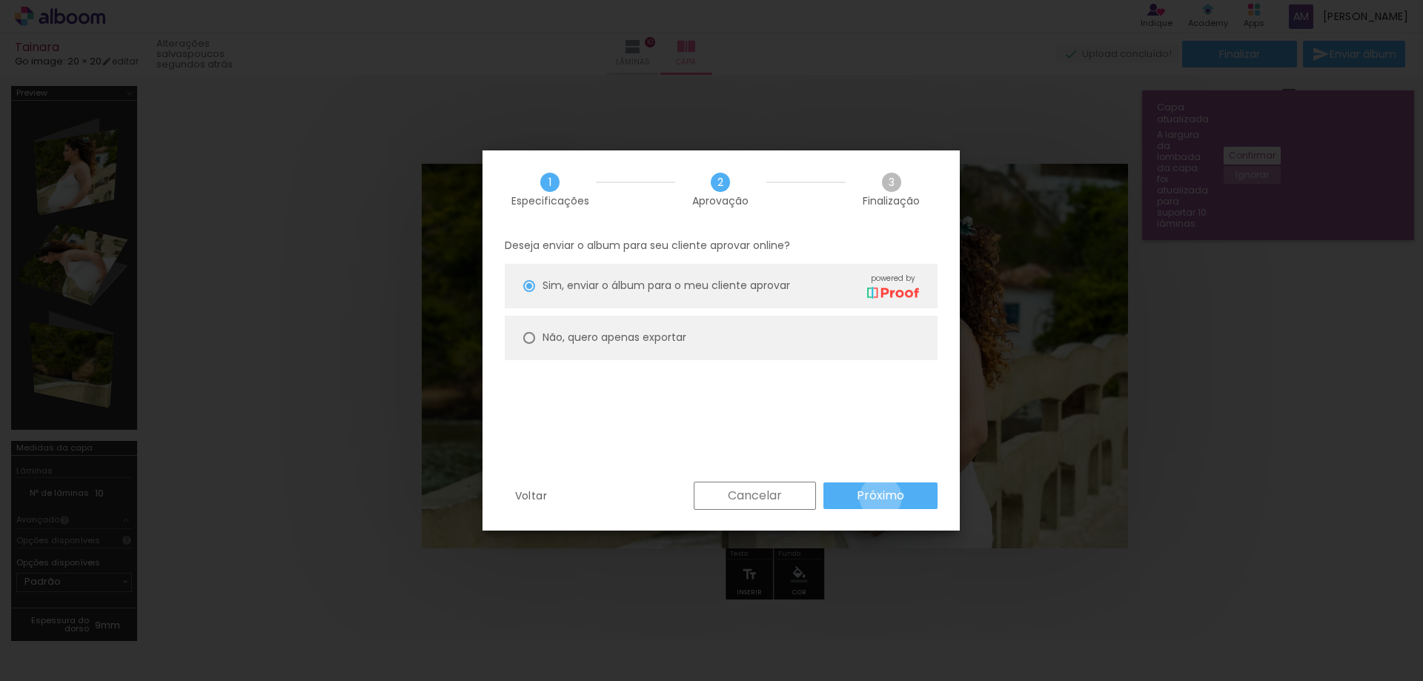
click at [0, 0] on slot "Próximo" at bounding box center [0, 0] width 0 height 0
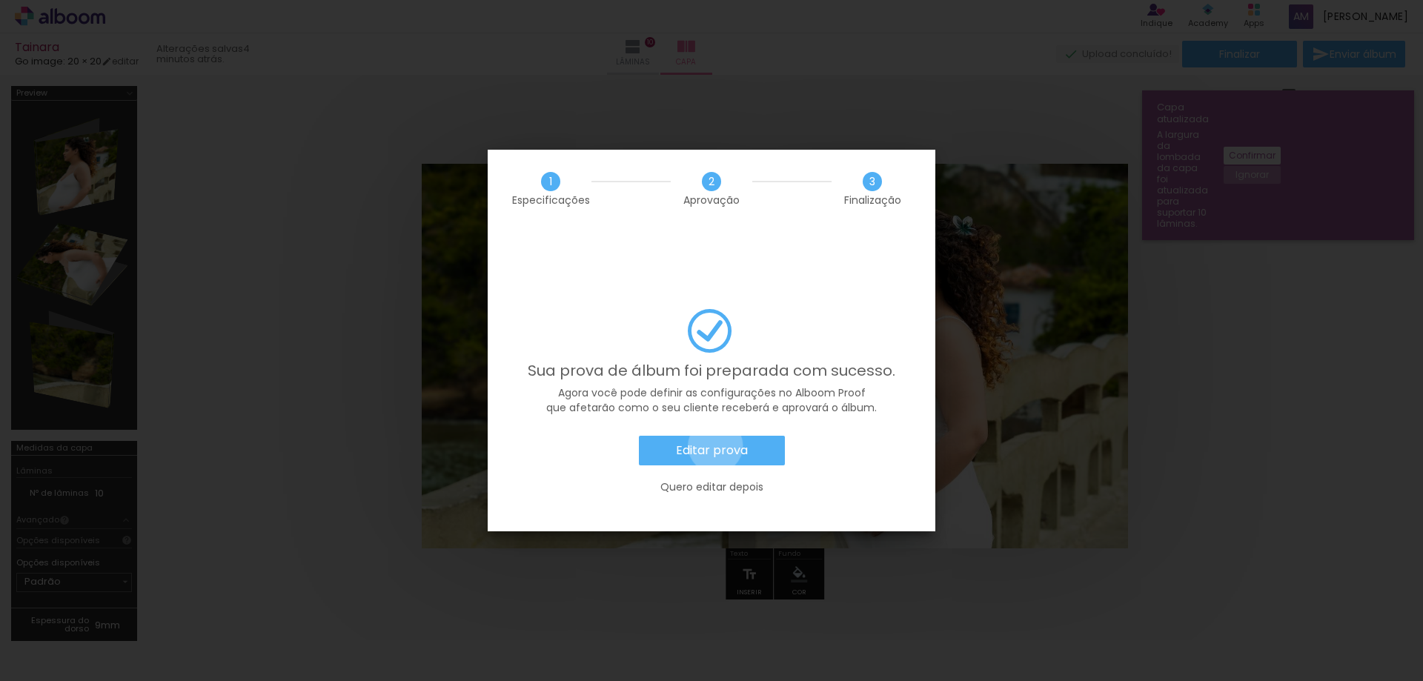
click at [0, 0] on slot "Editar prova" at bounding box center [0, 0] width 0 height 0
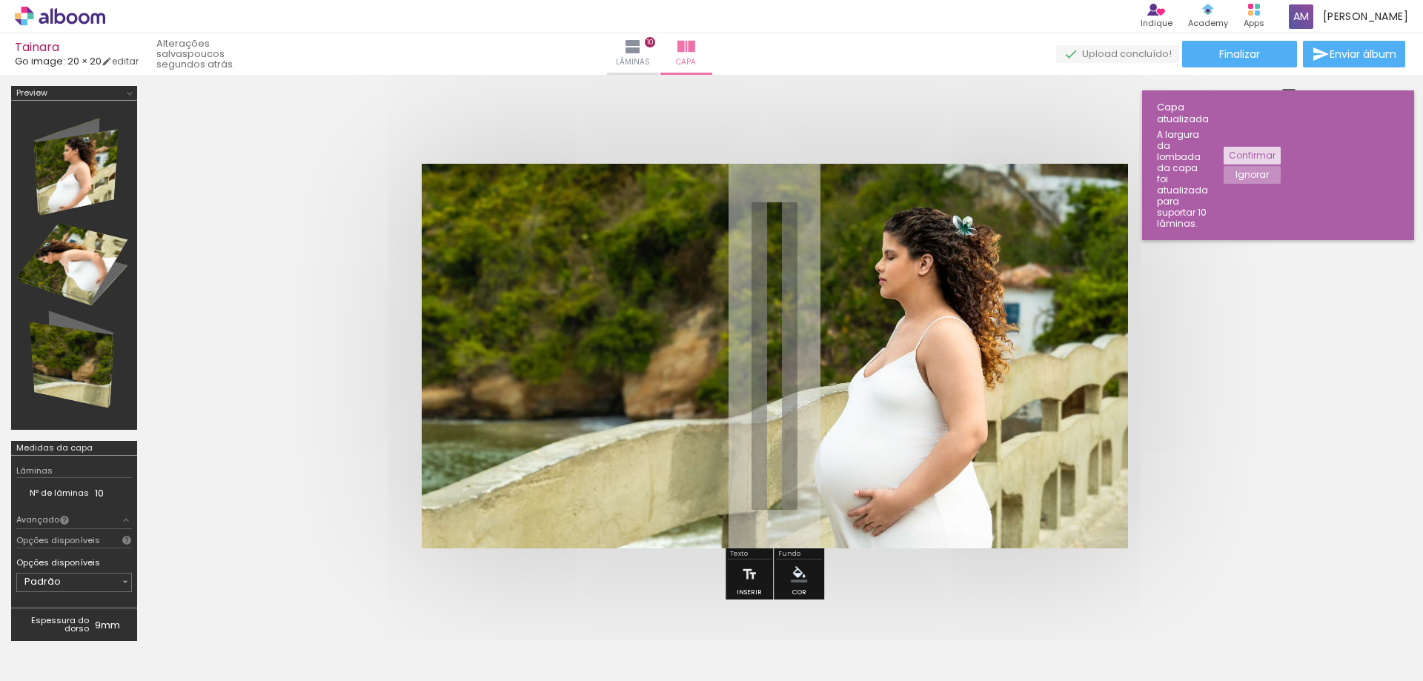
click at [0, 0] on slot "Confirmar" at bounding box center [0, 0] width 0 height 0
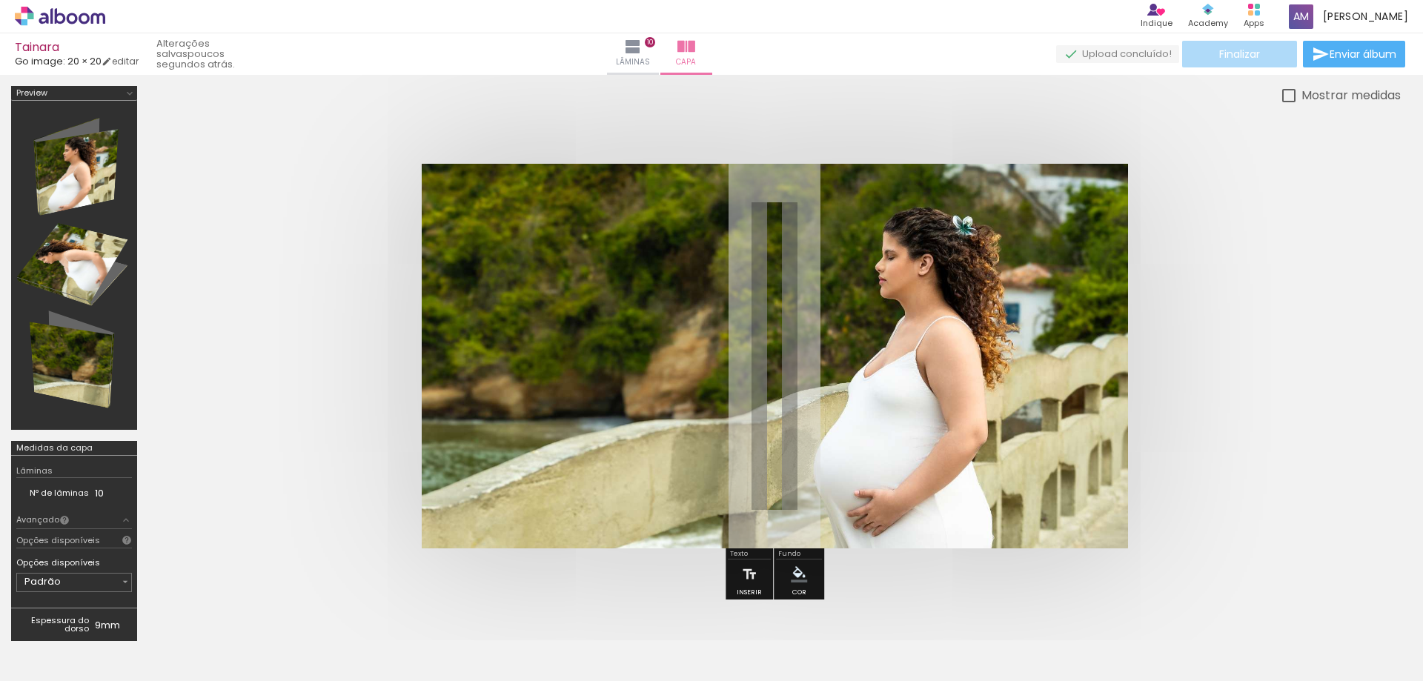
click at [1223, 56] on span "Finalizar" at bounding box center [1239, 54] width 41 height 10
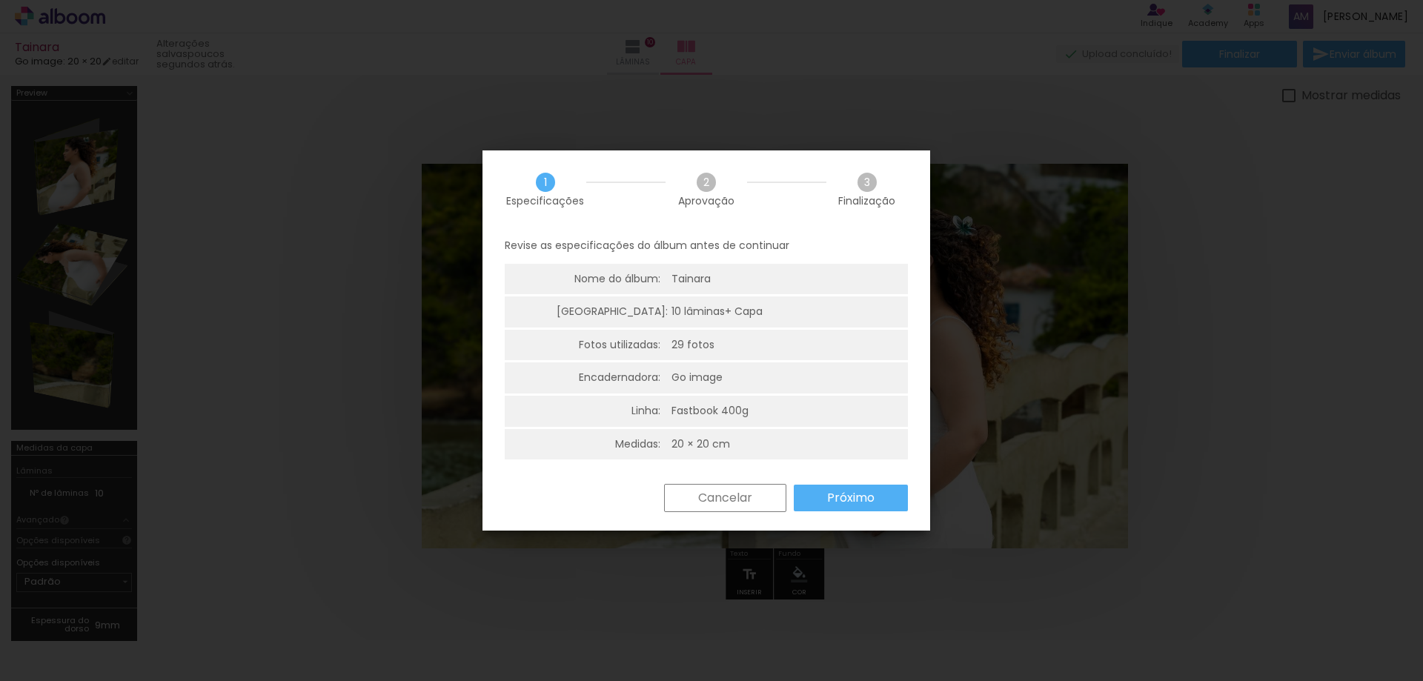
click at [0, 0] on slot "Próximo" at bounding box center [0, 0] width 0 height 0
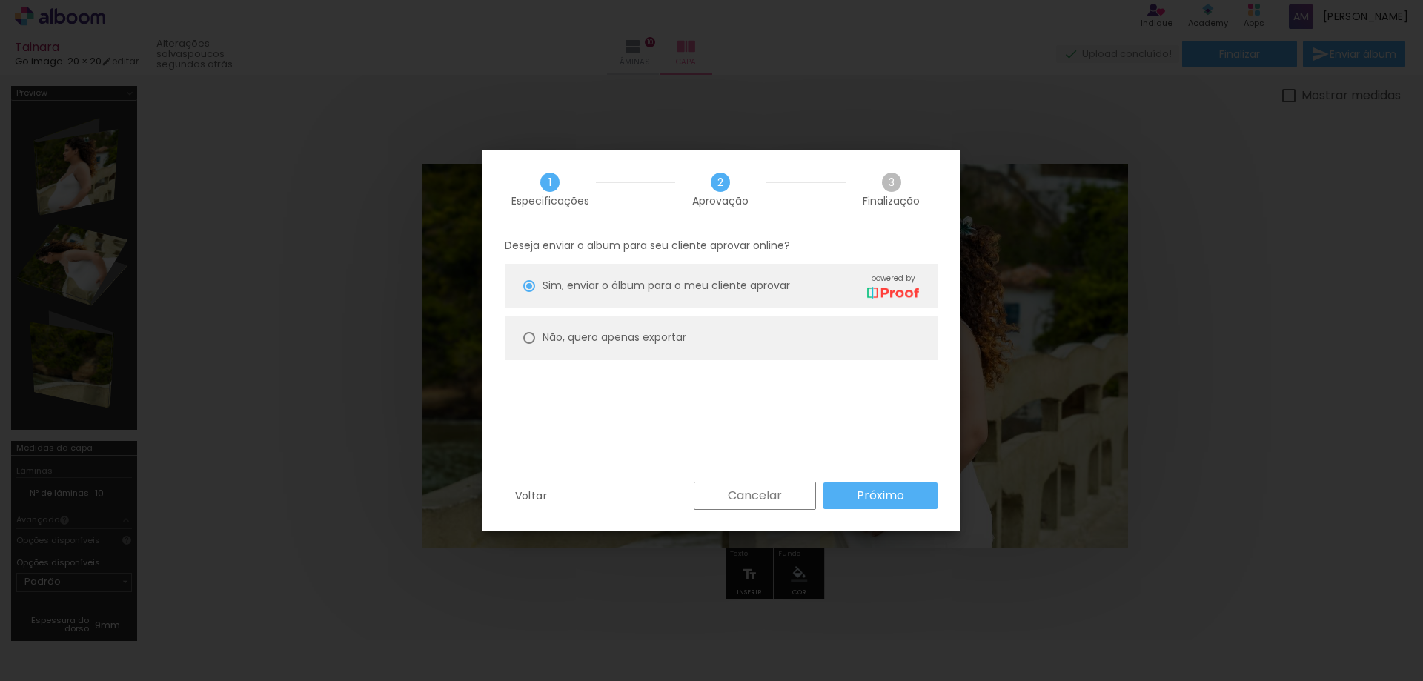
click at [0, 0] on slot "Próximo" at bounding box center [0, 0] width 0 height 0
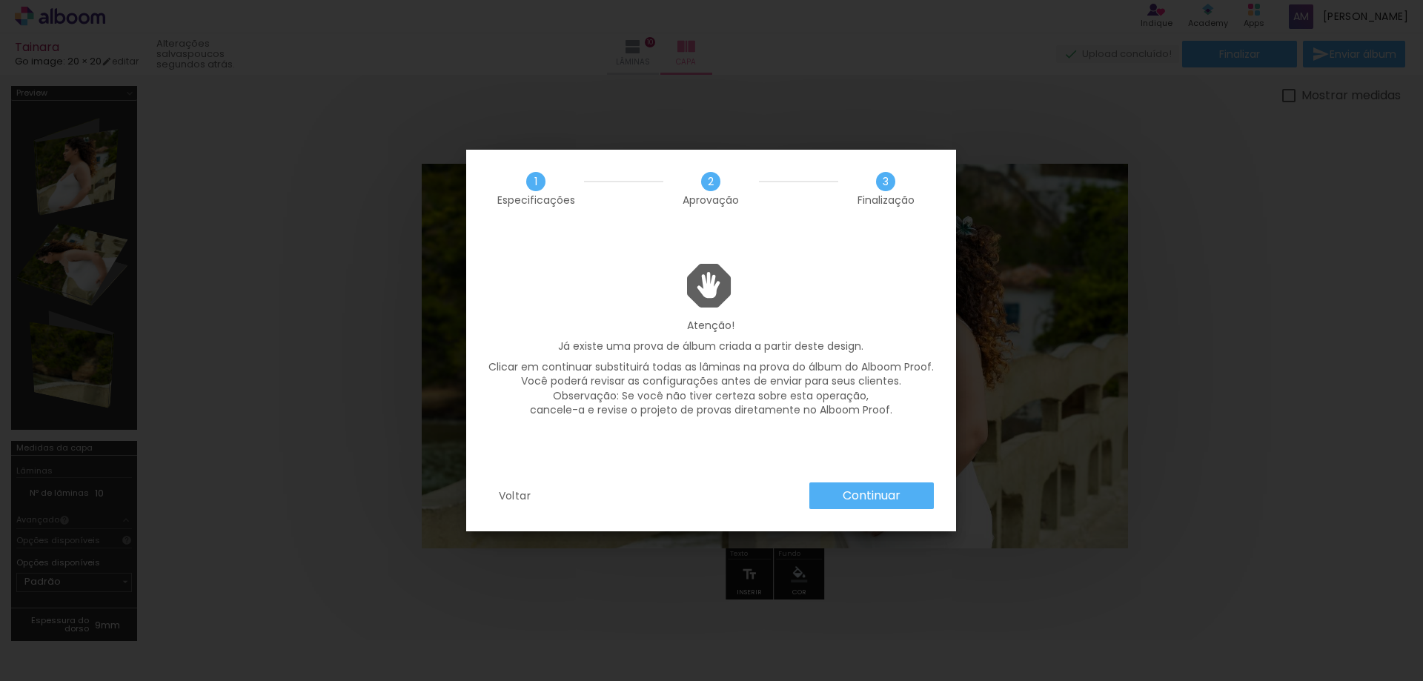
click at [0, 0] on slot "Voltar" at bounding box center [0, 0] width 0 height 0
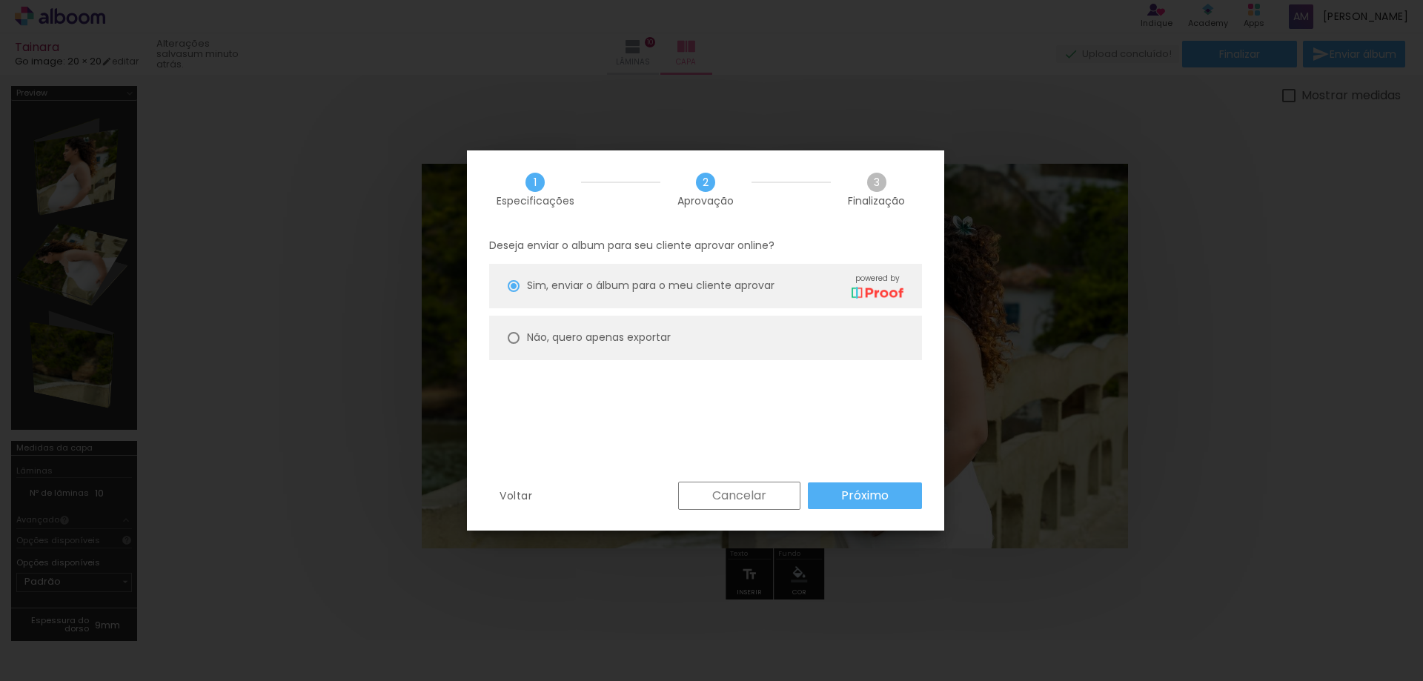
click at [0, 0] on slot "Cancelar" at bounding box center [0, 0] width 0 height 0
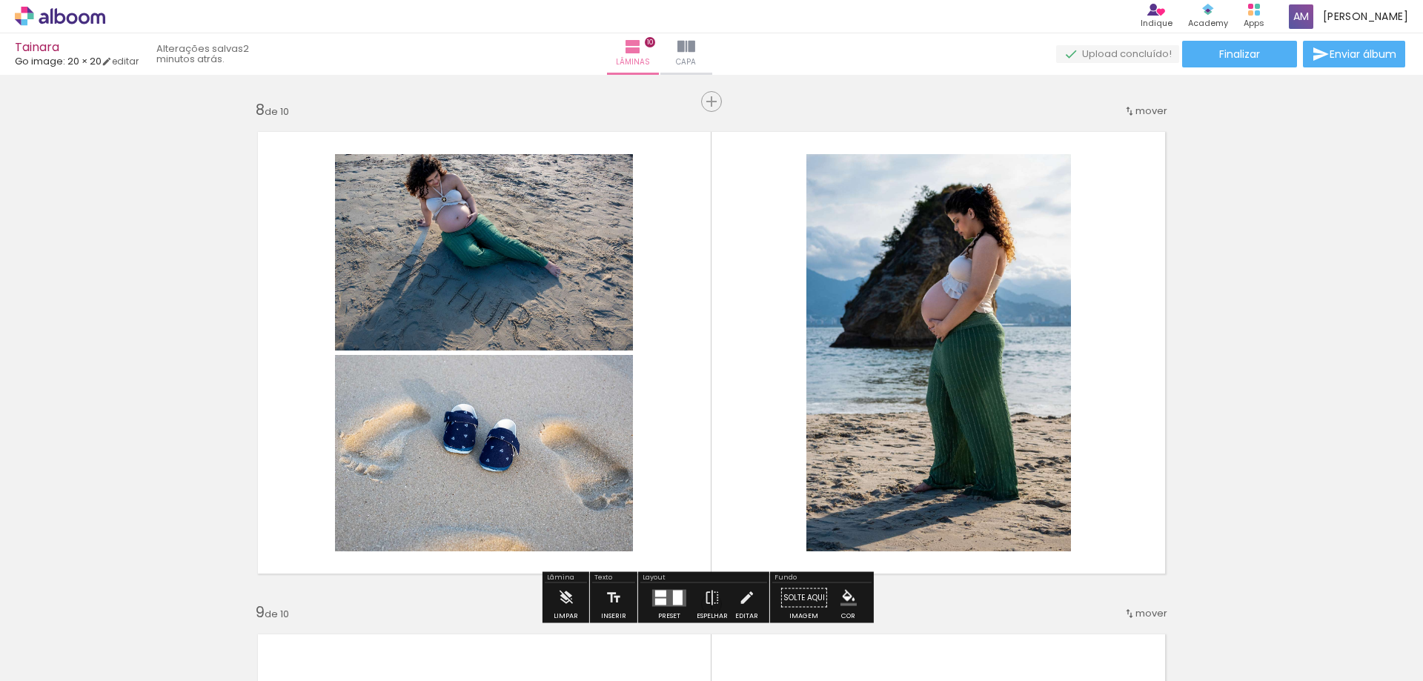
click at [0, 0] on slot "P&B" at bounding box center [0, 0] width 0 height 0
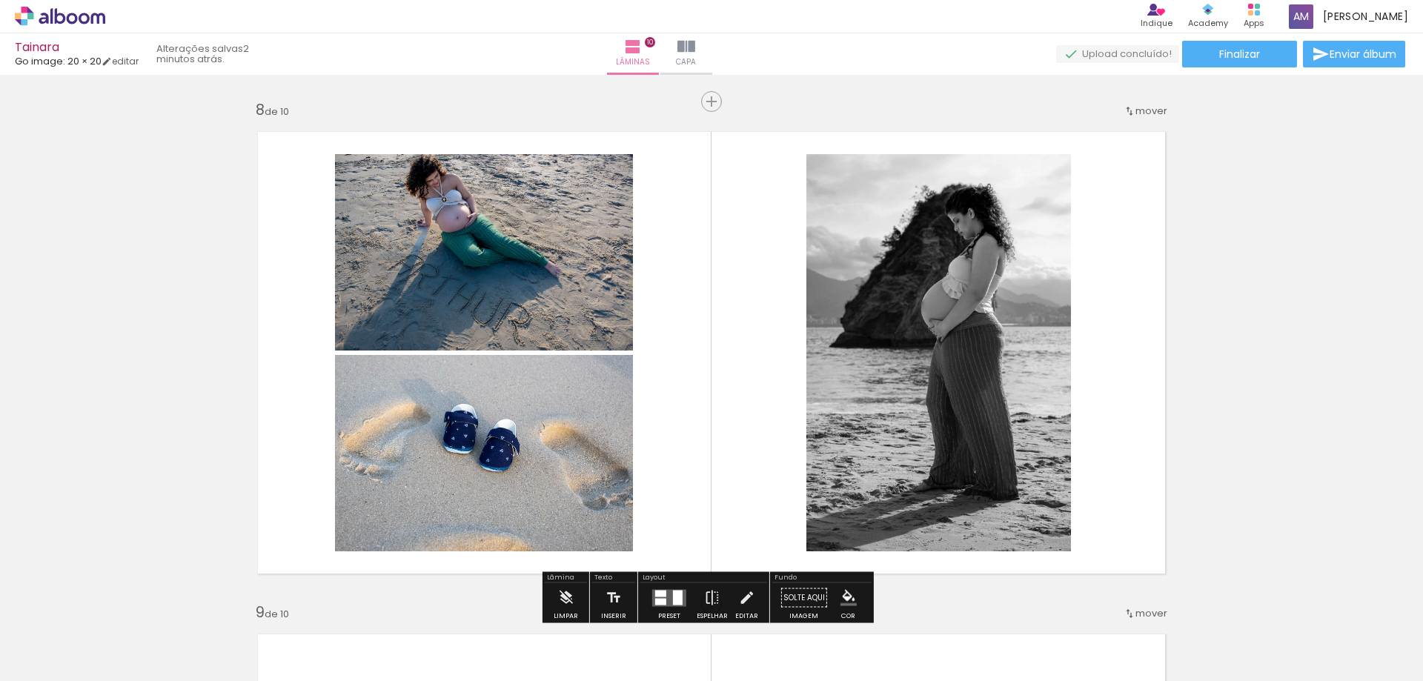
click at [0, 0] on slot "P&B" at bounding box center [0, 0] width 0 height 0
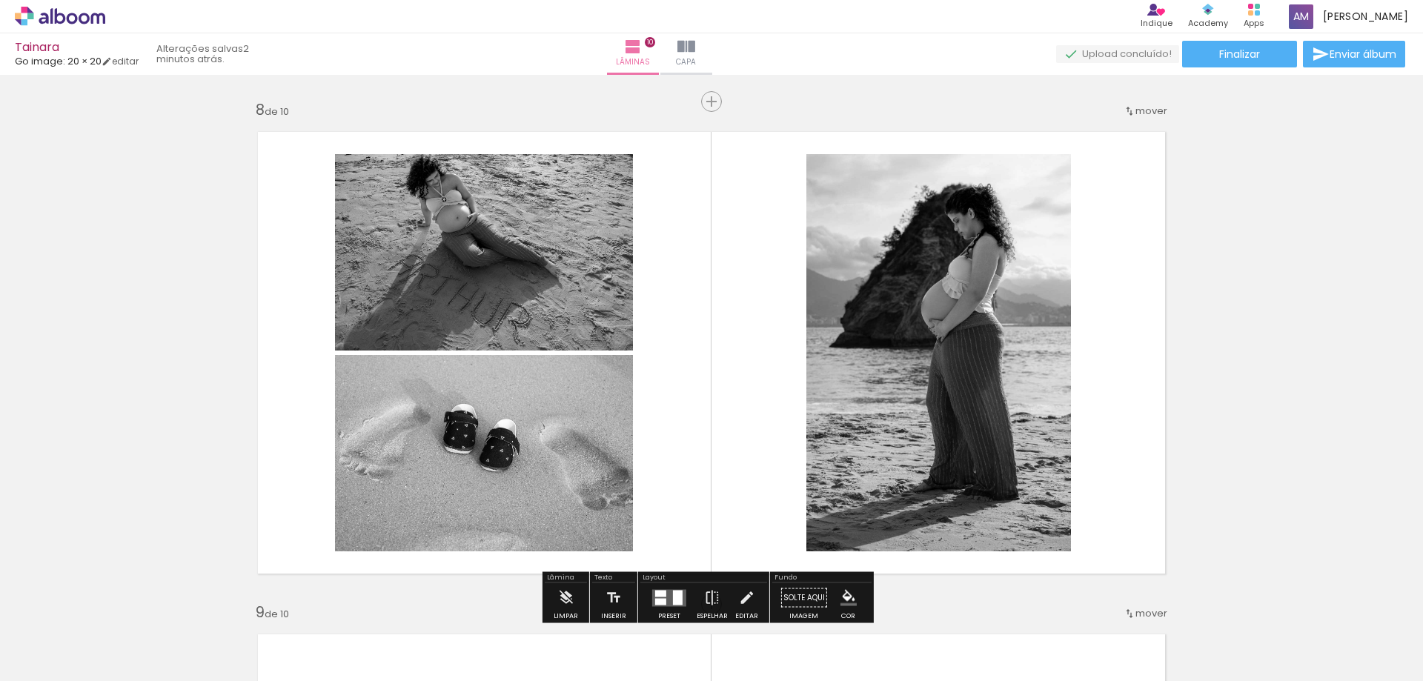
click at [0, 0] on slot "P&B" at bounding box center [0, 0] width 0 height 0
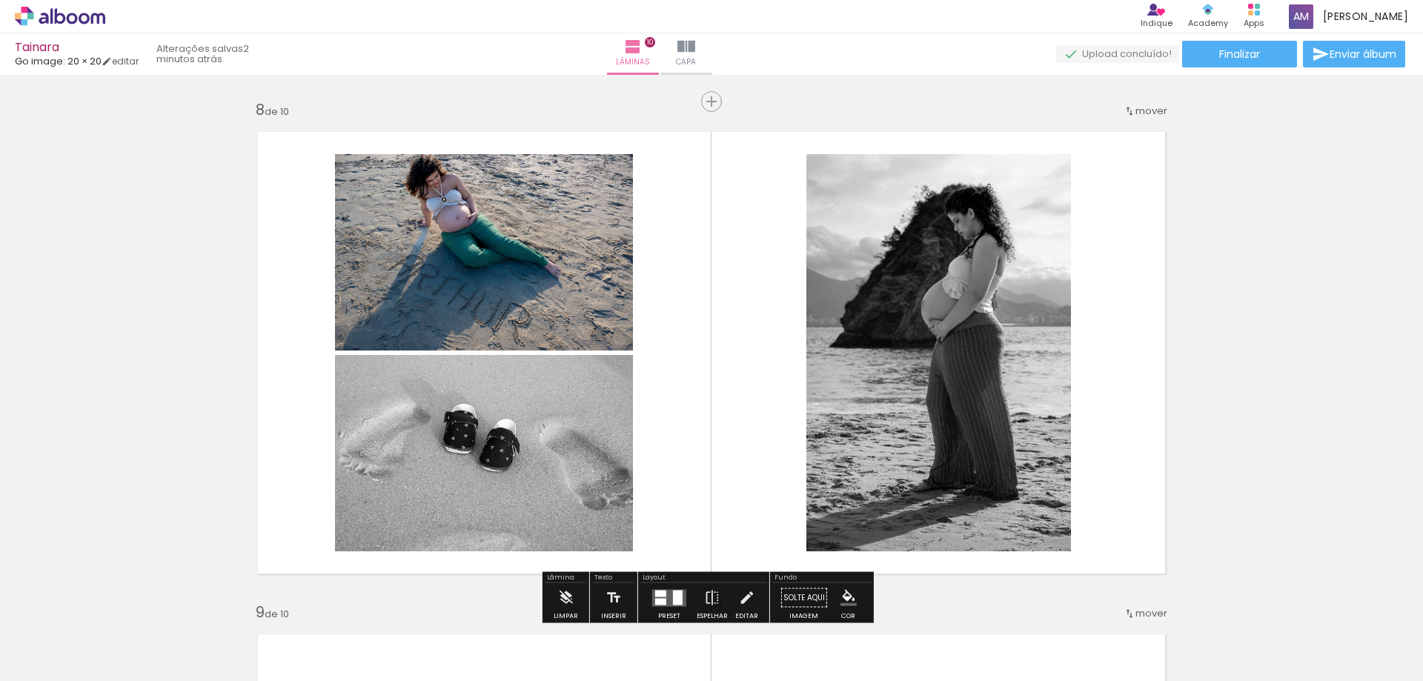
click at [0, 0] on slot "P&B" at bounding box center [0, 0] width 0 height 0
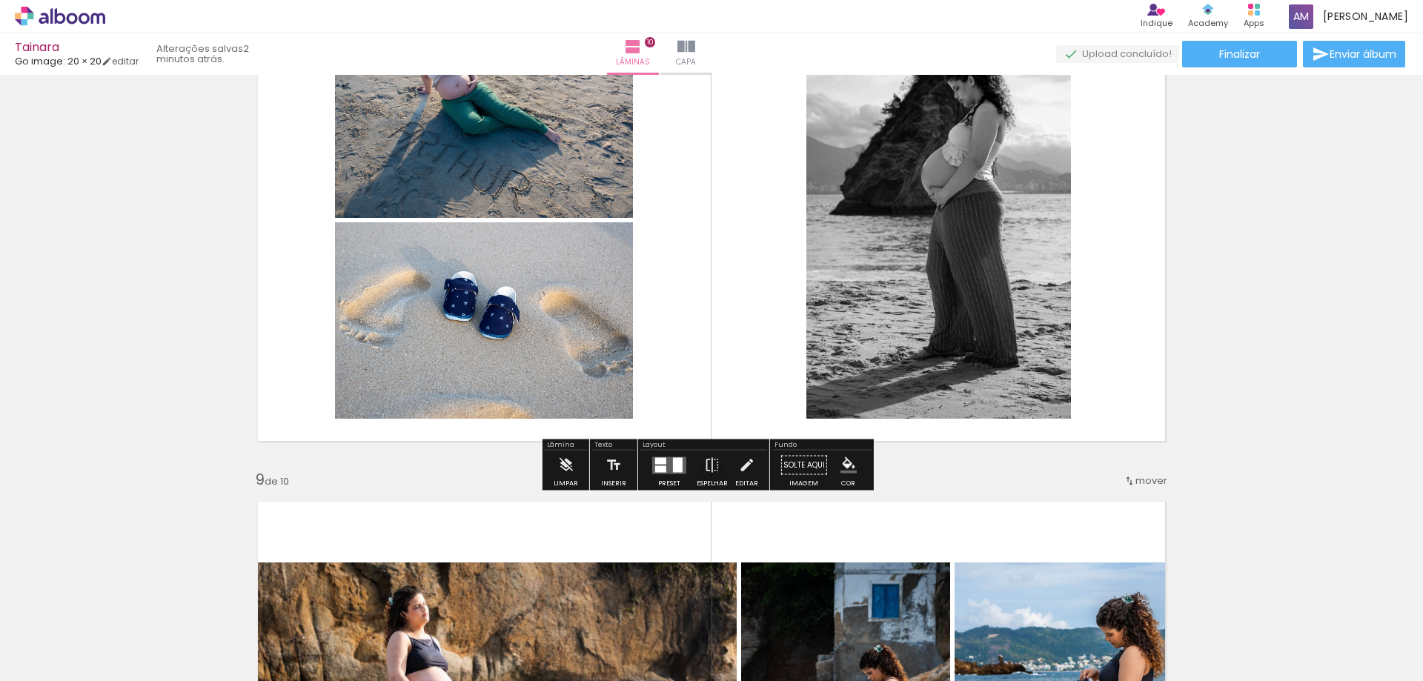
scroll to position [3664, 0]
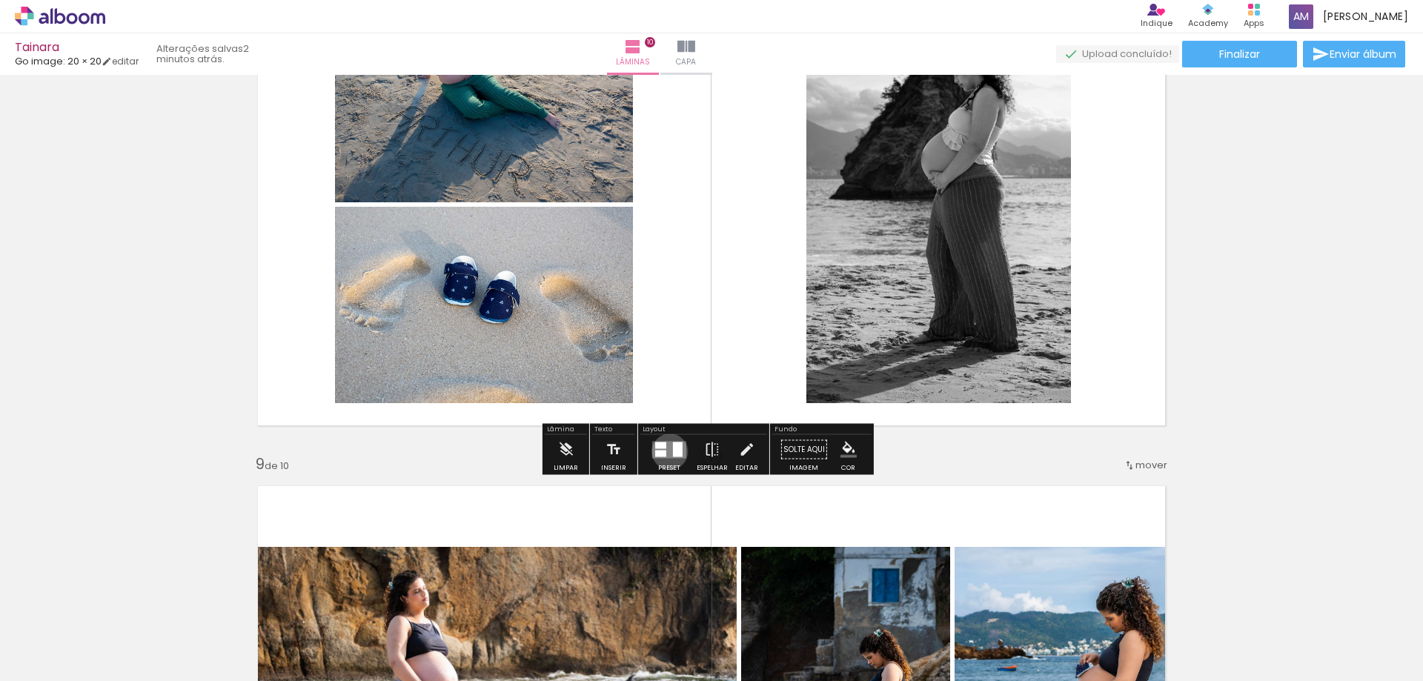
click at [666, 451] on quentale-layouter at bounding box center [669, 449] width 34 height 17
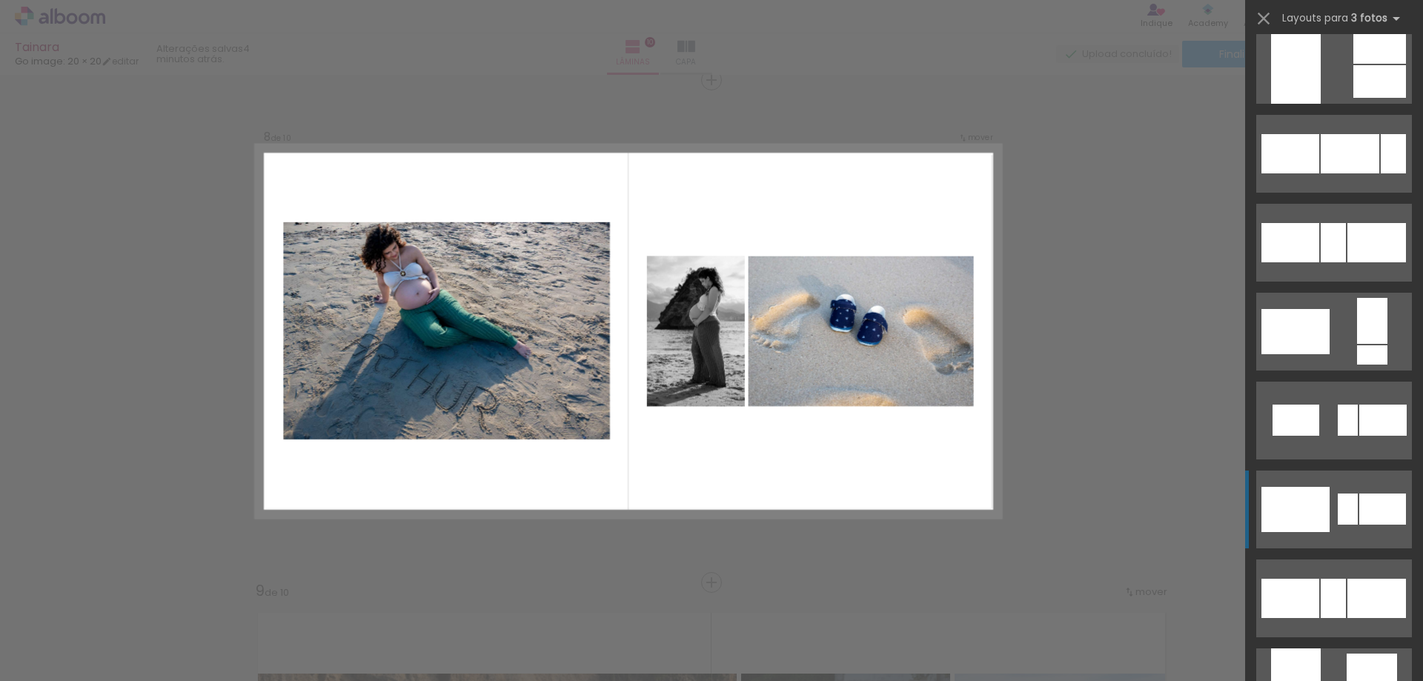
scroll to position [1408, 0]
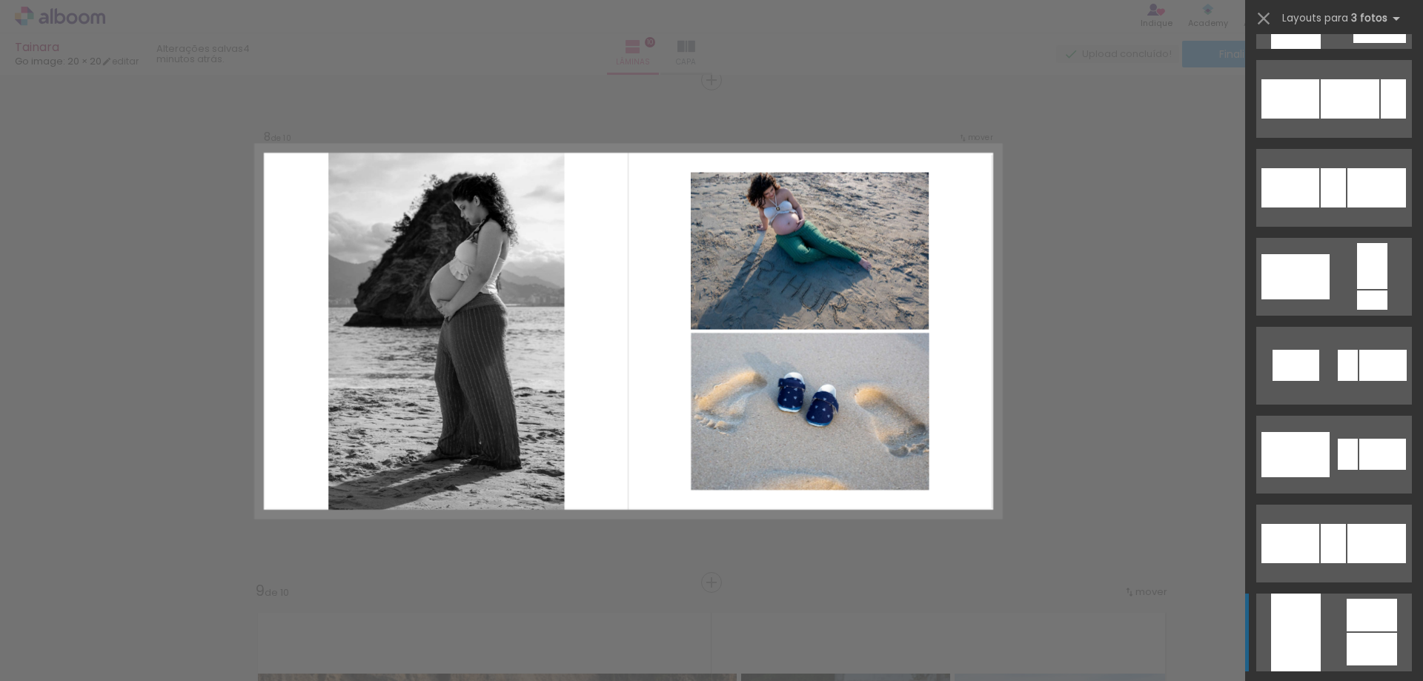
click at [1288, 612] on div at bounding box center [1296, 633] width 50 height 78
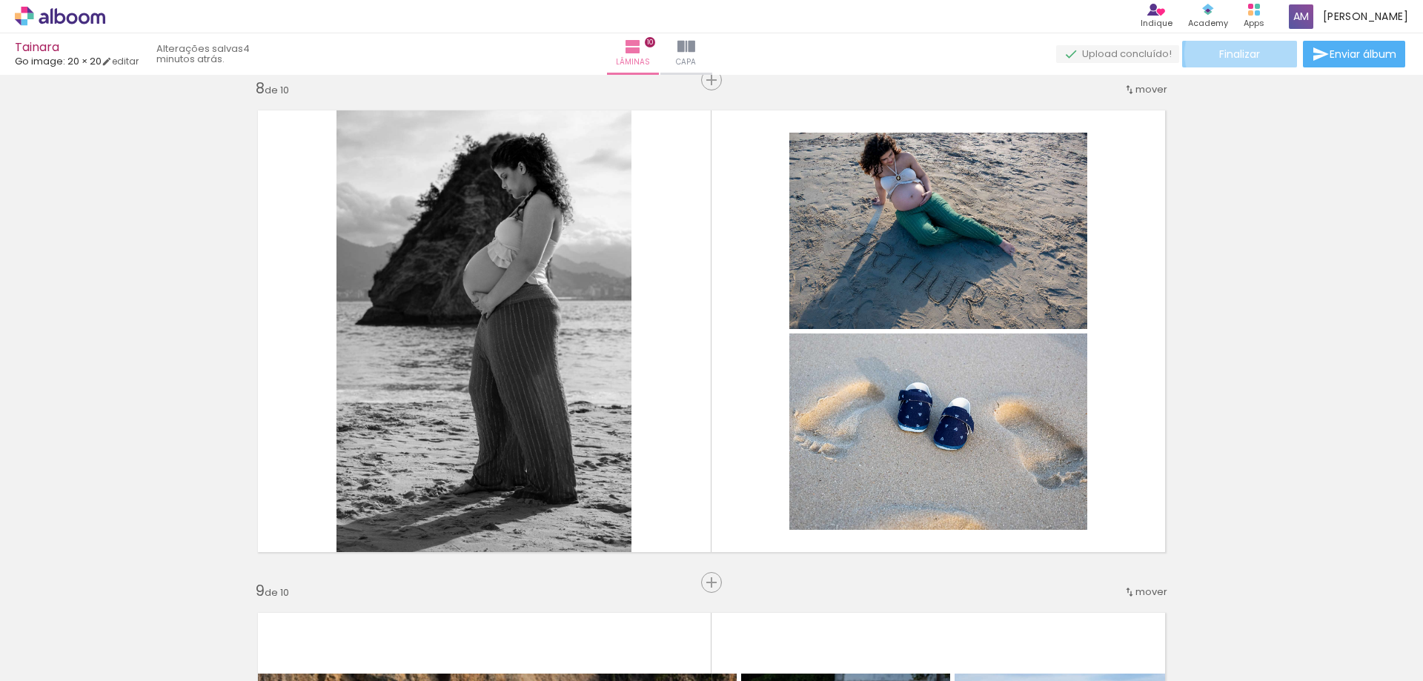
click at [1239, 53] on span "Finalizar" at bounding box center [1239, 54] width 41 height 10
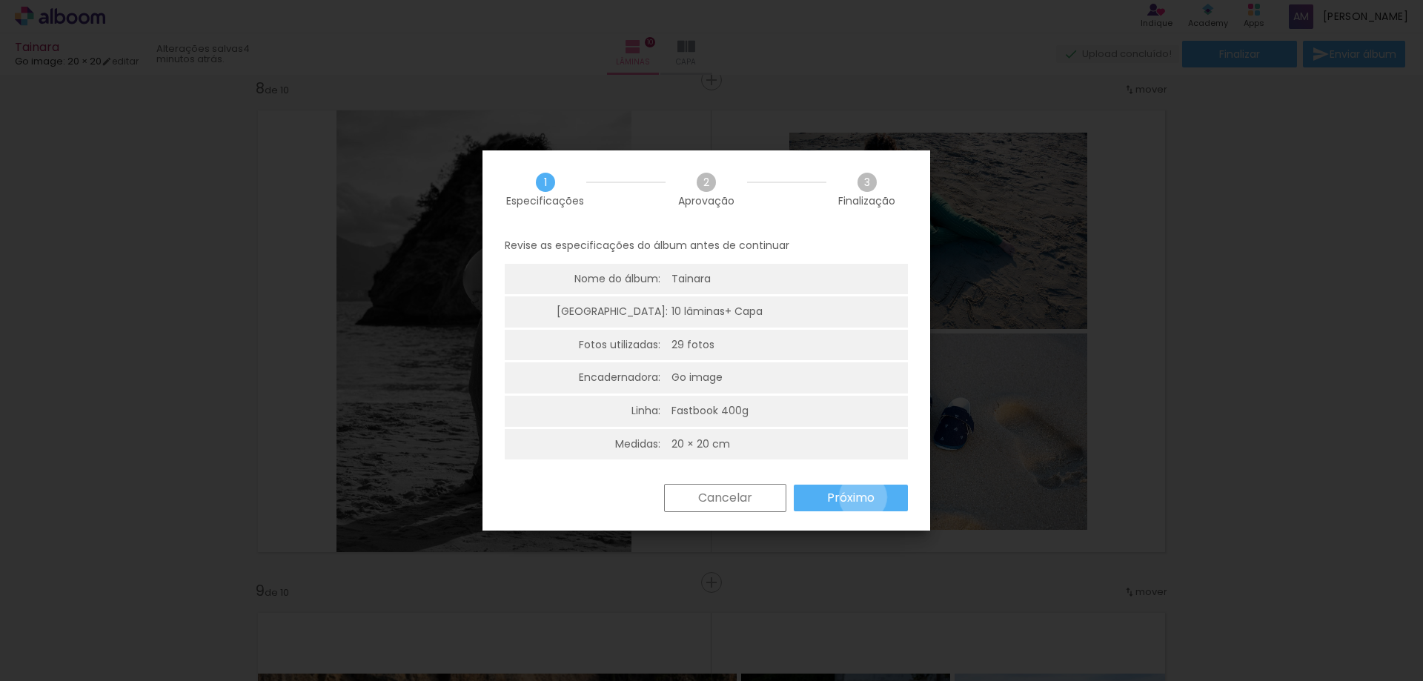
click at [0, 0] on slot "Próximo" at bounding box center [0, 0] width 0 height 0
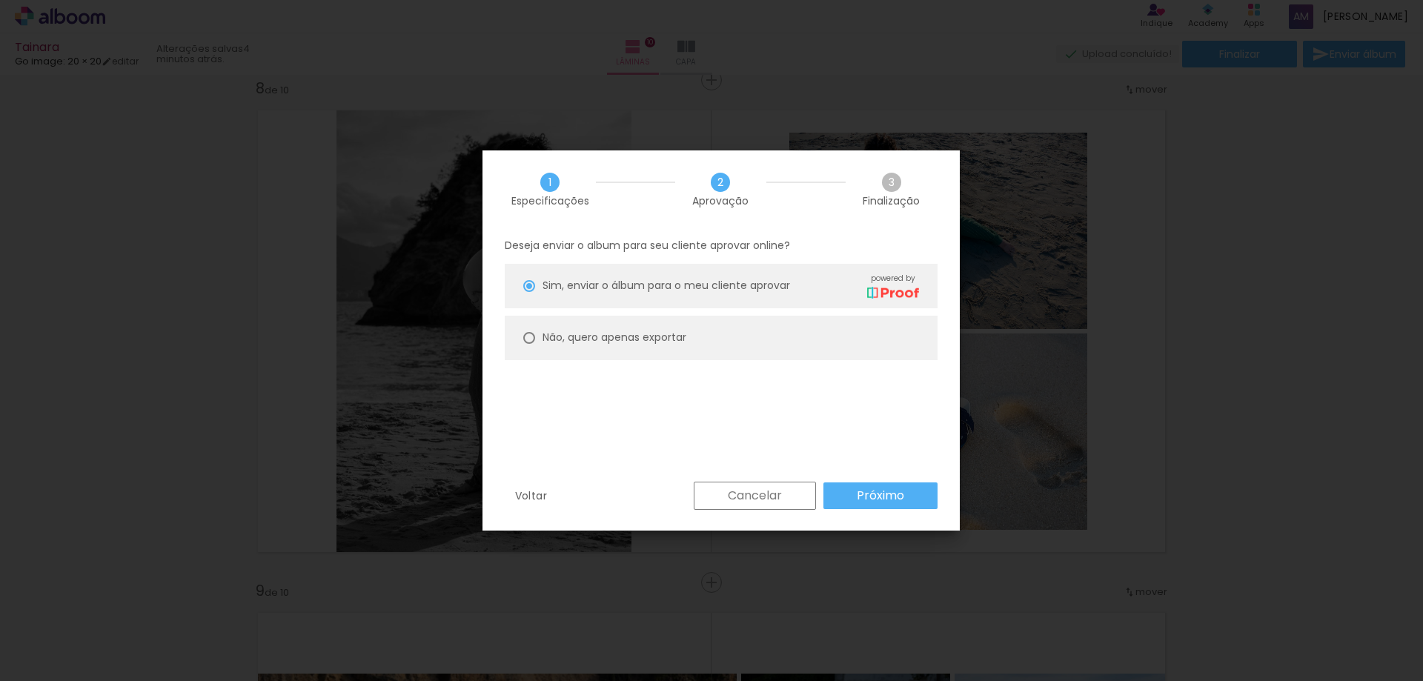
click at [0, 0] on slot "Próximo" at bounding box center [0, 0] width 0 height 0
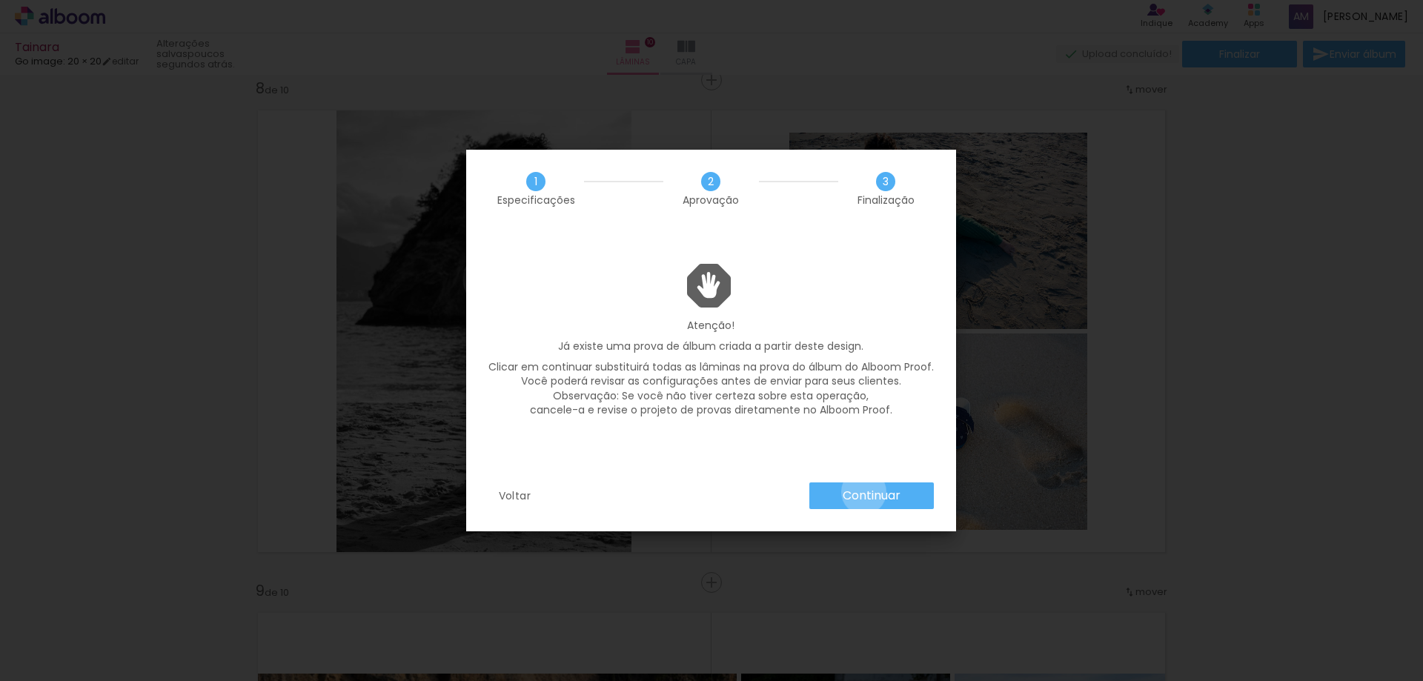
click at [0, 0] on slot "Continuar" at bounding box center [0, 0] width 0 height 0
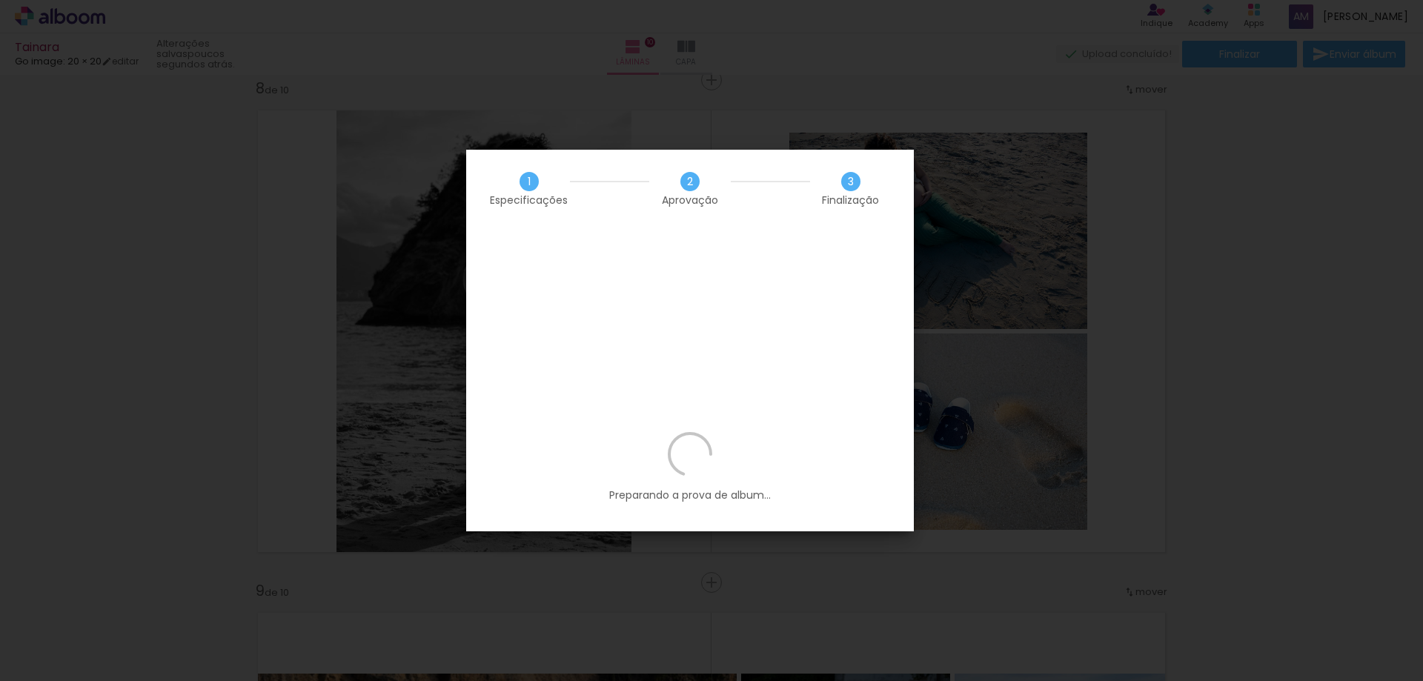
scroll to position [1408, 0]
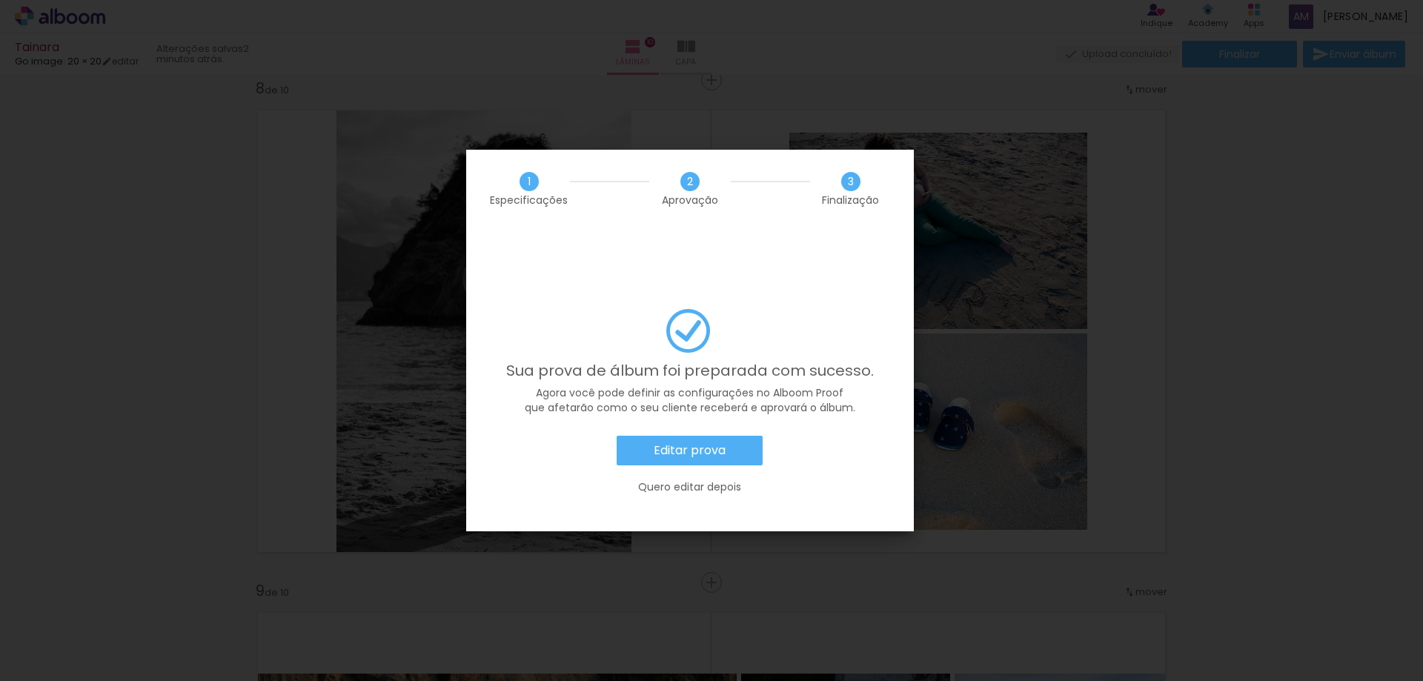
click at [0, 0] on slot "Editar prova" at bounding box center [0, 0] width 0 height 0
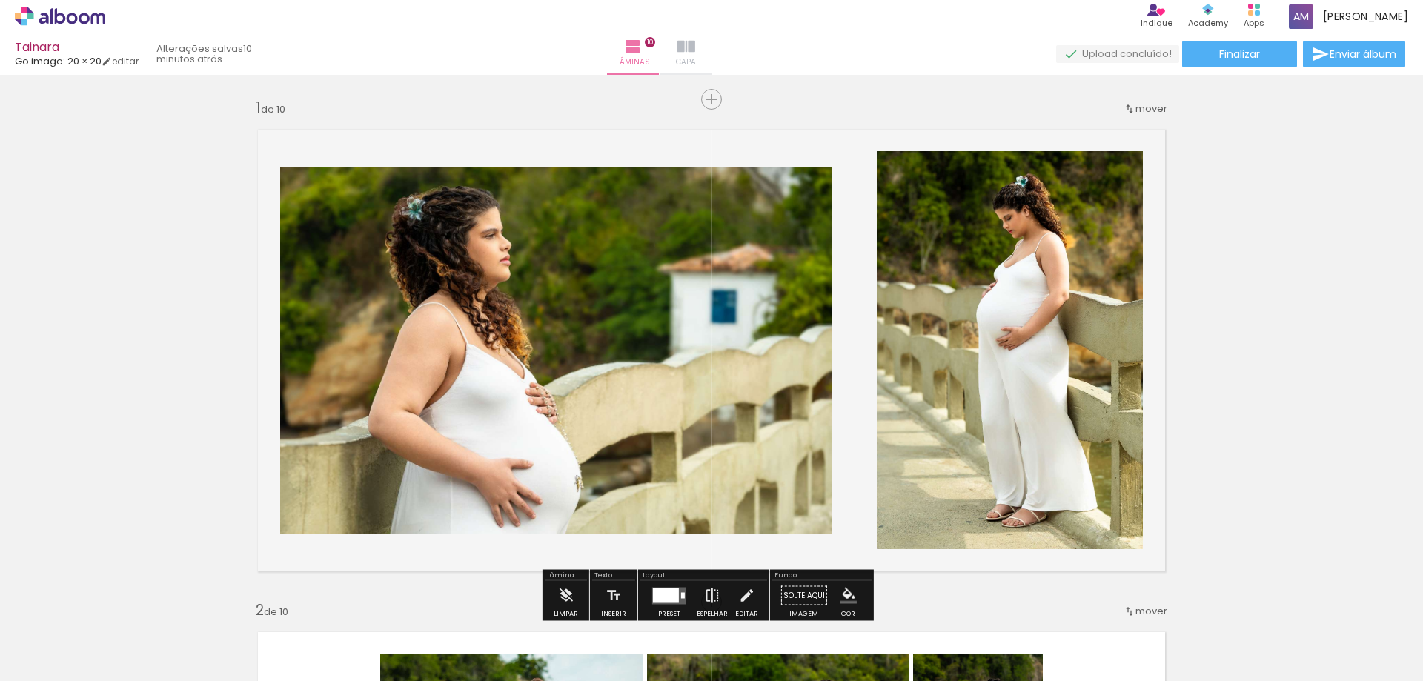
click at [695, 47] on iron-icon at bounding box center [686, 47] width 18 height 18
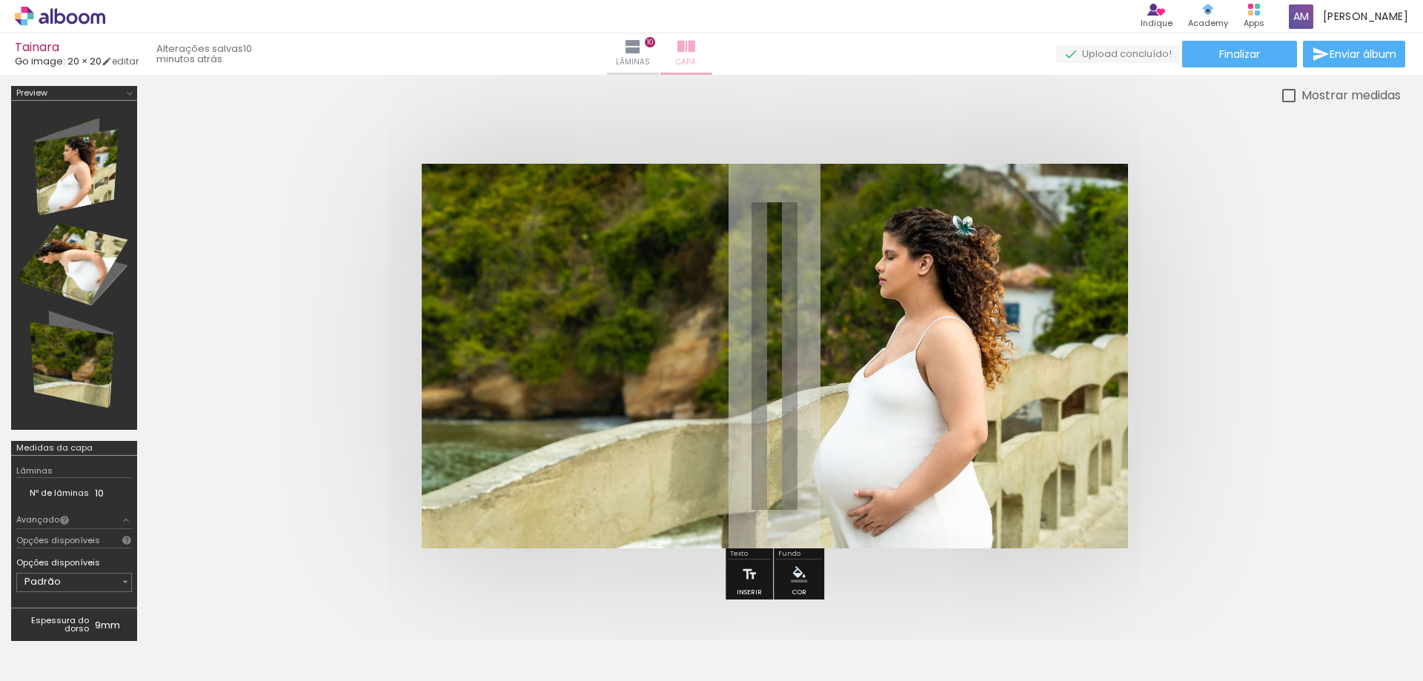
click at [695, 52] on iron-icon at bounding box center [686, 47] width 18 height 18
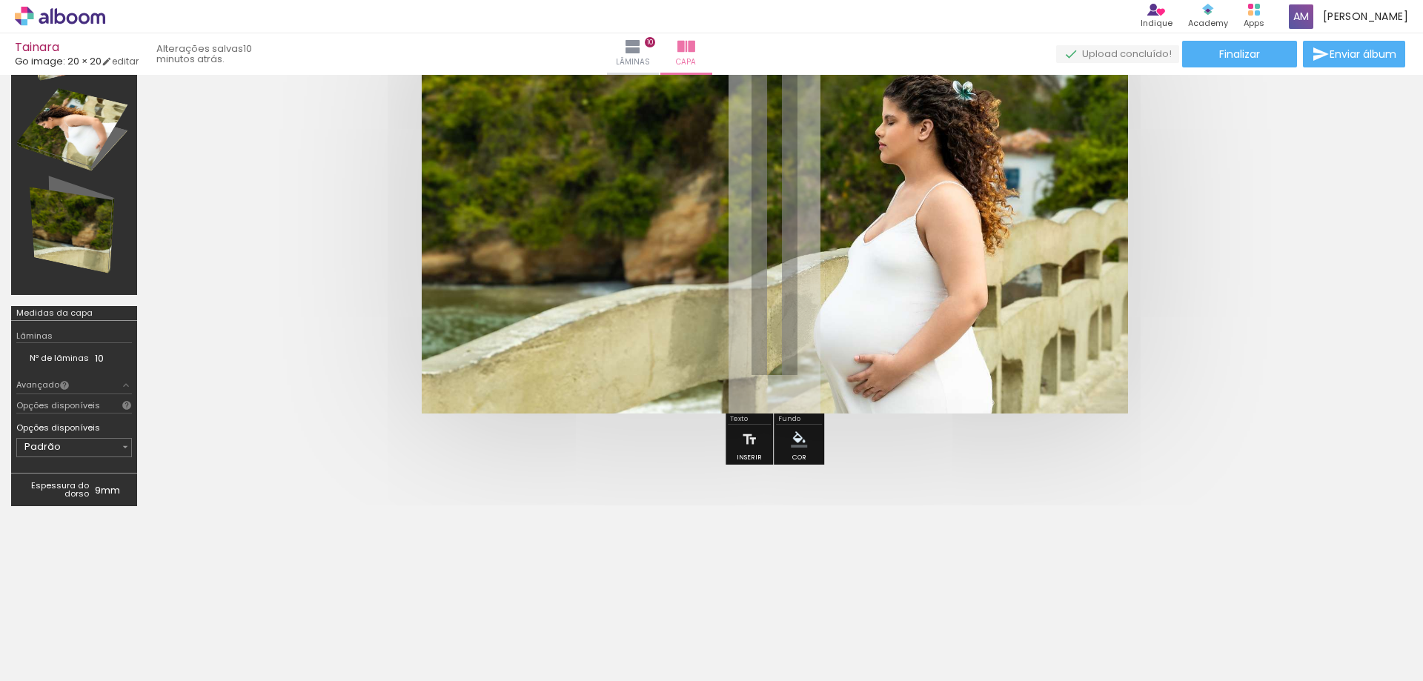
scroll to position [148, 0]
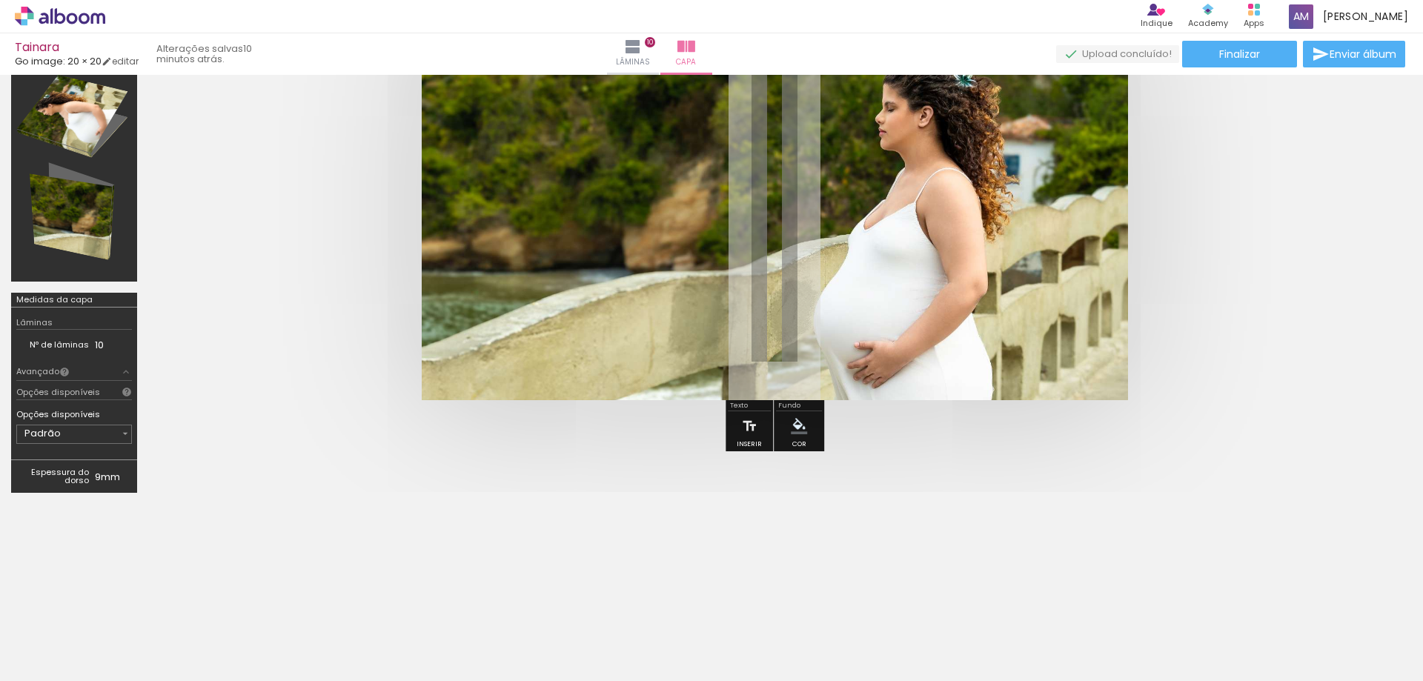
click at [798, 428] on iron-icon "color picker" at bounding box center [799, 426] width 16 height 16
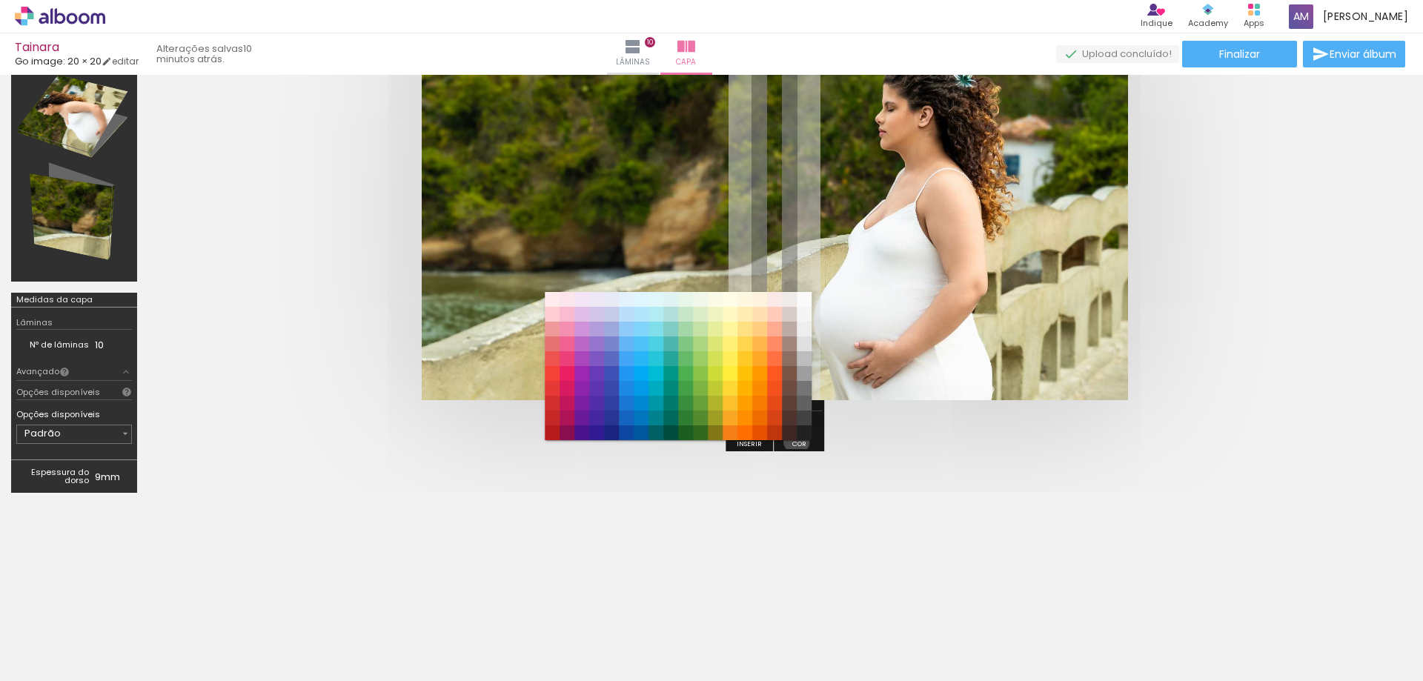
click at [795, 442] on div "#ffebee #ffcdd2 #ef9a9a #e57373 #ef5350 #f44336 #e53935 #d32f2f #c62828 #b71c1c…" at bounding box center [678, 373] width 267 height 148
click at [750, 445] on div "#ffebee #ffcdd2 #ef9a9a #e57373 #ef5350 #f44336 #e53935 #d32f2f #c62828 #b71c1c…" at bounding box center [678, 373] width 267 height 148
click at [334, 282] on quentale-cover at bounding box center [775, 208] width 1134 height 385
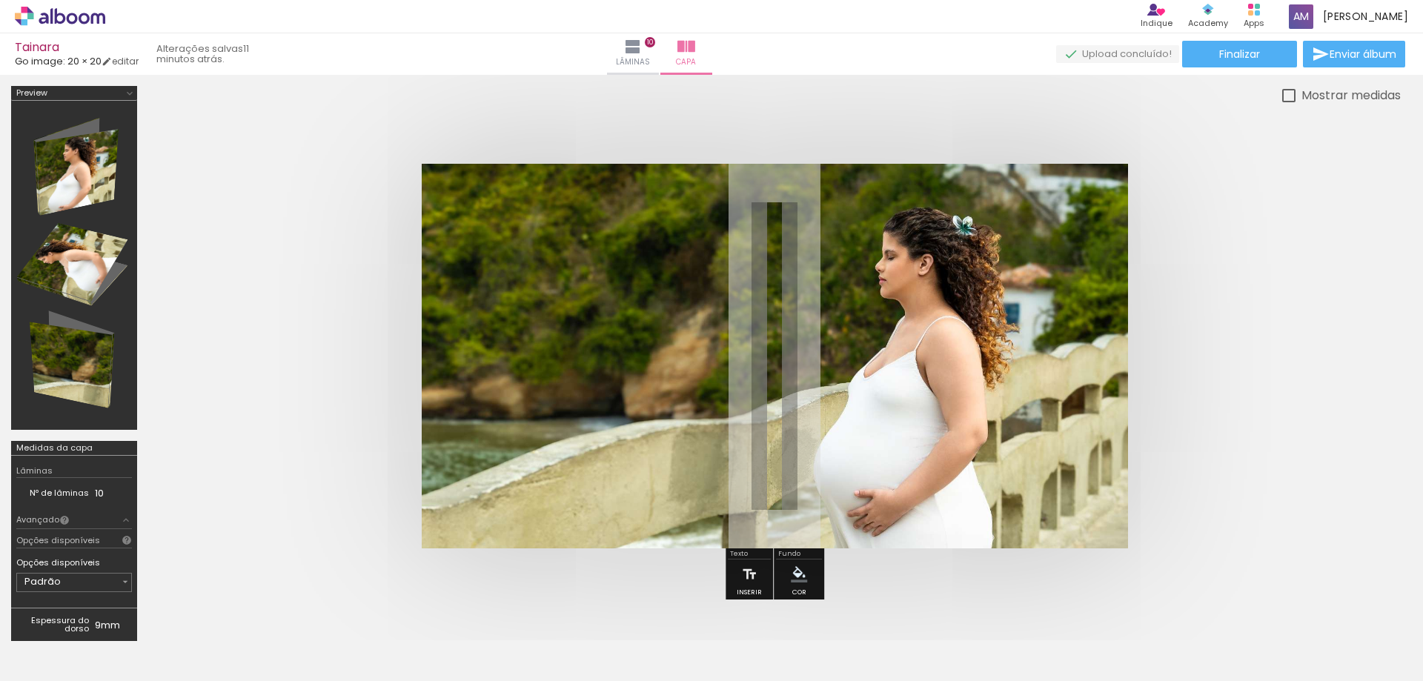
scroll to position [74, 0]
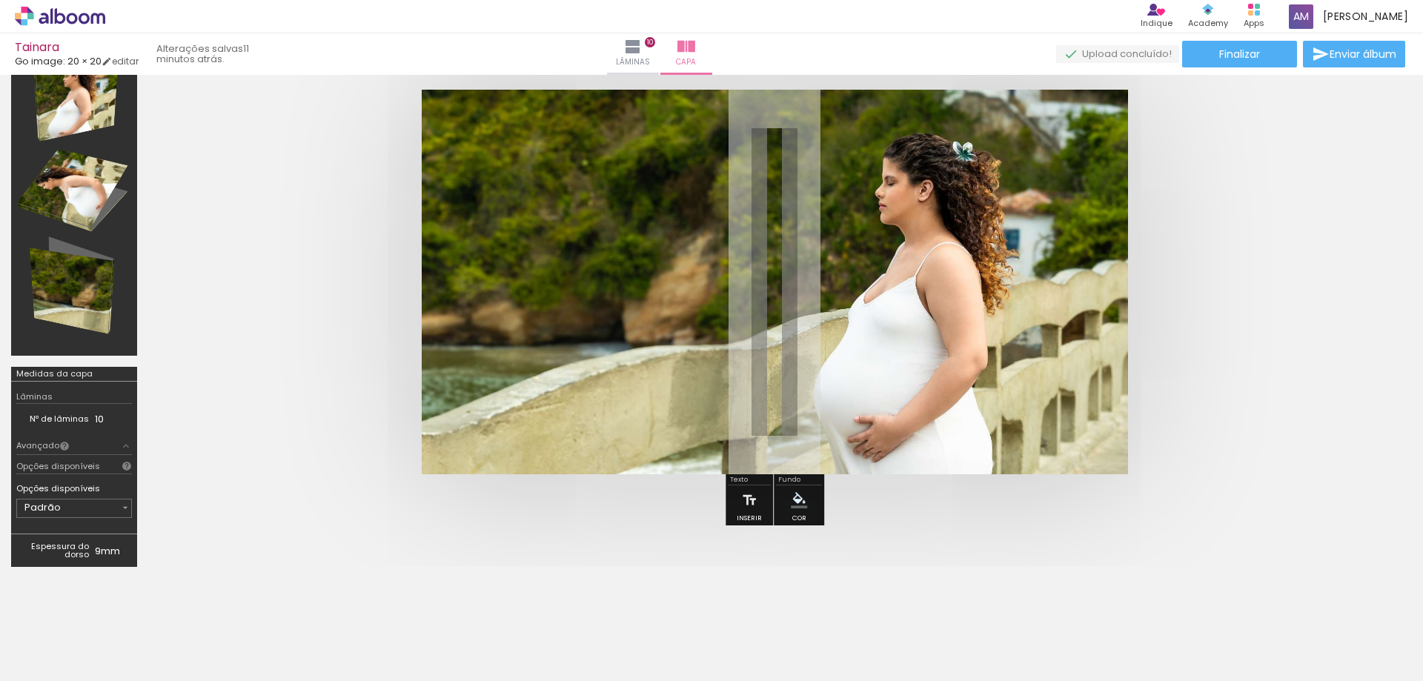
click at [125, 465] on iron-icon at bounding box center [127, 466] width 10 height 10
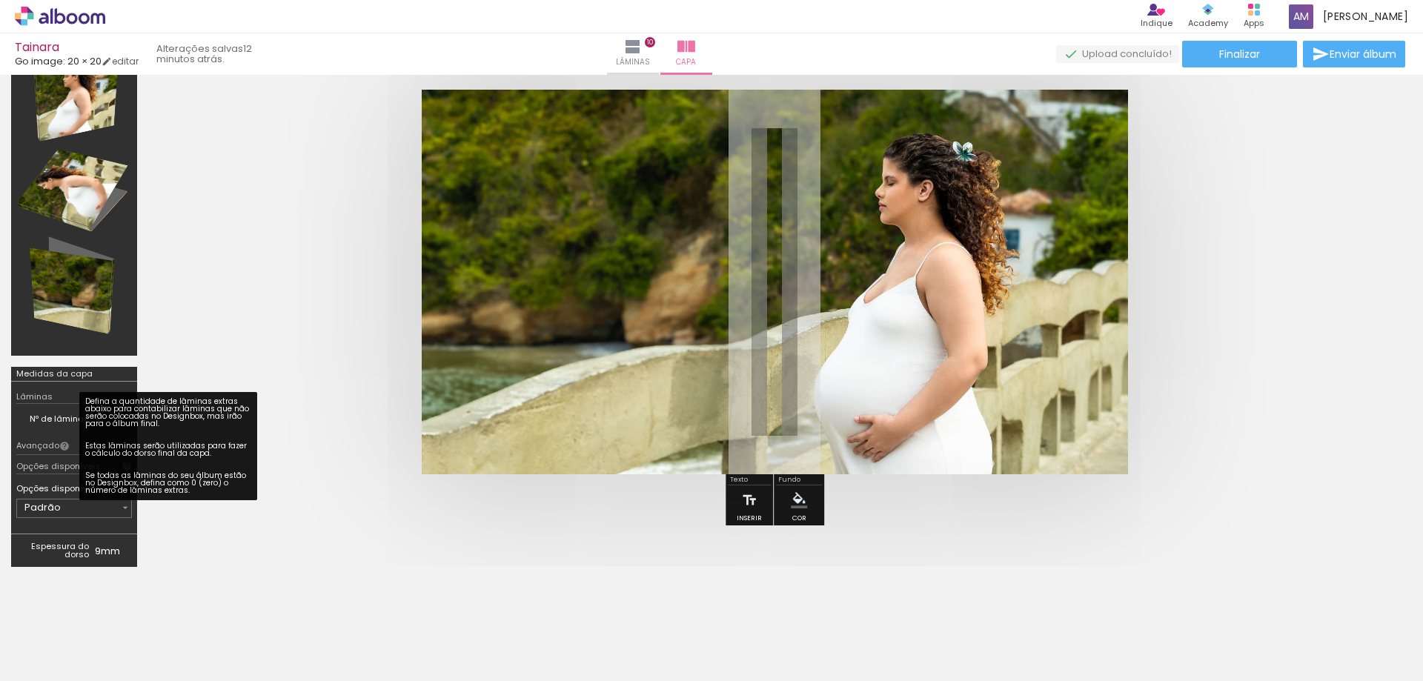
click at [59, 442] on iron-icon at bounding box center [64, 446] width 10 height 10
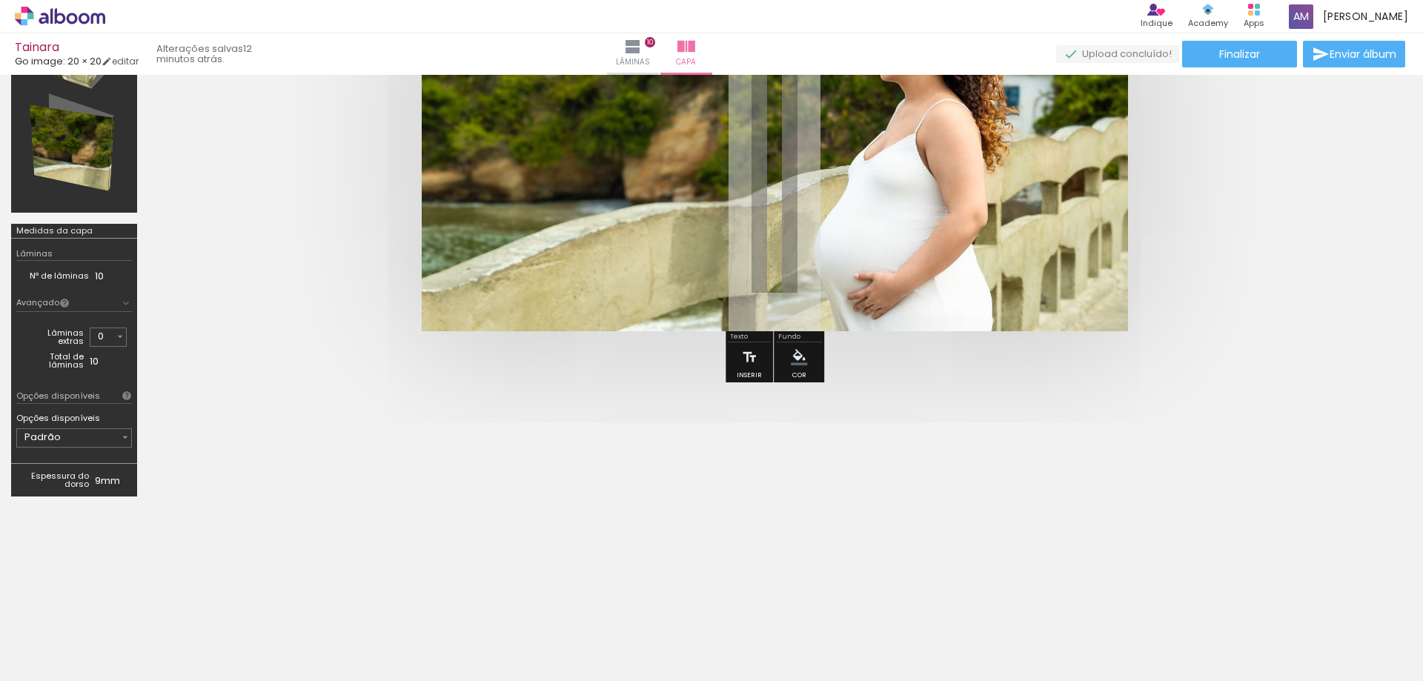
scroll to position [222, 0]
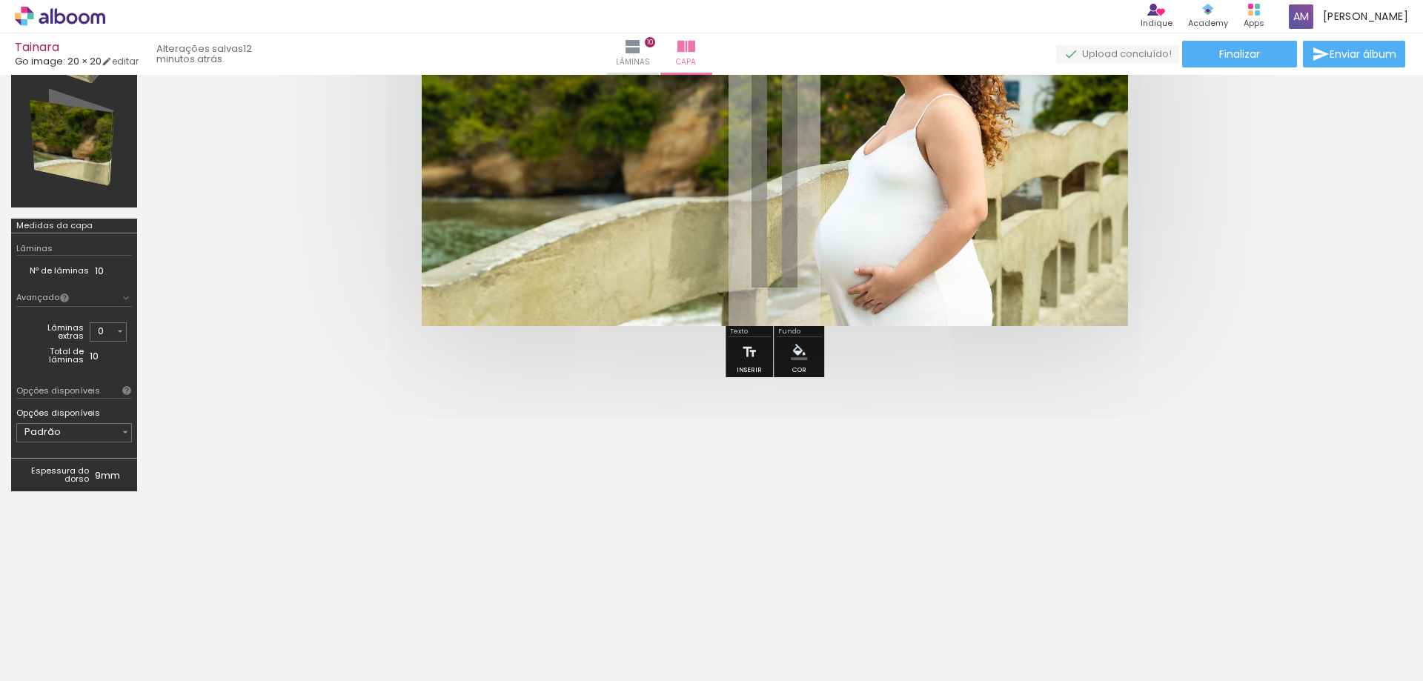
click at [121, 432] on iron-icon at bounding box center [125, 432] width 12 height 12
click at [107, 410] on td "Opções disponíveis" at bounding box center [74, 413] width 116 height 14
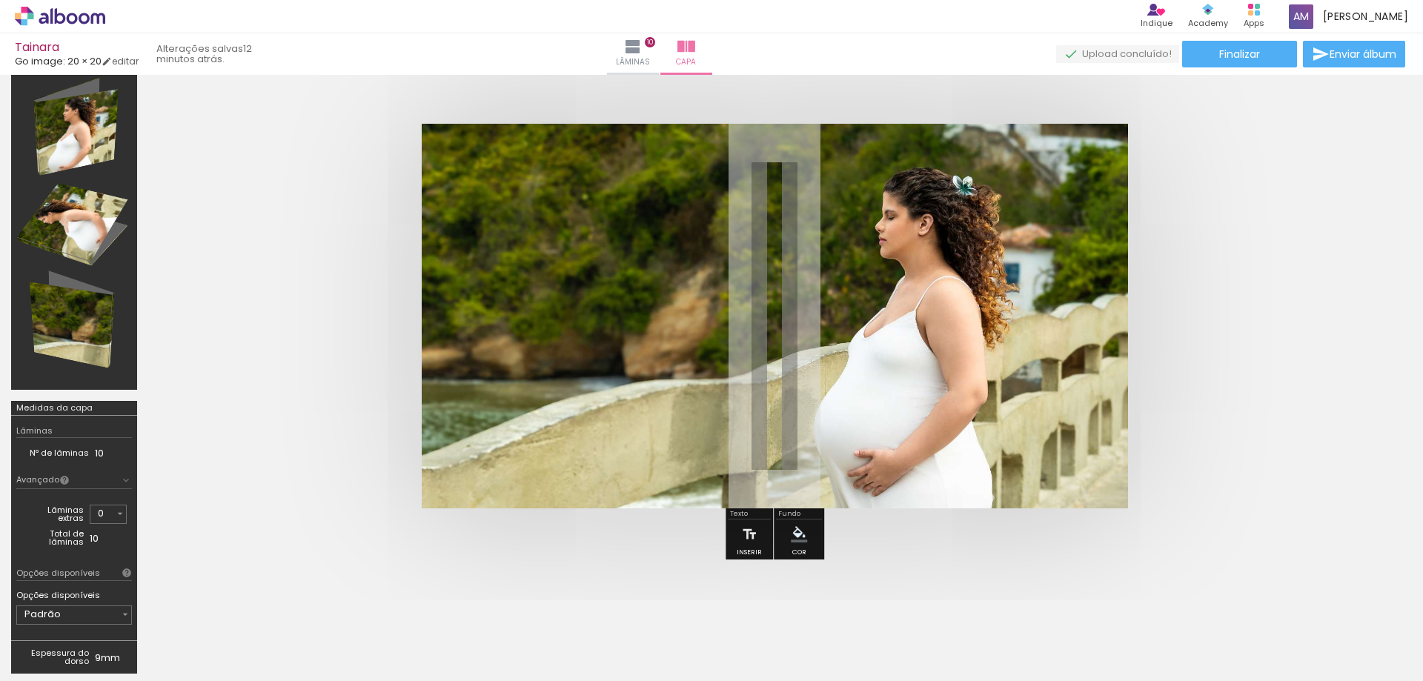
scroll to position [0, 0]
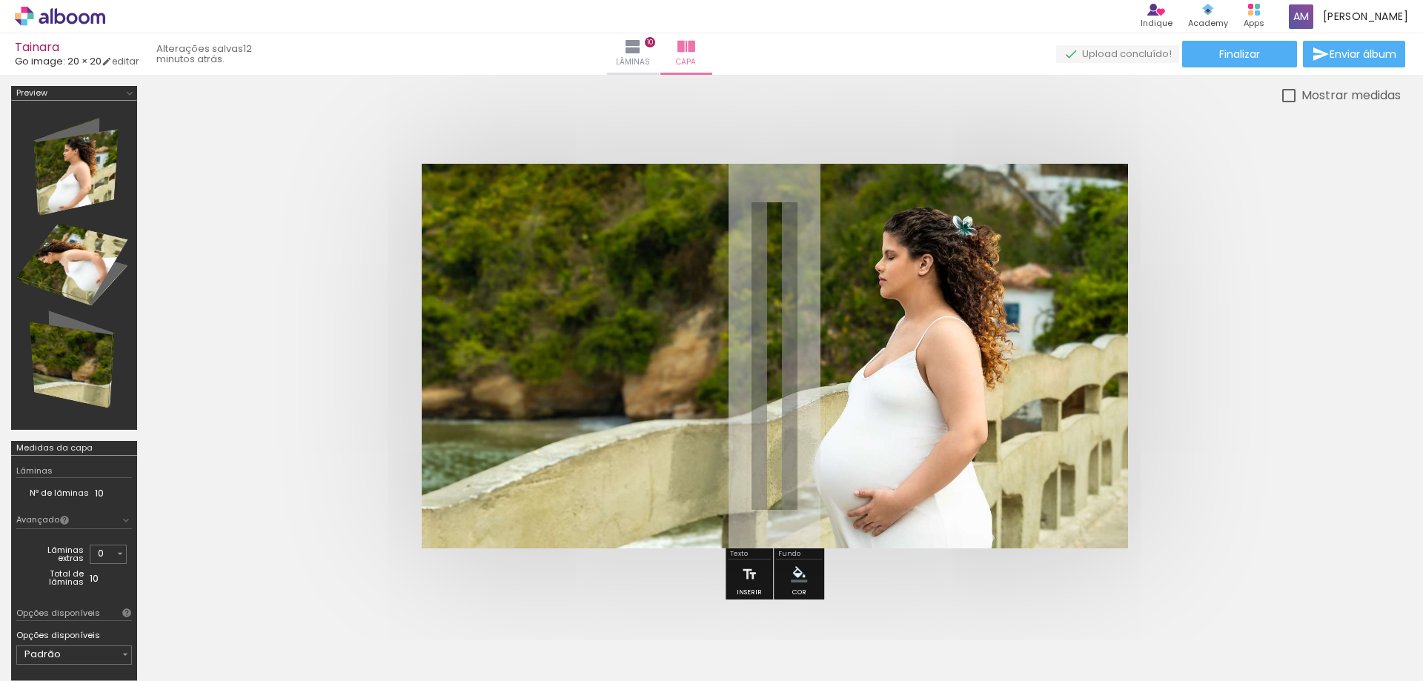
click at [129, 94] on iron-icon at bounding box center [130, 93] width 12 height 12
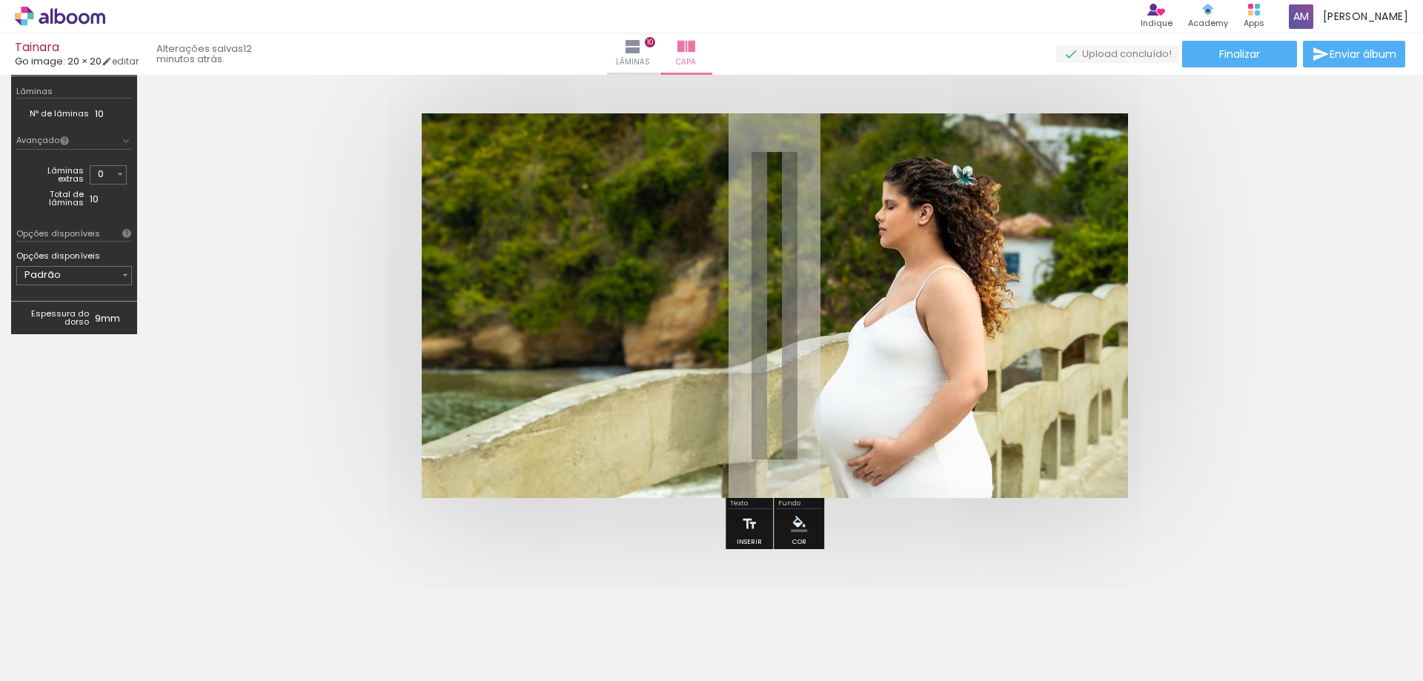
scroll to position [74, 0]
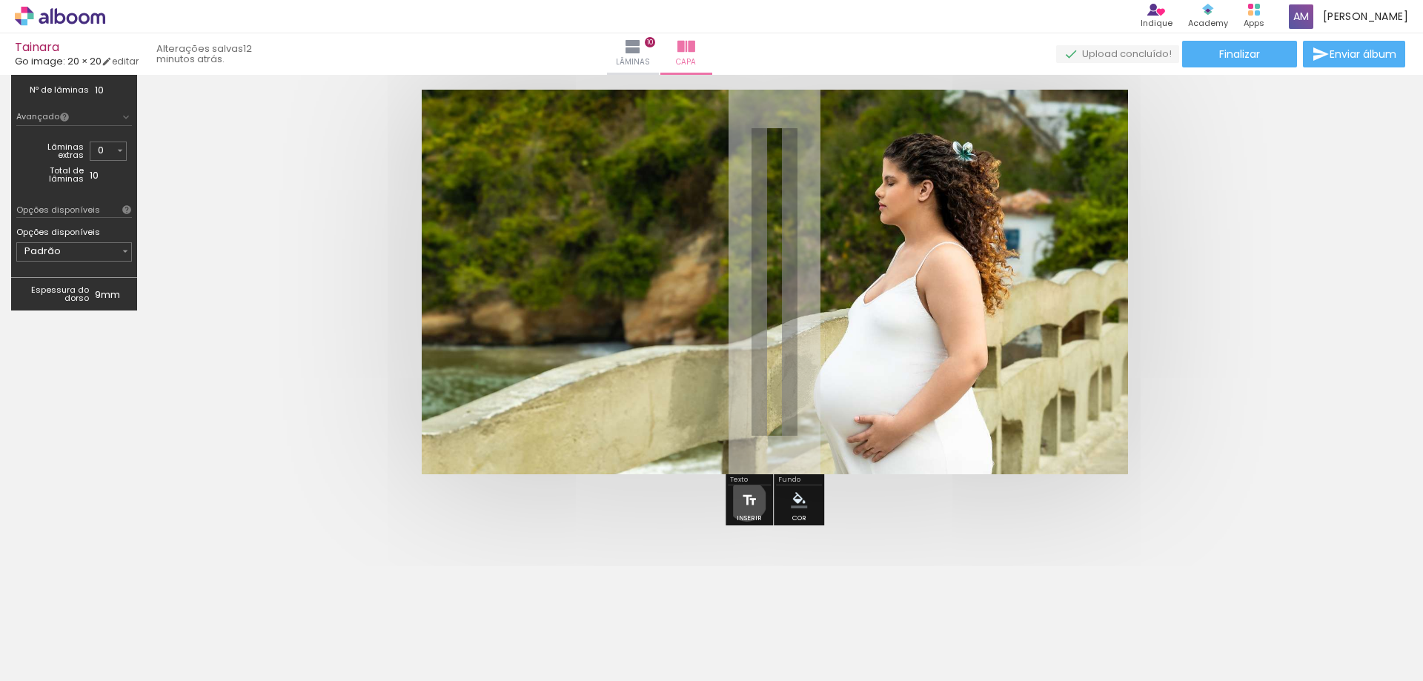
click at [747, 501] on iron-icon at bounding box center [749, 501] width 16 height 30
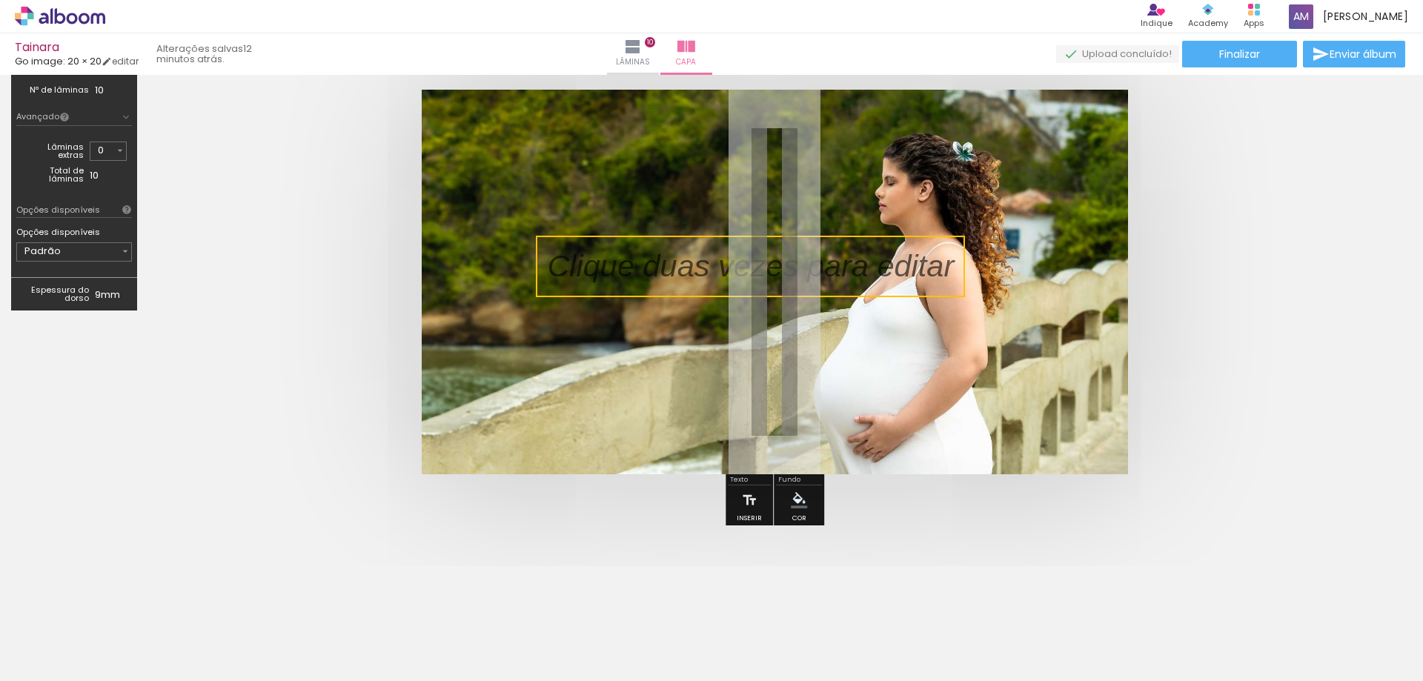
click at [721, 336] on div at bounding box center [606, 282] width 405 height 385
click at [724, 264] on p at bounding box center [761, 267] width 429 height 44
click at [725, 264] on quentale-selection at bounding box center [750, 267] width 429 height 62
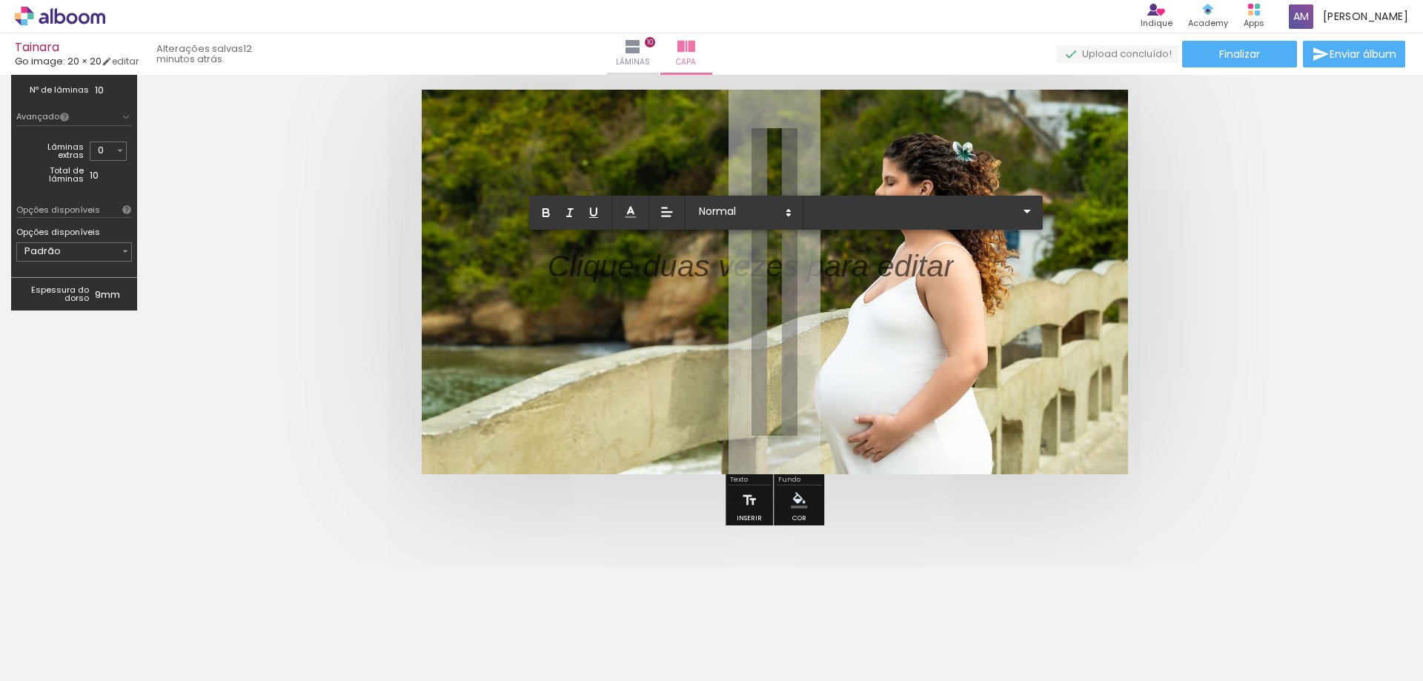
click at [725, 264] on p at bounding box center [750, 276] width 407 height 44
click at [1018, 211] on iron-icon at bounding box center [1027, 211] width 18 height 18
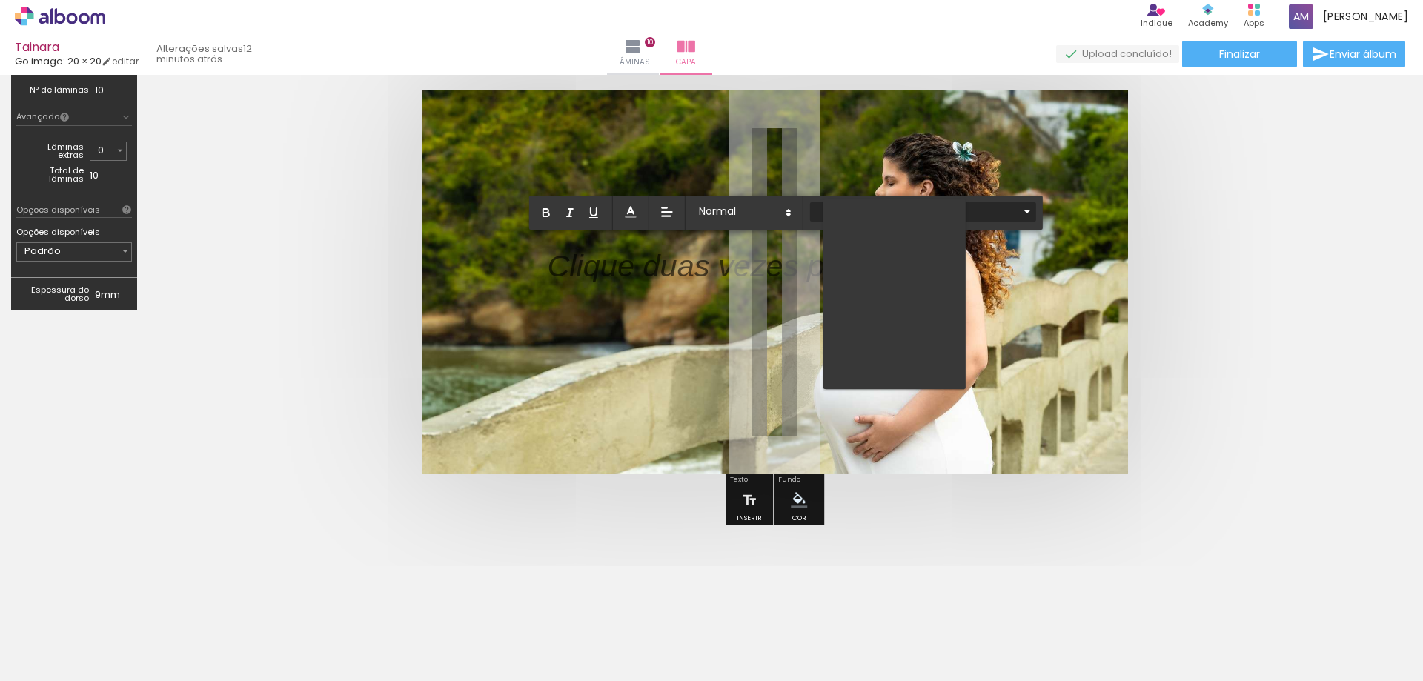
scroll to position [0, 0]
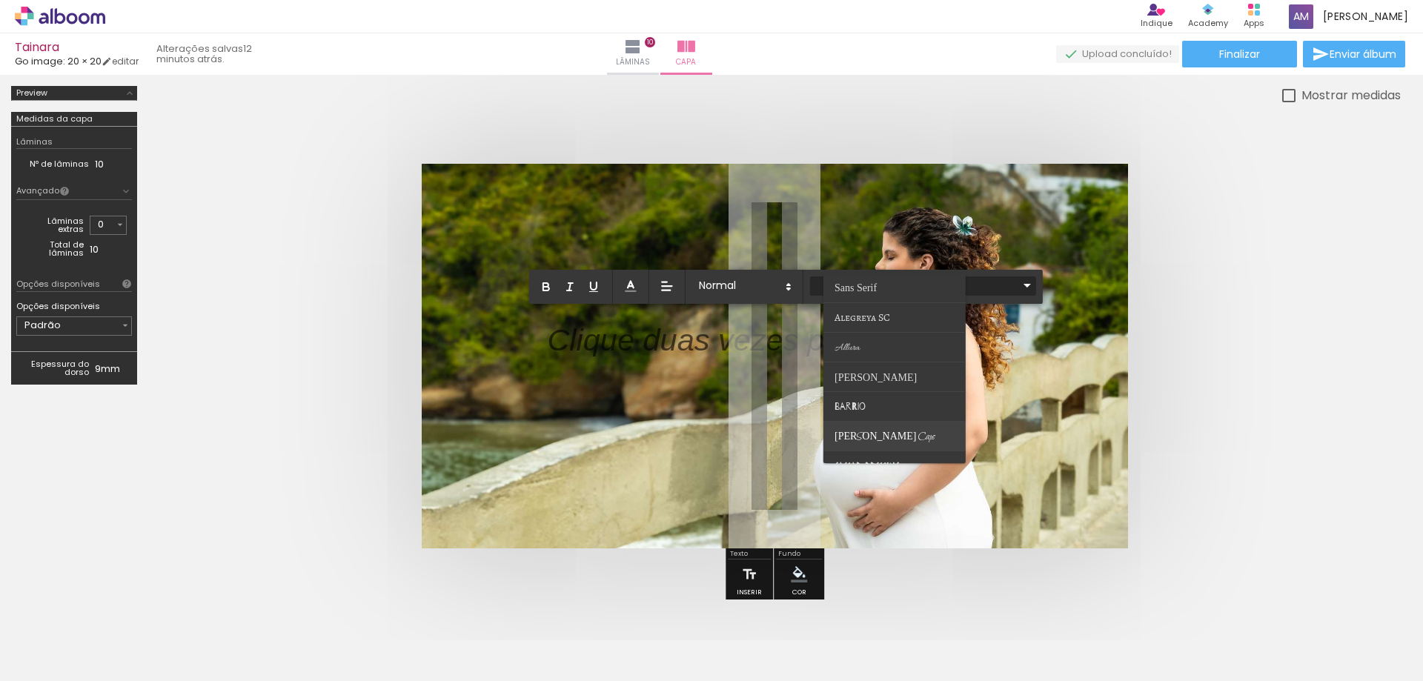
click at [860, 437] on span "Bilbo Swash Caps" at bounding box center [885, 437] width 100 height 13
type input "Bilbo Swash Caps"
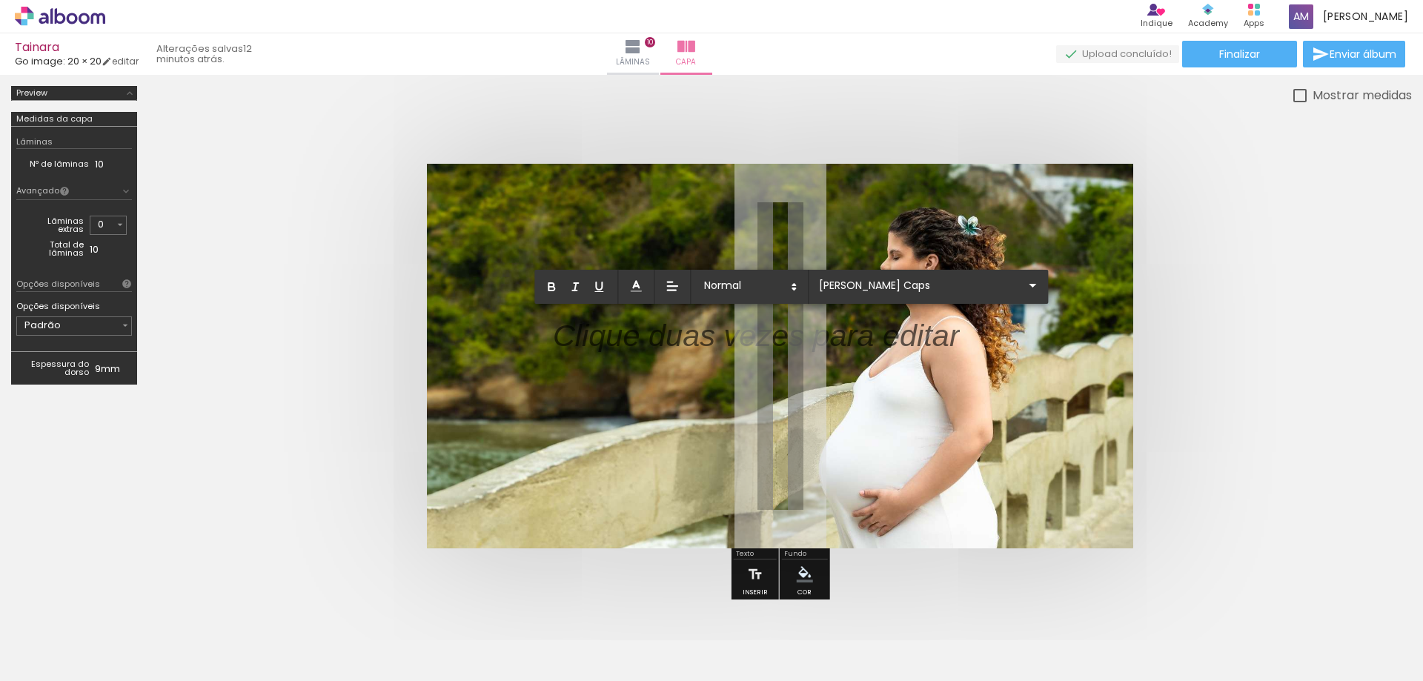
click at [670, 341] on p "﻿" at bounding box center [756, 346] width 407 height 47
click at [619, 337] on p "﻿" at bounding box center [756, 346] width 407 height 47
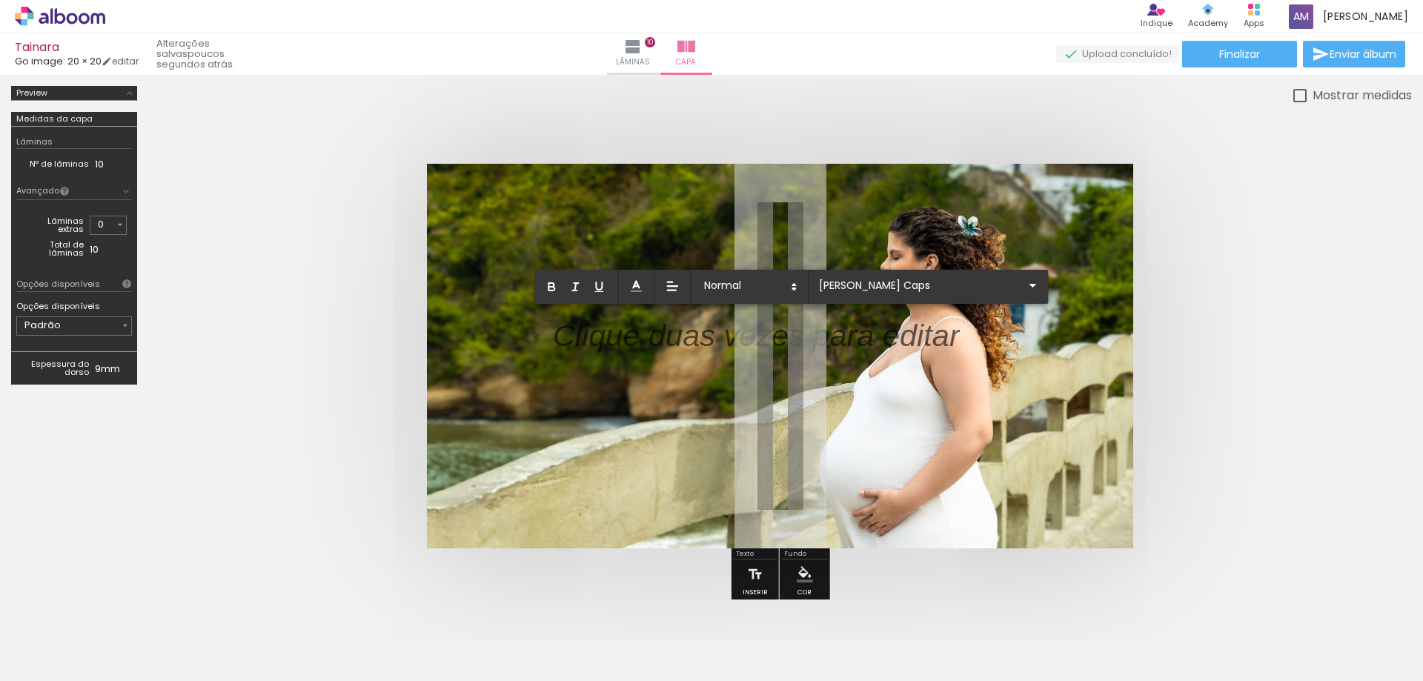
scroll to position [0, 0]
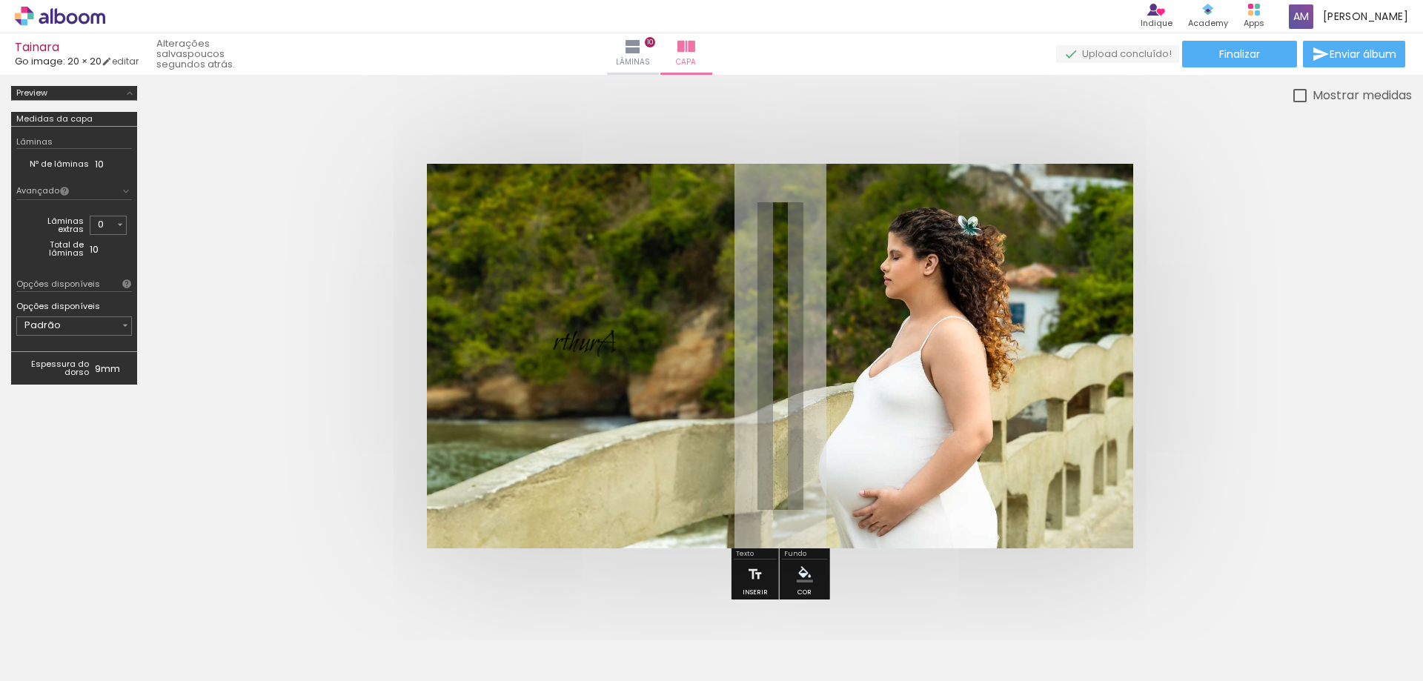
click at [597, 343] on album-spread at bounding box center [780, 356] width 706 height 385
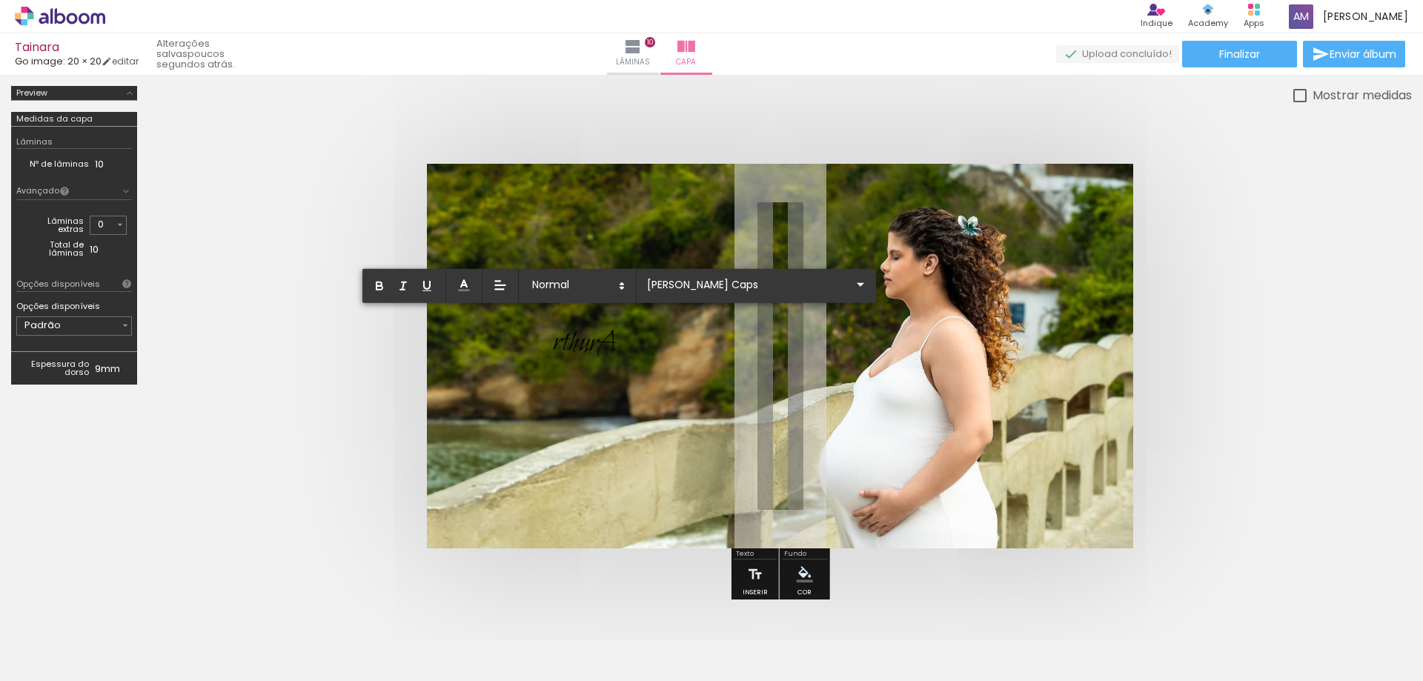
click at [597, 343] on span "rthurA" at bounding box center [584, 344] width 65 height 41
click at [670, 292] on input "Sans Serif" at bounding box center [747, 284] width 208 height 16
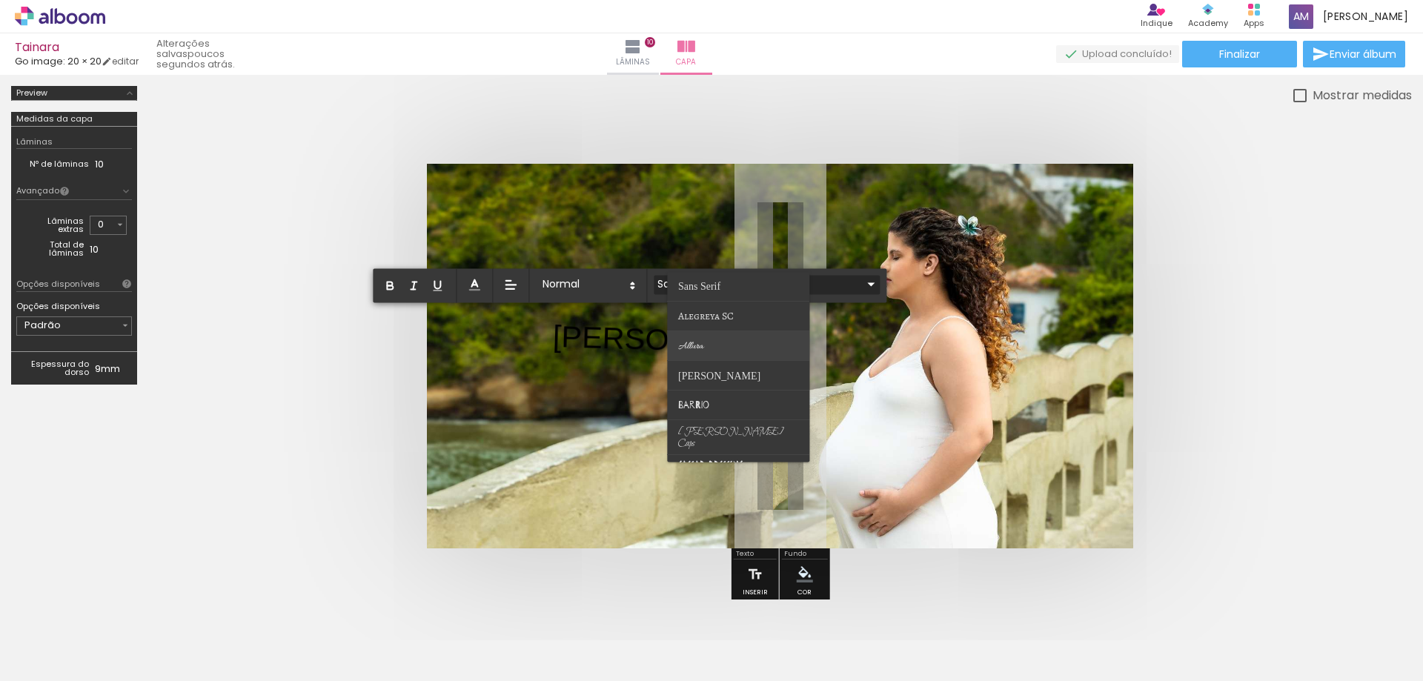
click at [693, 348] on span "Allura" at bounding box center [690, 346] width 25 height 13
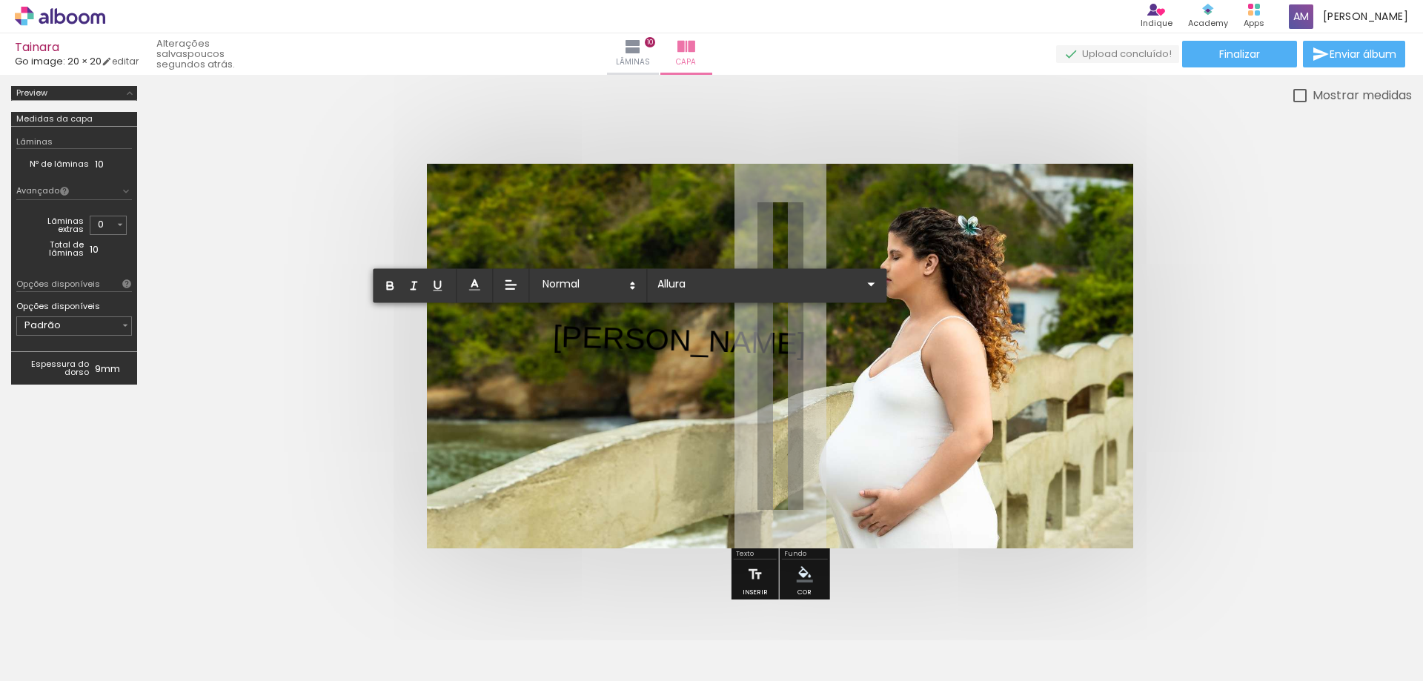
click at [598, 339] on p "Arthur ﻿" at bounding box center [679, 343] width 254 height 56
click at [598, 339] on p "Arthur" at bounding box center [679, 340] width 254 height 51
click at [673, 281] on input "Sans Serif" at bounding box center [758, 284] width 208 height 16
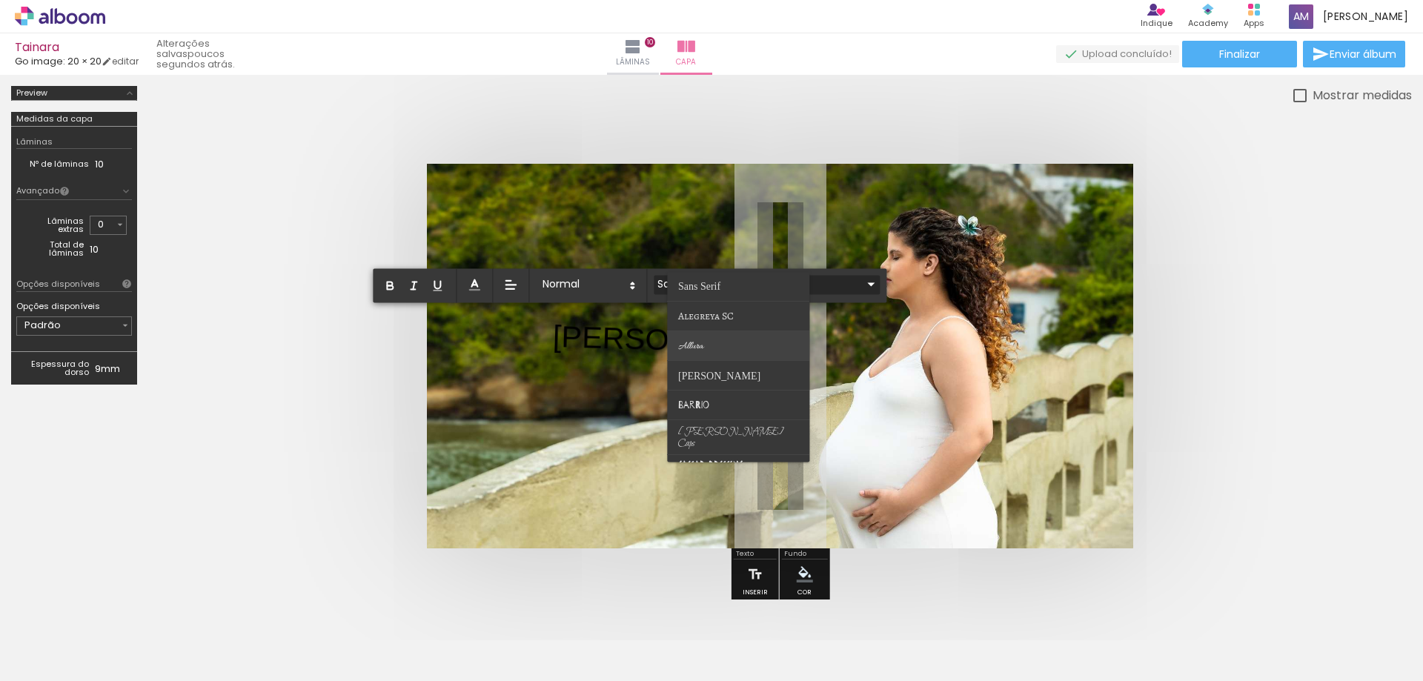
click at [694, 344] on paper-item at bounding box center [738, 346] width 142 height 30
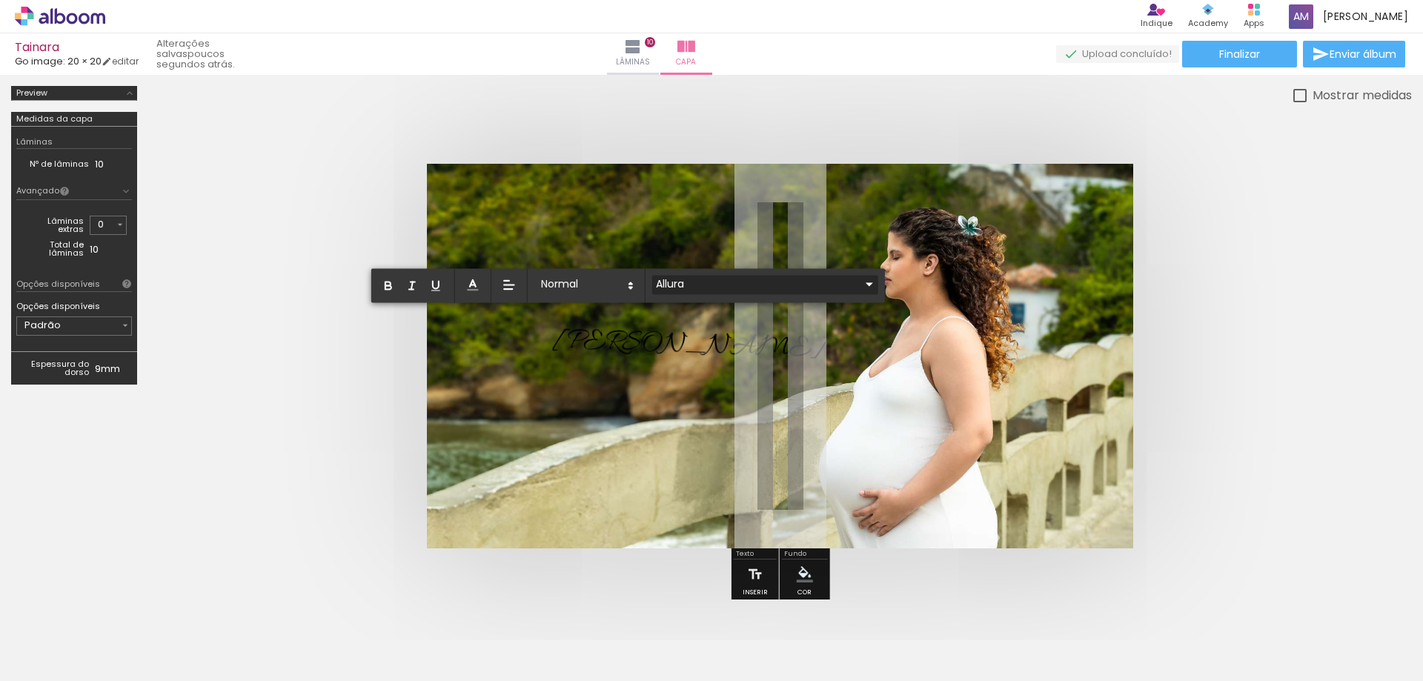
click at [678, 285] on input "Allura" at bounding box center [756, 284] width 208 height 16
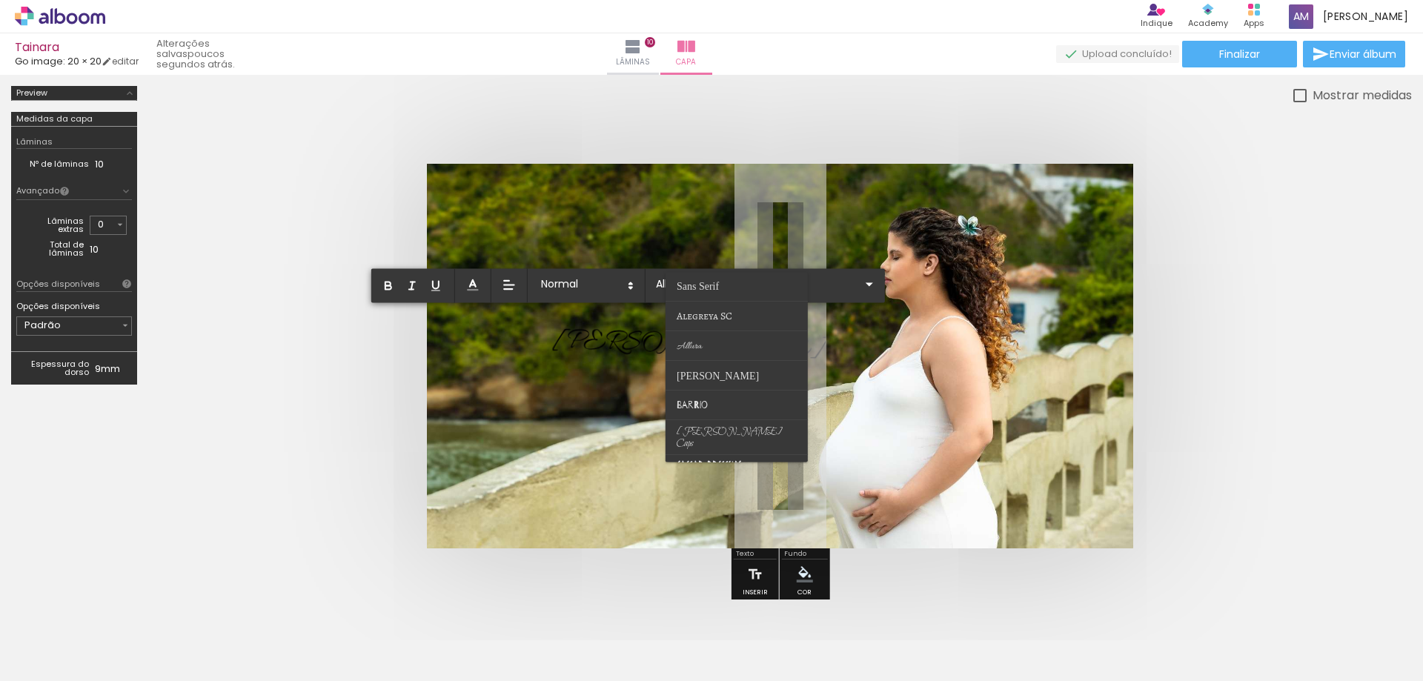
click at [607, 342] on span "Arthur" at bounding box center [689, 345] width 274 height 47
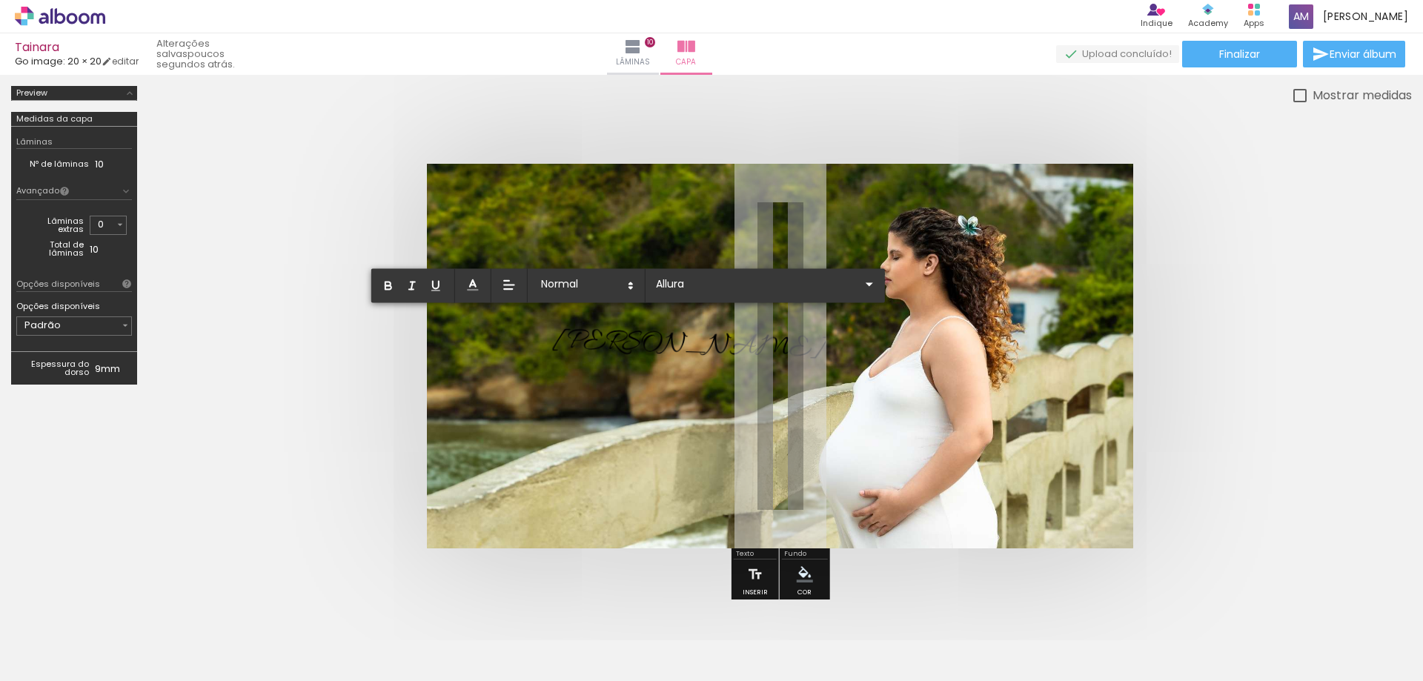
click at [607, 342] on span "Arthur" at bounding box center [689, 345] width 274 height 47
click at [703, 291] on input "Allura" at bounding box center [756, 284] width 208 height 16
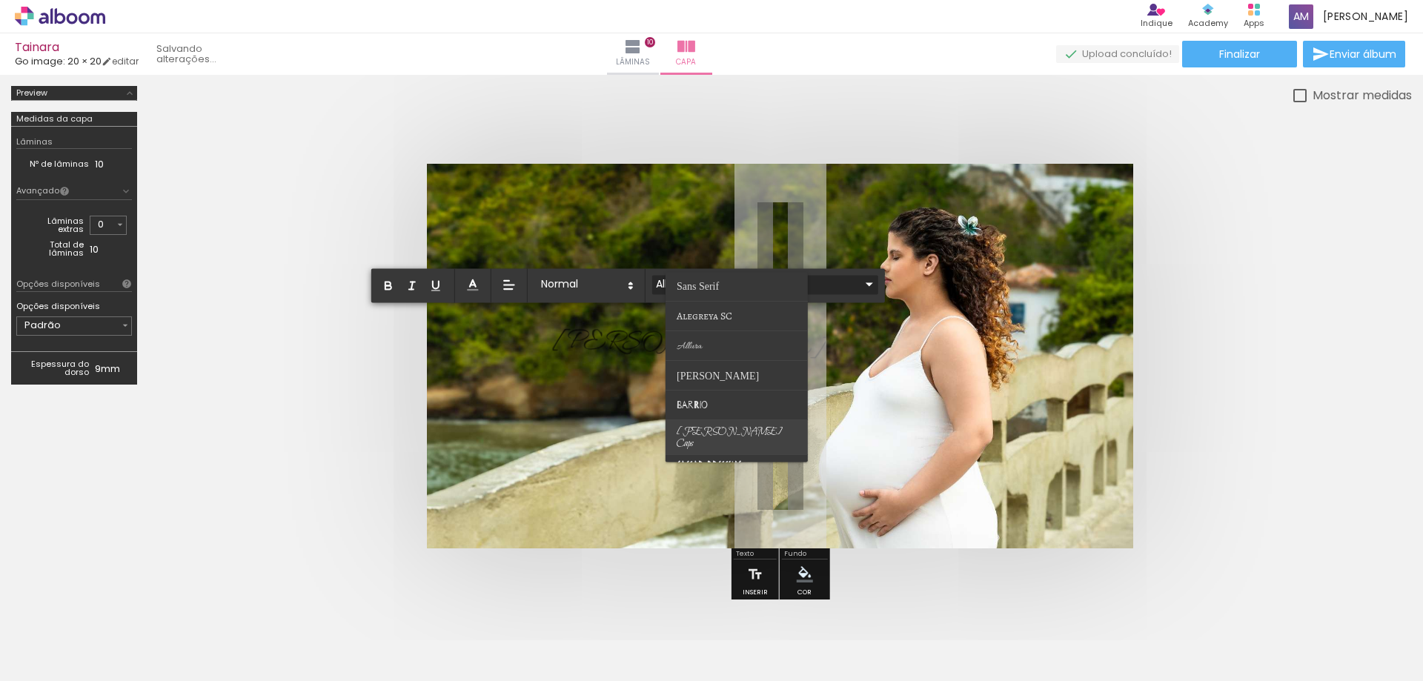
click at [700, 437] on span "Bilbo Swash Caps" at bounding box center [730, 437] width 106 height 25
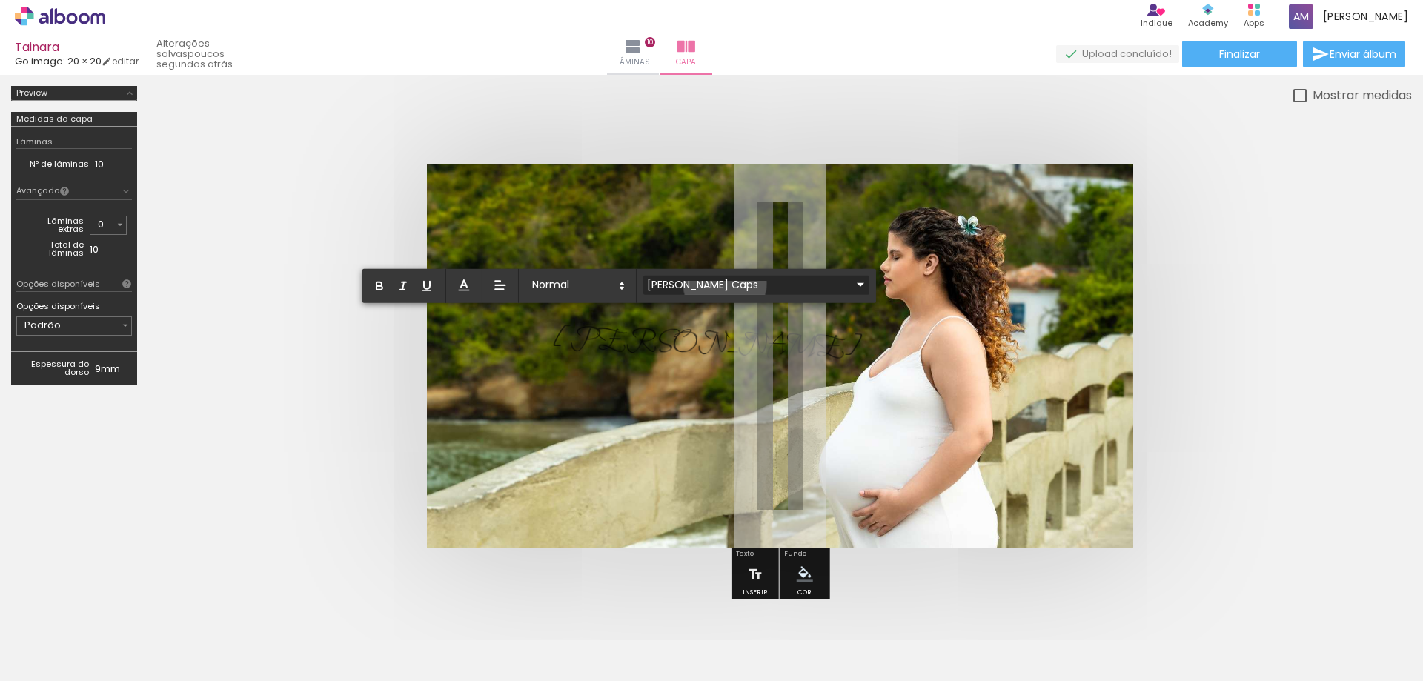
click at [714, 283] on input "Bilbo Swash Caps" at bounding box center [747, 284] width 208 height 16
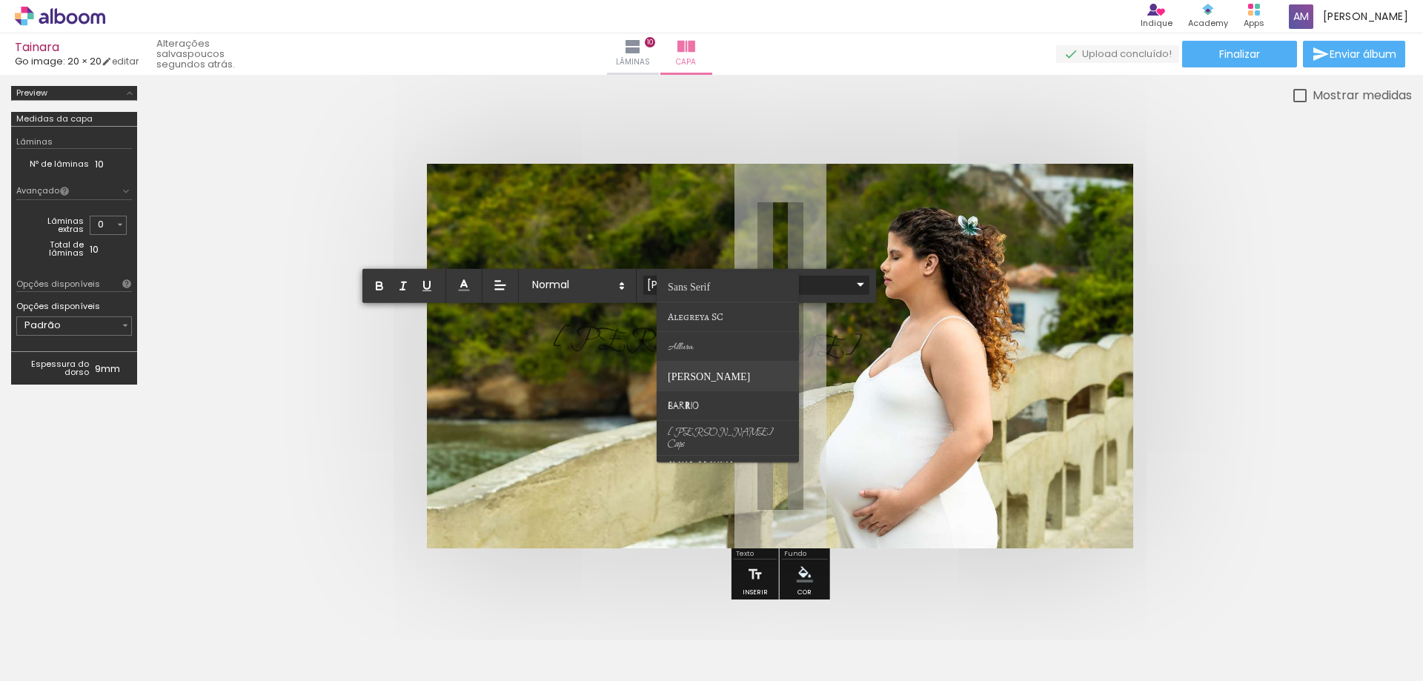
scroll to position [74, 0]
click at [676, 451] on span "Dynalight" at bounding box center [684, 450] width 33 height 13
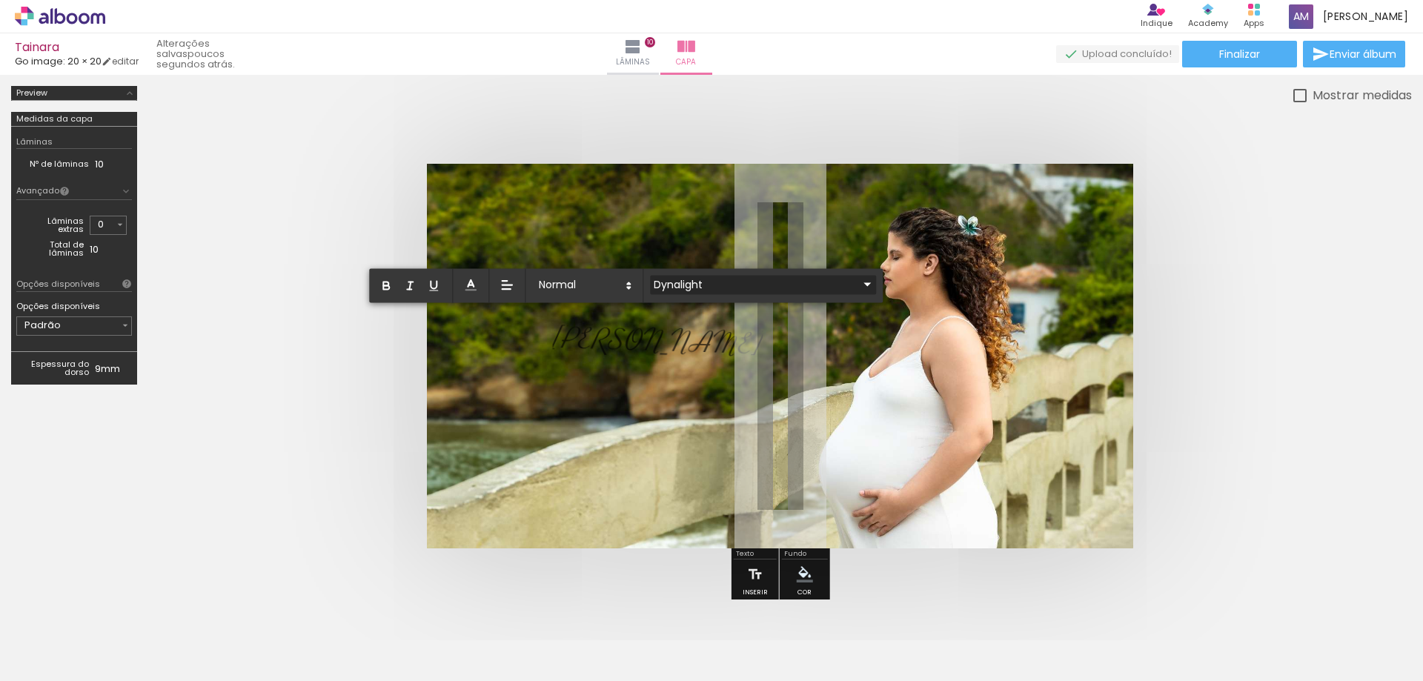
click at [703, 284] on input "Dynalight" at bounding box center [754, 284] width 208 height 16
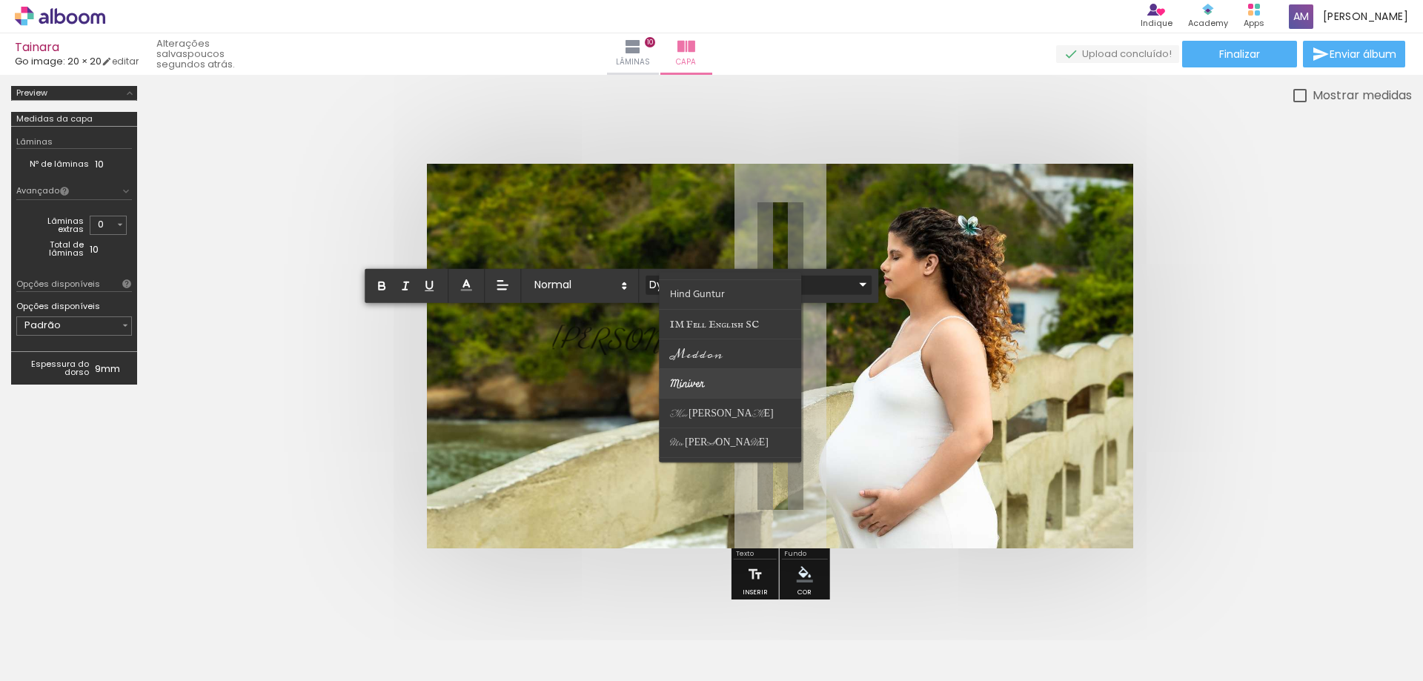
scroll to position [296, 0]
click at [707, 403] on paper-item at bounding box center [730, 406] width 142 height 30
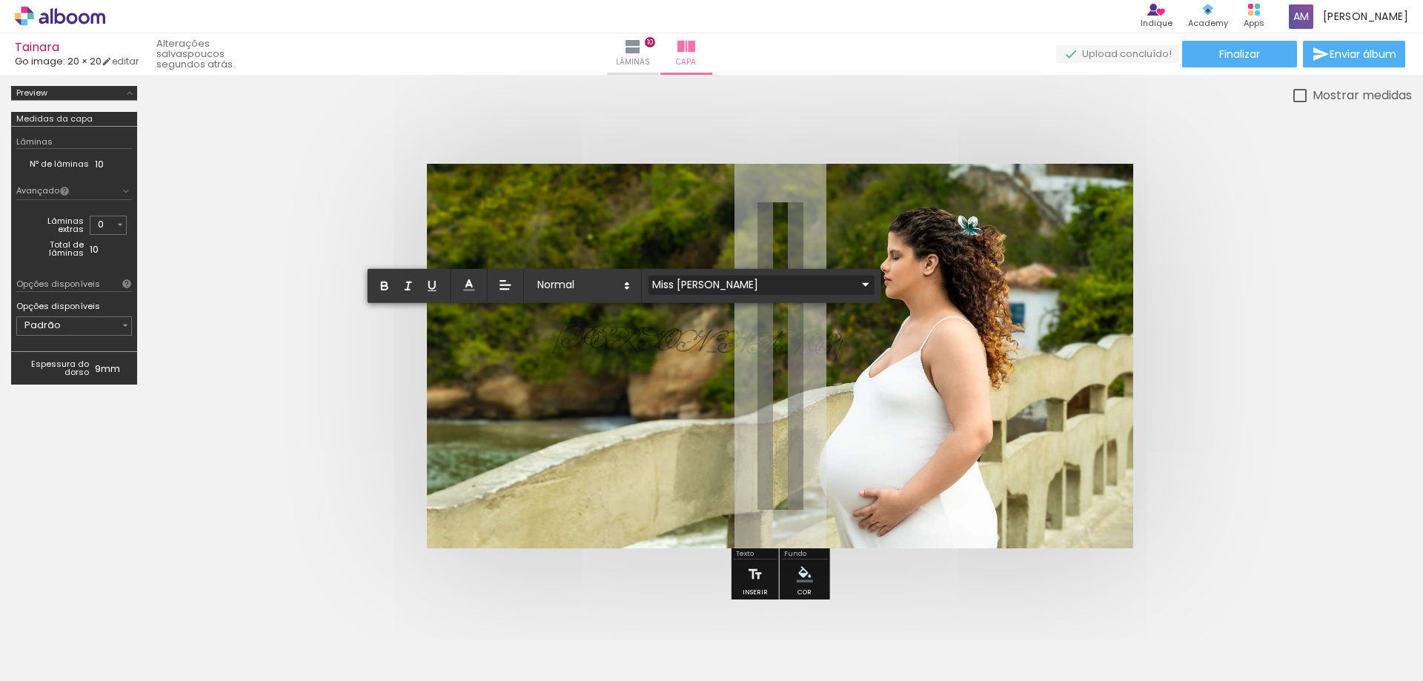
click at [693, 285] on input "Miss [PERSON_NAME]" at bounding box center [753, 284] width 208 height 16
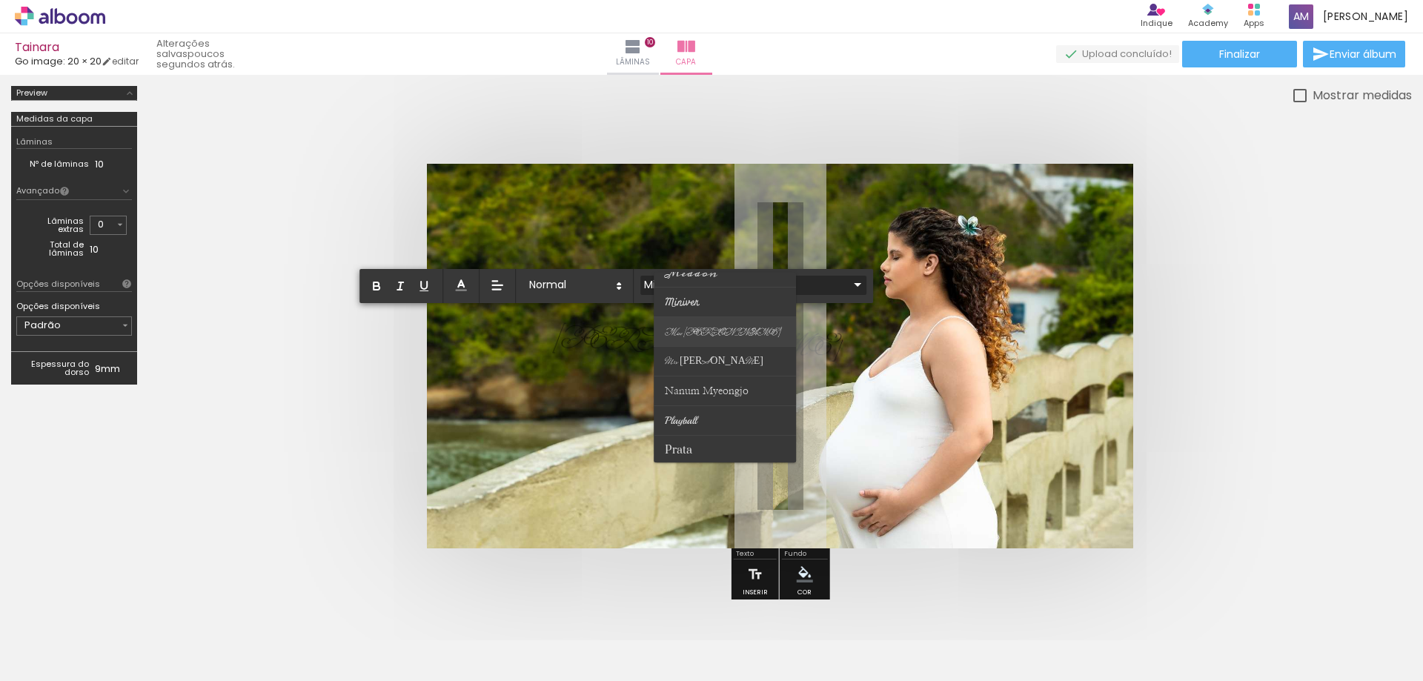
scroll to position [445, 0]
click at [680, 343] on span "Playball" at bounding box center [681, 346] width 32 height 13
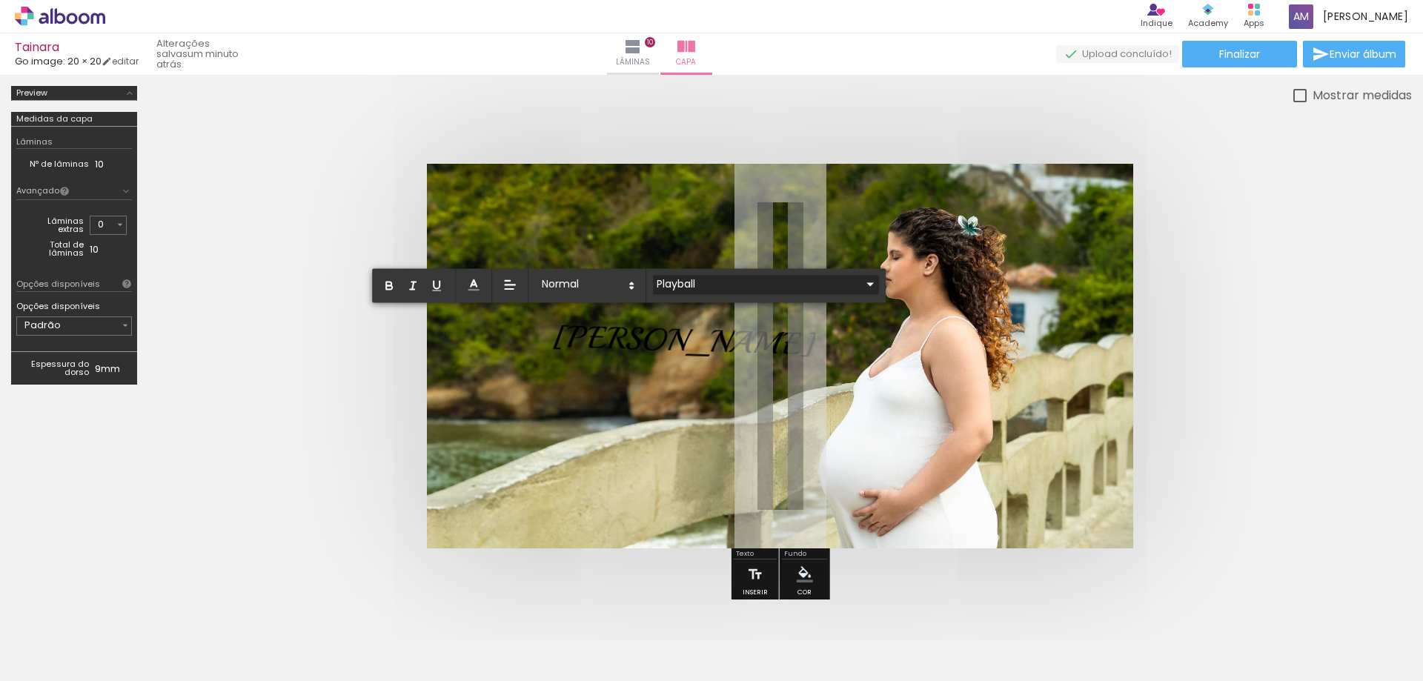
click at [679, 282] on input "Playball" at bounding box center [757, 284] width 208 height 16
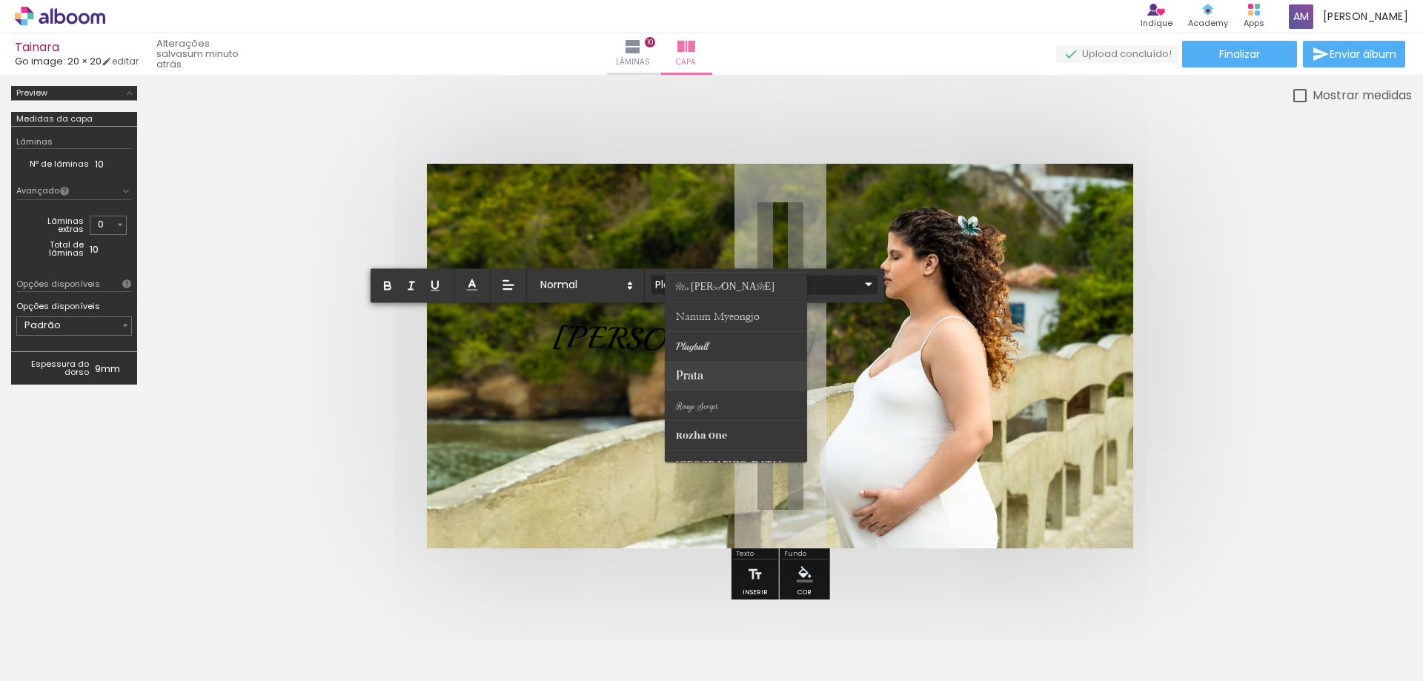
scroll to position [519, 0]
click at [691, 388] on span "[GEOGRAPHIC_DATA]" at bounding box center [729, 391] width 106 height 15
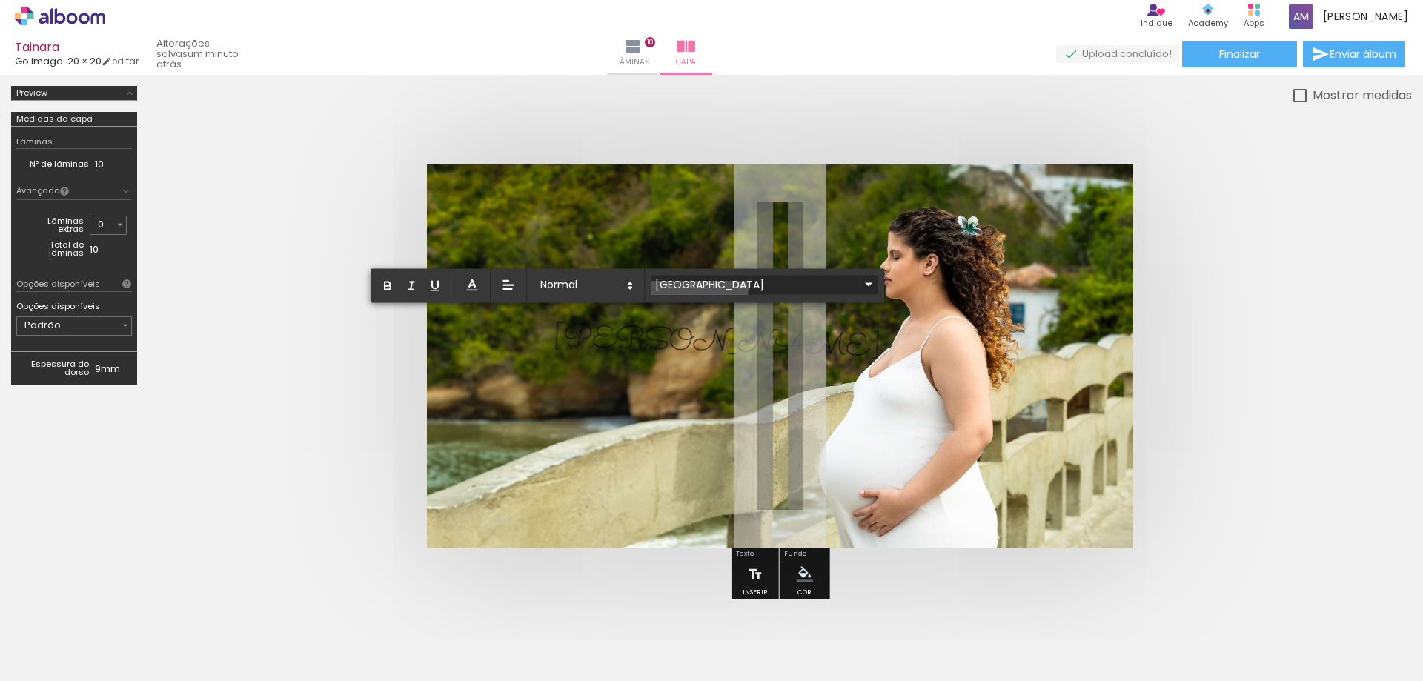
click at [686, 283] on input "[GEOGRAPHIC_DATA]" at bounding box center [756, 284] width 208 height 16
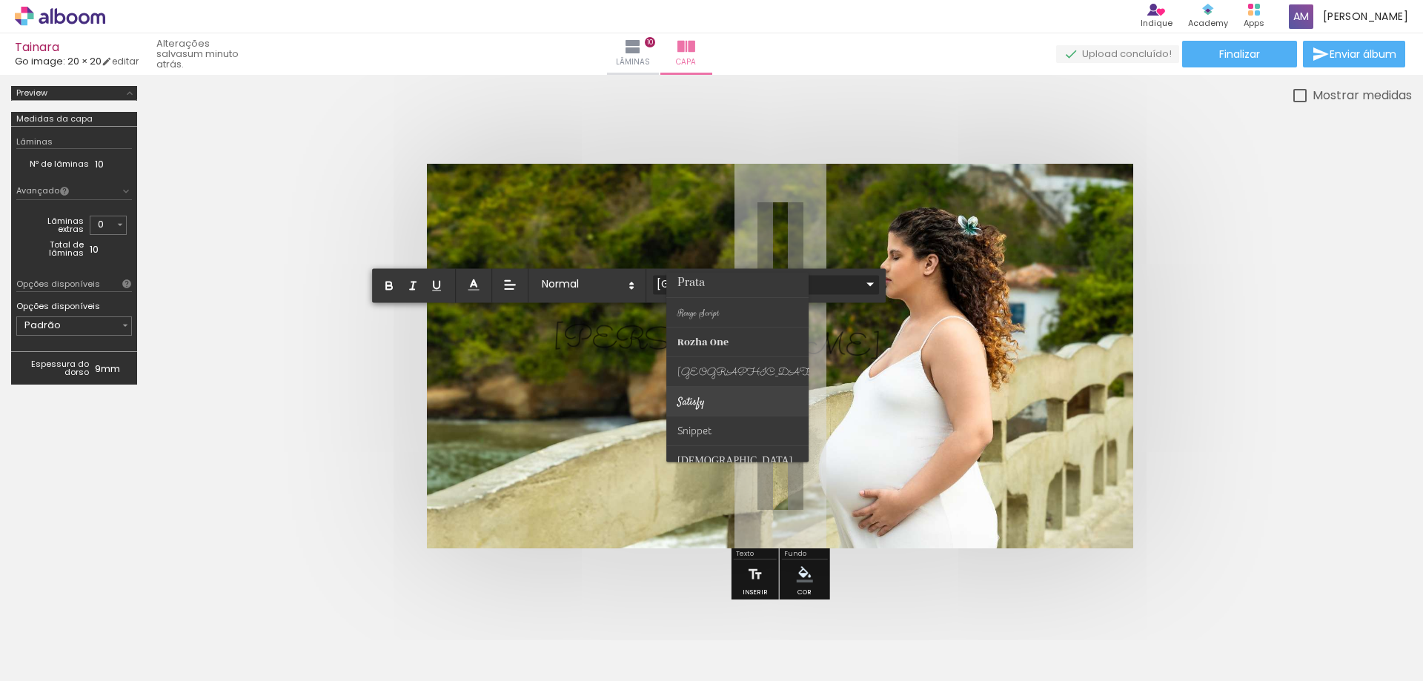
scroll to position [581, 0]
click at [689, 445] on span "Vibur" at bounding box center [688, 446] width 23 height 13
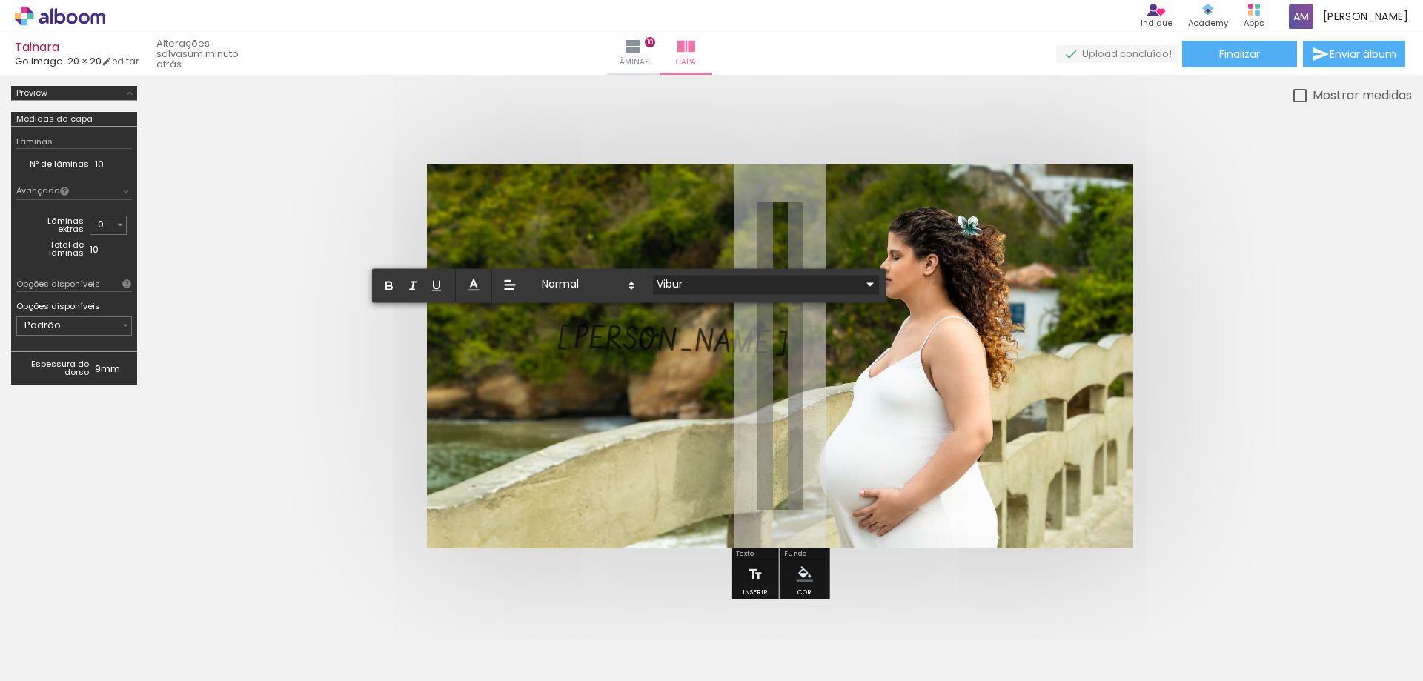
click at [686, 284] on input "Vibur" at bounding box center [757, 284] width 208 height 16
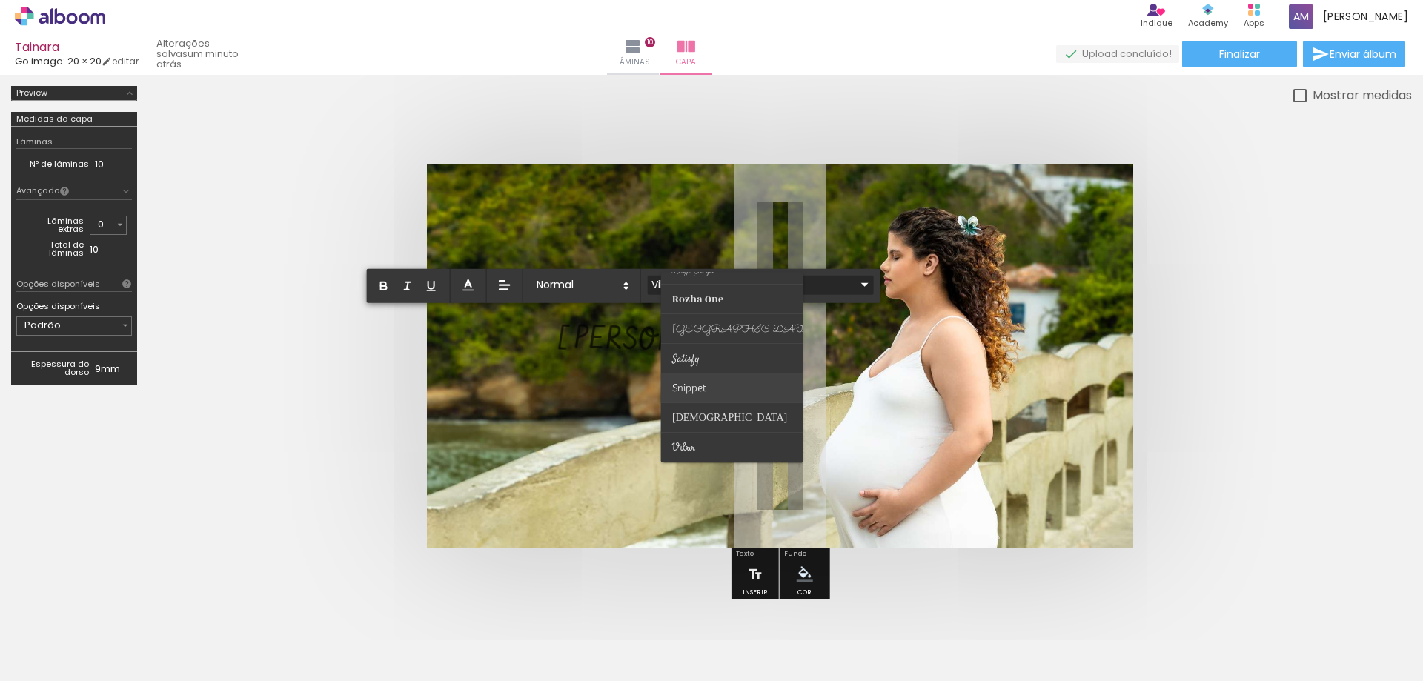
click at [695, 385] on span "Snippet" at bounding box center [689, 388] width 35 height 12
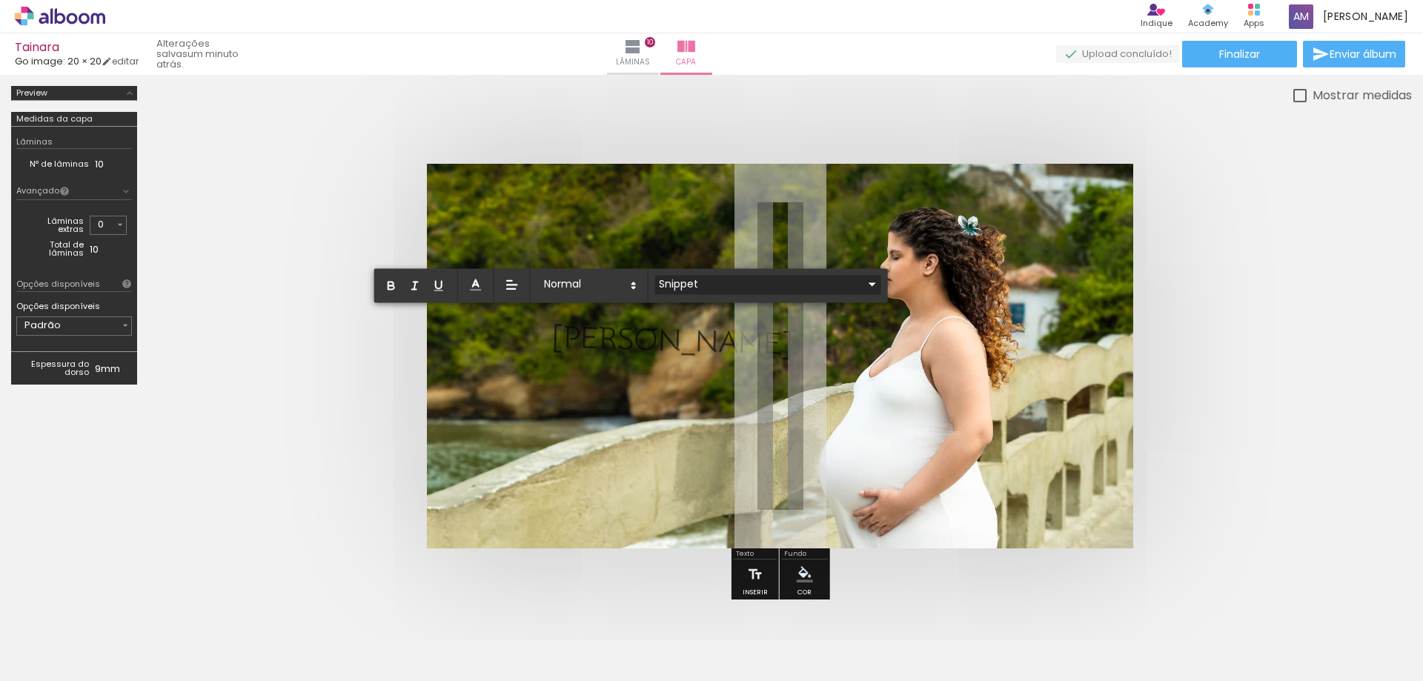
click at [684, 282] on input "Snippet" at bounding box center [759, 284] width 208 height 16
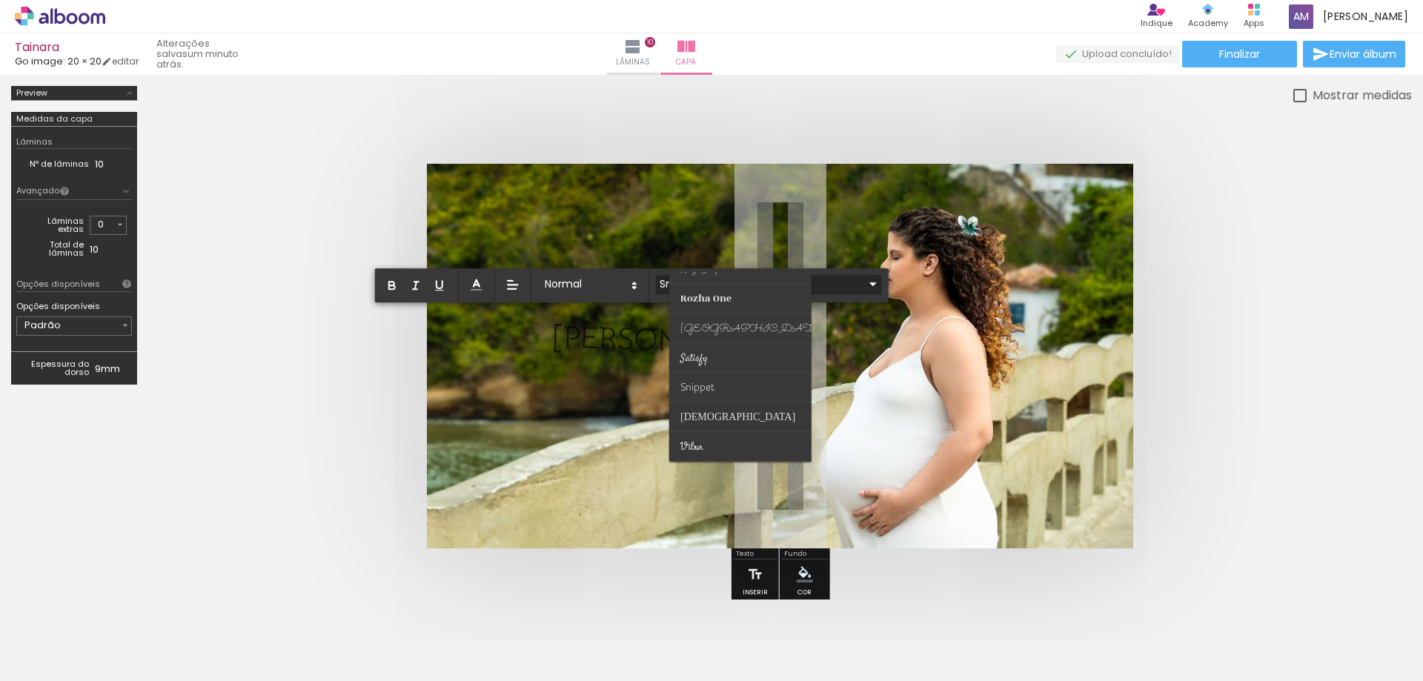
scroll to position [507, 0]
click at [706, 402] on span "[GEOGRAPHIC_DATA]" at bounding box center [752, 403] width 145 height 15
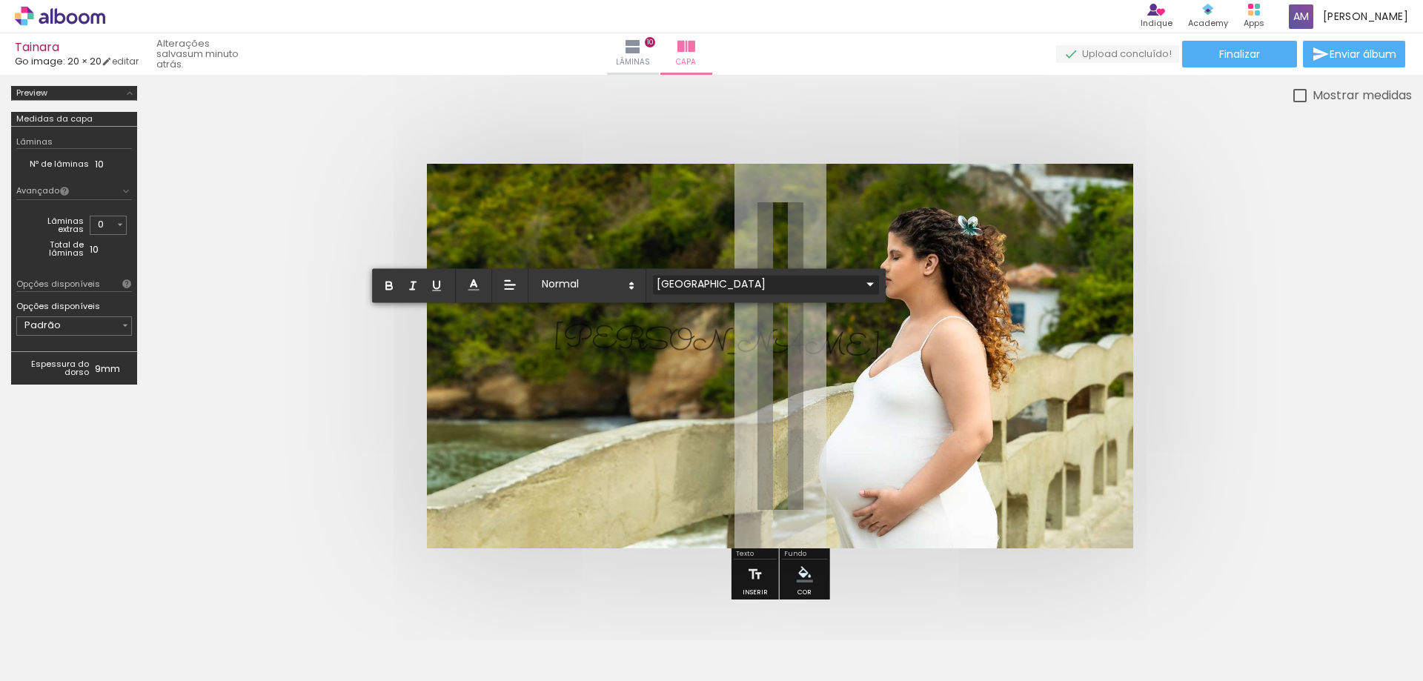
click at [691, 284] on input "[GEOGRAPHIC_DATA]" at bounding box center [757, 284] width 208 height 16
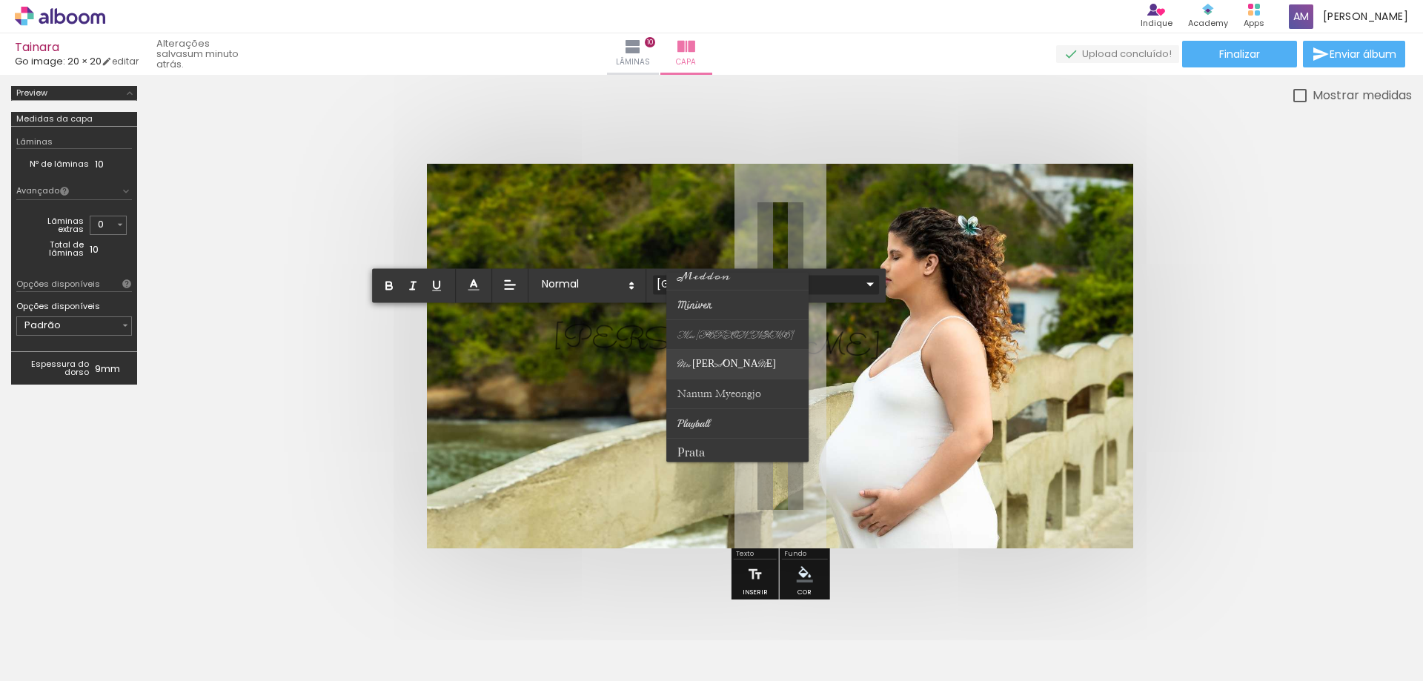
scroll to position [359, 0]
click at [693, 430] on span "Playball" at bounding box center [693, 431] width 32 height 13
type input "Playball"
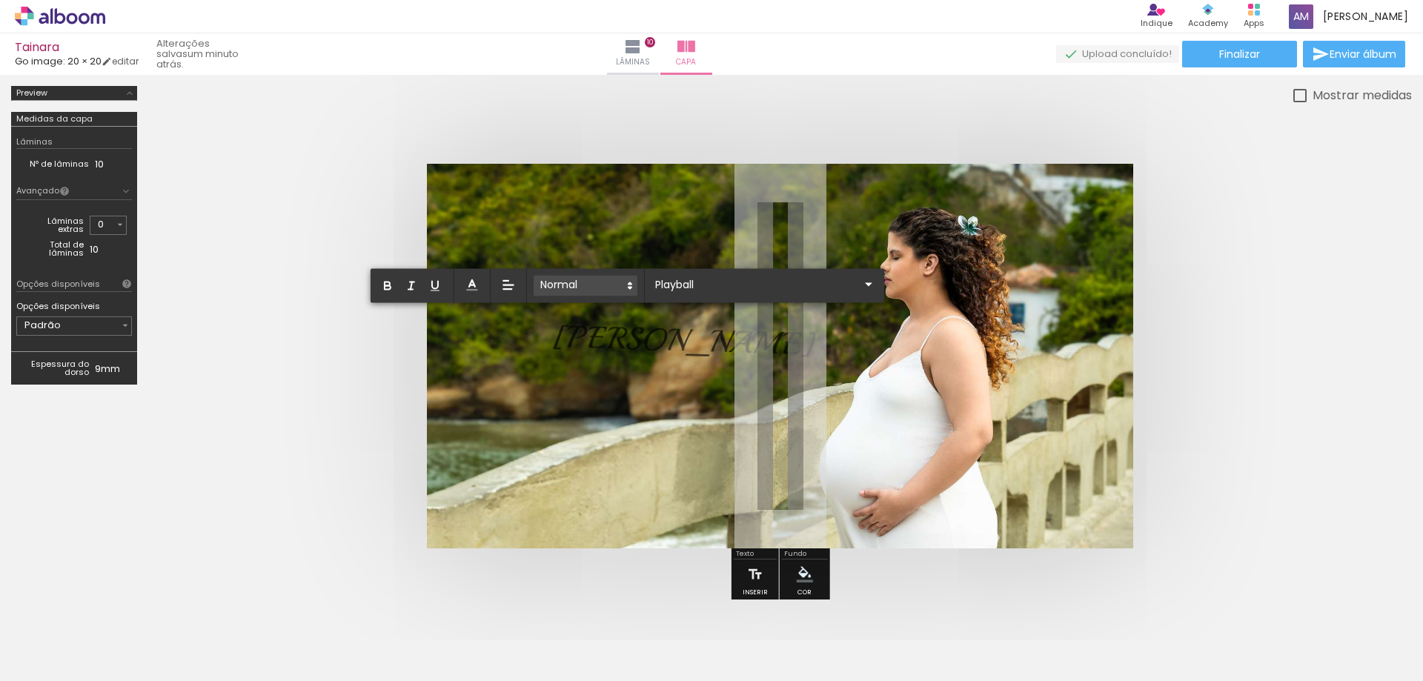
click at [580, 285] on span at bounding box center [586, 286] width 104 height 21
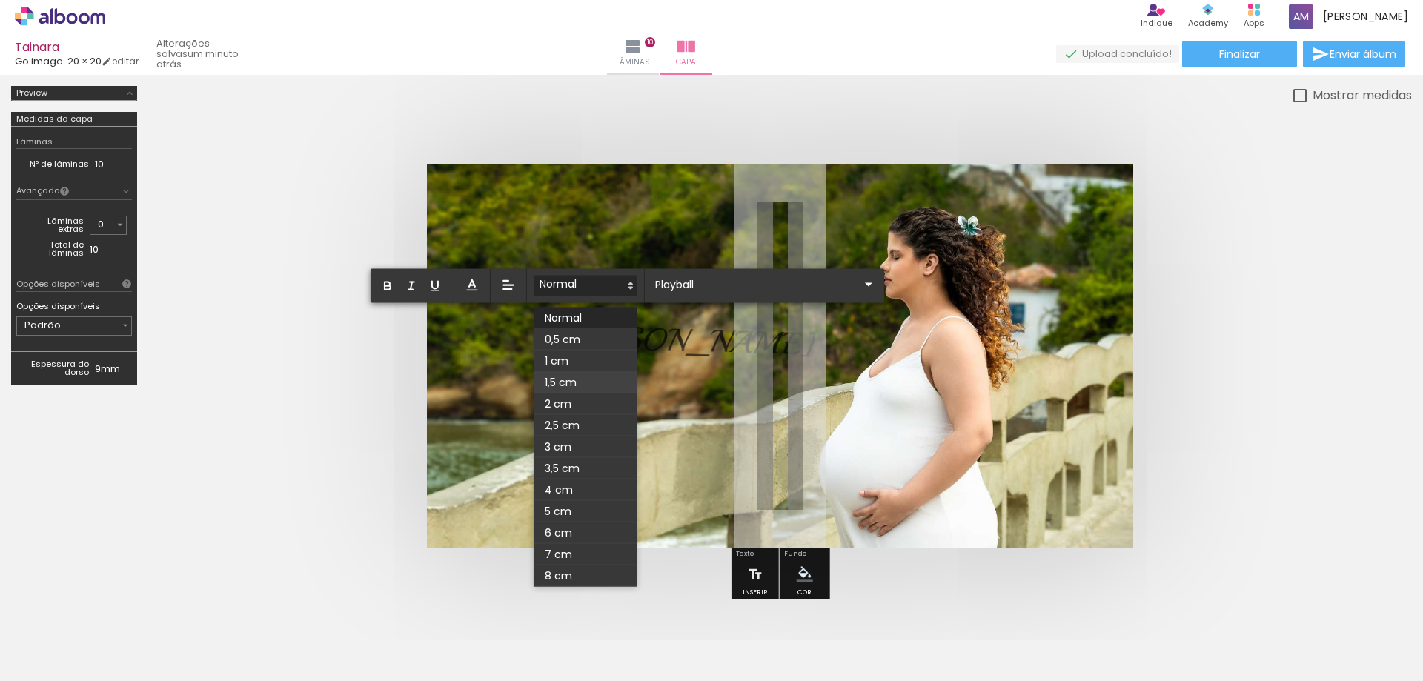
click at [568, 380] on span at bounding box center [586, 382] width 104 height 21
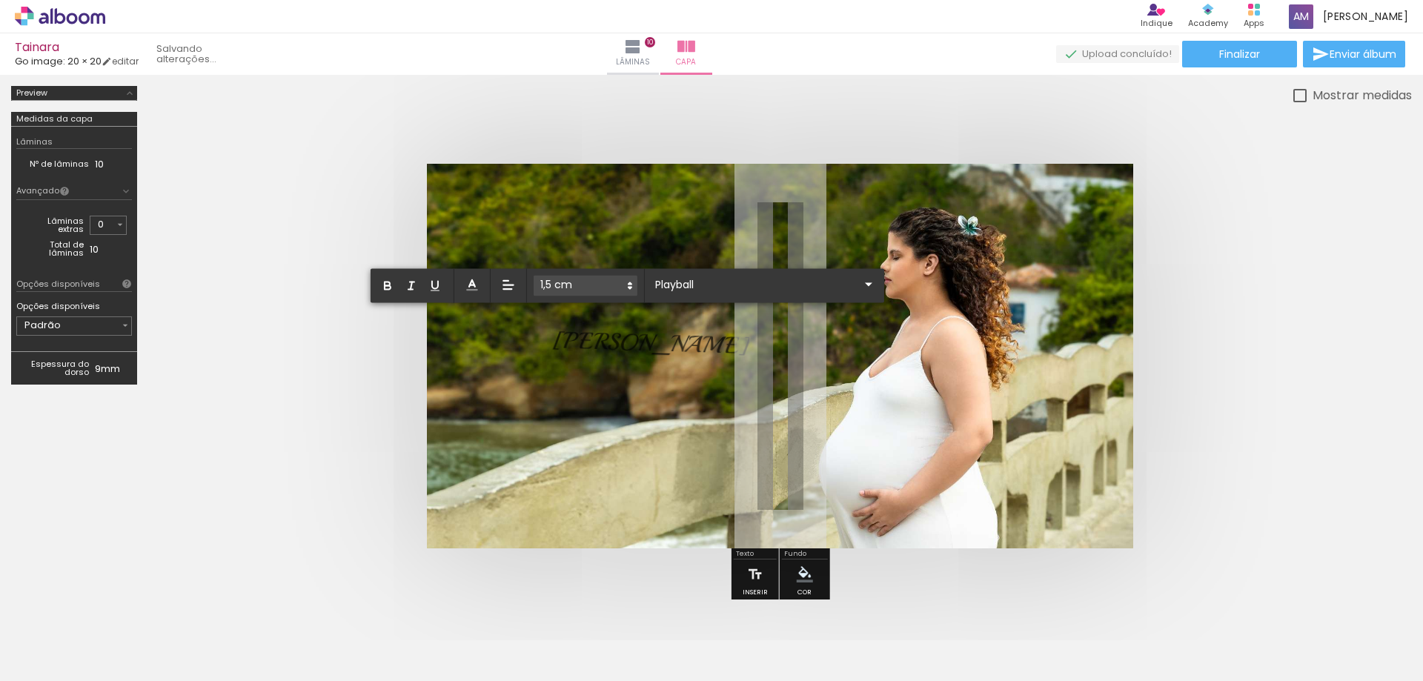
click at [630, 374] on div at bounding box center [611, 356] width 405 height 385
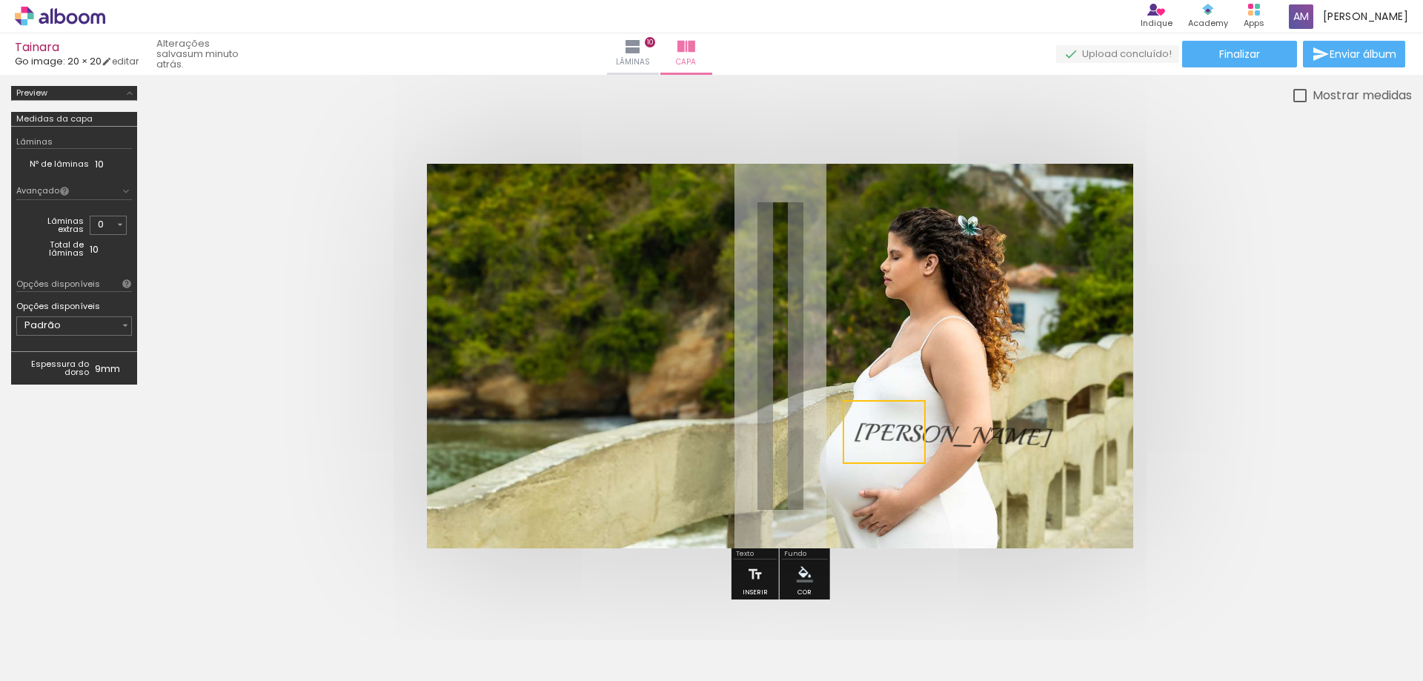
drag, startPoint x: 603, startPoint y: 371, endPoint x: 905, endPoint y: 463, distance: 315.4
click at [905, 463] on quentale-selection at bounding box center [884, 432] width 83 height 64
click at [628, 397] on div at bounding box center [611, 356] width 405 height 385
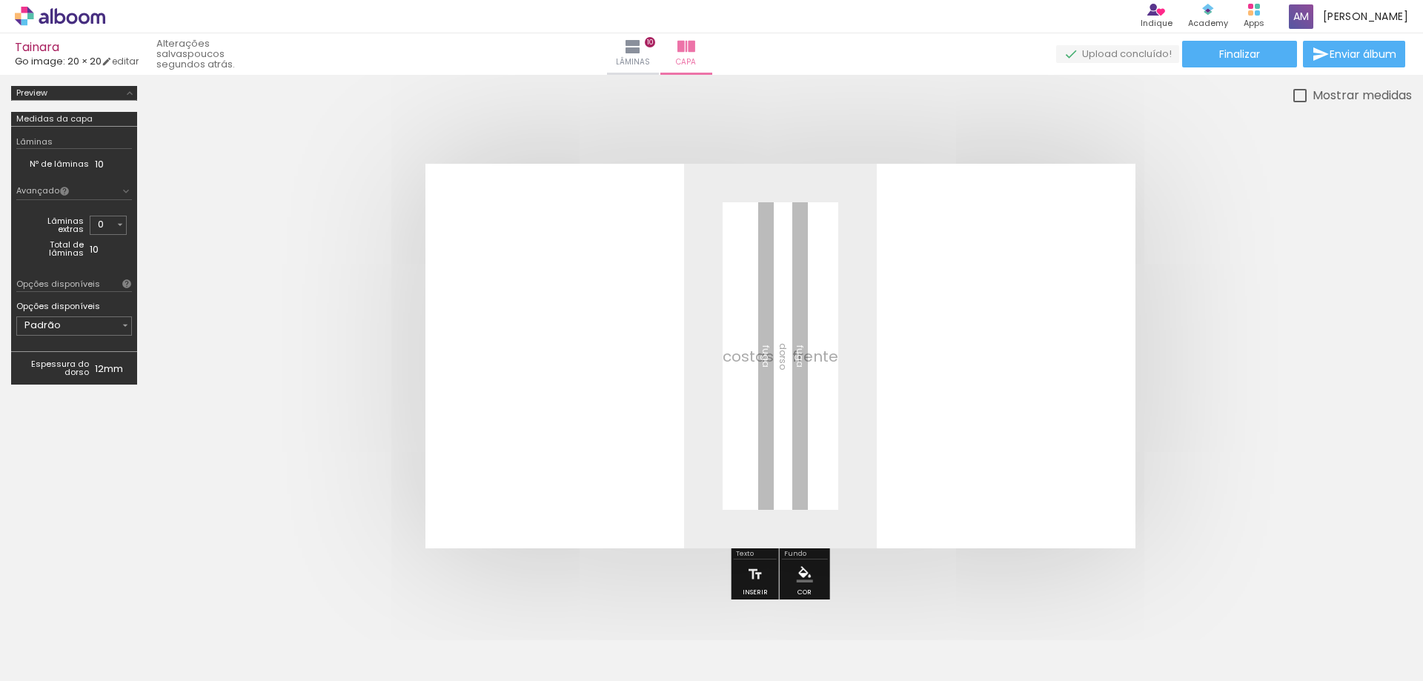
scroll to position [1408, 0]
